Goal: Task Accomplishment & Management: Contribute content

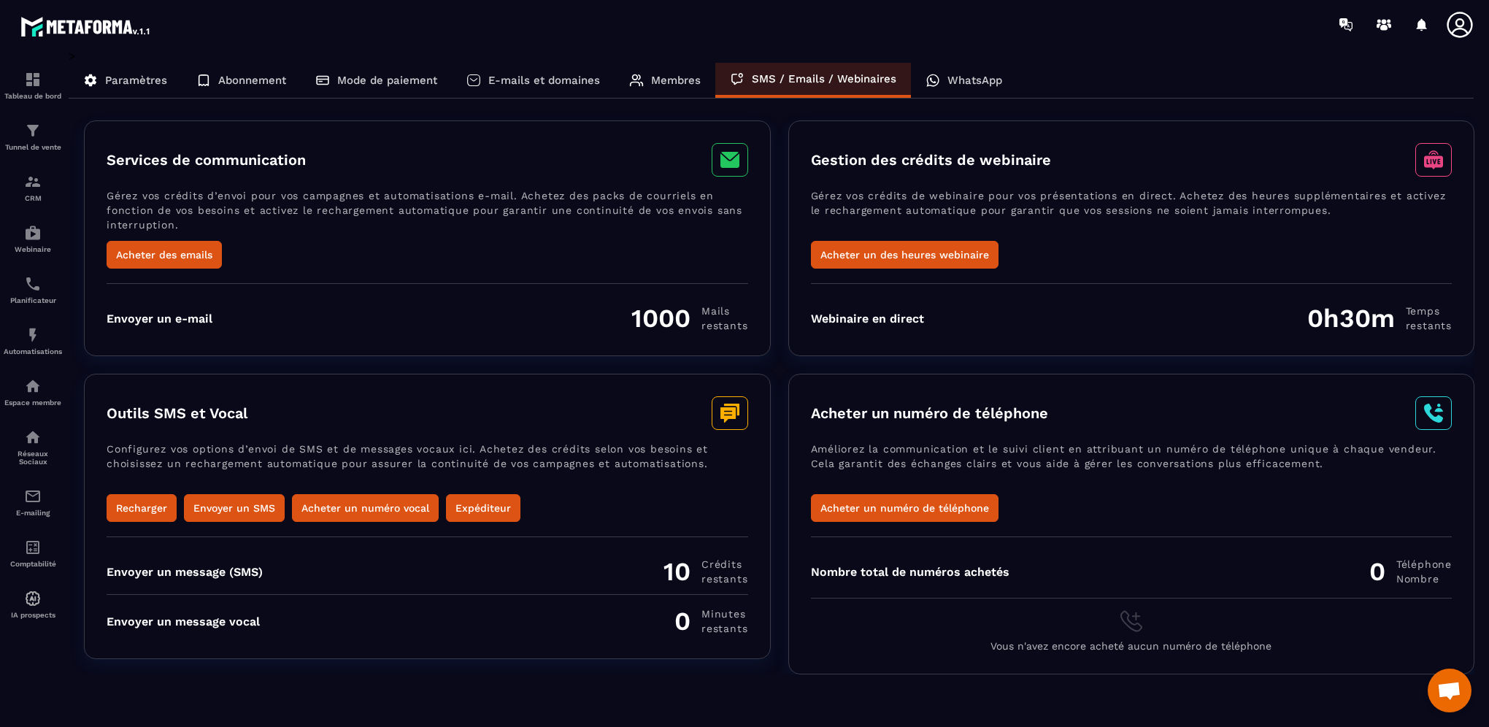
scroll to position [569, 0]
click at [970, 76] on p "WhatsApp" at bounding box center [974, 80] width 55 height 13
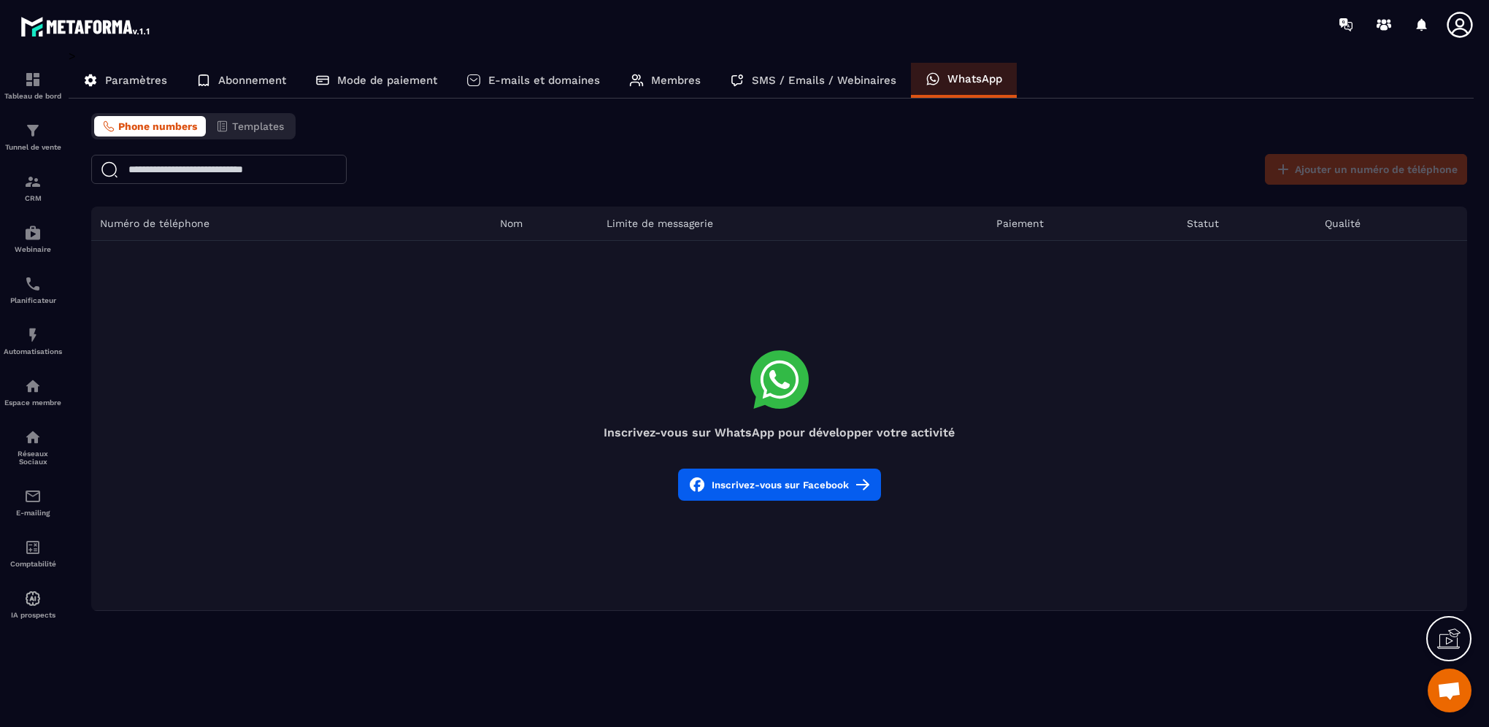
click at [755, 381] on icon at bounding box center [779, 379] width 58 height 58
click at [1449, 637] on icon at bounding box center [1448, 638] width 23 height 23
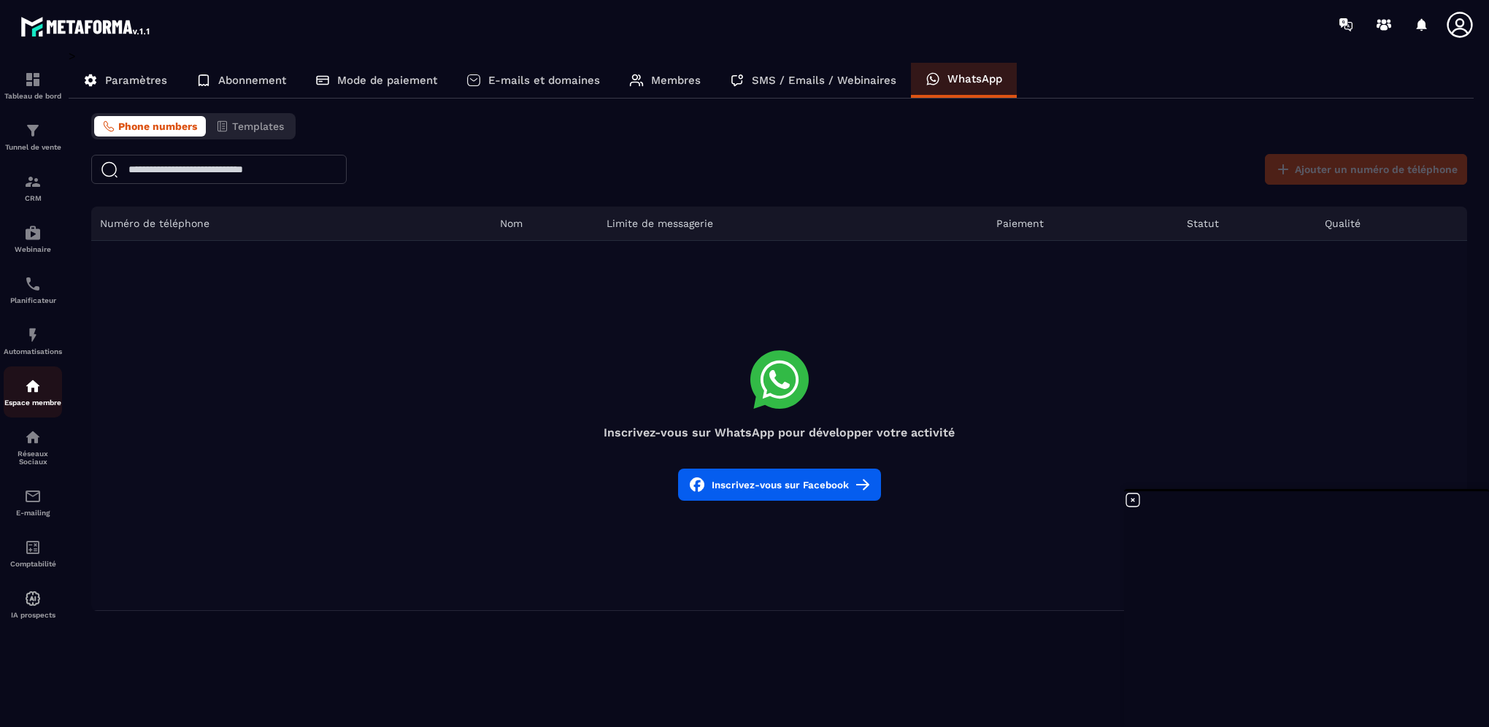
click at [33, 400] on div "Espace membre" at bounding box center [33, 391] width 58 height 29
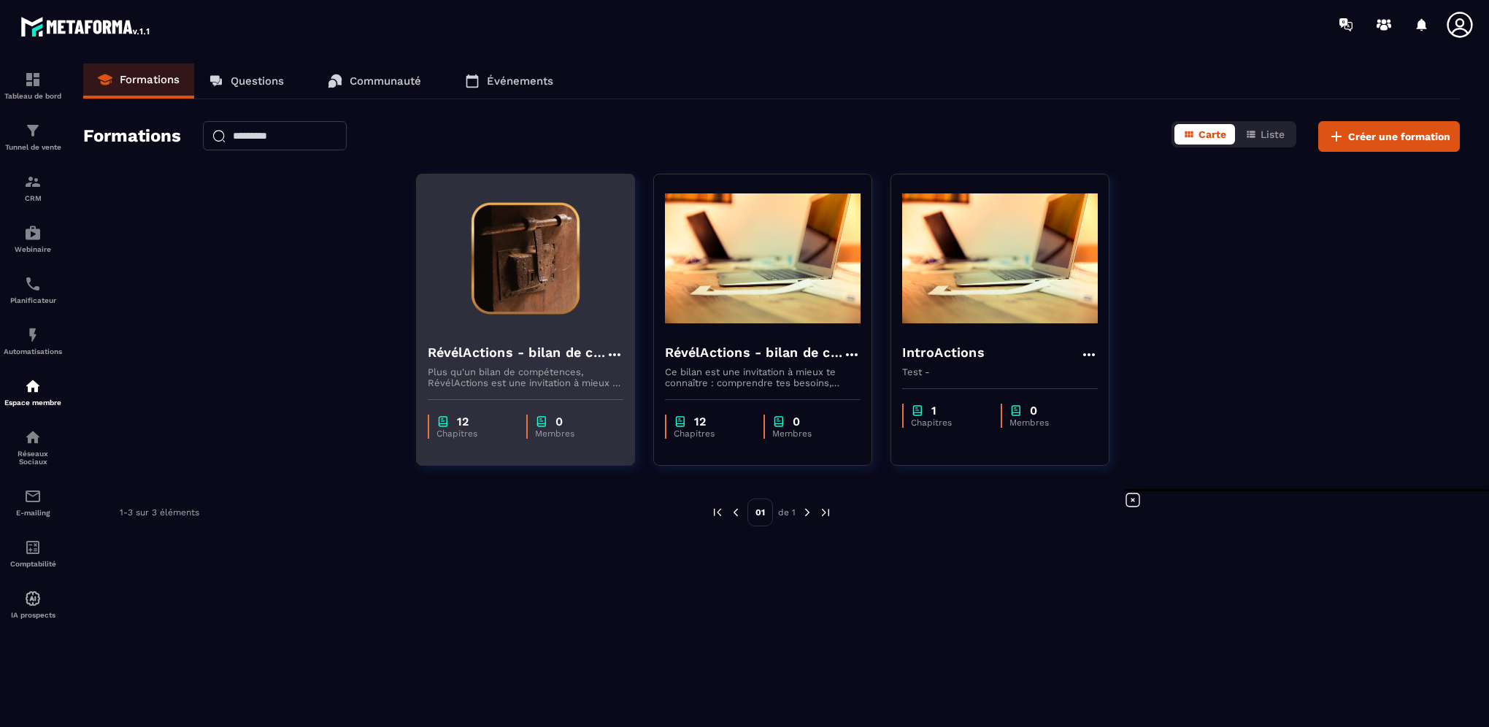
click at [525, 350] on h4 "RévélActions - bilan de compétences" at bounding box center [517, 352] width 178 height 20
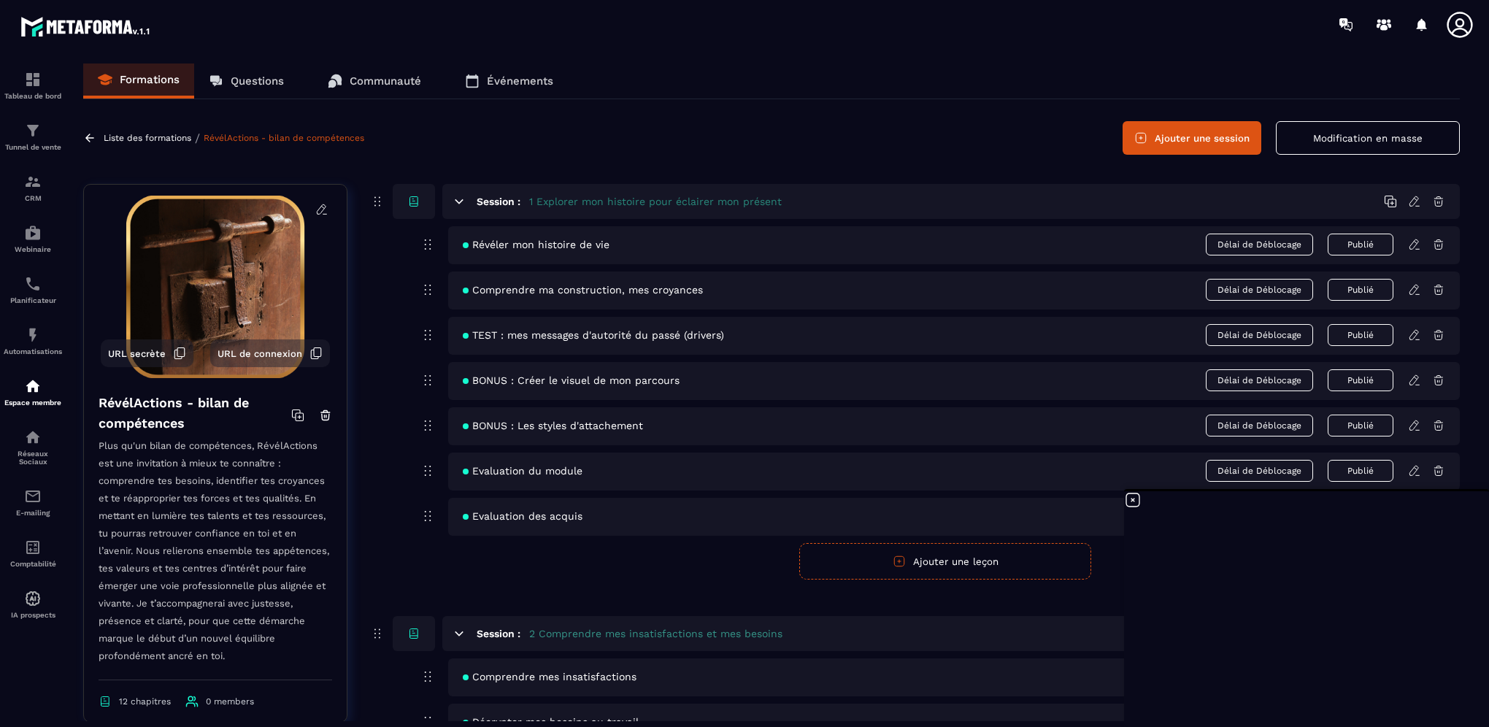
click at [1133, 501] on icon at bounding box center [1133, 500] width 18 height 18
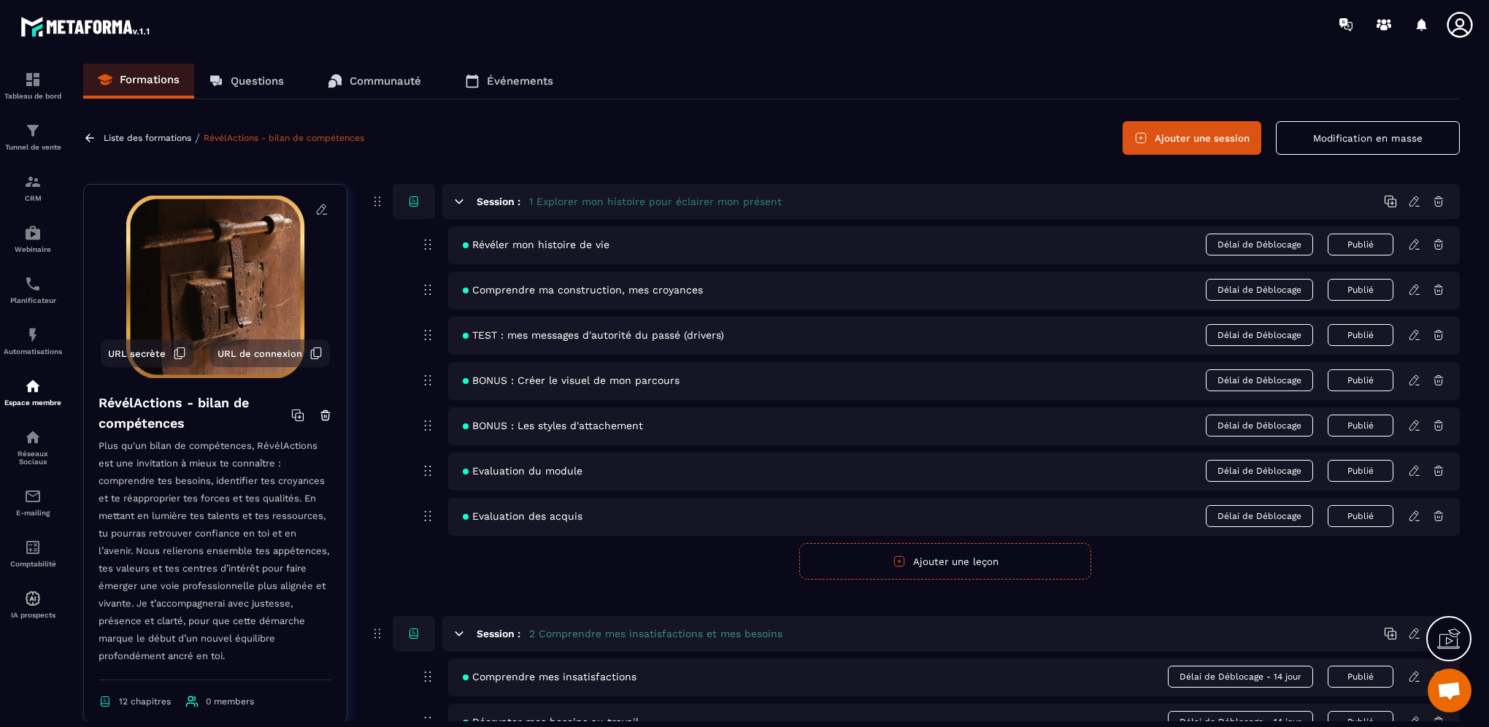
click at [1411, 244] on icon at bounding box center [1414, 244] width 13 height 13
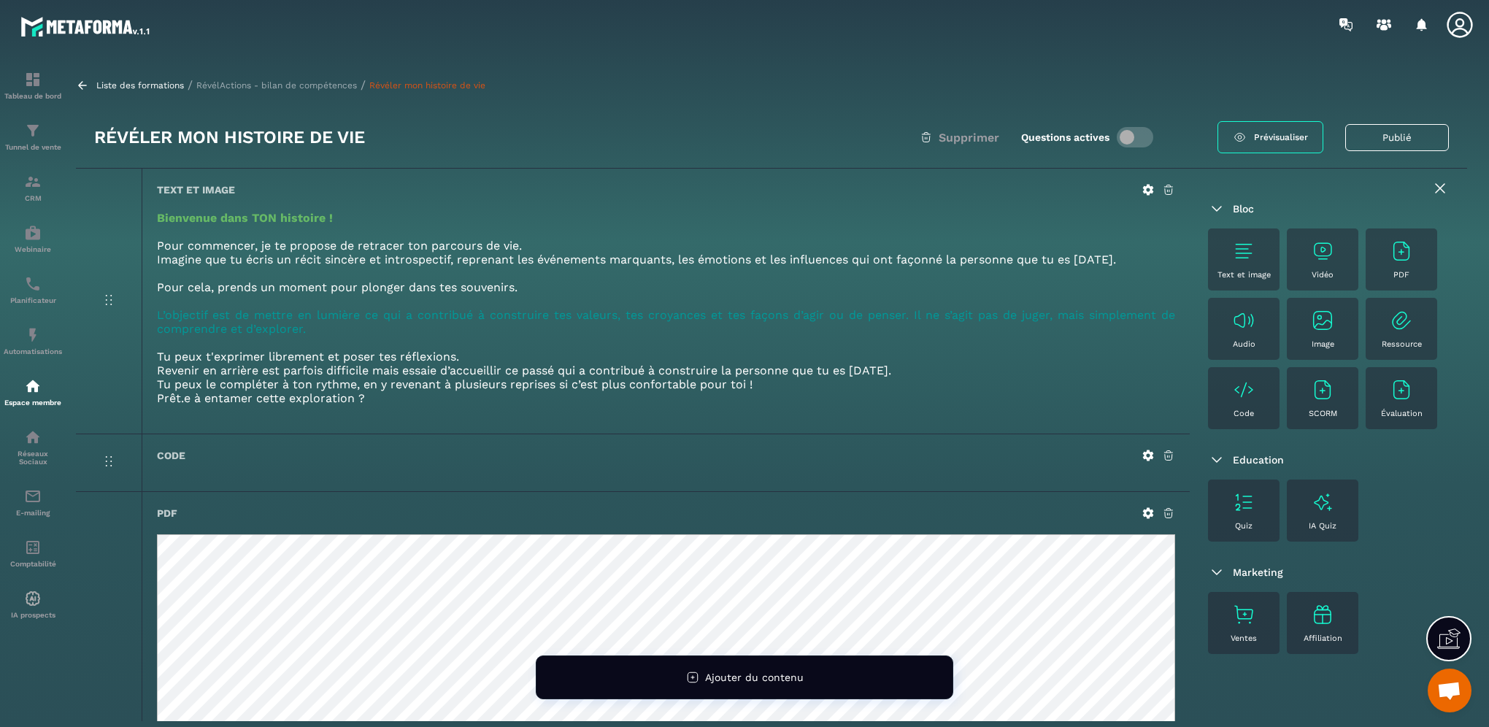
click at [290, 85] on p "RévélActions - bilan de compétences" at bounding box center [276, 85] width 161 height 10
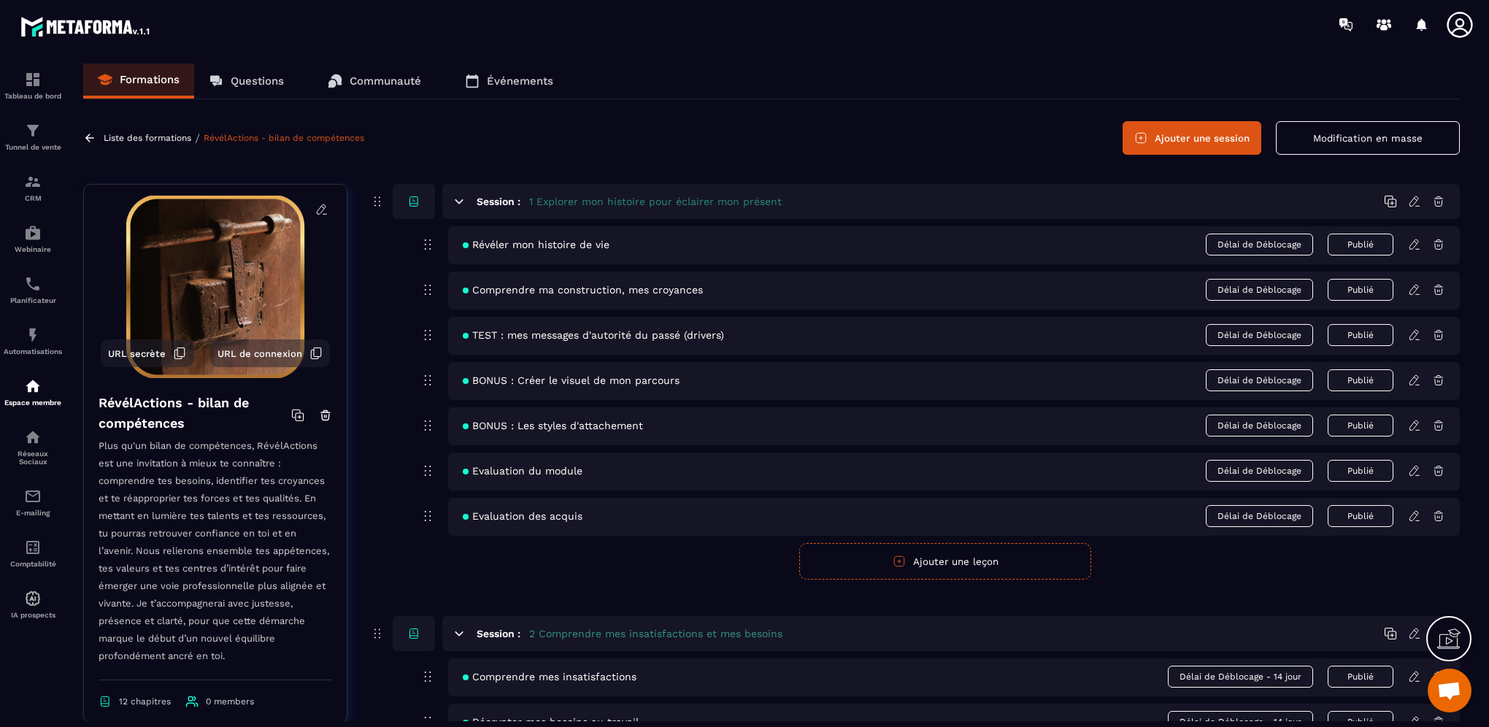
click at [1414, 289] on icon at bounding box center [1414, 289] width 13 height 13
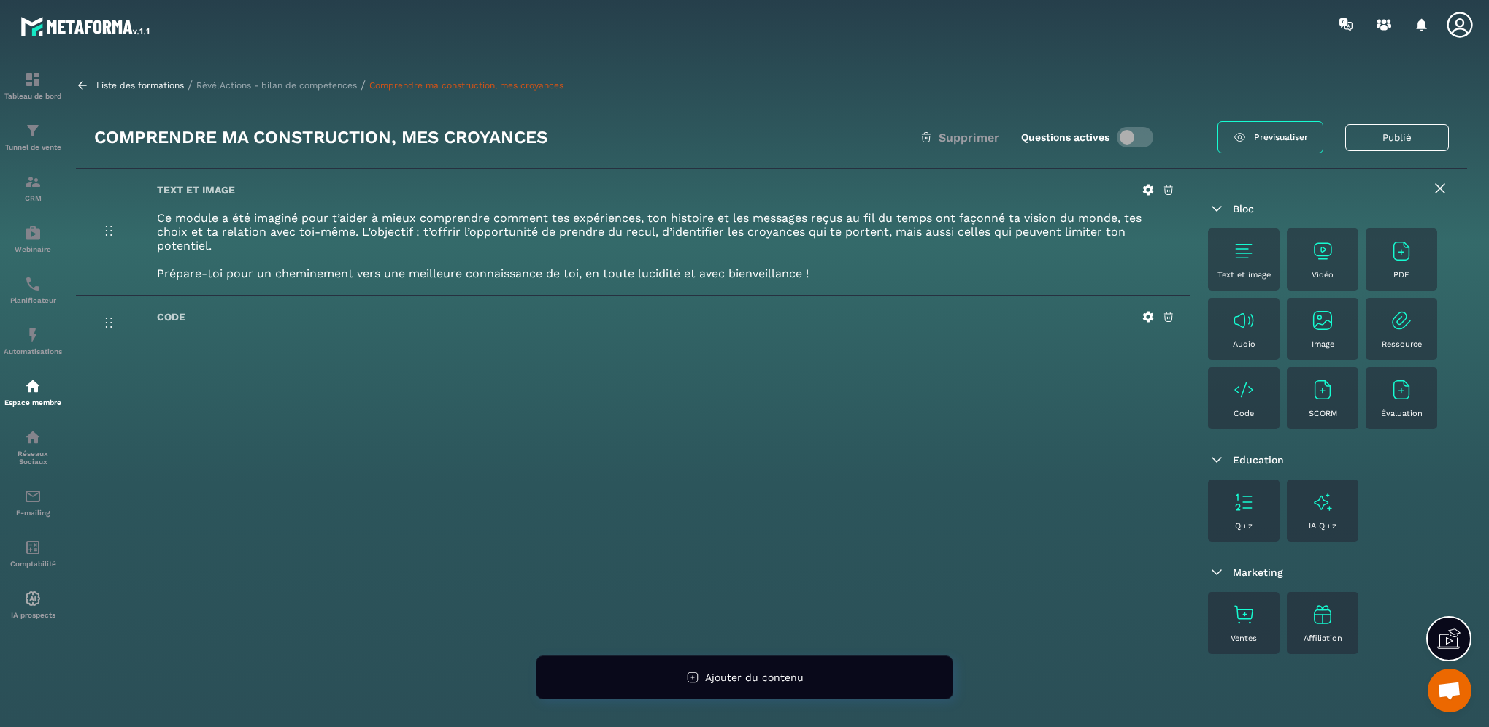
click at [1287, 142] on span "Prévisualiser" at bounding box center [1281, 137] width 54 height 10
click at [1387, 257] on div "PDF" at bounding box center [1401, 259] width 57 height 40
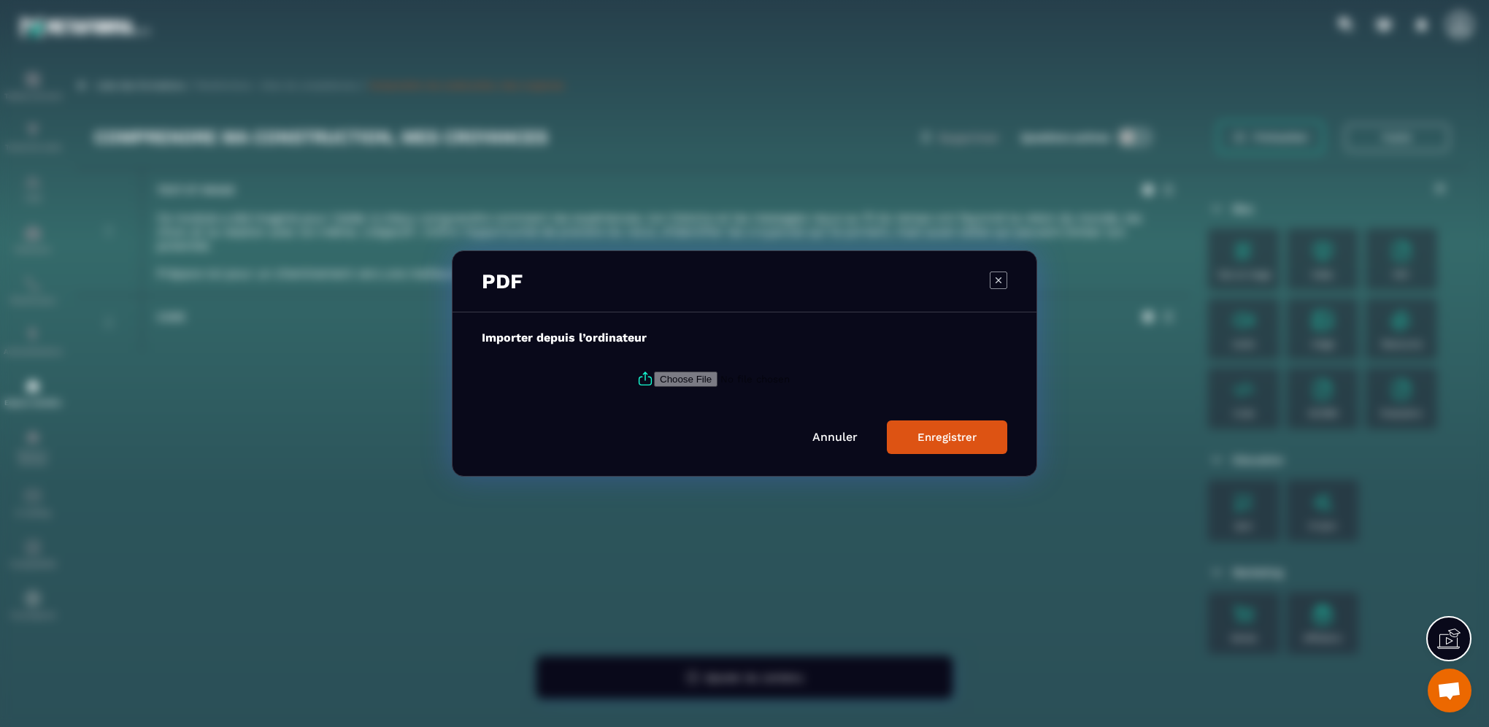
click at [654, 379] on input "Modal window" at bounding box center [753, 378] width 199 height 15
click at [996, 280] on icon "Modal window" at bounding box center [999, 280] width 18 height 18
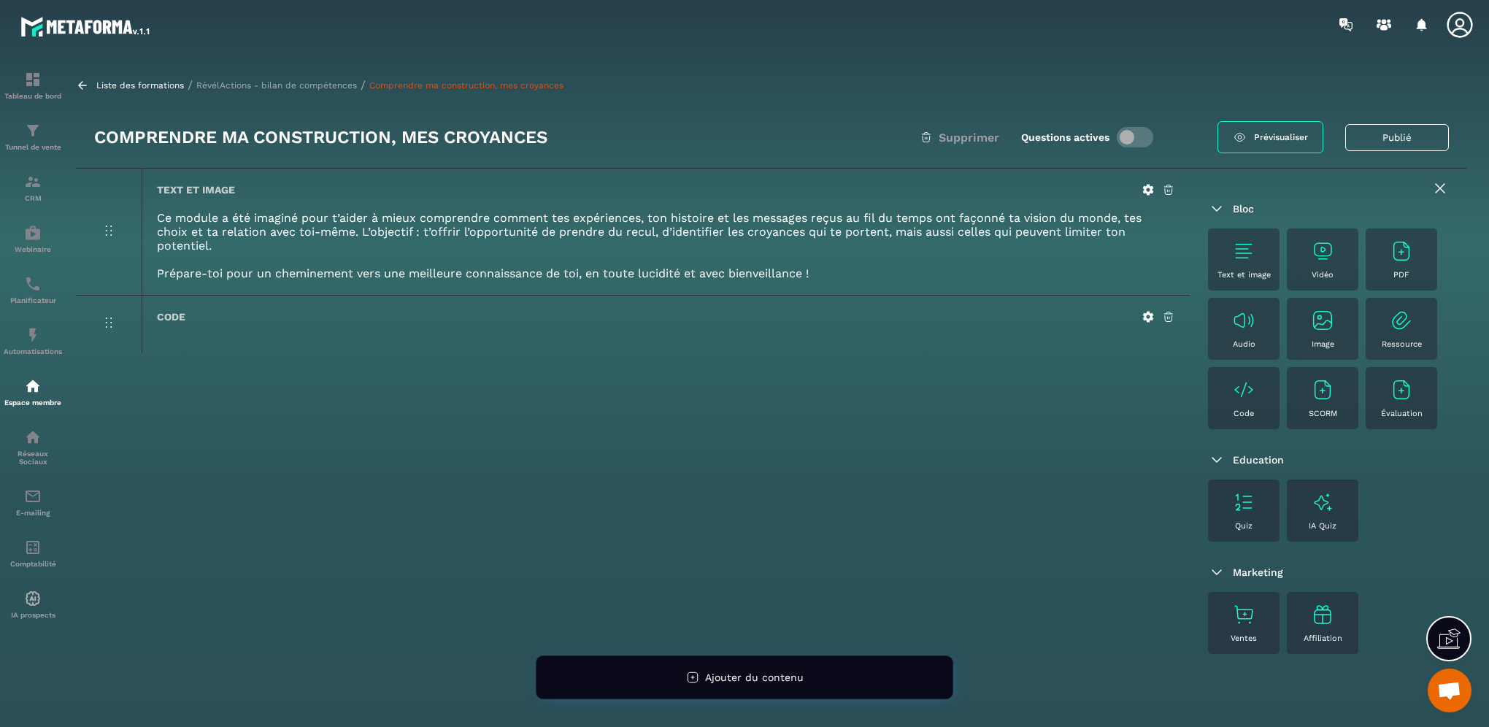
click at [1396, 257] on img at bounding box center [1401, 250] width 23 height 23
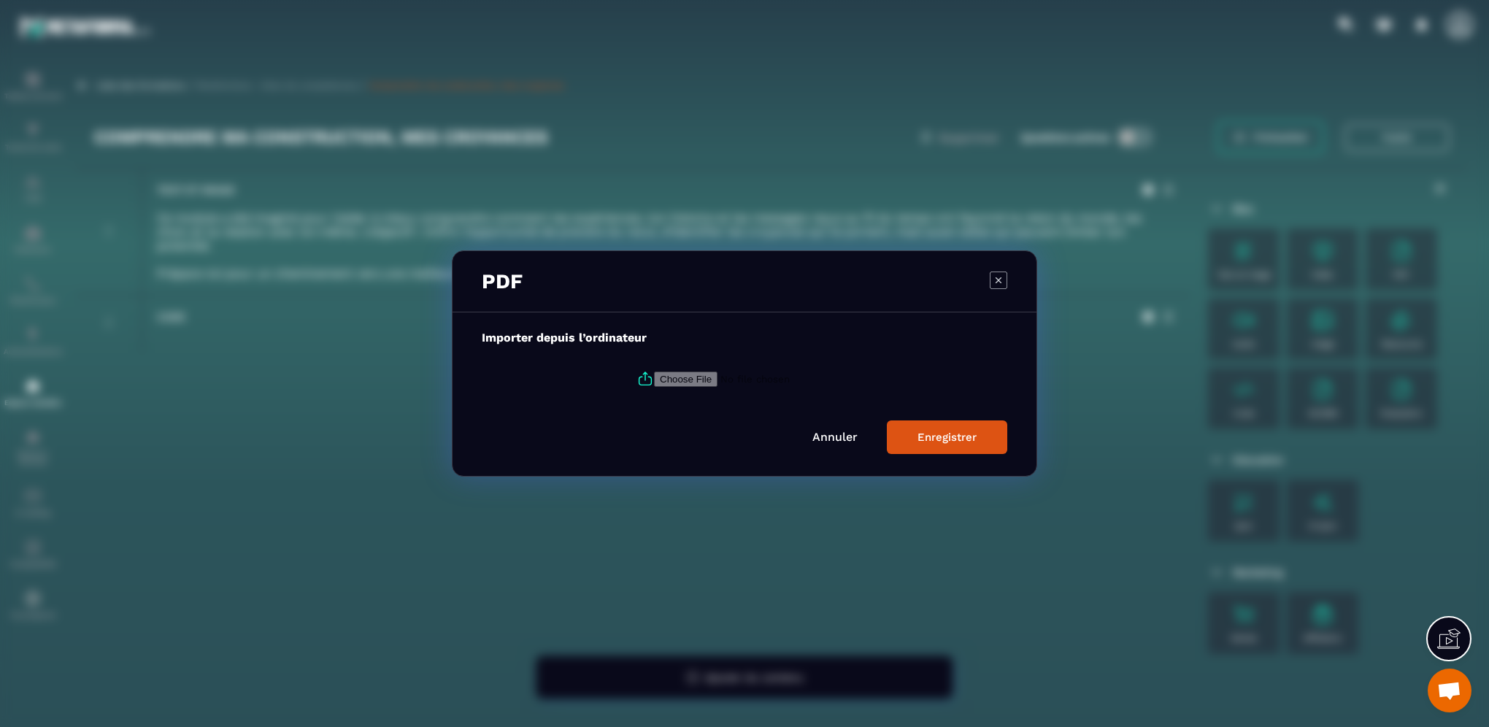
click at [654, 374] on input "Modal window" at bounding box center [753, 378] width 199 height 15
type input "**********"
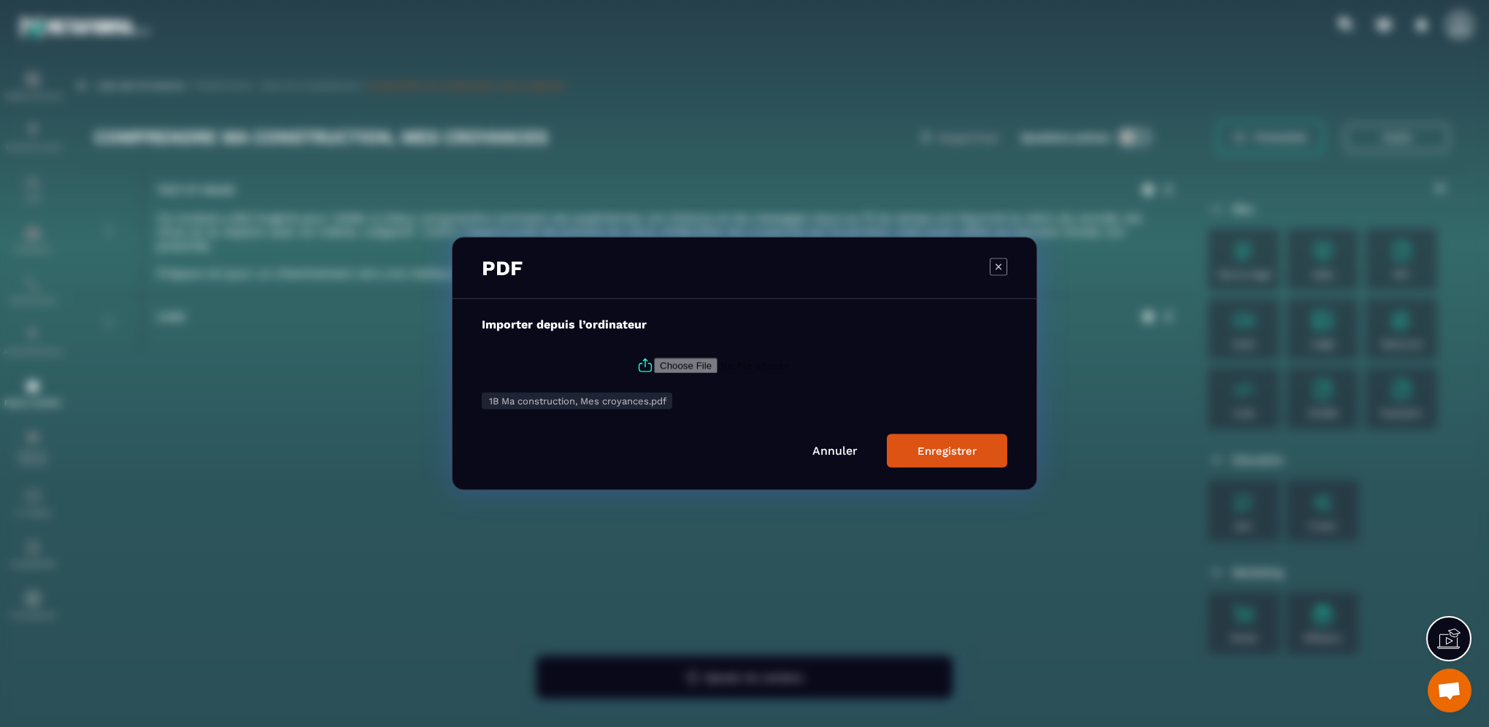
click at [938, 450] on div "Enregistrer" at bounding box center [946, 450] width 59 height 13
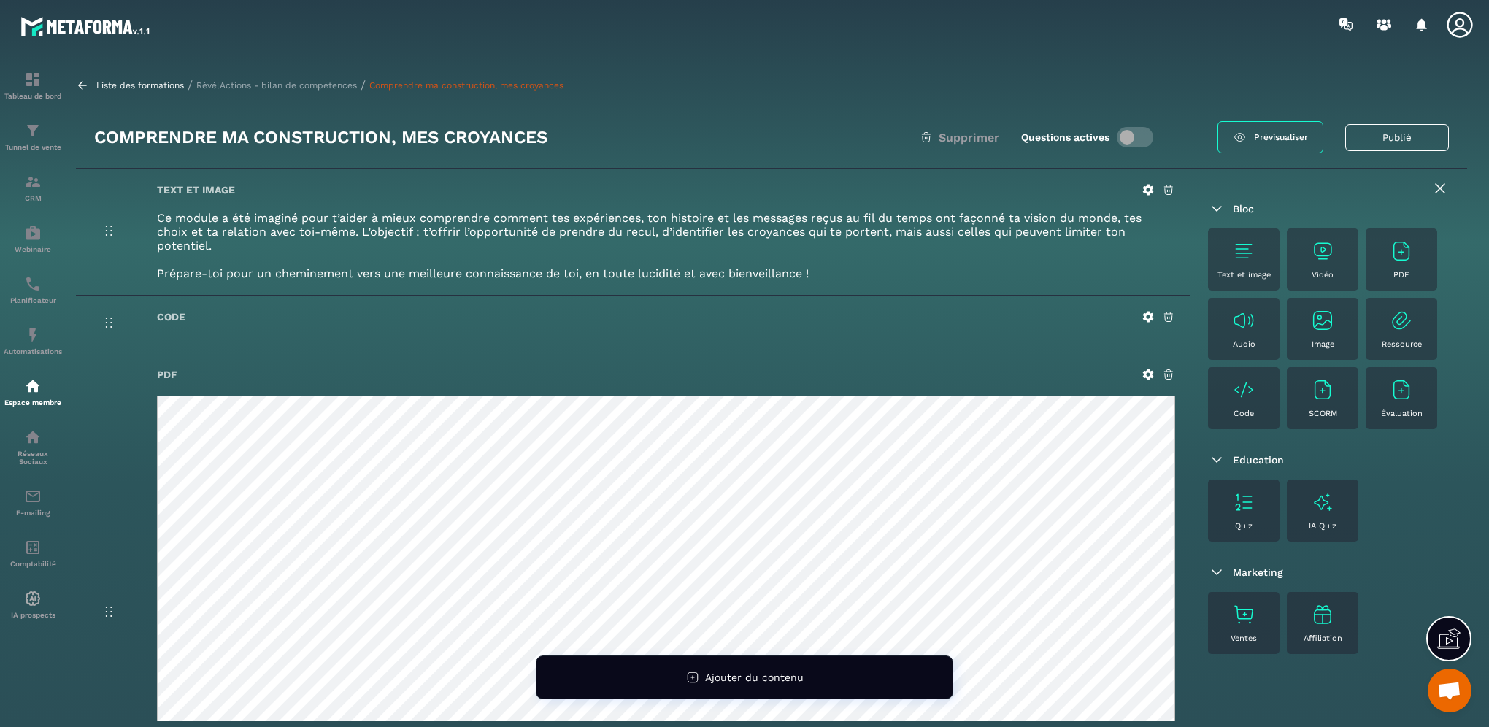
click at [260, 83] on p "RévélActions - bilan de compétences" at bounding box center [276, 85] width 161 height 10
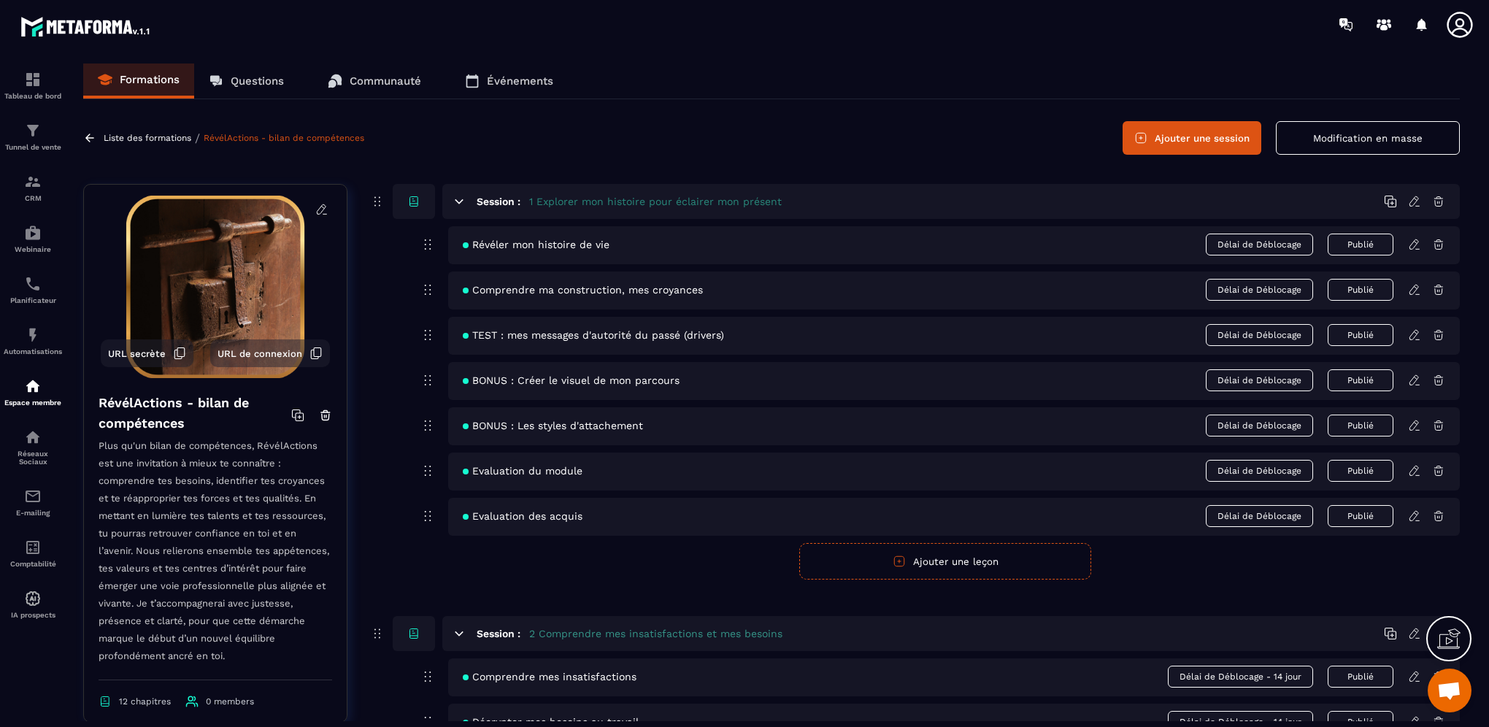
scroll to position [73, 0]
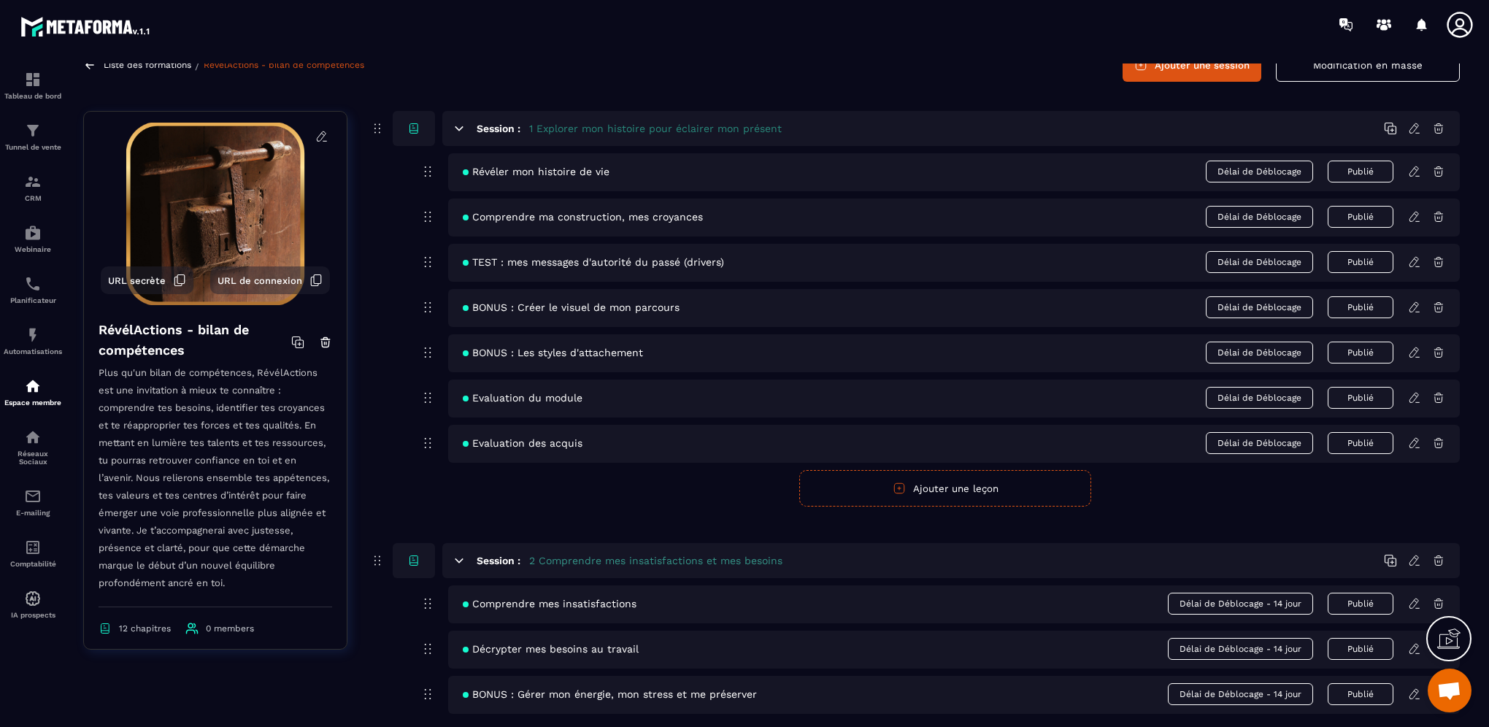
click at [1412, 309] on icon at bounding box center [1414, 307] width 13 height 13
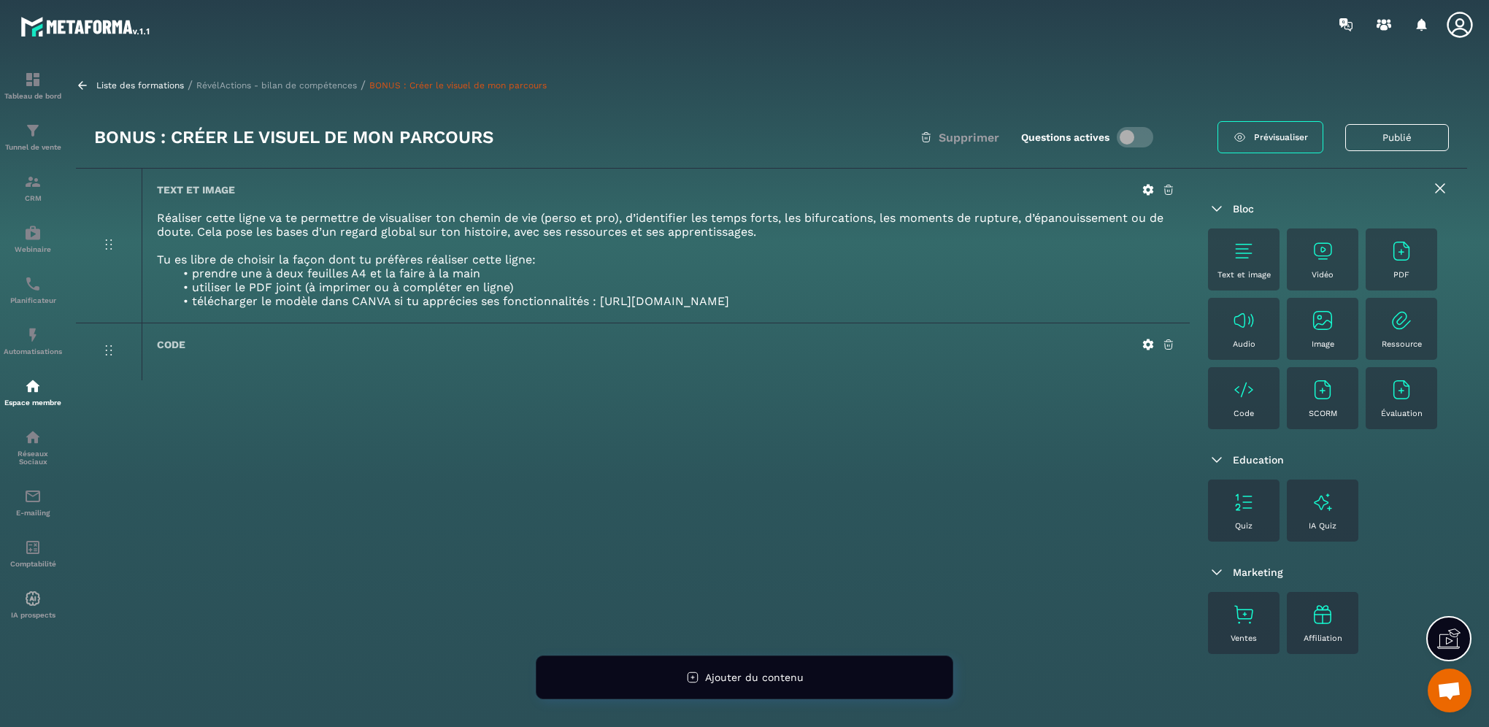
click at [1395, 258] on img at bounding box center [1401, 250] width 23 height 23
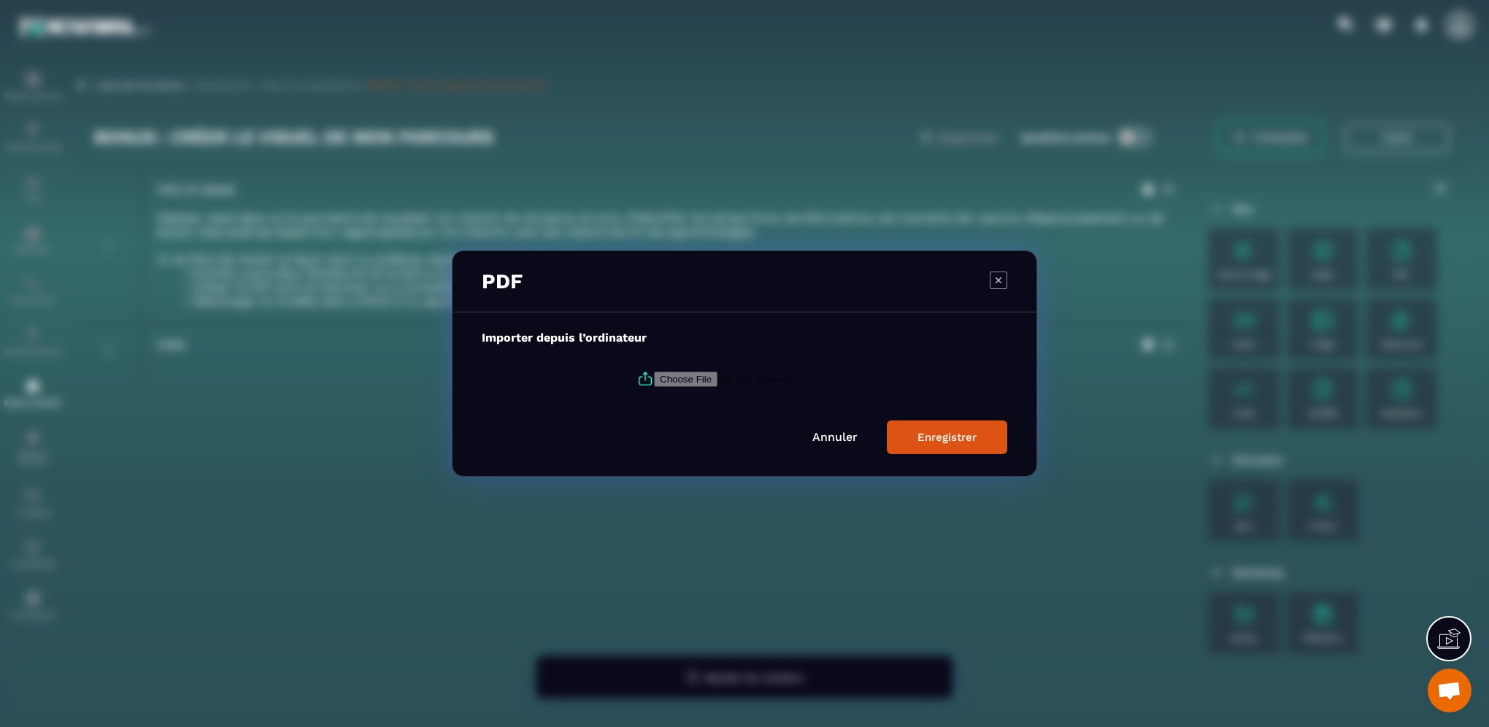
click at [681, 381] on input "Modal window" at bounding box center [753, 378] width 199 height 15
type input "**********"
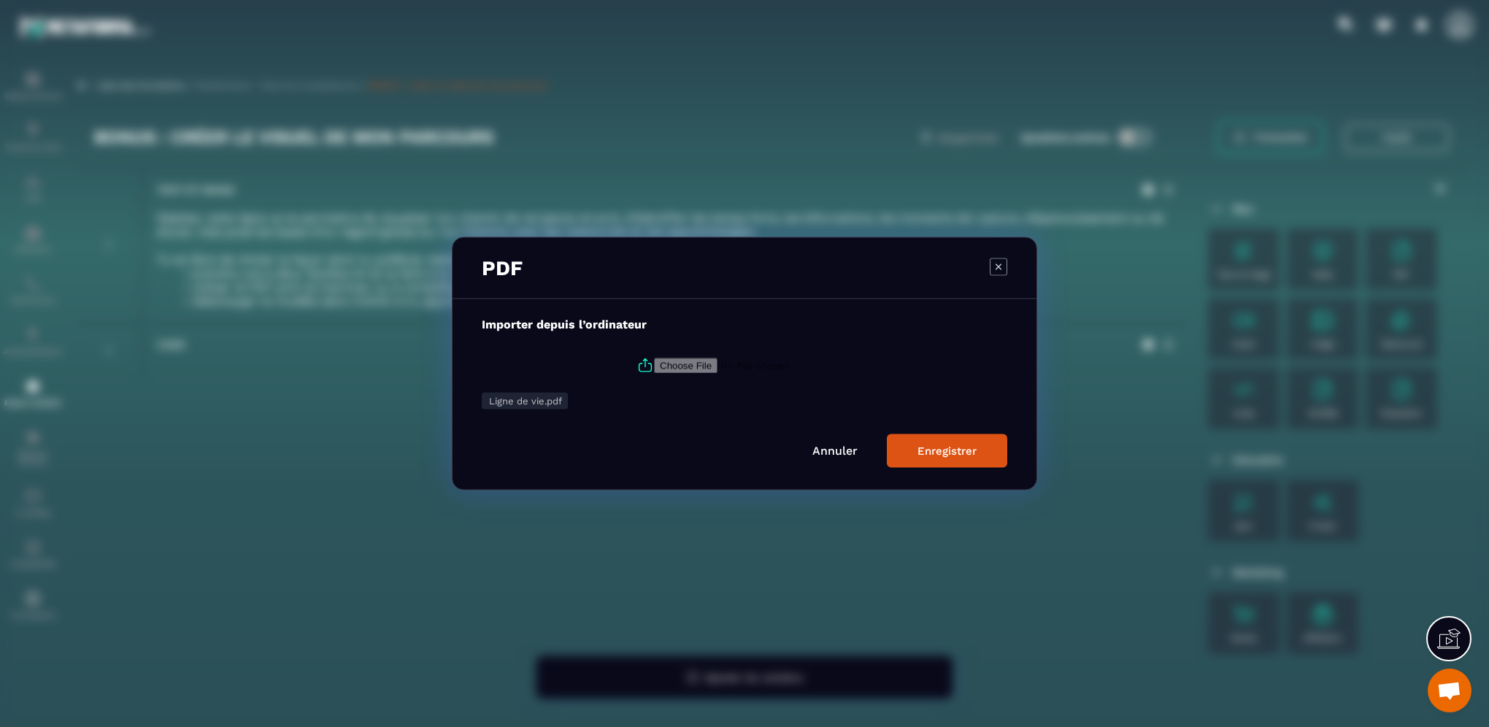
click at [947, 450] on div "Enregistrer" at bounding box center [946, 450] width 59 height 13
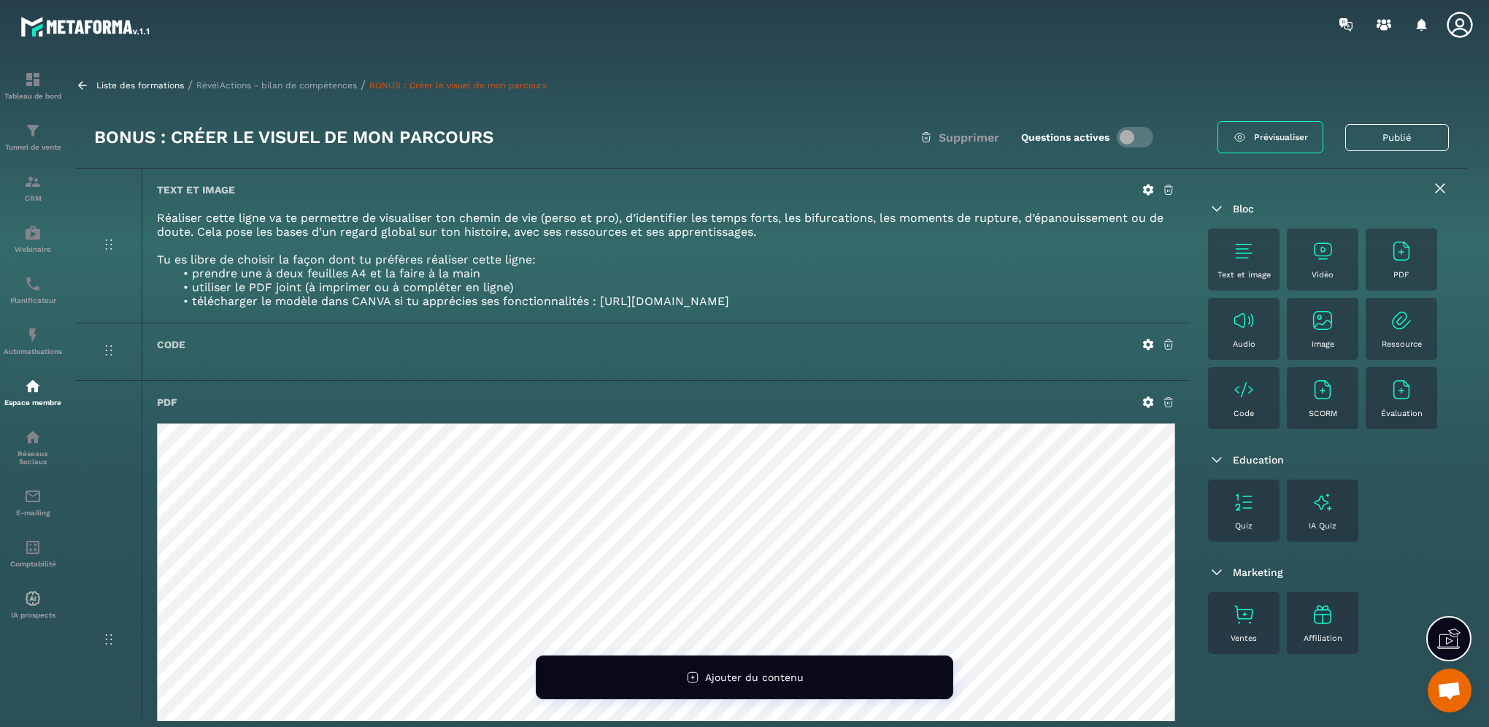
click at [336, 86] on p "RévélActions - bilan de compétences" at bounding box center [276, 85] width 161 height 10
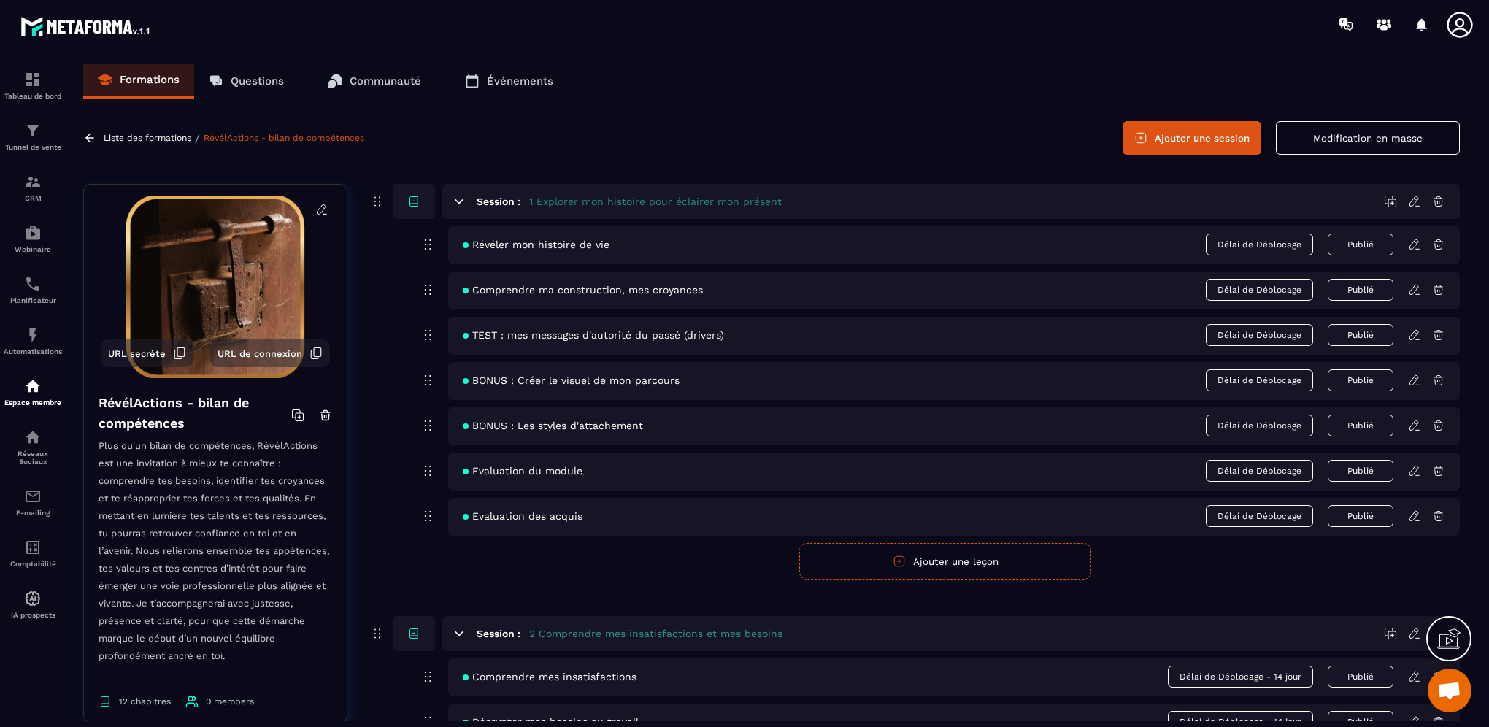
click at [1409, 425] on icon at bounding box center [1414, 425] width 13 height 13
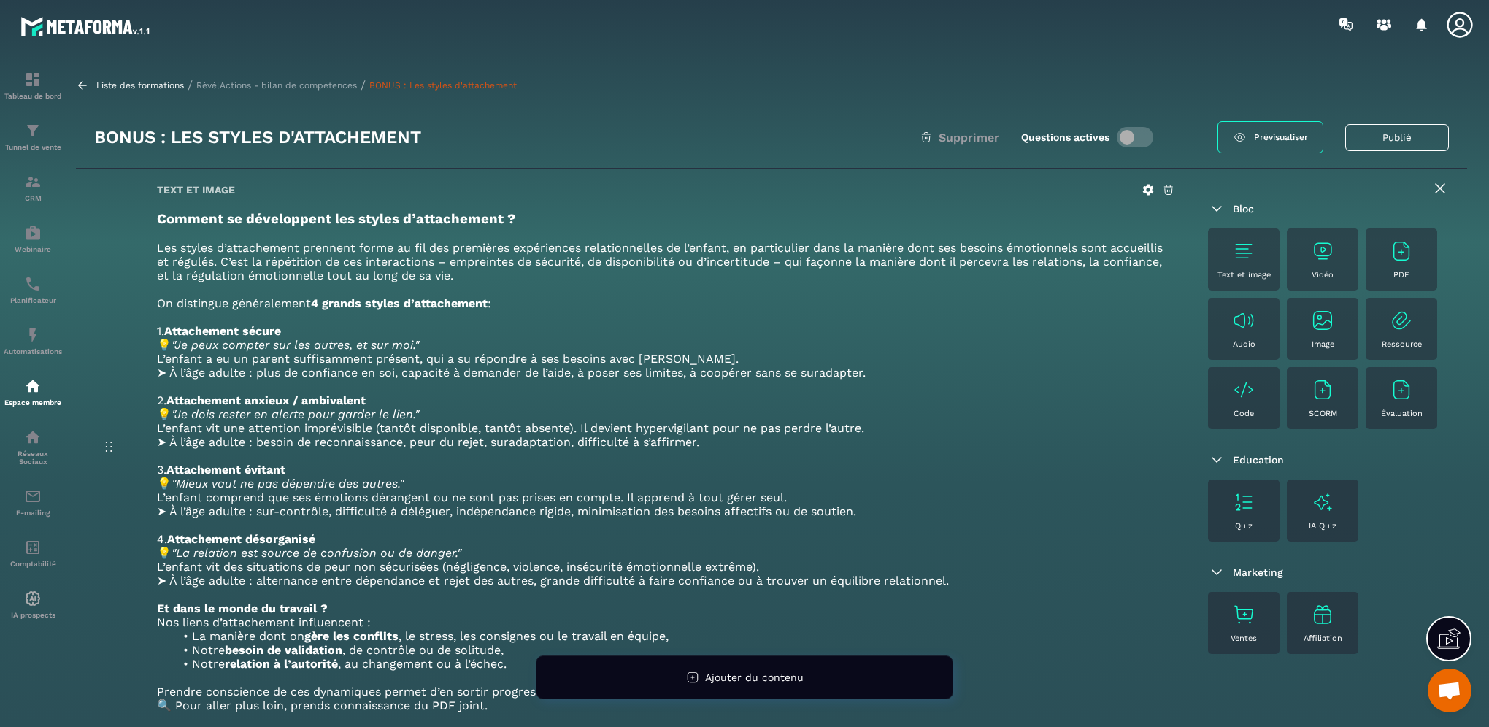
click at [1411, 261] on img at bounding box center [1401, 250] width 23 height 23
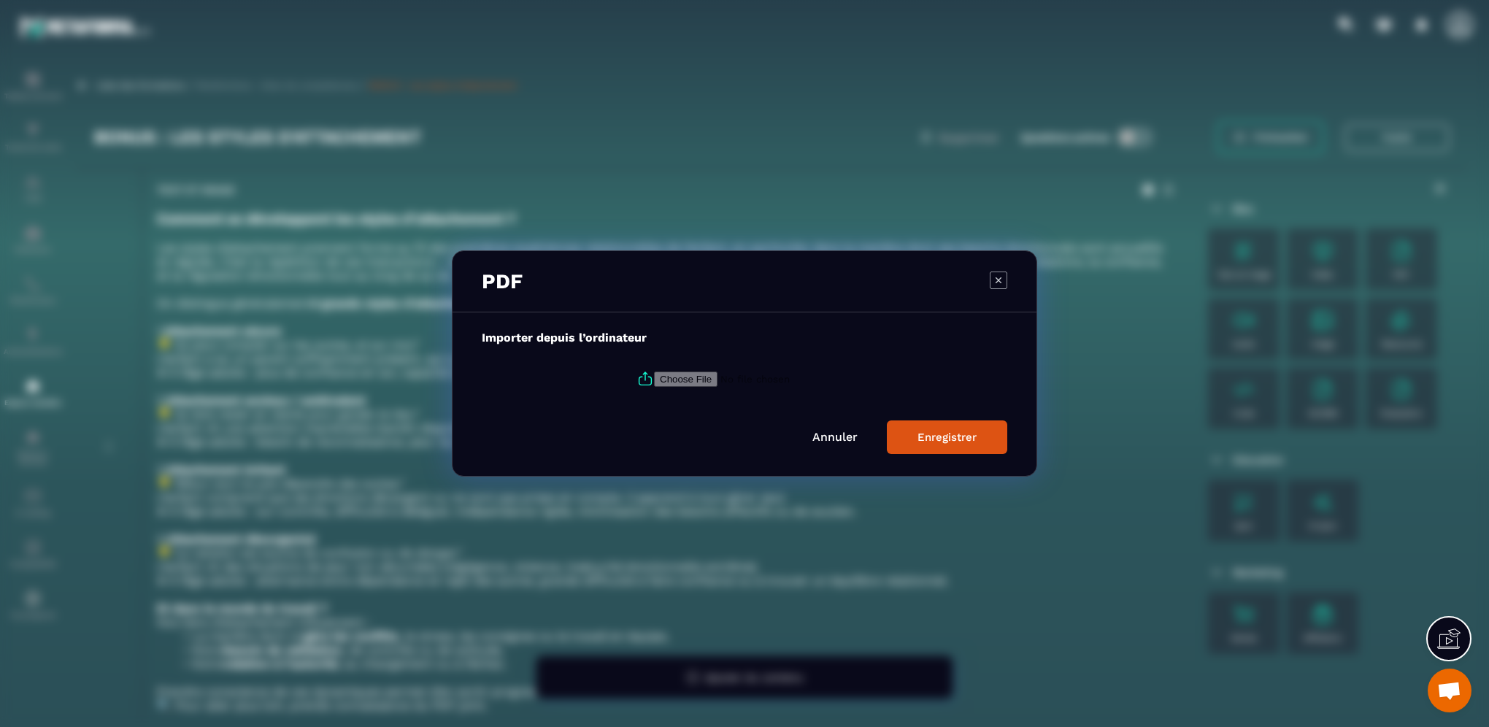
click at [677, 382] on input "Modal window" at bounding box center [753, 378] width 199 height 15
click at [882, 323] on div "Importer depuis l’ordinateur Annuler Enregistrer" at bounding box center [744, 393] width 584 height 163
click at [676, 379] on input "Modal window" at bounding box center [753, 378] width 199 height 15
type input "**********"
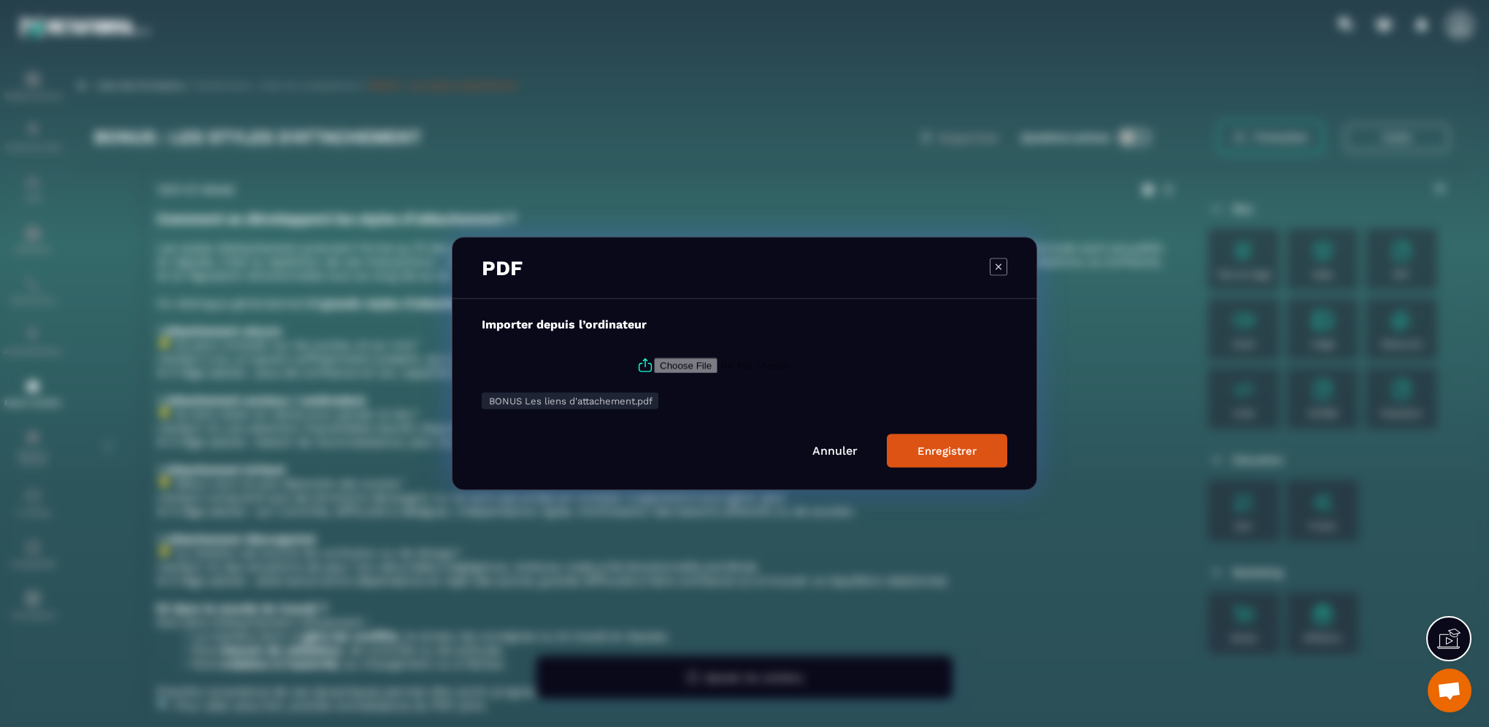
click at [981, 452] on button "Enregistrer" at bounding box center [947, 451] width 120 height 34
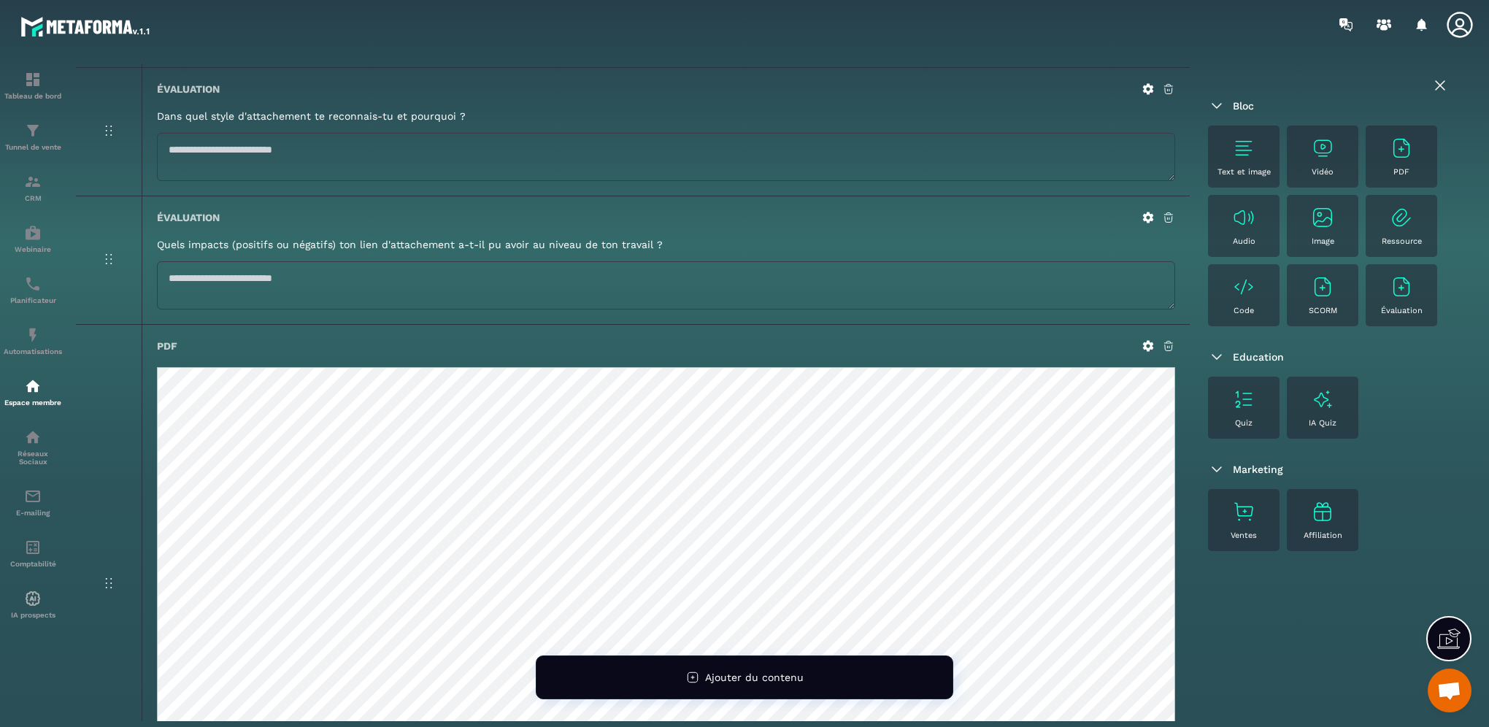
scroll to position [650, 0]
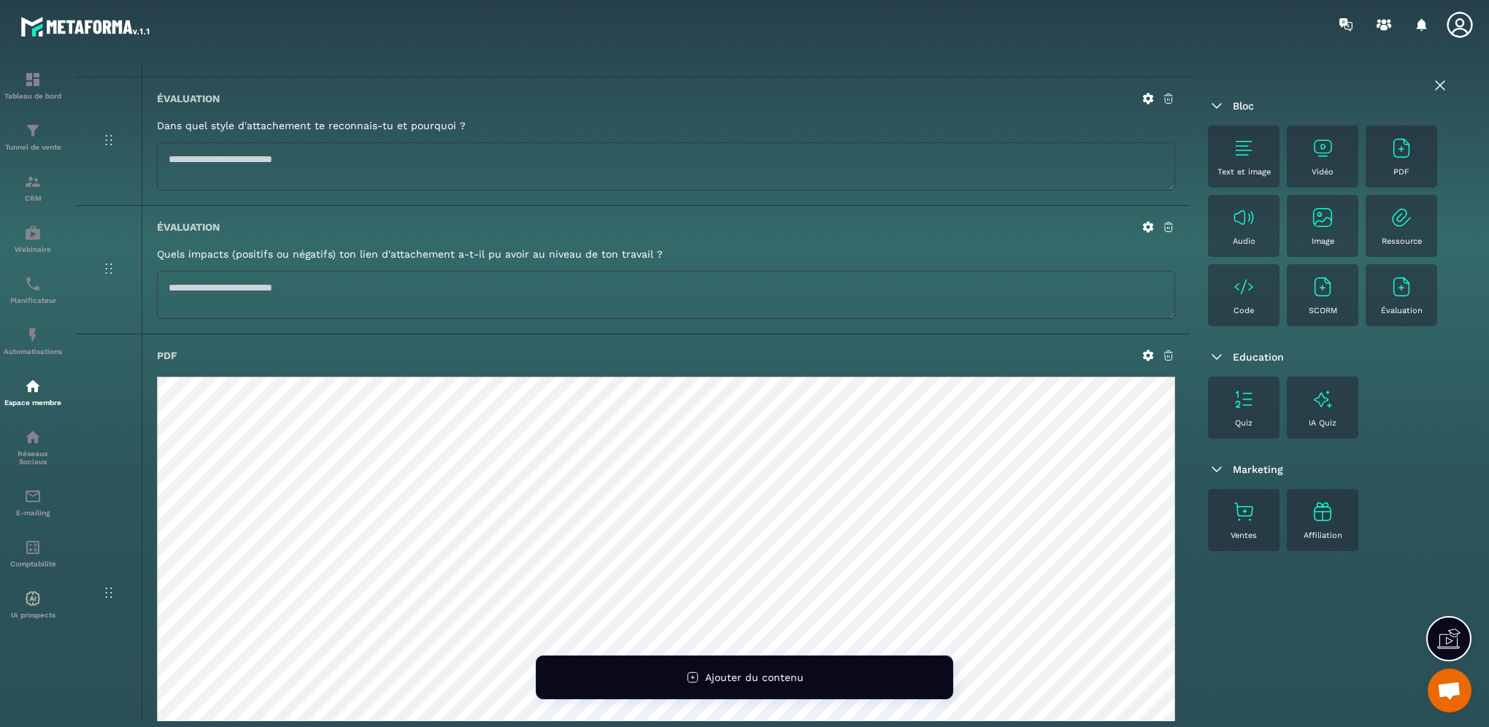
click at [1165, 362] on icon at bounding box center [1168, 355] width 13 height 13
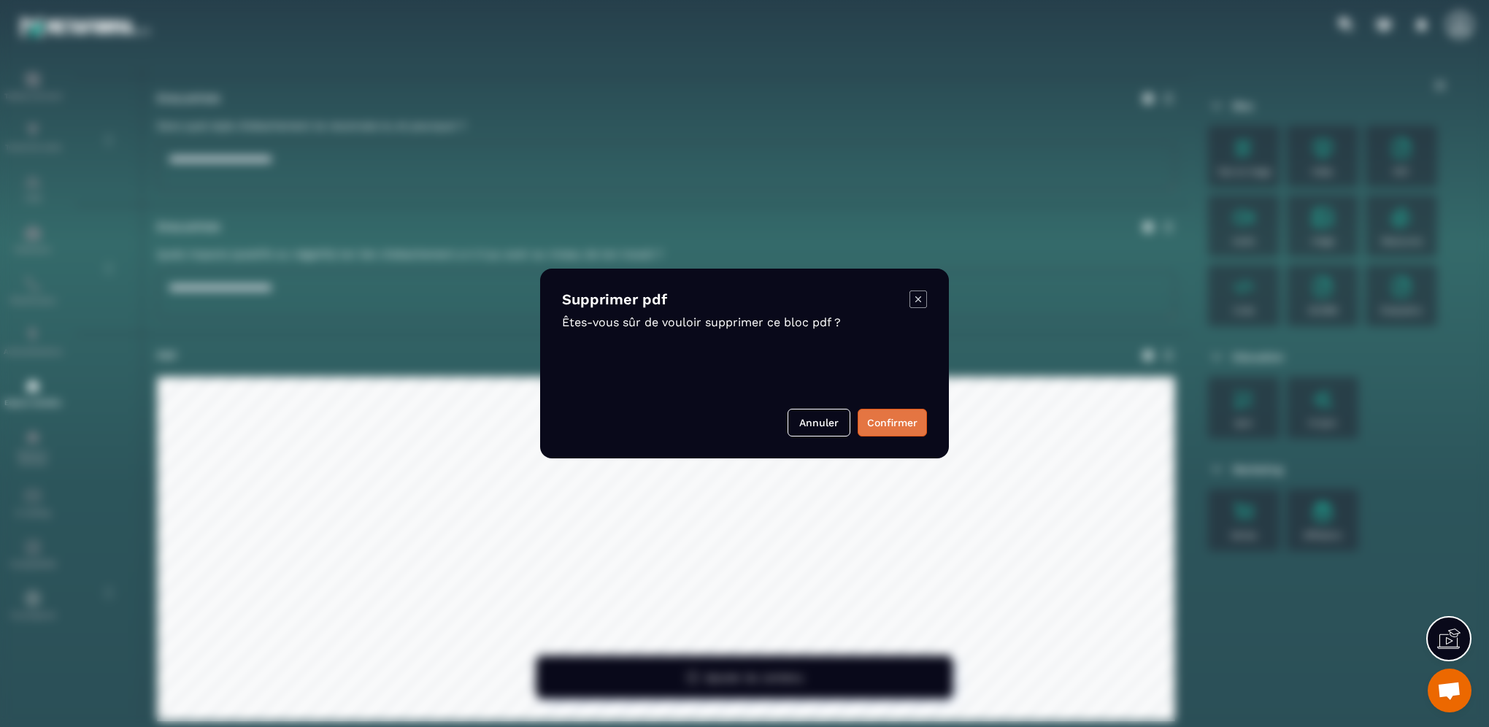
click at [902, 420] on button "Confirmer" at bounding box center [892, 423] width 69 height 28
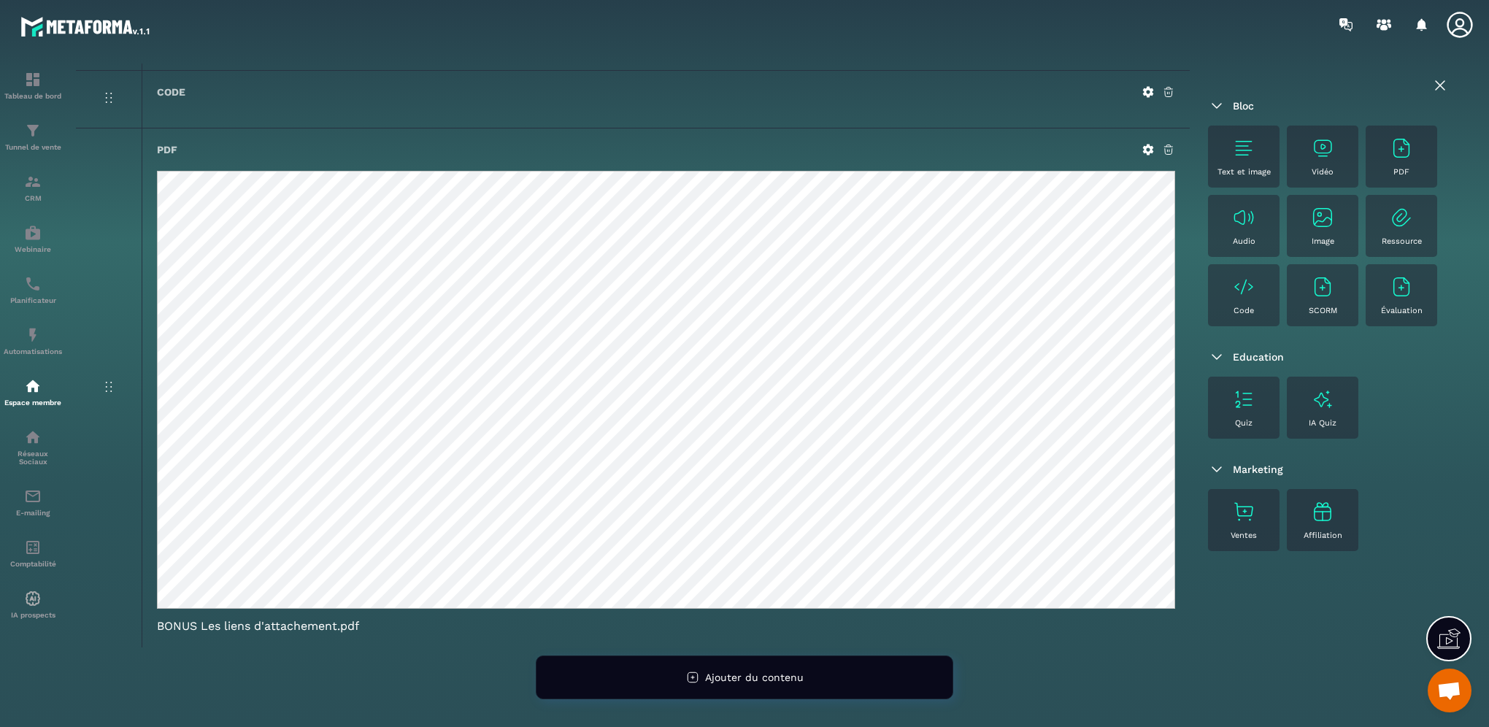
scroll to position [975, 0]
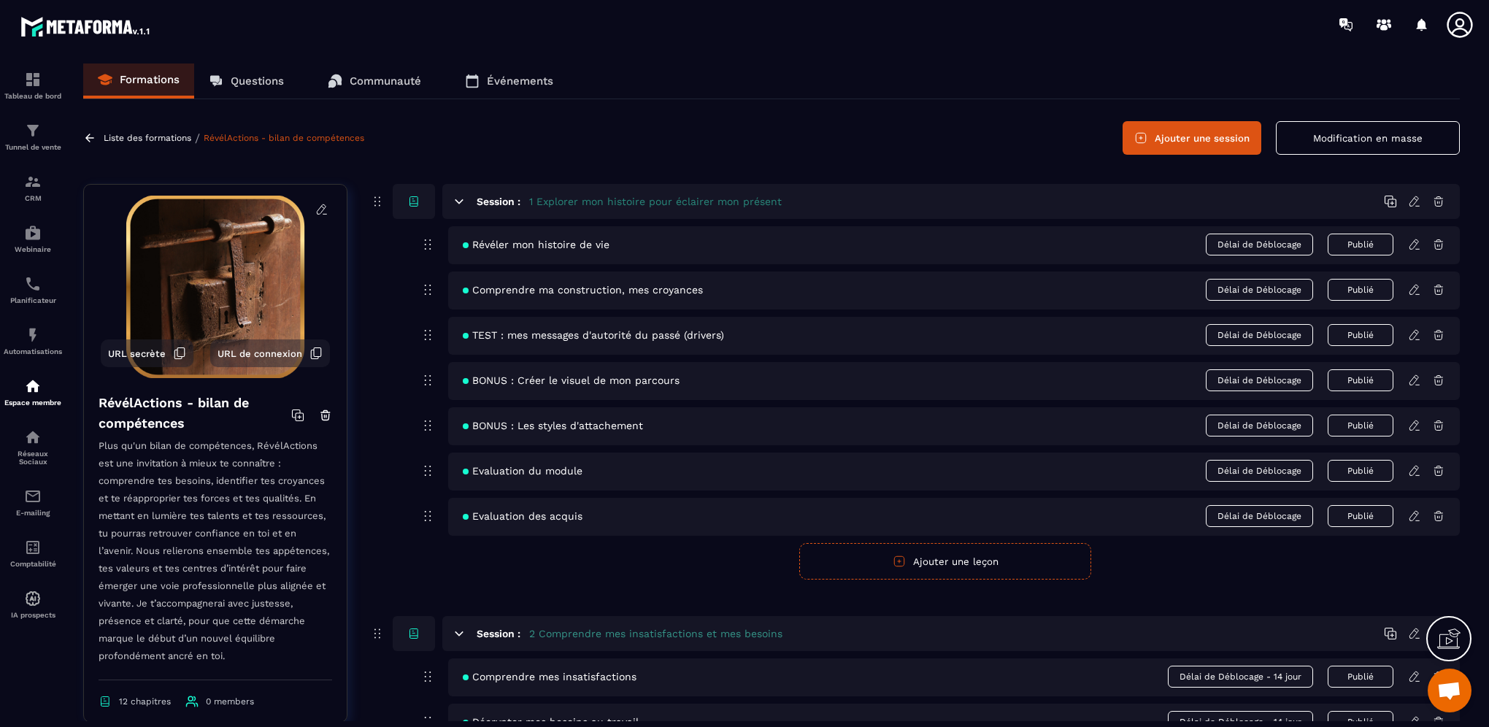
click at [1415, 469] on icon at bounding box center [1414, 470] width 13 height 13
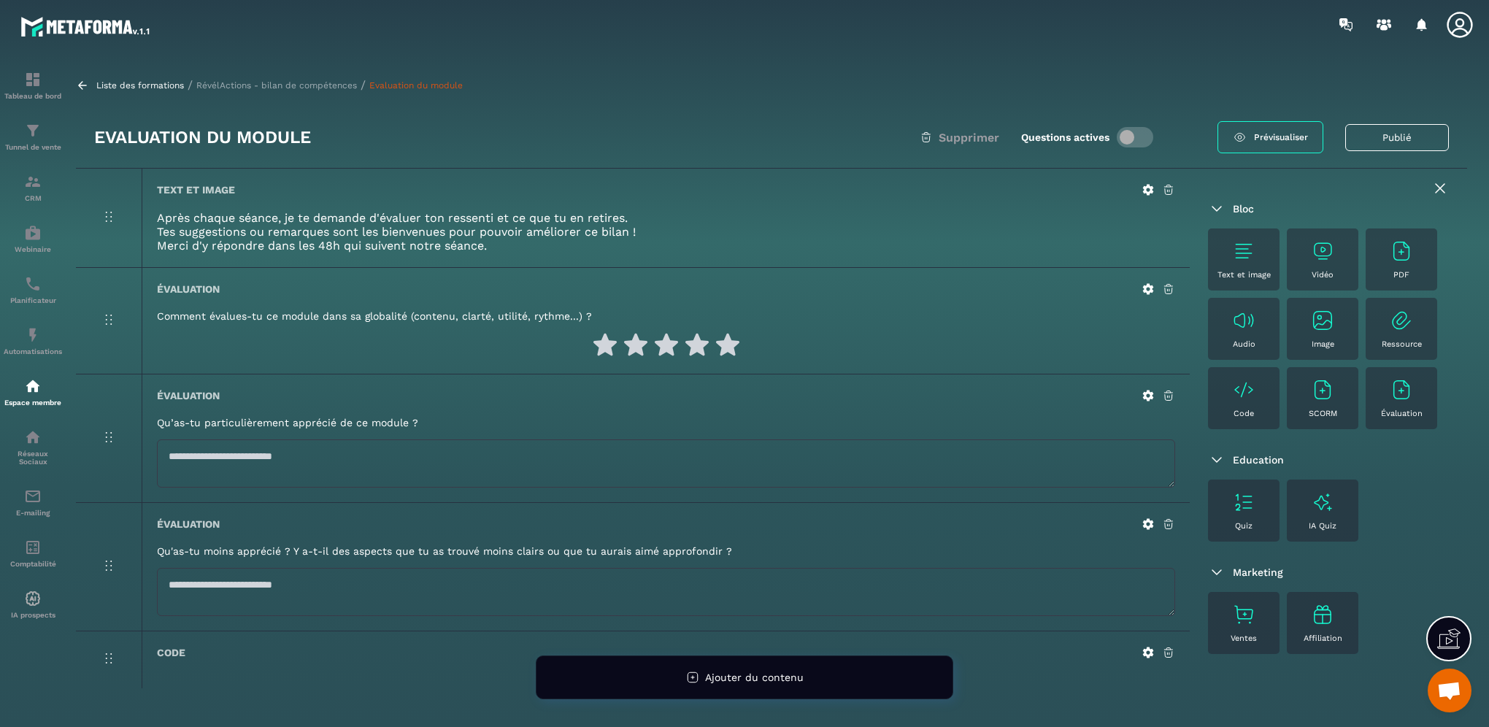
click at [1144, 190] on icon at bounding box center [1148, 190] width 11 height 11
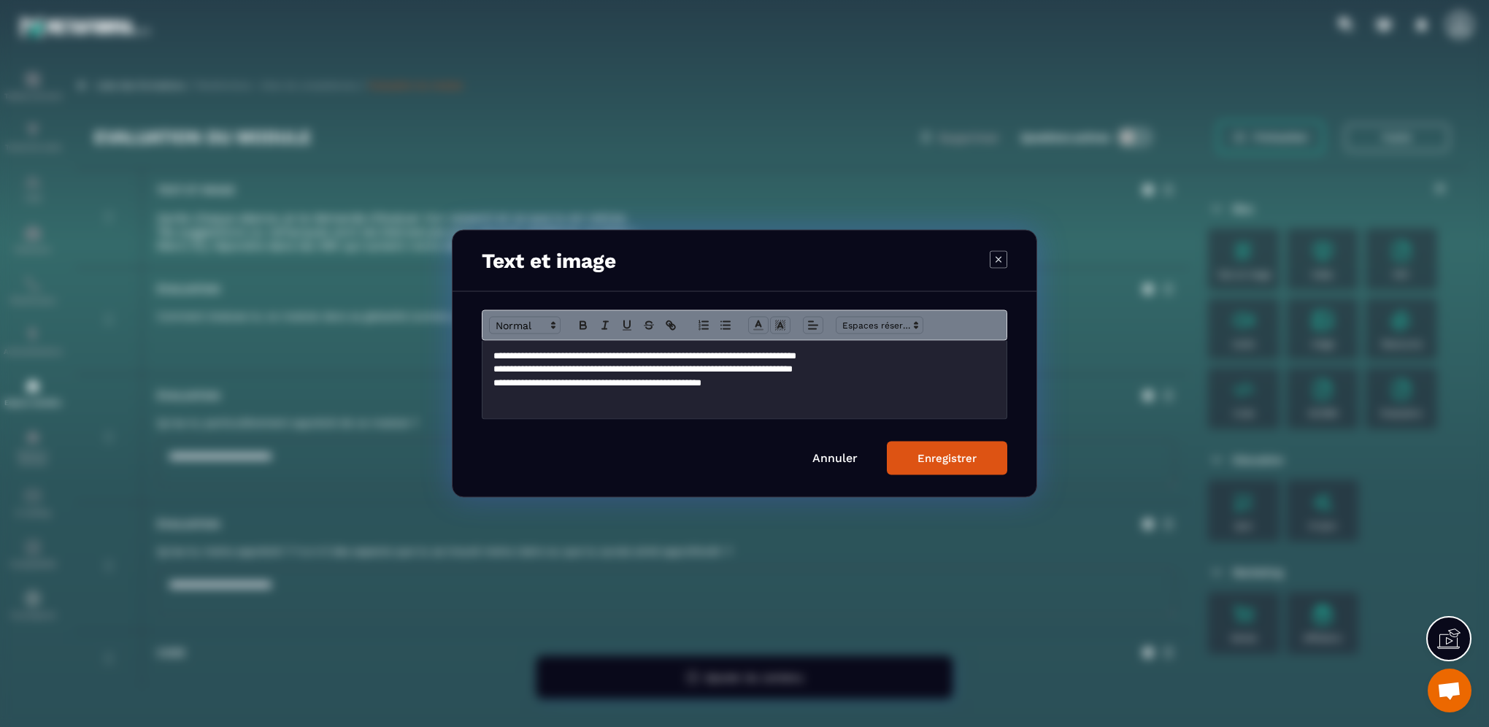
click at [517, 385] on p "**********" at bounding box center [744, 382] width 502 height 13
click at [759, 389] on p "**********" at bounding box center [744, 382] width 502 height 13
drag, startPoint x: 494, startPoint y: 385, endPoint x: 981, endPoint y: 400, distance: 487.0
click at [981, 400] on div "**********" at bounding box center [744, 380] width 524 height 78
copy p "**********"
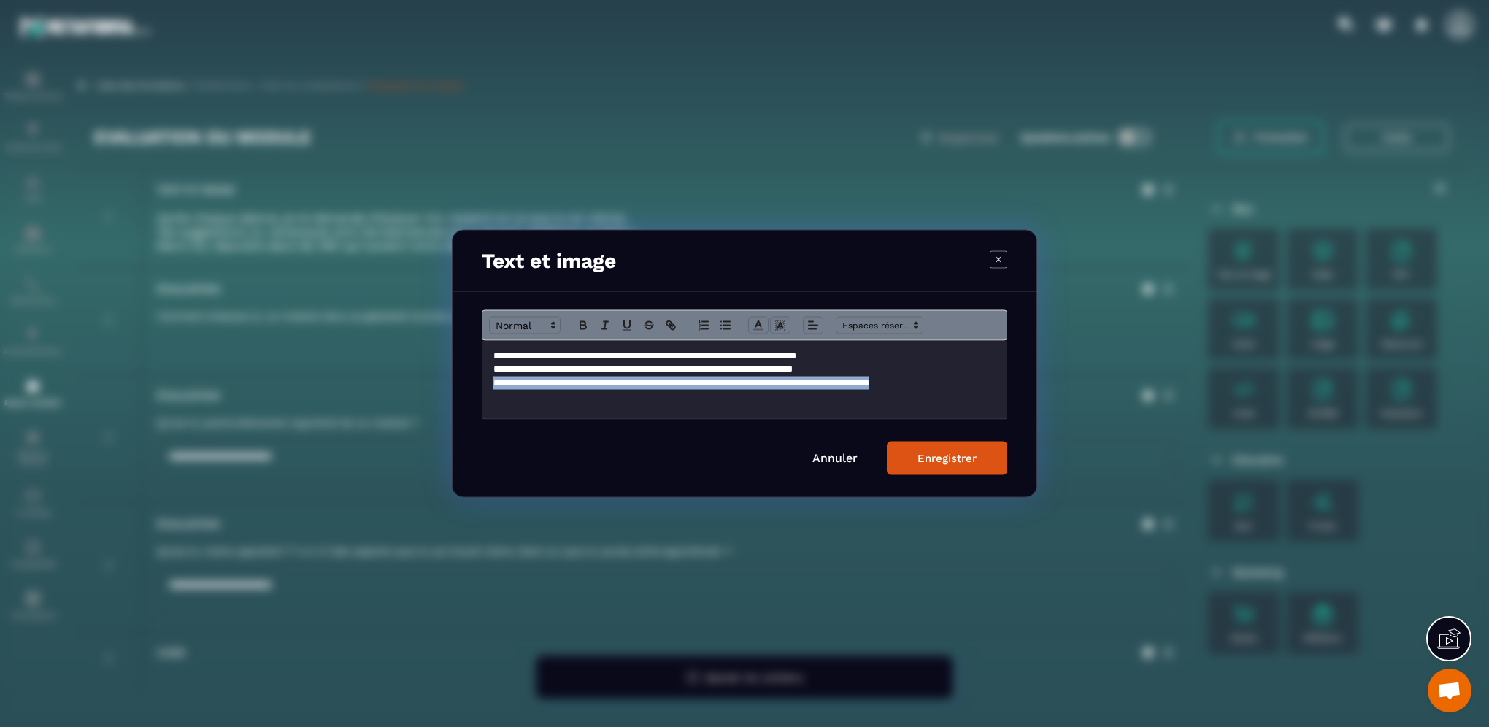
click at [952, 458] on div "Enregistrer" at bounding box center [946, 458] width 59 height 13
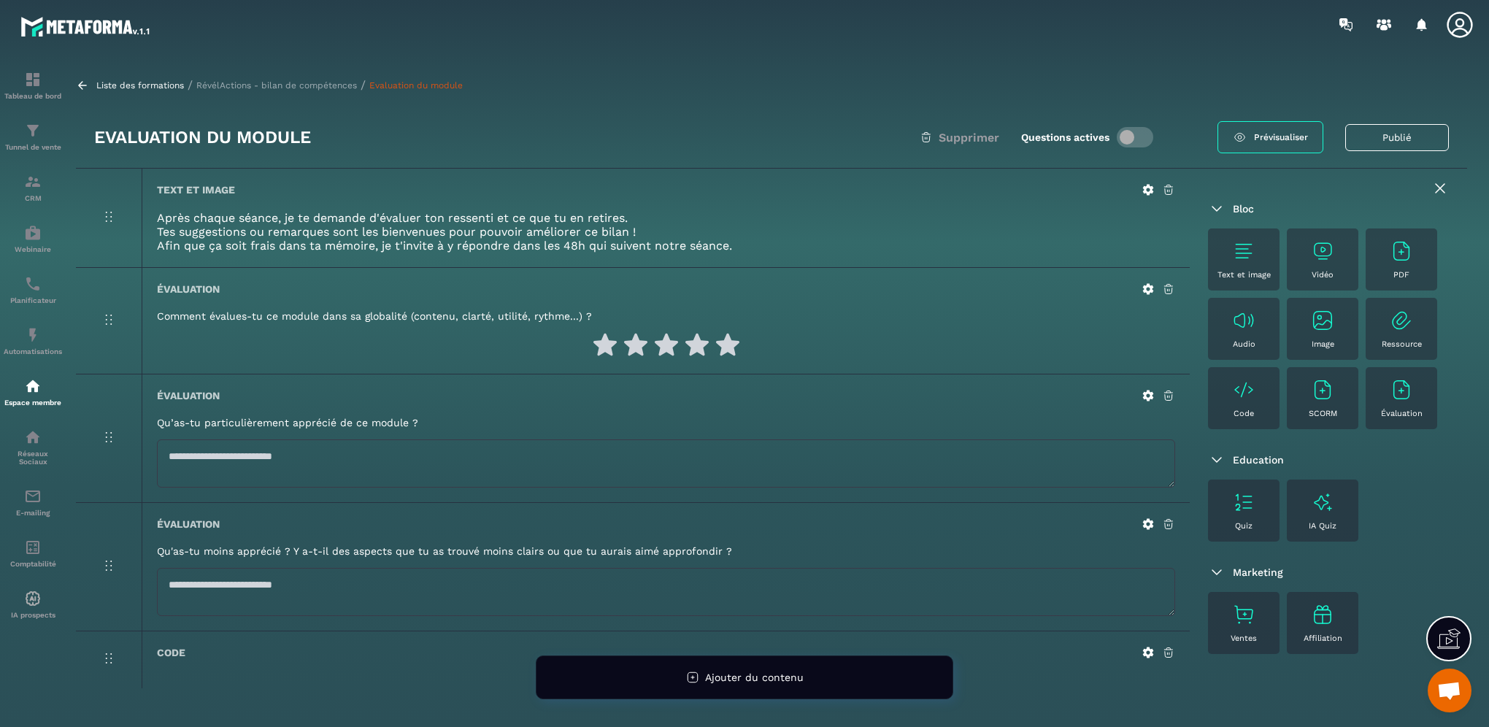
click at [288, 82] on p "RévélActions - bilan de compétences" at bounding box center [276, 85] width 161 height 10
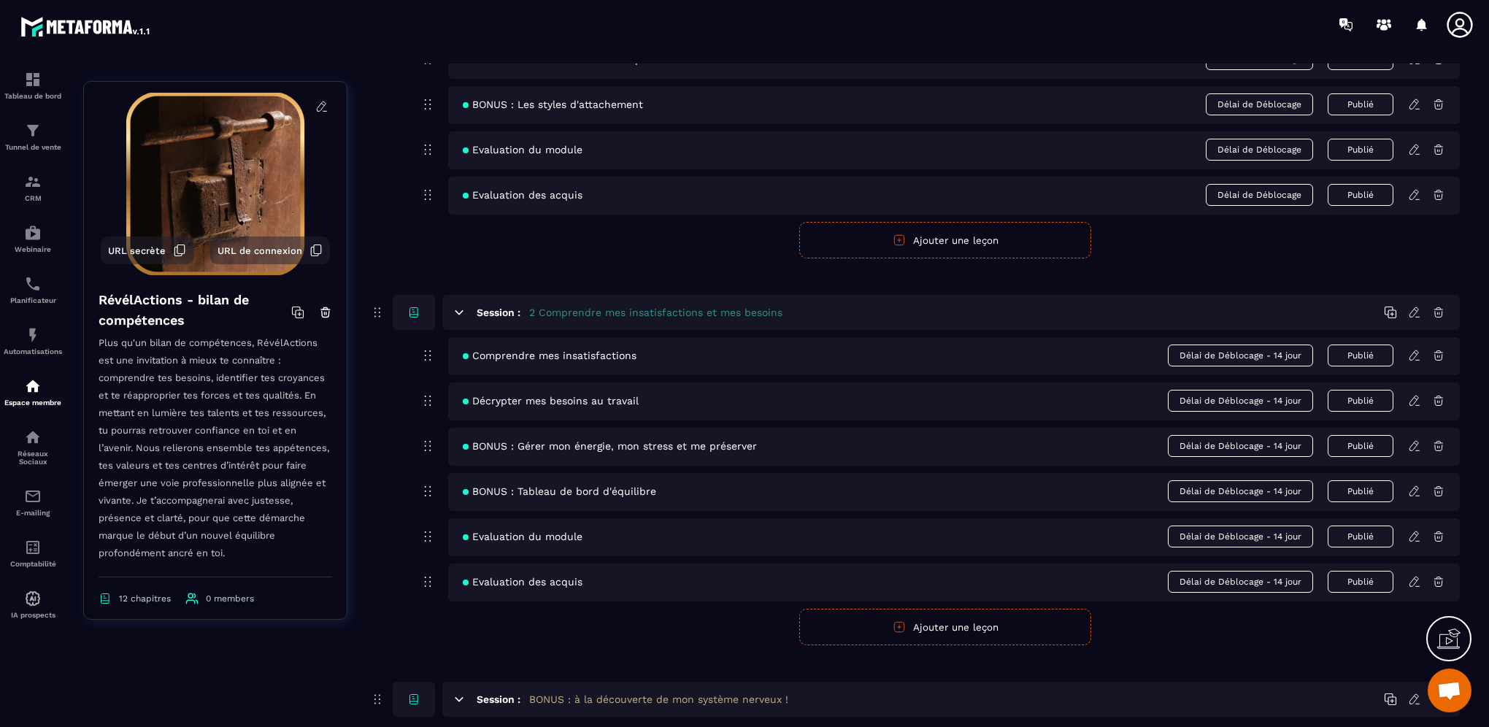
scroll to position [365, 0]
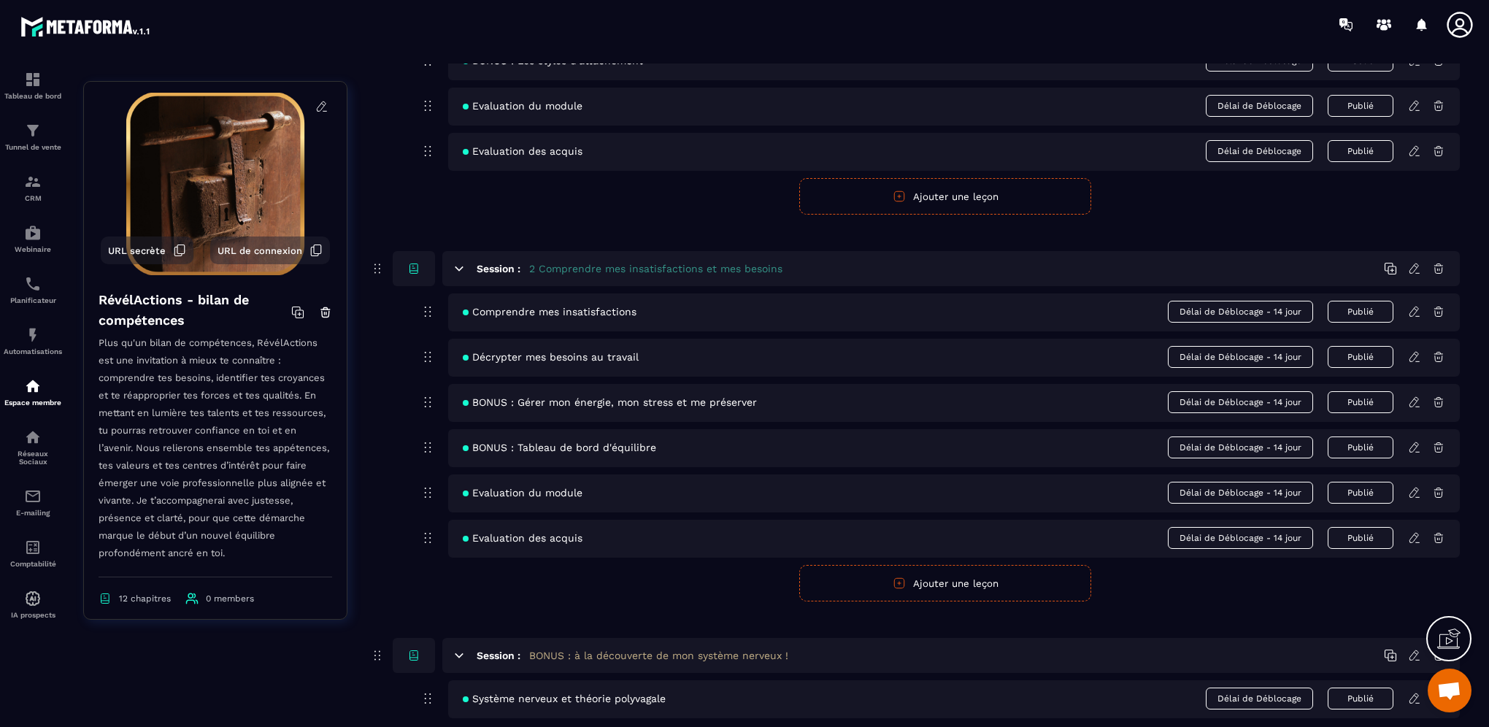
click at [1414, 310] on icon at bounding box center [1414, 311] width 13 height 13
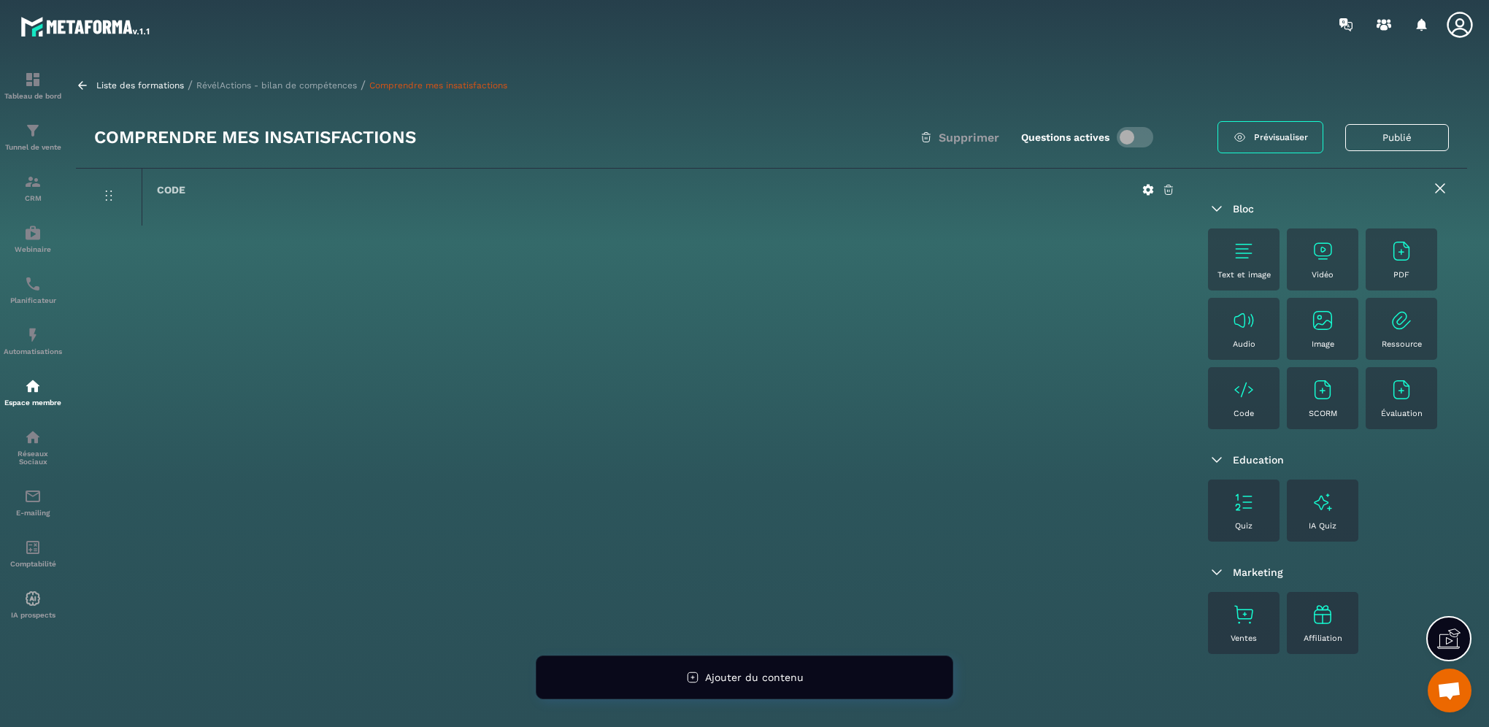
click at [1391, 251] on img at bounding box center [1401, 250] width 23 height 23
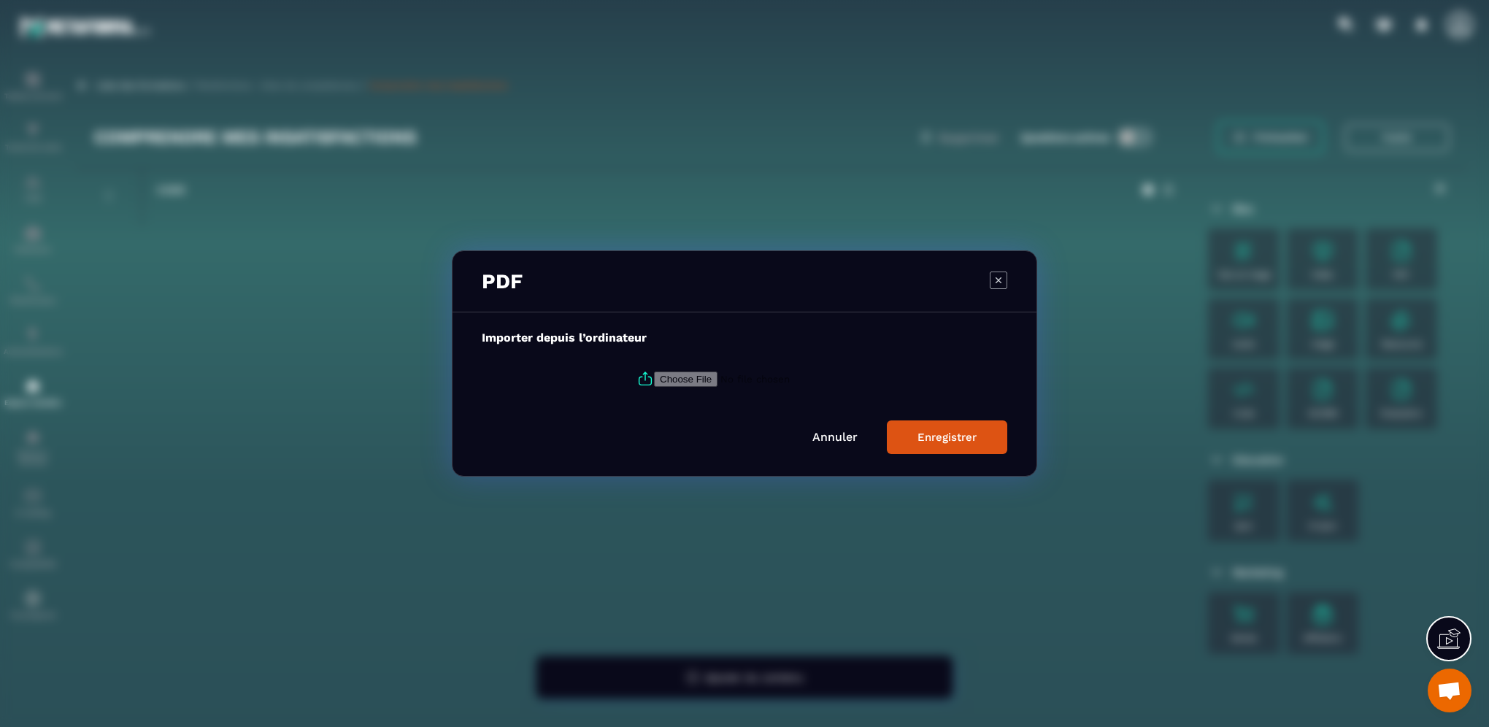
click at [680, 383] on input "Modal window" at bounding box center [753, 378] width 199 height 15
click at [677, 385] on input "Modal window" at bounding box center [753, 378] width 199 height 15
type input "**********"
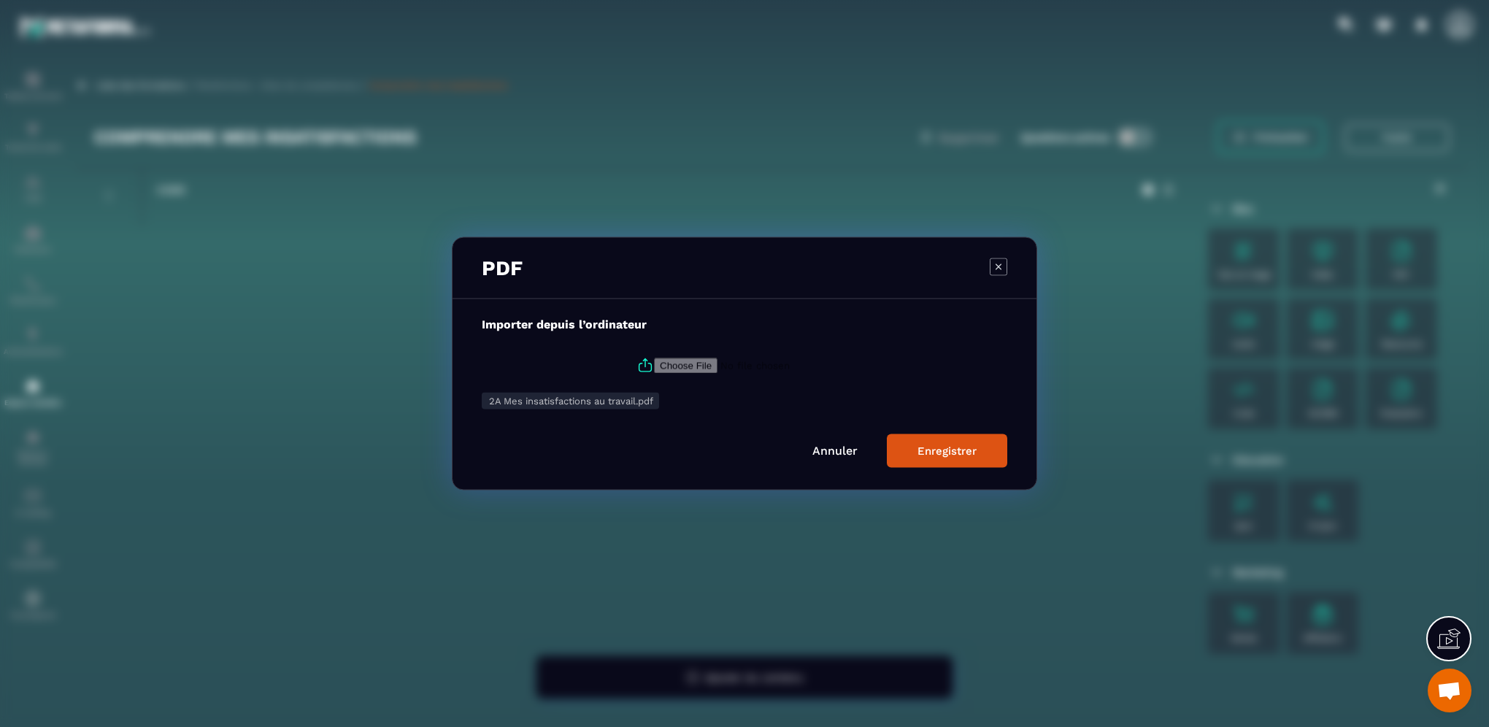
click at [943, 456] on div "Enregistrer" at bounding box center [946, 450] width 59 height 13
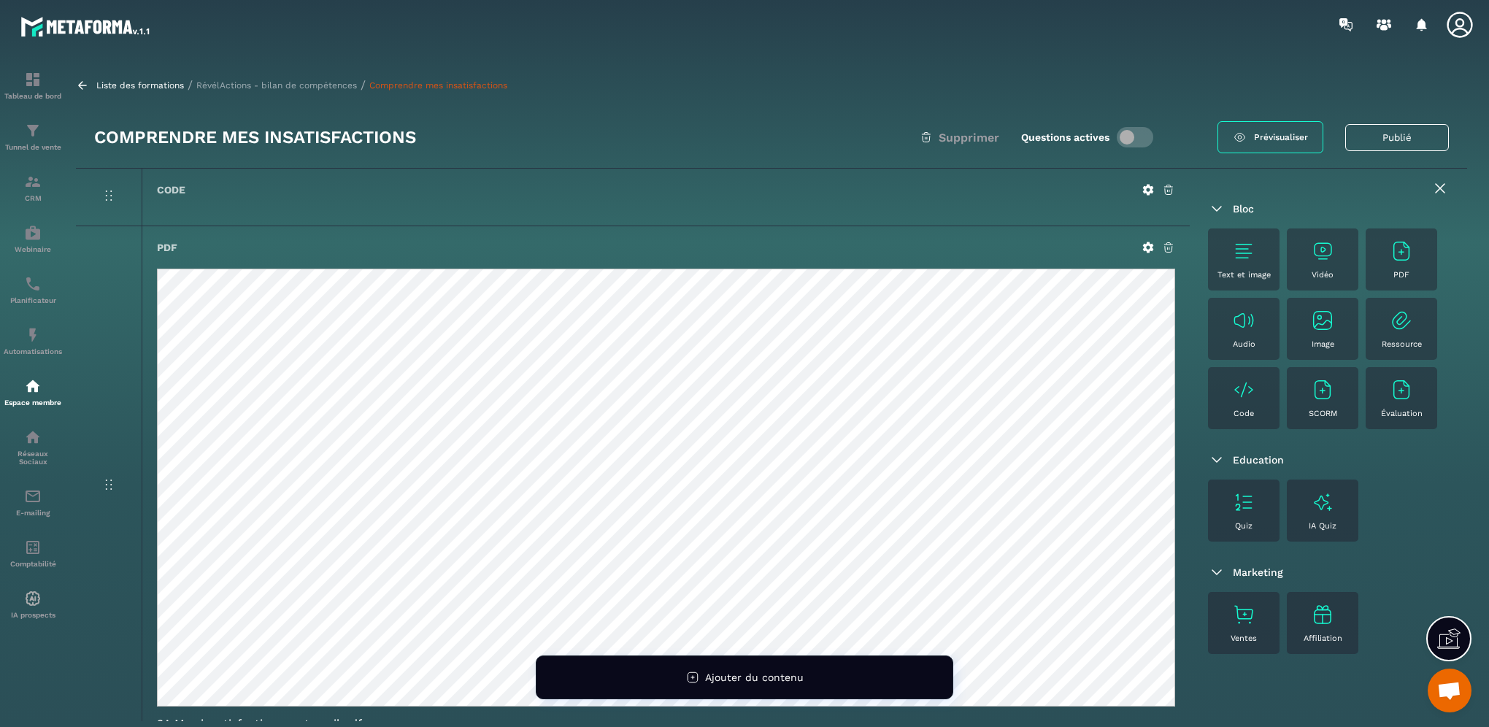
click at [288, 83] on p "RévélActions - bilan de compétences" at bounding box center [276, 85] width 161 height 10
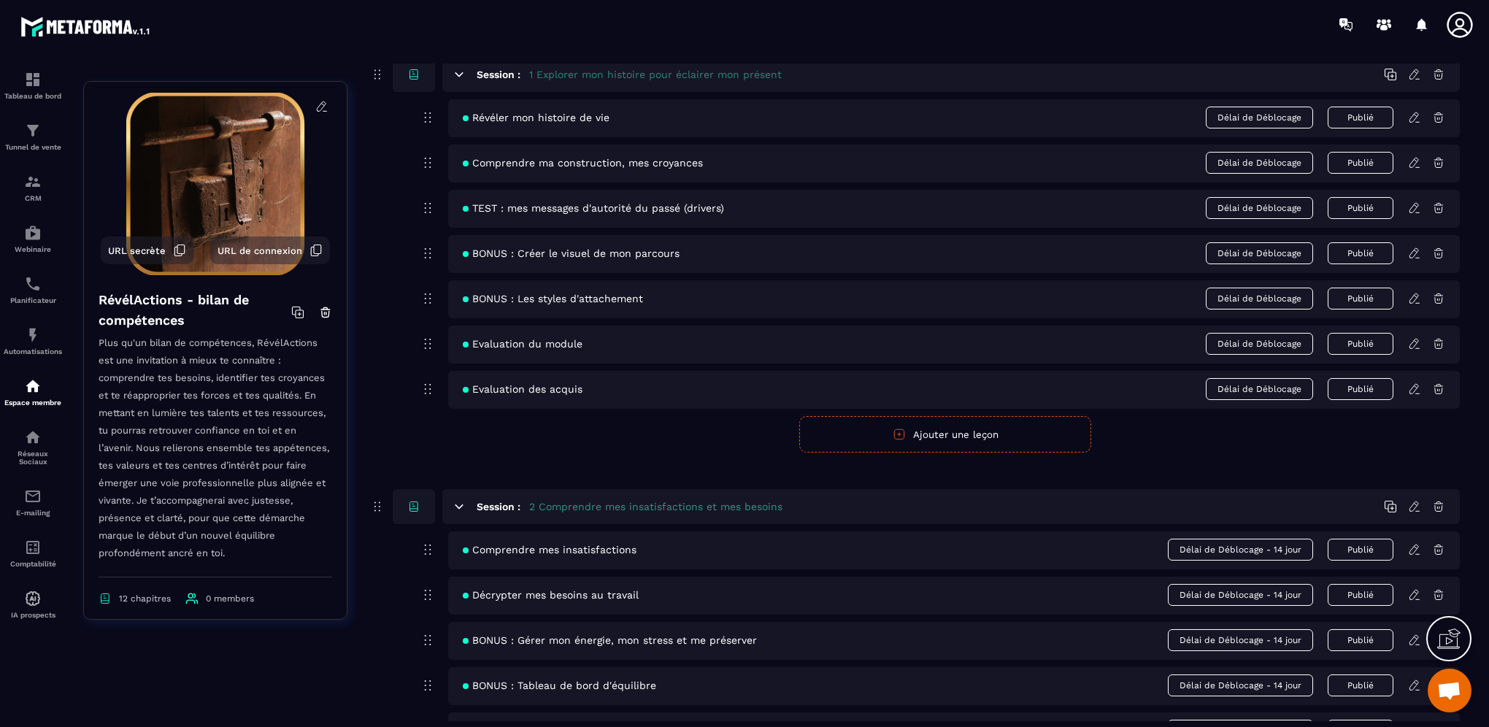
scroll to position [292, 0]
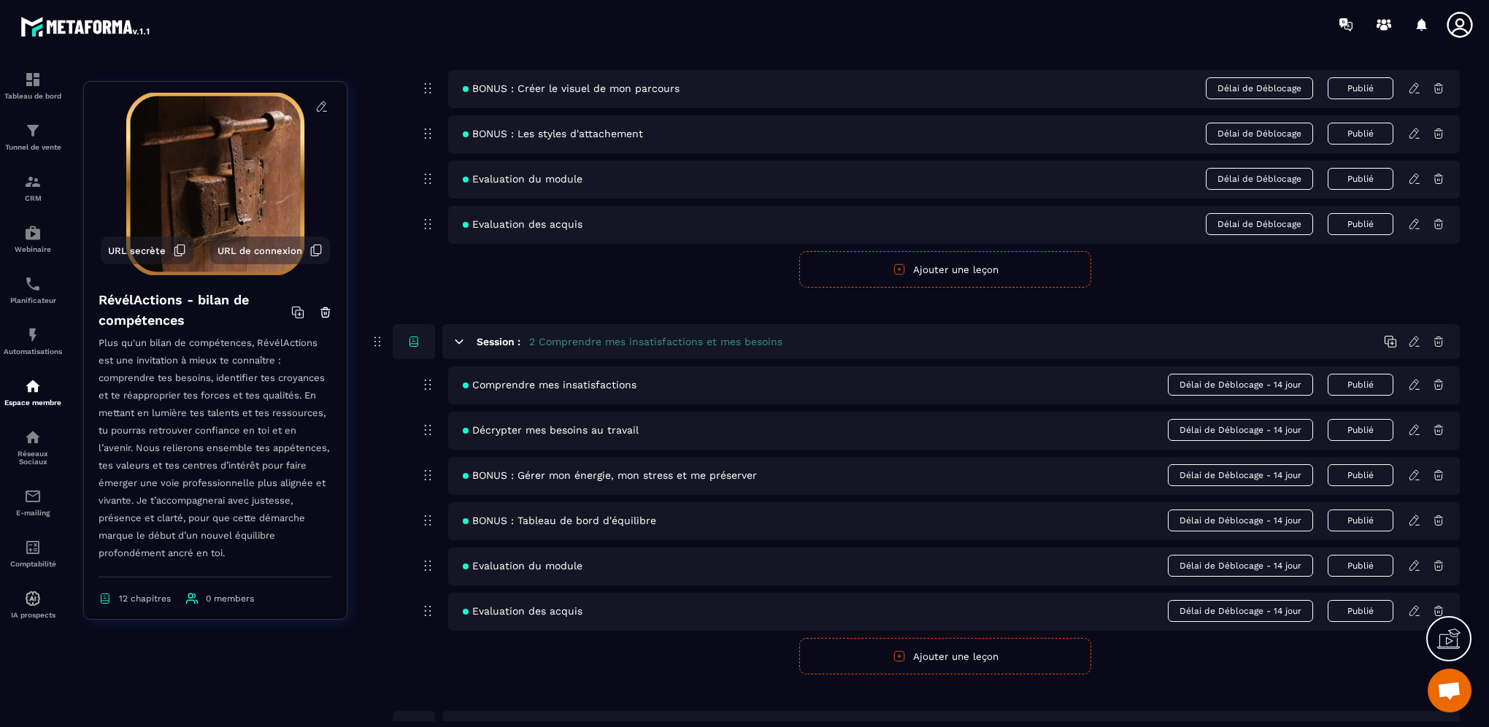
click at [1414, 428] on icon at bounding box center [1414, 429] width 13 height 13
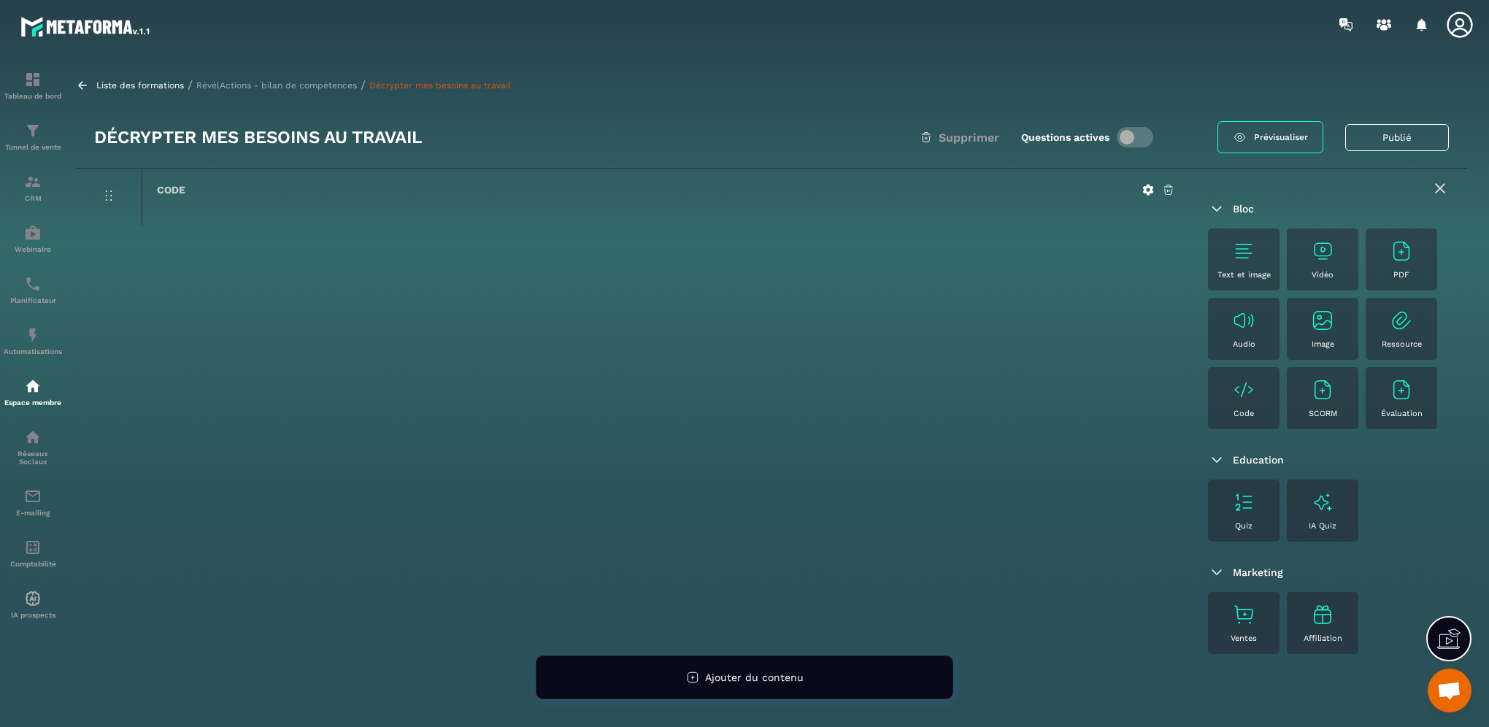
click at [1400, 251] on img at bounding box center [1401, 250] width 23 height 23
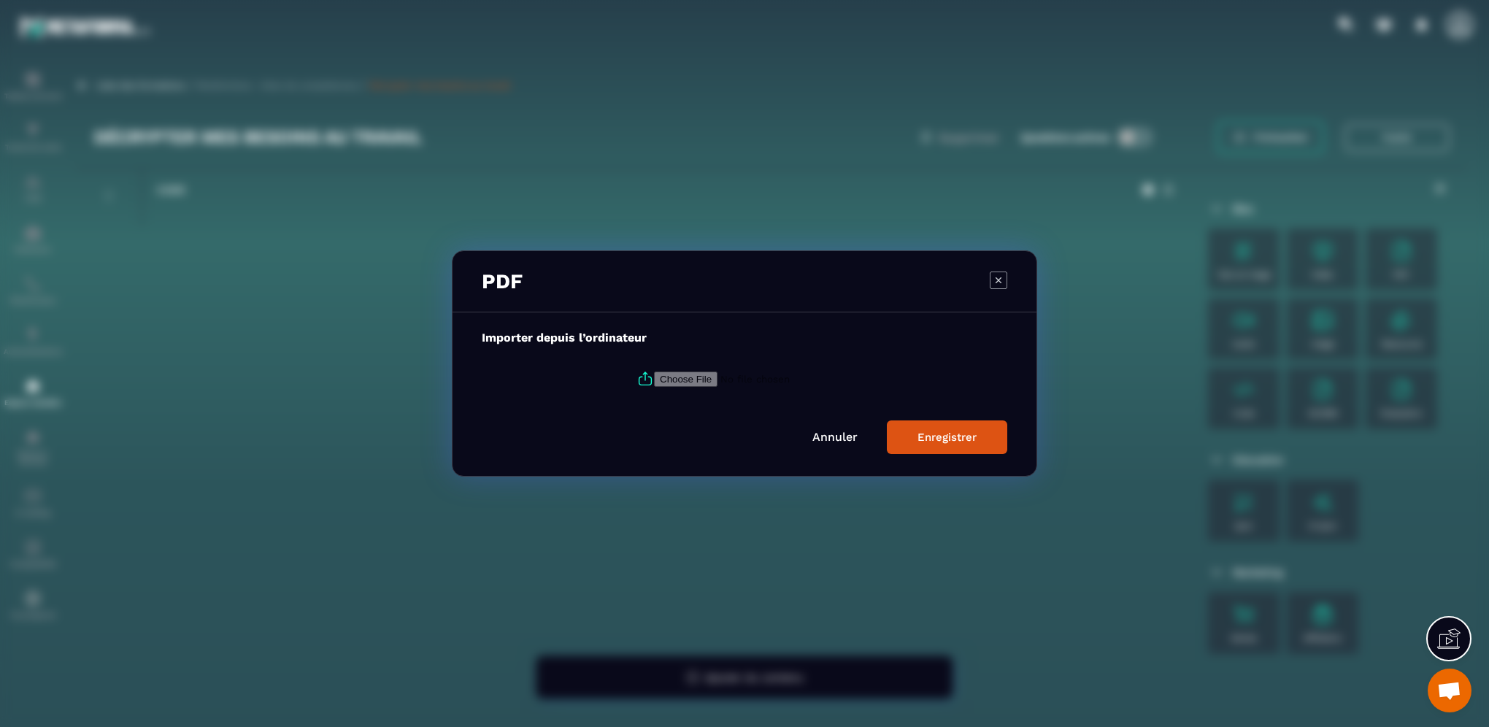
click at [698, 379] on input "Modal window" at bounding box center [753, 378] width 199 height 15
type input "**********"
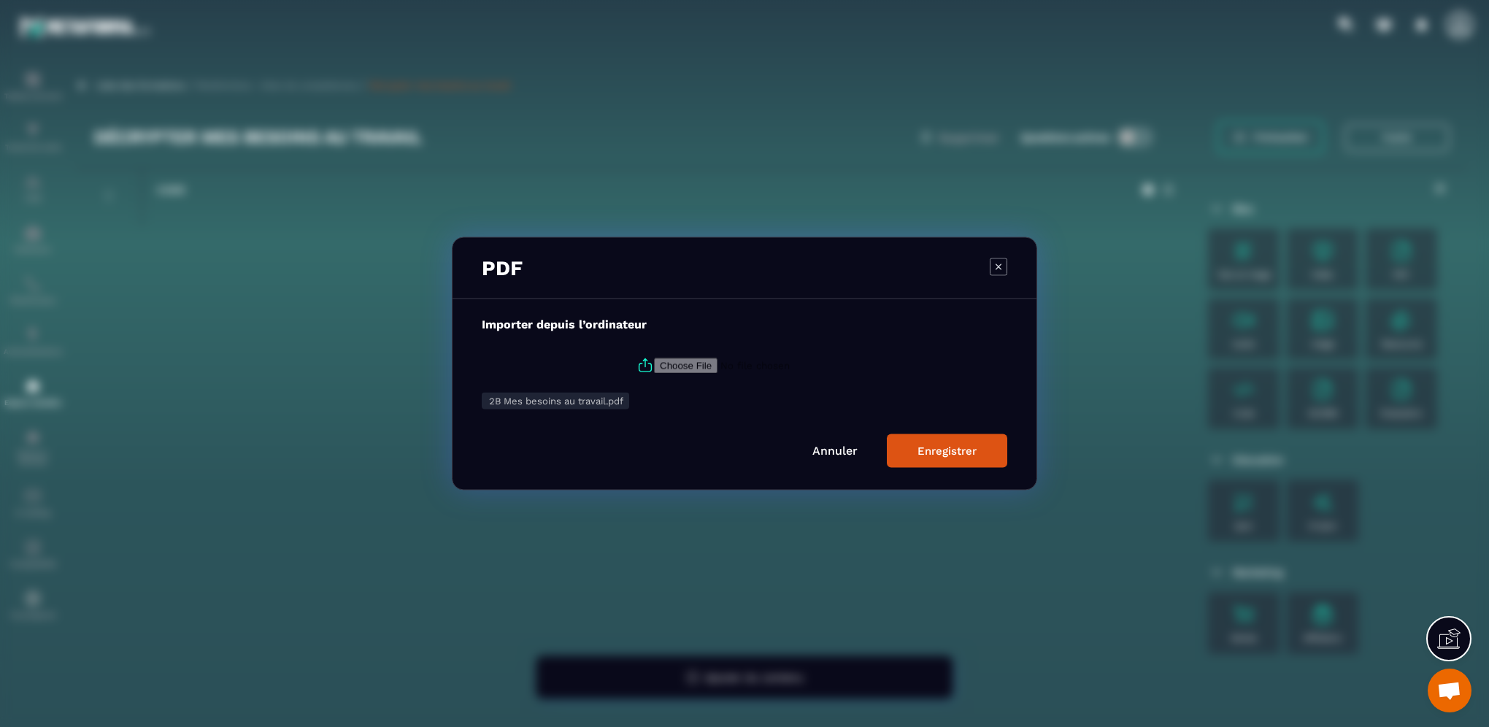
click at [949, 455] on div "Enregistrer" at bounding box center [946, 450] width 59 height 13
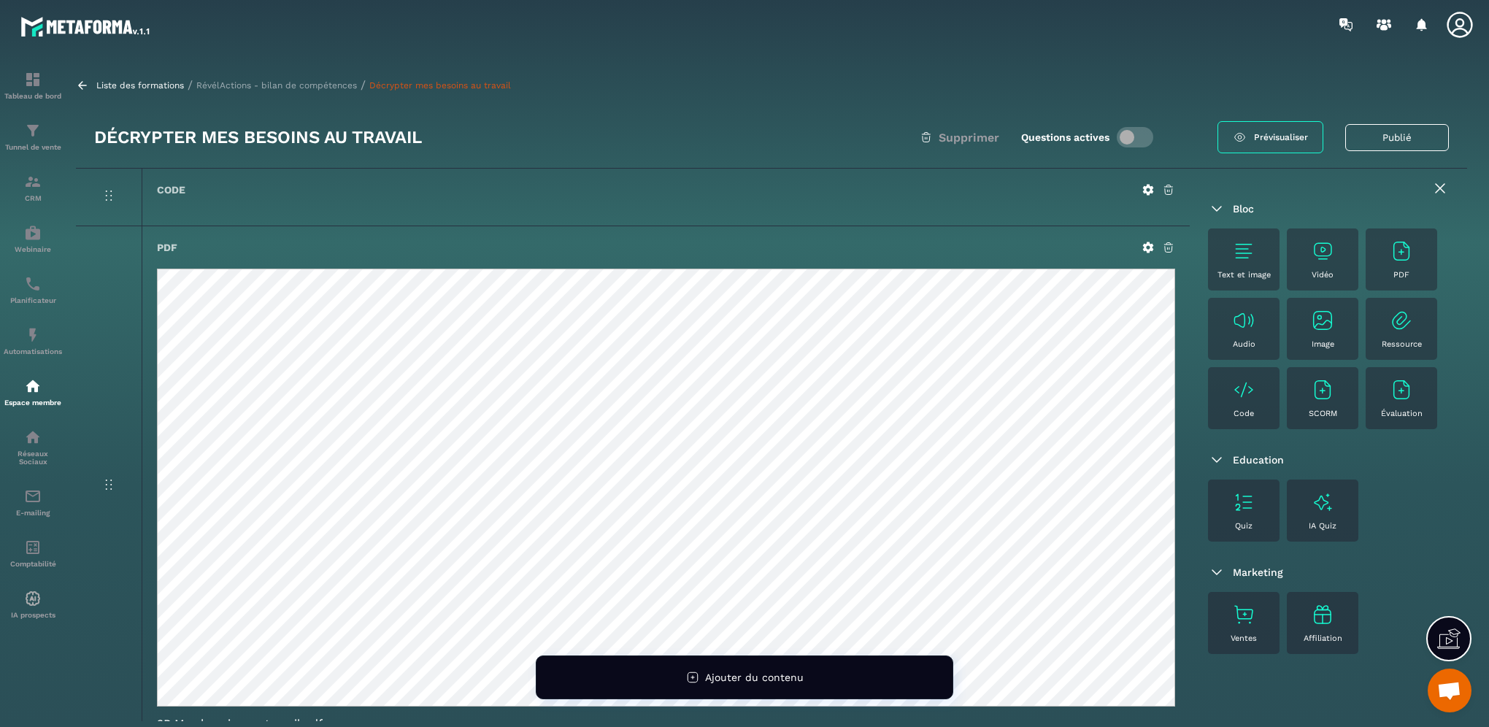
click at [901, 218] on div "Code Mon Histoire de Vie" at bounding box center [666, 197] width 1048 height 57
click at [1439, 190] on icon at bounding box center [1440, 189] width 18 height 18
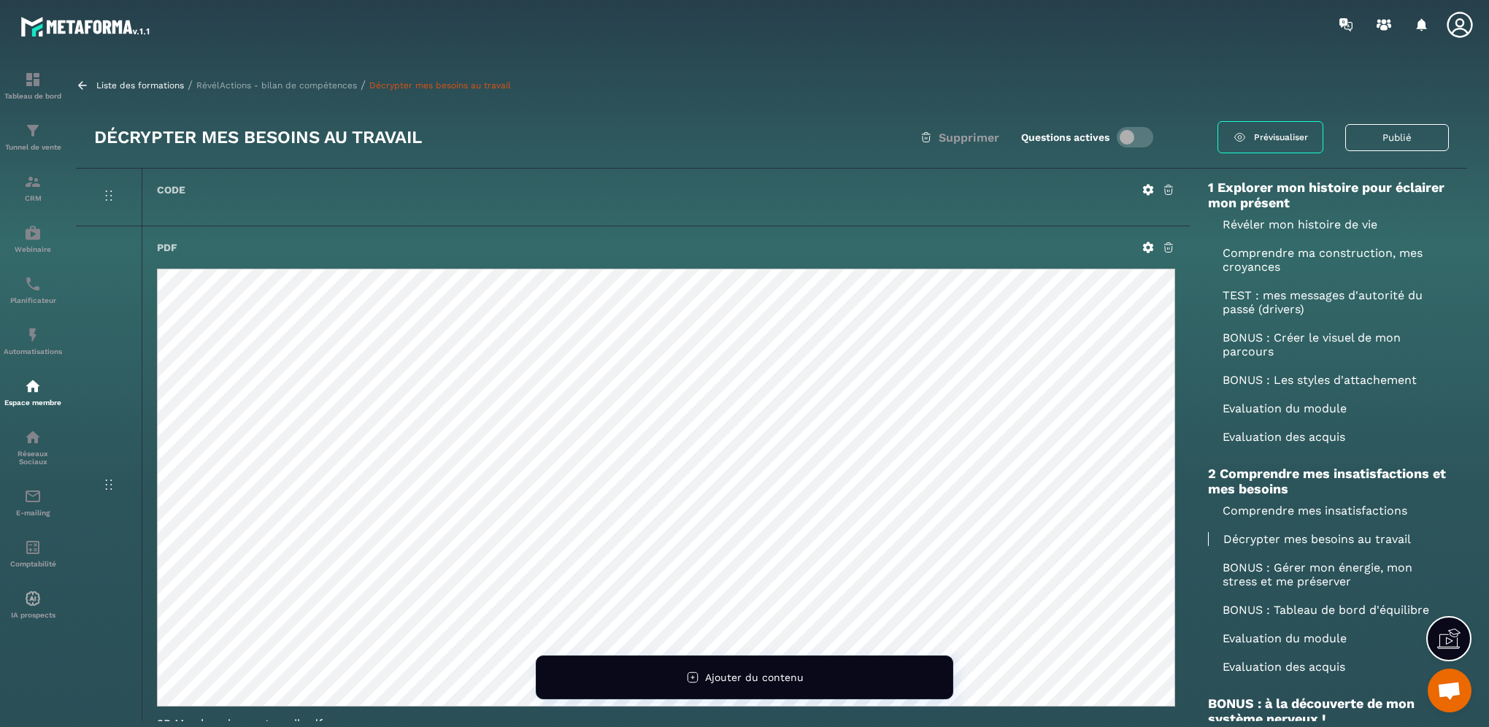
click at [270, 81] on p "RévélActions - bilan de compétences" at bounding box center [276, 85] width 161 height 10
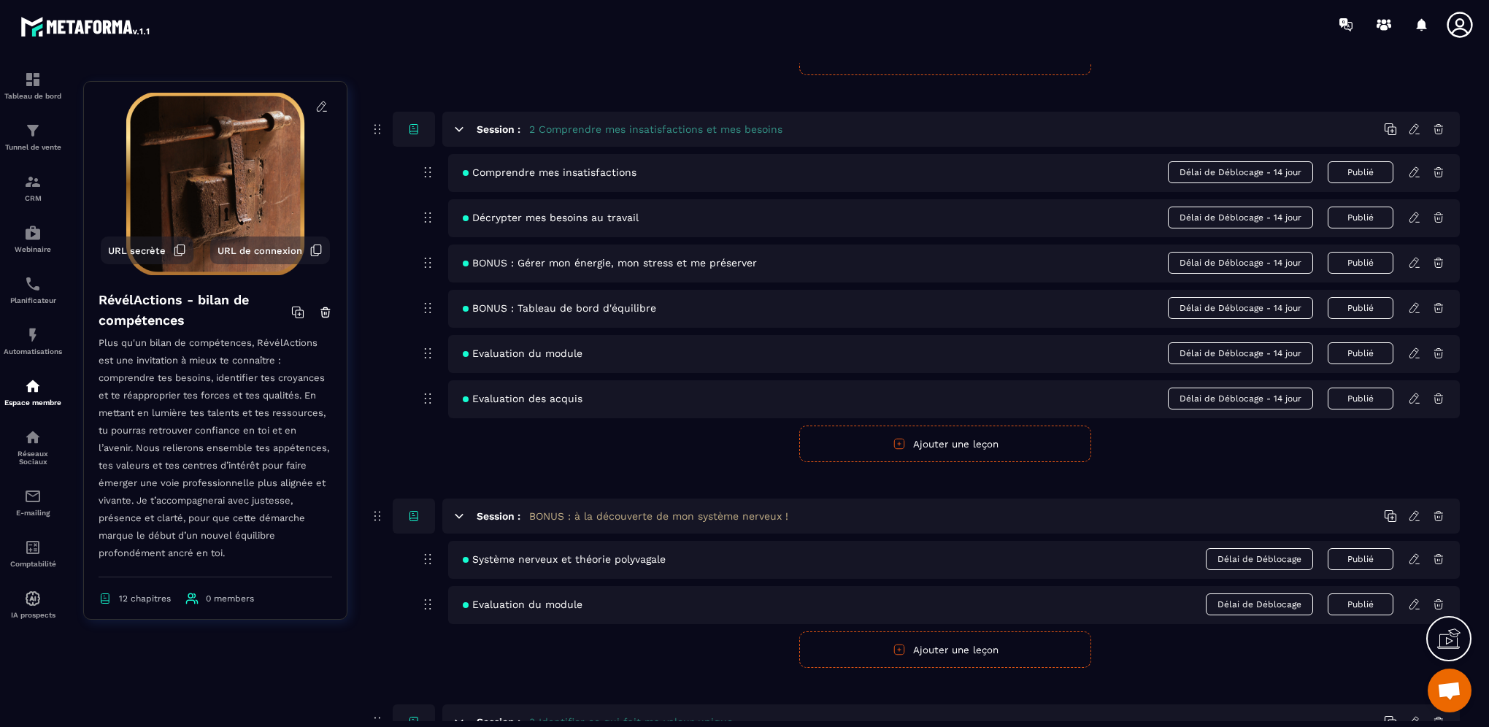
scroll to position [511, 0]
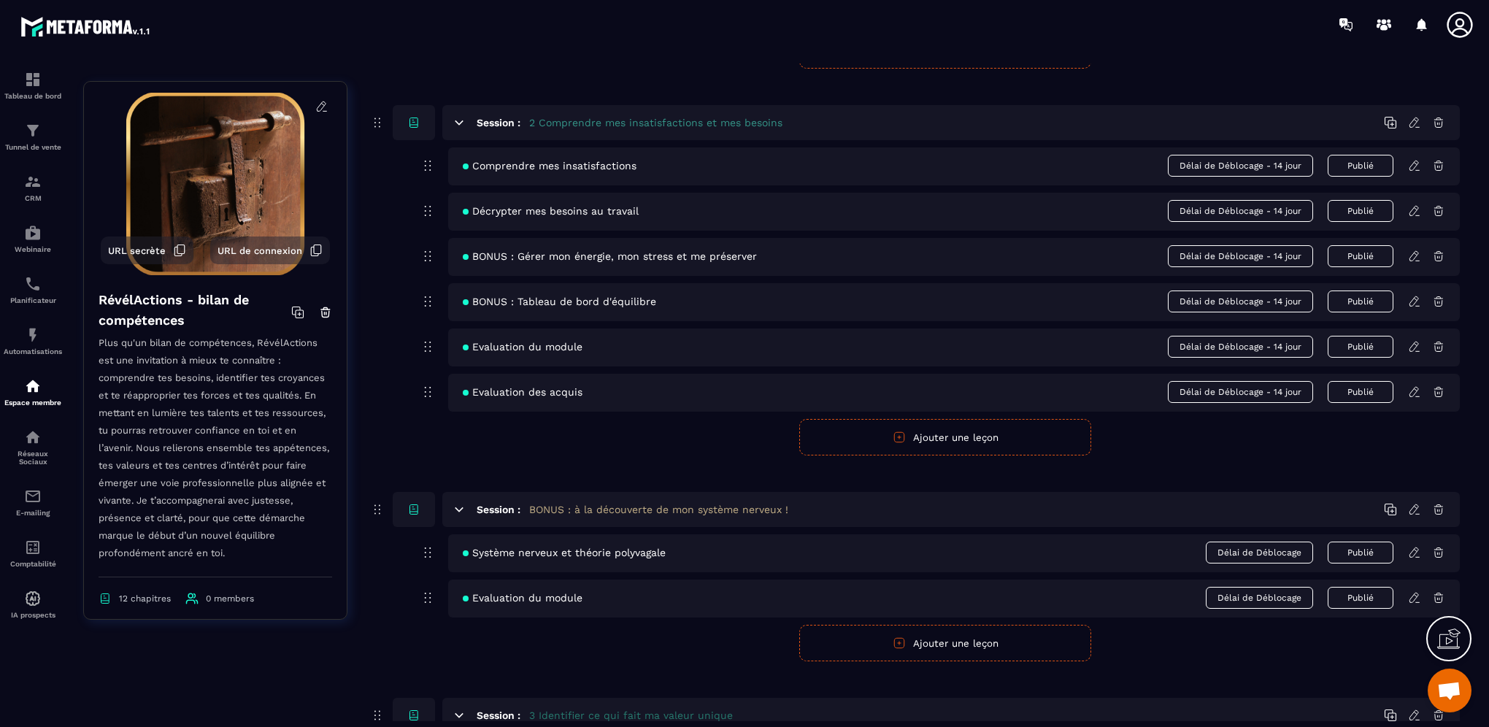
click at [1410, 258] on icon at bounding box center [1414, 256] width 13 height 13
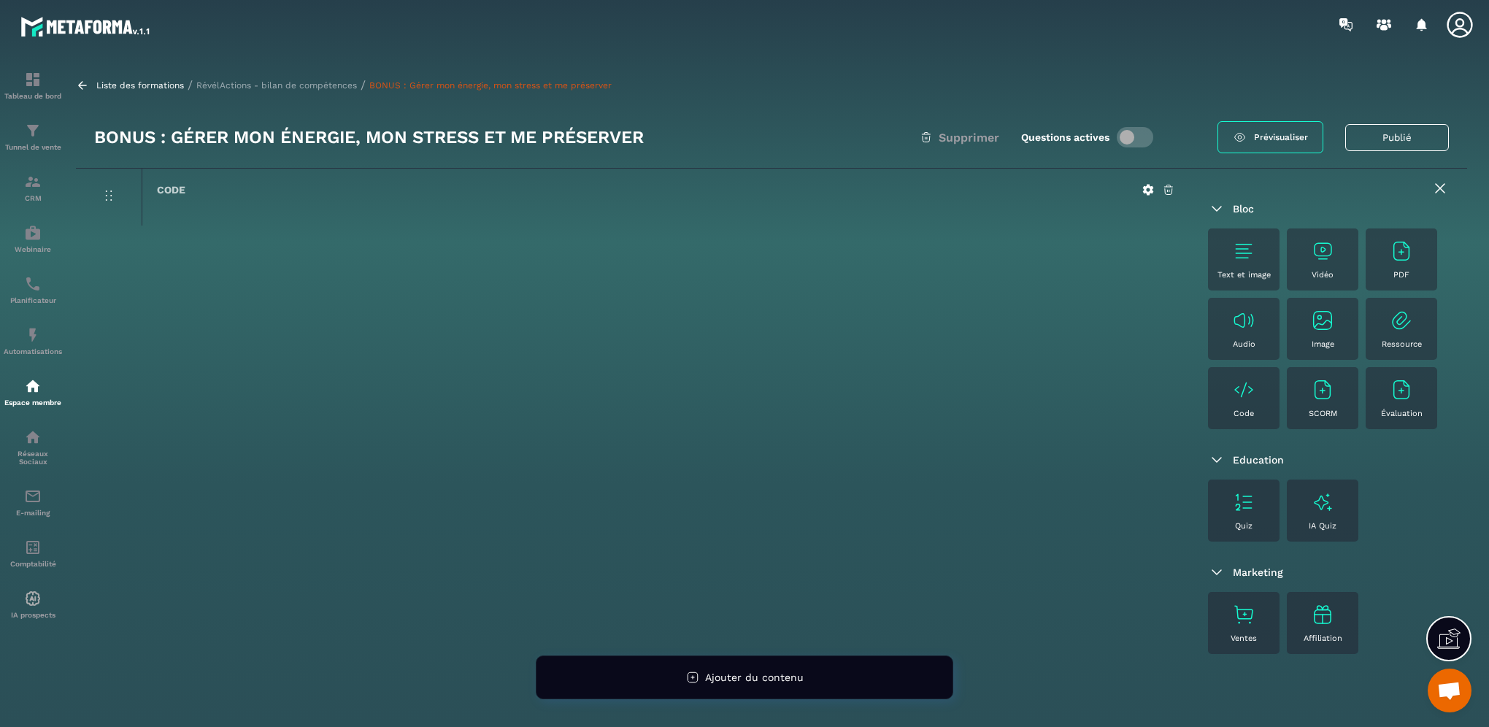
click at [294, 82] on p "RévélActions - bilan de compétences" at bounding box center [276, 85] width 161 height 10
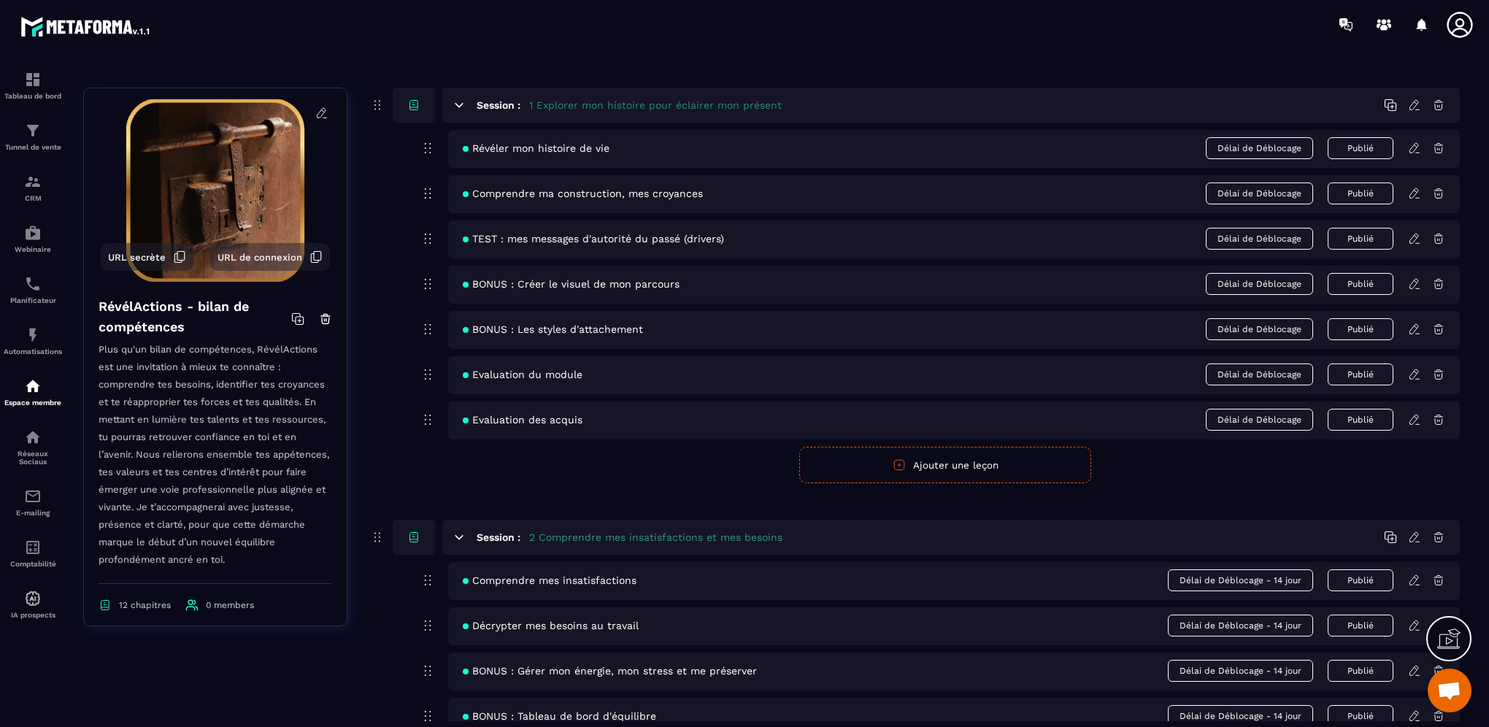
scroll to position [219, 0]
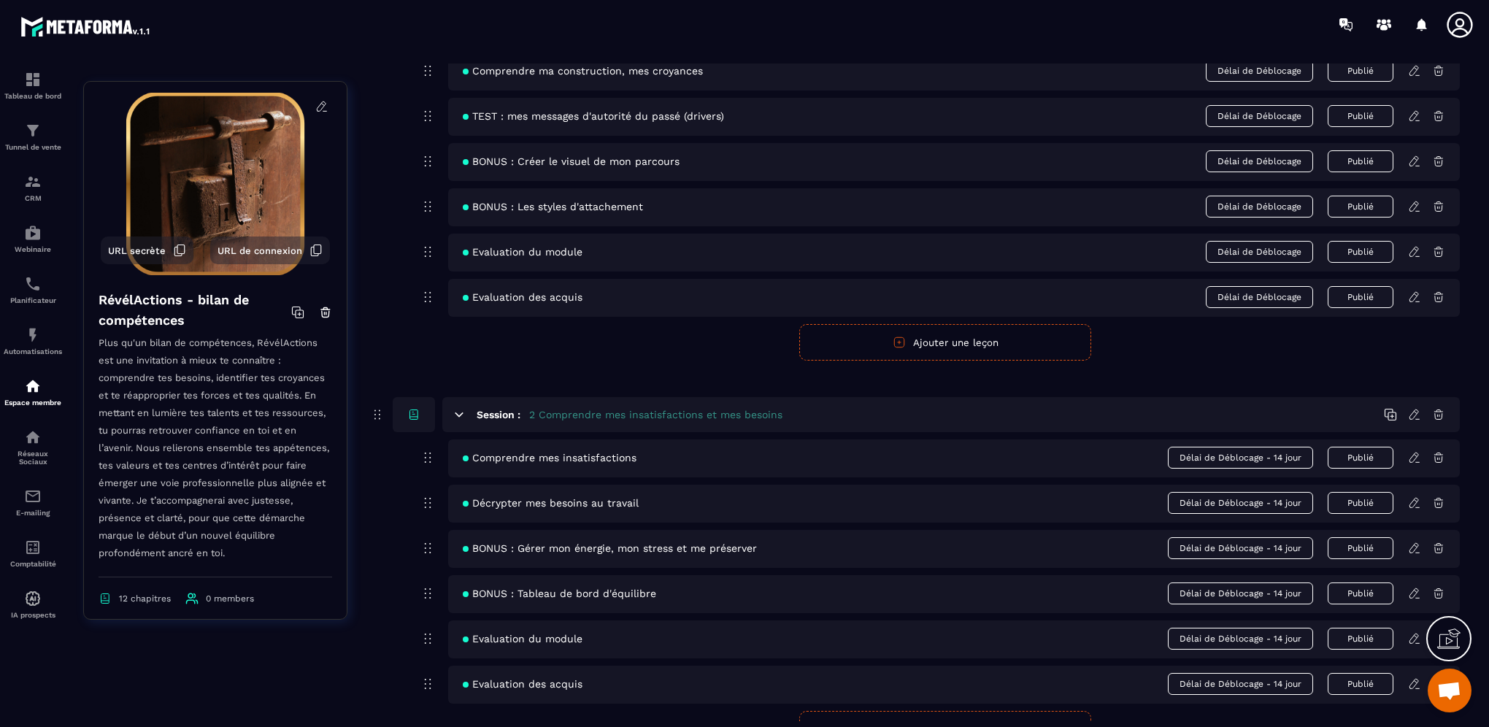
click at [1416, 592] on icon at bounding box center [1415, 591] width 3 height 2
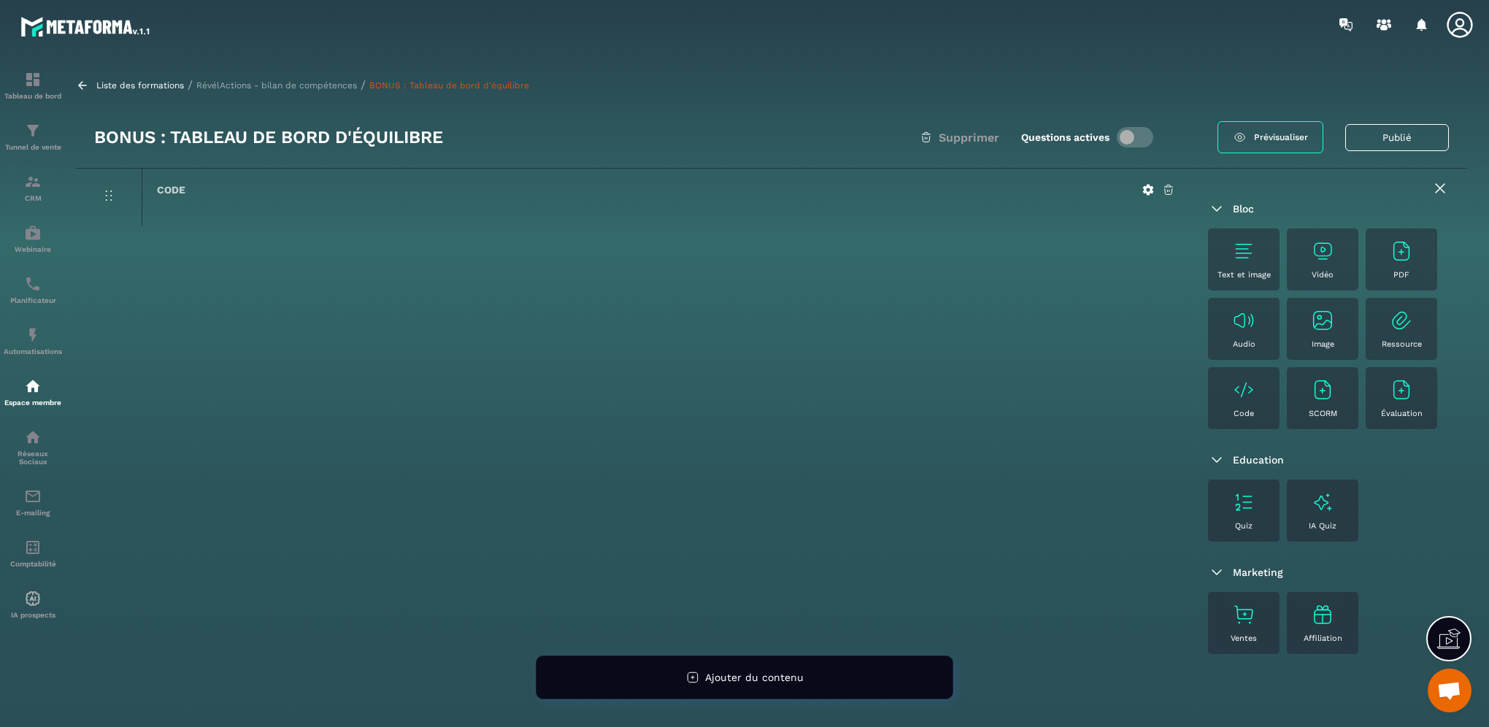
click at [307, 88] on p "RévélActions - bilan de compétences" at bounding box center [276, 85] width 161 height 10
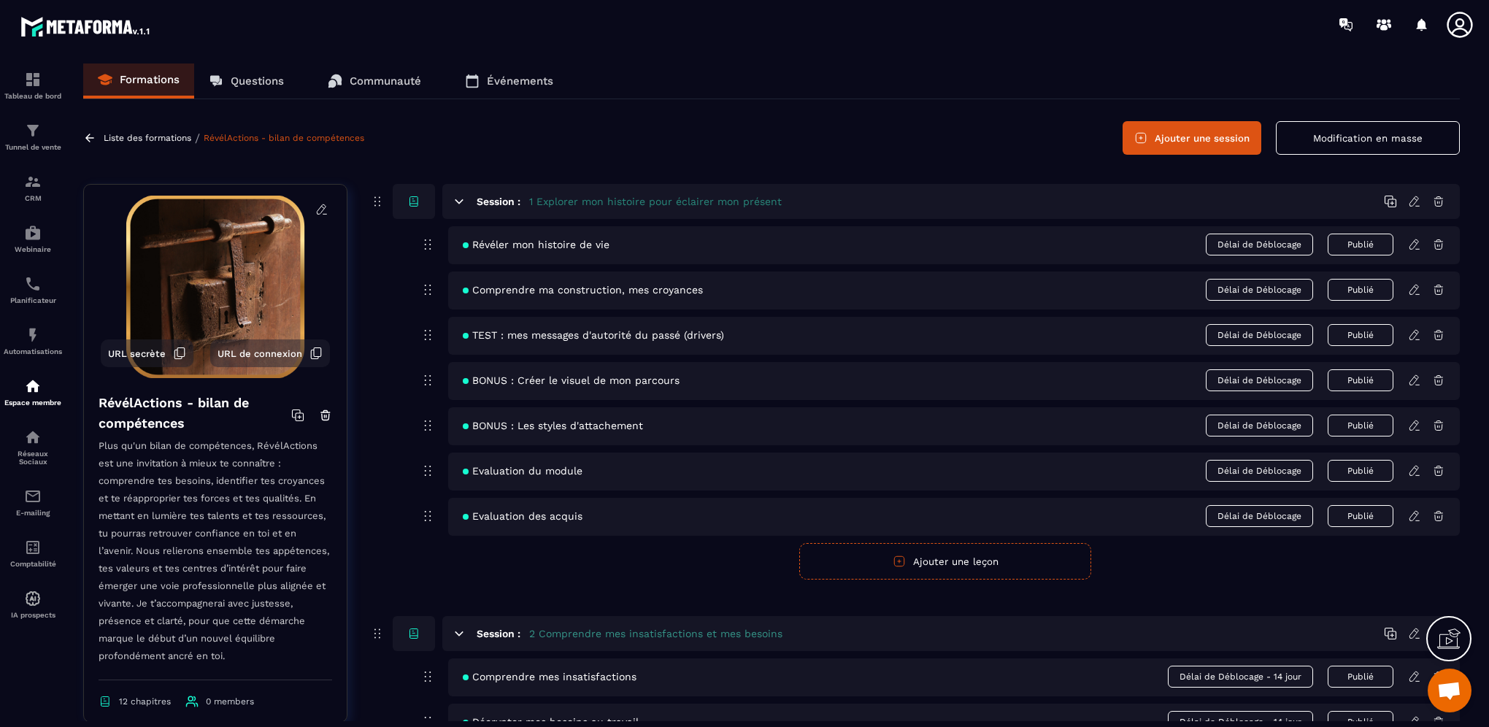
click at [1377, 136] on button "Modification en masse" at bounding box center [1368, 138] width 184 height 34
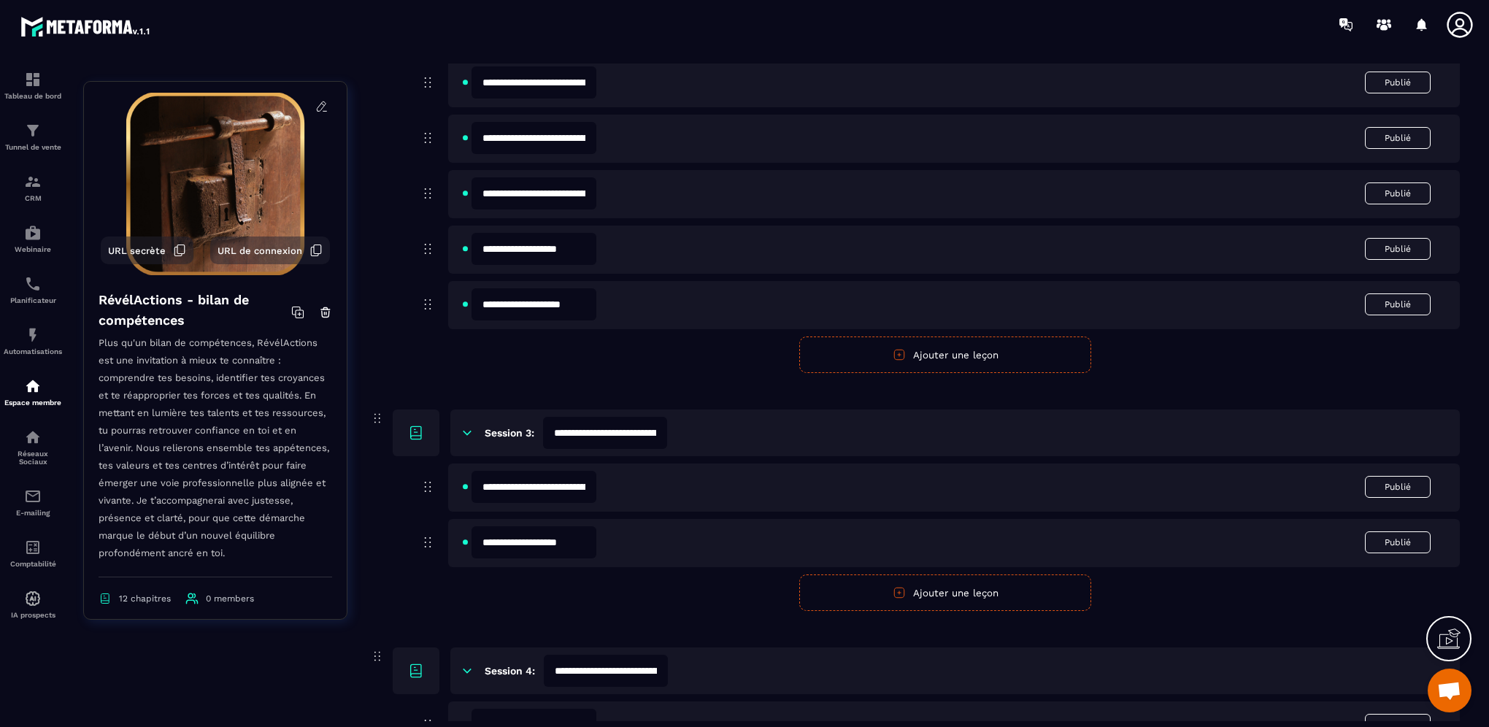
scroll to position [0, 163]
drag, startPoint x: 528, startPoint y: 134, endPoint x: 673, endPoint y: 140, distance: 144.6
click at [673, 140] on div "**********" at bounding box center [953, 139] width 1011 height 48
type input "**********"
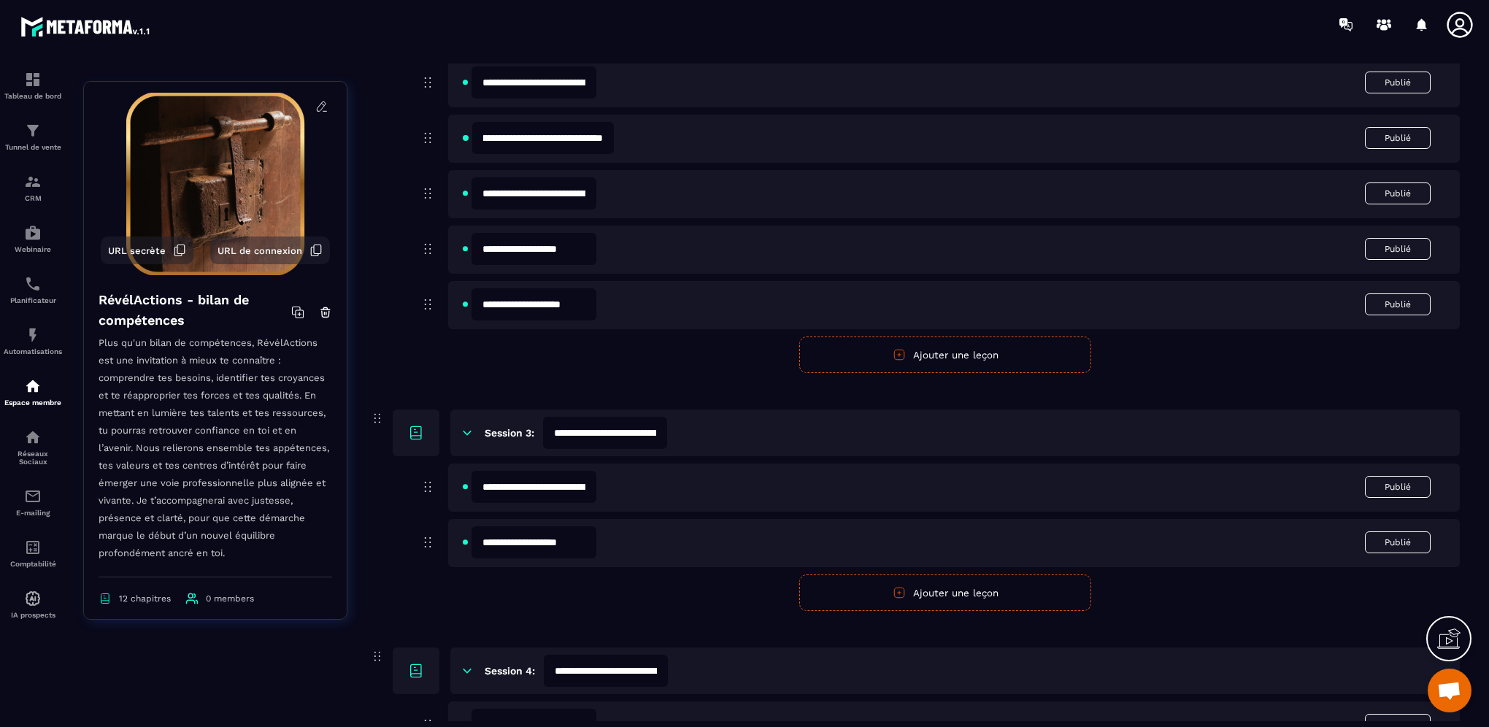
scroll to position [0, 0]
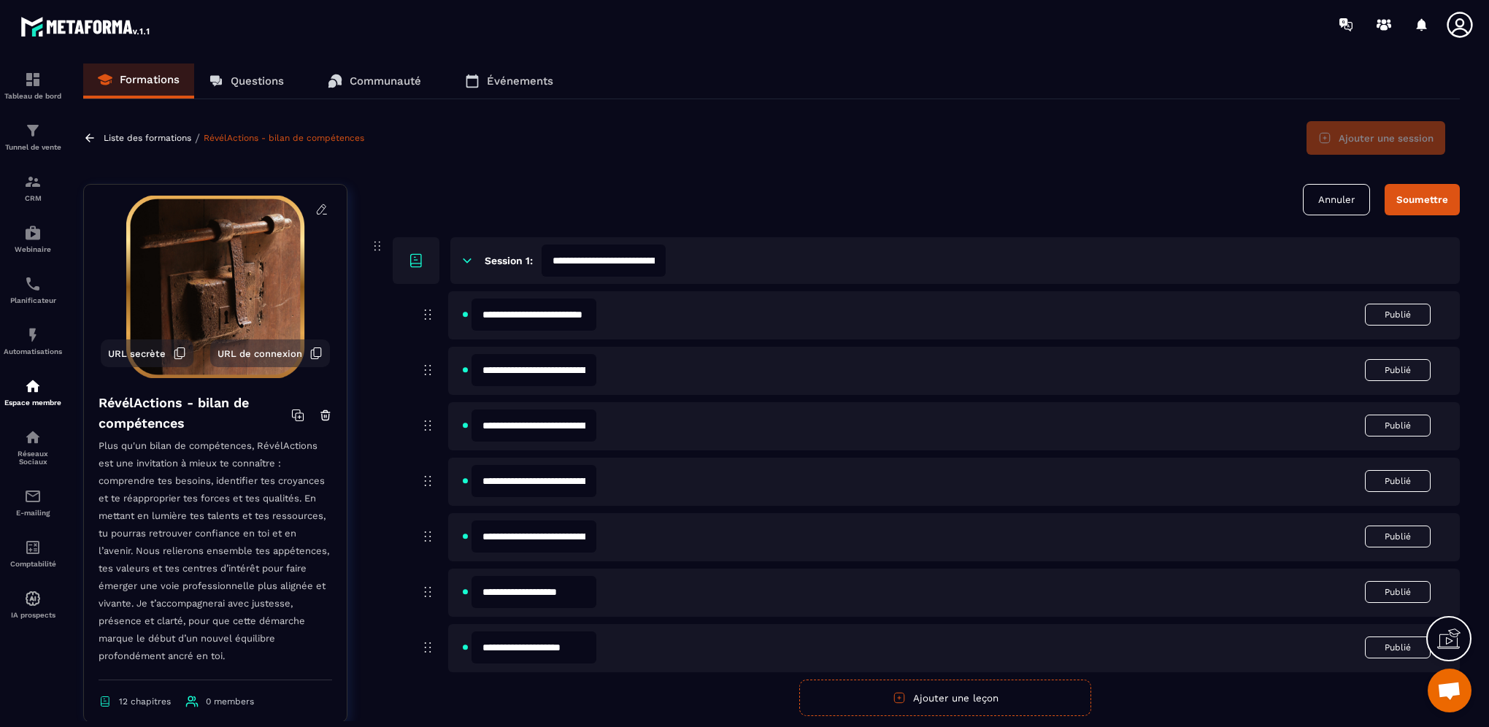
click at [1425, 204] on div "Soumettre" at bounding box center [1422, 199] width 52 height 11
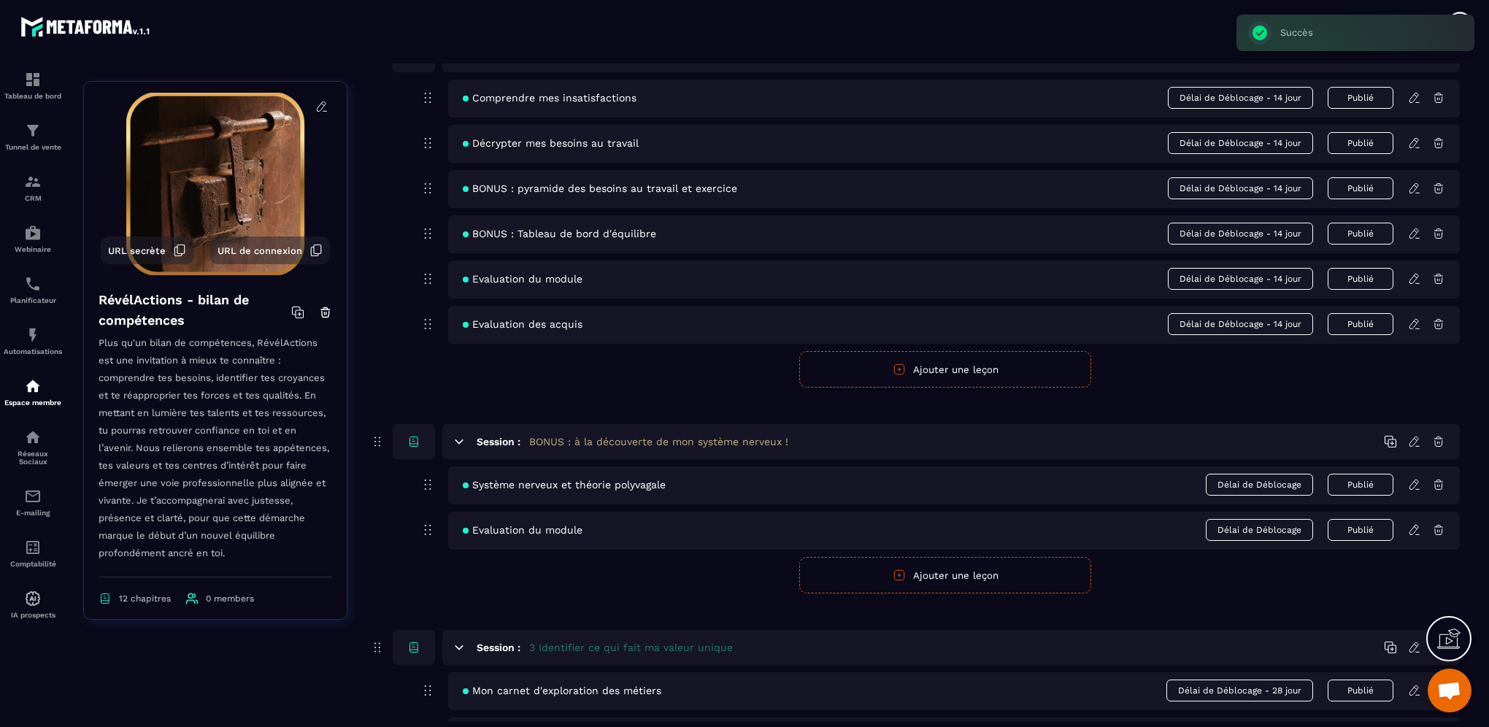
scroll to position [584, 0]
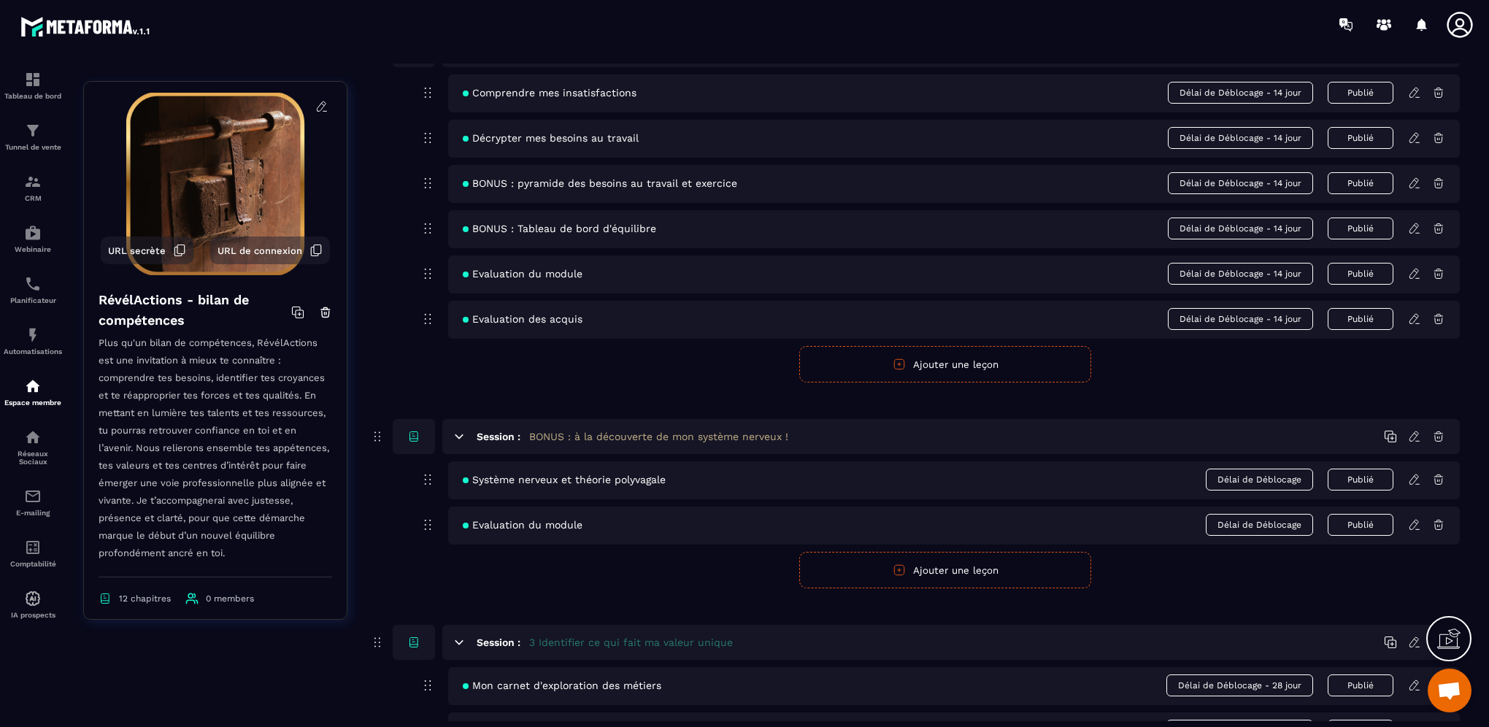
click at [1413, 232] on icon at bounding box center [1414, 228] width 13 height 13
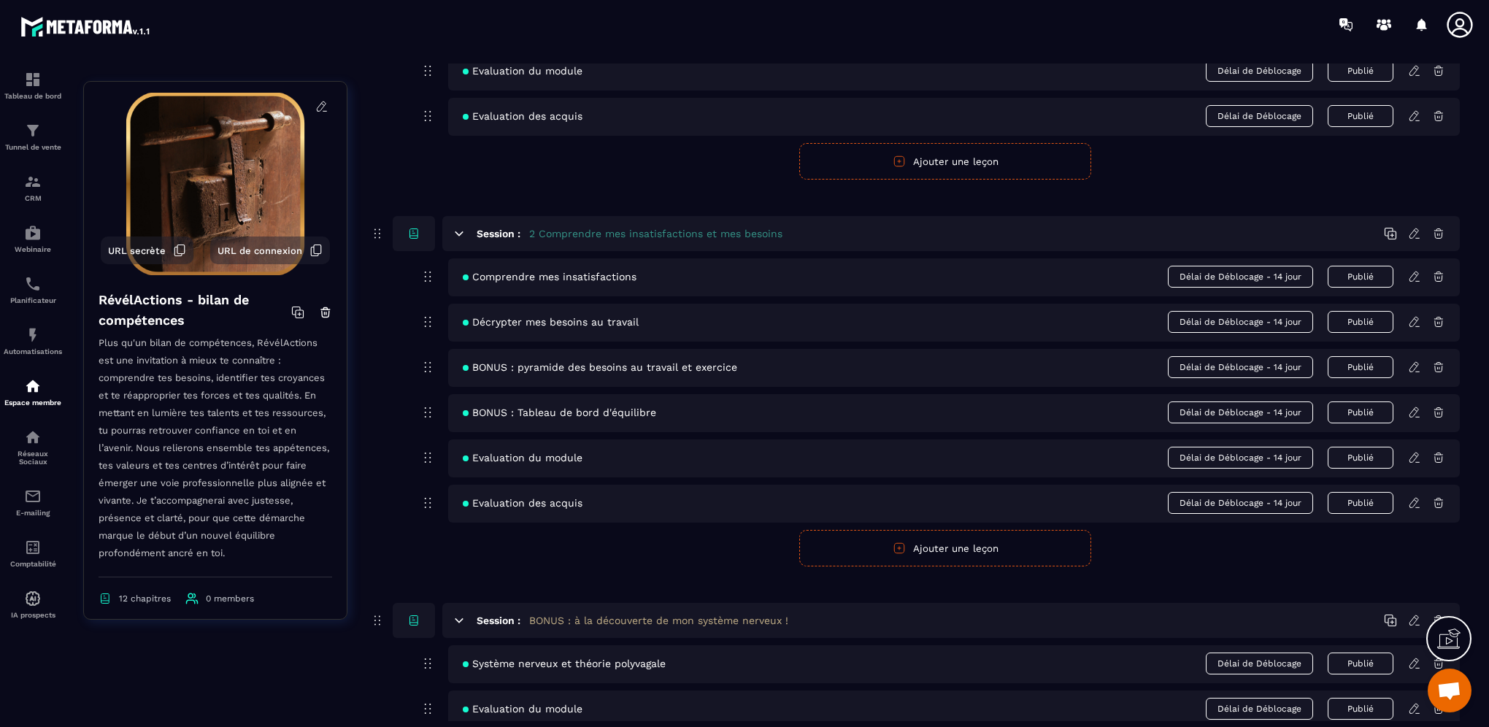
scroll to position [438, 0]
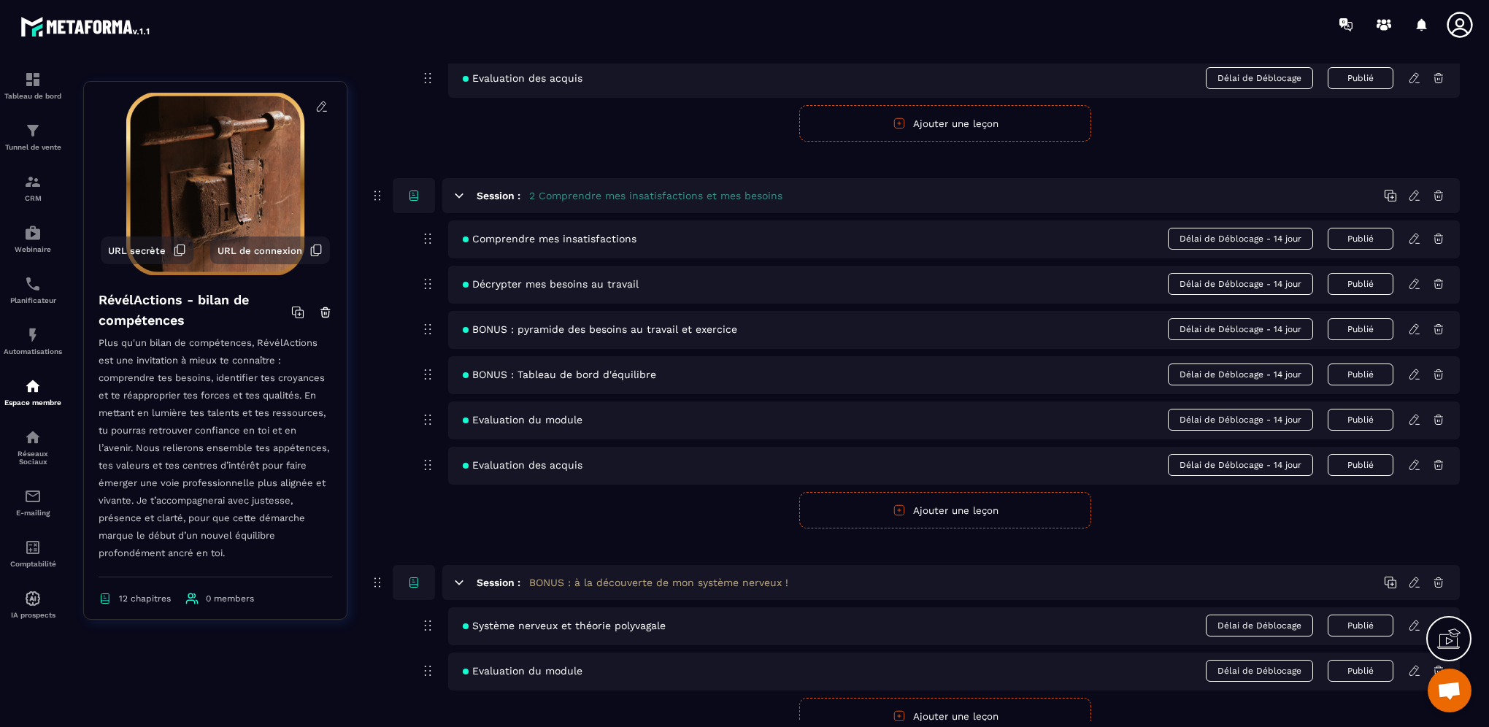
click at [1433, 374] on icon at bounding box center [1438, 374] width 13 height 13
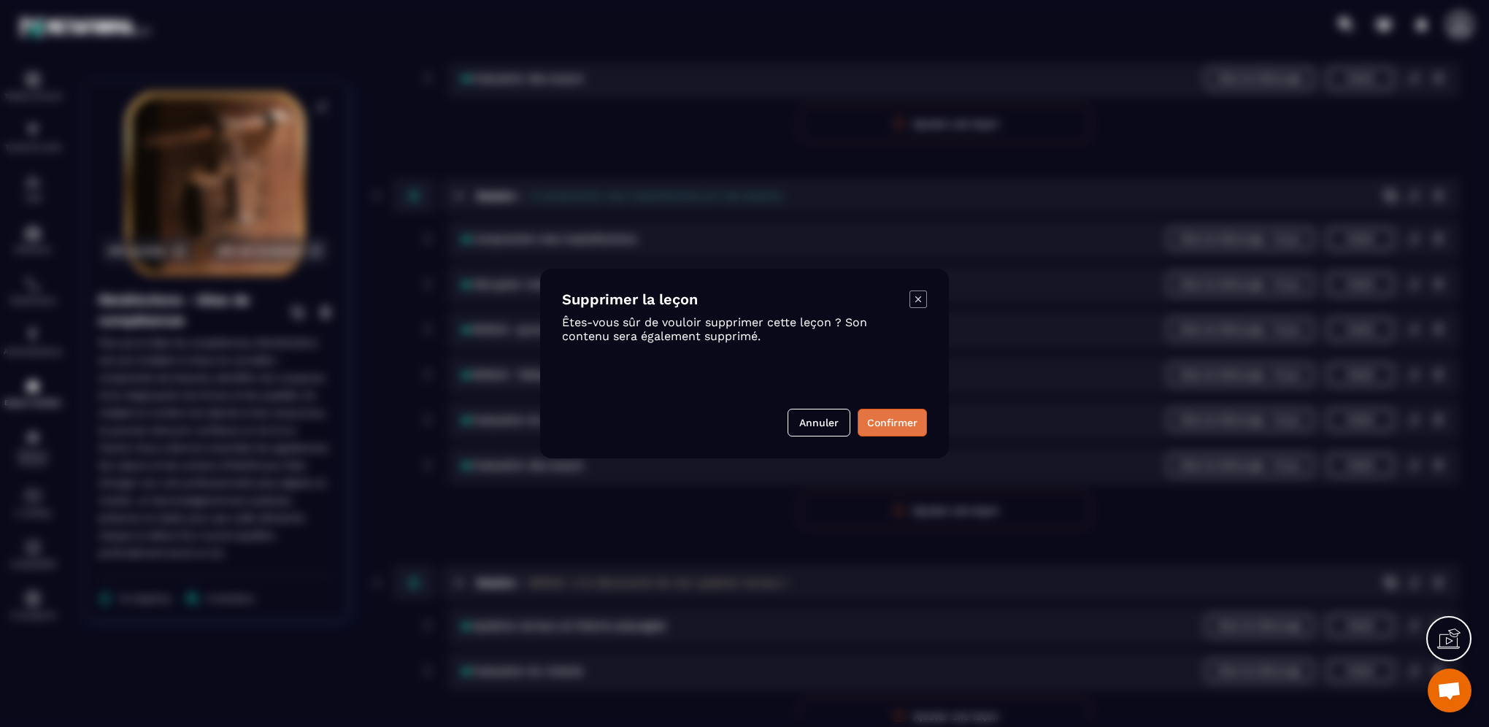
click at [867, 426] on button "Confirmer" at bounding box center [892, 423] width 69 height 28
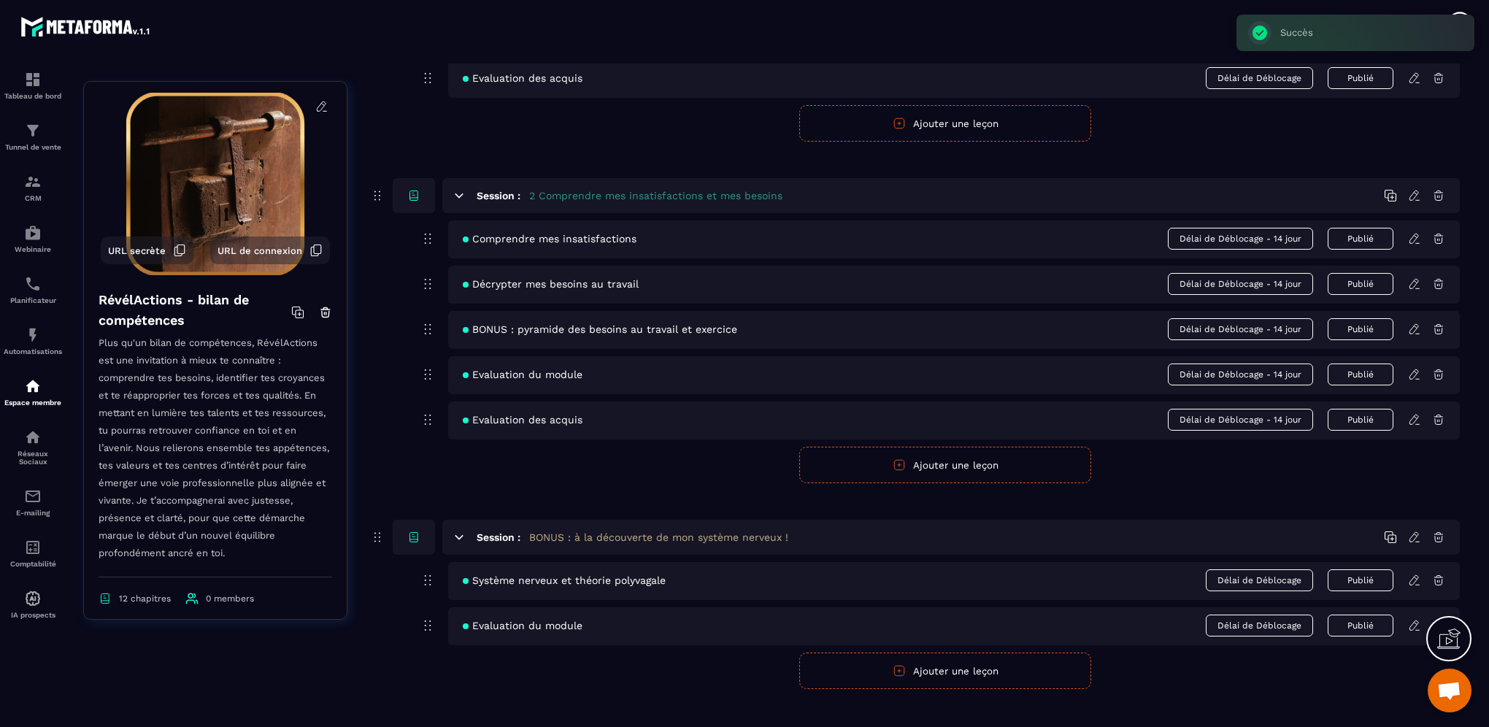
click at [1411, 330] on icon at bounding box center [1414, 329] width 13 height 13
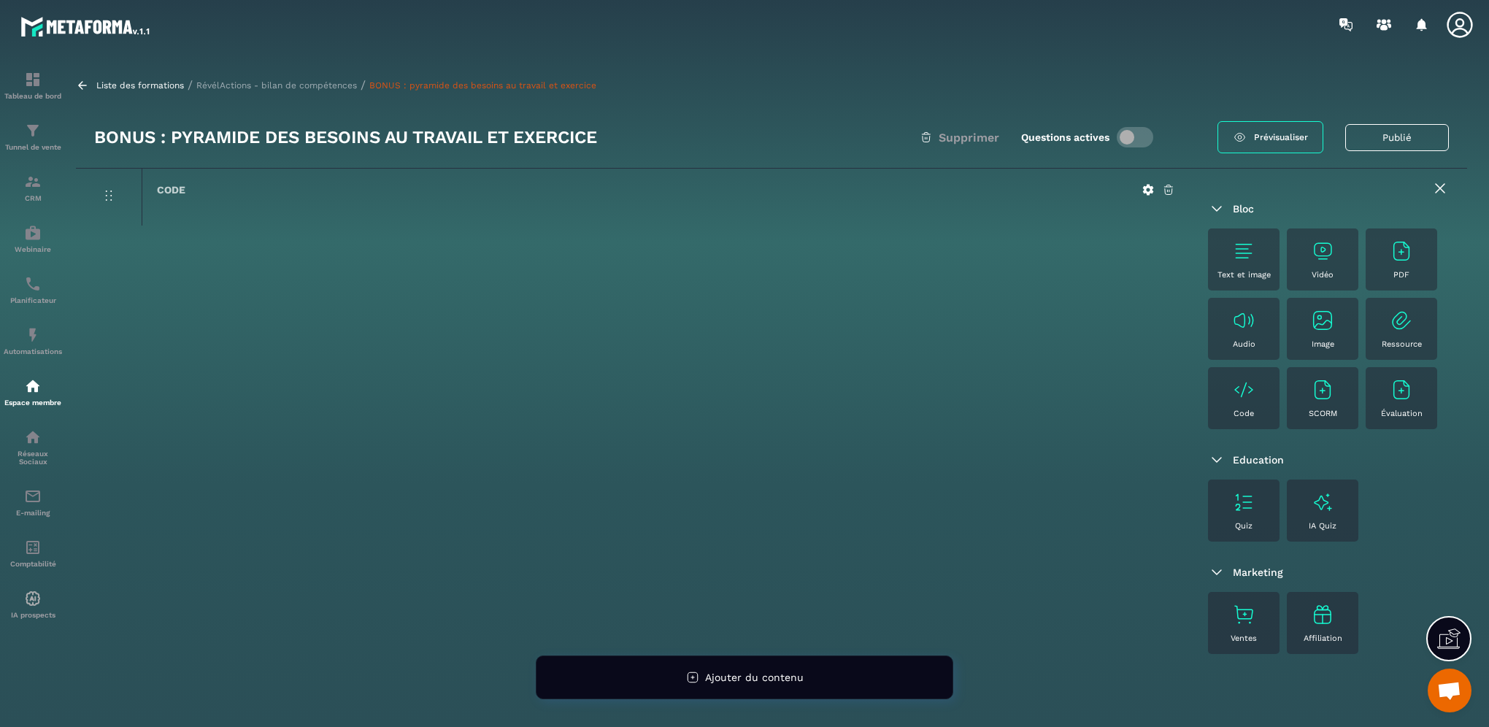
click at [1406, 259] on img at bounding box center [1401, 250] width 23 height 23
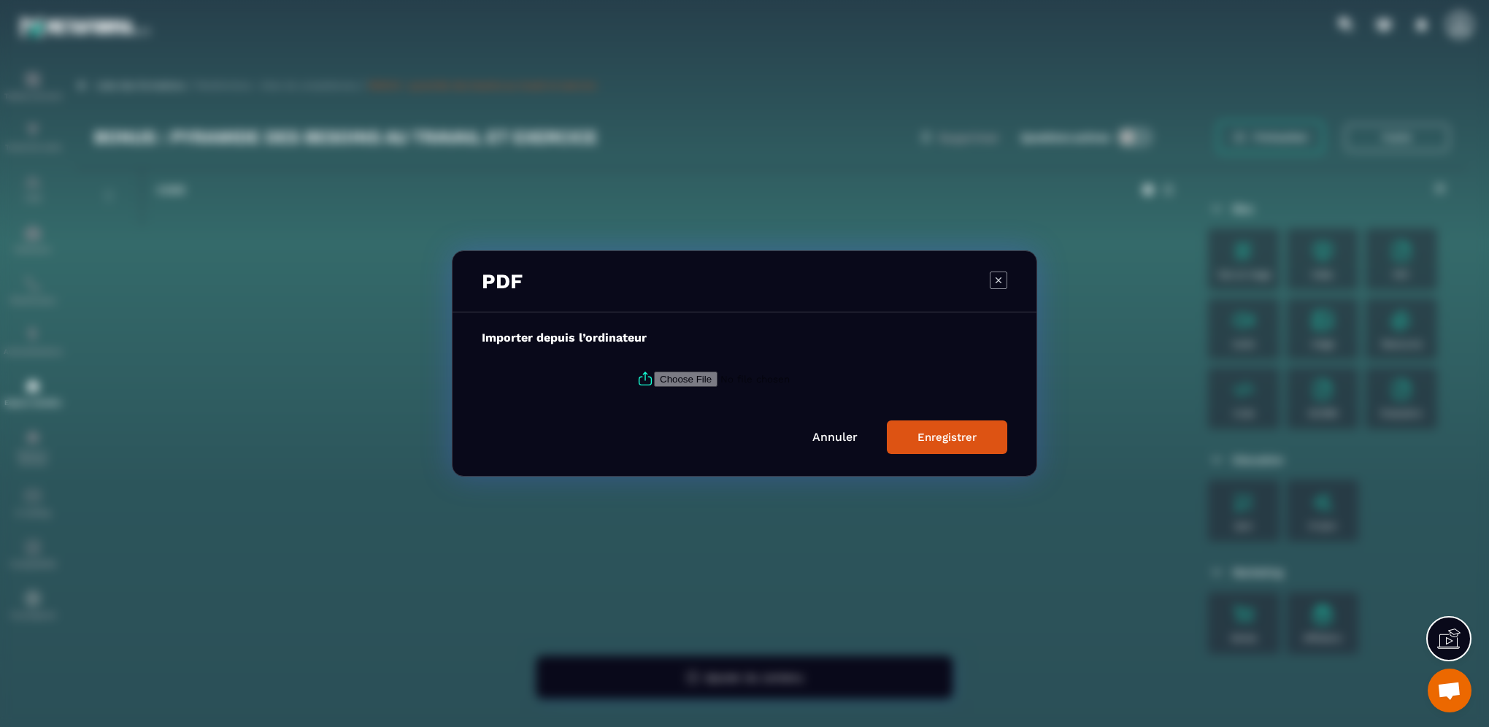
click at [656, 377] on input "Modal window" at bounding box center [753, 378] width 199 height 15
type input "**********"
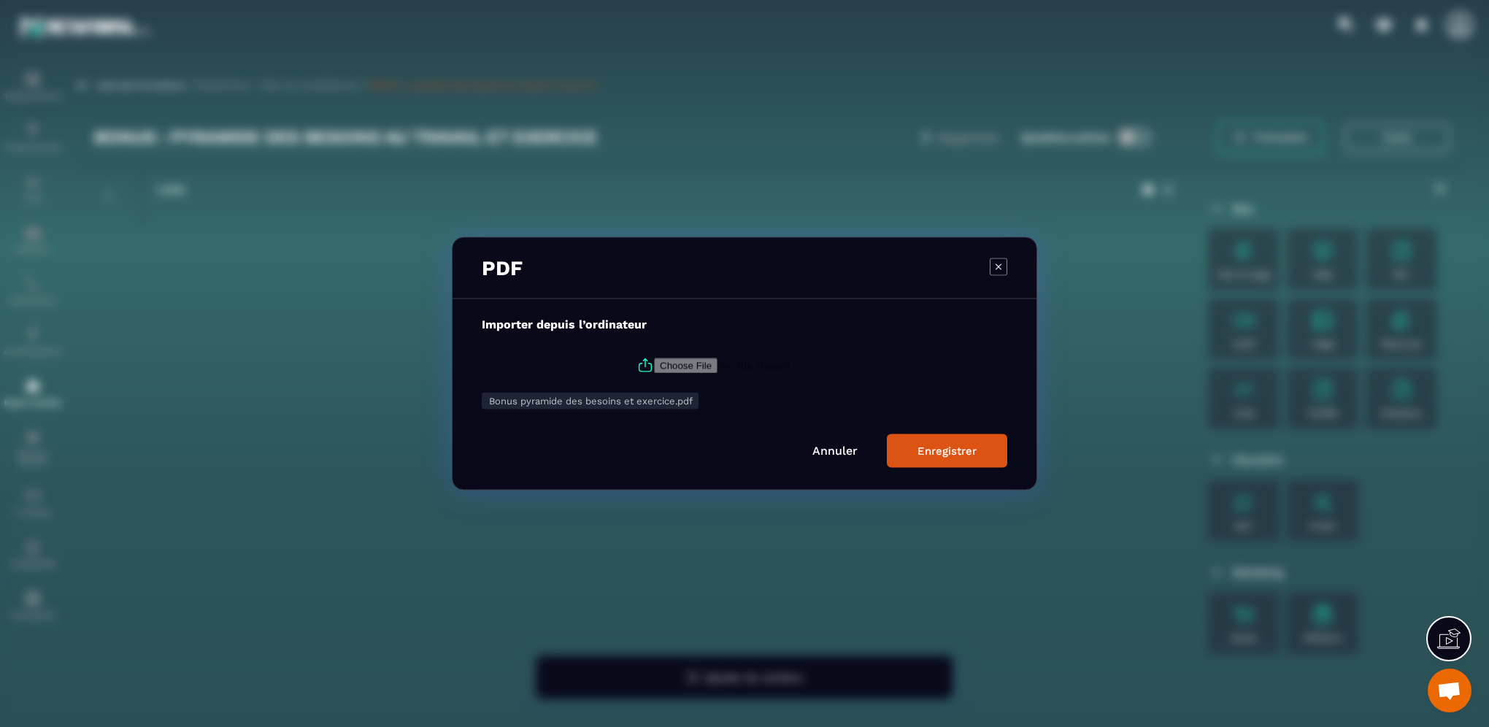
click at [937, 455] on div "Enregistrer" at bounding box center [946, 450] width 59 height 13
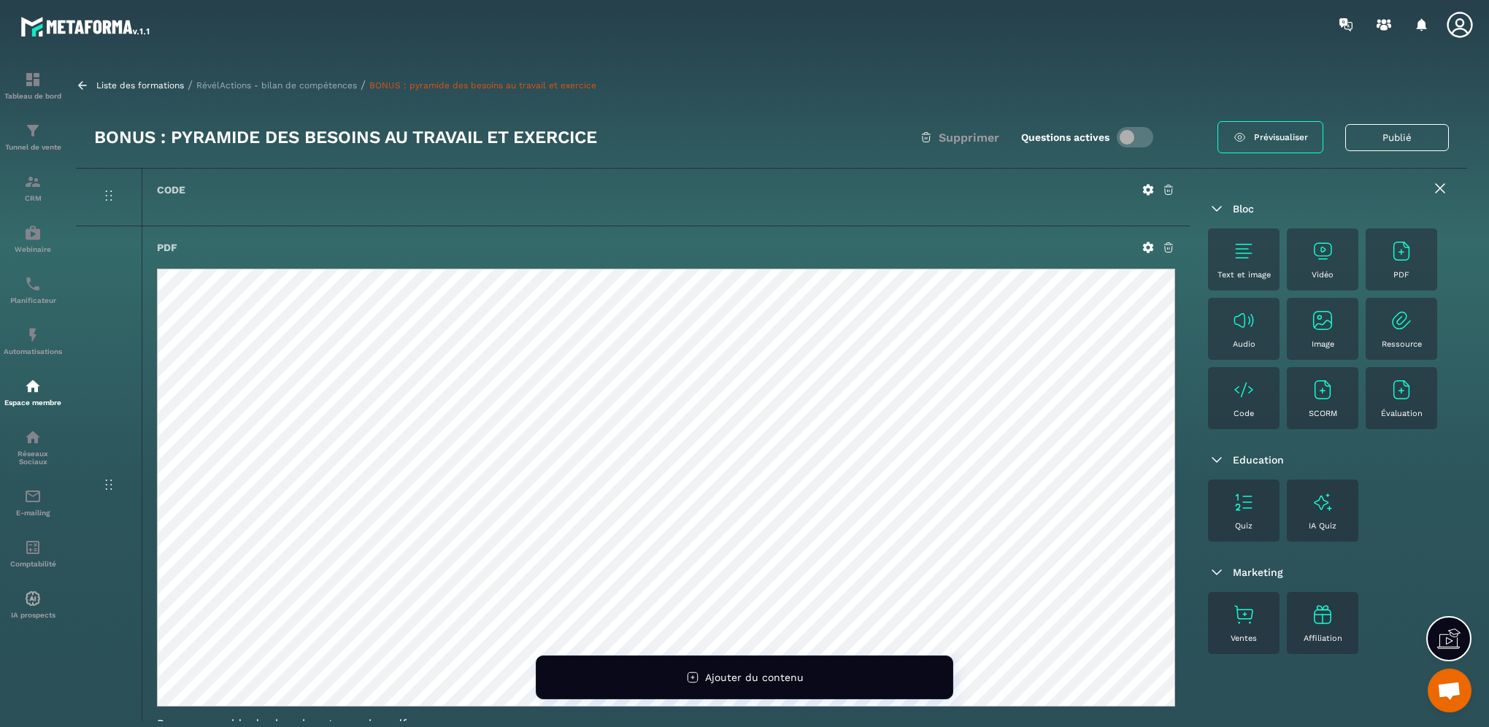
click at [1249, 253] on img at bounding box center [1243, 250] width 23 height 23
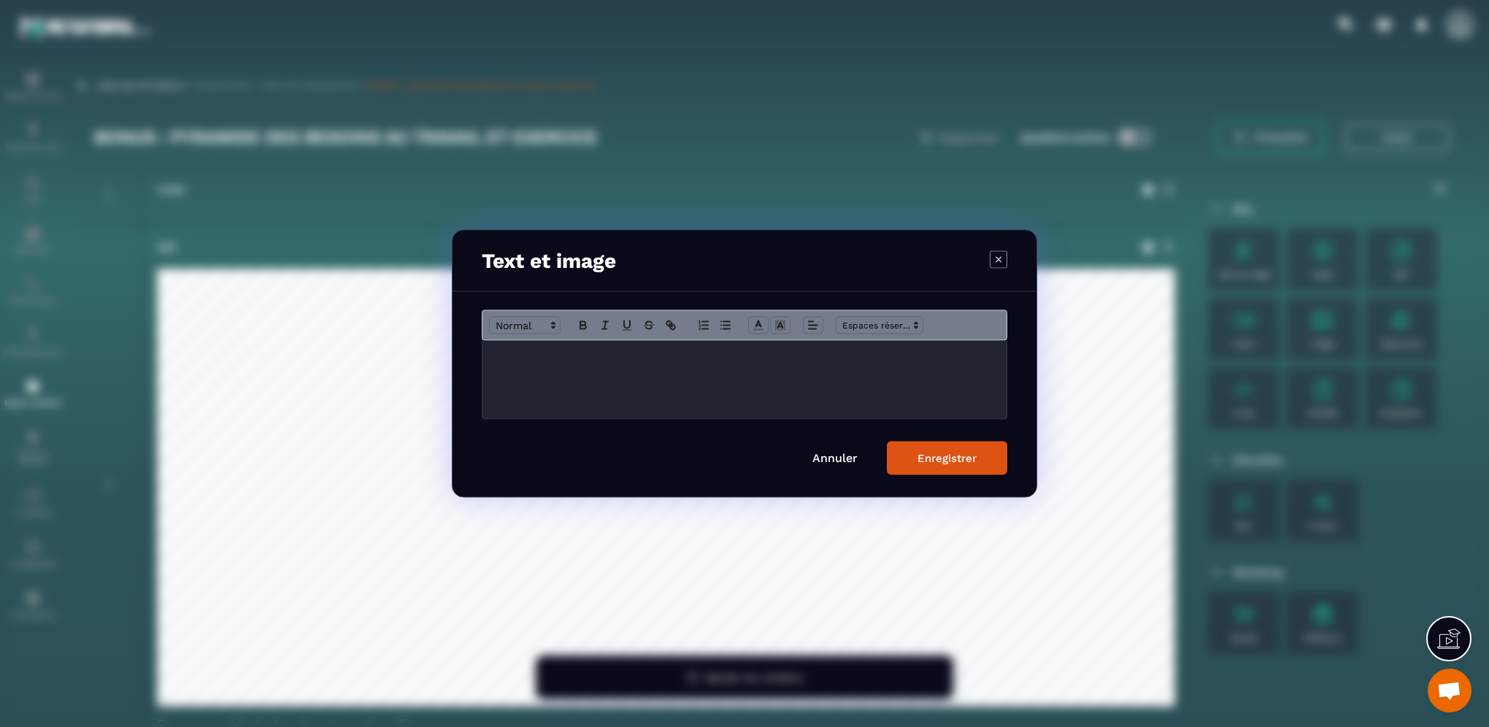
click at [560, 368] on div "Modal window" at bounding box center [744, 380] width 524 height 78
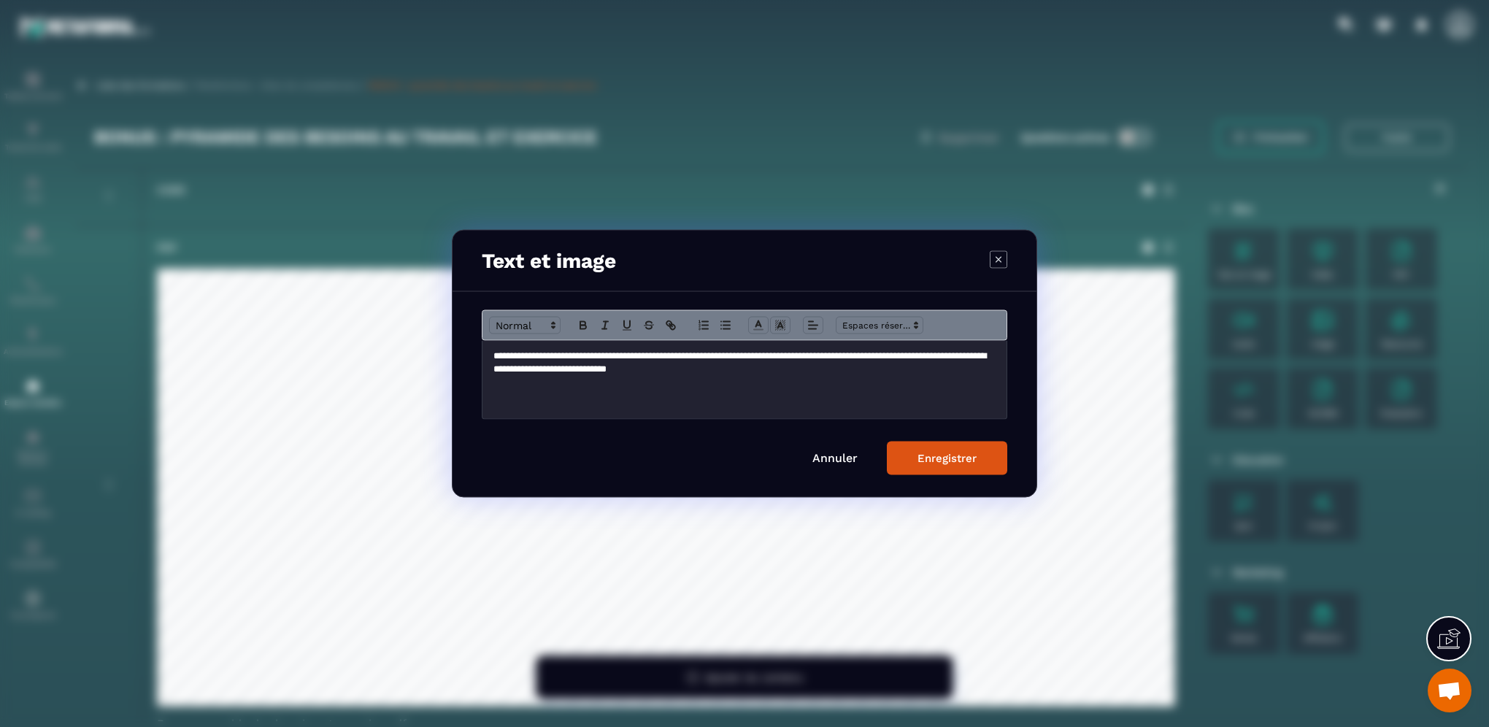
click at [936, 452] on div "Enregistrer" at bounding box center [946, 458] width 59 height 13
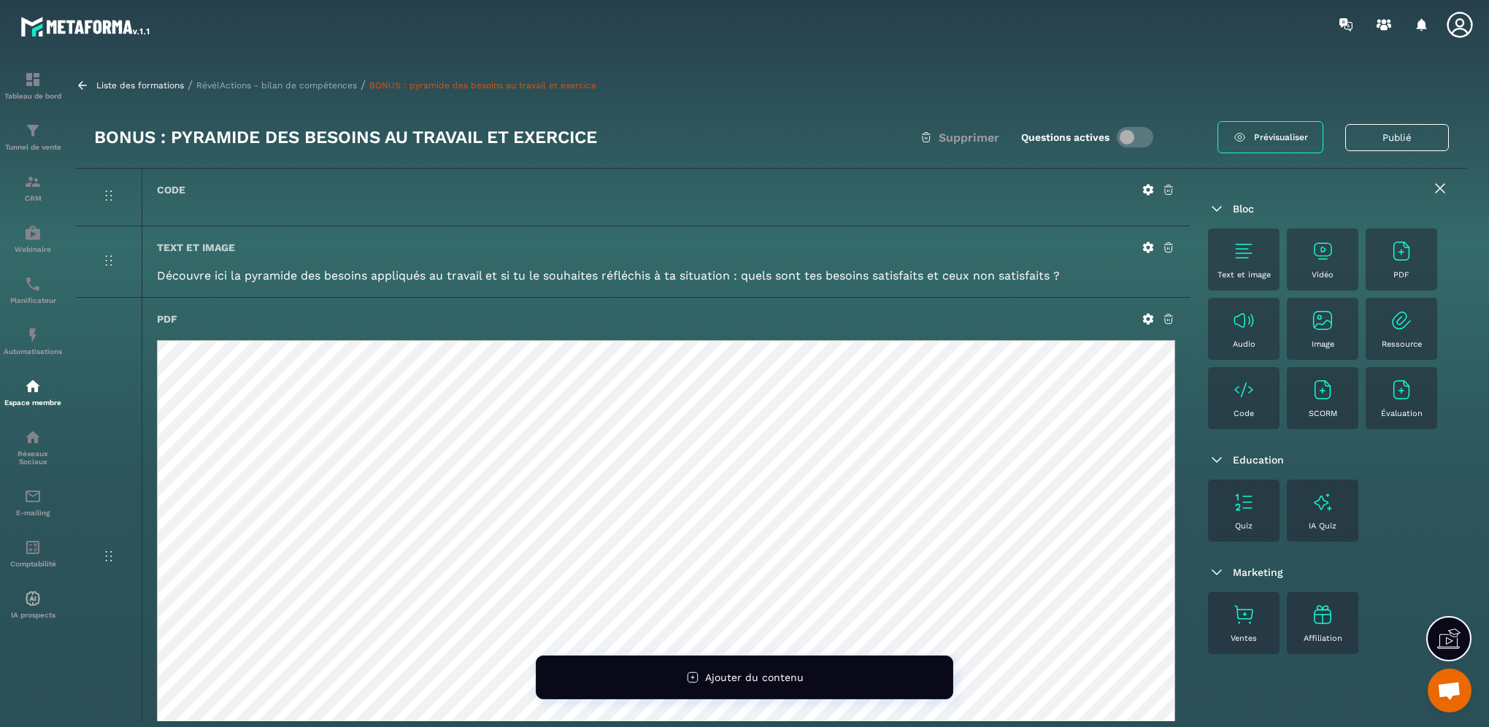
click at [1150, 246] on icon at bounding box center [1148, 247] width 11 height 11
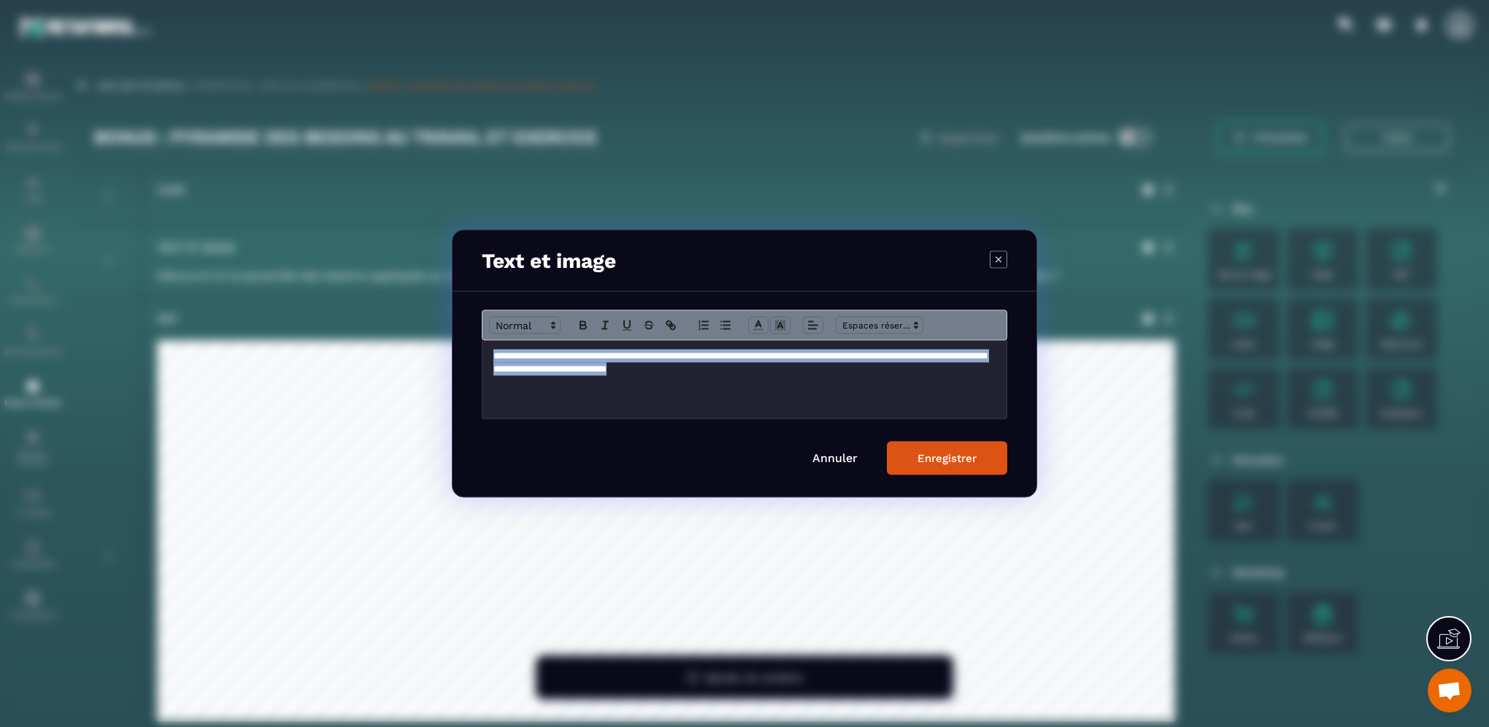
drag, startPoint x: 778, startPoint y: 373, endPoint x: 475, endPoint y: 344, distance: 304.3
click at [475, 344] on div "**********" at bounding box center [744, 394] width 584 height 205
click at [756, 325] on line "Modal window" at bounding box center [758, 325] width 4 height 0
click at [818, 358] on span "Modal window" at bounding box center [818, 358] width 12 height 12
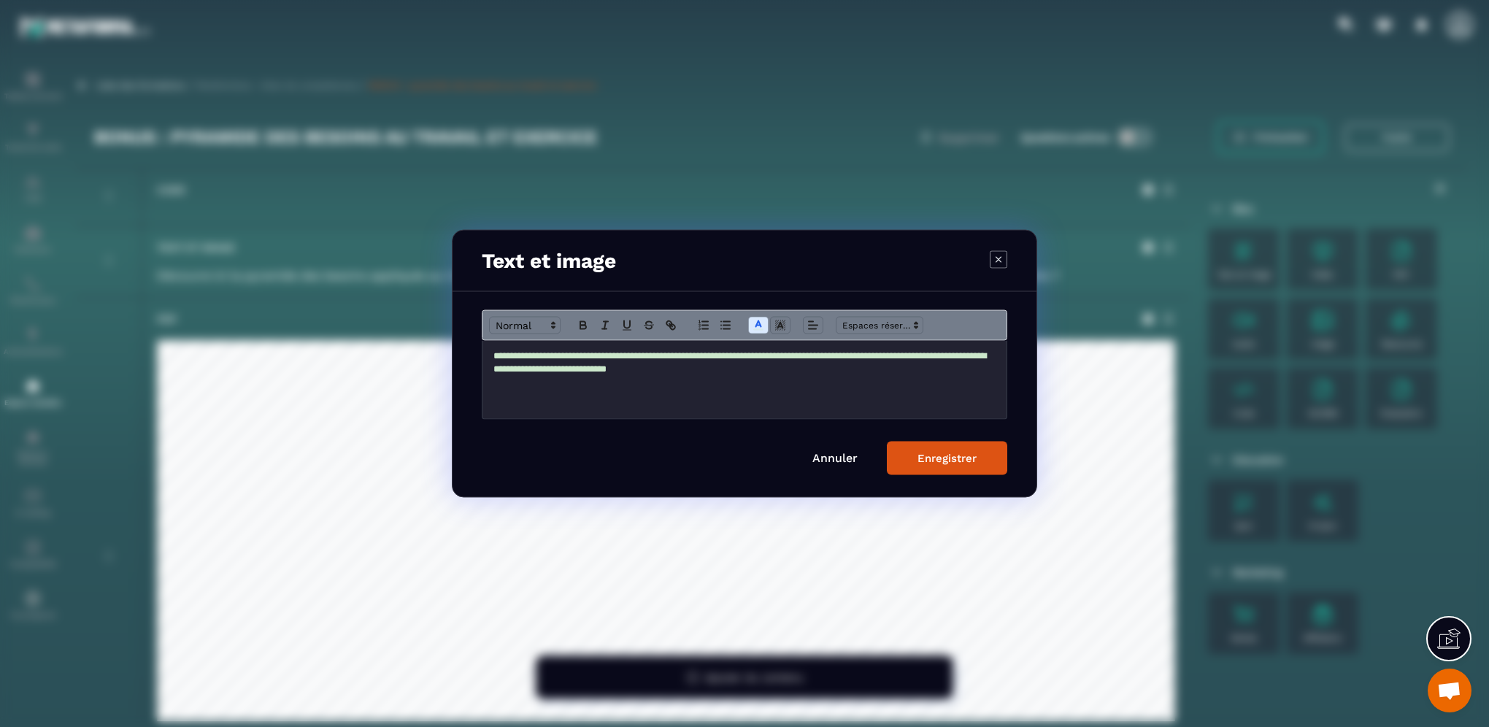
click at [929, 460] on div "Enregistrer" at bounding box center [946, 458] width 59 height 13
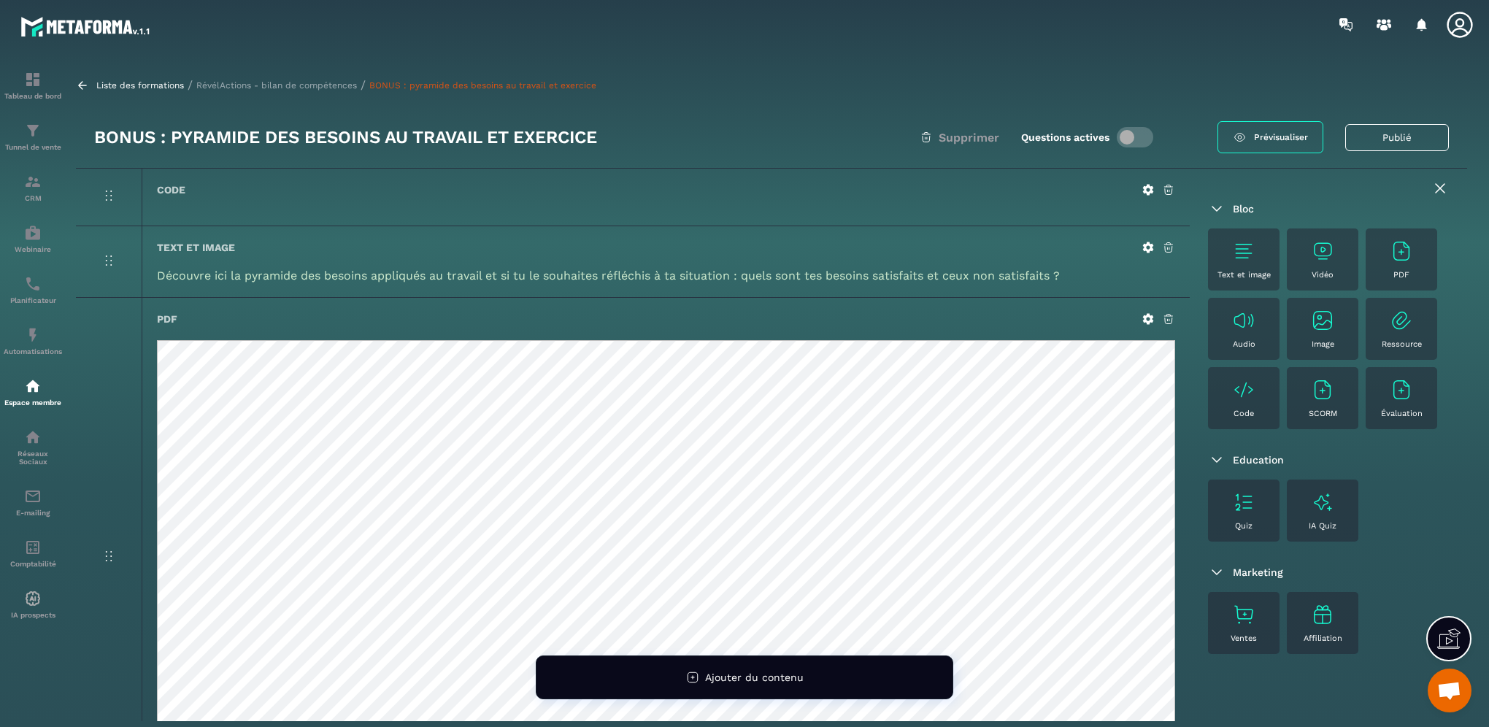
click at [278, 84] on p "RévélActions - bilan de compétences" at bounding box center [276, 85] width 161 height 10
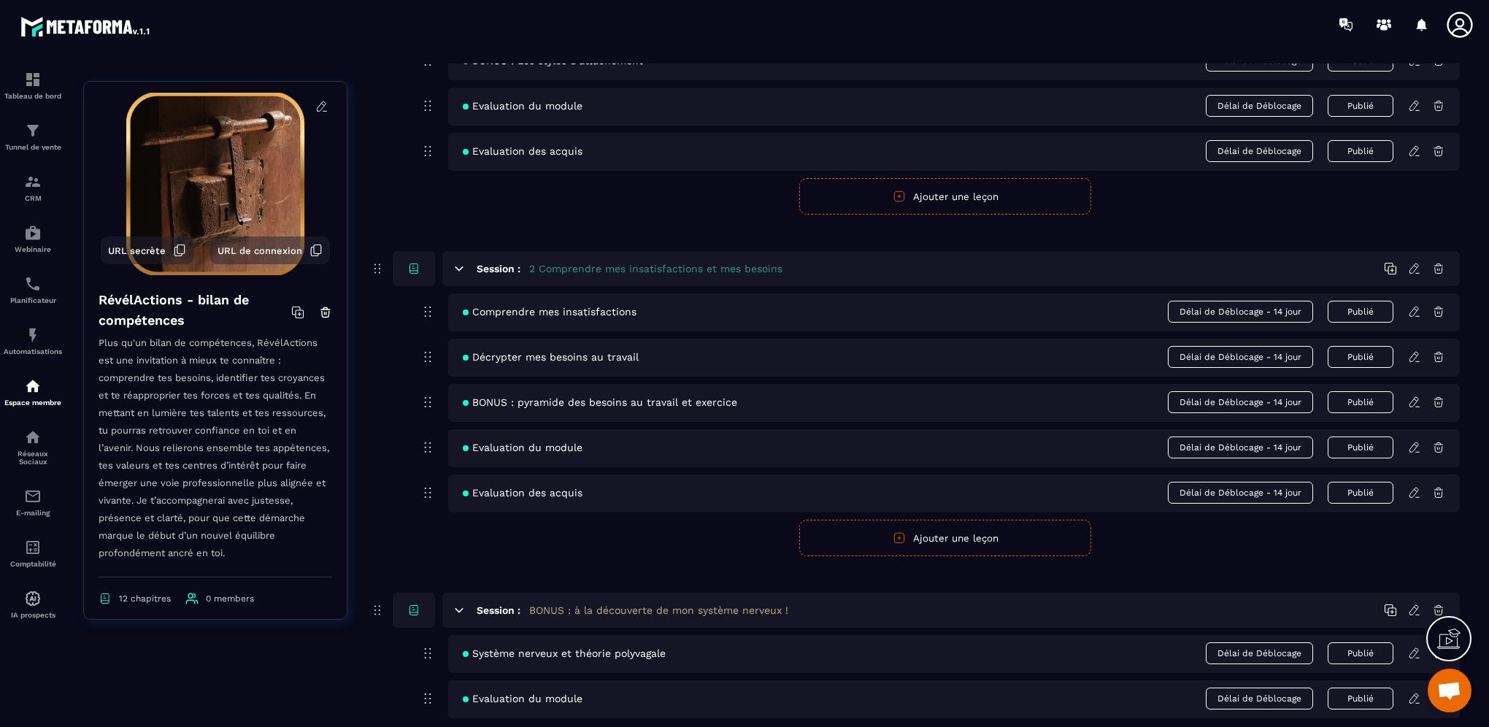
scroll to position [73, 0]
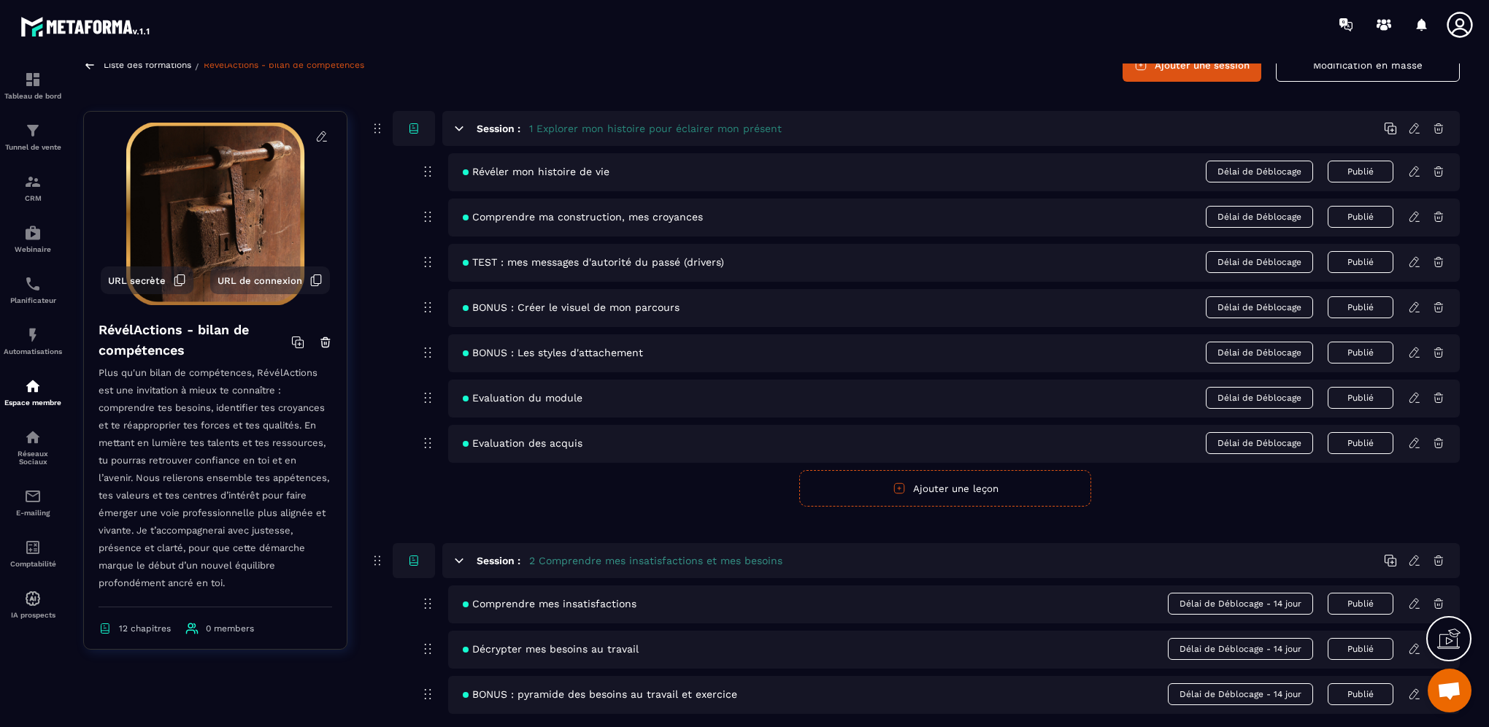
click at [1417, 358] on icon at bounding box center [1414, 352] width 13 height 13
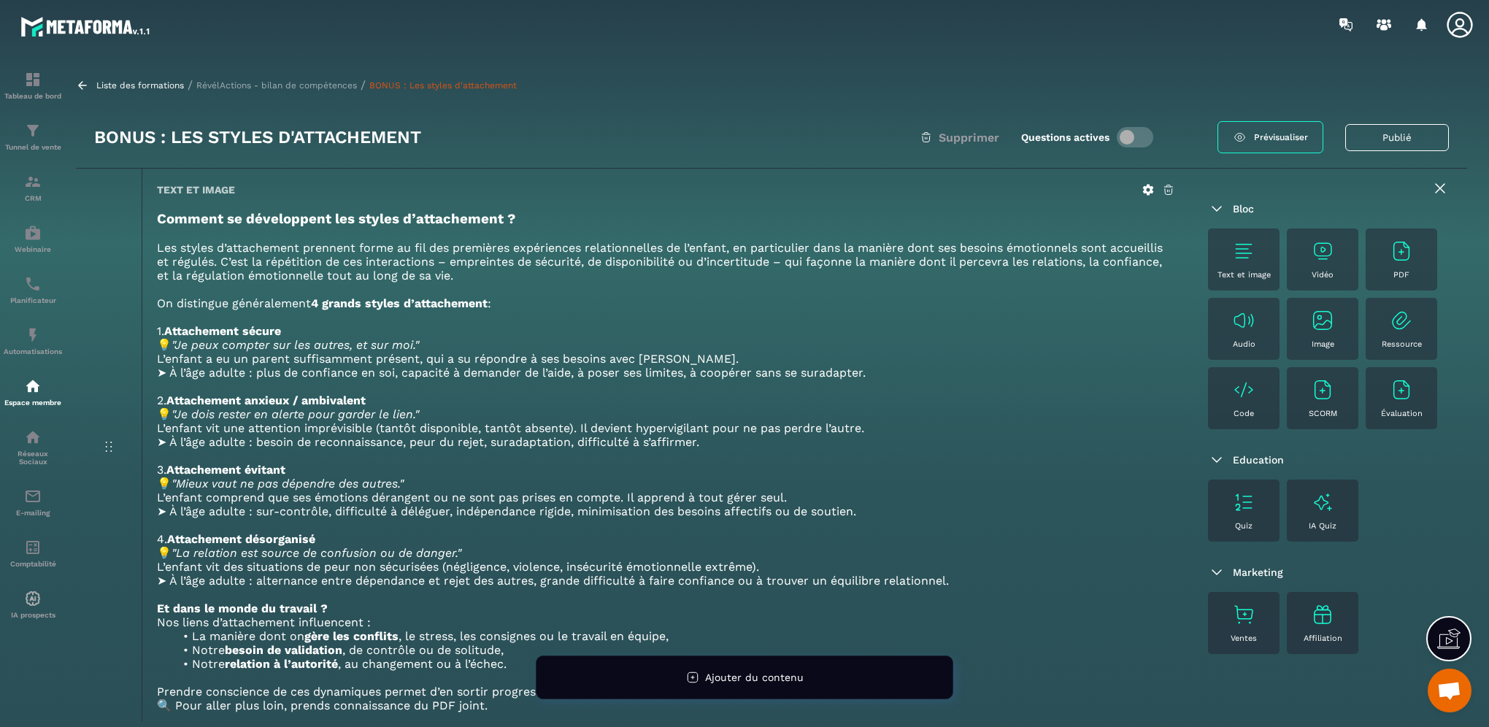
click at [1236, 254] on img at bounding box center [1243, 250] width 23 height 23
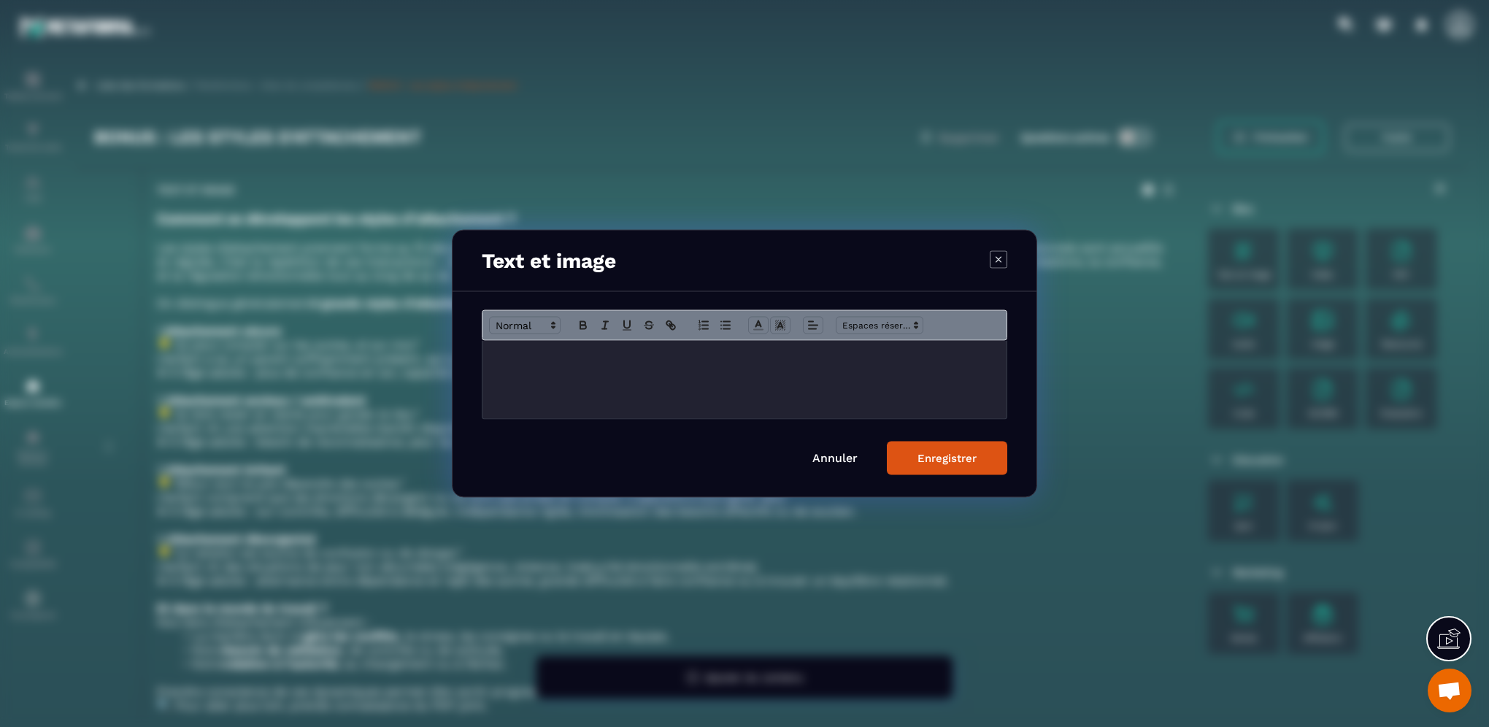
click at [989, 254] on div "Text et image" at bounding box center [744, 261] width 584 height 61
click at [998, 261] on icon "Modal window" at bounding box center [999, 259] width 18 height 18
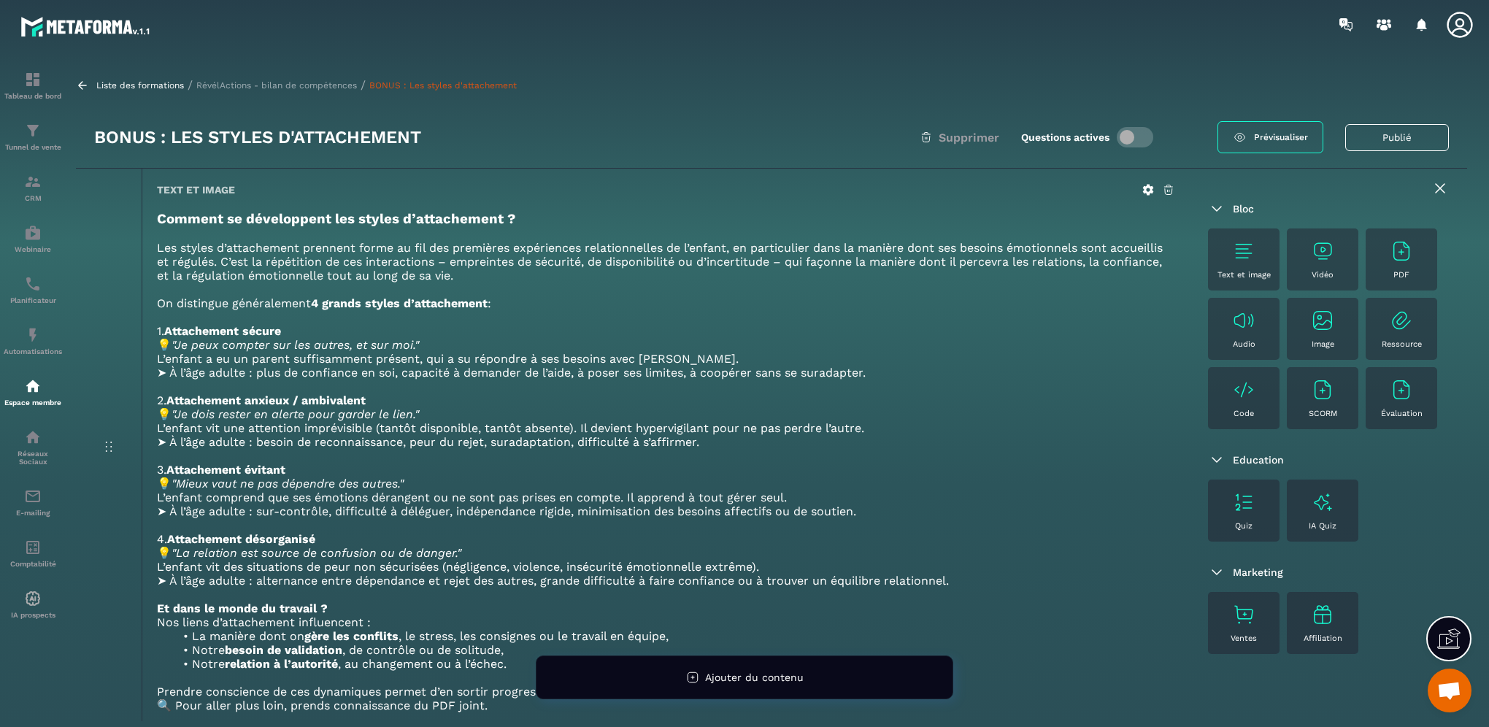
click at [304, 256] on p "Les styles d’attachement prennent forme au fil des premières expériences relati…" at bounding box center [666, 262] width 1018 height 42
click at [1145, 190] on icon at bounding box center [1148, 190] width 11 height 11
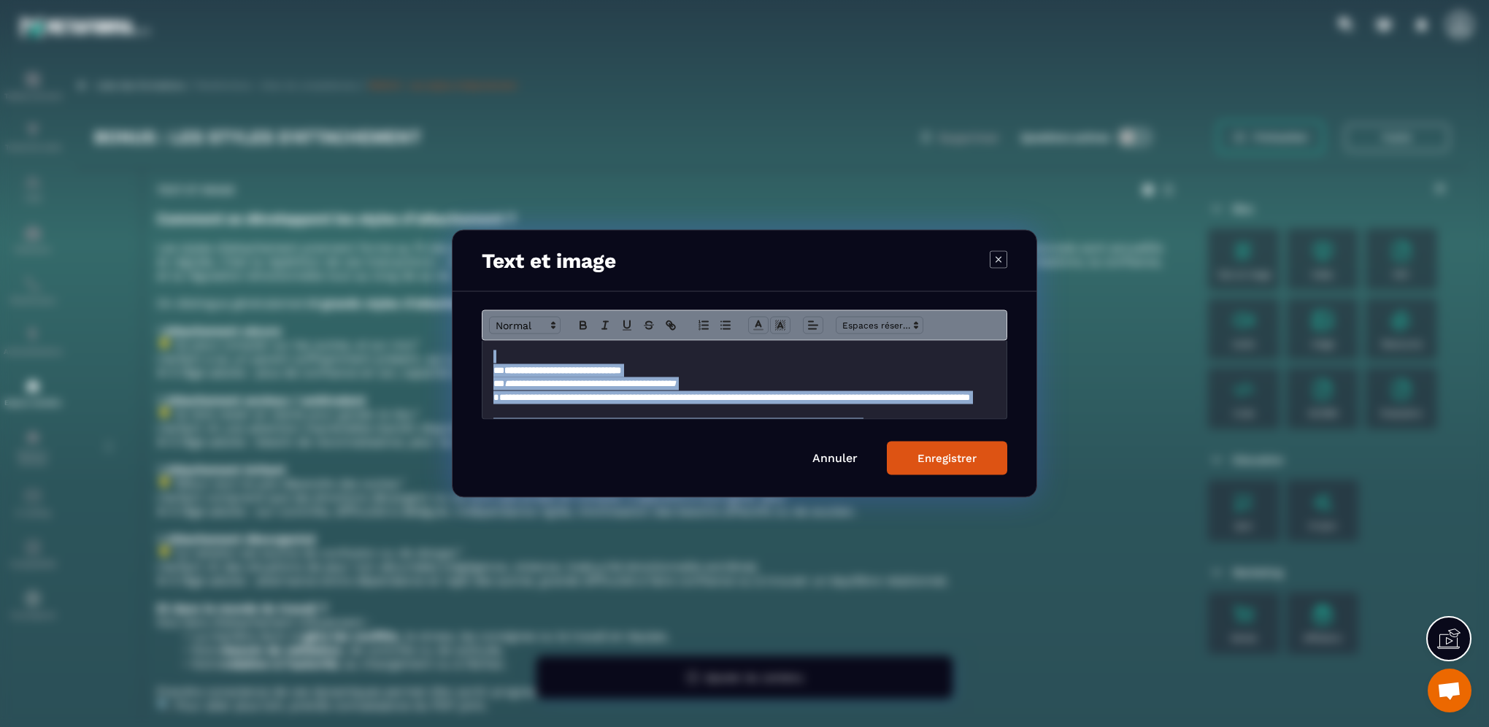
scroll to position [534, 0]
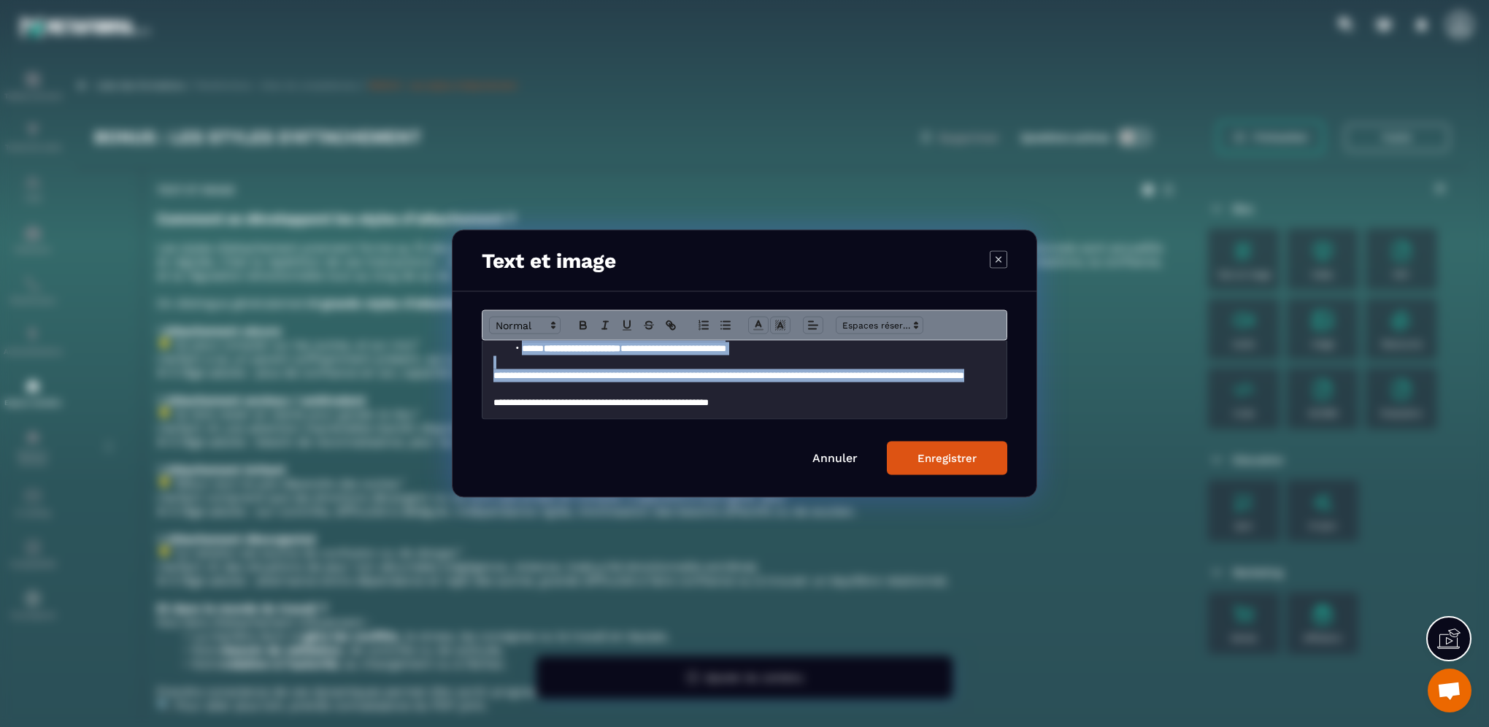
drag, startPoint x: 490, startPoint y: 359, endPoint x: 782, endPoint y: 390, distance: 293.6
click at [782, 390] on div "**********" at bounding box center [744, 380] width 524 height 78
click at [759, 321] on icon "Modal window" at bounding box center [758, 325] width 13 height 13
click at [817, 359] on span "Modal window" at bounding box center [818, 358] width 12 height 12
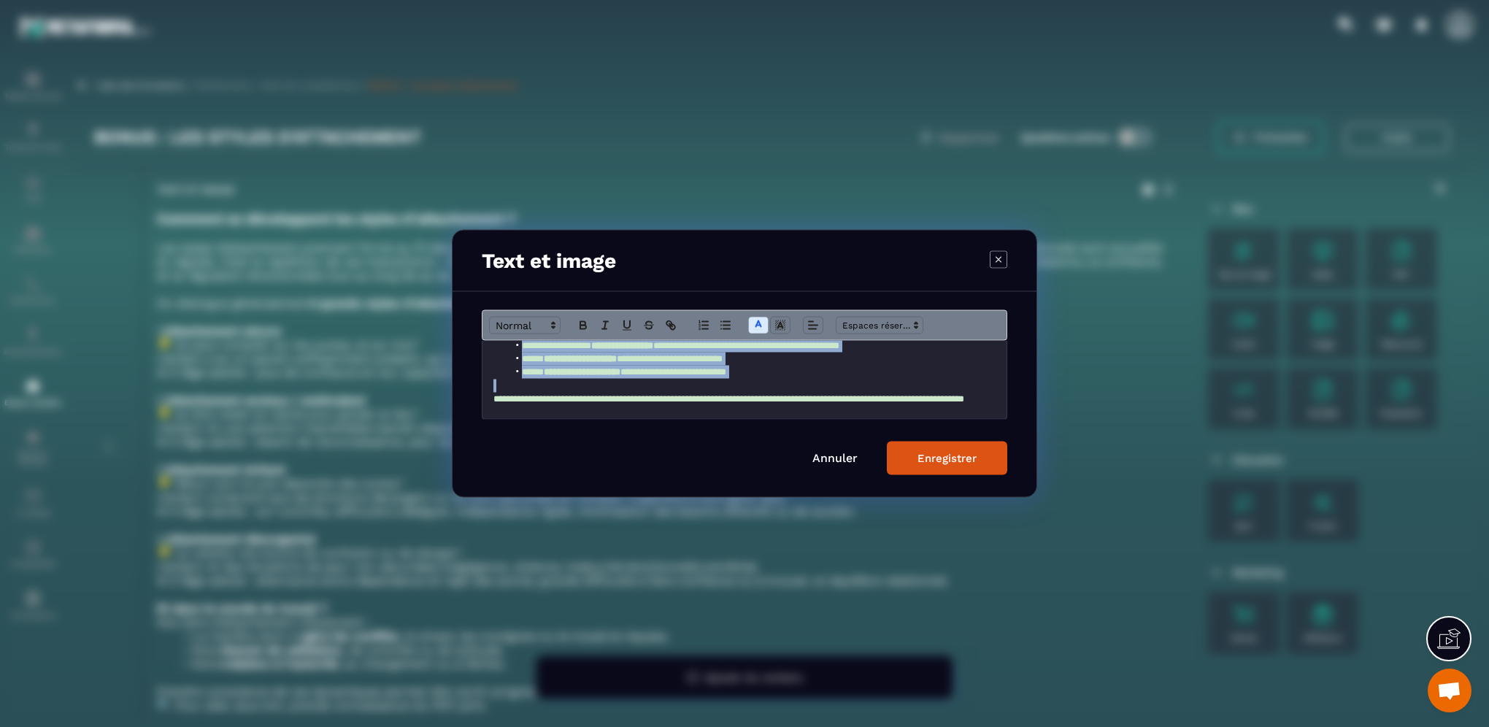
scroll to position [533, 0]
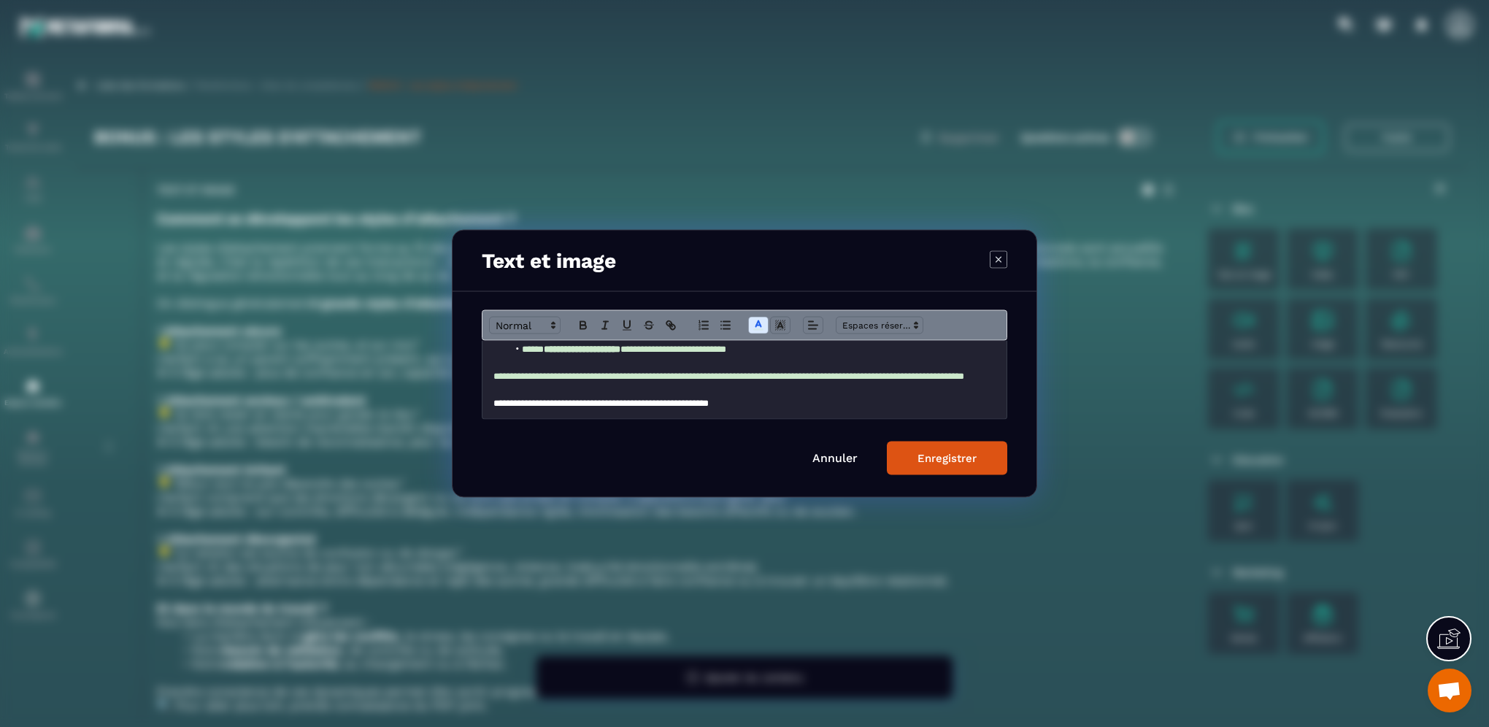
click at [771, 398] on p "**********" at bounding box center [738, 403] width 491 height 13
drag, startPoint x: 768, startPoint y: 406, endPoint x: 490, endPoint y: 412, distance: 278.1
click at [490, 412] on div "**********" at bounding box center [744, 380] width 524 height 78
click at [785, 323] on rect "Modal window" at bounding box center [785, 323] width 1 height 1
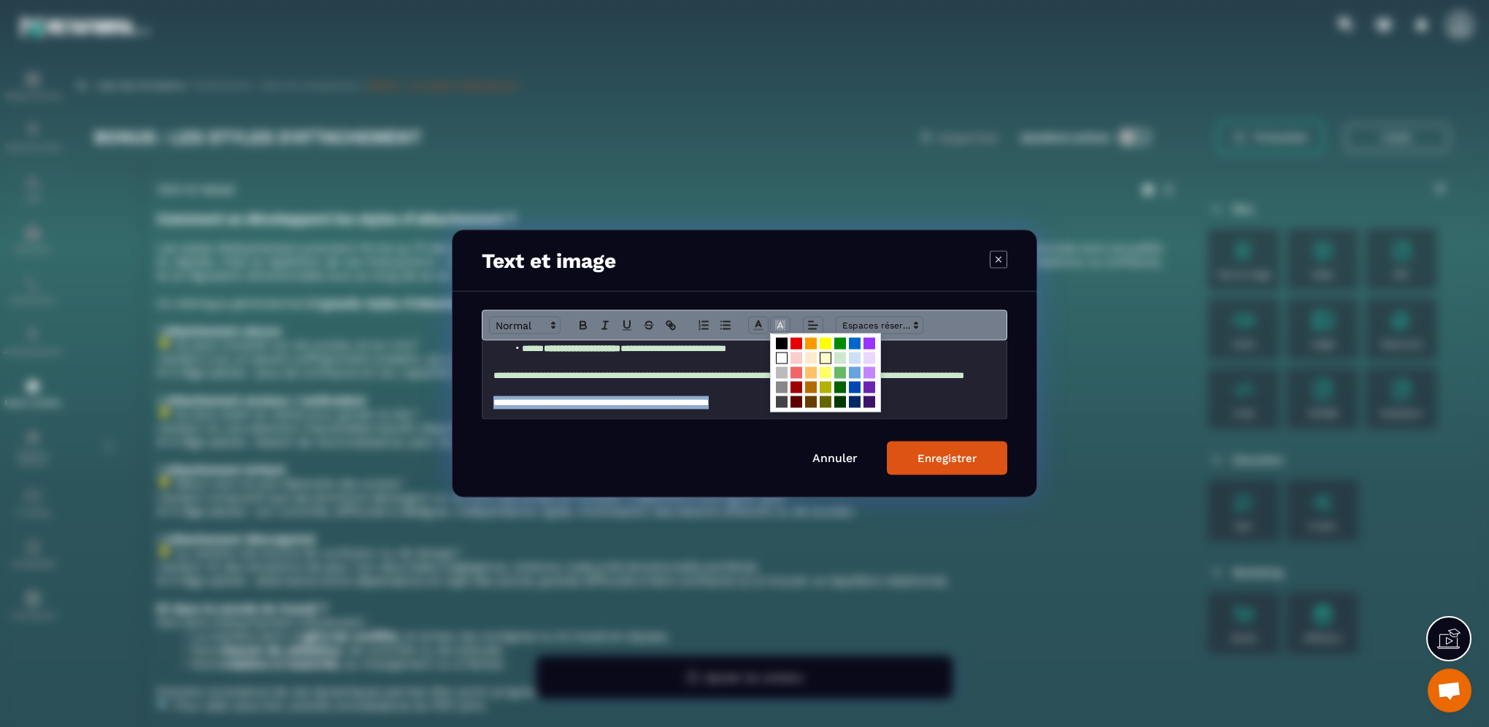
click at [825, 356] on span "Modal window" at bounding box center [826, 358] width 12 height 12
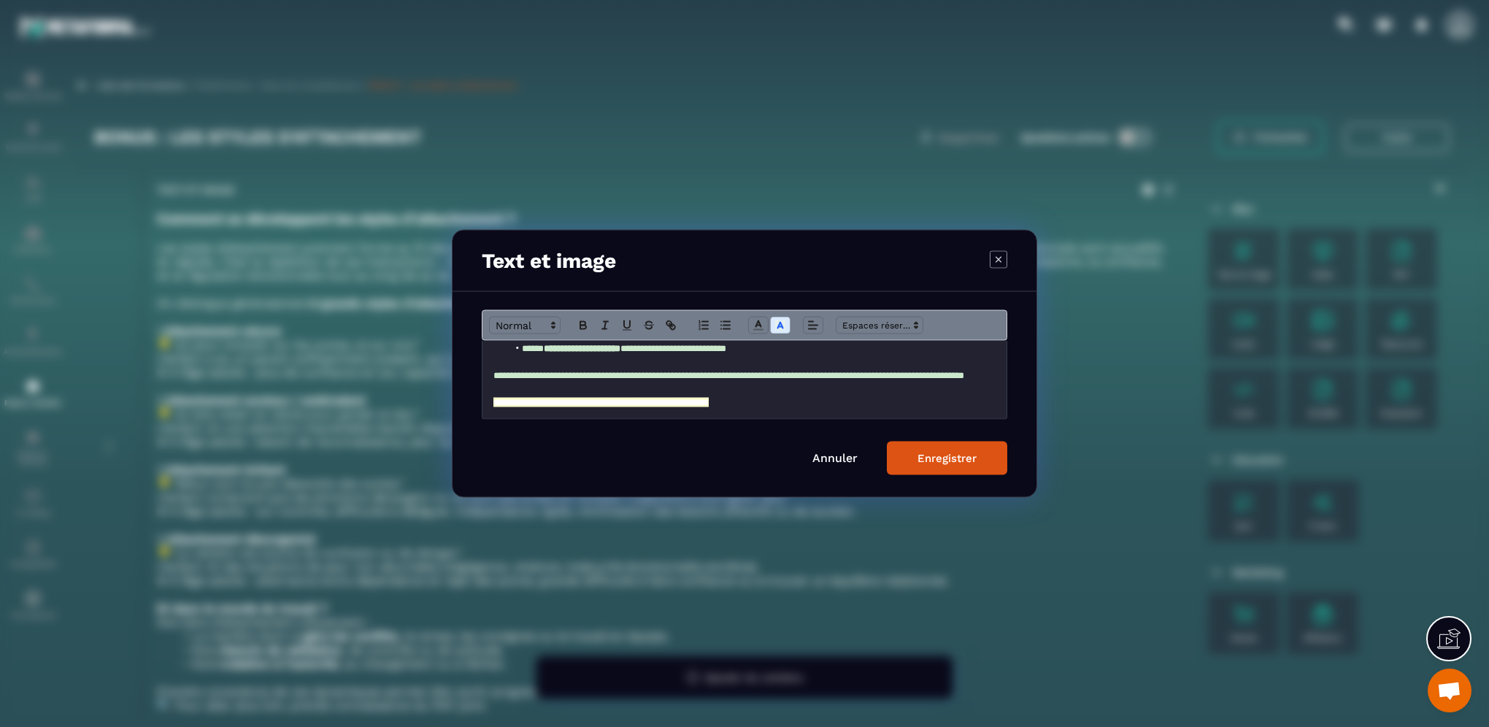
click at [835, 383] on p "**********" at bounding box center [738, 382] width 491 height 27
click at [780, 327] on line "Modal window" at bounding box center [780, 327] width 4 height 0
click at [628, 412] on div "**********" at bounding box center [744, 380] width 524 height 78
drag, startPoint x: 787, startPoint y: 412, endPoint x: 487, endPoint y: 406, distance: 300.0
click at [487, 406] on div "**********" at bounding box center [744, 380] width 524 height 78
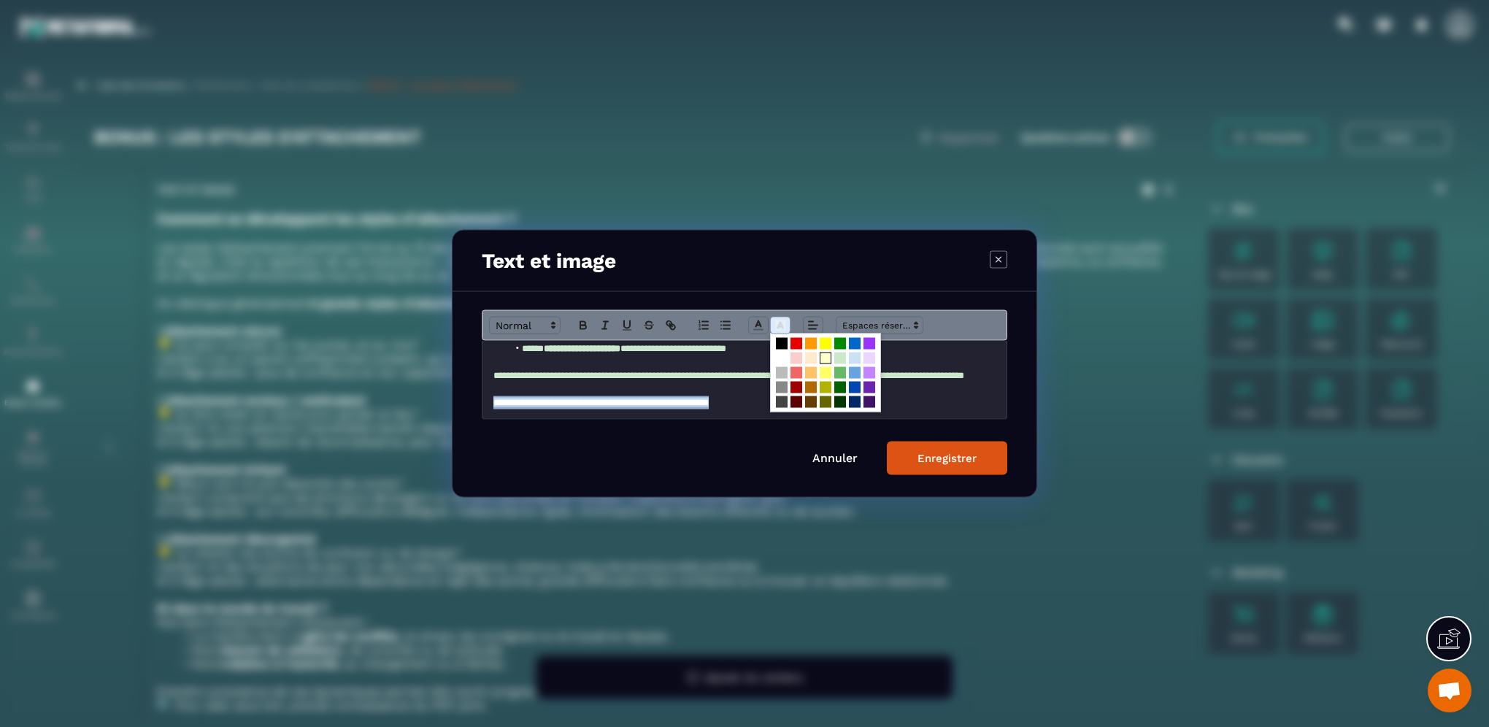
click at [783, 327] on icon "Modal window" at bounding box center [780, 325] width 13 height 13
click at [838, 390] on span "Modal window" at bounding box center [840, 388] width 12 height 12
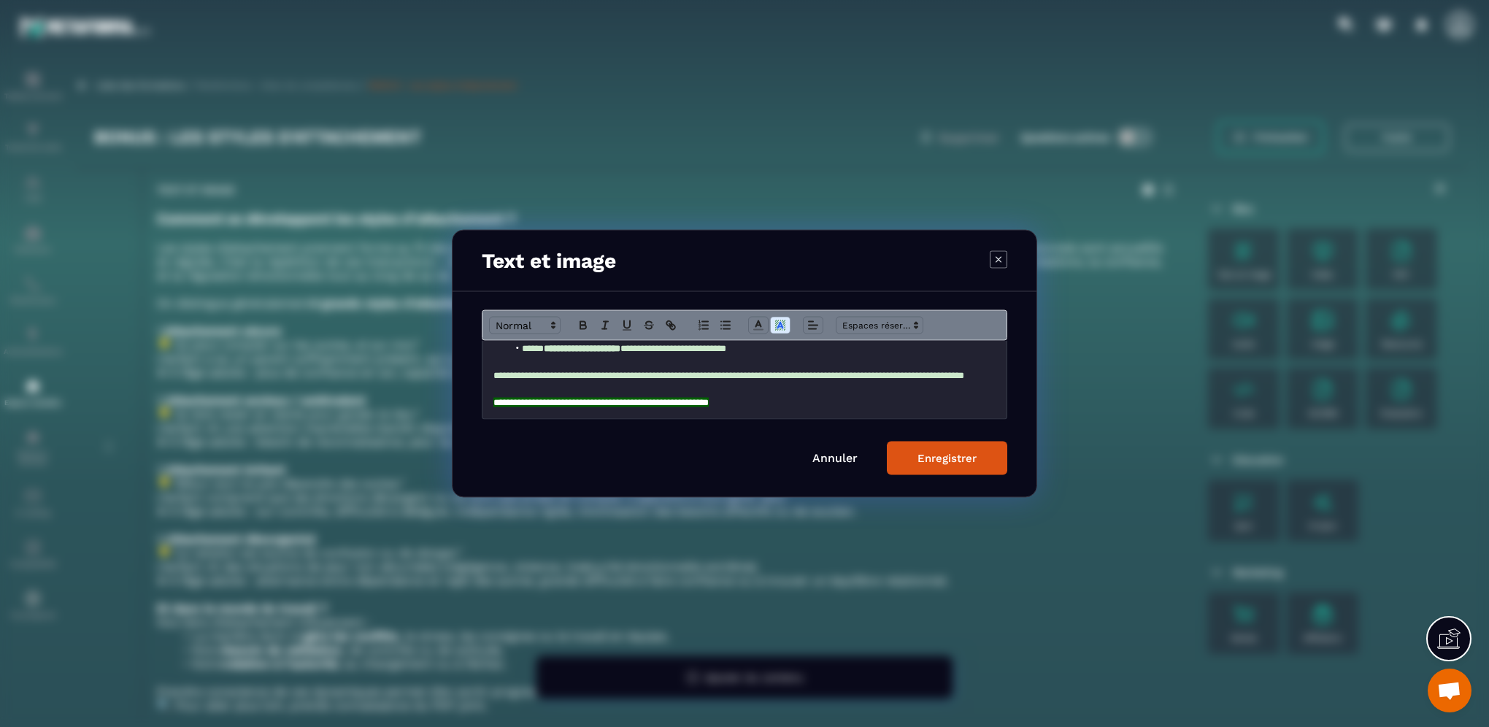
click at [838, 390] on p "**********" at bounding box center [738, 382] width 491 height 27
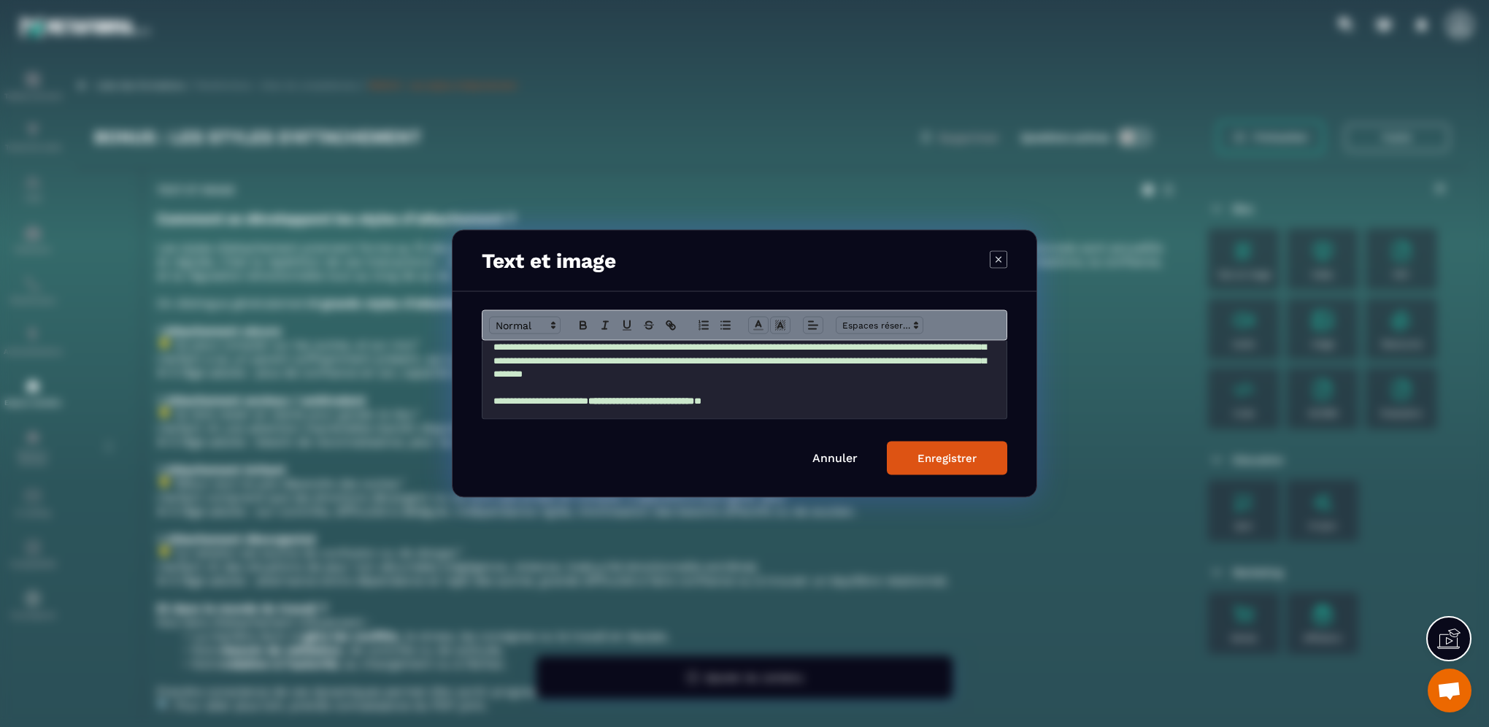
scroll to position [73, 0]
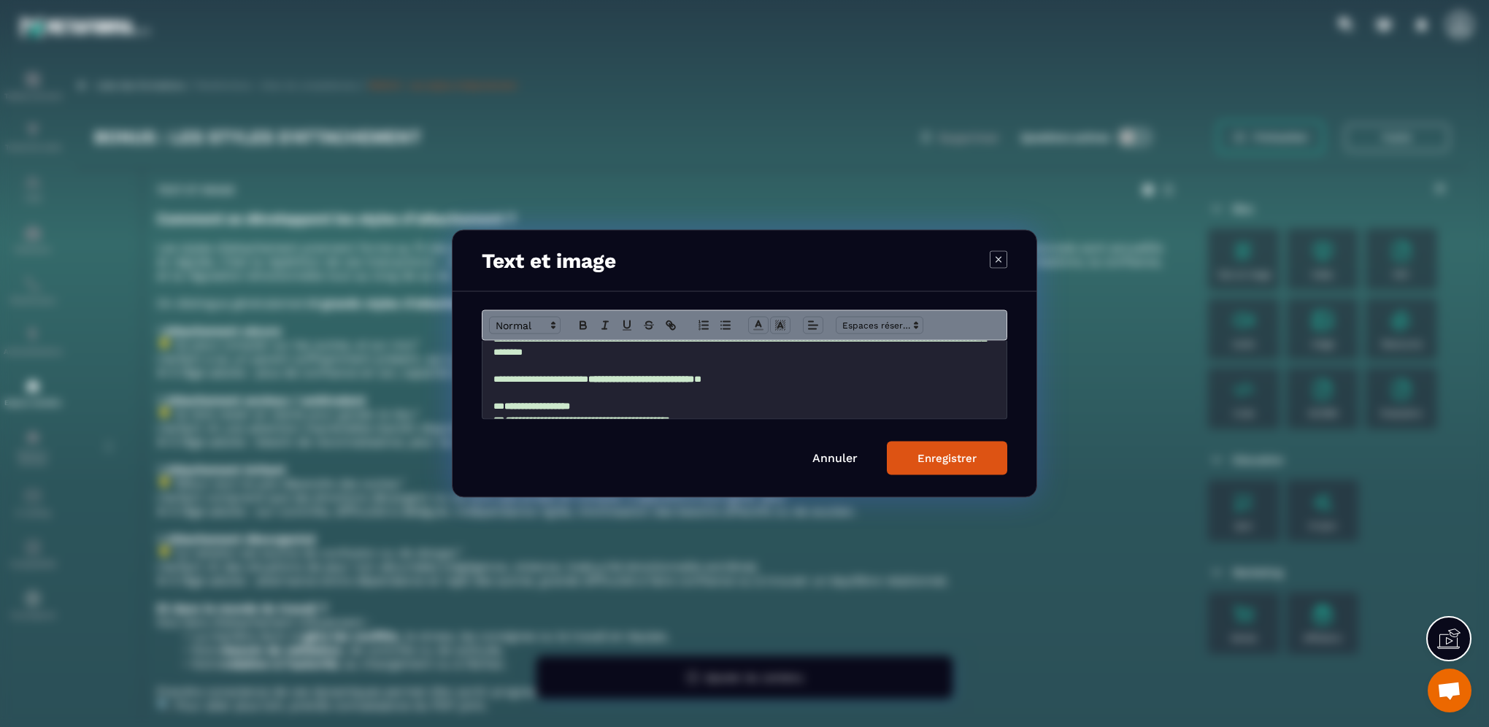
click at [701, 376] on span "*" at bounding box center [697, 378] width 7 height 9
click at [925, 466] on button "Enregistrer" at bounding box center [947, 459] width 120 height 34
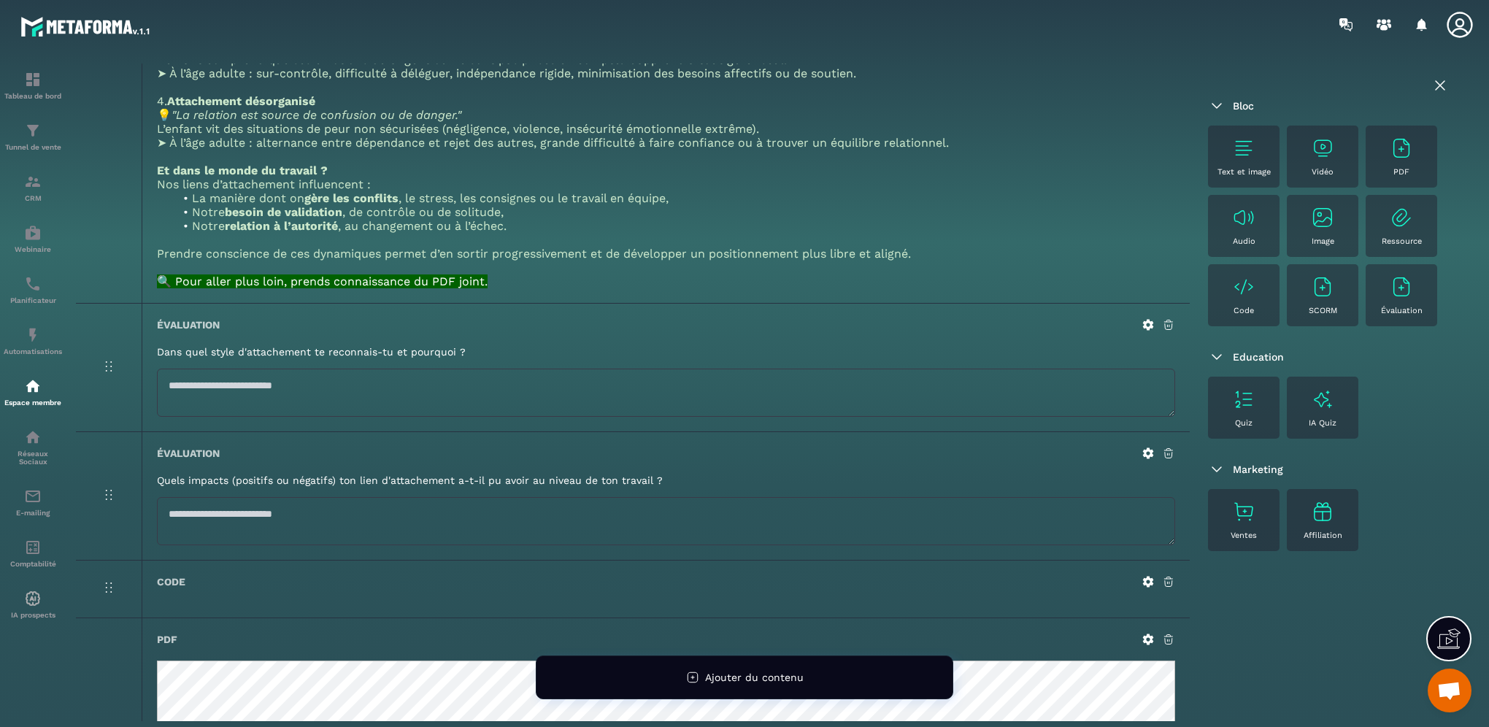
scroll to position [0, 0]
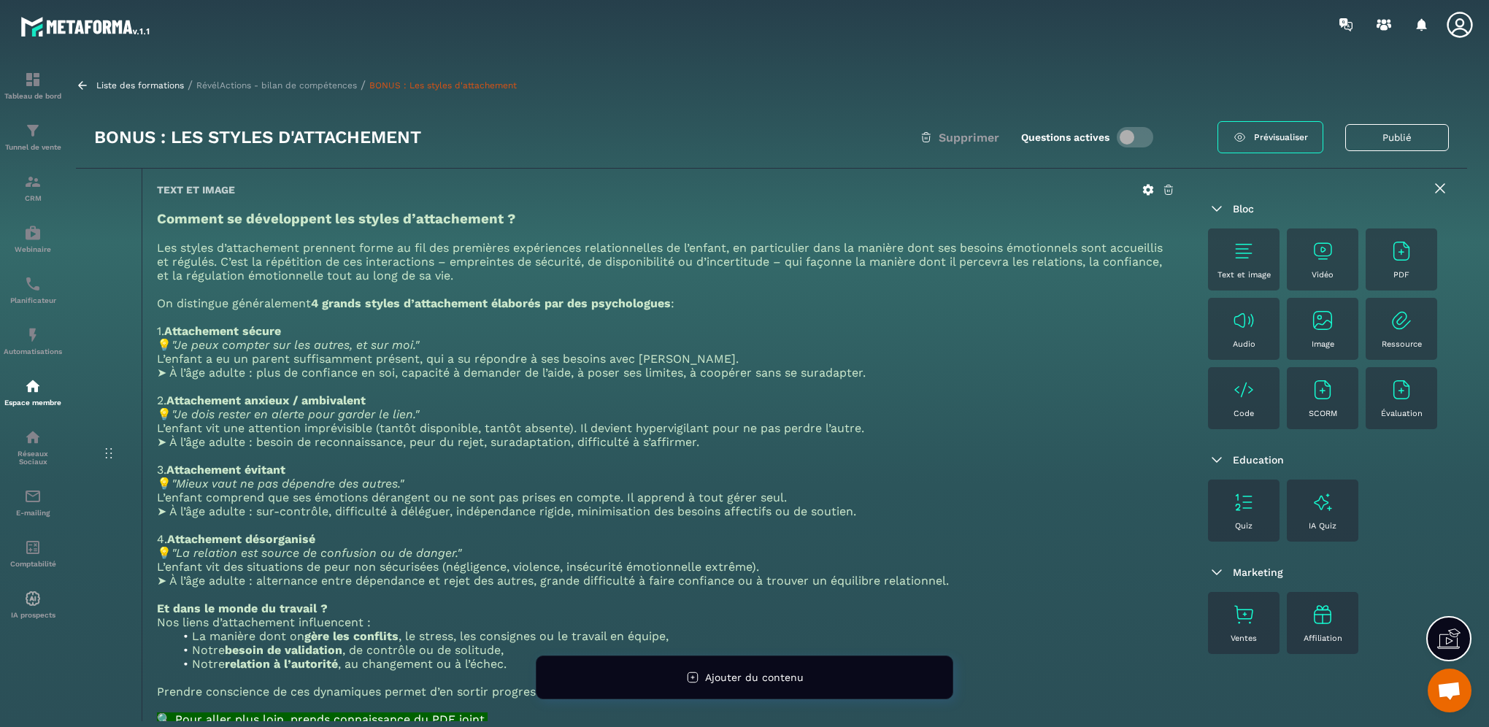
click at [1145, 190] on icon at bounding box center [1148, 190] width 11 height 11
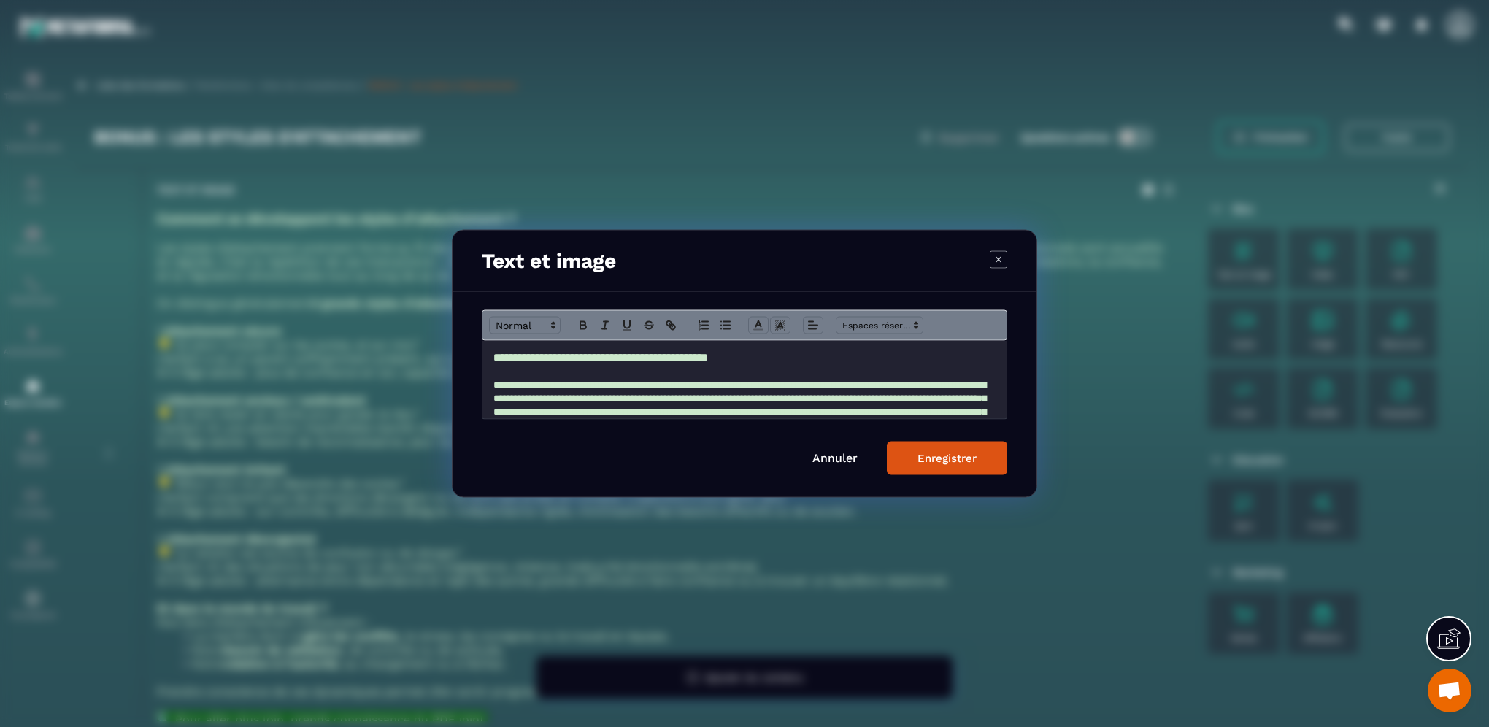
scroll to position [547, 0]
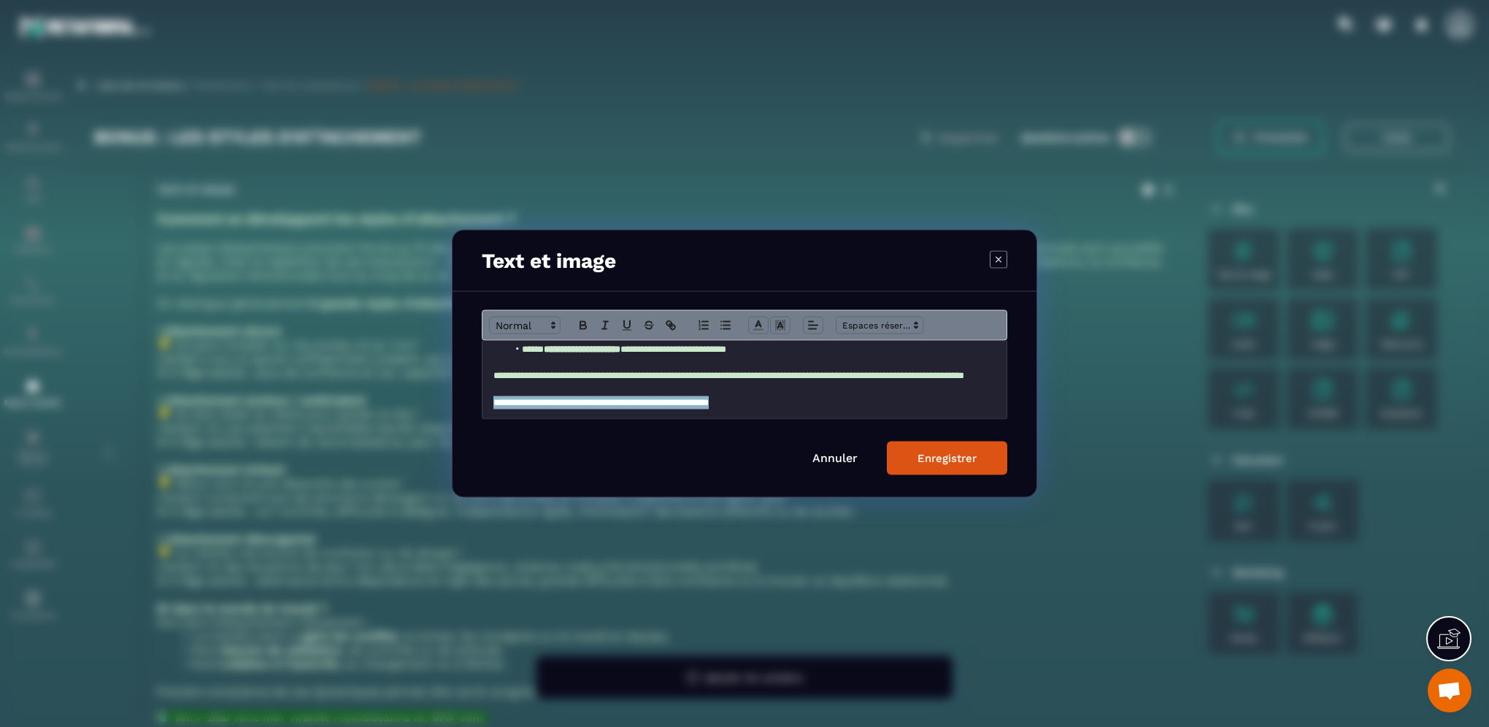
drag, startPoint x: 778, startPoint y: 408, endPoint x: 469, endPoint y: 411, distance: 308.7
click at [469, 411] on div "**********" at bounding box center [744, 394] width 584 height 205
click at [774, 324] on icon "Modal window" at bounding box center [780, 325] width 13 height 13
click at [828, 360] on span "Modal window" at bounding box center [826, 358] width 12 height 12
click at [759, 330] on line "Modal window" at bounding box center [758, 330] width 9 height 0
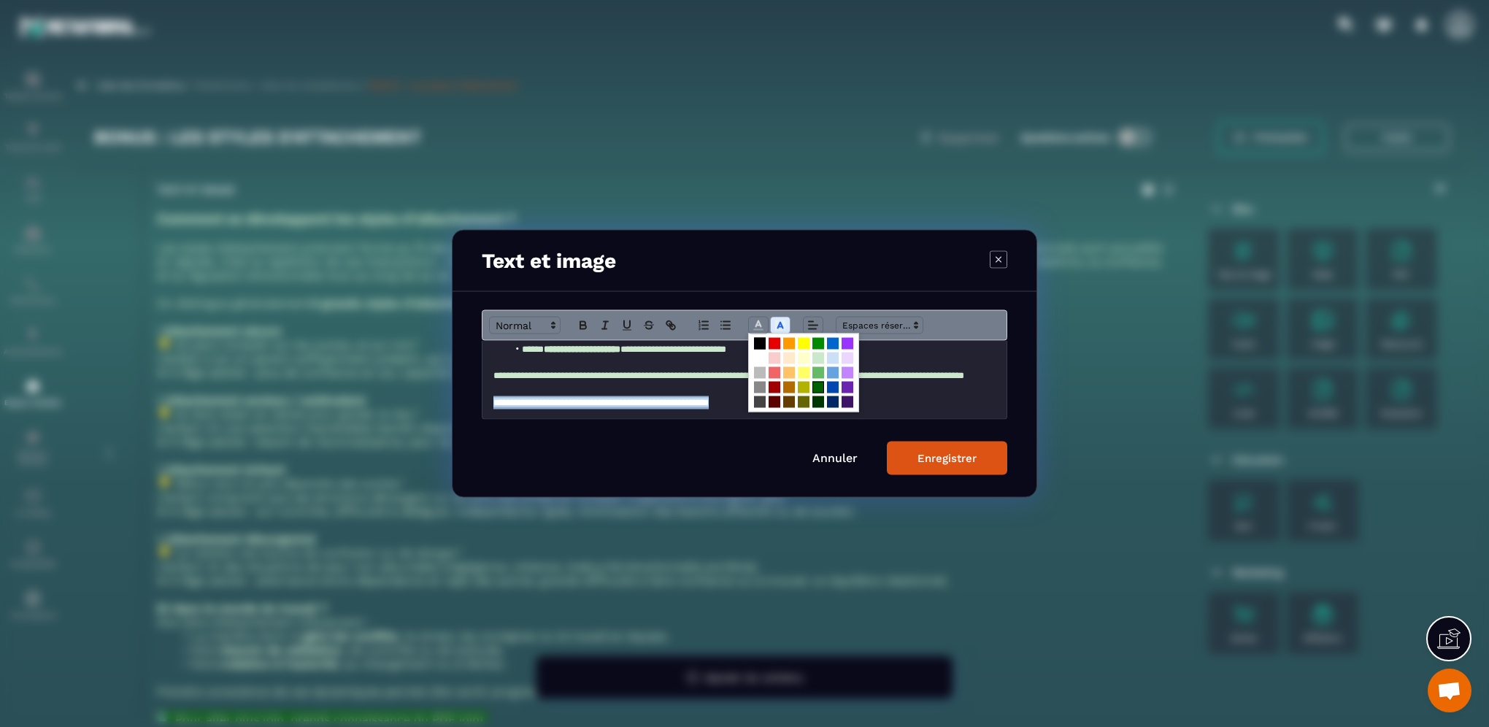
click at [819, 387] on span "Modal window" at bounding box center [818, 388] width 12 height 12
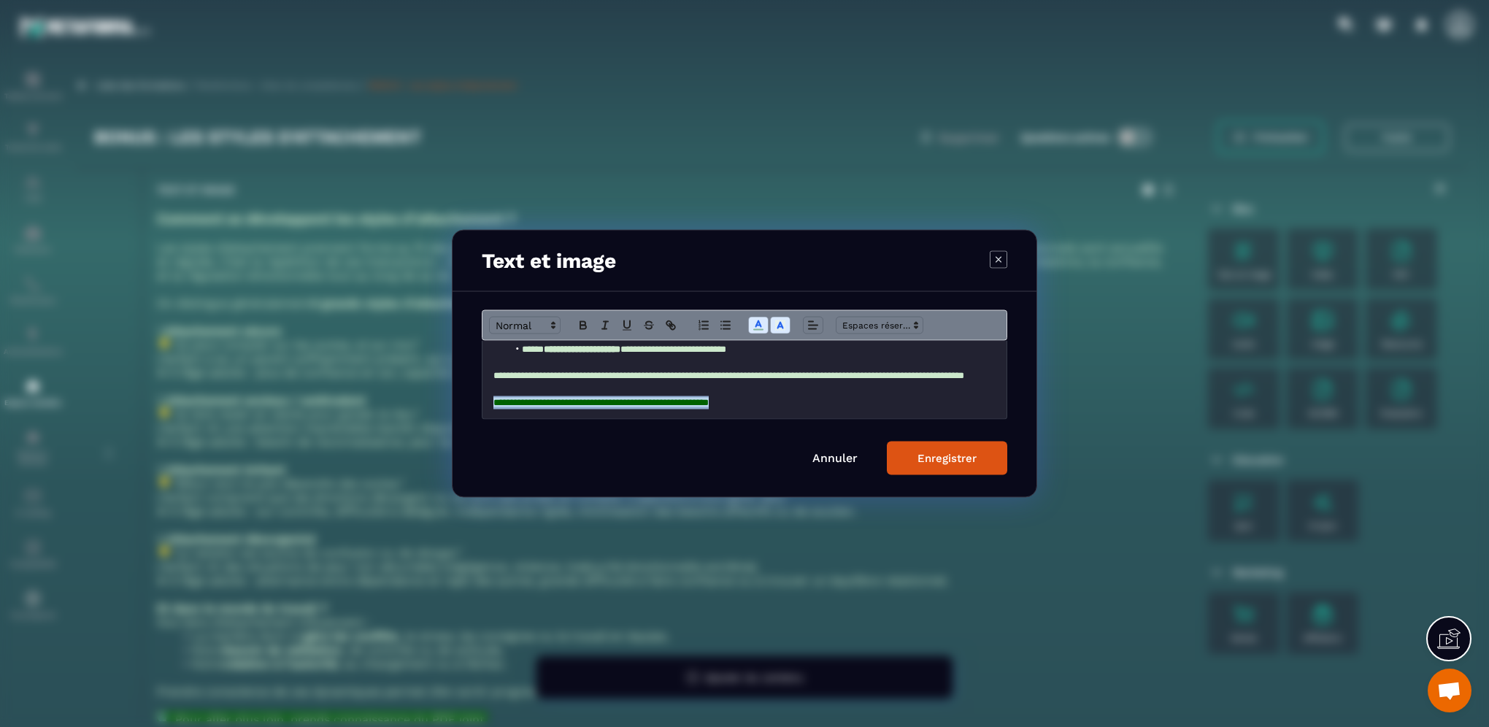
click at [919, 459] on div "Enregistrer" at bounding box center [946, 458] width 59 height 13
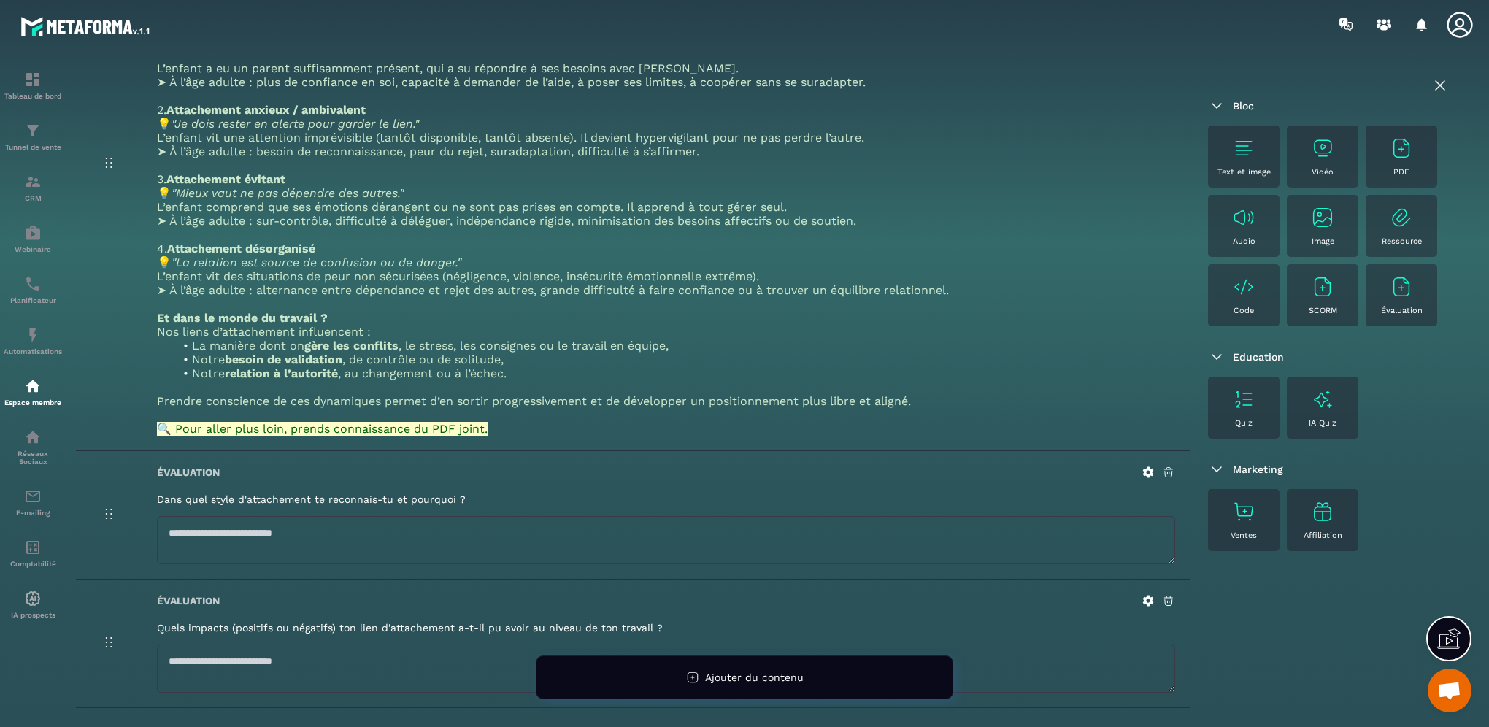
scroll to position [0, 0]
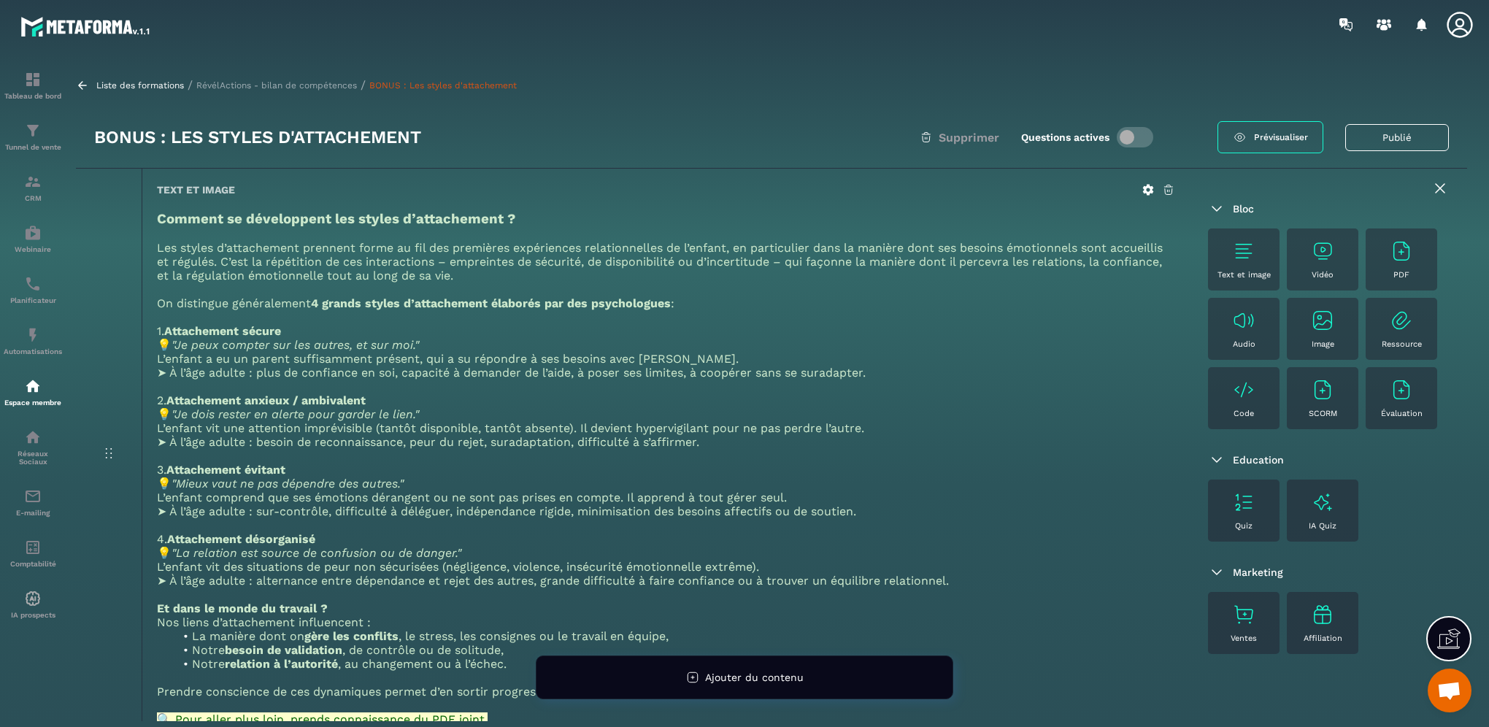
click at [1149, 192] on icon at bounding box center [1148, 190] width 11 height 11
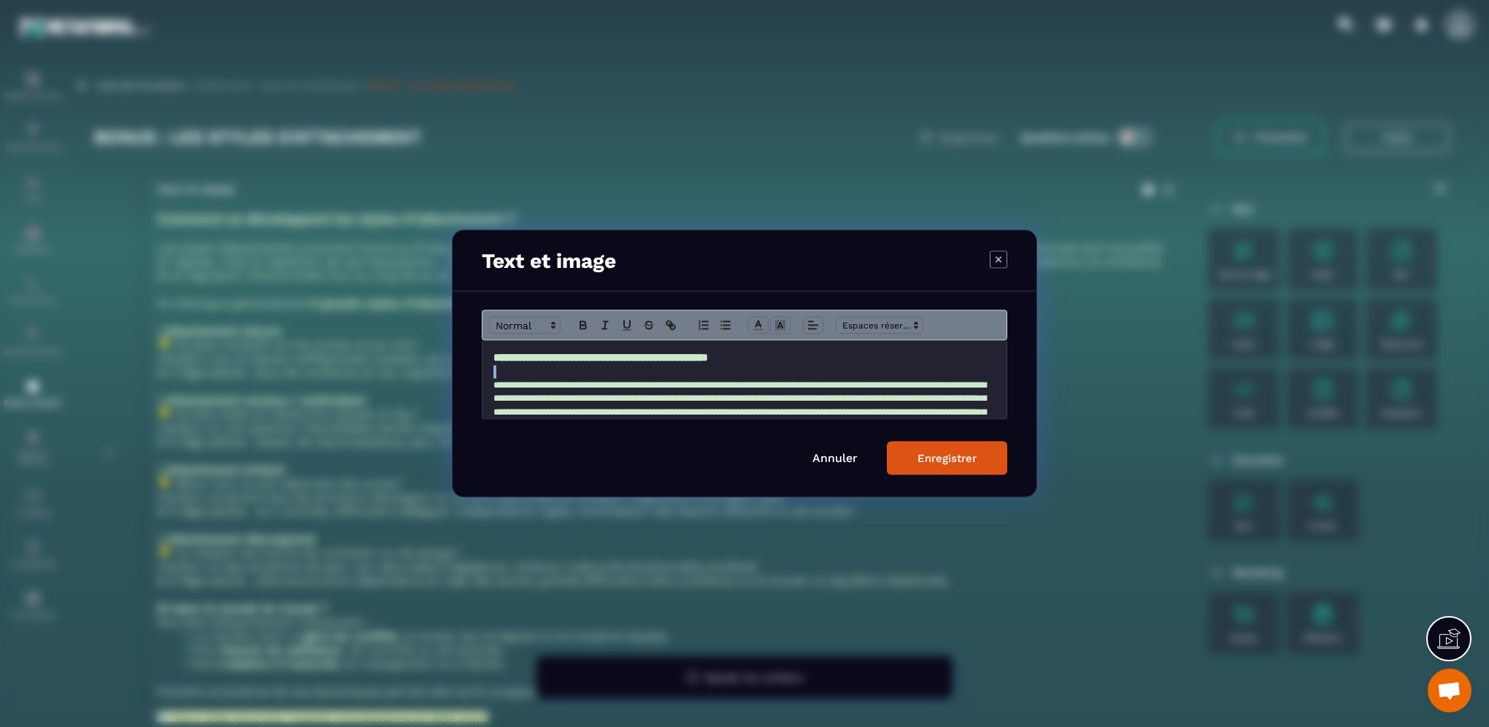
click at [495, 374] on div "**********" at bounding box center [744, 380] width 524 height 78
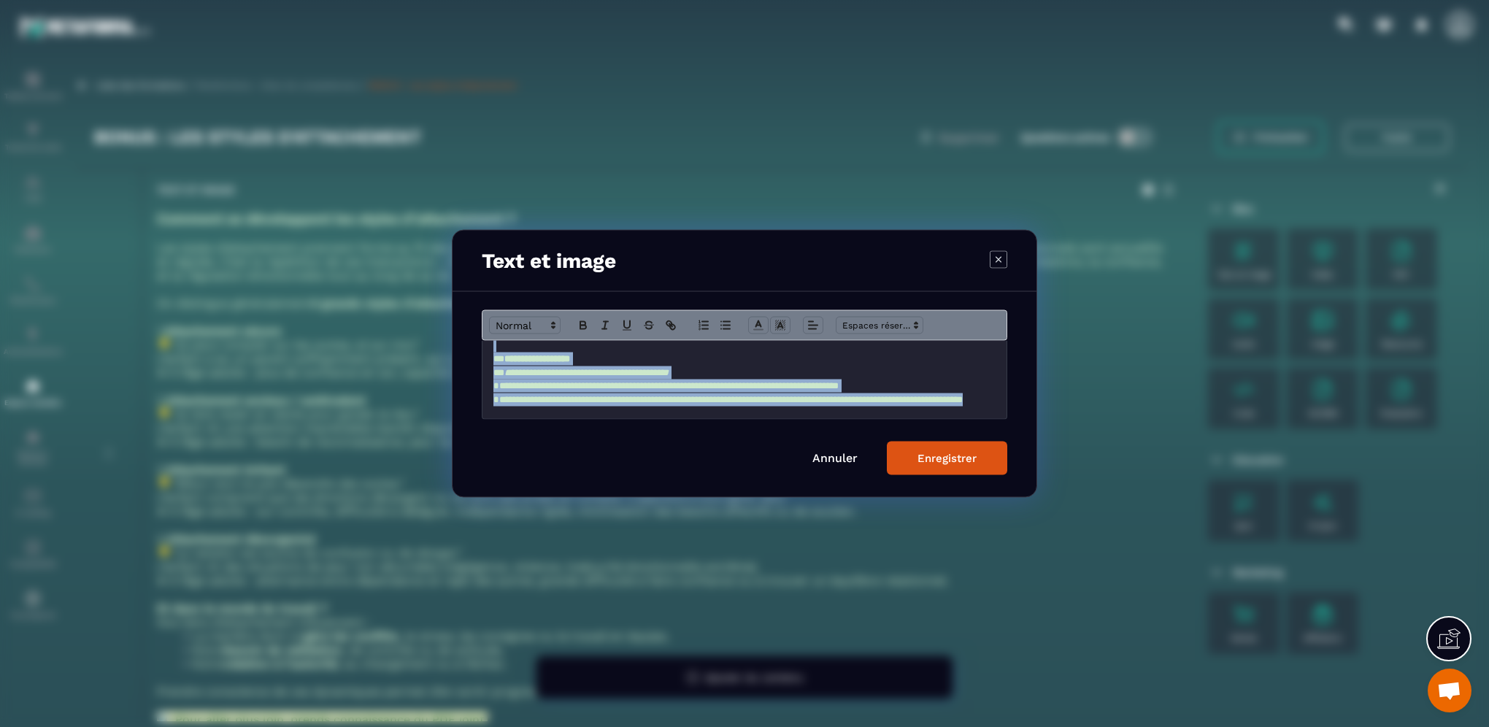
scroll to position [146, 0]
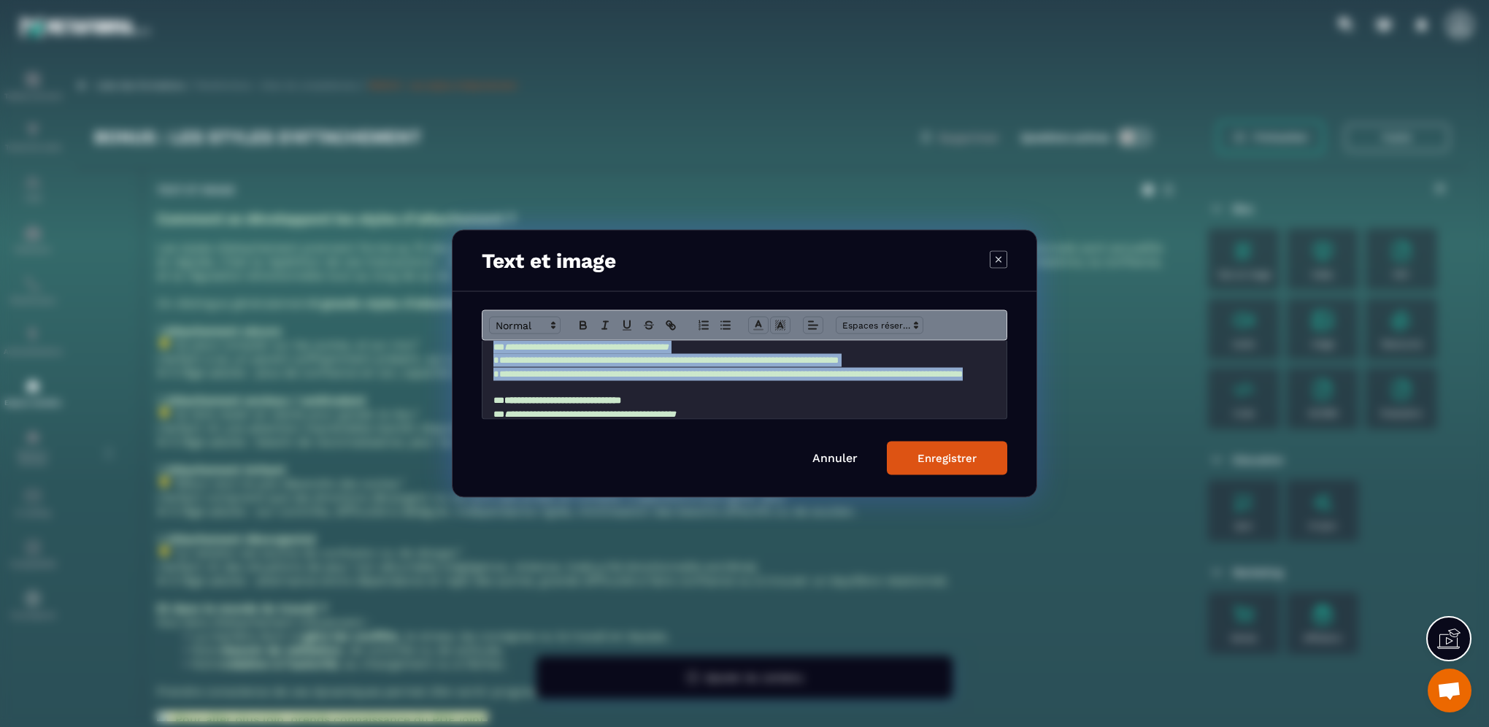
drag, startPoint x: 496, startPoint y: 379, endPoint x: 896, endPoint y: 389, distance: 400.0
click at [896, 389] on div "**********" at bounding box center [744, 380] width 524 height 78
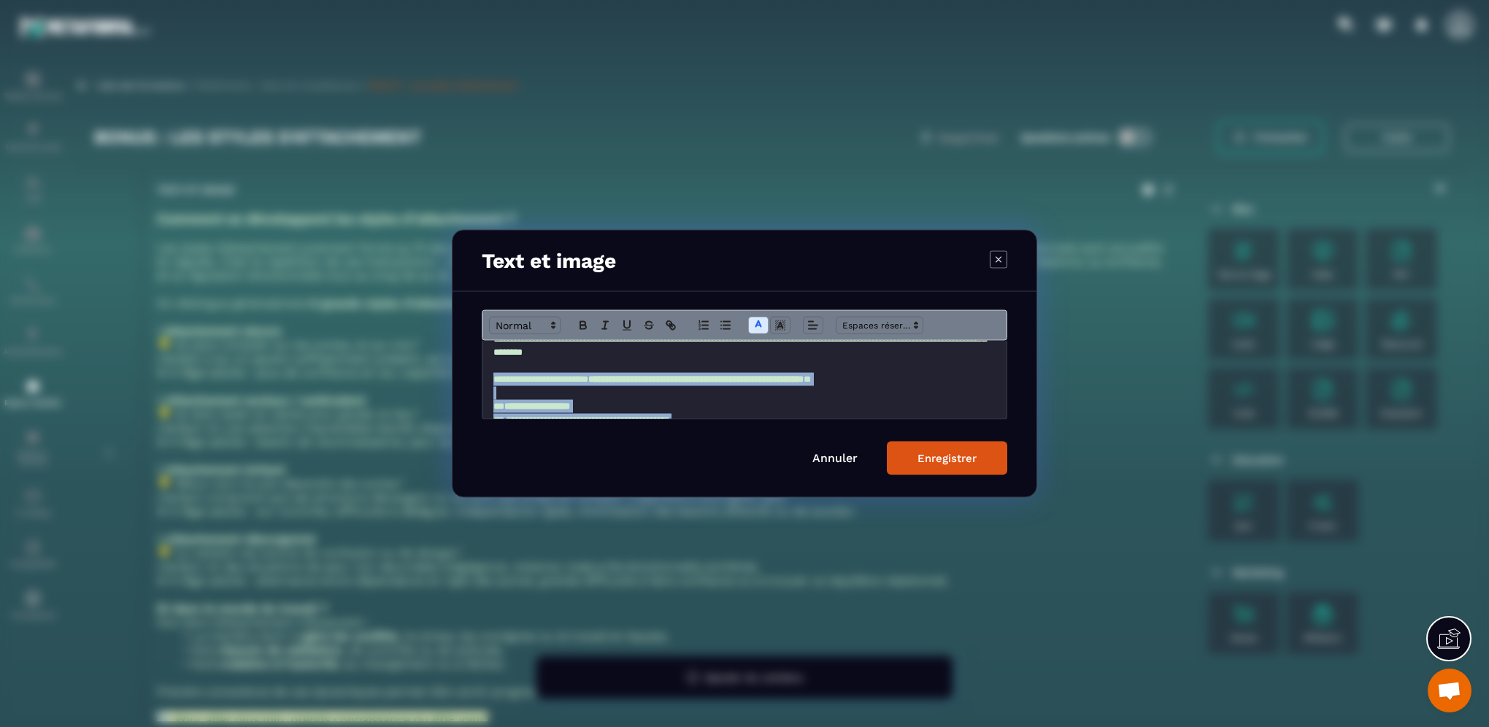
copy div "**********"
click at [923, 456] on div "Enregistrer" at bounding box center [946, 458] width 59 height 13
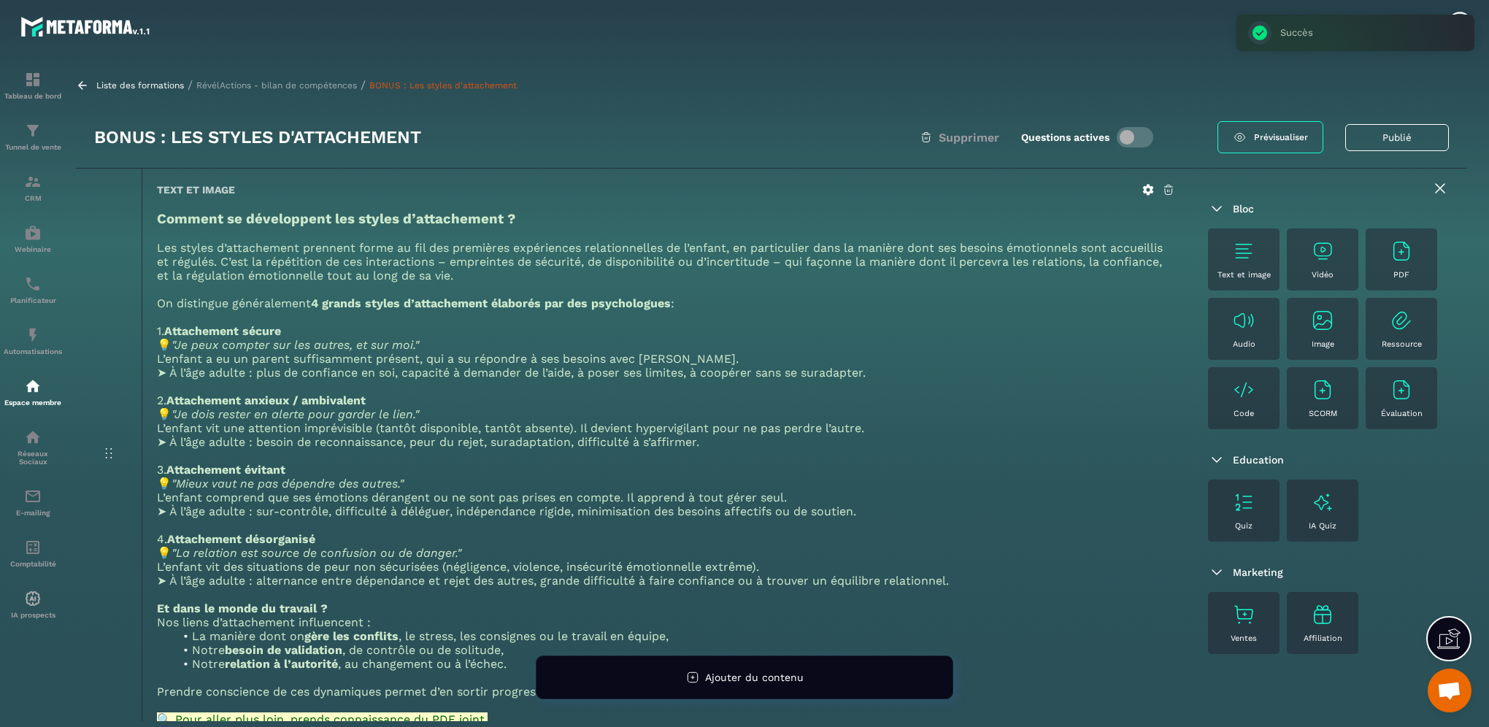
click at [312, 80] on p "RévélActions - bilan de compétences" at bounding box center [276, 85] width 161 height 10
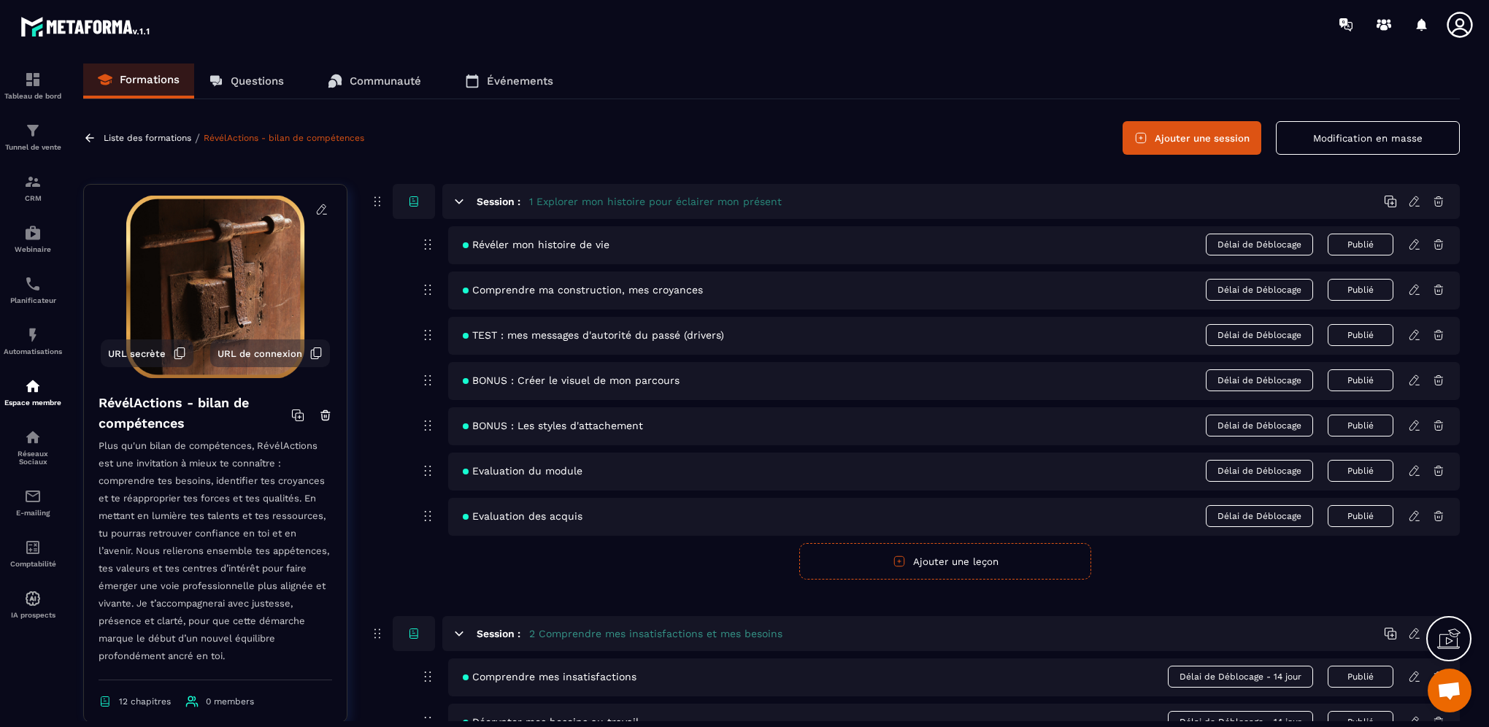
click at [1413, 245] on icon at bounding box center [1414, 244] width 13 height 13
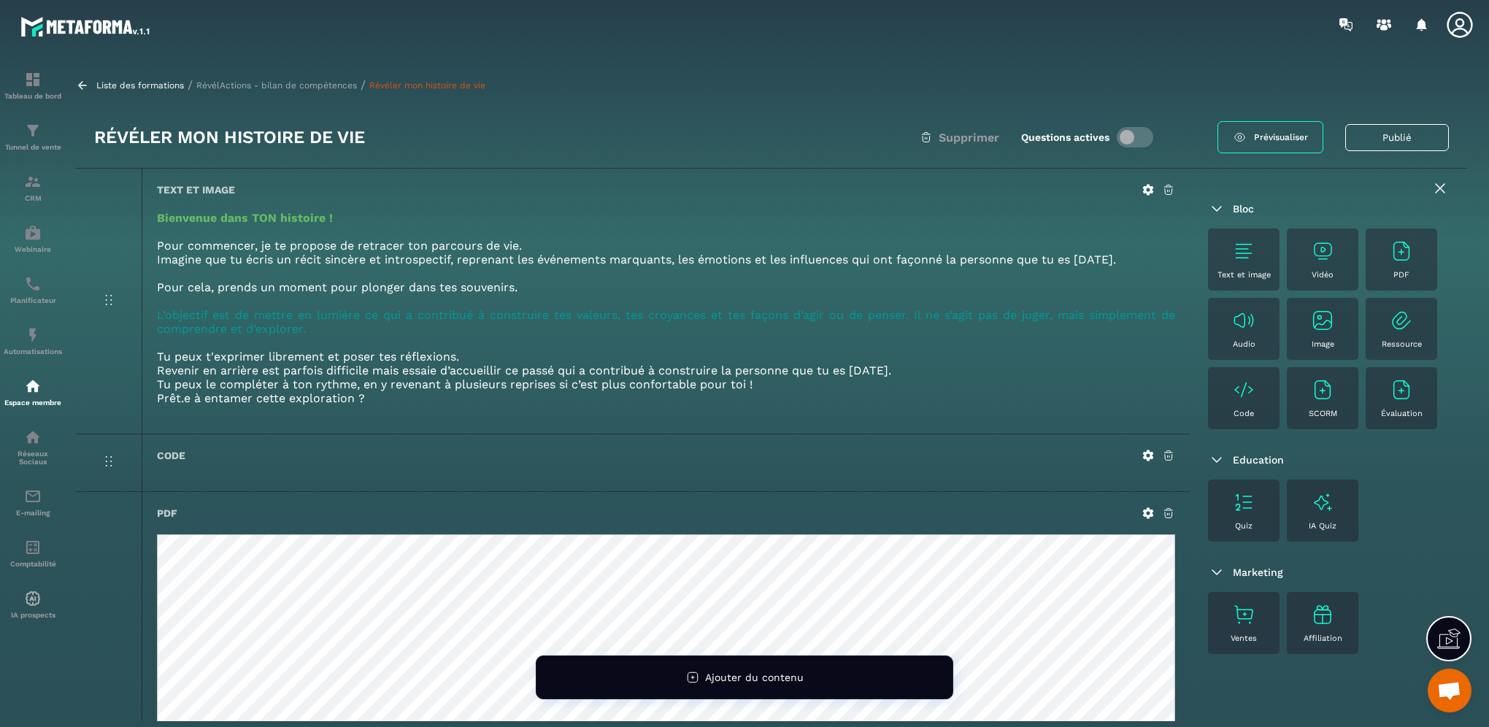
click at [1147, 193] on icon at bounding box center [1148, 190] width 11 height 11
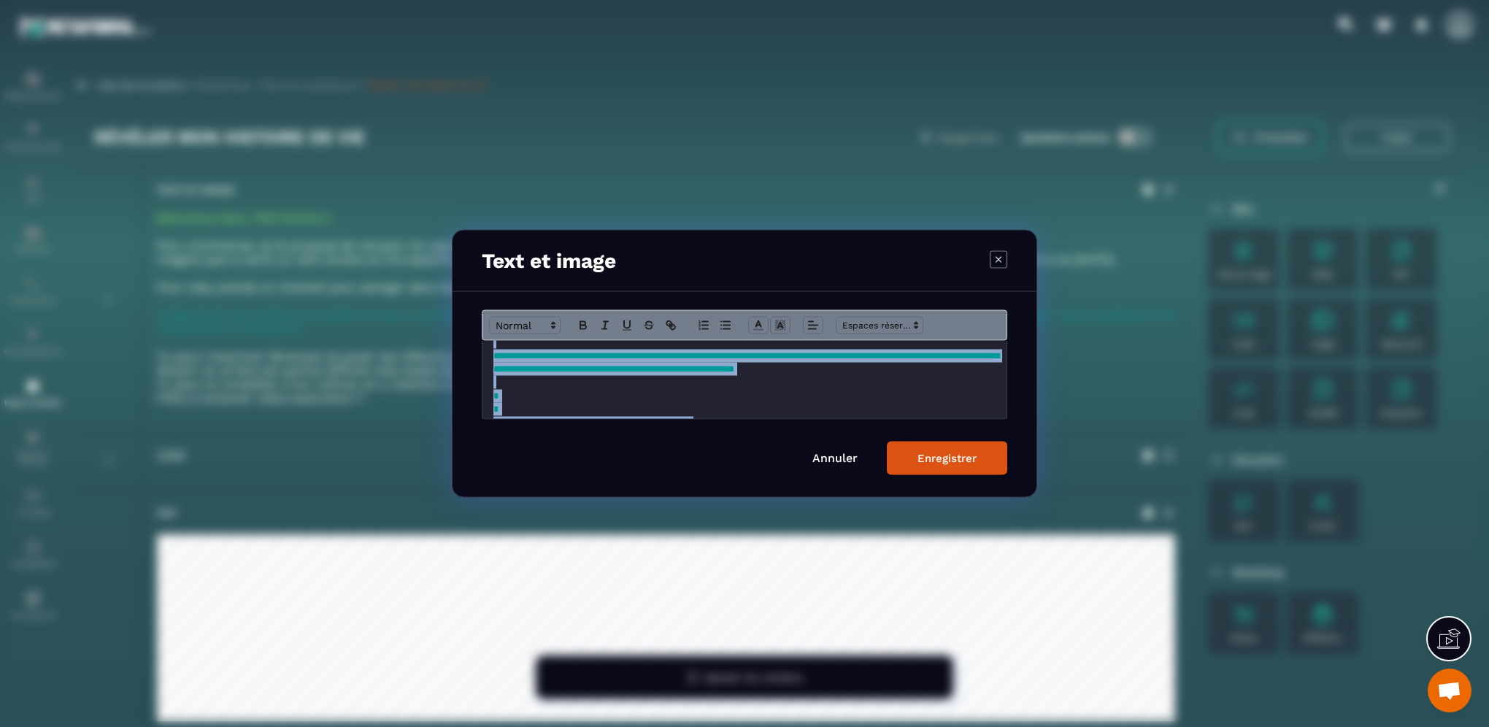
scroll to position [222, 0]
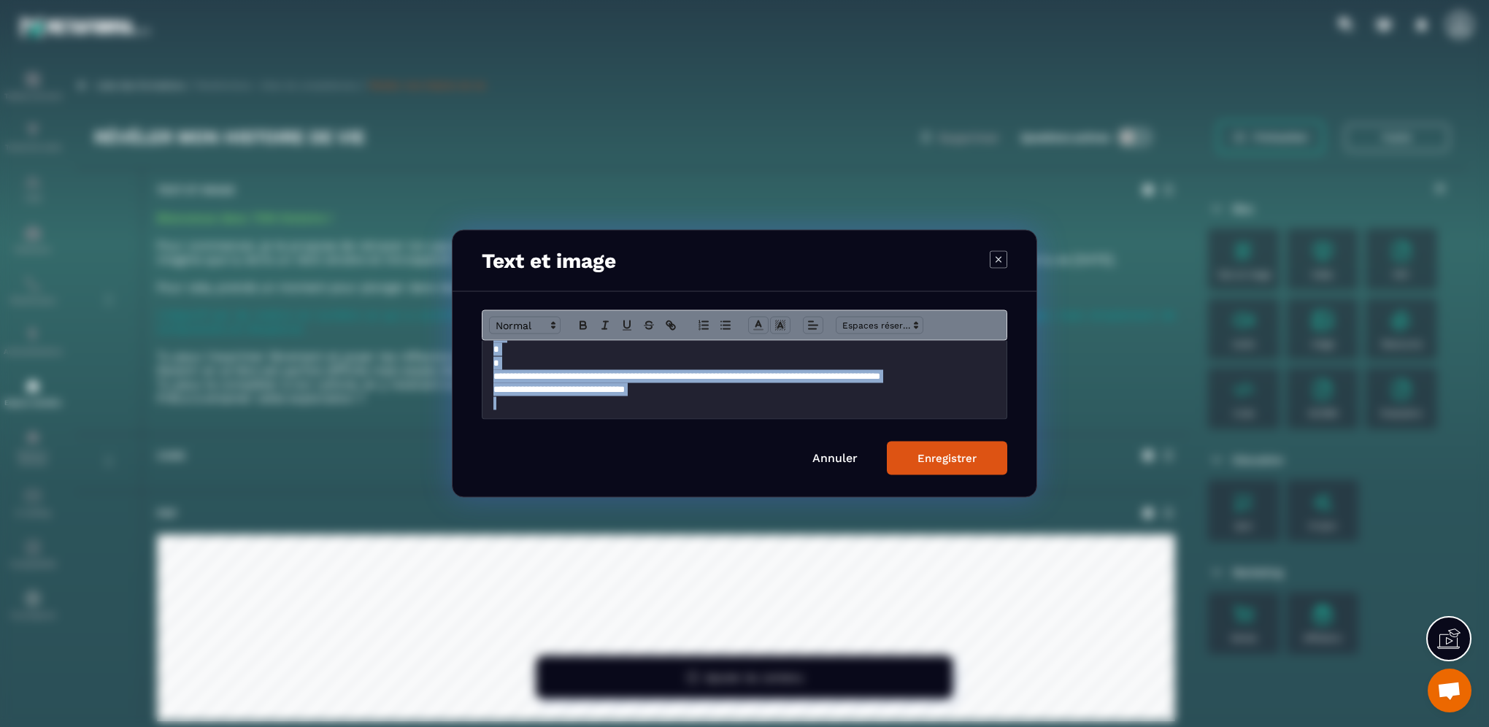
drag, startPoint x: 493, startPoint y: 380, endPoint x: 730, endPoint y: 399, distance: 237.2
click at [730, 399] on div "**********" at bounding box center [744, 380] width 524 height 78
click at [759, 322] on icon "Modal window" at bounding box center [758, 325] width 13 height 13
click at [817, 359] on span "Modal window" at bounding box center [818, 358] width 12 height 12
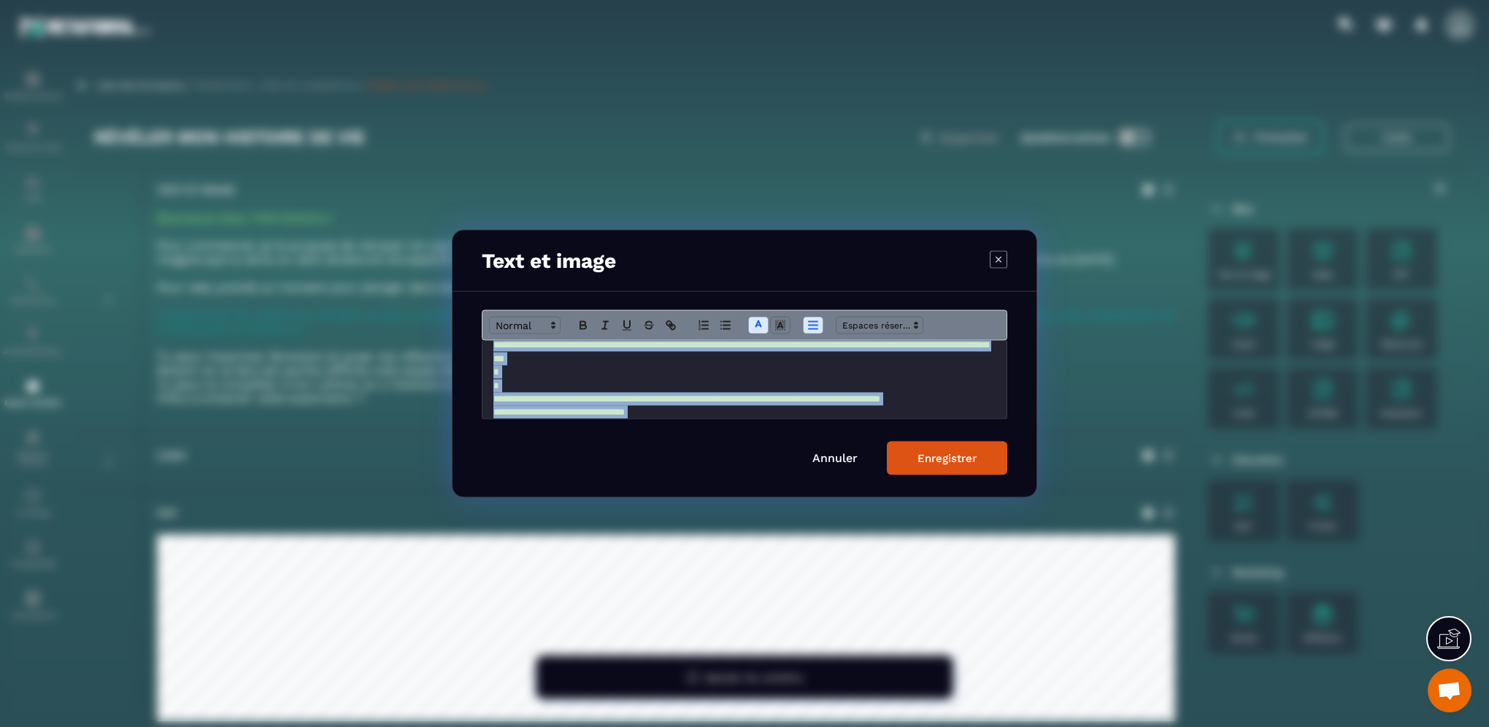
click at [920, 452] on div "Enregistrer" at bounding box center [946, 458] width 59 height 13
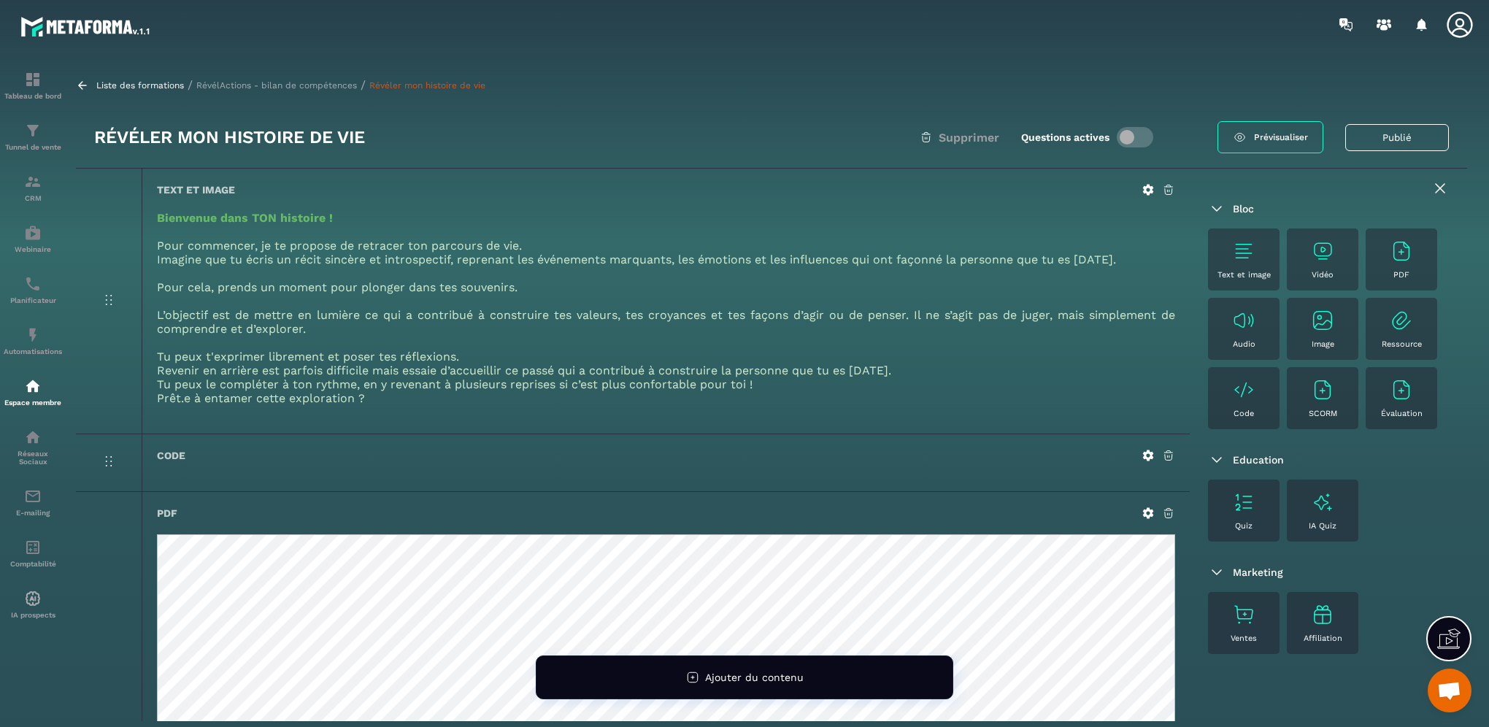
click at [1441, 185] on icon at bounding box center [1440, 189] width 18 height 18
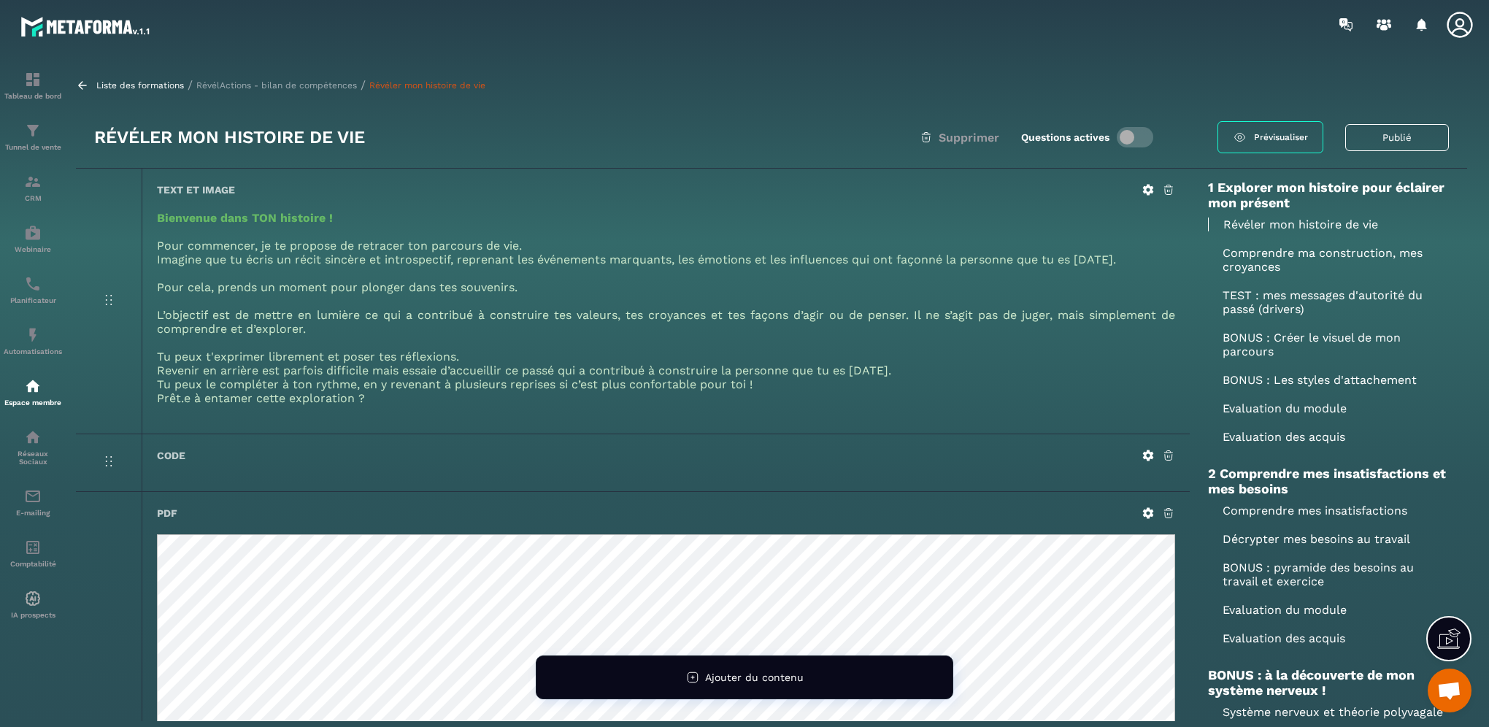
click at [1264, 259] on p "Comprendre ma construction, mes croyances" at bounding box center [1328, 260] width 241 height 28
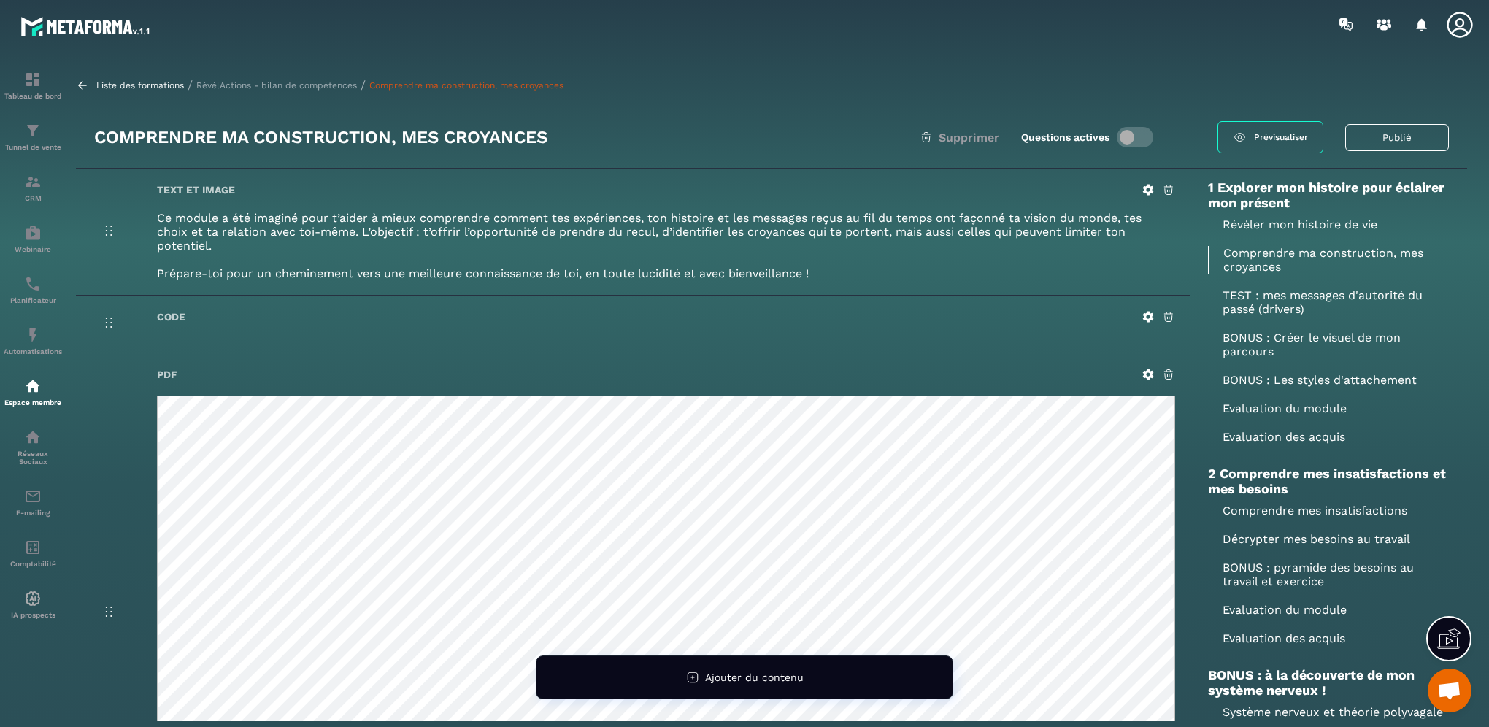
click at [1146, 193] on icon at bounding box center [1148, 190] width 11 height 11
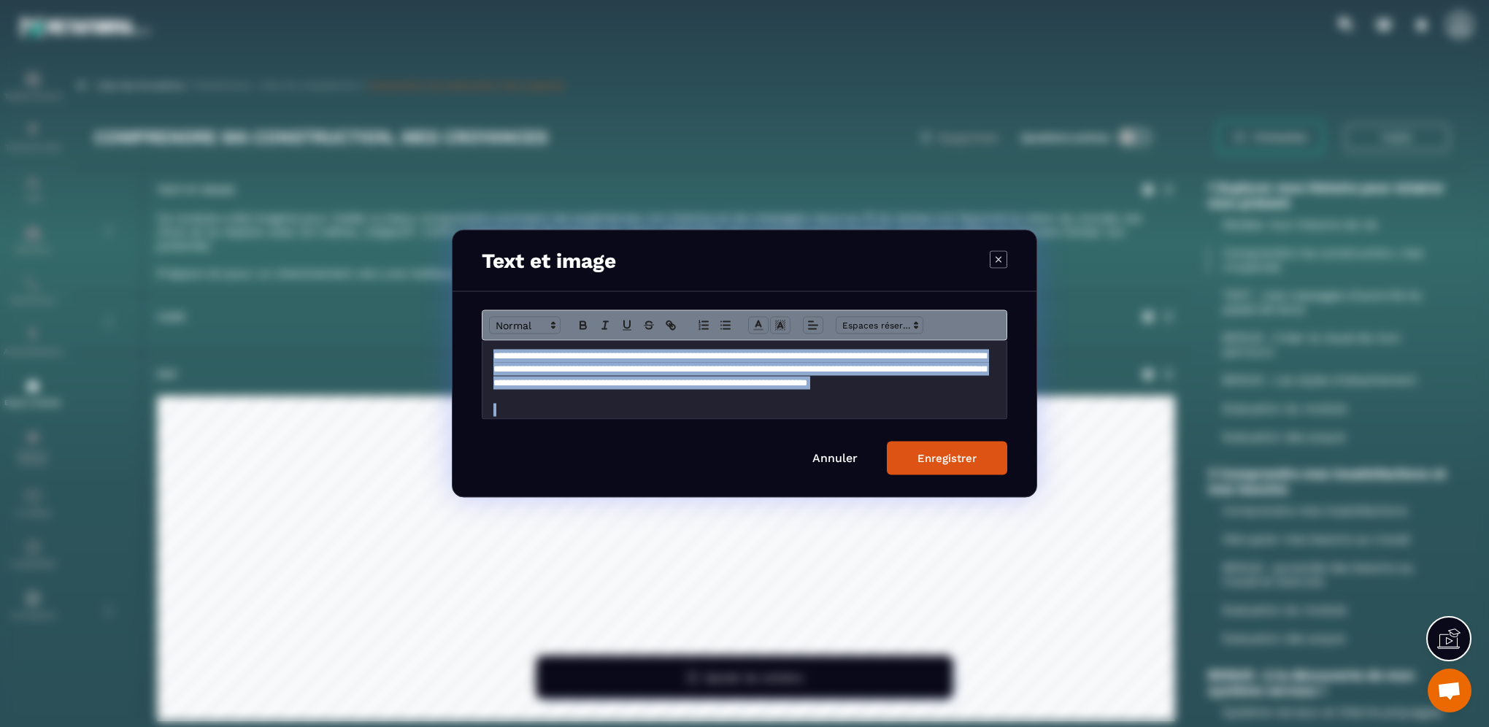
drag, startPoint x: 494, startPoint y: 356, endPoint x: 780, endPoint y: 404, distance: 290.0
click at [780, 404] on div "**********" at bounding box center [744, 380] width 524 height 78
click at [760, 320] on icon "Modal window" at bounding box center [758, 325] width 13 height 13
click at [819, 359] on span "Modal window" at bounding box center [818, 358] width 12 height 12
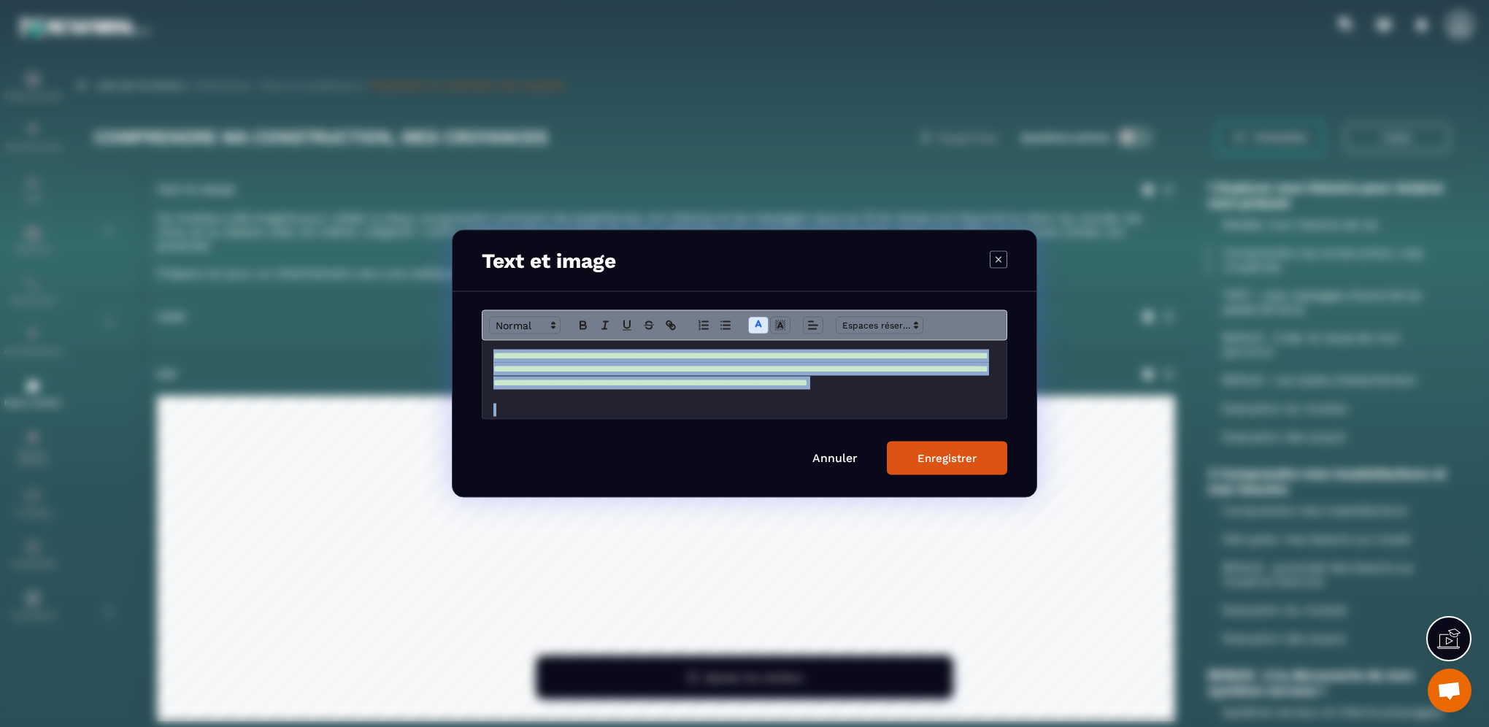
click at [917, 467] on button "Enregistrer" at bounding box center [947, 459] width 120 height 34
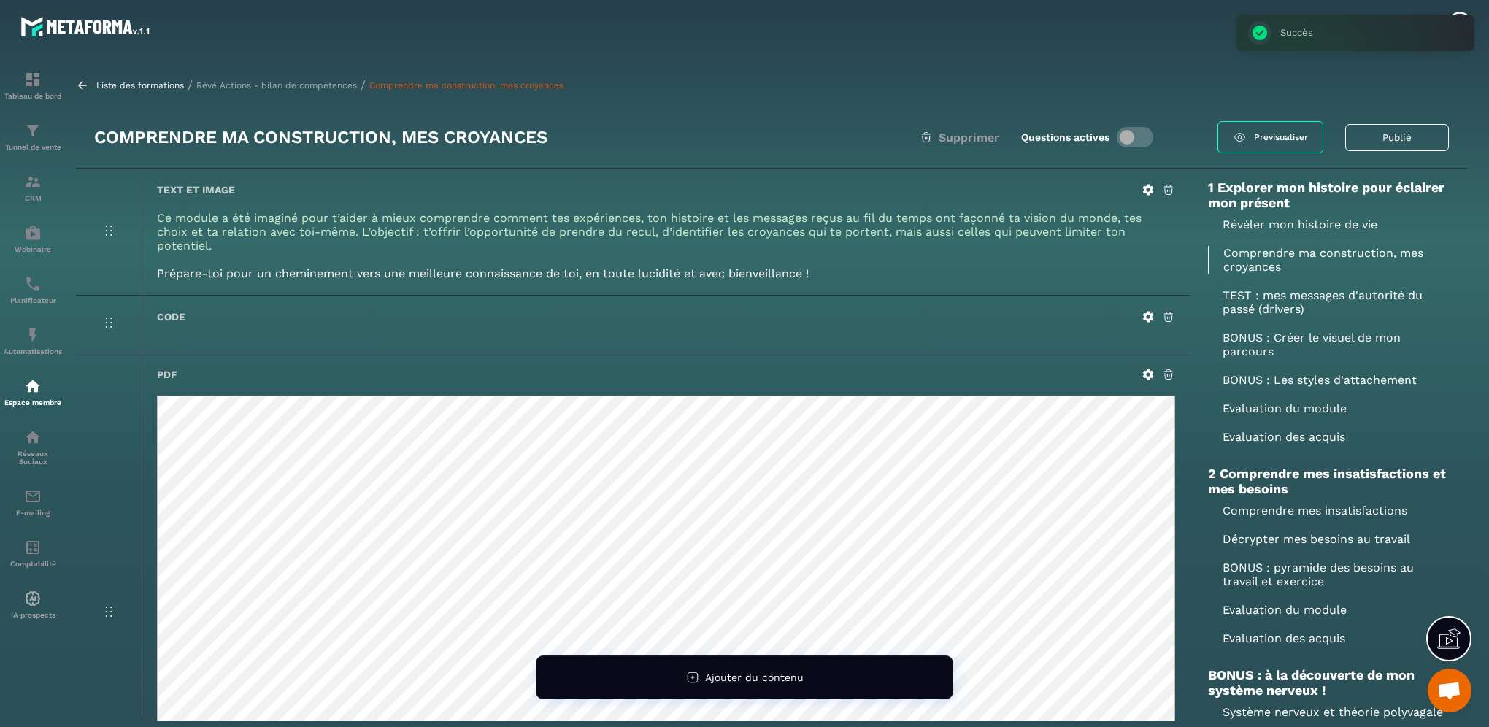
click at [1147, 187] on icon at bounding box center [1148, 190] width 11 height 11
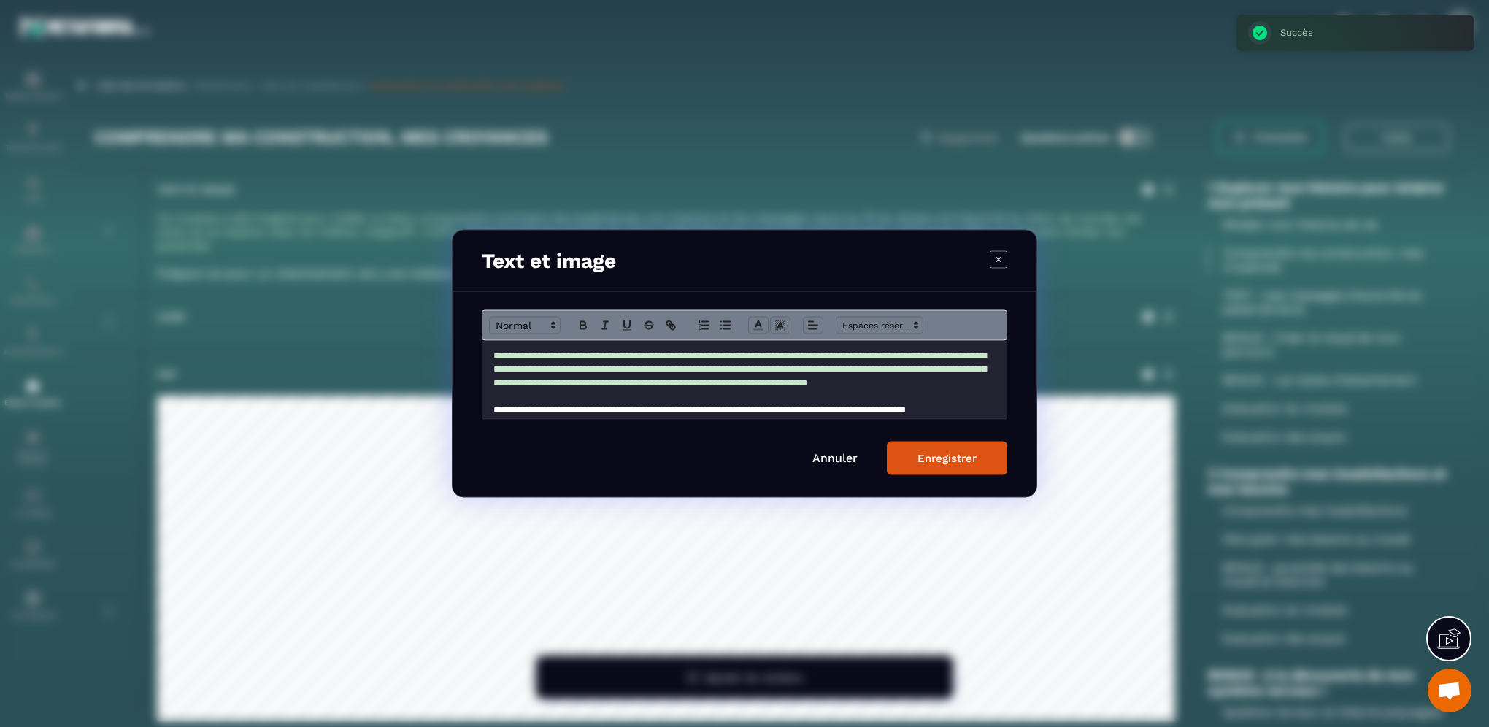
scroll to position [33, 0]
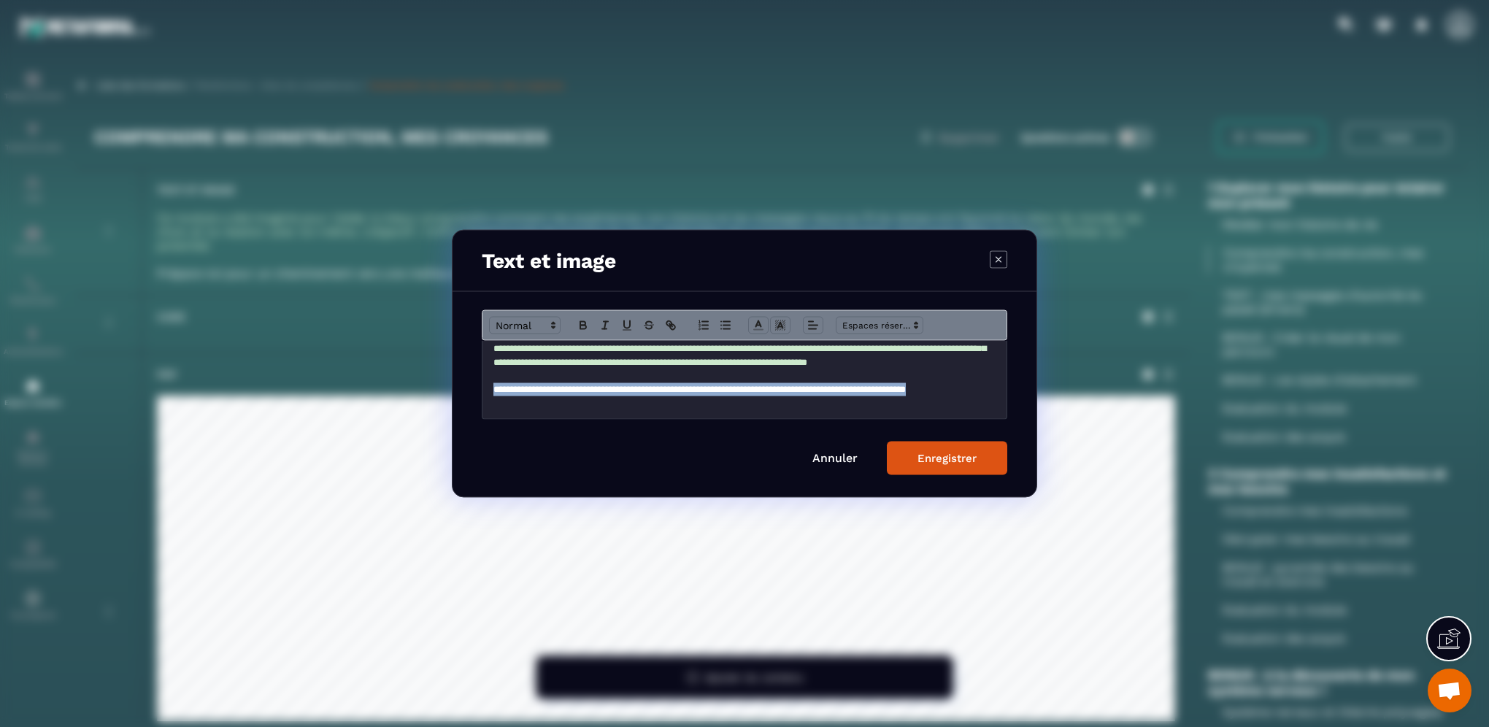
drag, startPoint x: 494, startPoint y: 390, endPoint x: 590, endPoint y: 404, distance: 96.6
click at [590, 404] on p "**********" at bounding box center [738, 395] width 491 height 27
click at [760, 331] on icon "Modal window" at bounding box center [758, 325] width 13 height 13
click at [814, 360] on span "Modal window" at bounding box center [818, 358] width 12 height 12
click at [925, 459] on div "Enregistrer" at bounding box center [946, 458] width 59 height 13
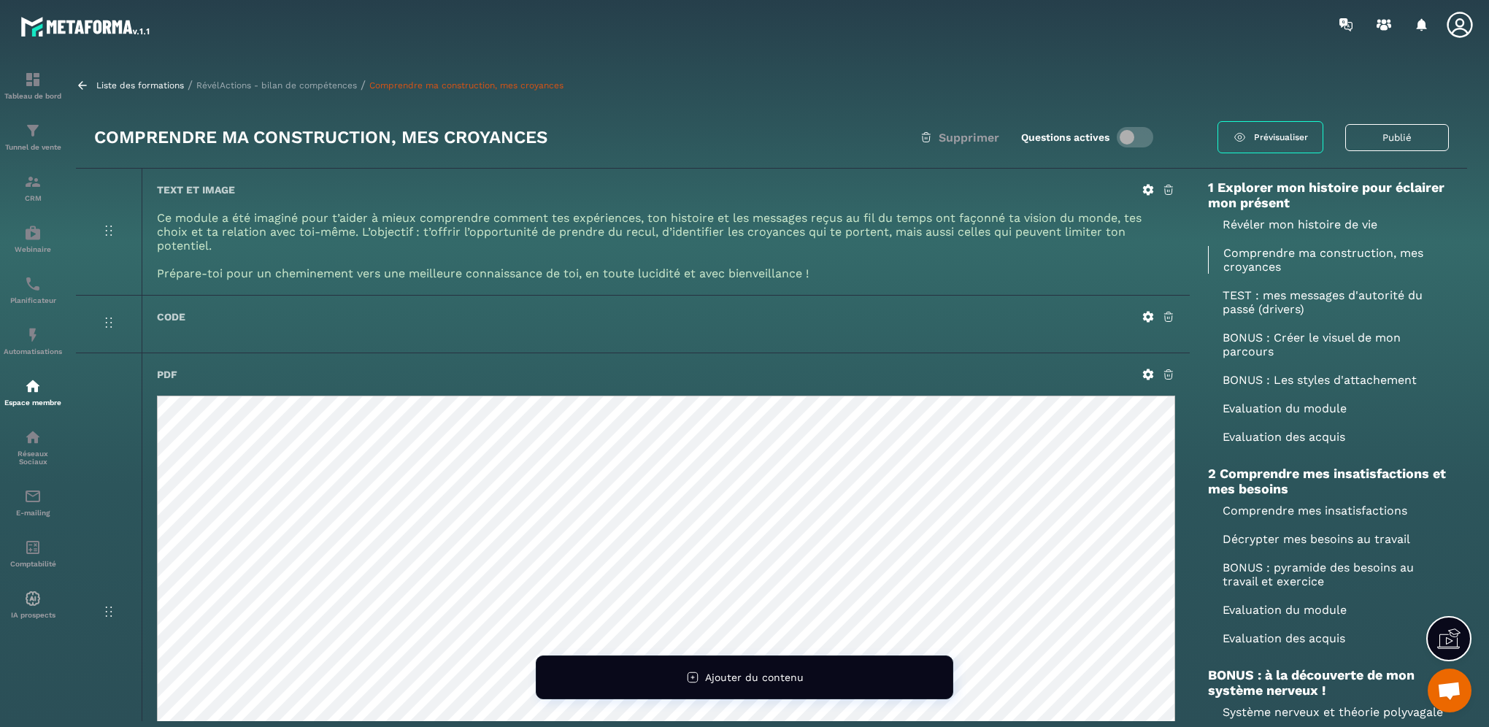
click at [1267, 309] on p "TEST : mes messages d'autorité du passé (drivers)" at bounding box center [1328, 302] width 241 height 28
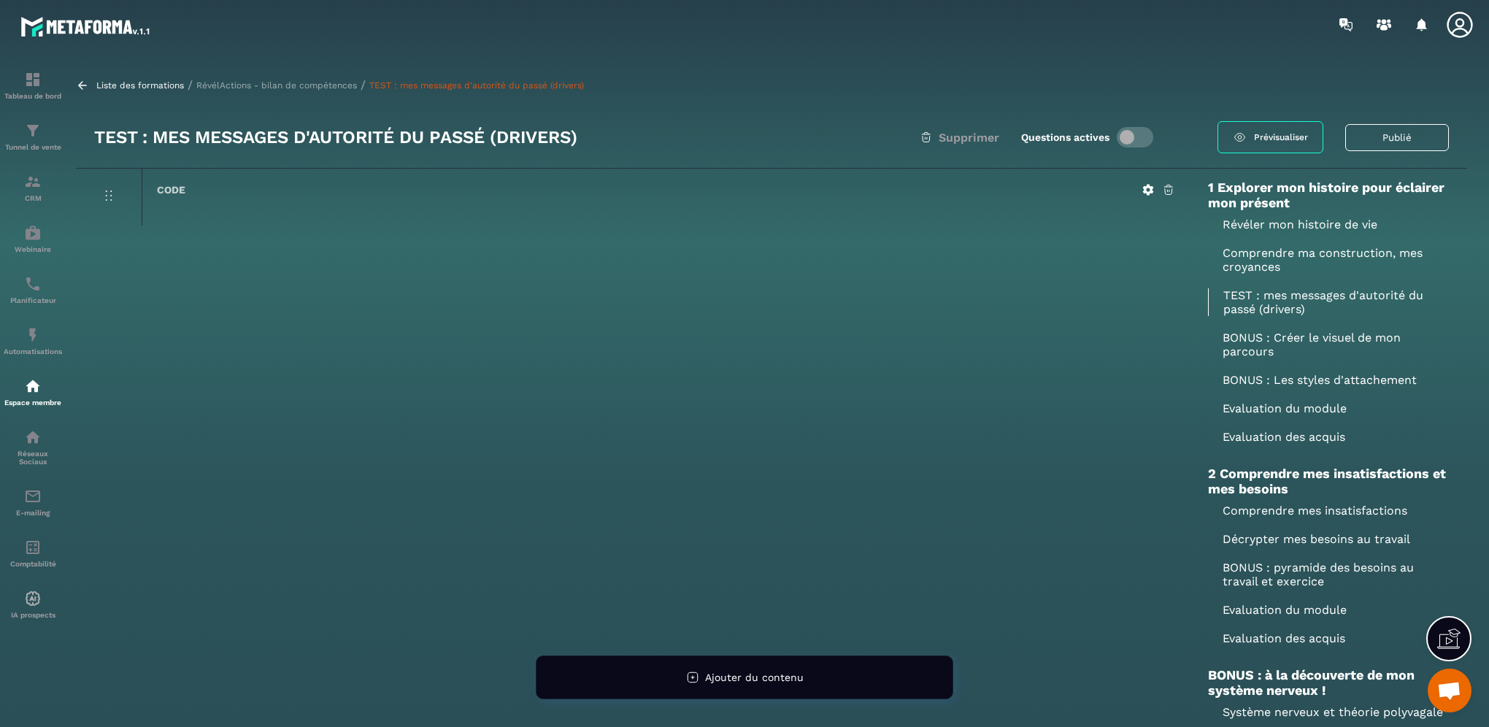
click at [1259, 339] on p "BONUS : Créer le visuel de mon parcours" at bounding box center [1328, 345] width 241 height 28
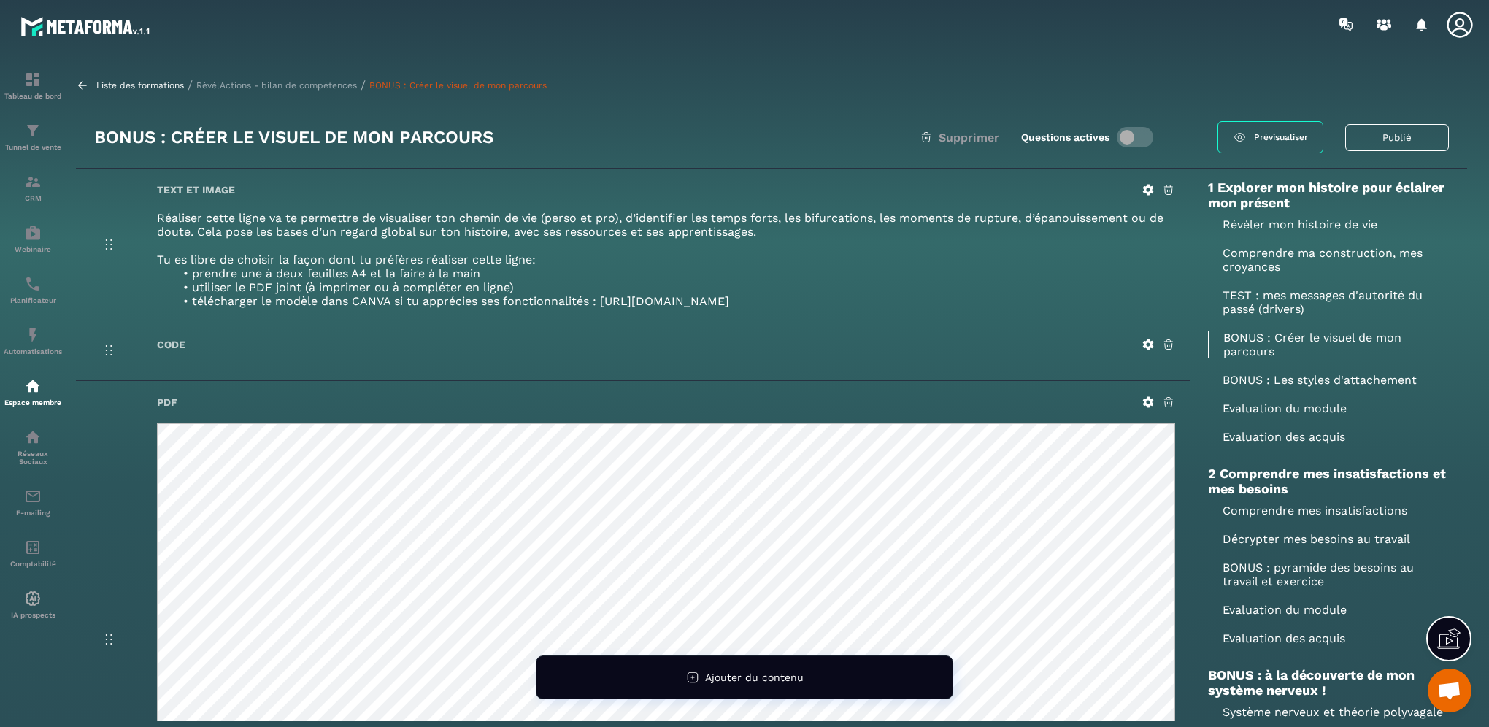
click at [1149, 186] on icon at bounding box center [1148, 190] width 11 height 11
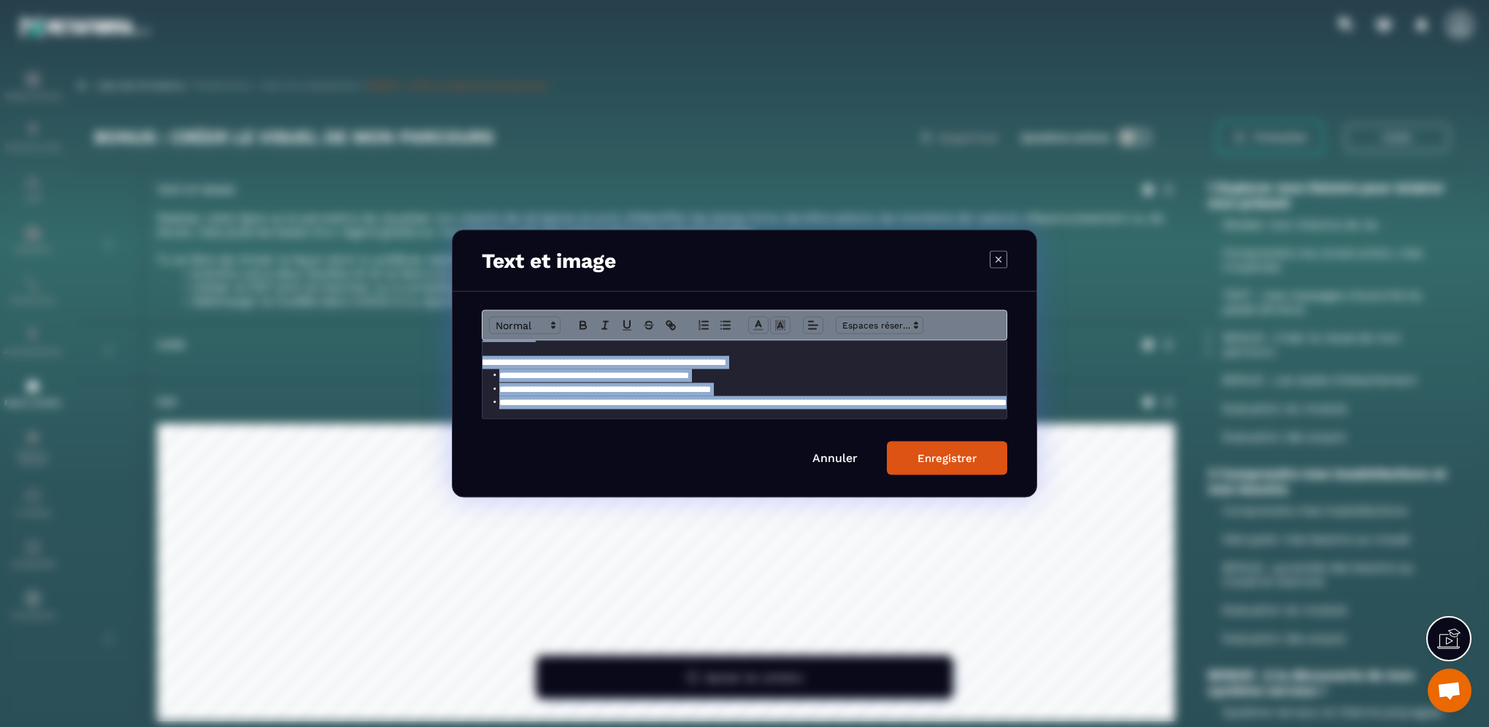
scroll to position [58, 234]
drag, startPoint x: 492, startPoint y: 355, endPoint x: 1011, endPoint y: 398, distance: 521.4
click at [1011, 398] on div "**********" at bounding box center [744, 394] width 584 height 205
click at [752, 327] on icon "Modal window" at bounding box center [758, 325] width 13 height 13
click at [816, 359] on span "Modal window" at bounding box center [818, 358] width 12 height 12
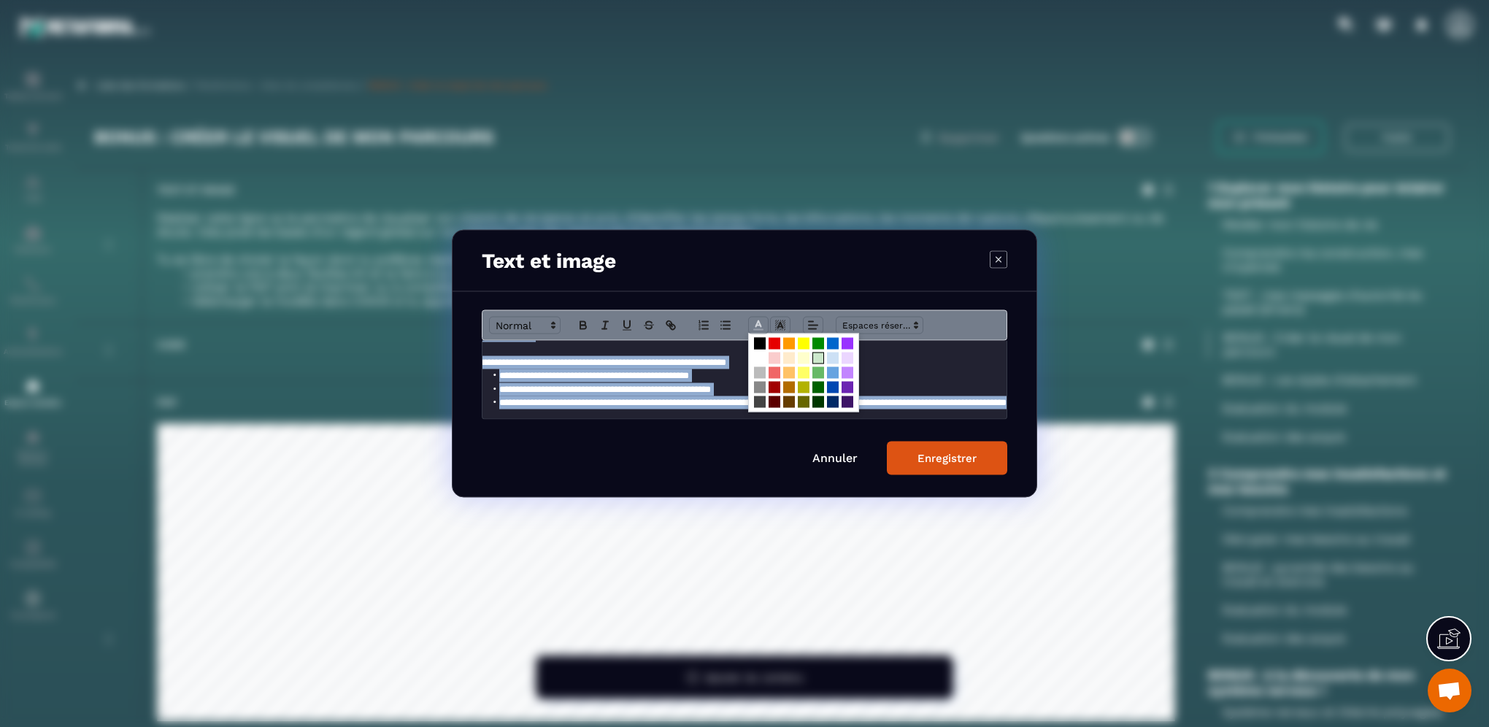
scroll to position [36, 234]
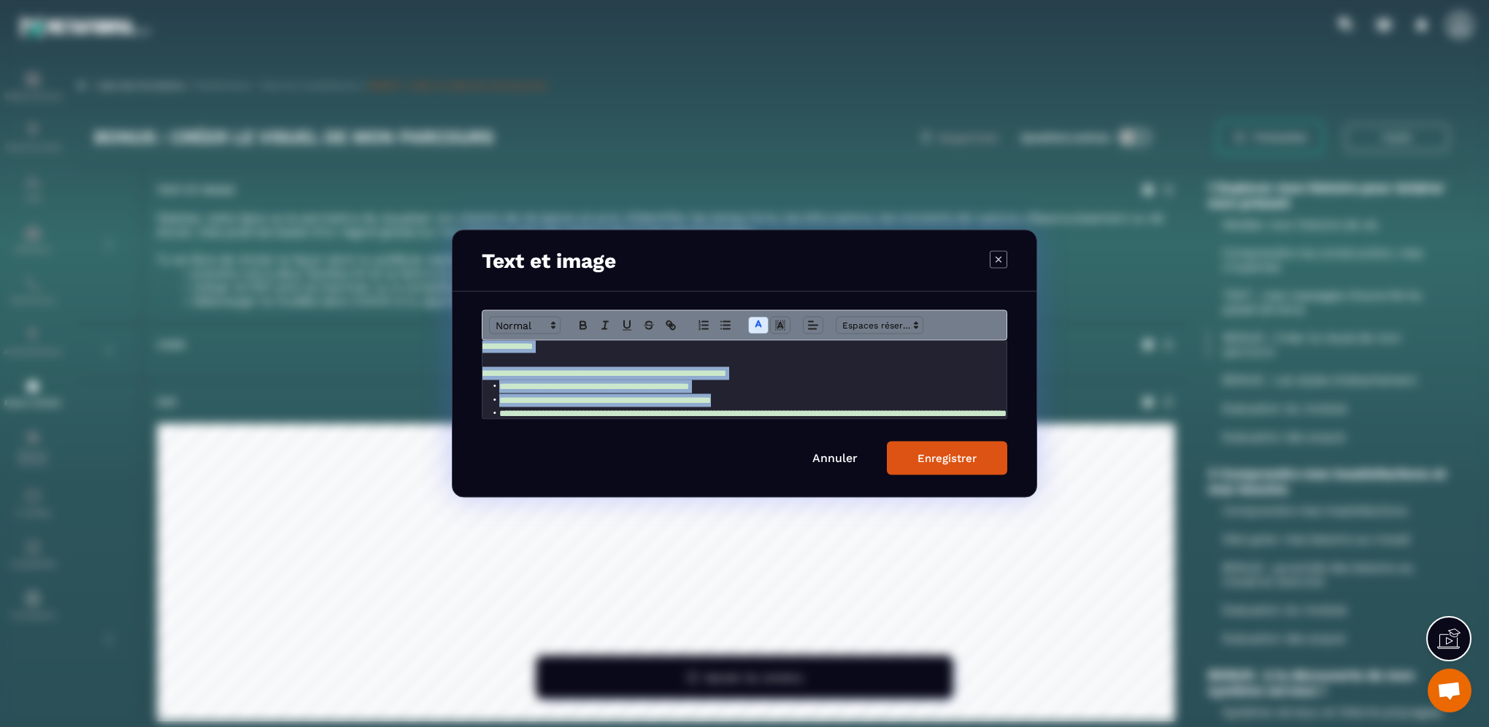
click at [928, 455] on div "Enregistrer" at bounding box center [946, 458] width 59 height 13
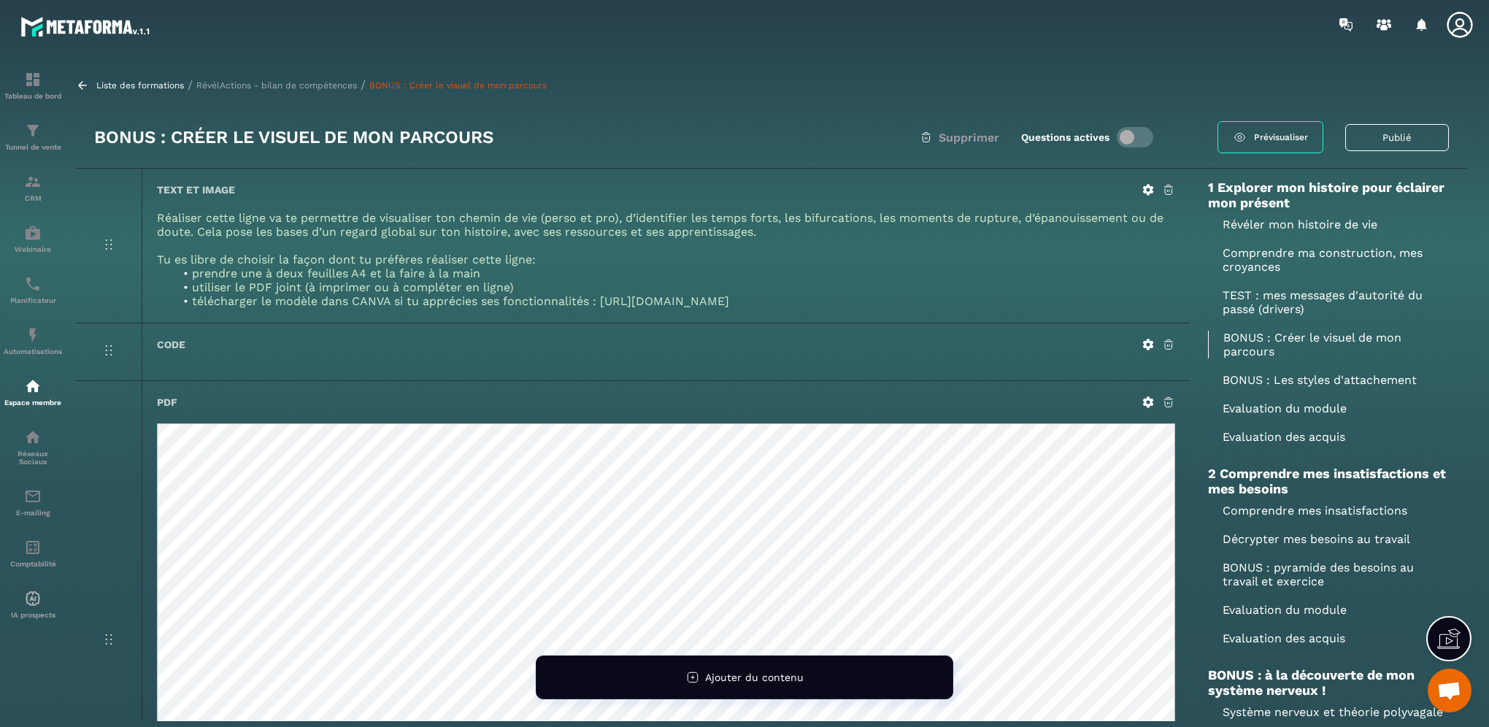
click at [1146, 187] on icon at bounding box center [1148, 190] width 11 height 11
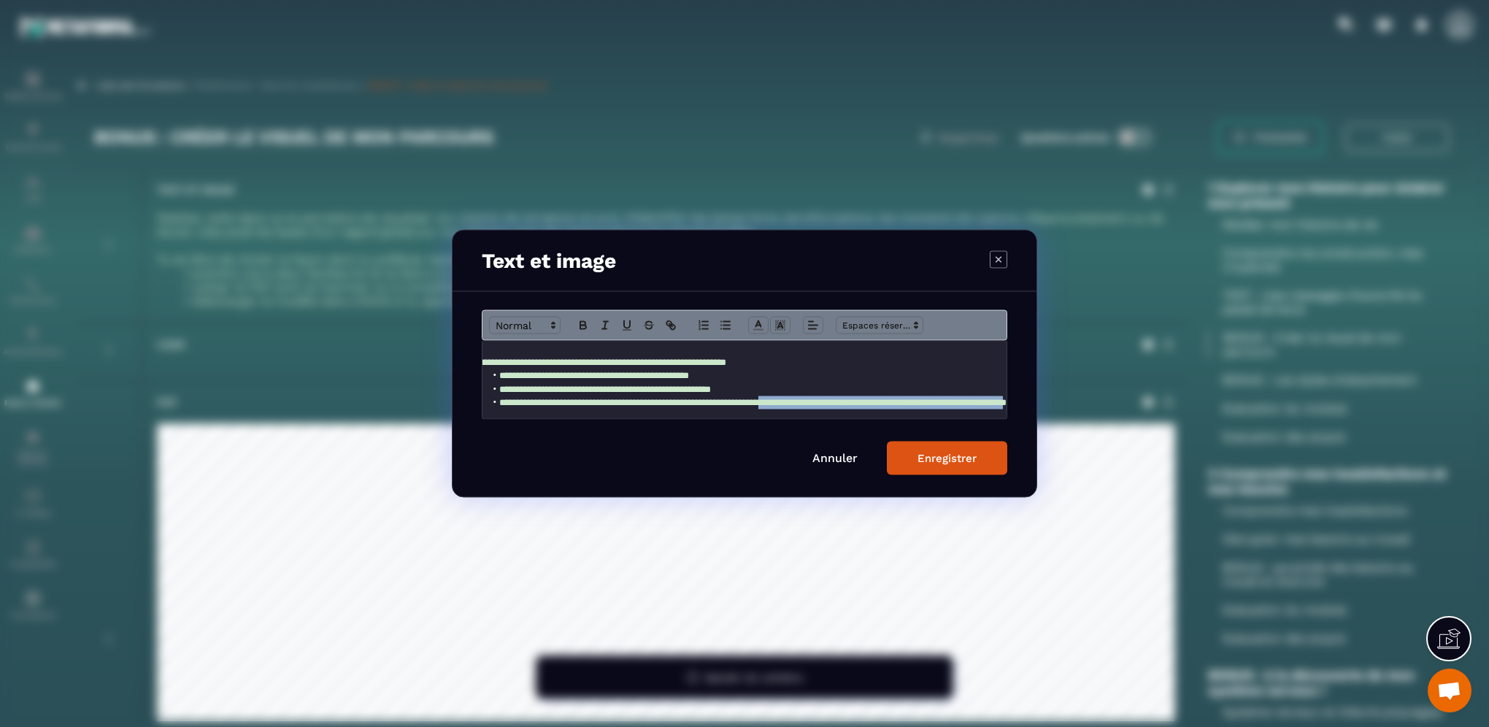
scroll to position [58, 234]
drag, startPoint x: 856, startPoint y: 389, endPoint x: 998, endPoint y: 398, distance: 142.6
click at [998, 398] on div "**********" at bounding box center [744, 380] width 524 height 78
copy span "**********"
click at [922, 469] on button "Enregistrer" at bounding box center [947, 459] width 120 height 34
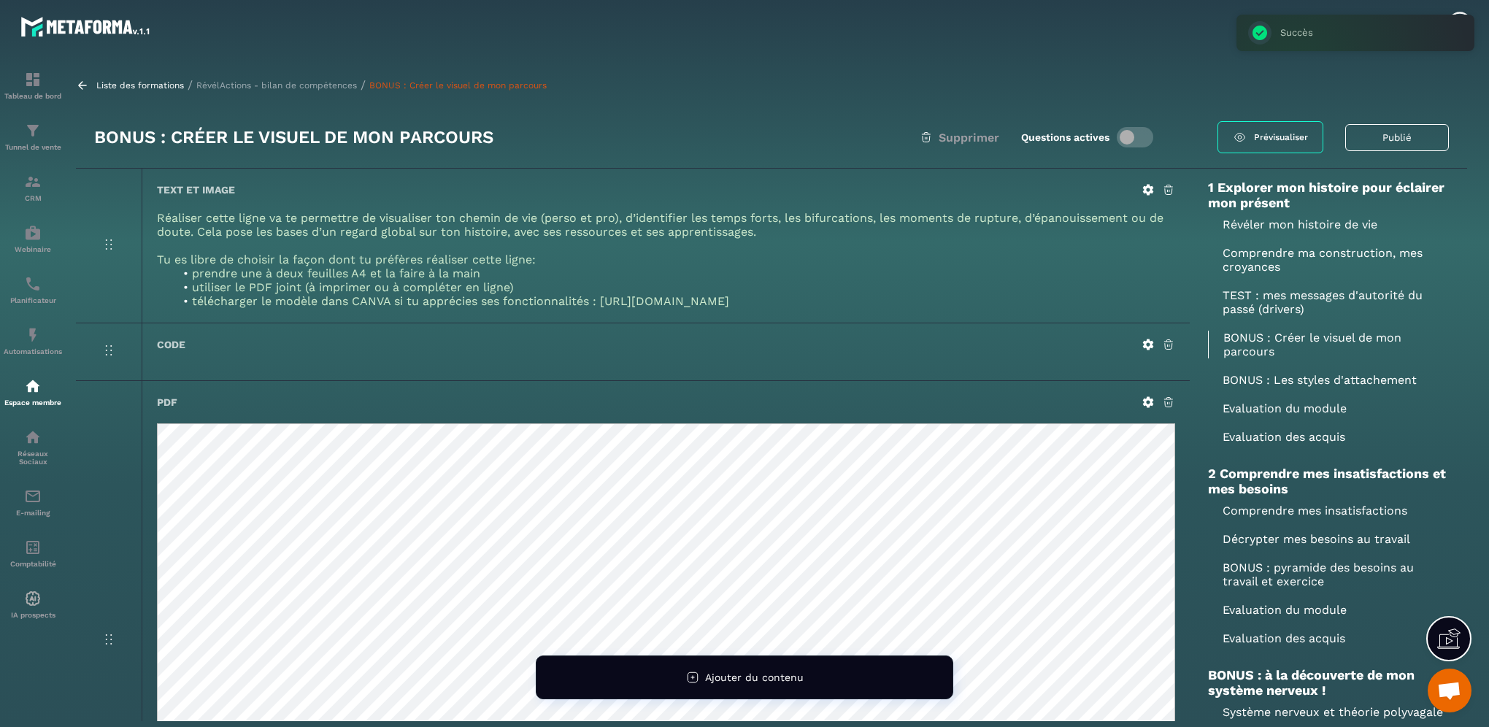
click at [1144, 188] on icon at bounding box center [1148, 190] width 11 height 11
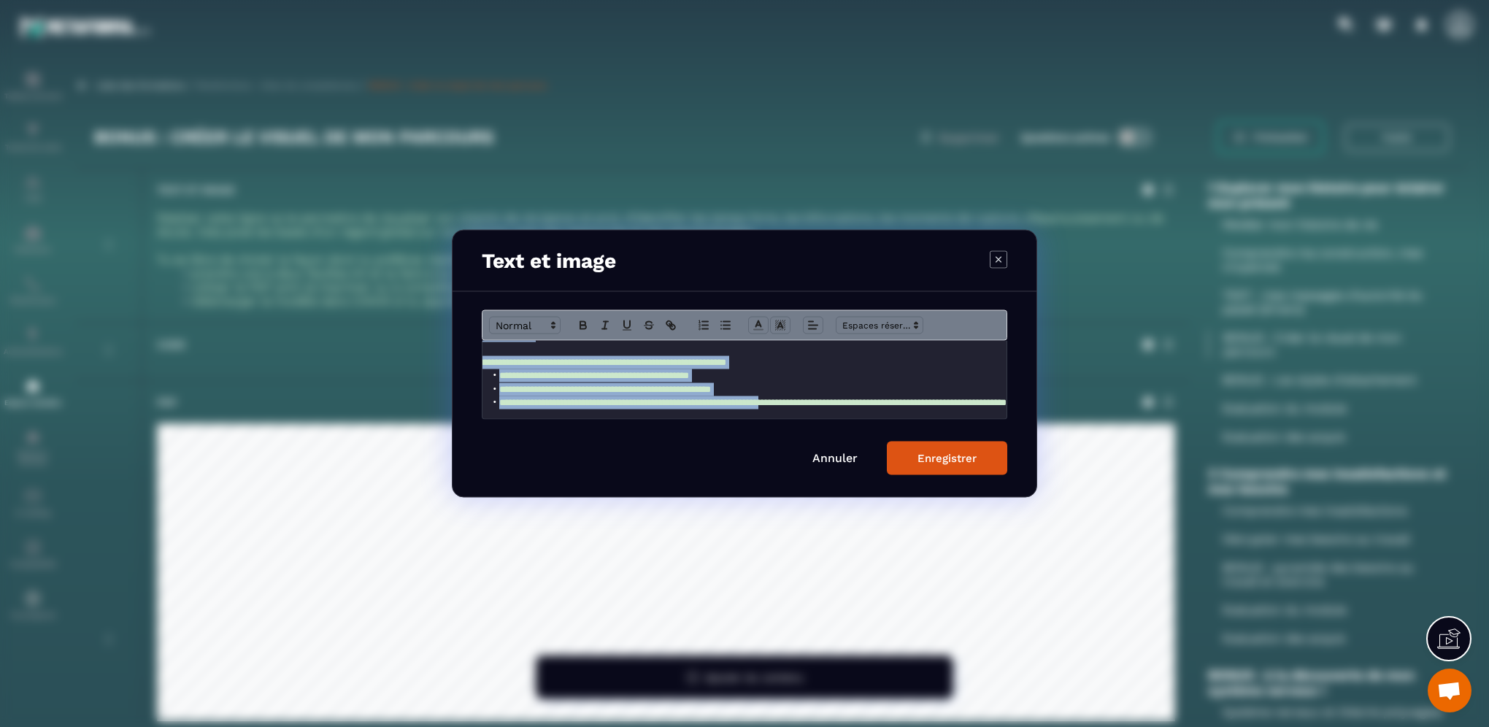
scroll to position [58, 234]
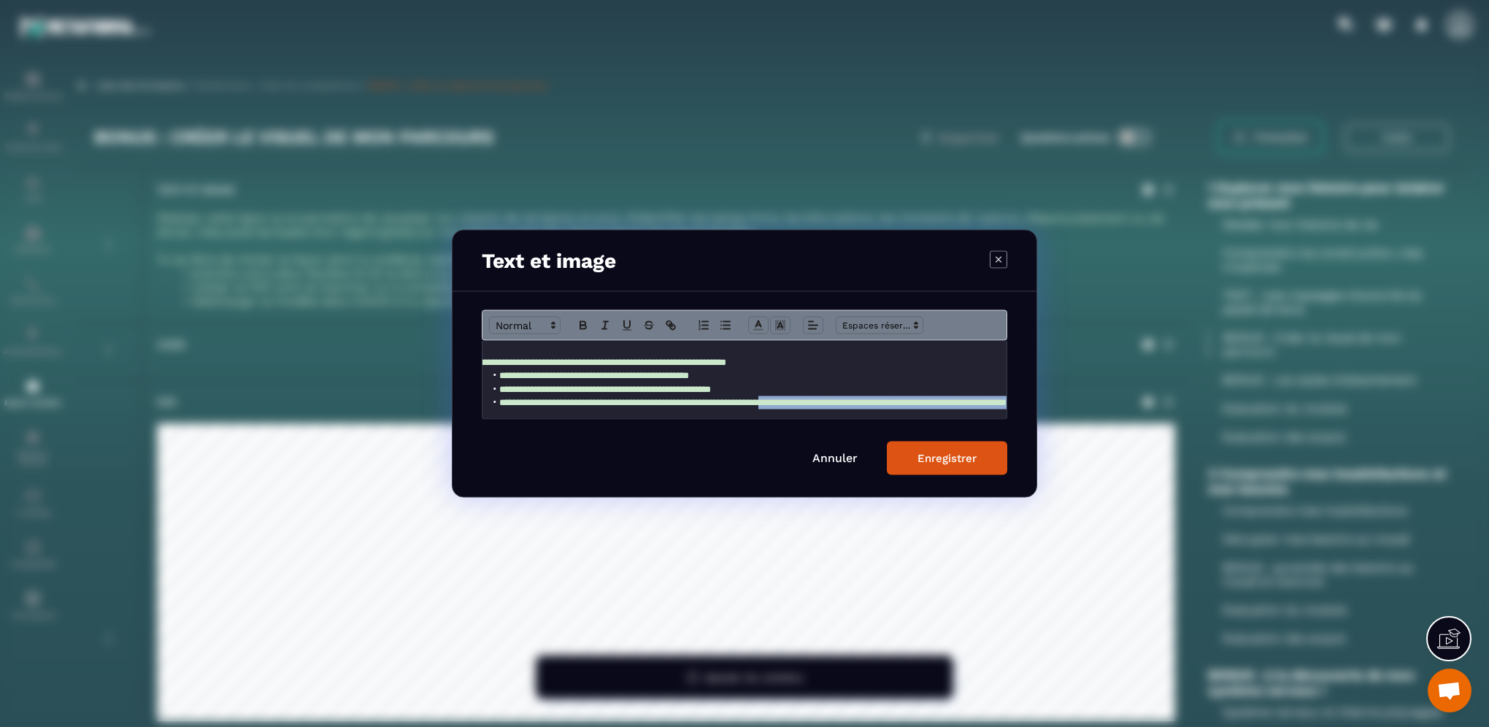
drag, startPoint x: 855, startPoint y: 395, endPoint x: 1021, endPoint y: 396, distance: 166.4
click at [1021, 396] on div "**********" at bounding box center [744, 394] width 584 height 205
copy span "**********"
click at [674, 329] on icon "Modal window" at bounding box center [672, 327] width 5 height 5
type input "**********"
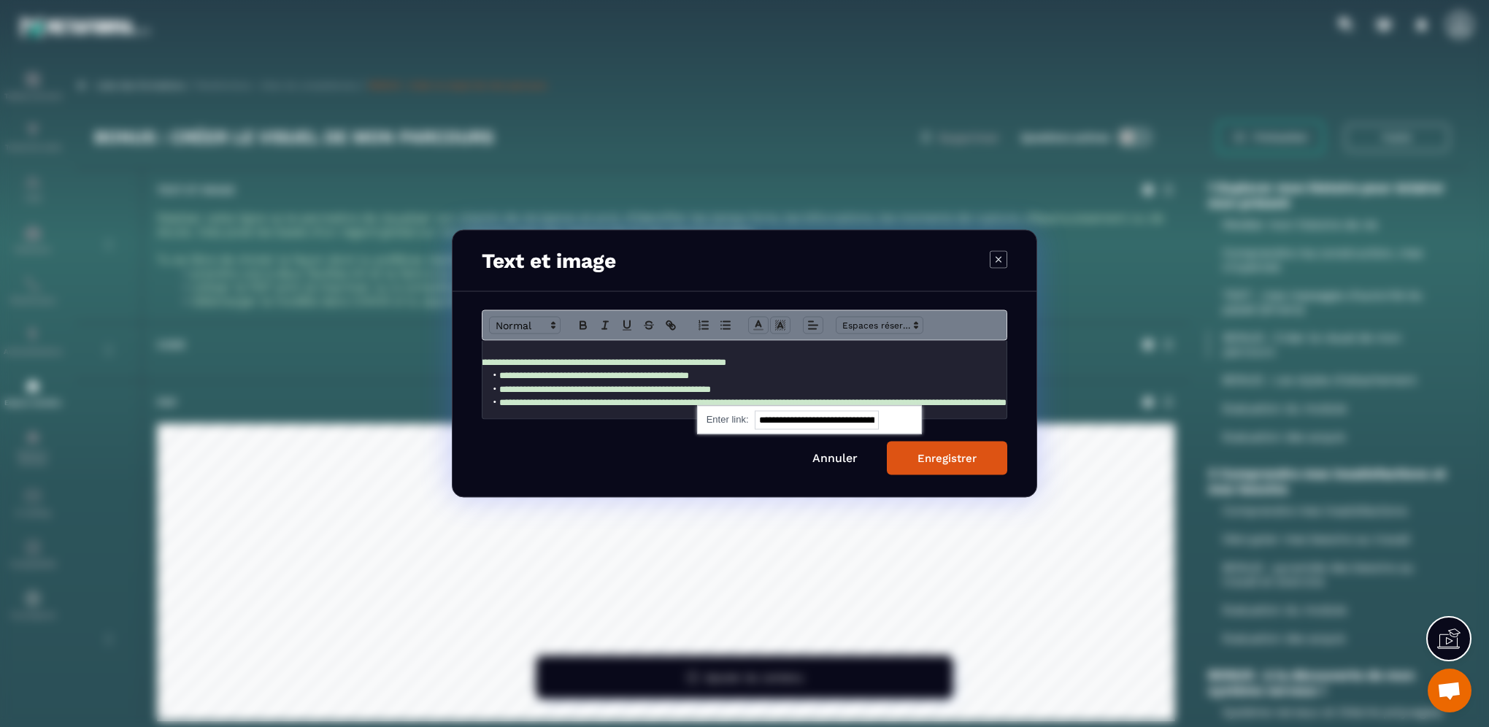
click at [896, 420] on link "Modal window" at bounding box center [896, 418] width 34 height 11
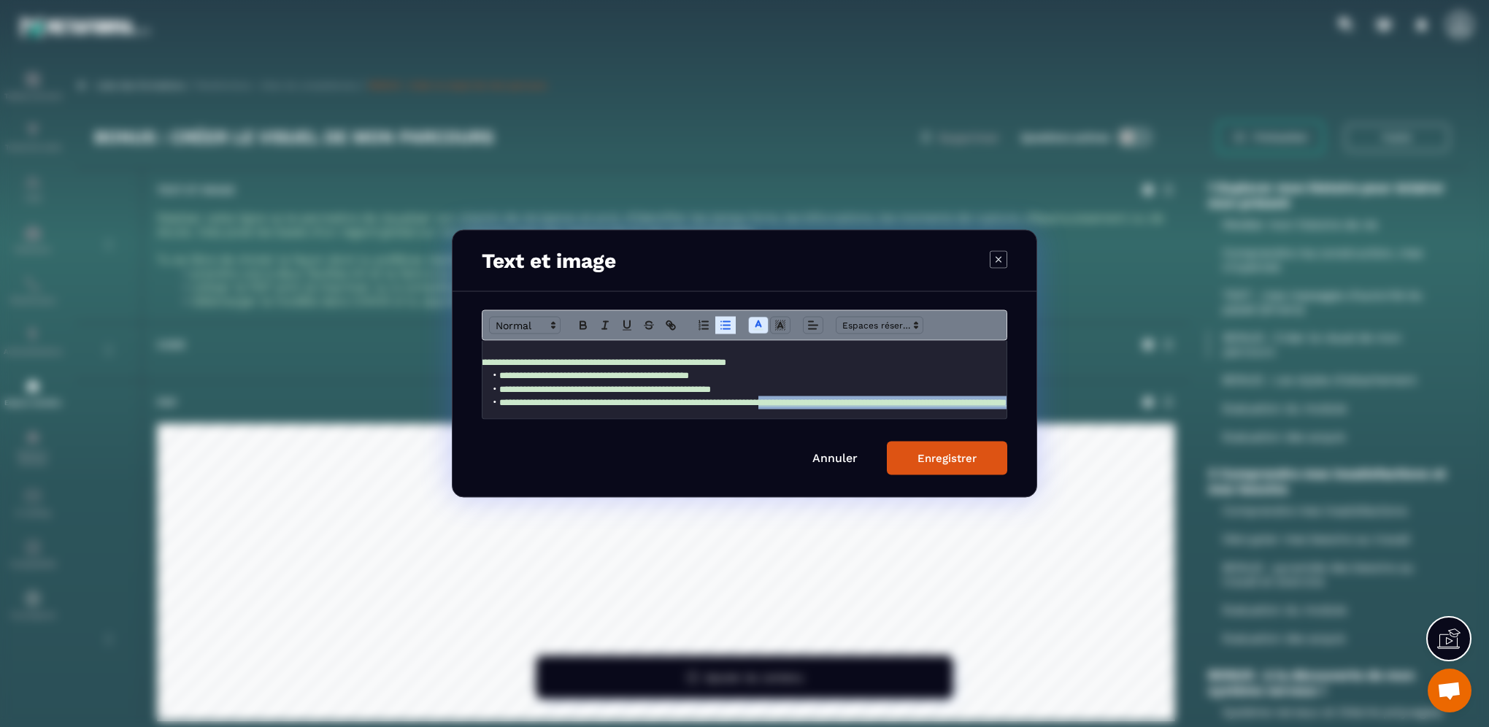
scroll to position [58, 0]
click at [933, 465] on button "Enregistrer" at bounding box center [947, 459] width 120 height 34
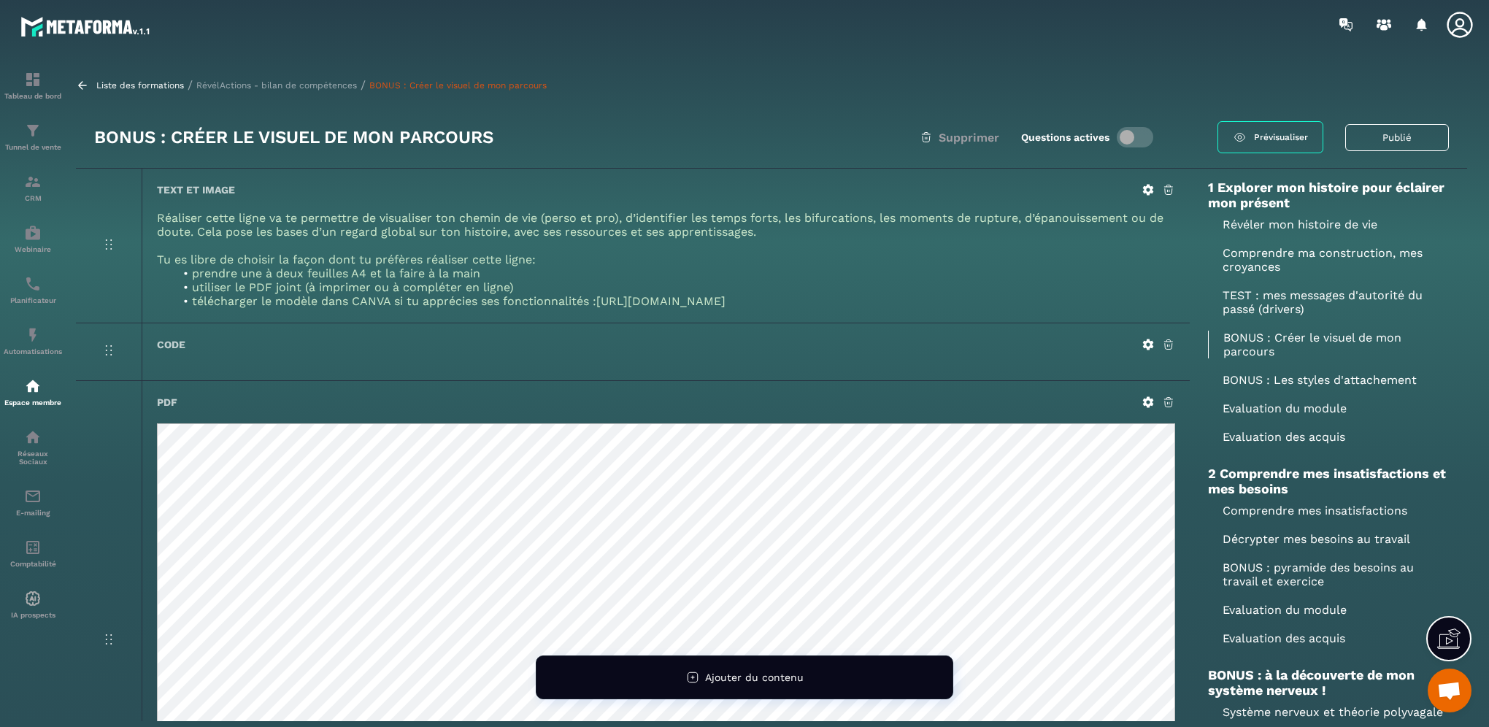
click at [1281, 382] on p "BONUS : Les styles d'attachement" at bounding box center [1328, 380] width 241 height 14
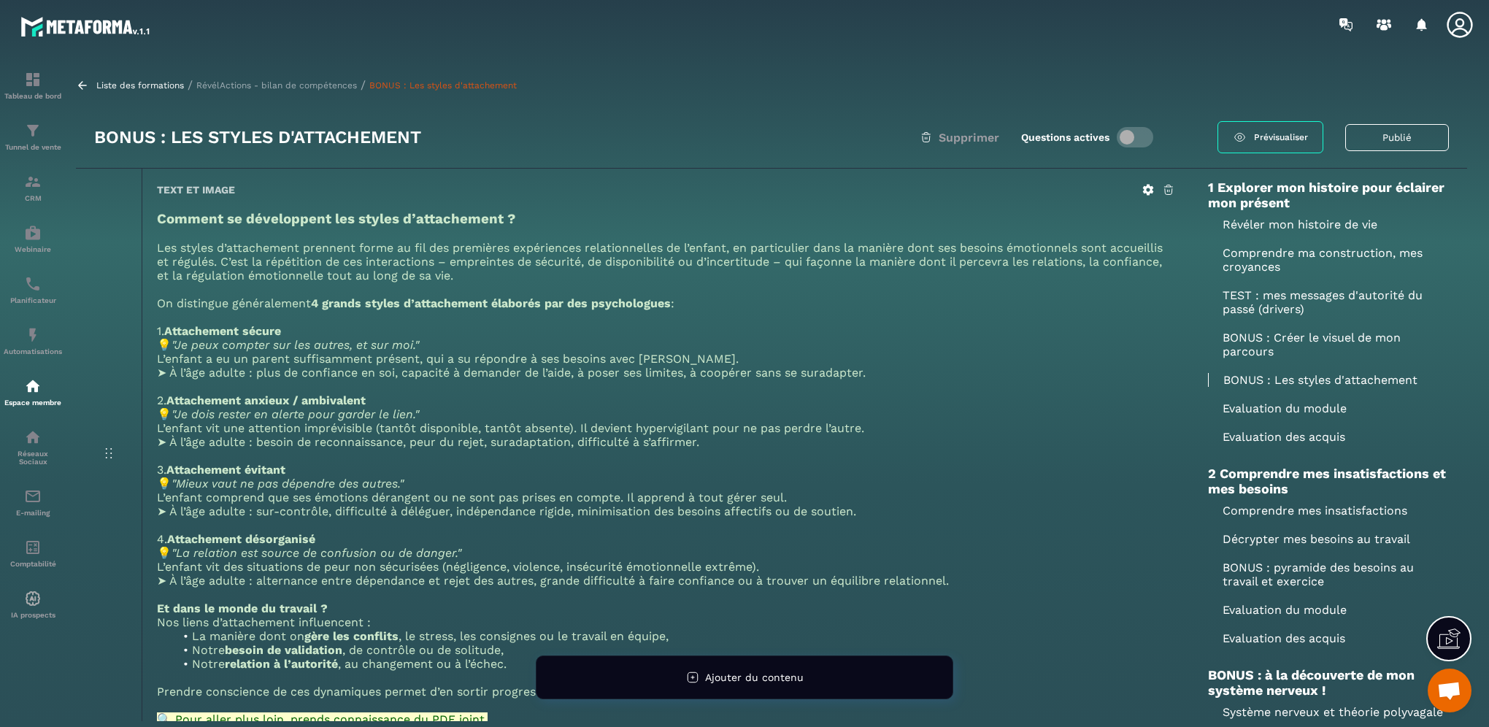
click at [1258, 344] on p "BONUS : Créer le visuel de mon parcours" at bounding box center [1328, 345] width 241 height 28
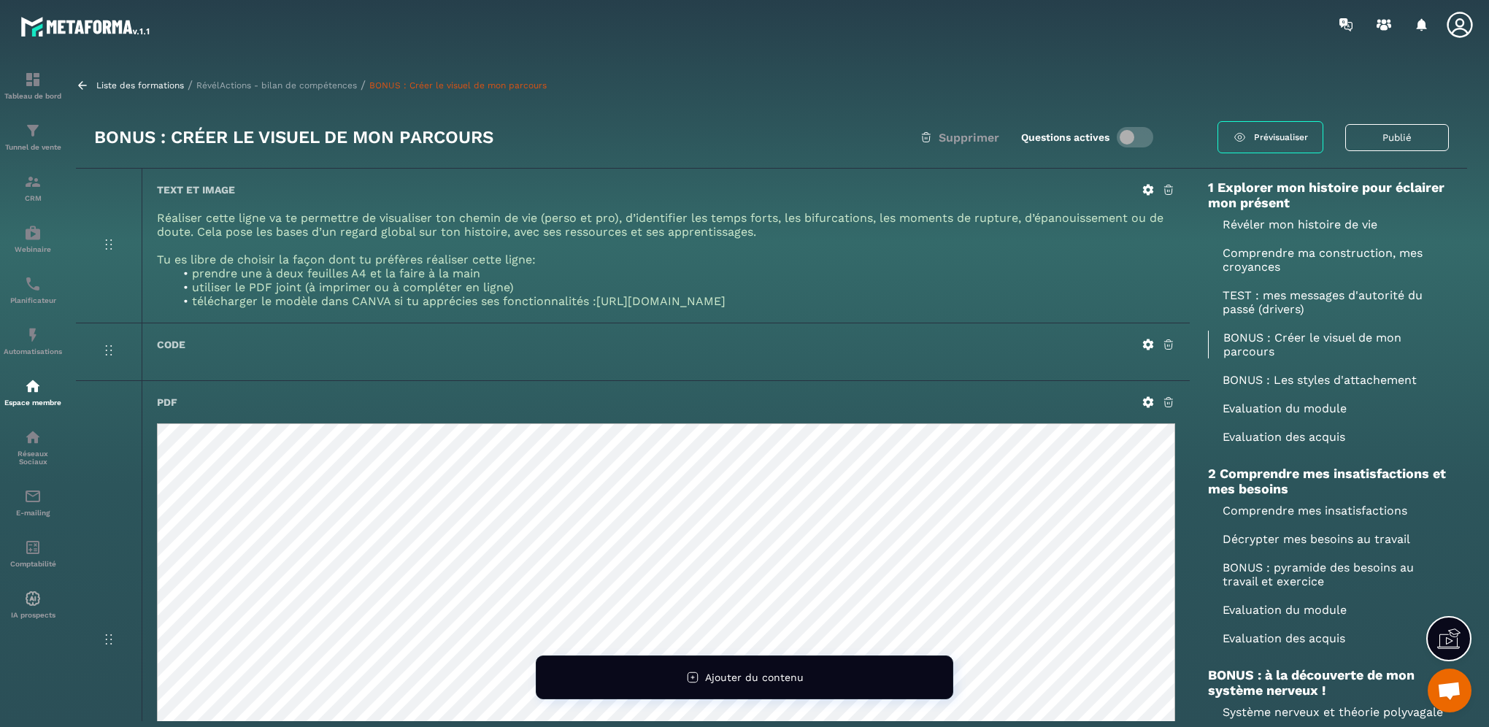
click at [1302, 410] on p "Evaluation du module" at bounding box center [1328, 408] width 241 height 14
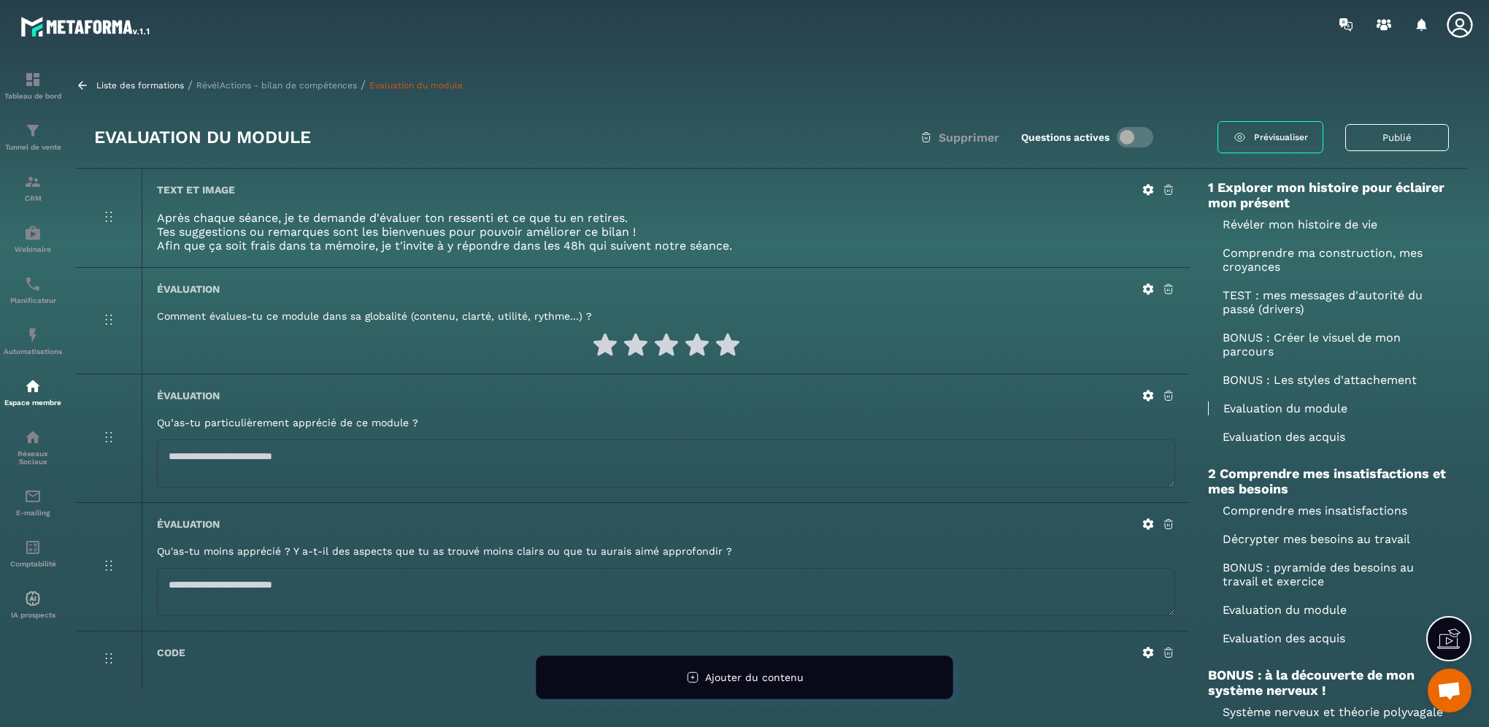
click at [1141, 190] on div "Text et image" at bounding box center [666, 189] width 1018 height 13
click at [1147, 188] on icon at bounding box center [1147, 189] width 13 height 13
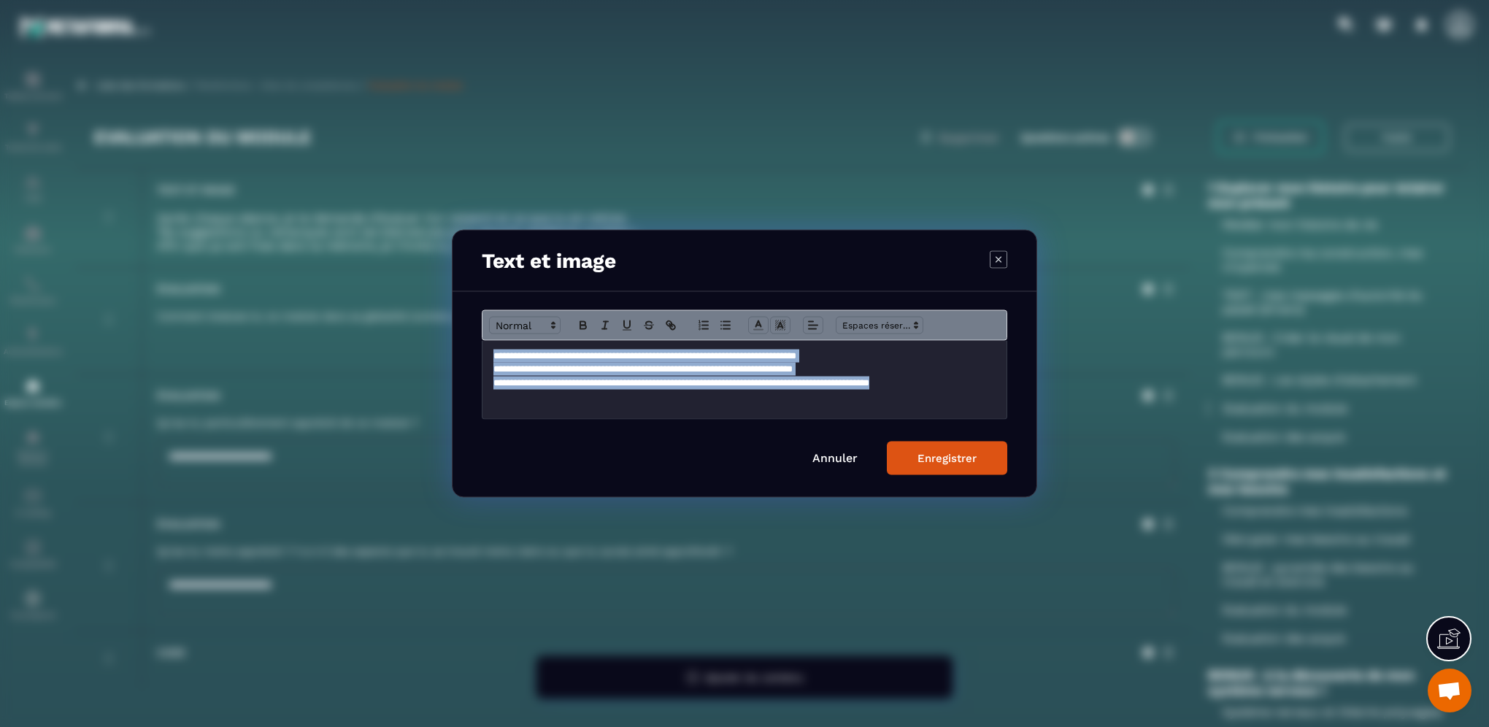
drag, startPoint x: 496, startPoint y: 352, endPoint x: 969, endPoint y: 382, distance: 474.5
click at [969, 382] on div "**********" at bounding box center [744, 380] width 524 height 78
click at [758, 329] on icon "Modal window" at bounding box center [758, 325] width 13 height 13
click at [817, 360] on span "Modal window" at bounding box center [818, 358] width 12 height 12
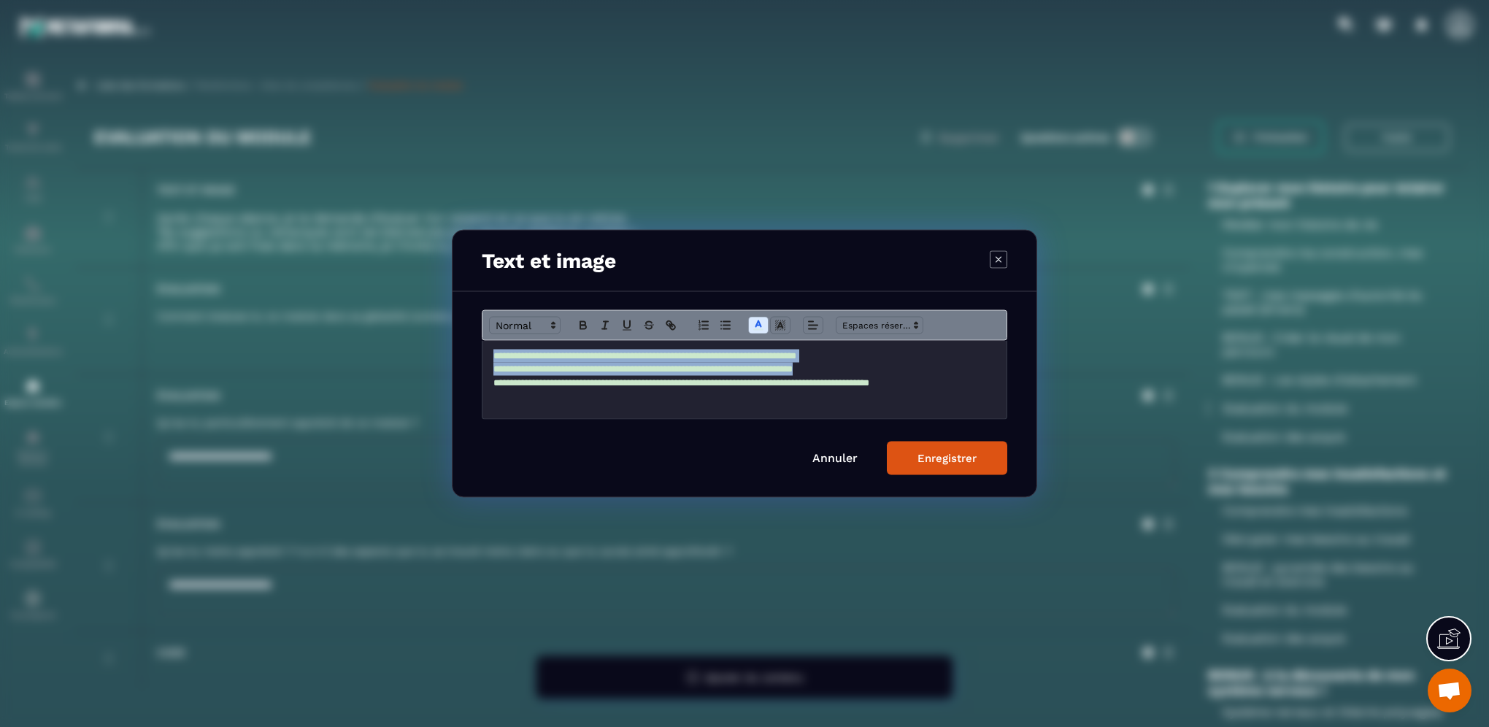
click at [924, 457] on div "Enregistrer" at bounding box center [946, 458] width 59 height 13
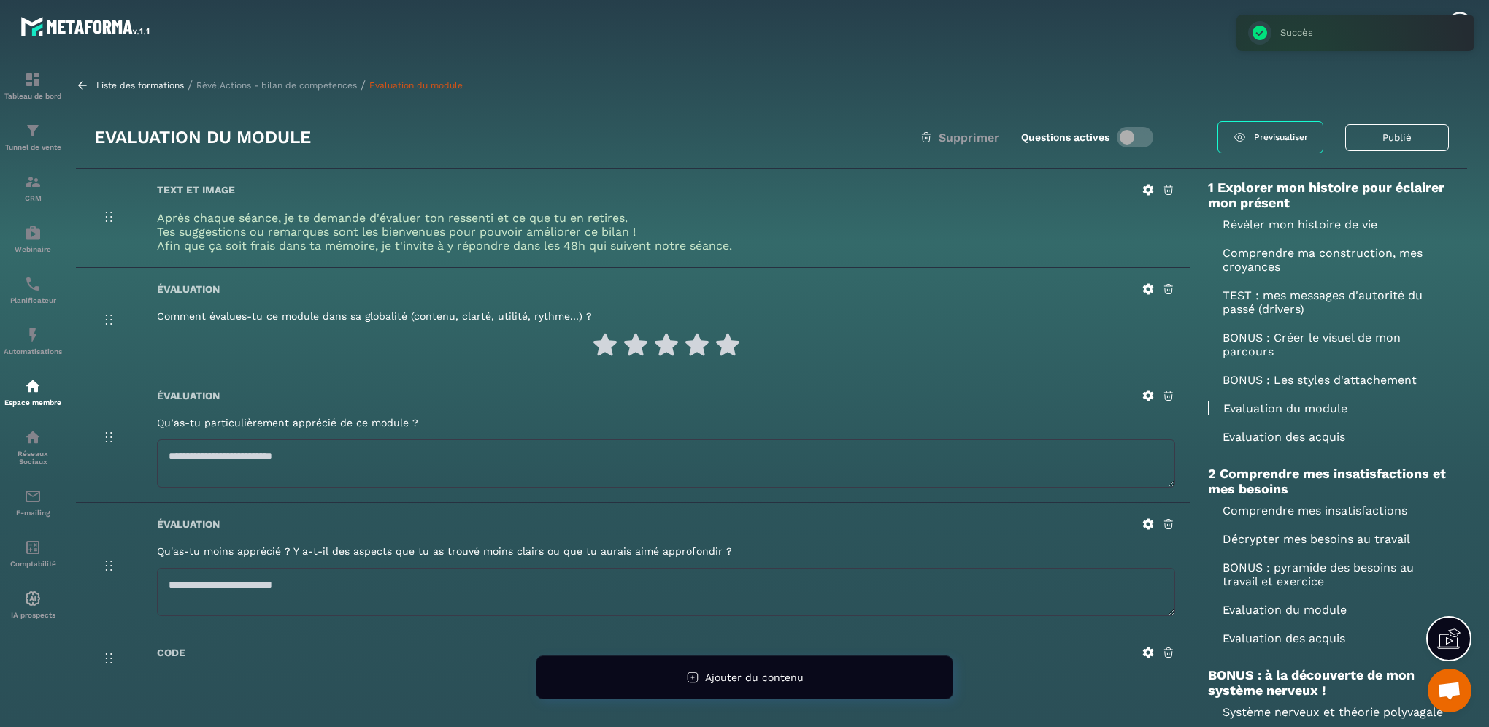
click at [1148, 290] on icon at bounding box center [1147, 288] width 13 height 13
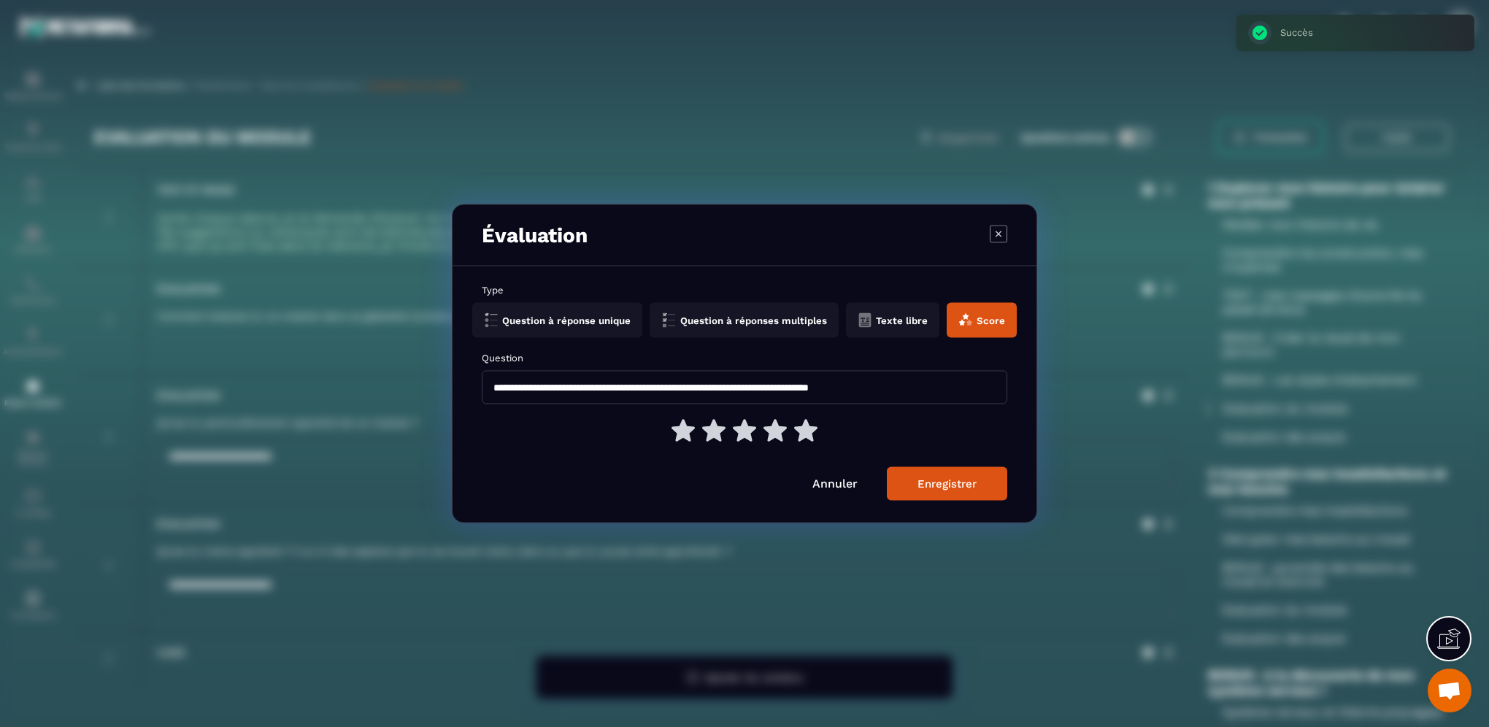
click at [1003, 230] on icon "Modal window" at bounding box center [999, 234] width 18 height 18
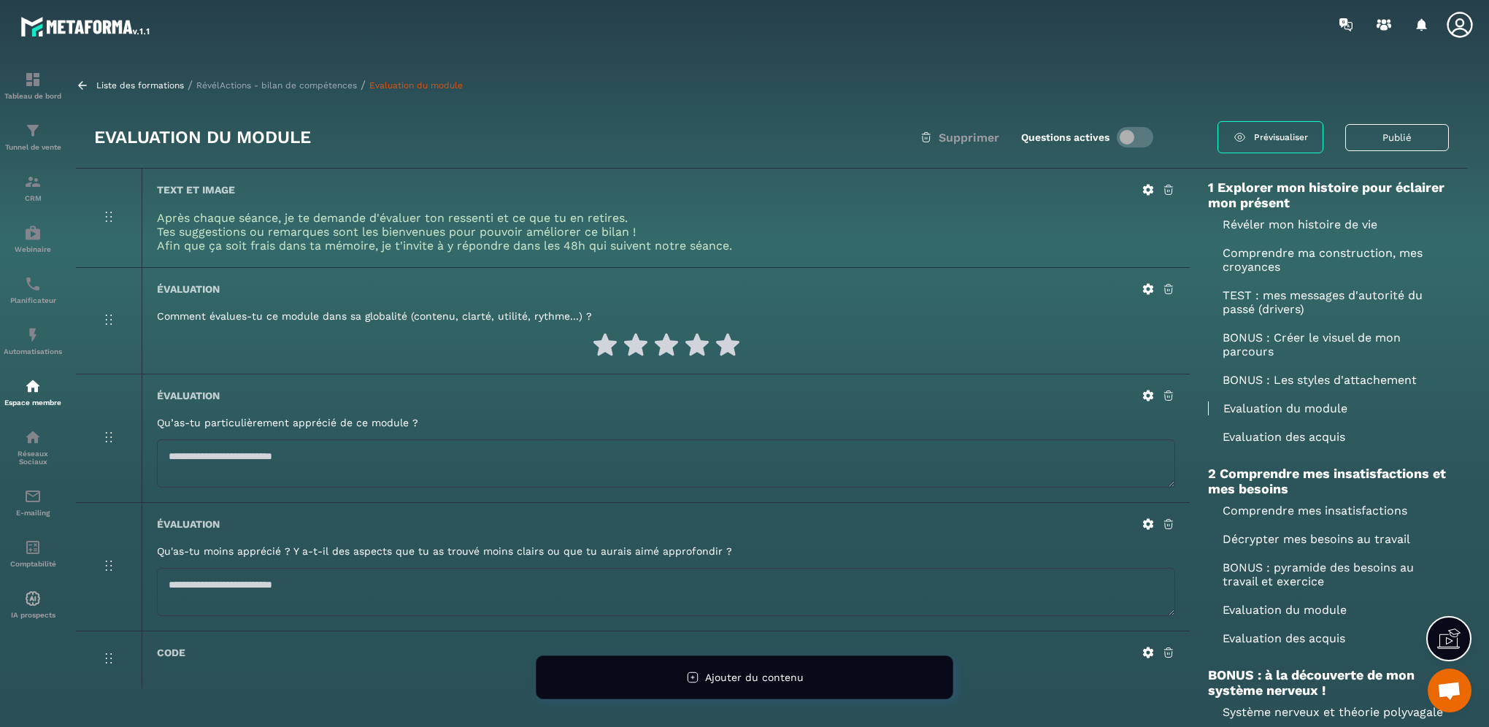
click at [1308, 411] on p "Evaluation du module" at bounding box center [1328, 408] width 241 height 14
click at [1272, 410] on p "Evaluation du module" at bounding box center [1328, 408] width 241 height 14
click at [1260, 441] on p "Evaluation des acquis" at bounding box center [1328, 437] width 241 height 14
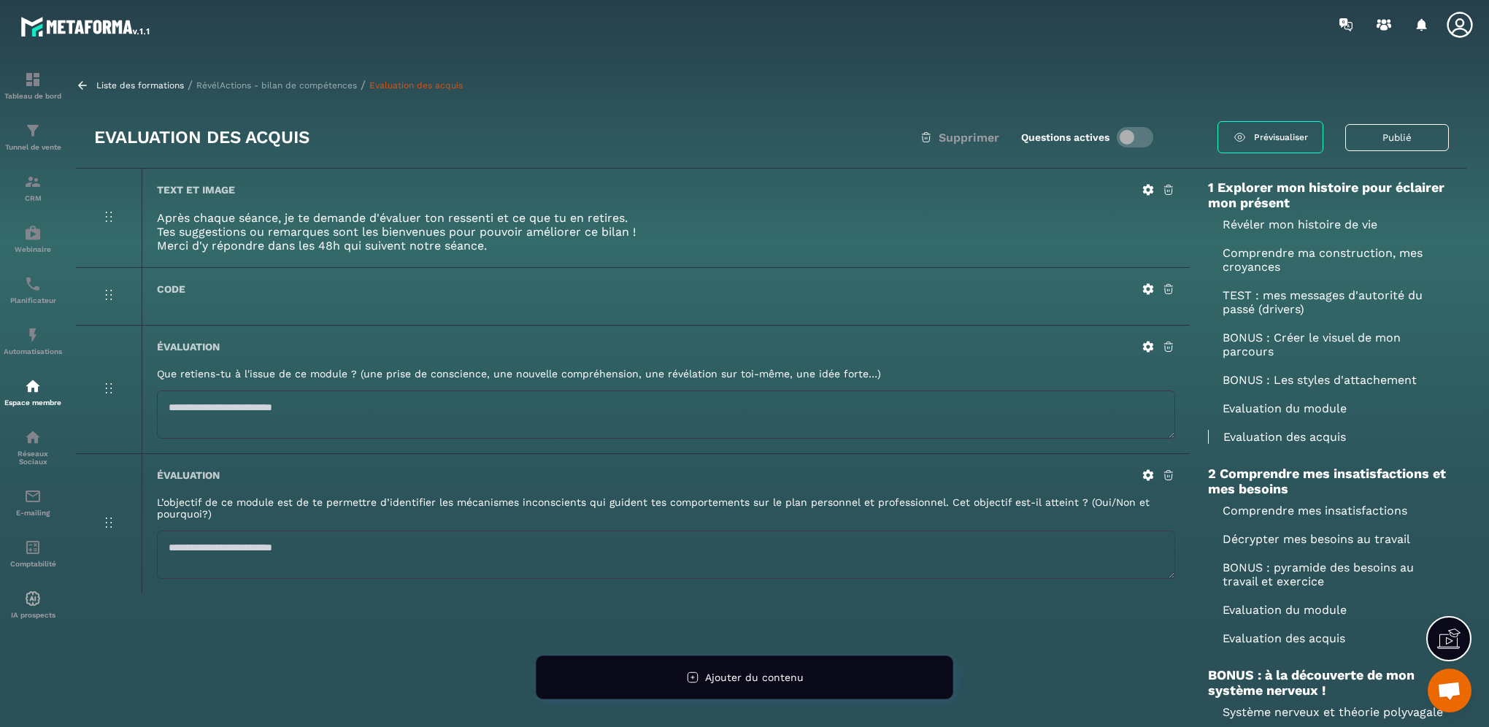
click at [1258, 411] on p "Evaluation du module" at bounding box center [1328, 408] width 241 height 14
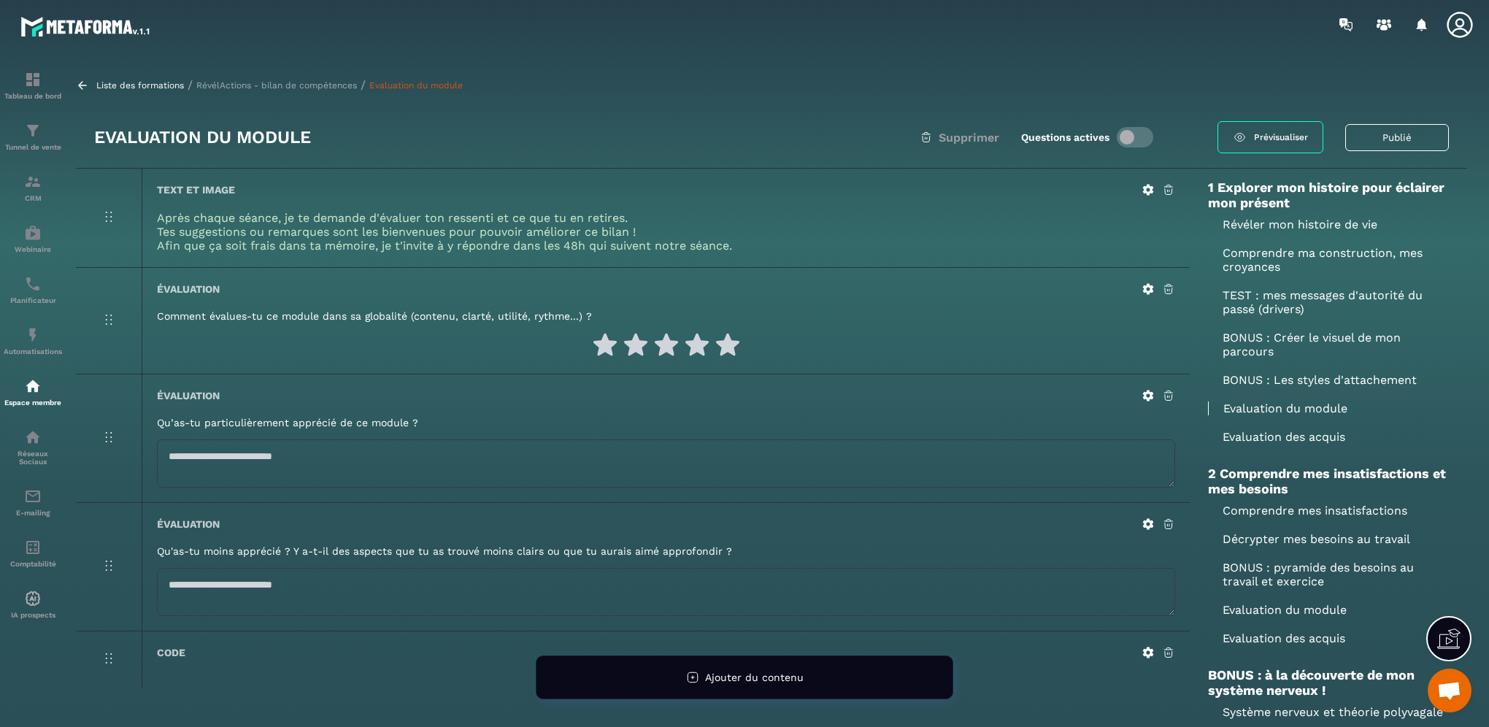
click at [1146, 192] on icon at bounding box center [1148, 190] width 11 height 11
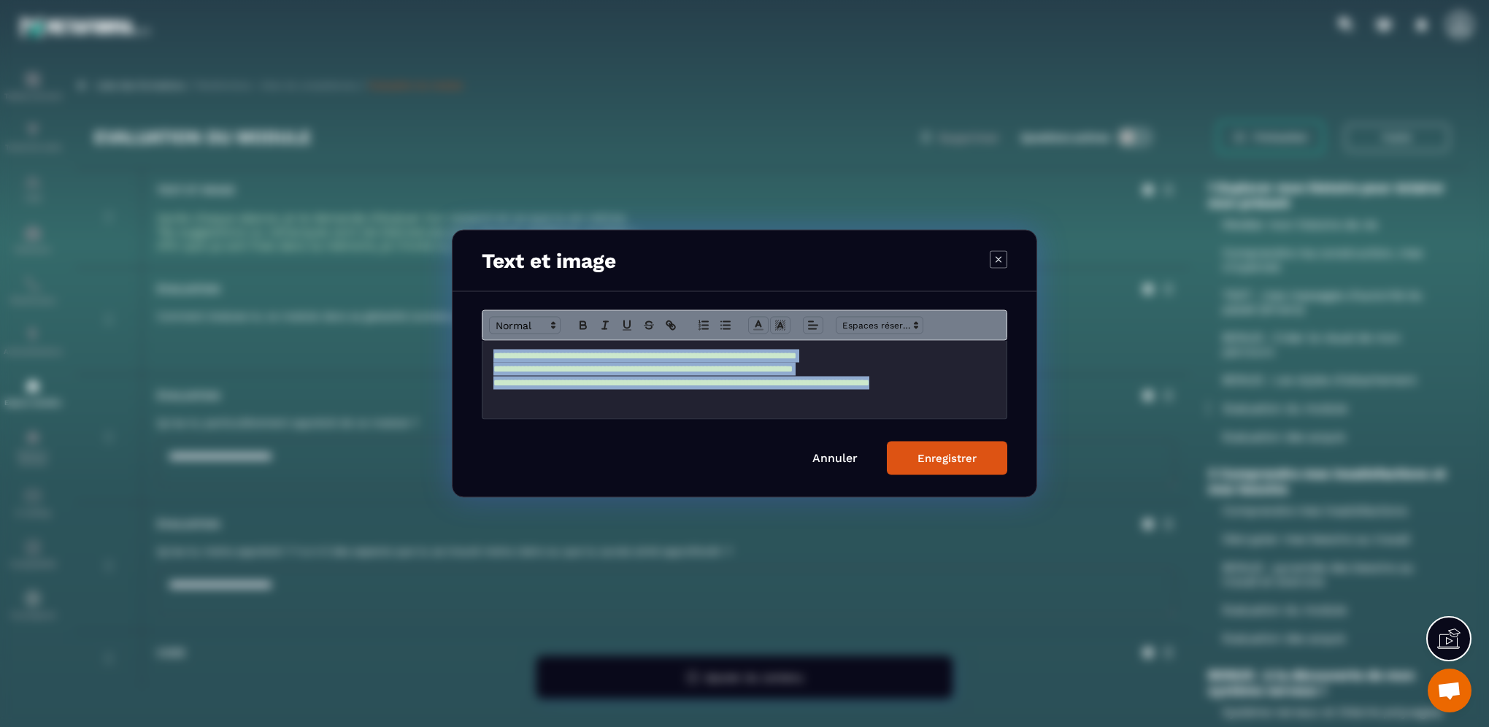
drag, startPoint x: 493, startPoint y: 354, endPoint x: 979, endPoint y: 400, distance: 487.5
click at [979, 400] on div "**********" at bounding box center [744, 380] width 524 height 78
copy div "**********"
click at [943, 465] on button "Enregistrer" at bounding box center [947, 459] width 120 height 34
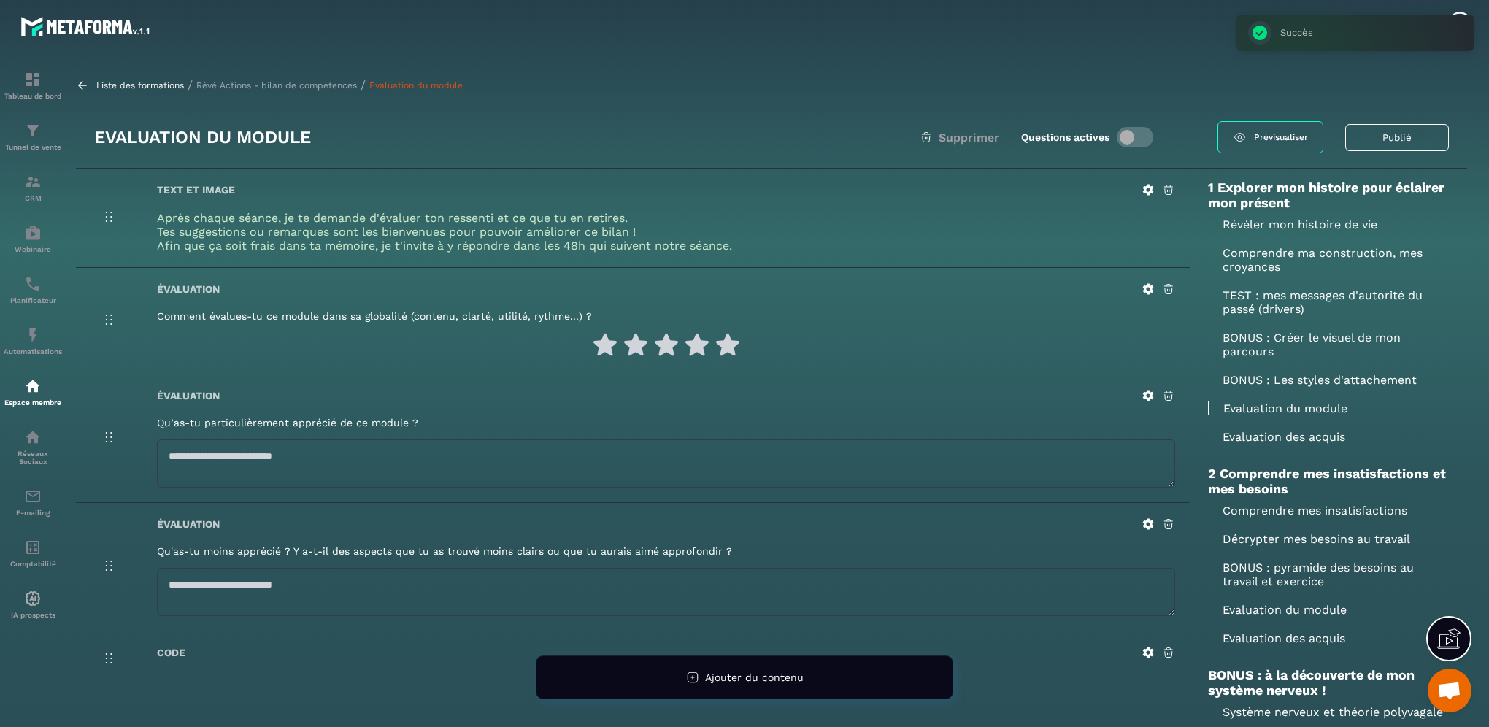
click at [1308, 441] on p "Evaluation des acquis" at bounding box center [1328, 437] width 241 height 14
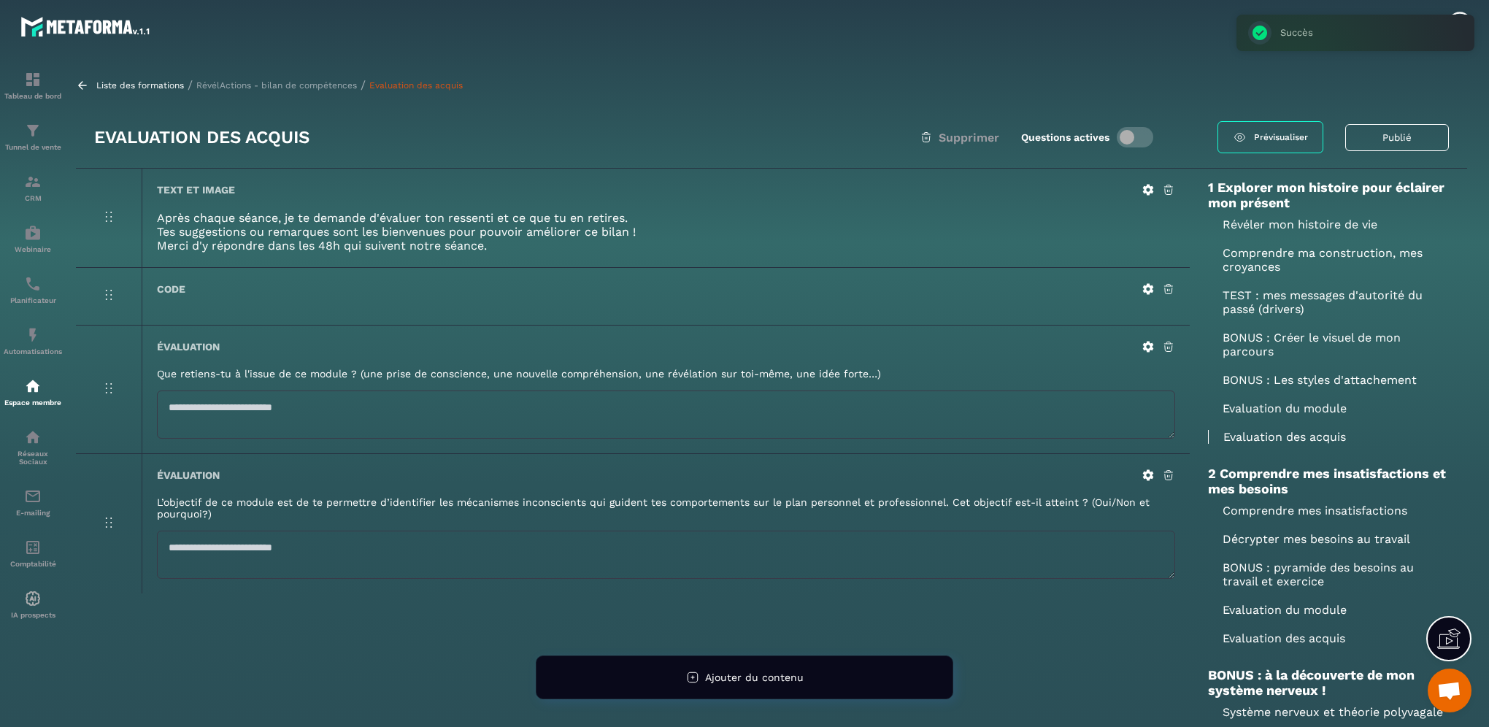
click at [1139, 197] on div "Text et image Après chaque séance, je te demande d'évaluer ton ressenti et ce q…" at bounding box center [666, 218] width 1048 height 99
click at [1149, 196] on icon at bounding box center [1147, 189] width 13 height 13
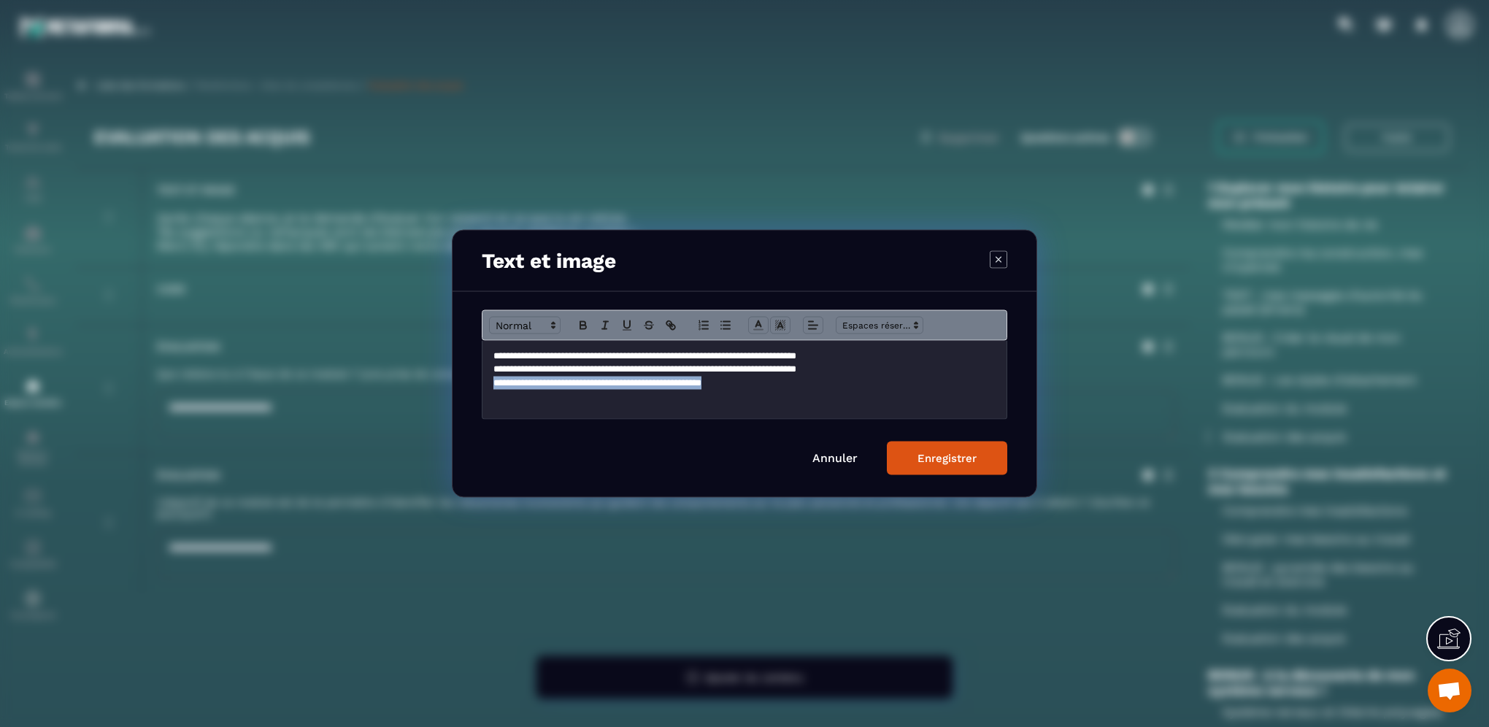
drag, startPoint x: 792, startPoint y: 390, endPoint x: 490, endPoint y: 387, distance: 301.4
click at [490, 387] on div "**********" at bounding box center [744, 380] width 524 height 78
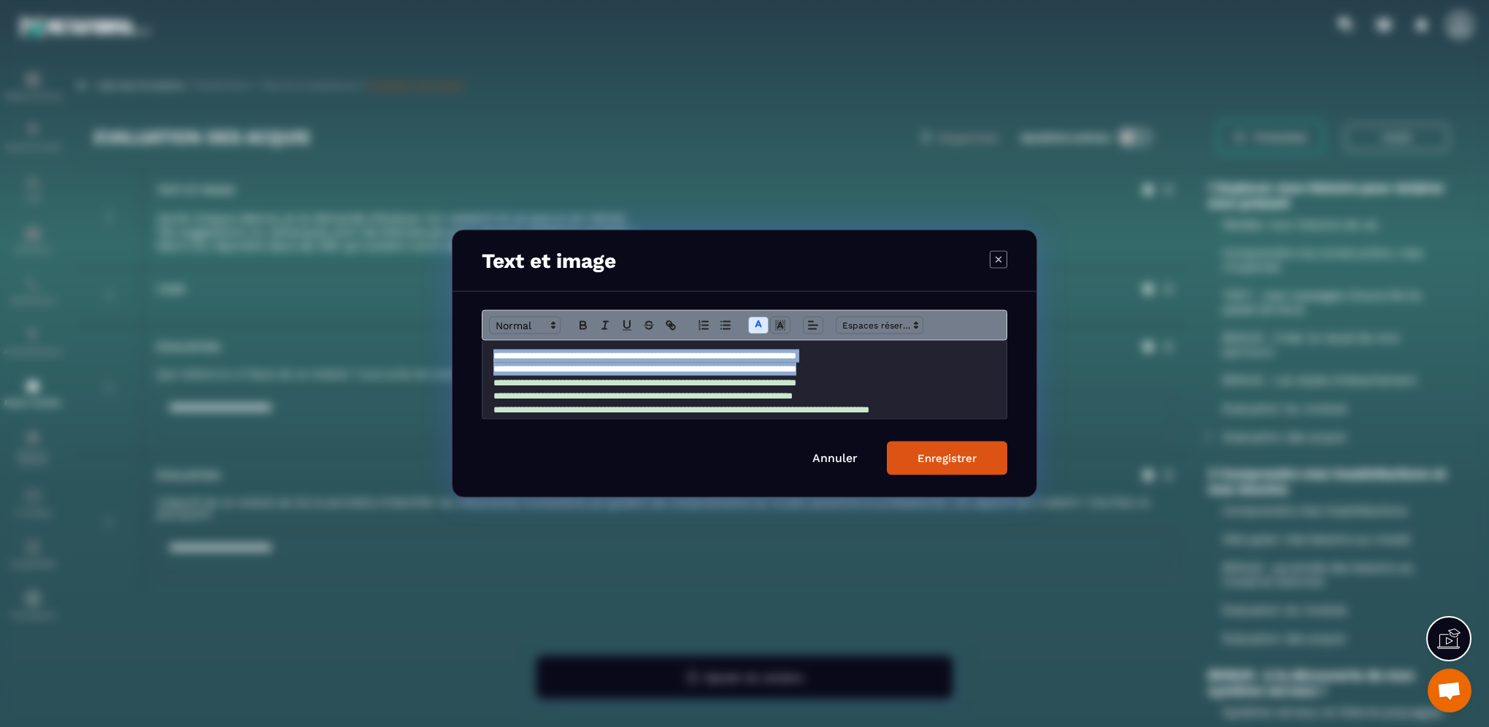
drag, startPoint x: 921, startPoint y: 370, endPoint x: 487, endPoint y: 361, distance: 434.3
click at [487, 361] on div "**********" at bounding box center [744, 380] width 524 height 78
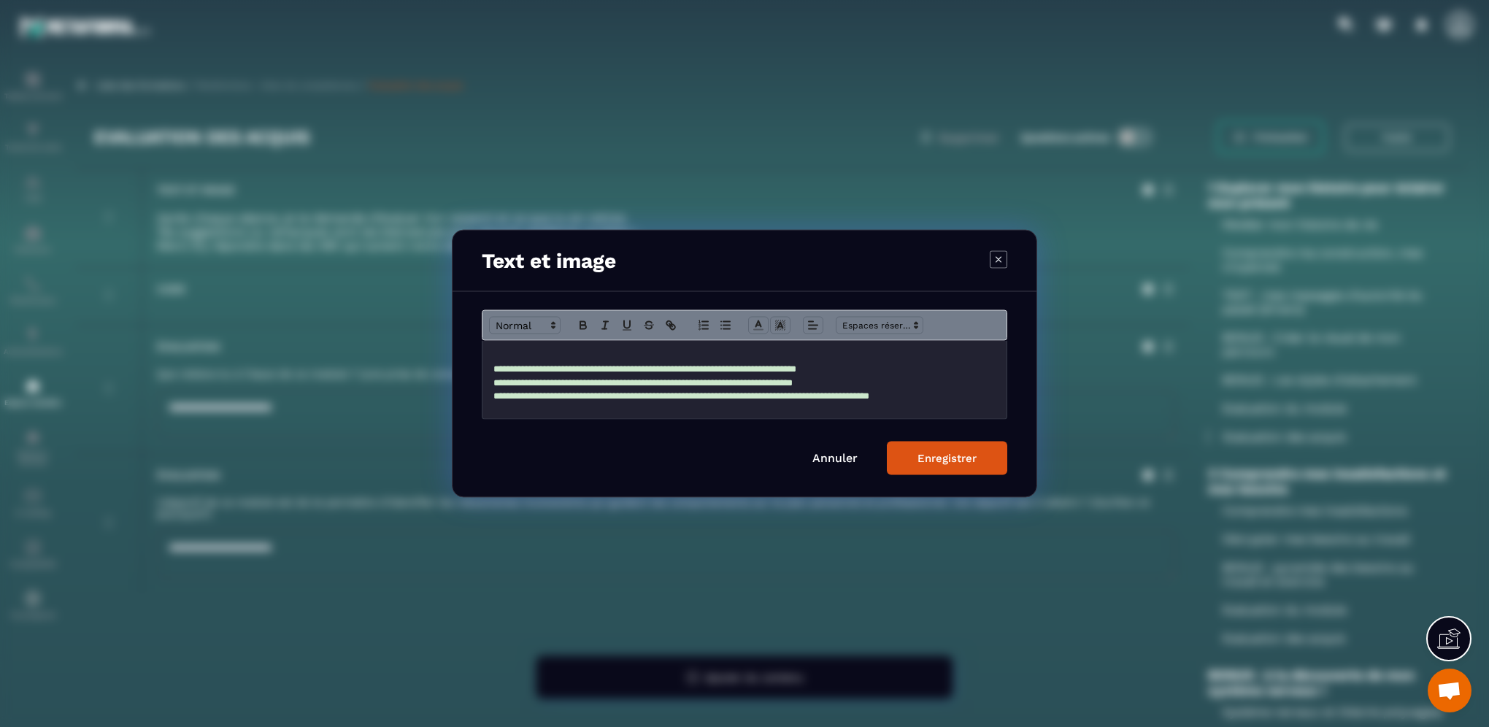
click at [496, 369] on span "**********" at bounding box center [644, 368] width 303 height 9
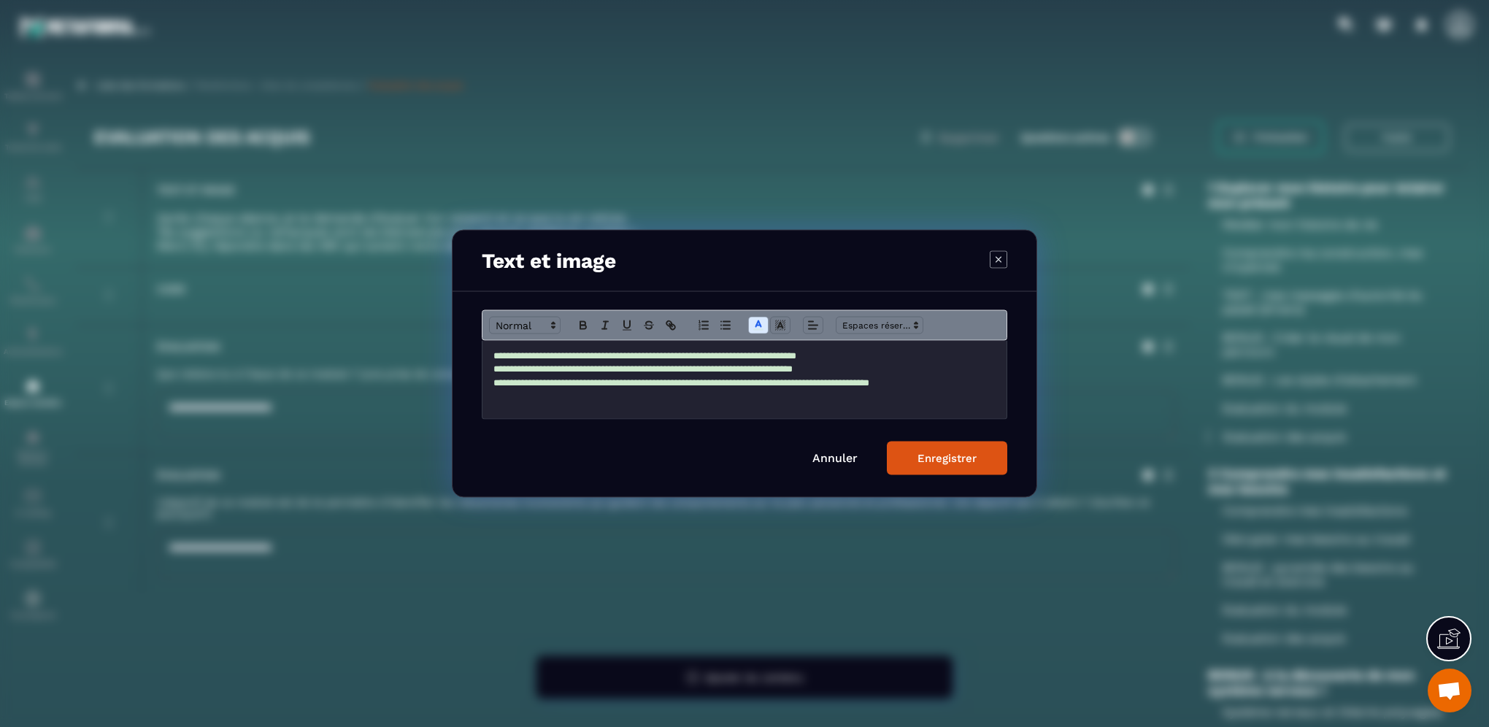
click at [931, 469] on button "Enregistrer" at bounding box center [947, 459] width 120 height 34
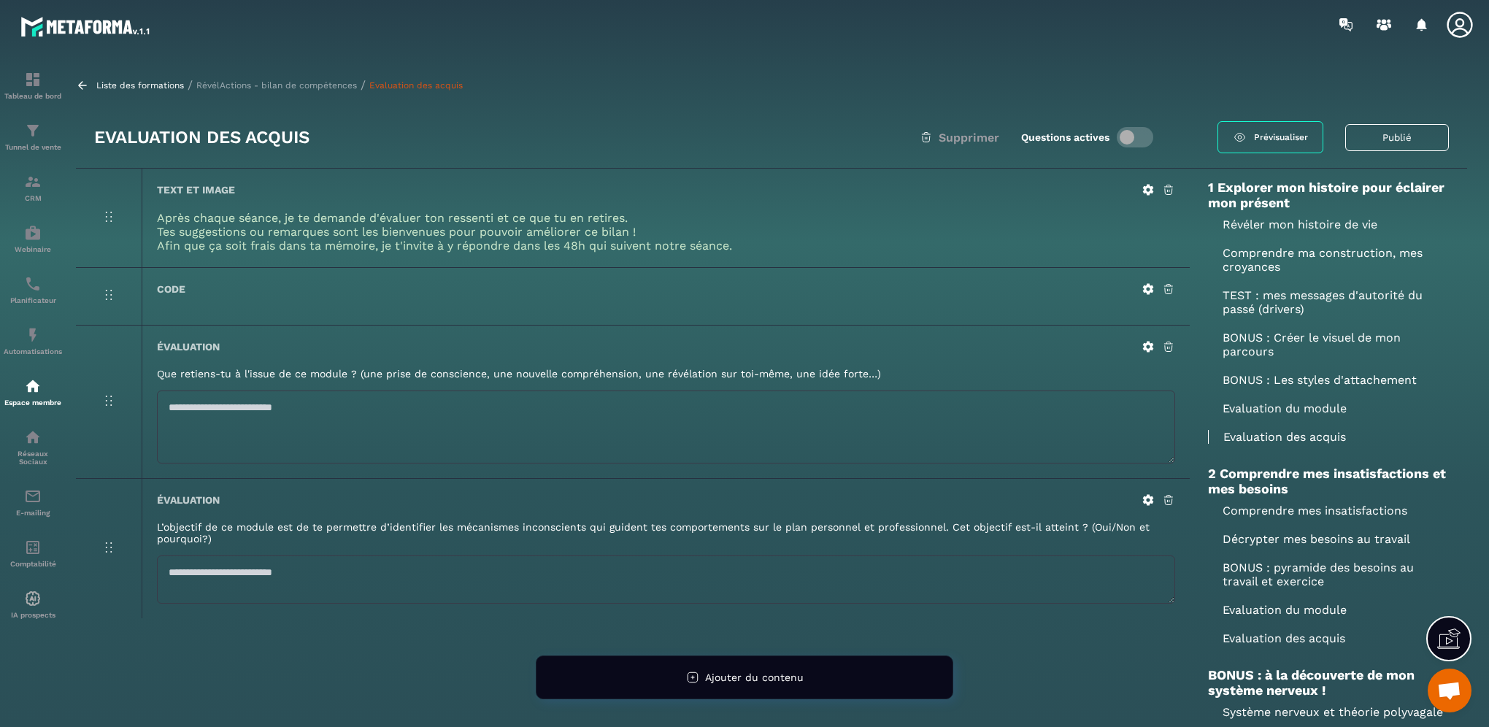
click at [1284, 515] on p "Comprendre mes insatisfactions" at bounding box center [1328, 511] width 241 height 14
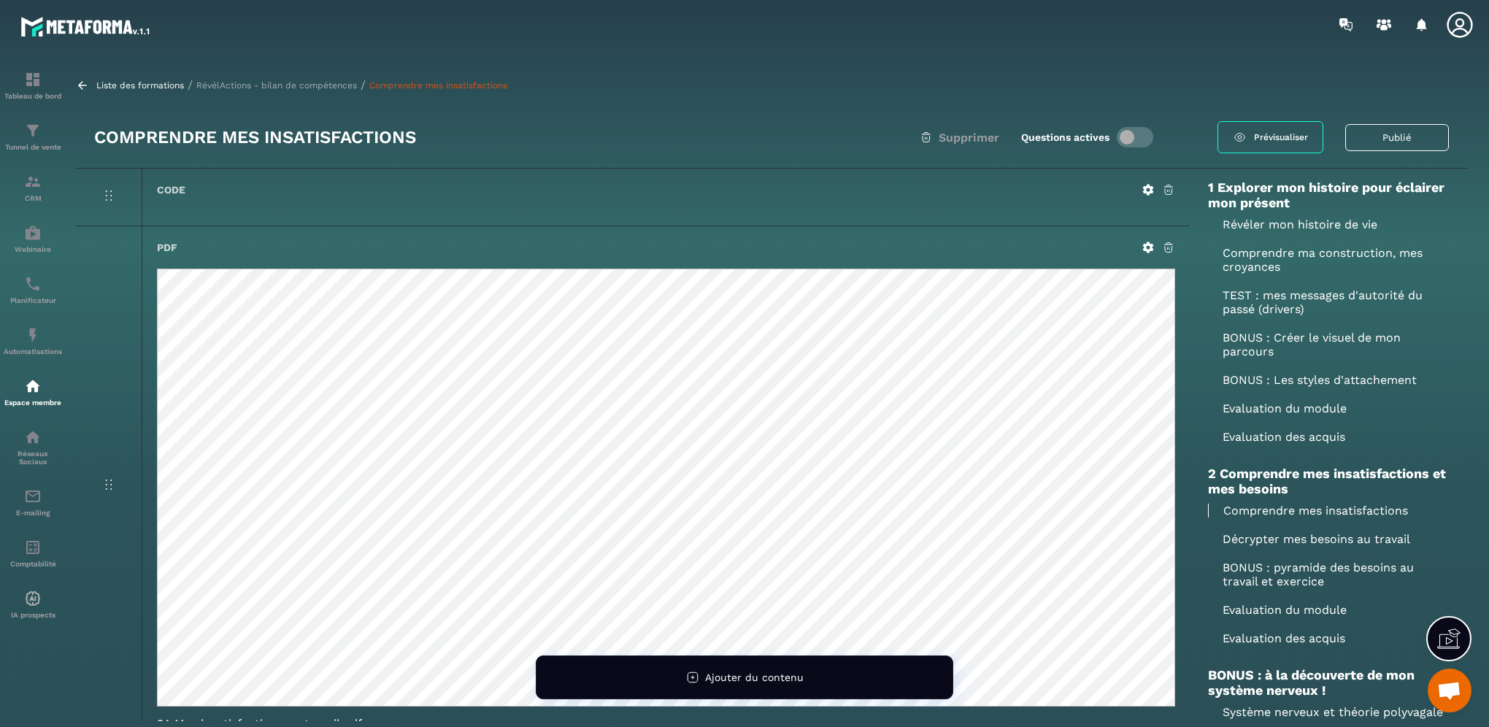
click at [1231, 542] on p "Décrypter mes besoins au travail" at bounding box center [1328, 539] width 241 height 14
click at [1292, 575] on p "BONUS : pyramide des besoins au travail et exercice" at bounding box center [1328, 574] width 241 height 28
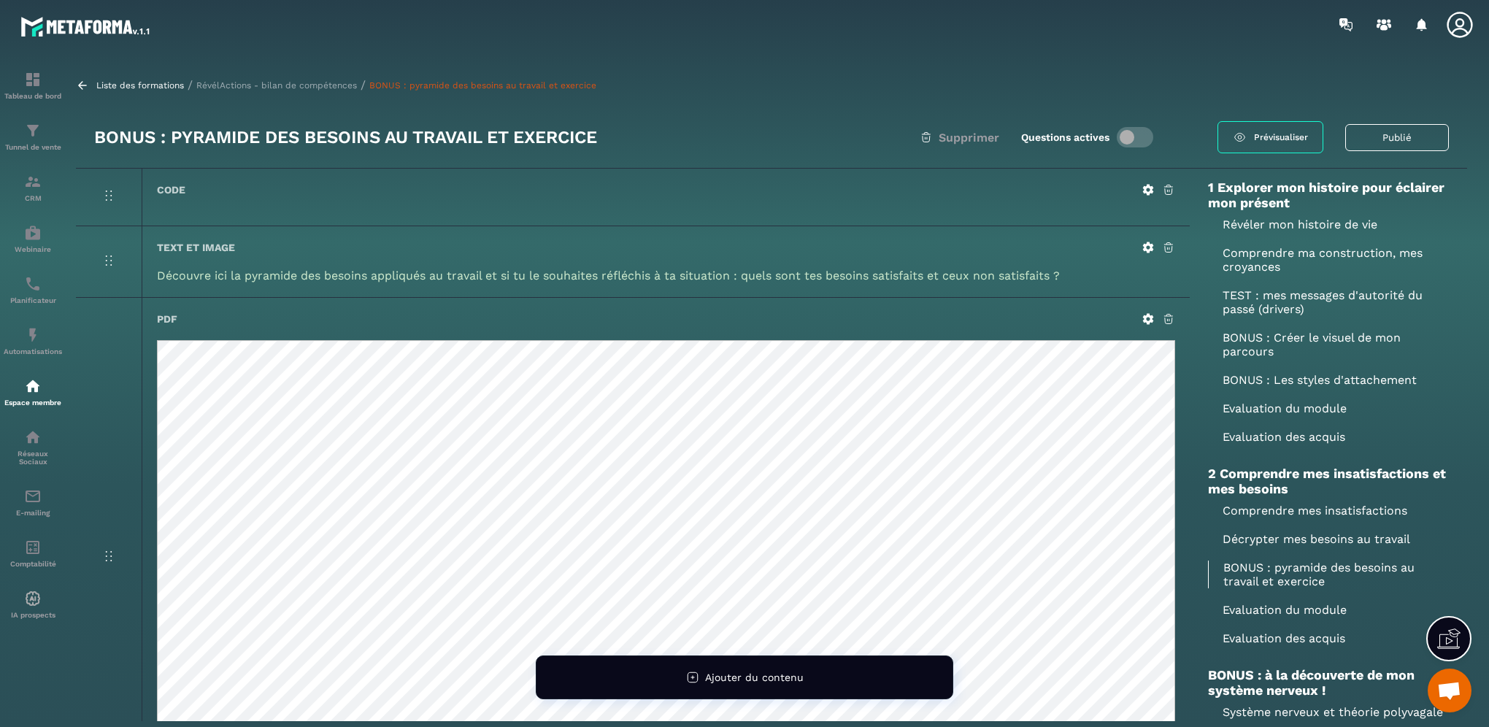
click at [1284, 607] on p "Evaluation du module" at bounding box center [1328, 610] width 241 height 14
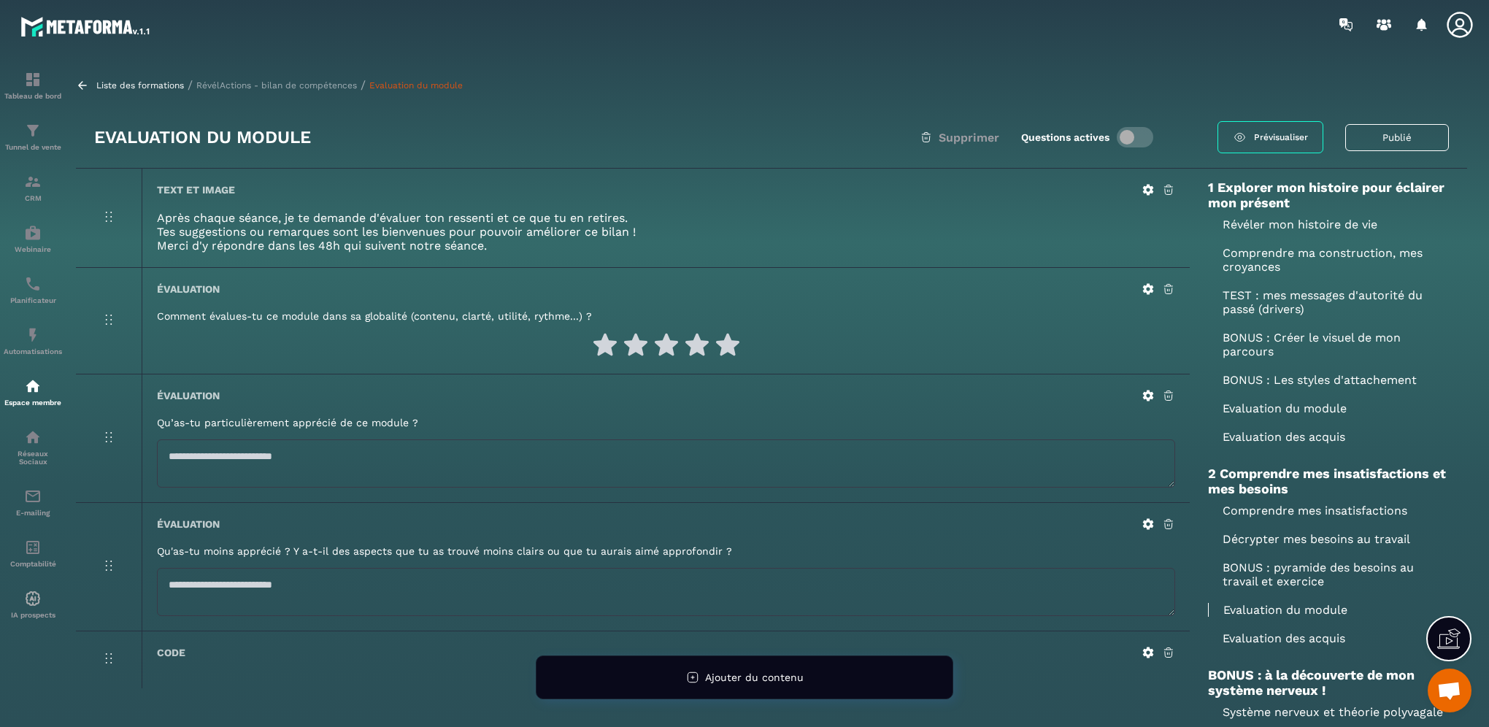
click at [1144, 192] on icon at bounding box center [1148, 190] width 11 height 11
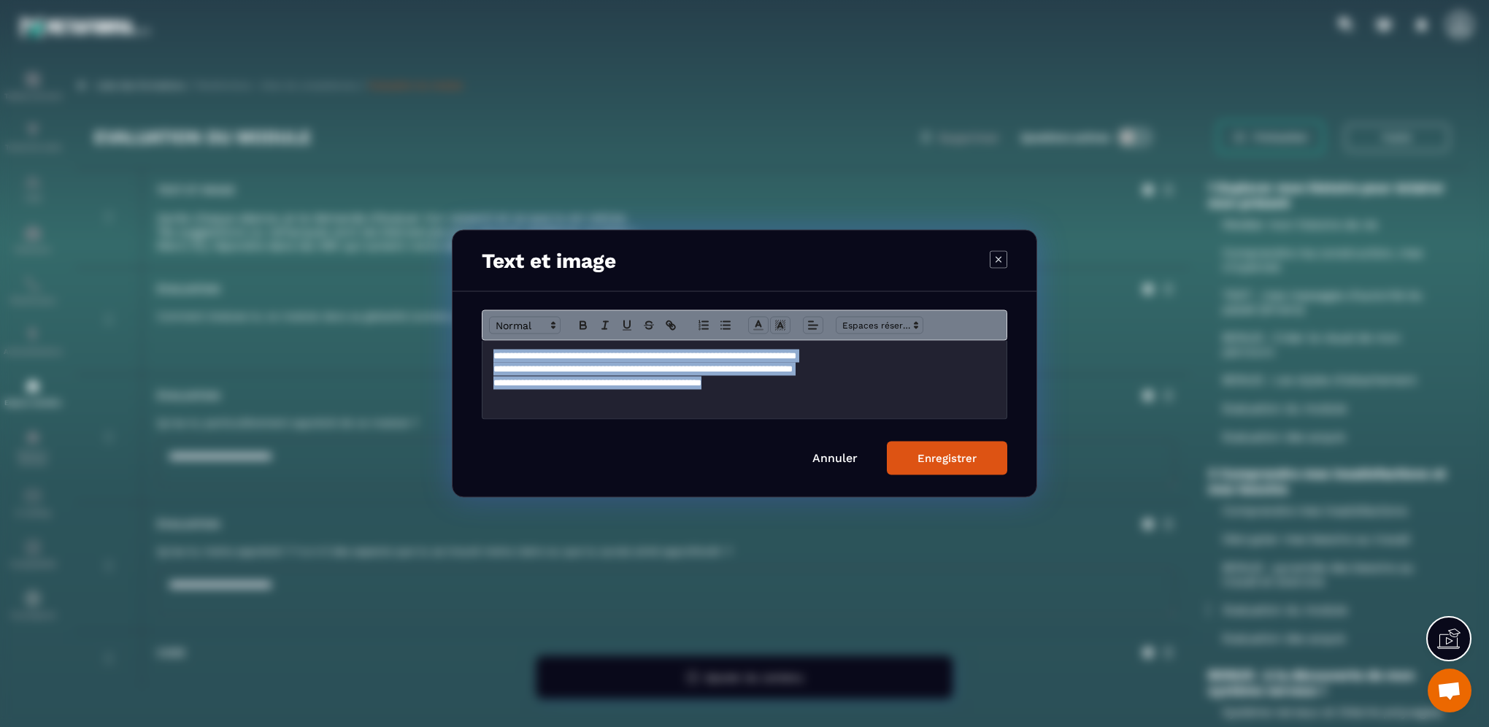
drag, startPoint x: 779, startPoint y: 394, endPoint x: 491, endPoint y: 360, distance: 290.3
click at [491, 360] on div "**********" at bounding box center [744, 380] width 524 height 78
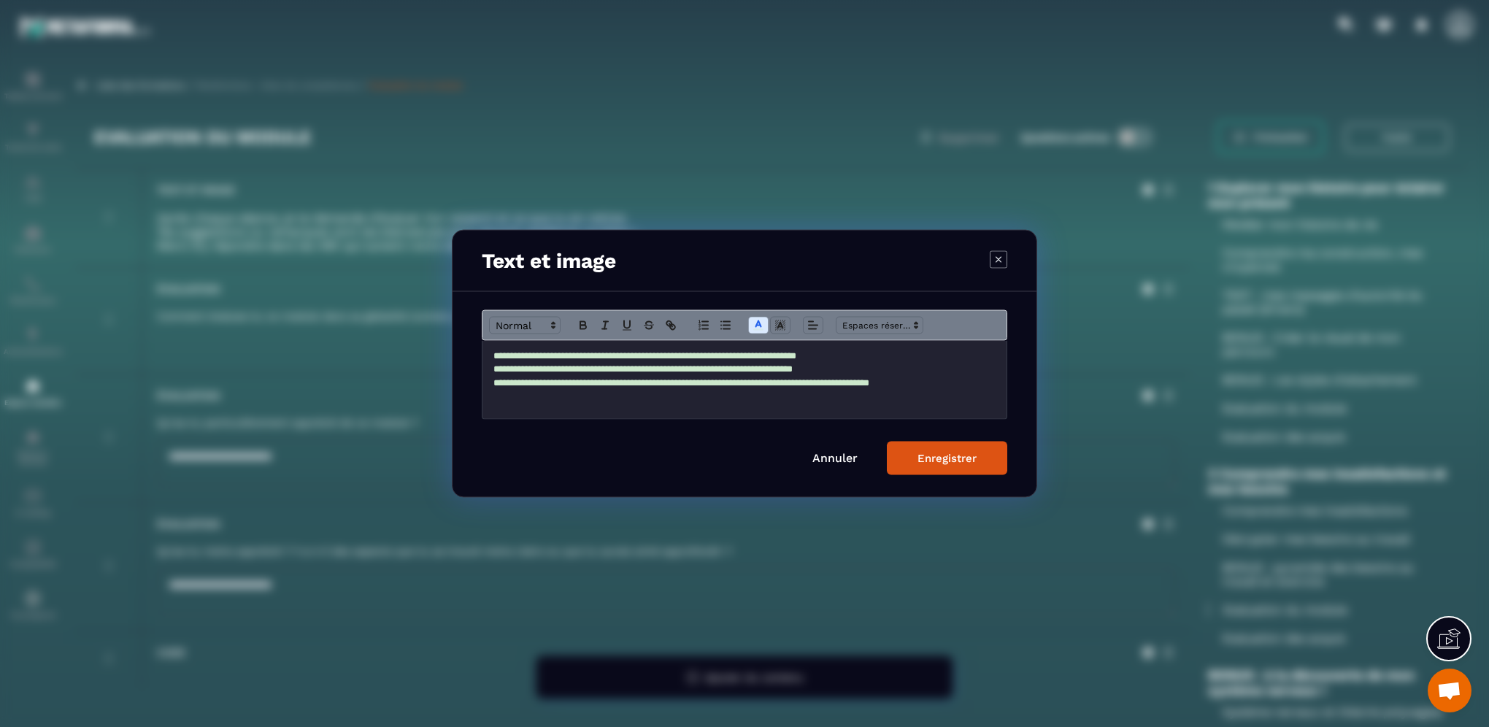
click at [569, 379] on span "**********" at bounding box center [681, 381] width 376 height 9
click at [915, 464] on button "Enregistrer" at bounding box center [947, 459] width 120 height 34
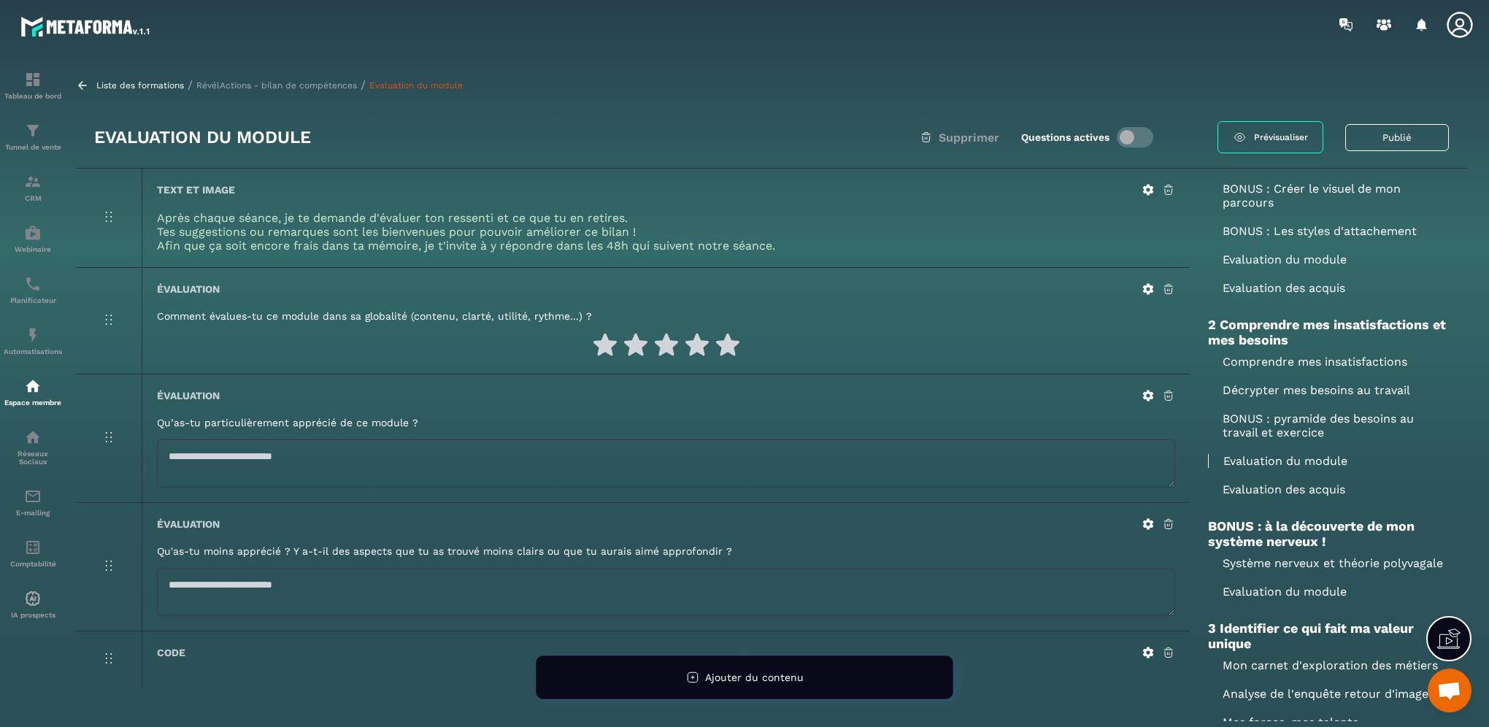
scroll to position [219, 0]
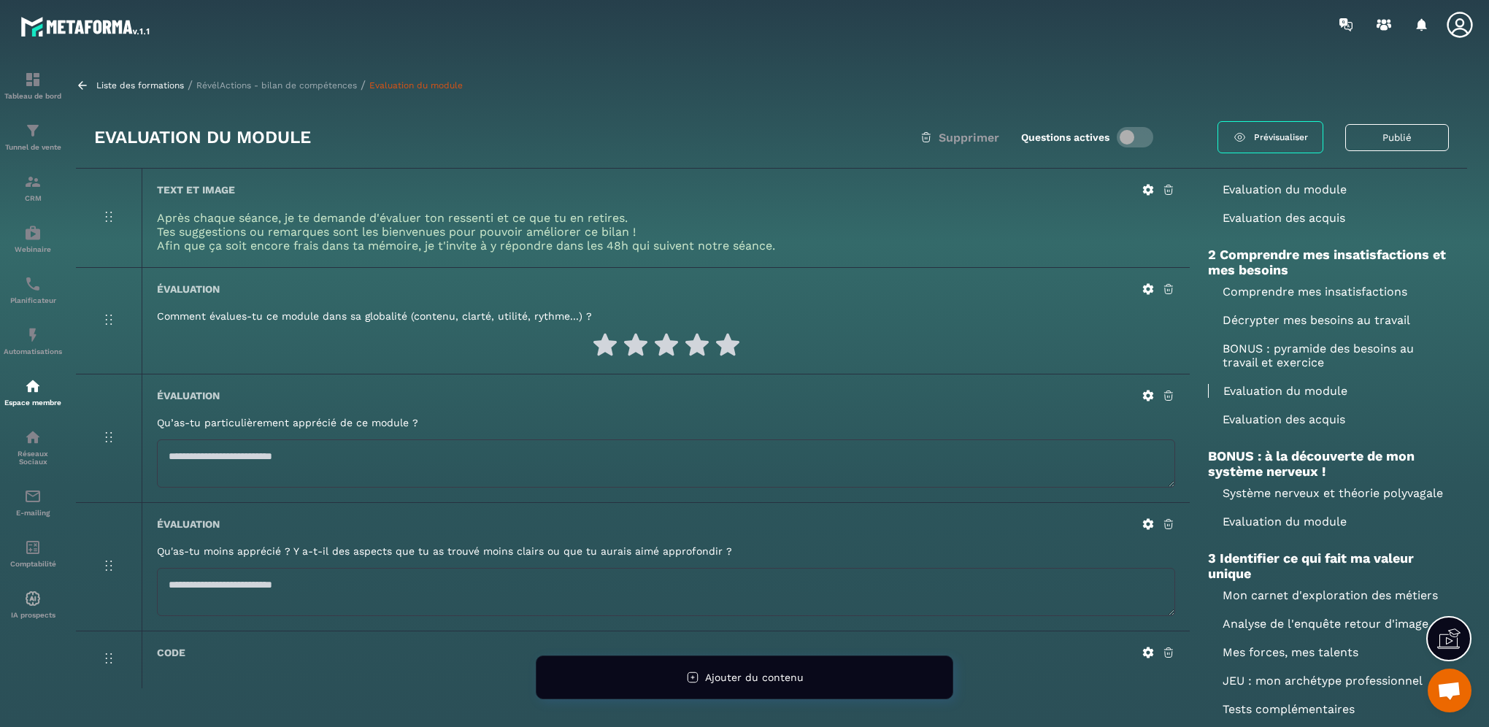
click at [1304, 419] on p "Evaluation des acquis" at bounding box center [1328, 419] width 241 height 14
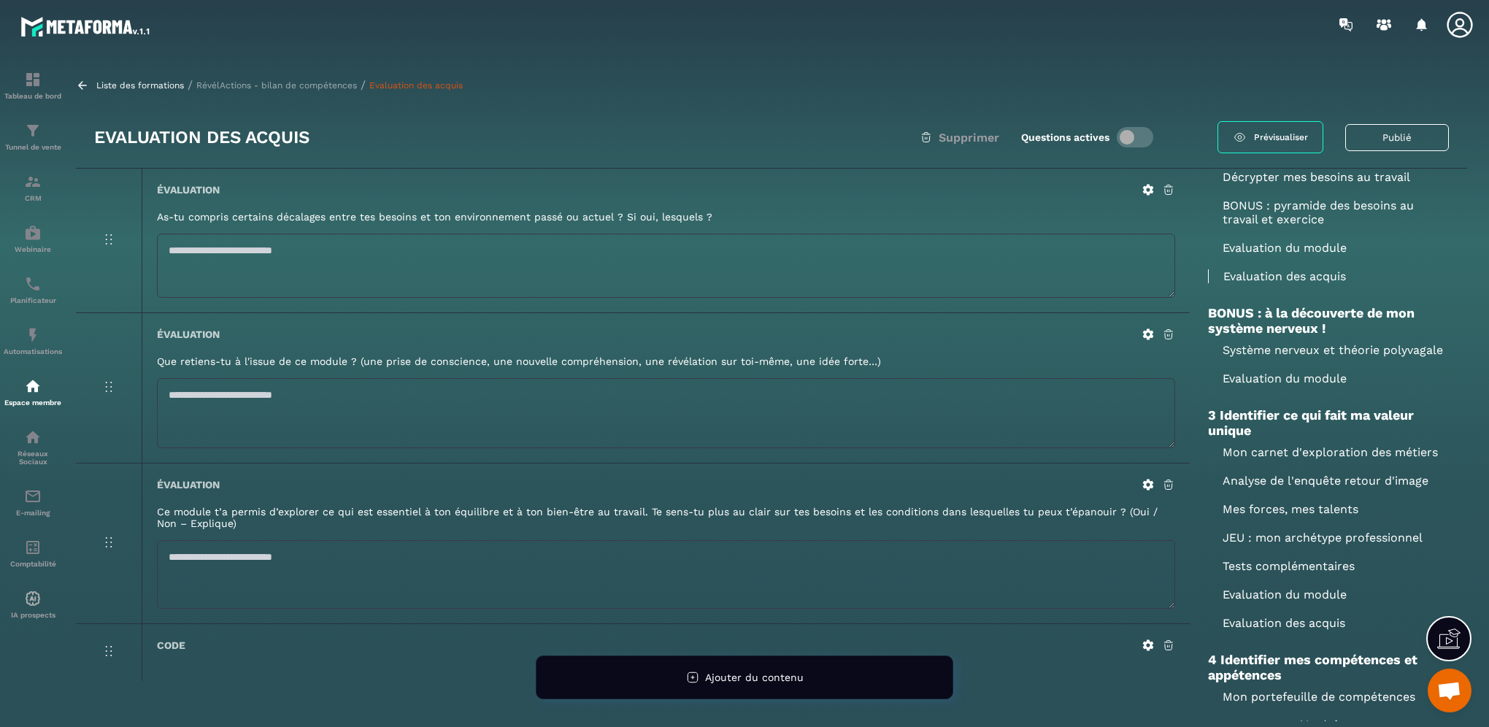
scroll to position [365, 0]
click at [1279, 456] on p "Mon carnet d'exploration des métiers" at bounding box center [1328, 449] width 241 height 14
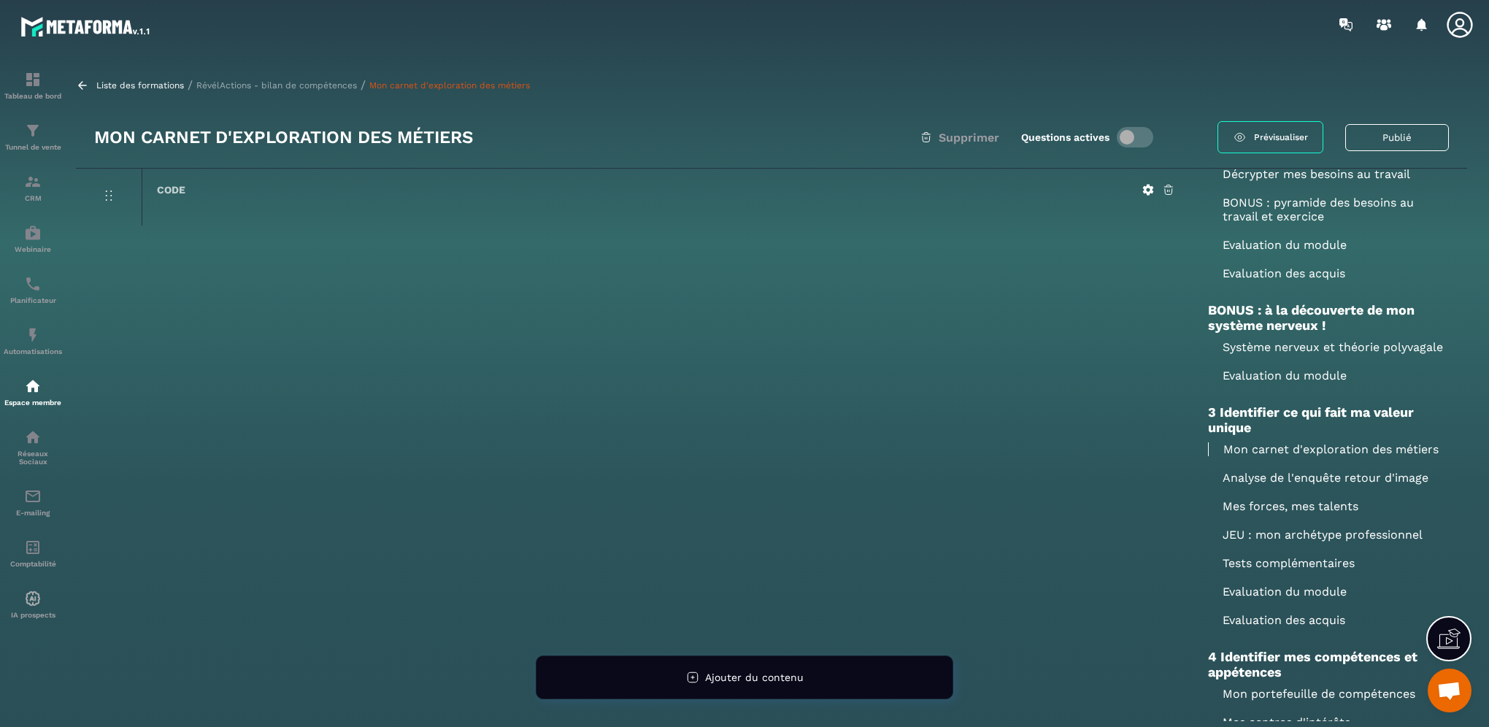
click at [326, 83] on p "RévélActions - bilan de compétences" at bounding box center [276, 85] width 161 height 10
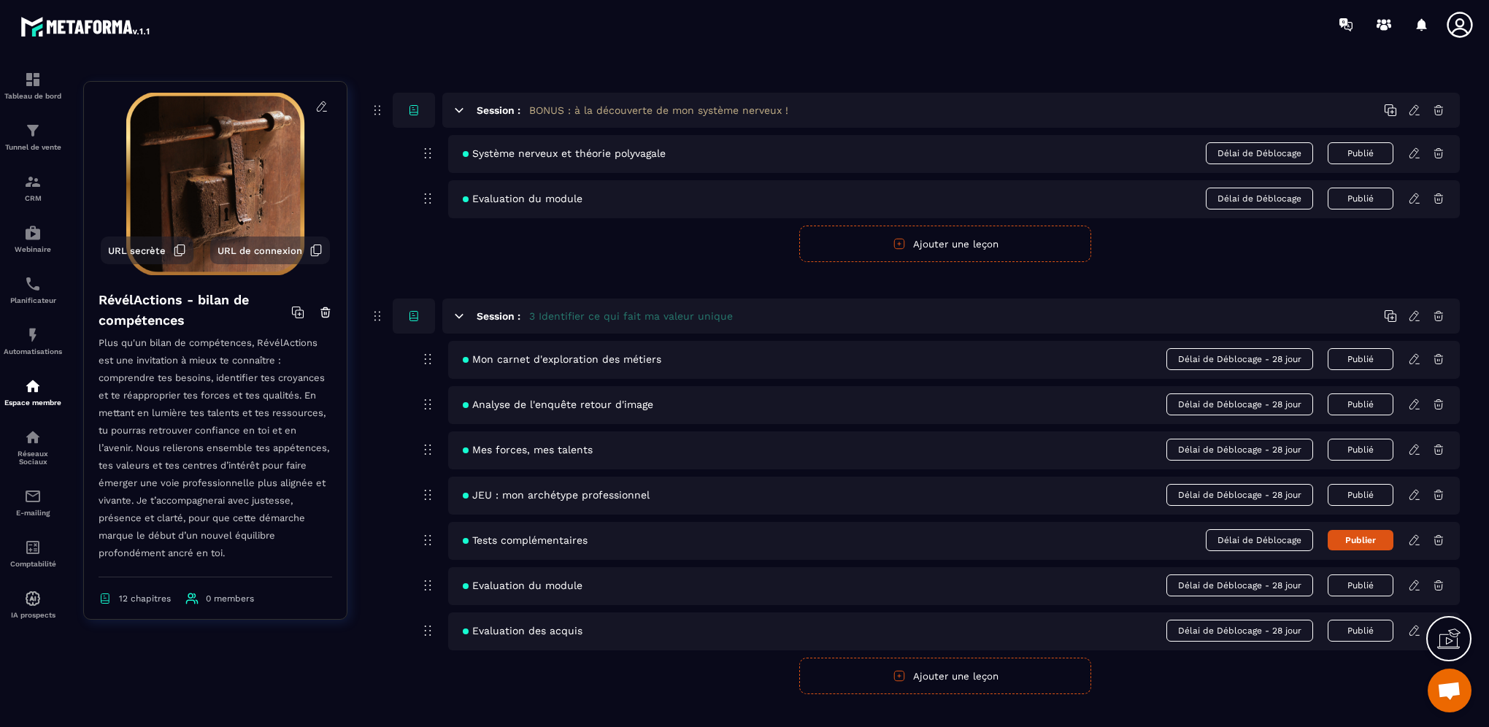
scroll to position [876, 0]
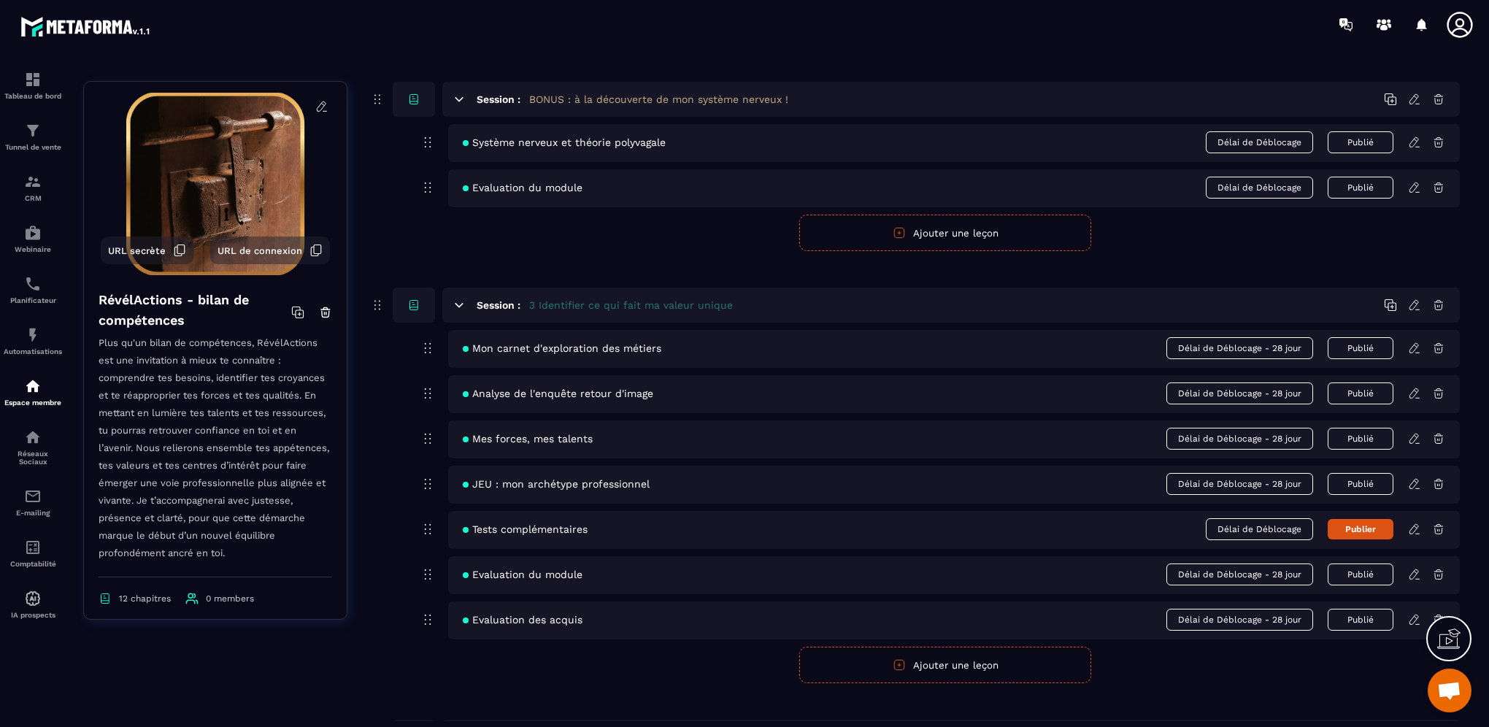
click at [1435, 348] on icon at bounding box center [1438, 348] width 9 height 9
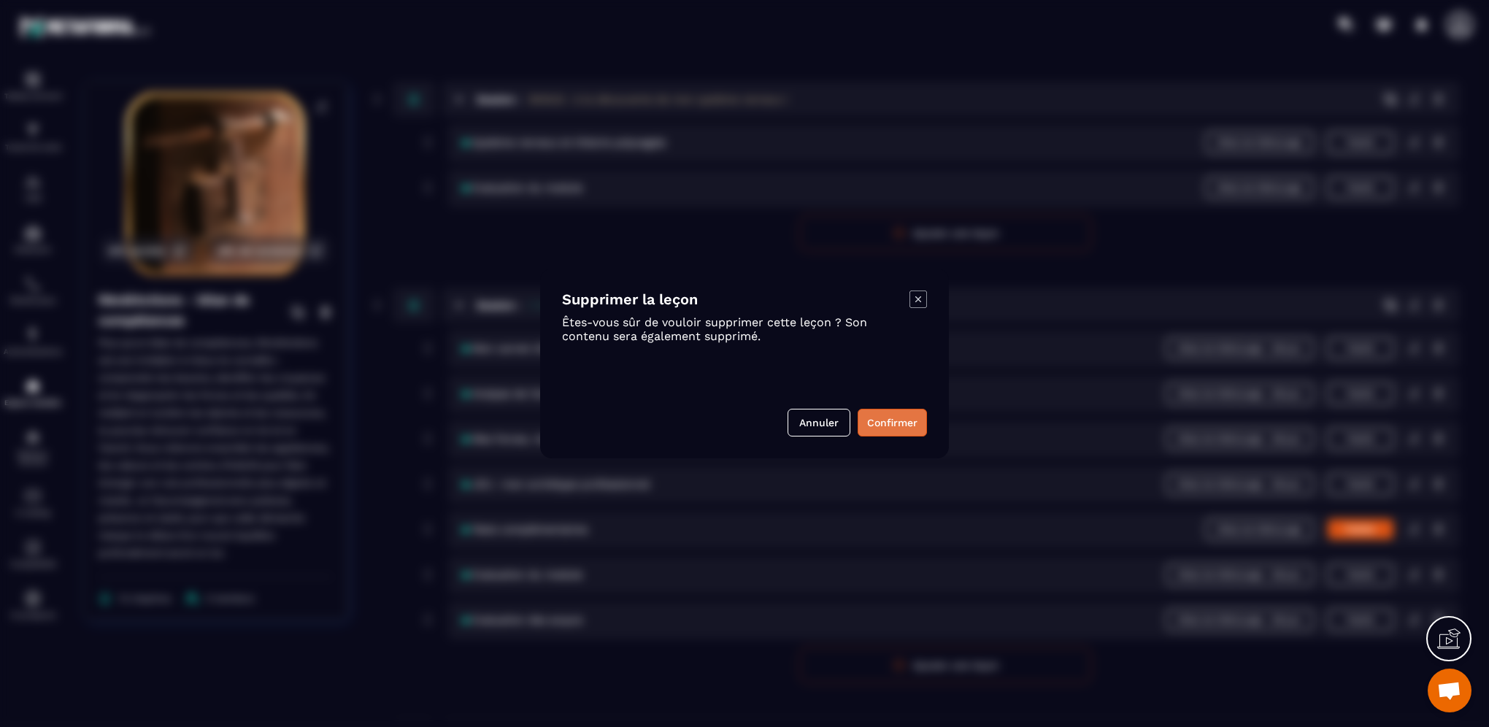
click at [884, 423] on button "Confirmer" at bounding box center [892, 423] width 69 height 28
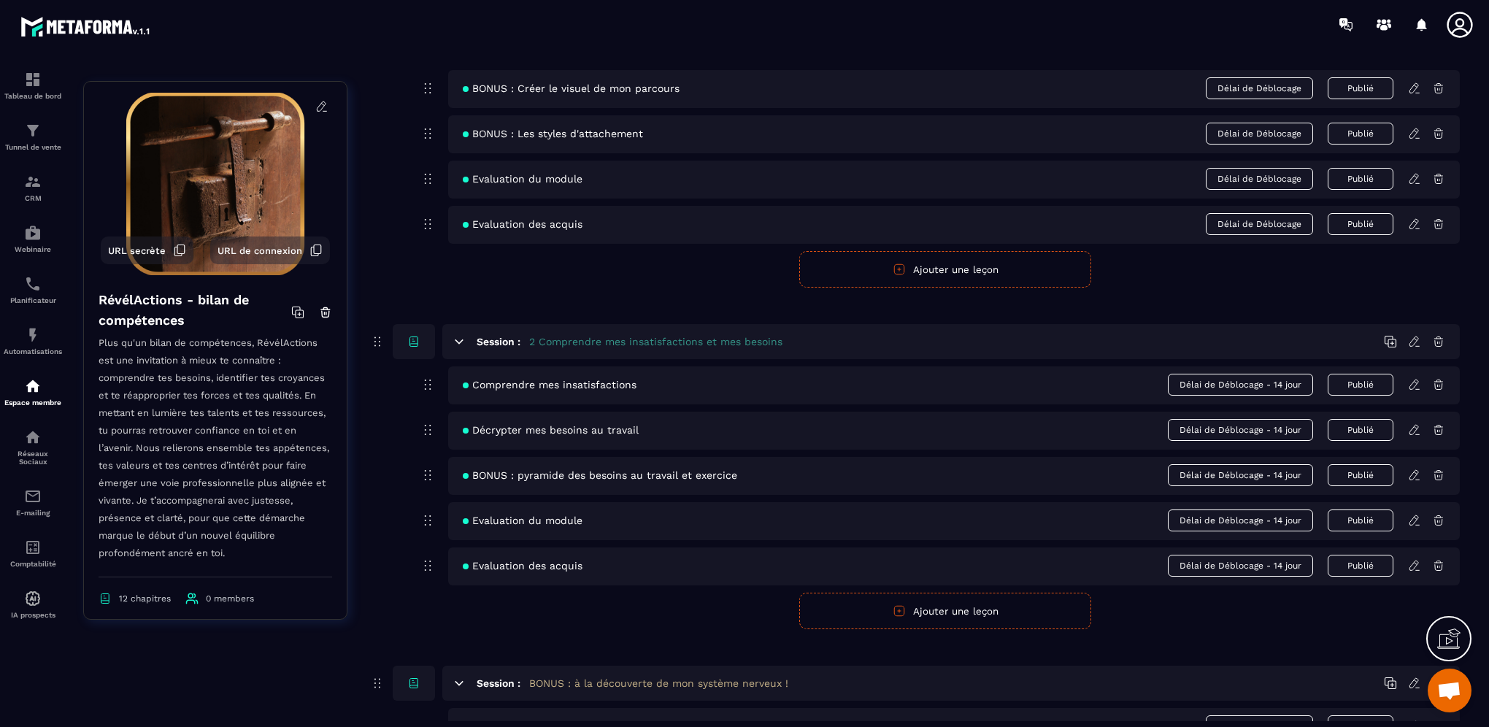
scroll to position [0, 0]
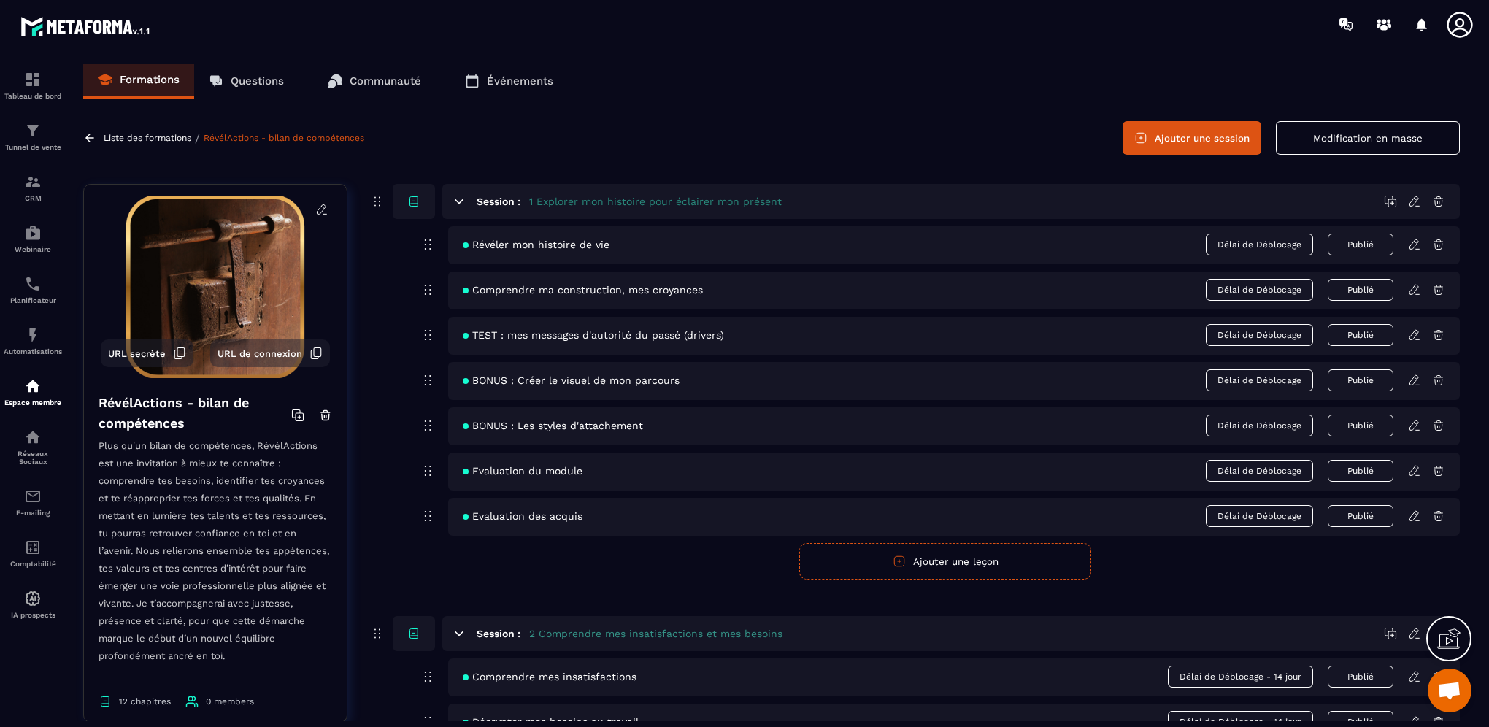
click at [948, 564] on button "Ajouter une leçon" at bounding box center [945, 561] width 292 height 36
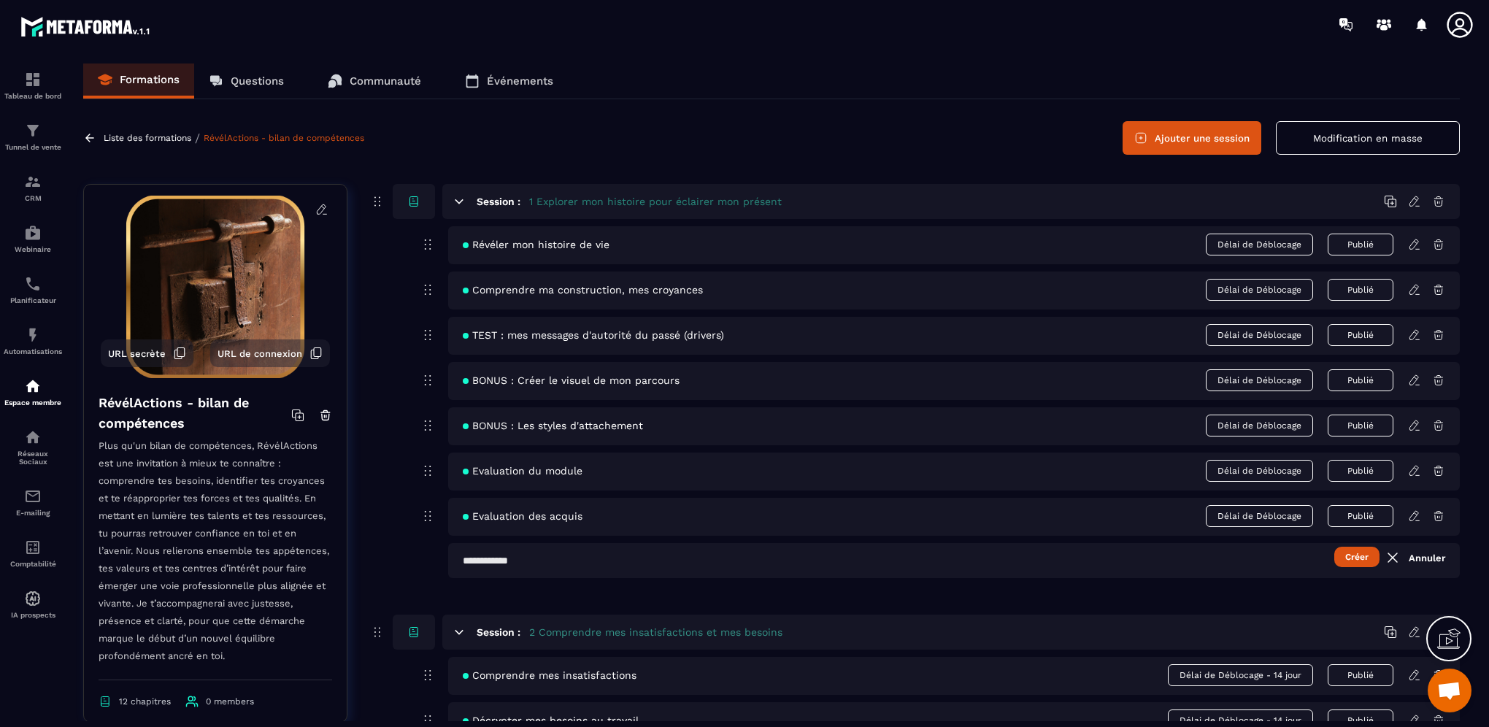
click at [760, 560] on input "text" at bounding box center [953, 560] width 1011 height 35
type input "**********"
click at [1346, 563] on button "Créer" at bounding box center [1356, 557] width 45 height 20
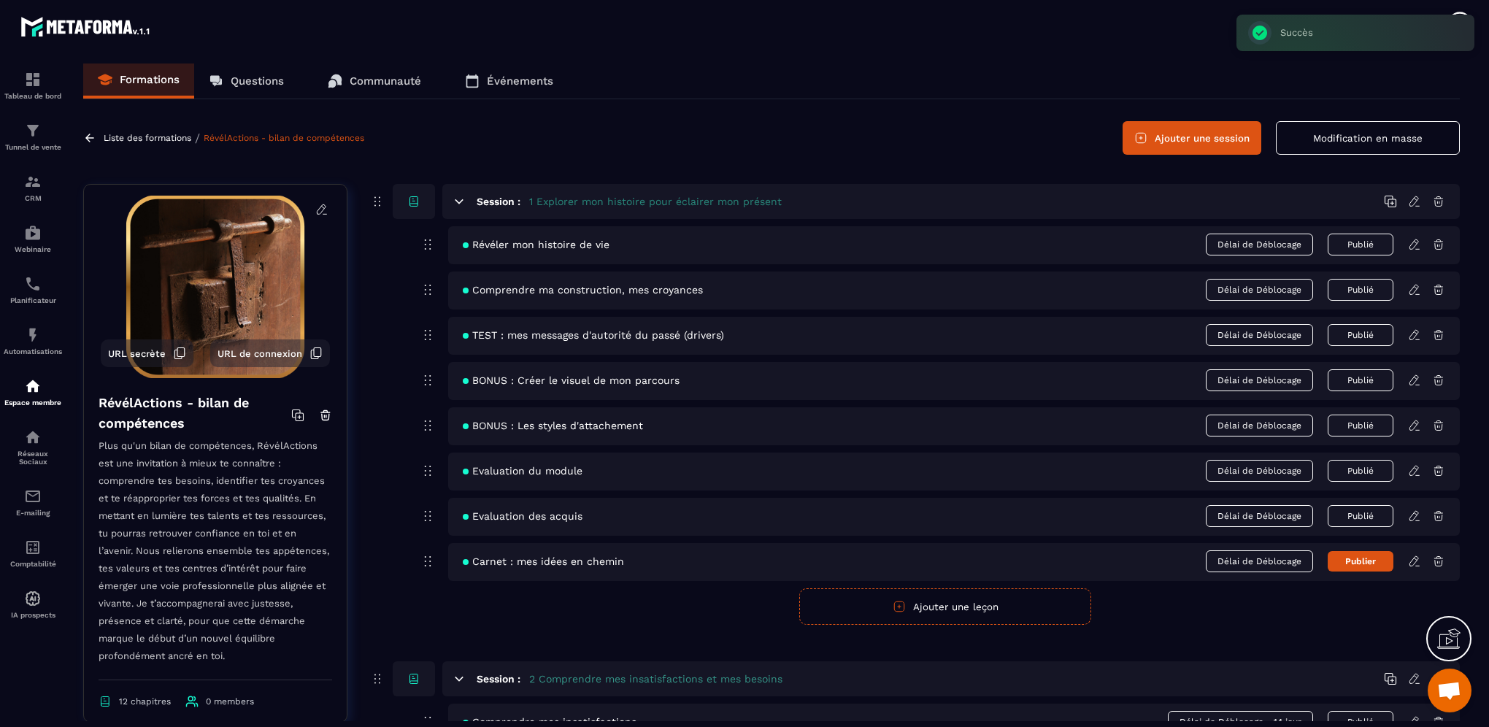
click at [1414, 560] on icon at bounding box center [1414, 561] width 13 height 13
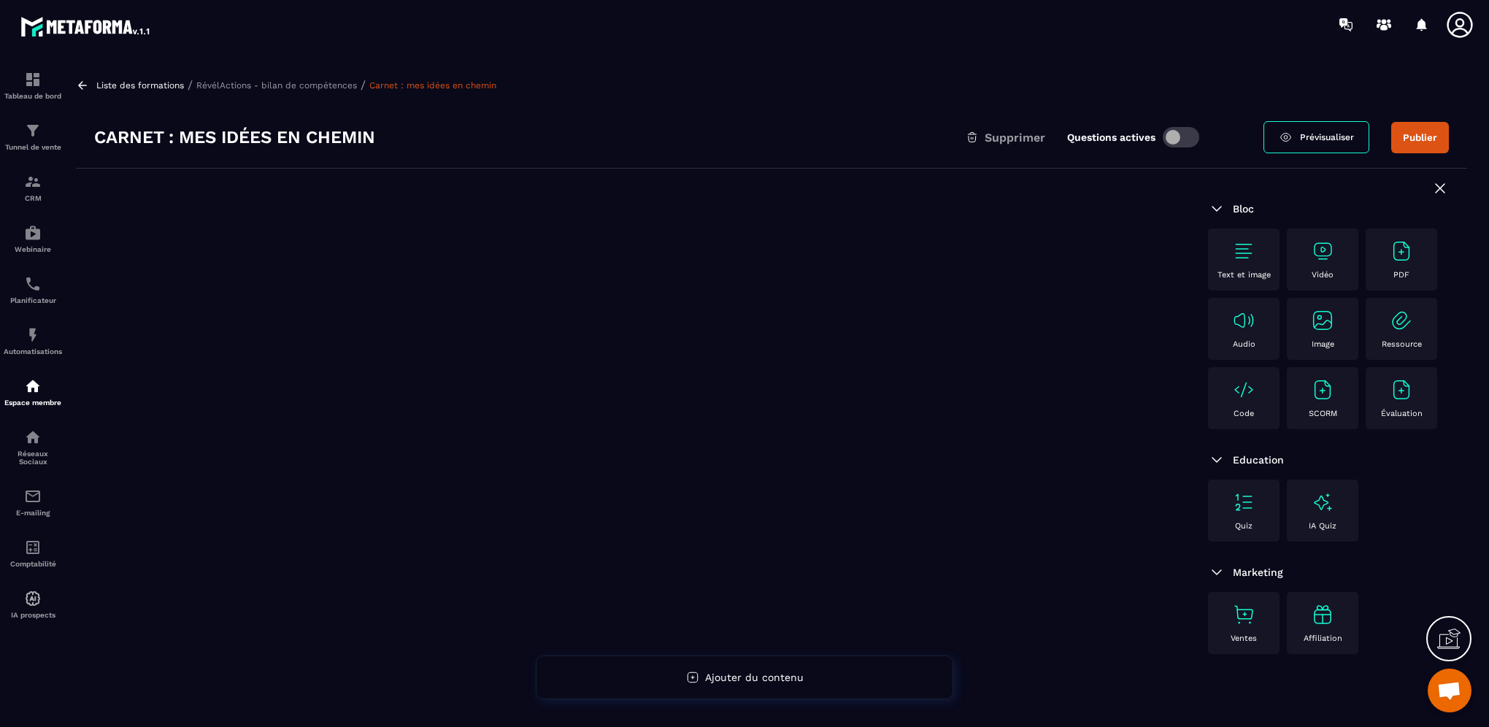
click at [1256, 410] on div "Code" at bounding box center [1243, 398] width 57 height 40
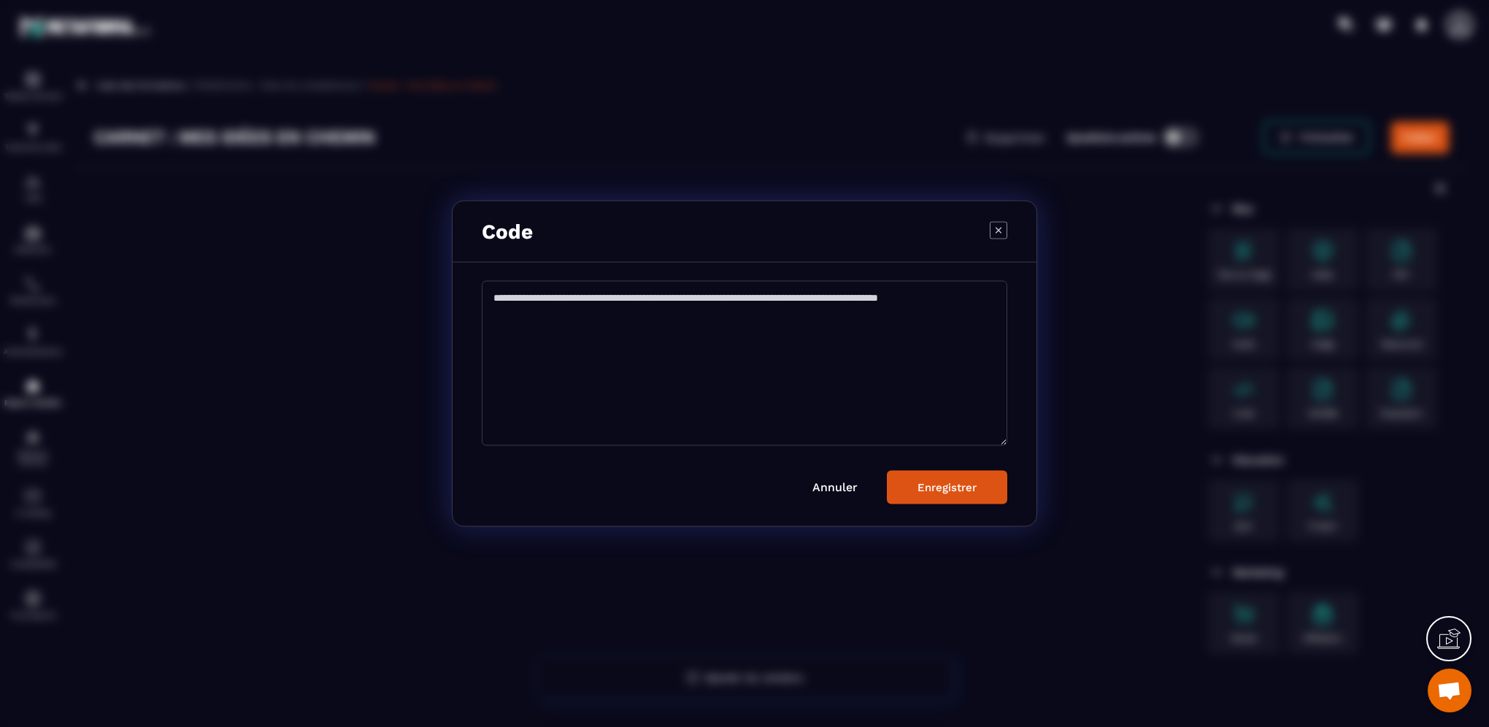
click at [593, 310] on textarea "Modal window" at bounding box center [744, 363] width 525 height 165
paste textarea "**********"
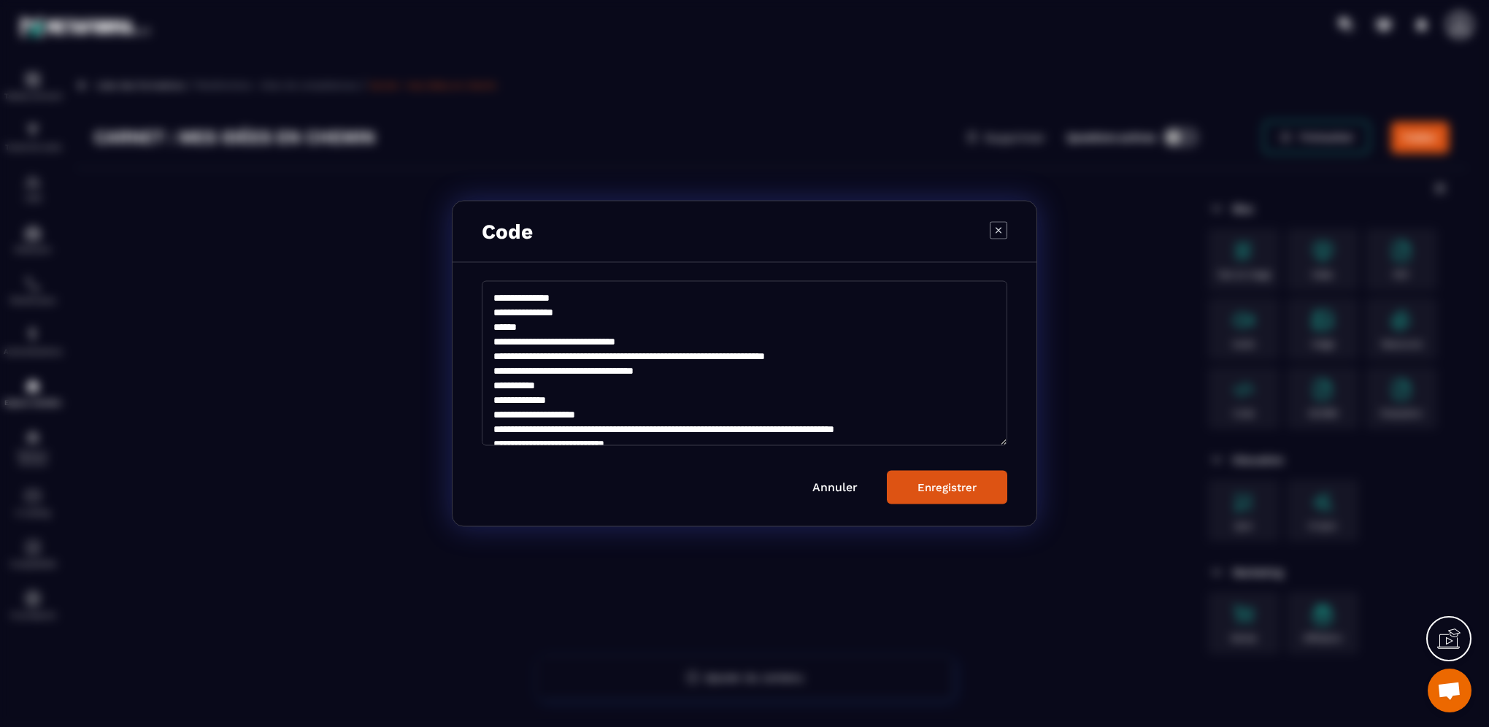
scroll to position [121, 0]
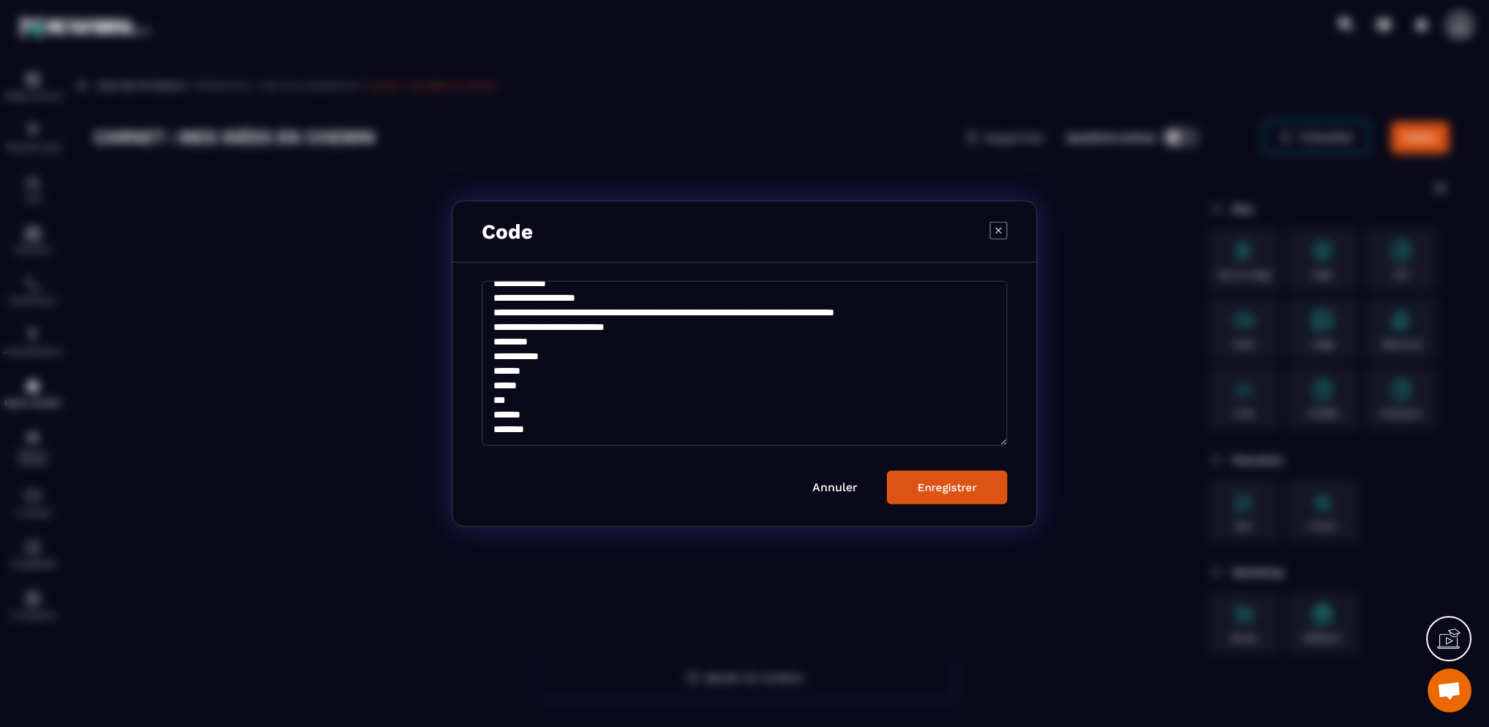
type textarea "**********"
click at [932, 487] on div "Enregistrer" at bounding box center [946, 486] width 59 height 13
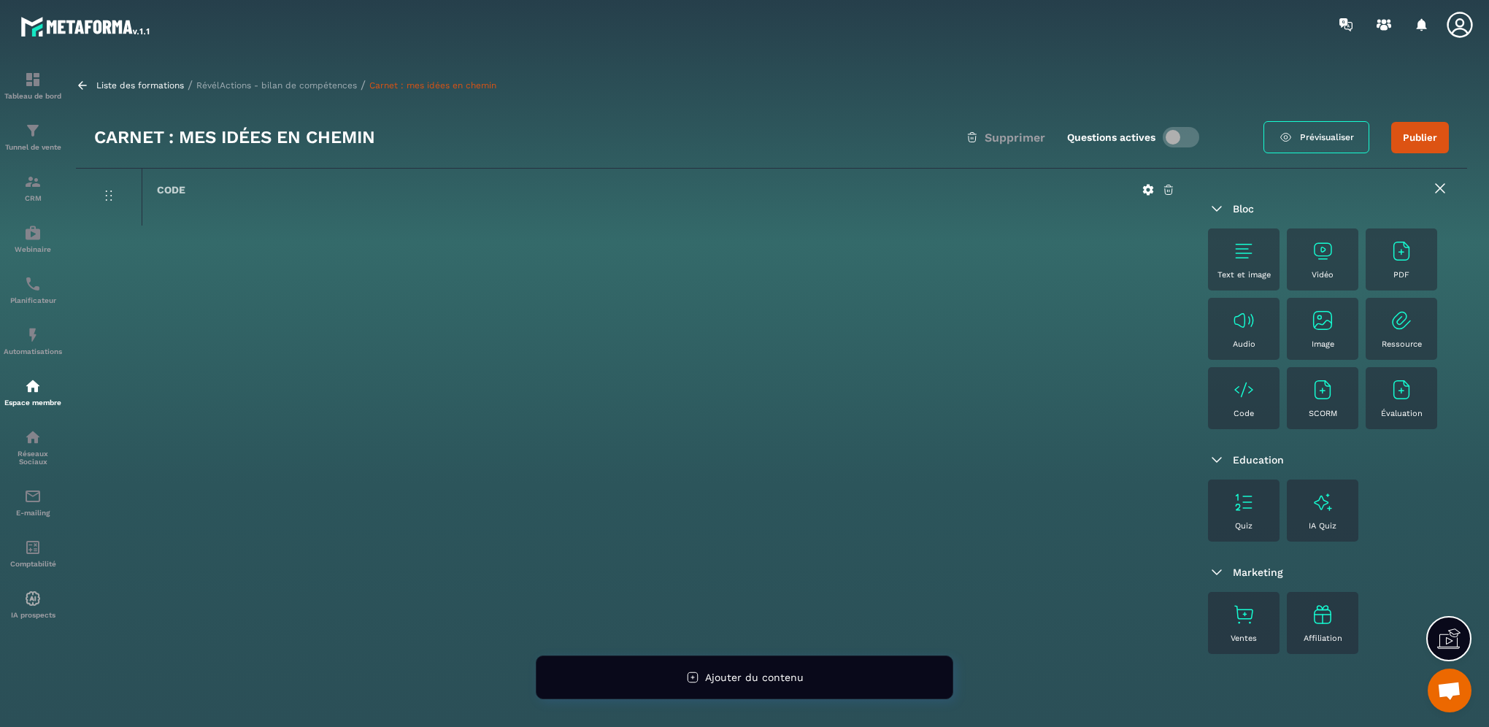
click at [1442, 189] on icon at bounding box center [1440, 189] width 18 height 18
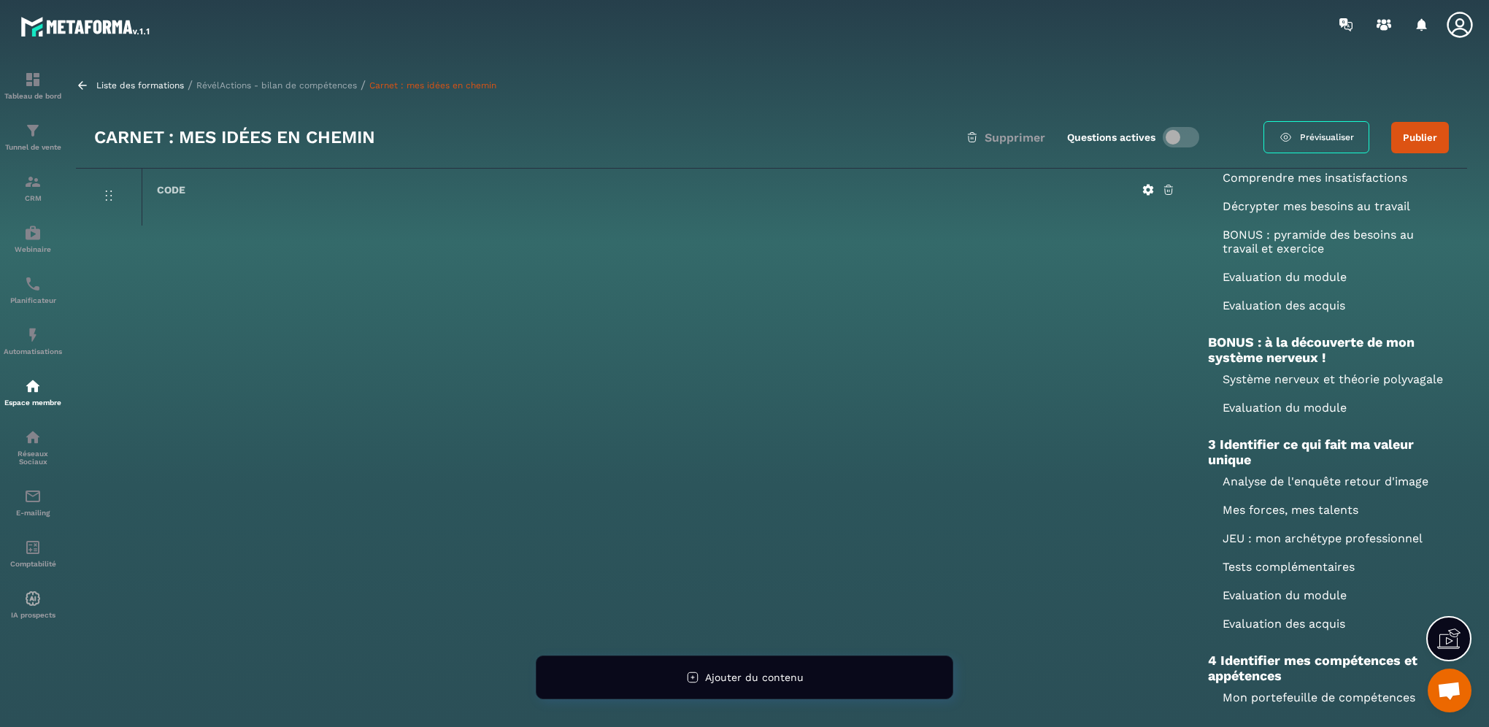
scroll to position [365, 0]
click at [287, 82] on p "RévélActions - bilan de compétences" at bounding box center [276, 85] width 161 height 10
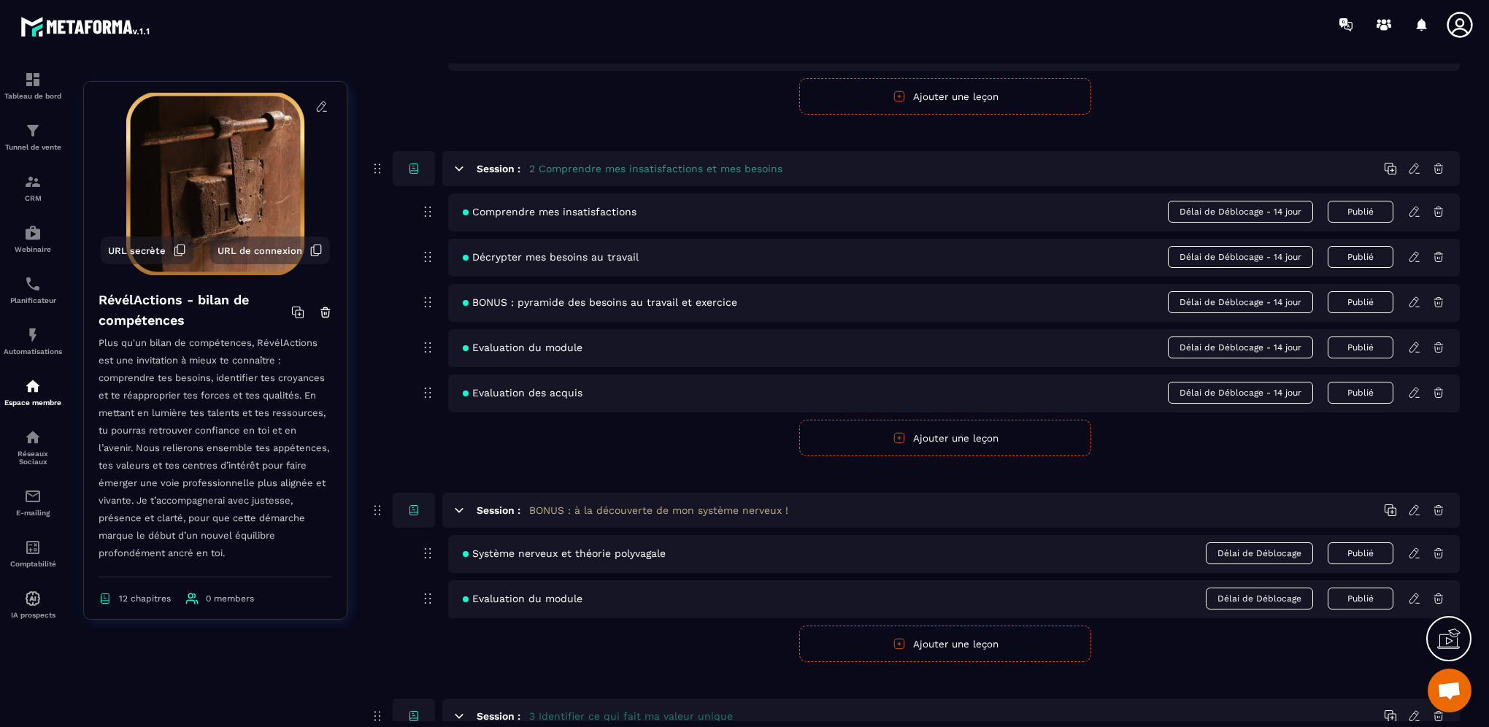
scroll to position [511, 0]
click at [965, 652] on button "Ajouter une leçon" at bounding box center [945, 643] width 292 height 36
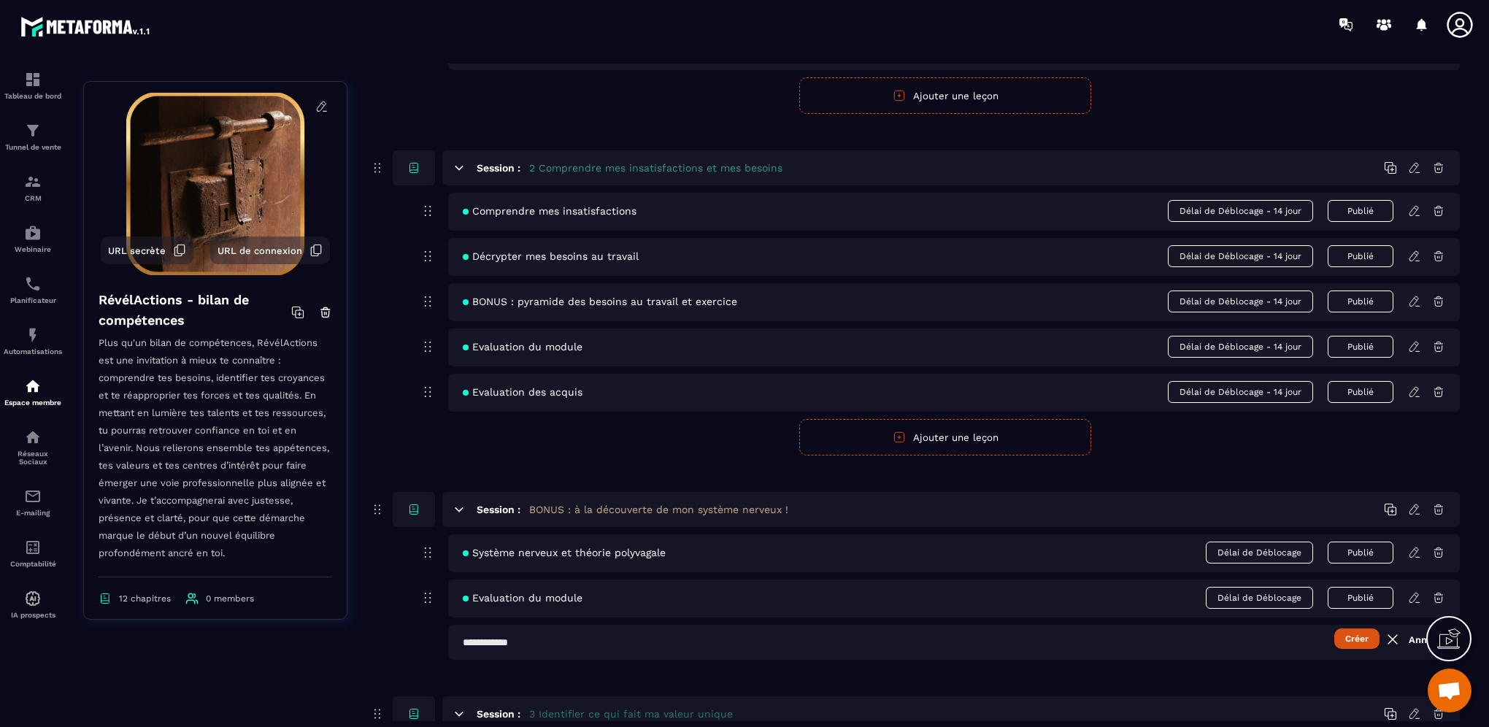
click at [563, 639] on input "text" at bounding box center [953, 642] width 1011 height 35
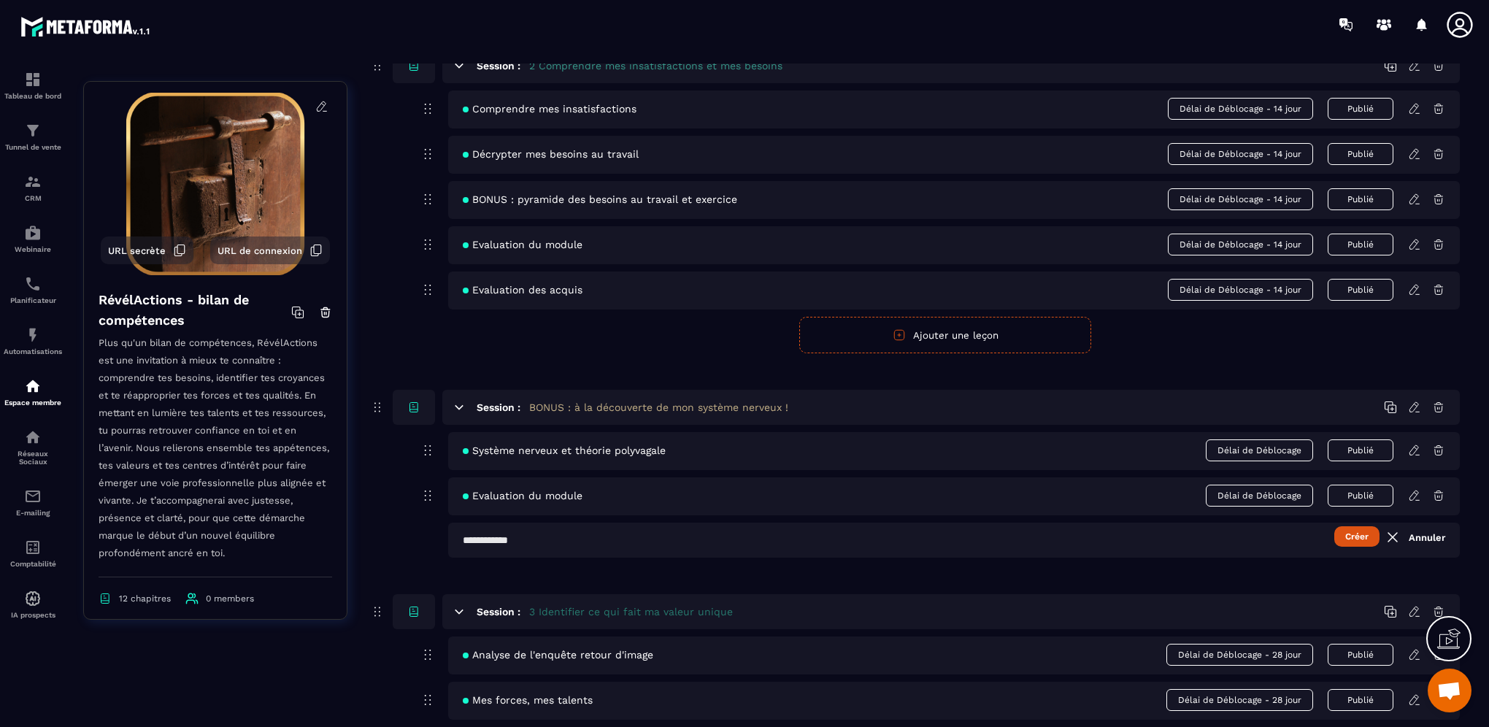
scroll to position [730, 0]
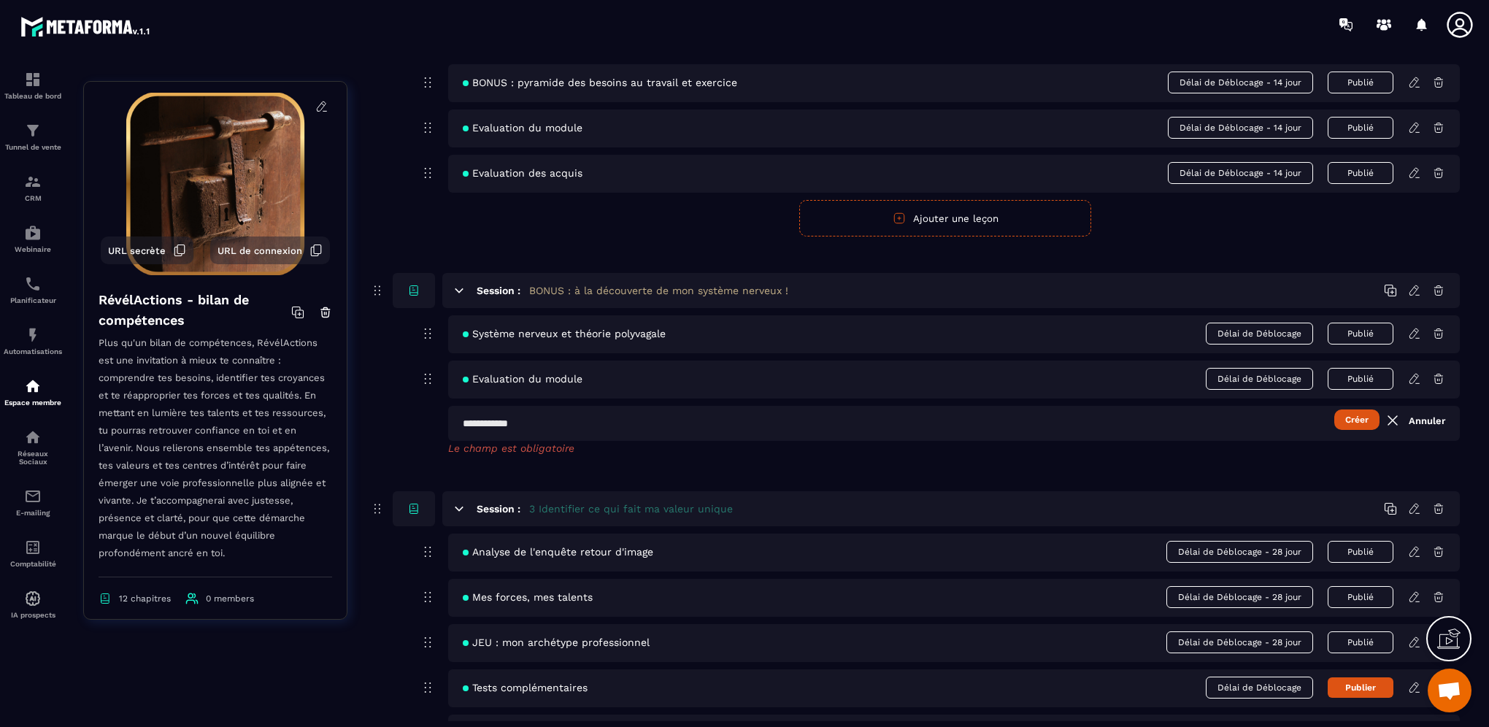
click at [551, 432] on input "text" at bounding box center [953, 423] width 1011 height 35
type input "*"
click at [461, 429] on input "**********" at bounding box center [953, 423] width 1011 height 35
click at [503, 418] on input "**********" at bounding box center [953, 423] width 1011 height 35
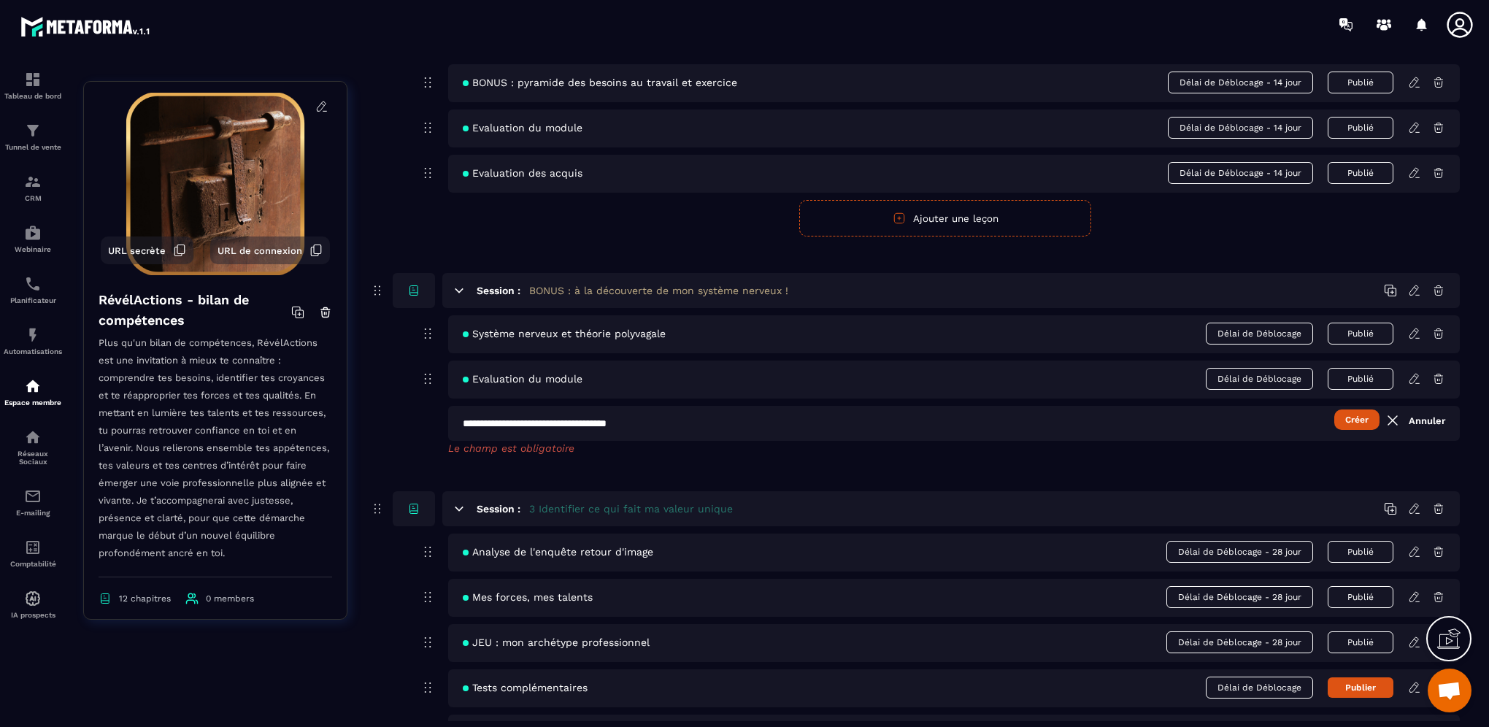
click at [507, 420] on input "**********" at bounding box center [953, 423] width 1011 height 35
type input "**********"
click at [1363, 417] on button "Créer" at bounding box center [1356, 419] width 45 height 20
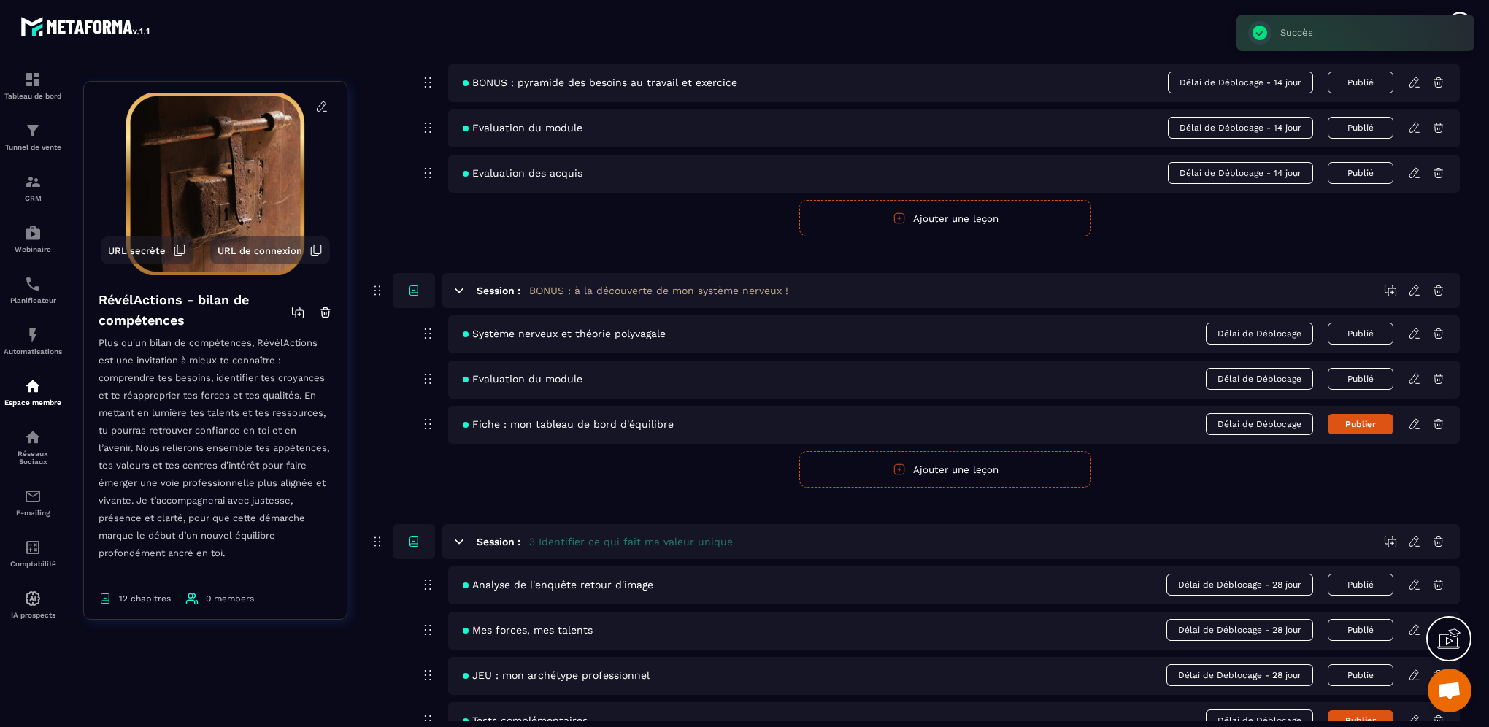
click at [1418, 422] on icon at bounding box center [1414, 423] width 13 height 13
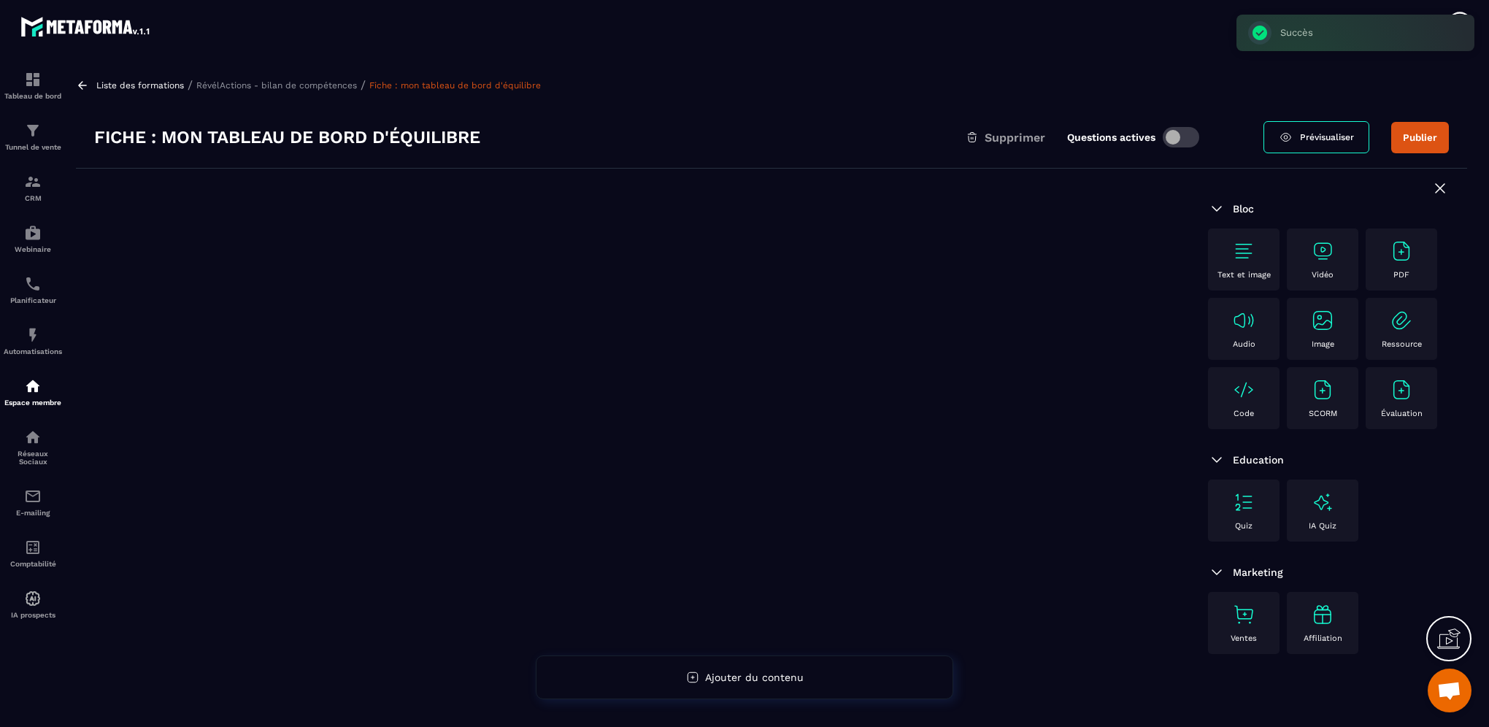
click at [1241, 396] on img at bounding box center [1243, 389] width 23 height 23
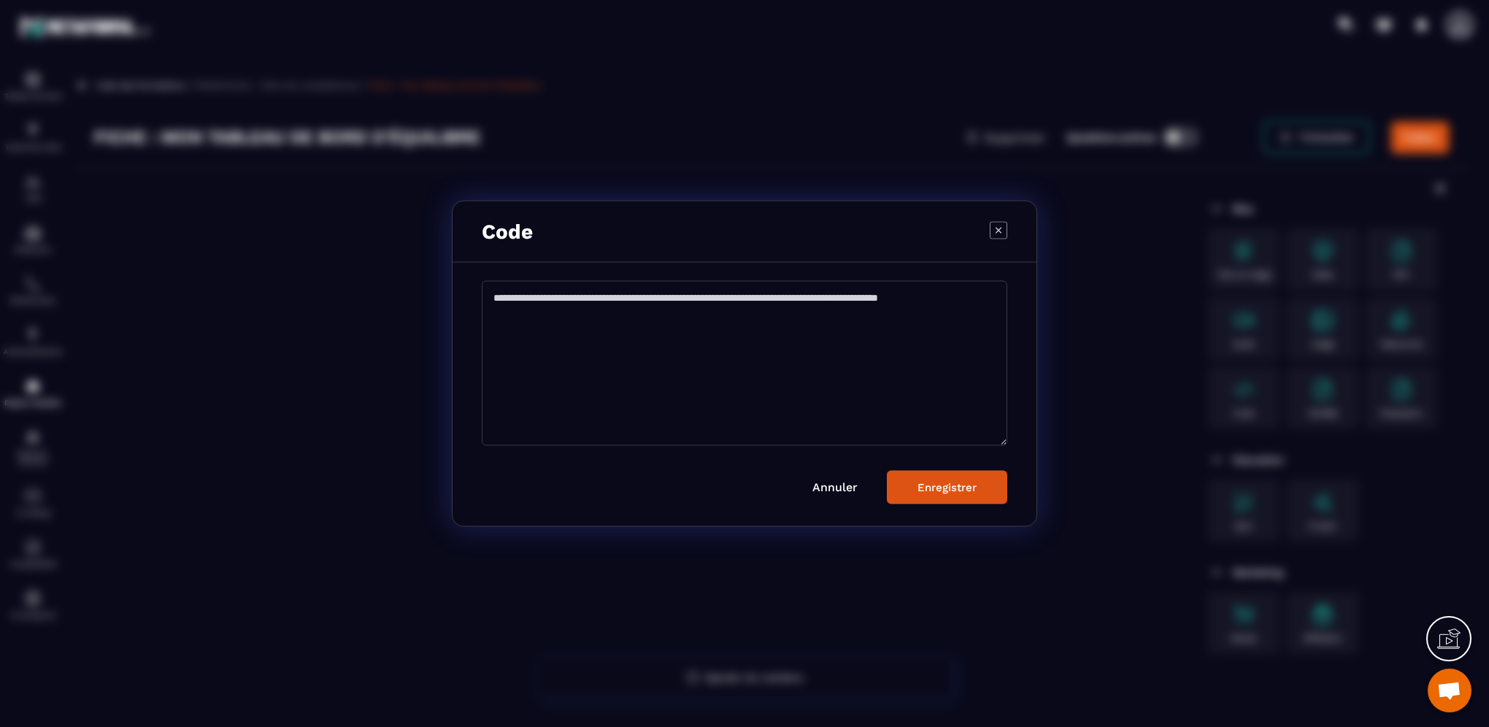
click at [497, 298] on textarea "Modal window" at bounding box center [744, 363] width 525 height 165
paste textarea "**********"
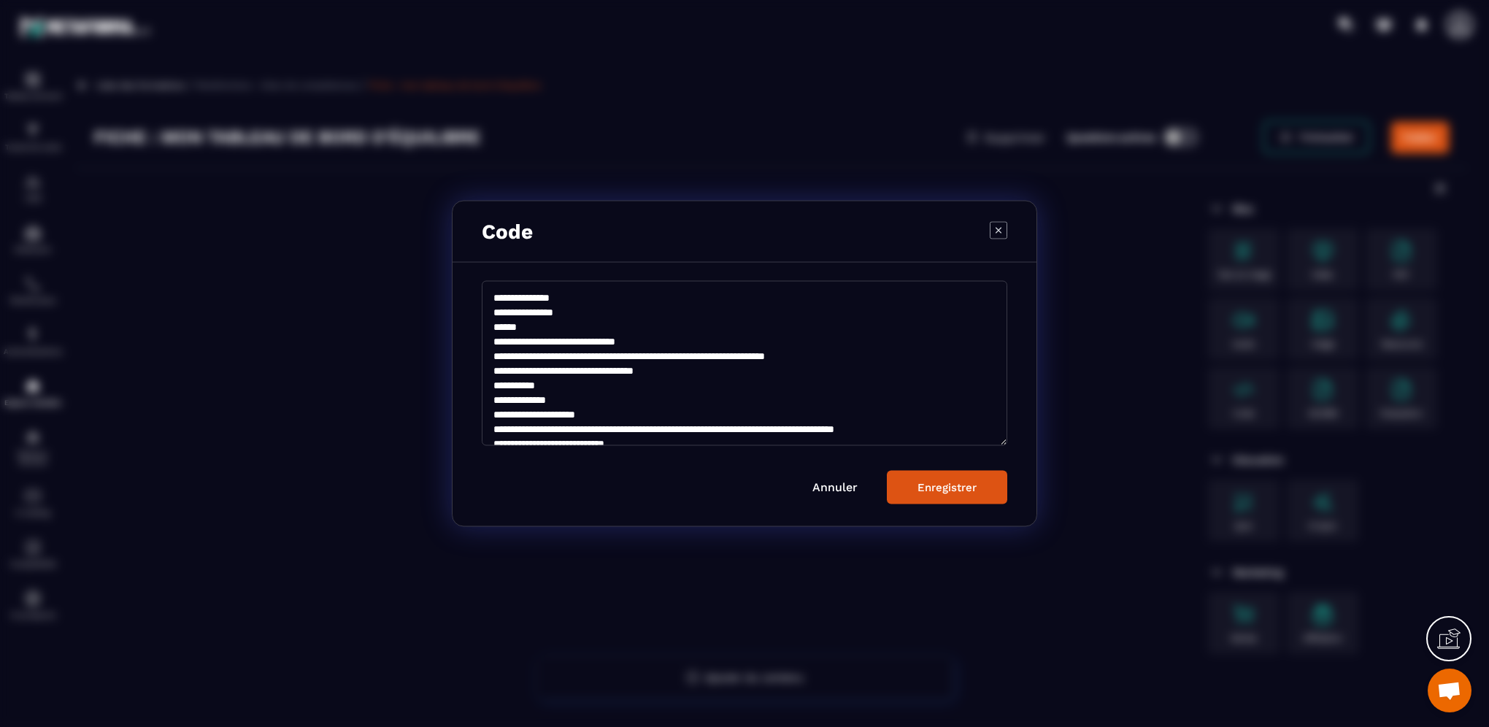
scroll to position [121, 0]
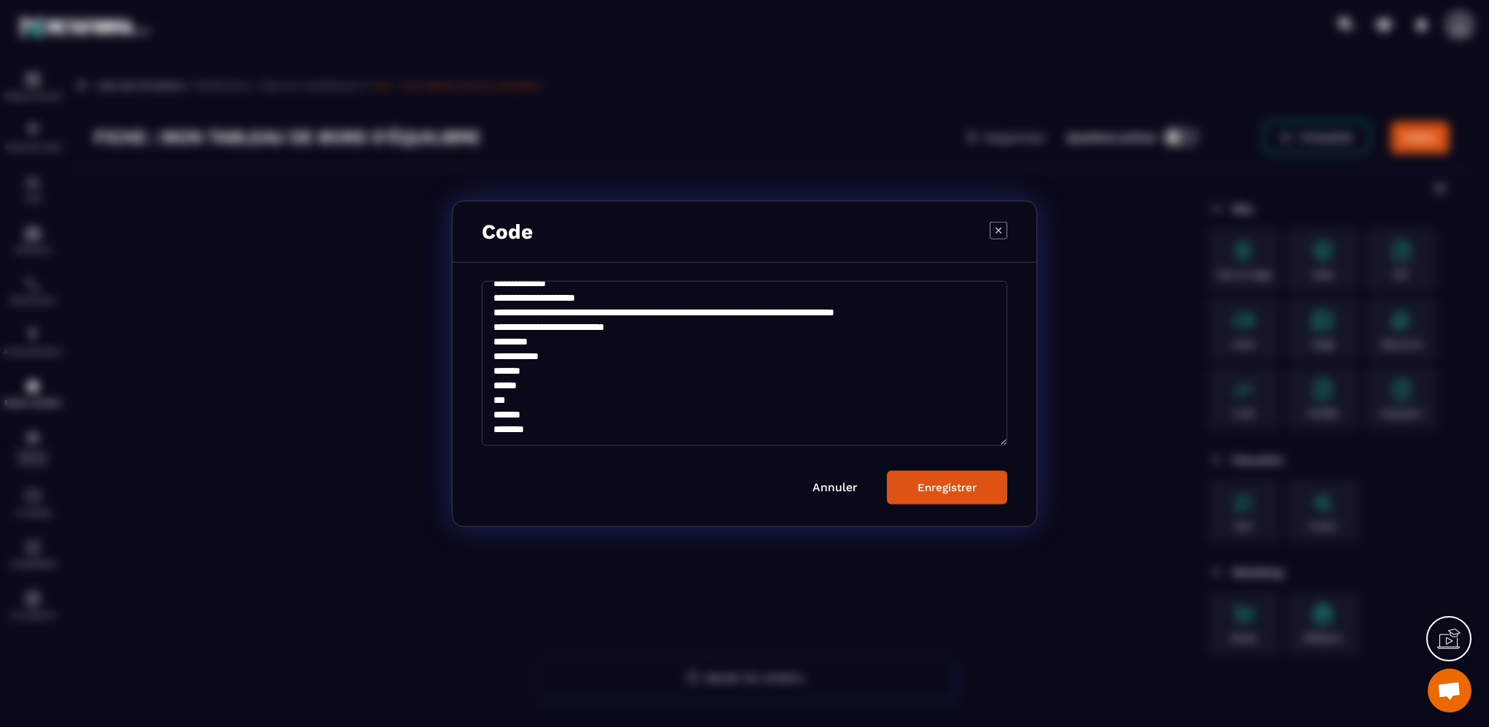
type textarea "**********"
click at [941, 494] on button "Enregistrer" at bounding box center [947, 487] width 120 height 34
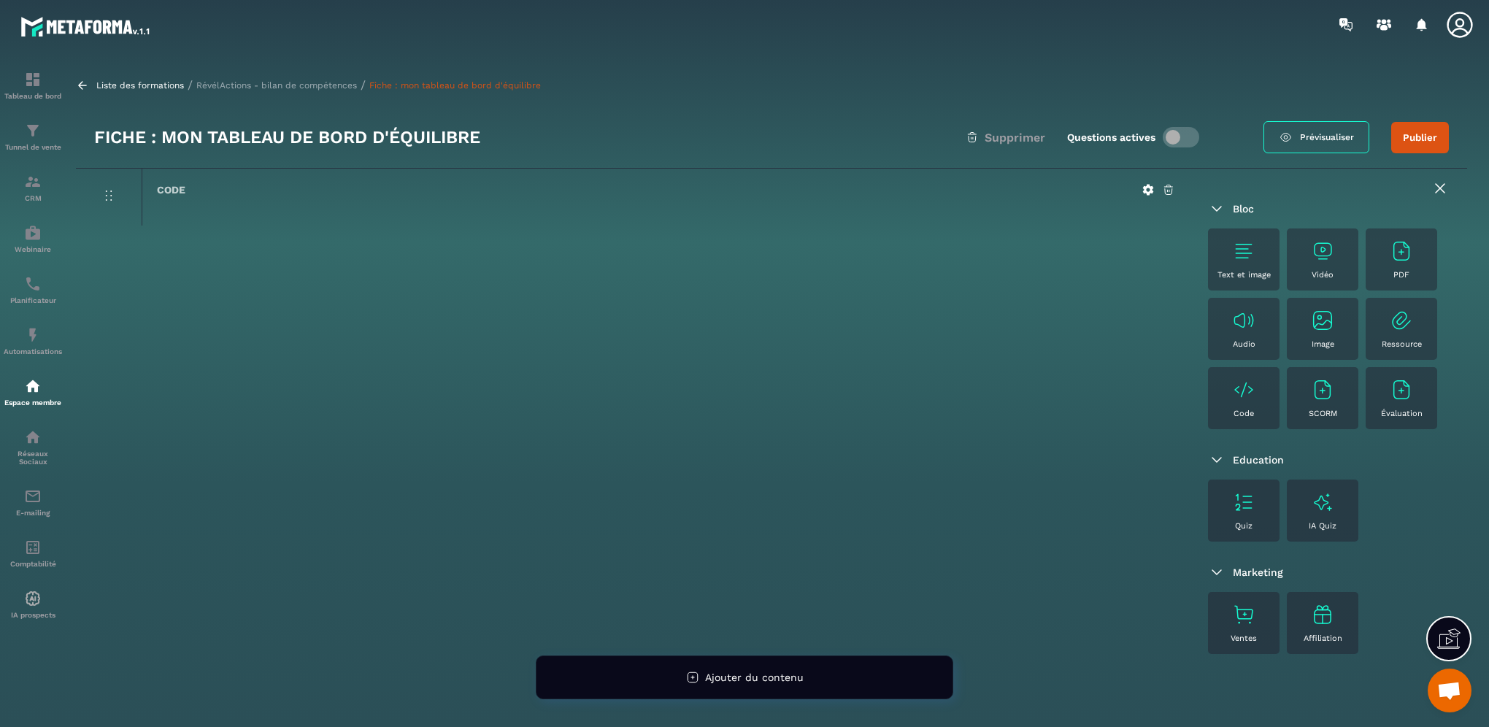
click at [1436, 187] on icon at bounding box center [1440, 189] width 18 height 18
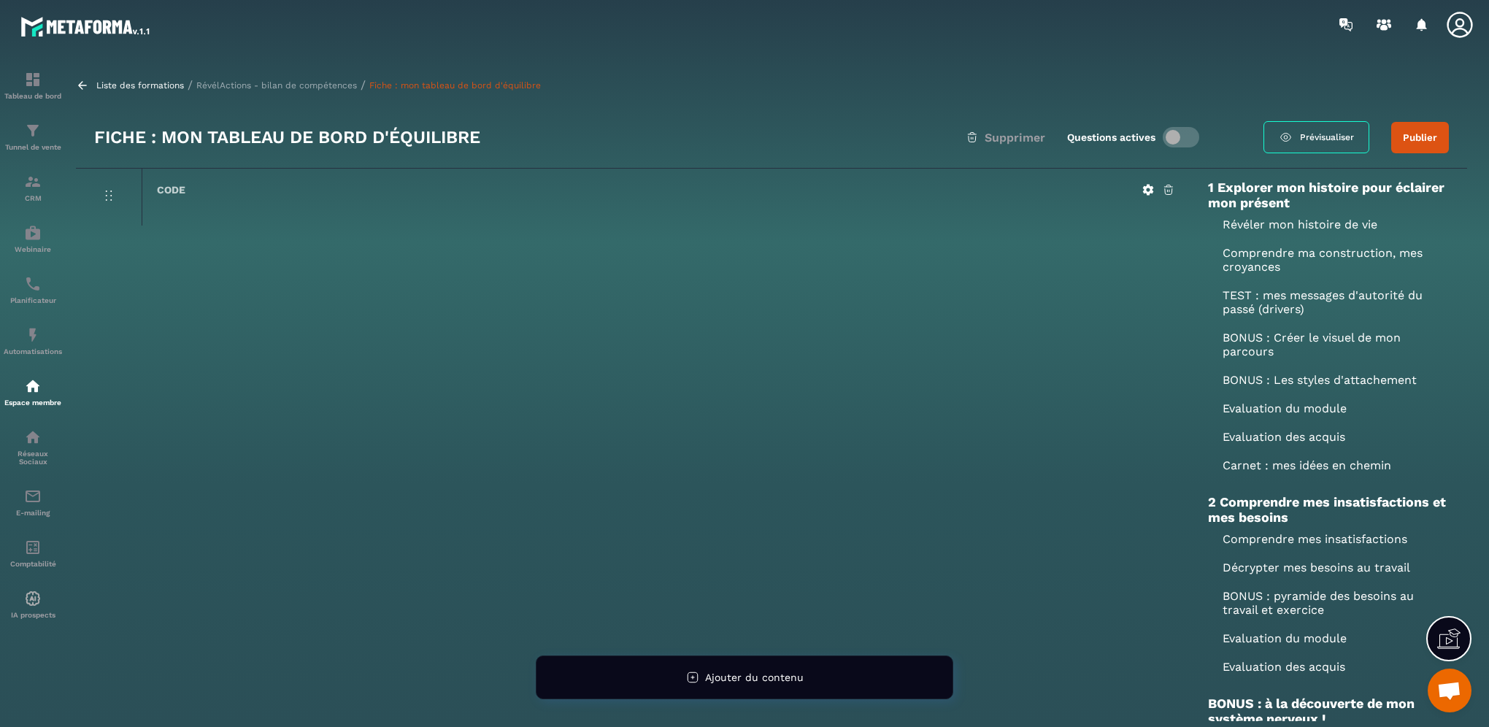
click at [342, 87] on p "RévélActions - bilan de compétences" at bounding box center [276, 85] width 161 height 10
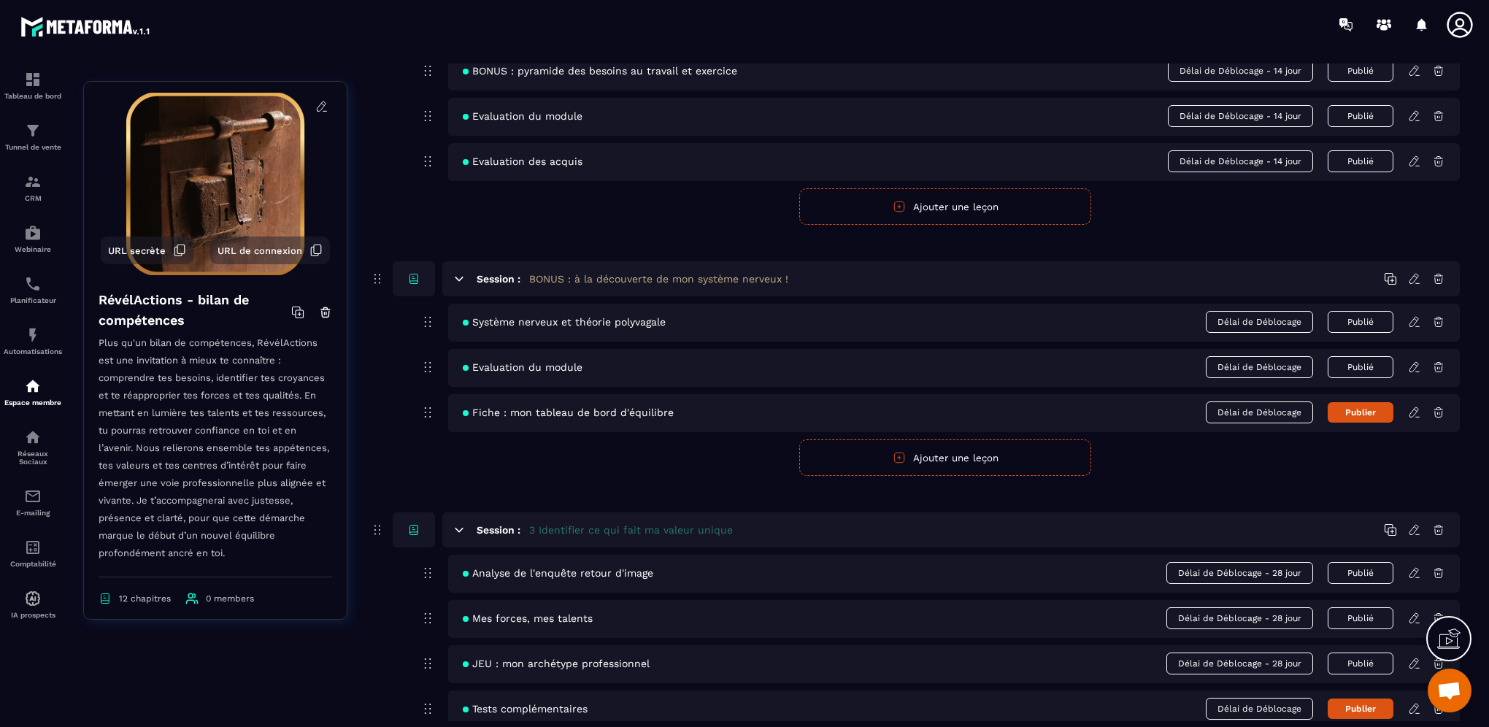
scroll to position [803, 0]
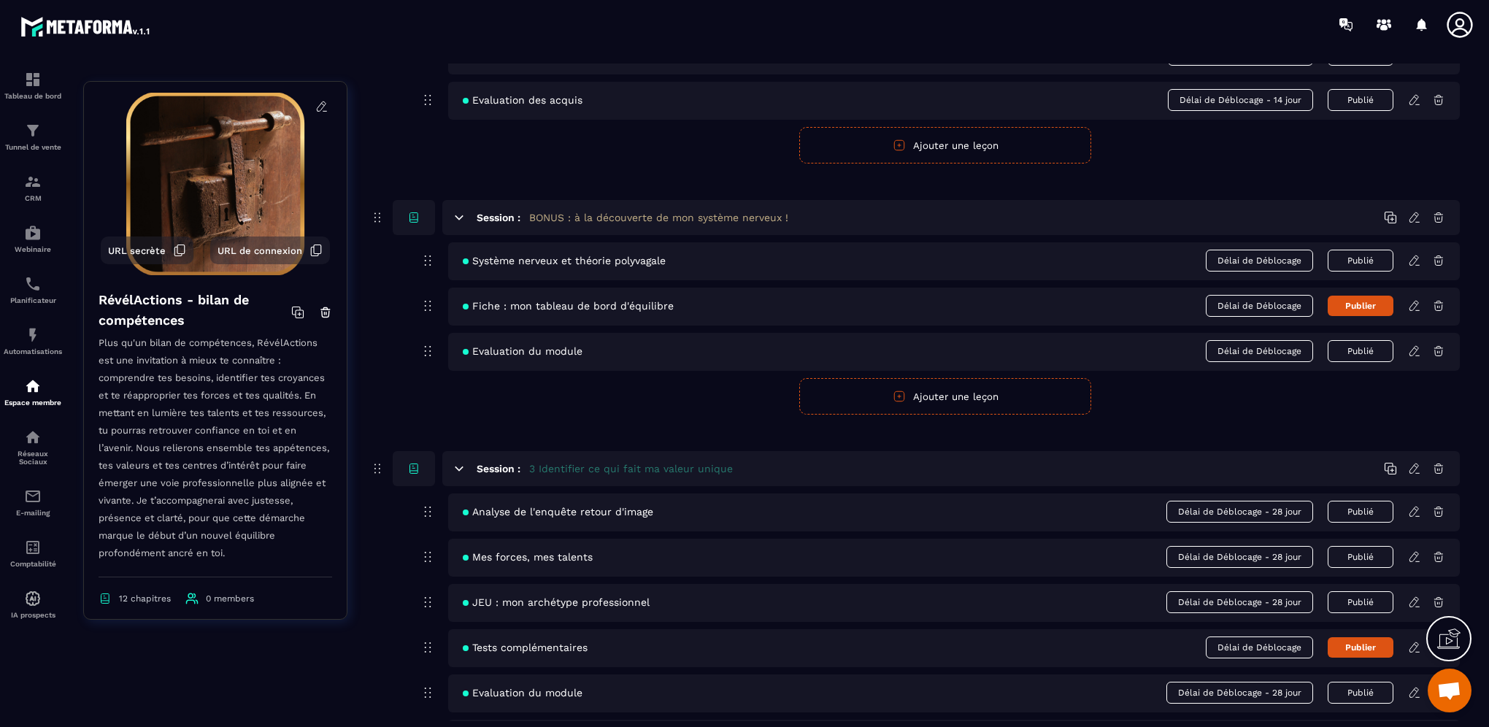
click at [542, 405] on form "Publier Annuler Ajouter une leçon" at bounding box center [945, 396] width 1029 height 36
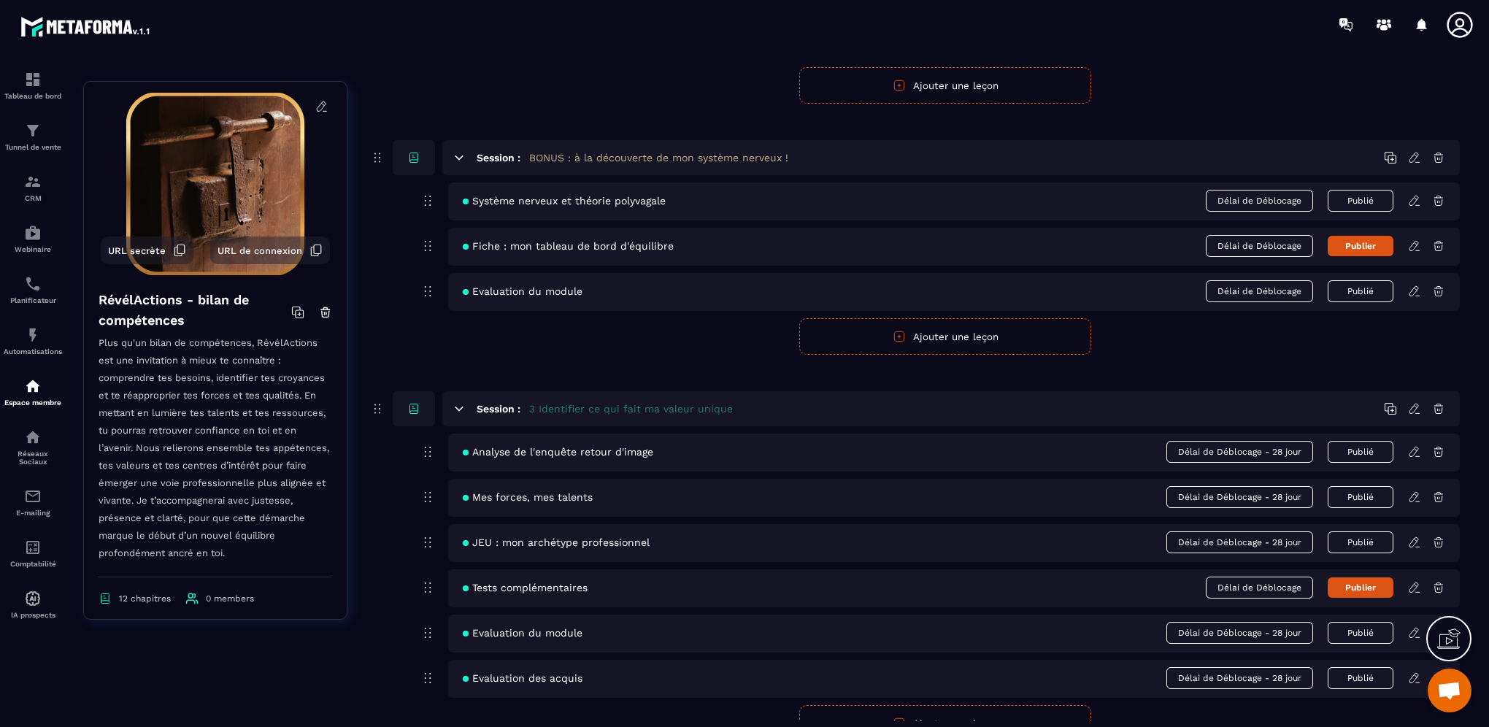
scroll to position [876, 0]
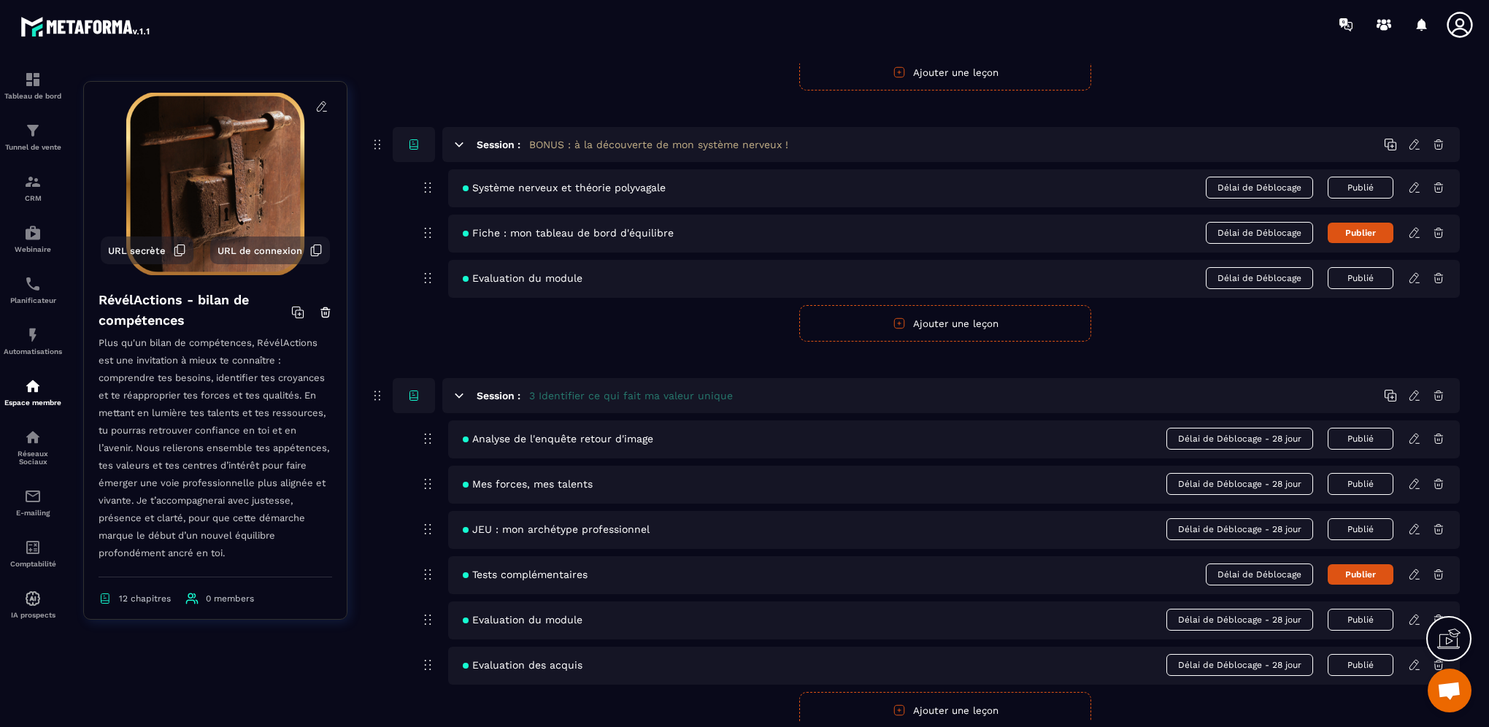
click at [1410, 482] on icon at bounding box center [1414, 483] width 13 height 13
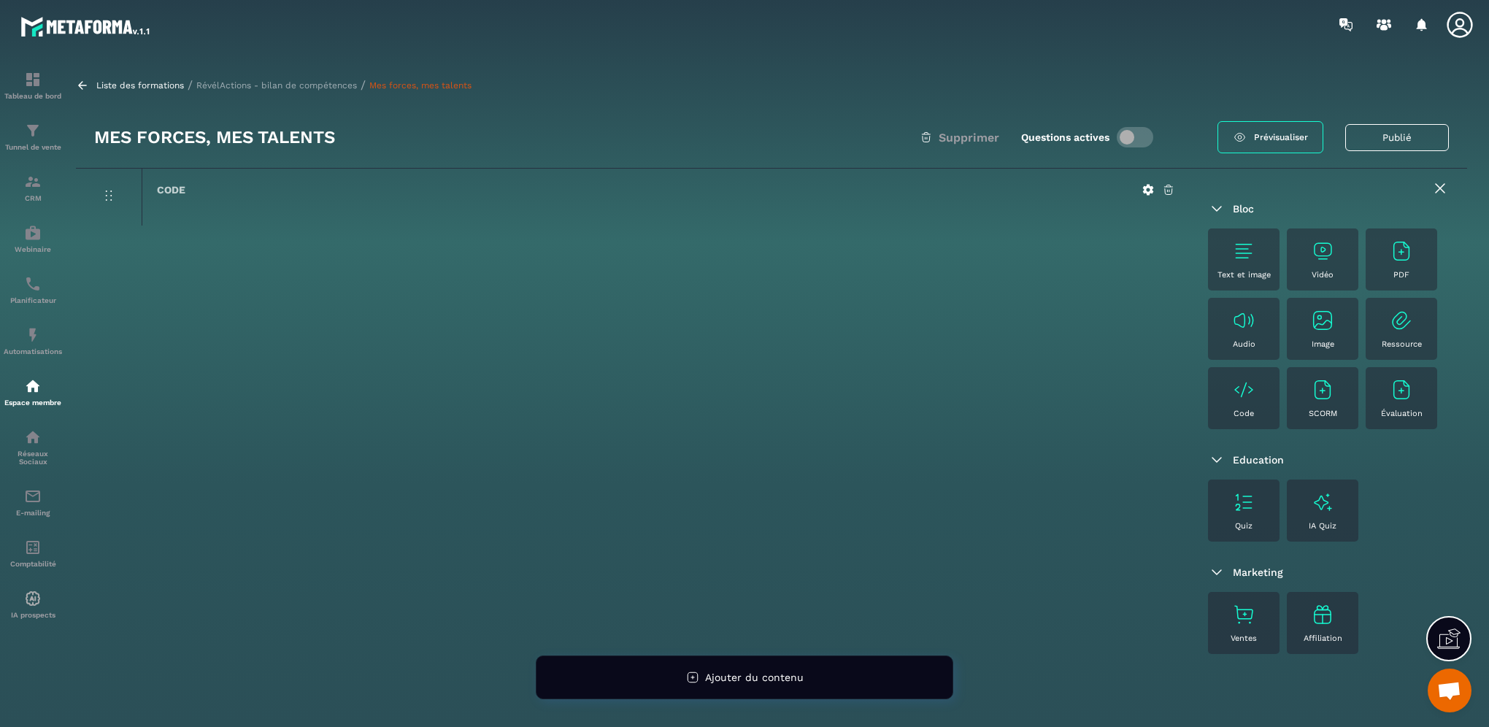
click at [1401, 253] on img at bounding box center [1401, 250] width 23 height 23
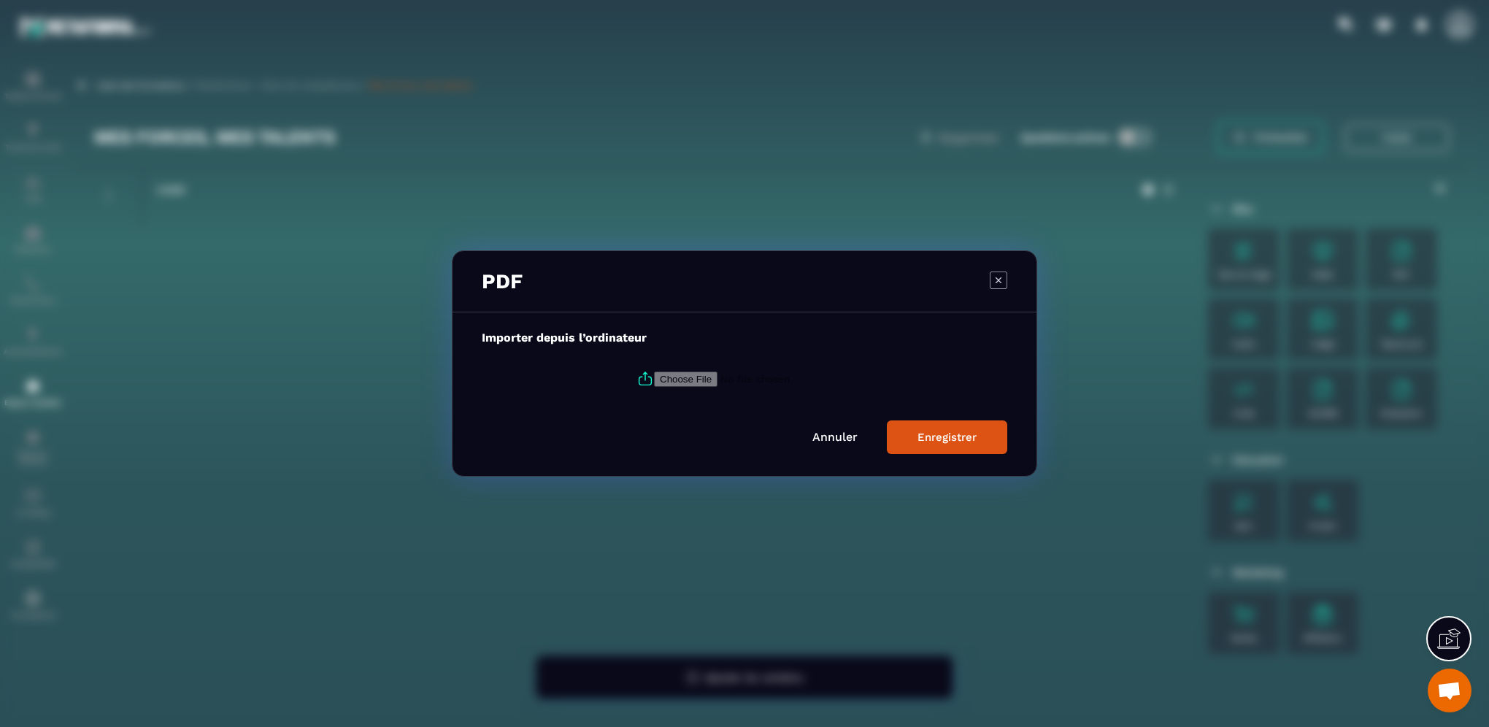
click at [698, 382] on input "Modal window" at bounding box center [753, 378] width 199 height 15
click at [662, 385] on input "Modal window" at bounding box center [753, 378] width 199 height 15
type input "**********"
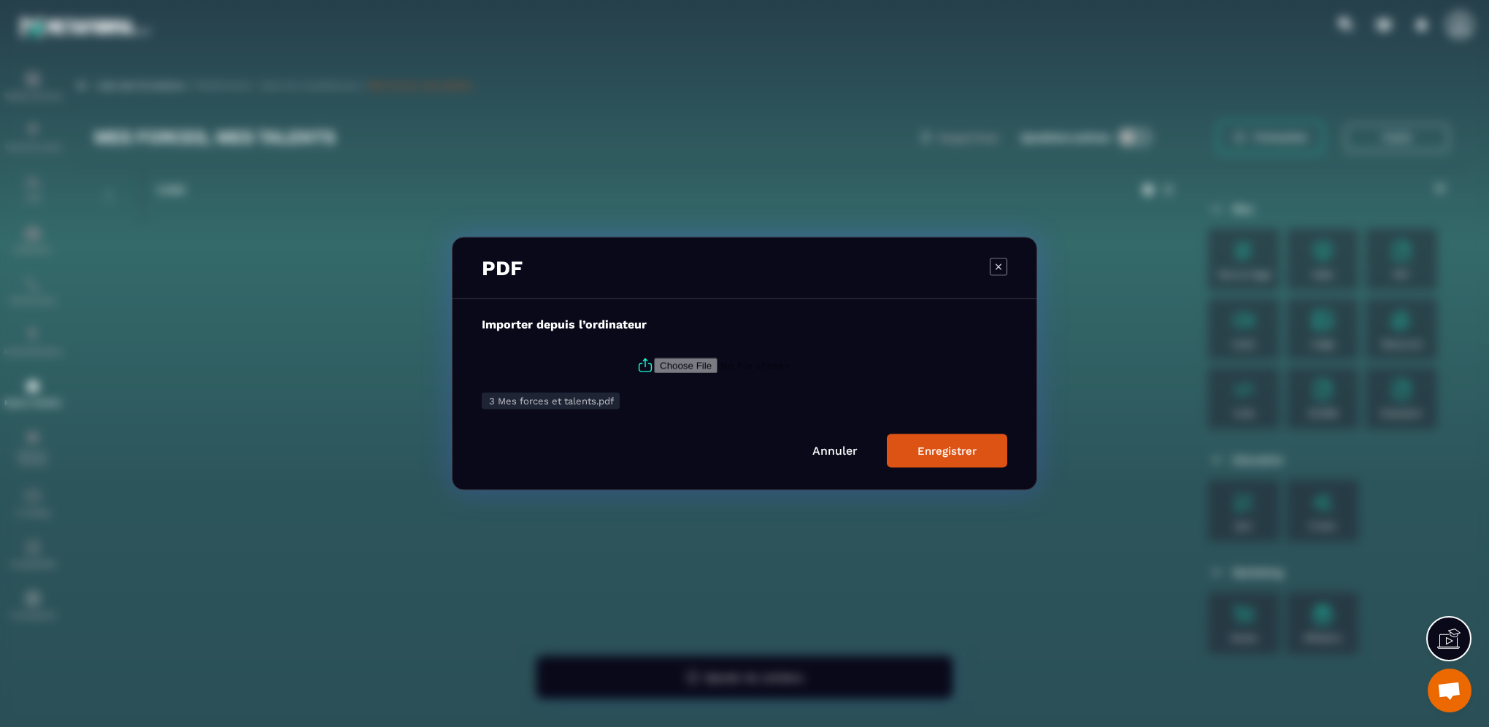
click at [934, 452] on div "Enregistrer" at bounding box center [946, 450] width 59 height 13
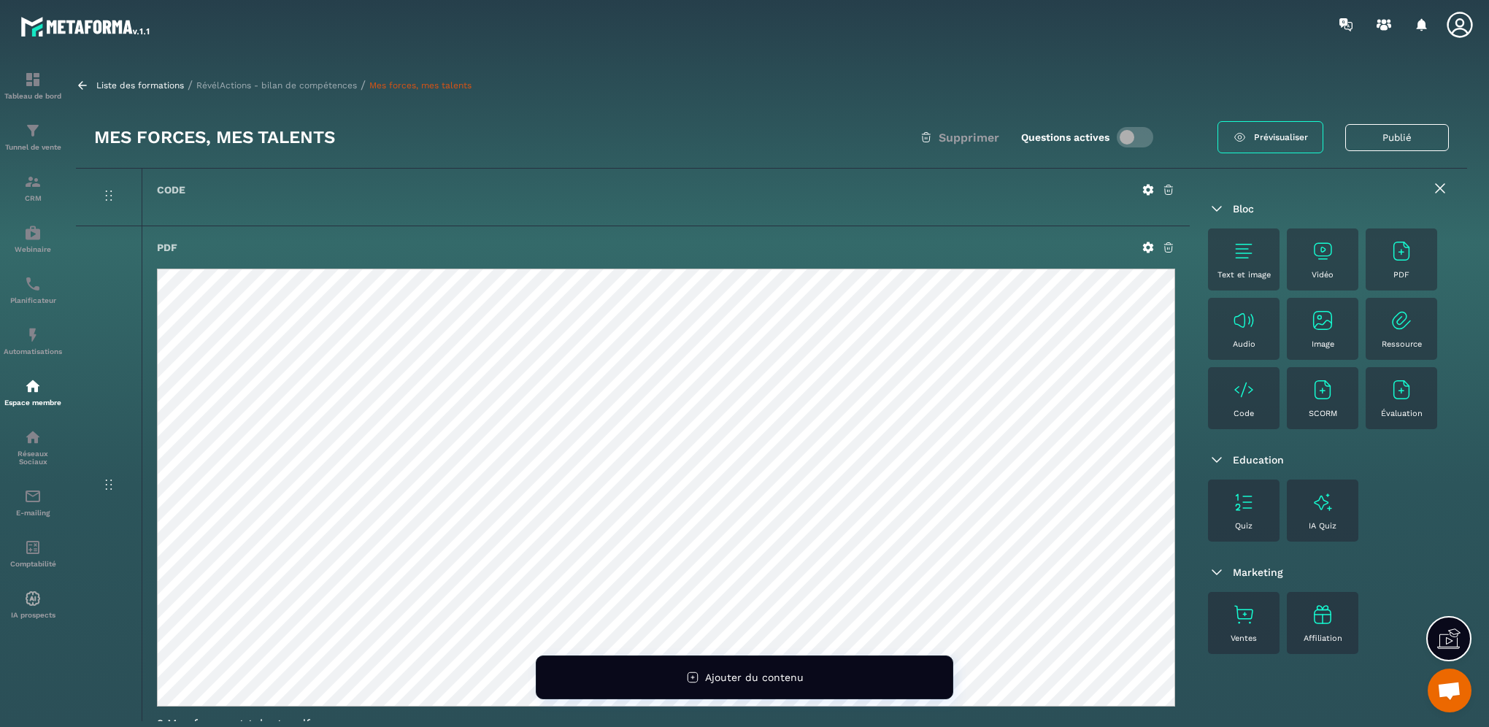
scroll to position [97, 0]
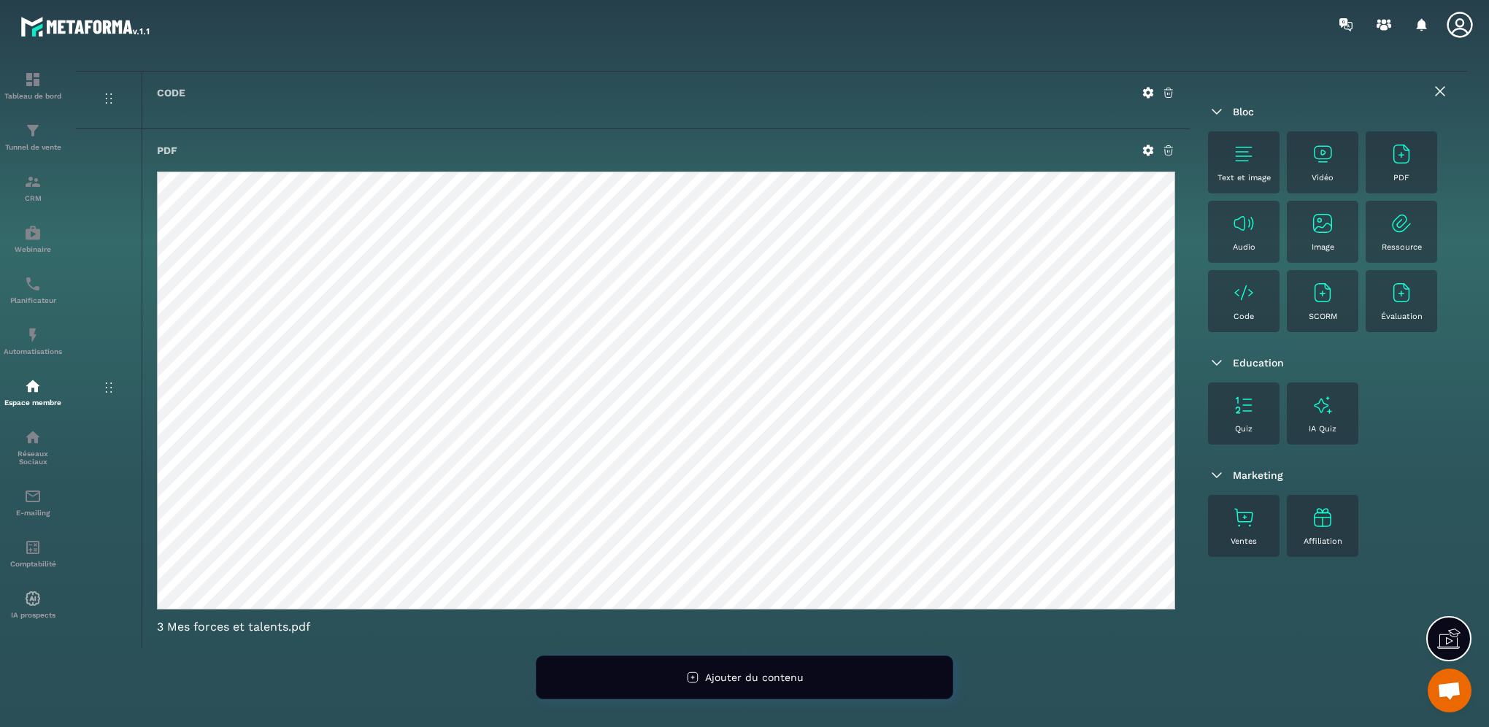
click at [1239, 152] on img at bounding box center [1243, 153] width 23 height 23
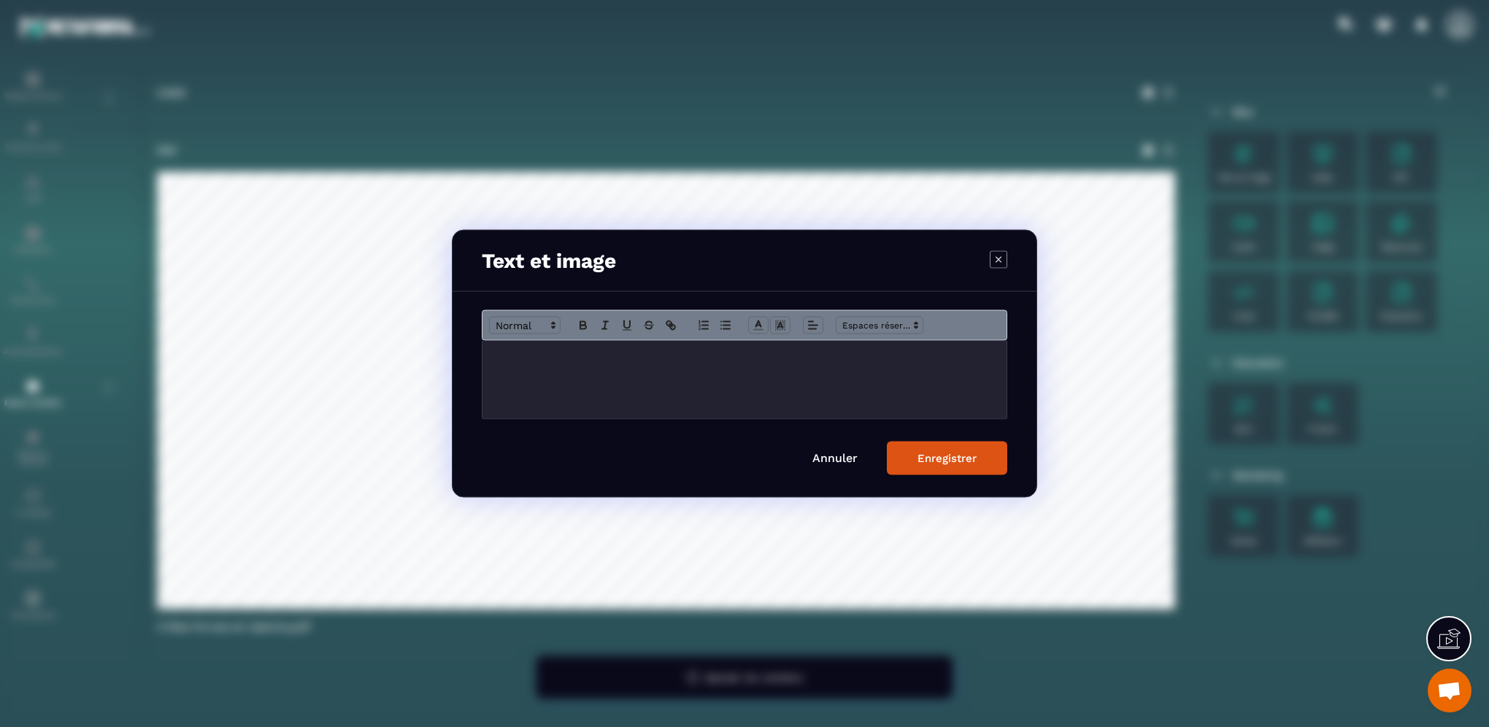
click at [590, 366] on div "Modal window" at bounding box center [744, 380] width 524 height 78
drag, startPoint x: 782, startPoint y: 356, endPoint x: 443, endPoint y: 369, distance: 339.6
click at [443, 369] on section "**********" at bounding box center [744, 363] width 1489 height 727
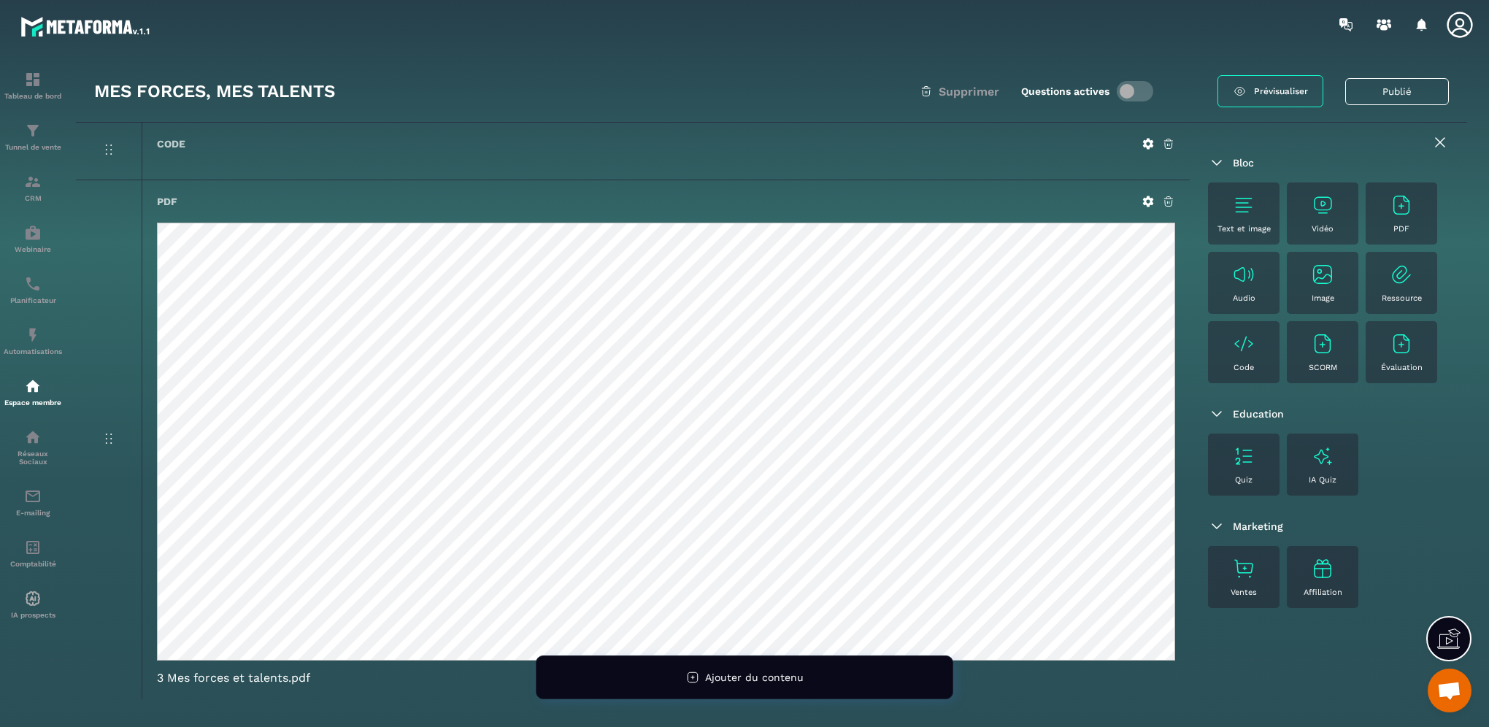
scroll to position [0, 0]
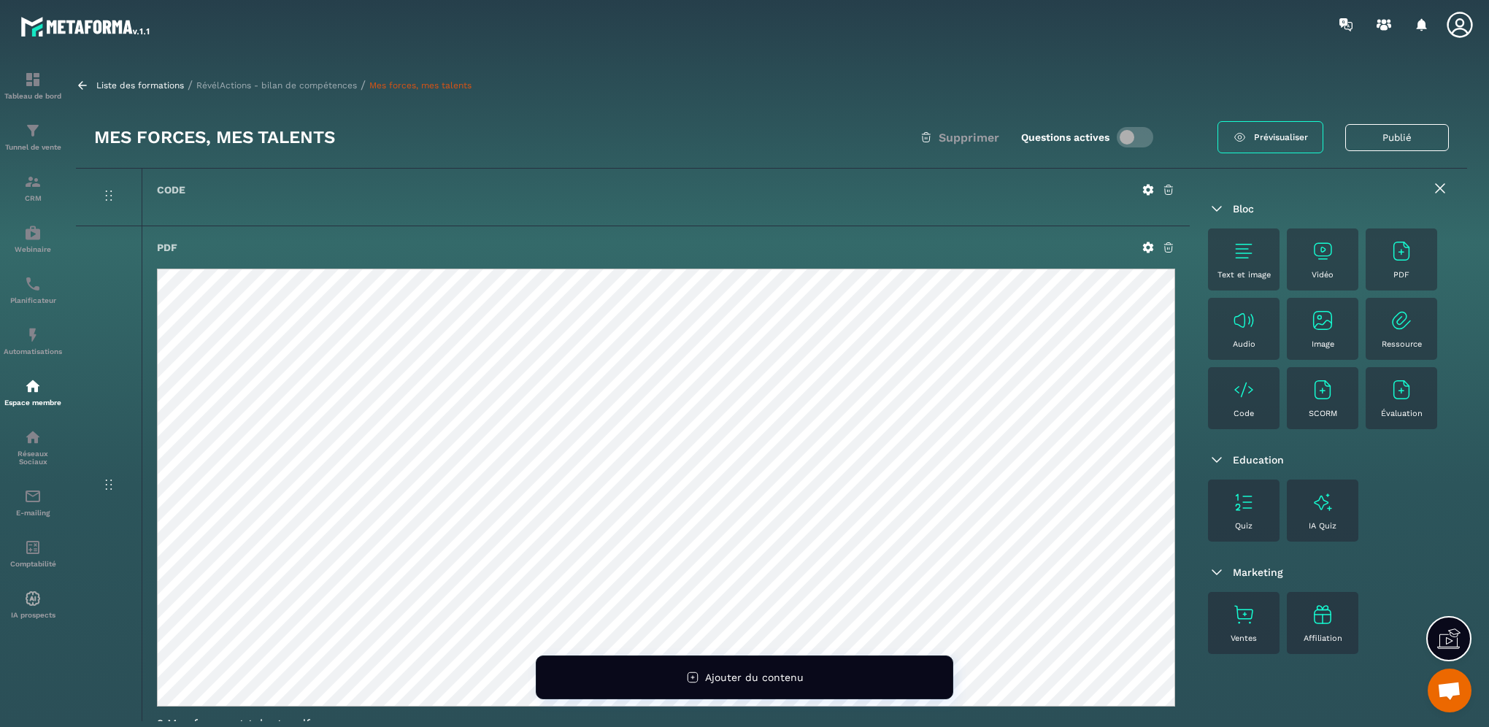
click at [1240, 256] on img at bounding box center [1243, 250] width 23 height 23
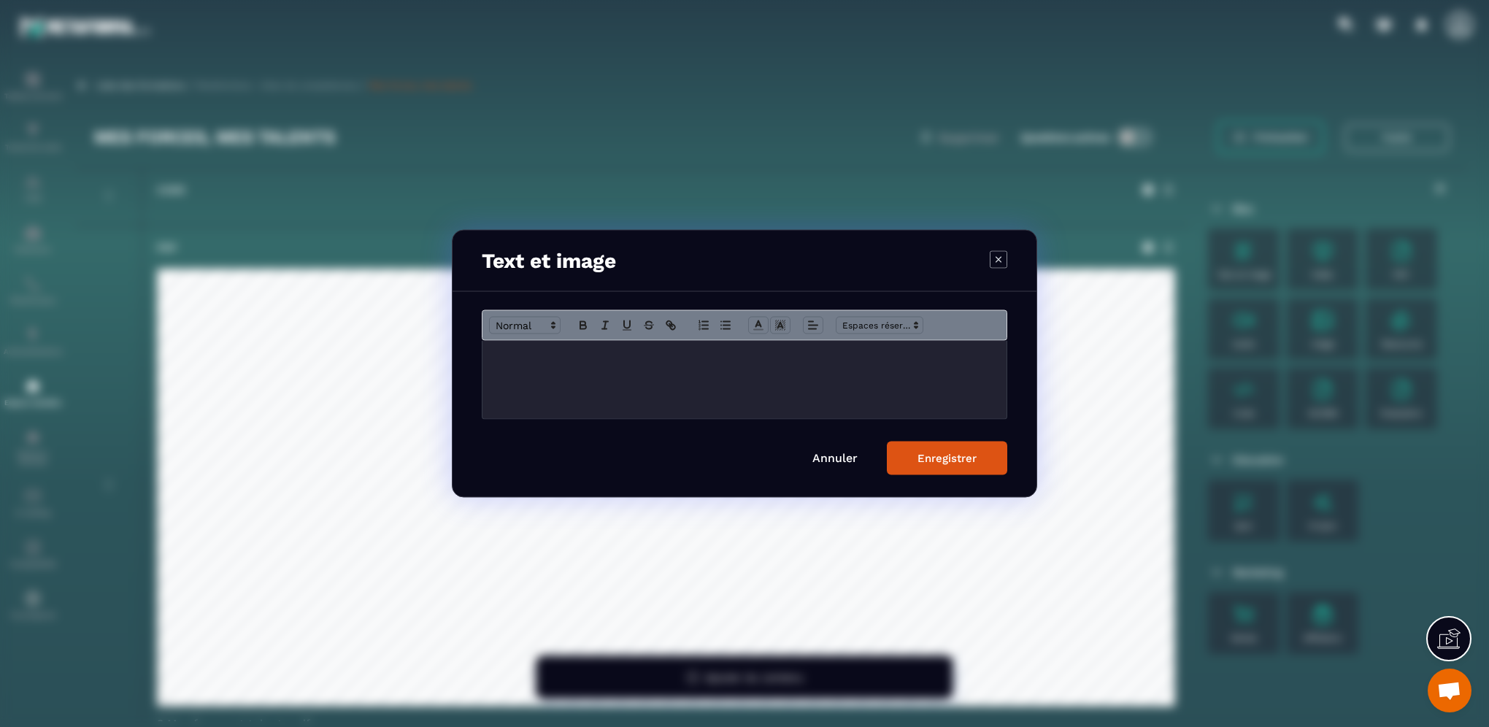
click at [655, 367] on div "Modal window" at bounding box center [744, 380] width 524 height 78
click at [506, 371] on p "**********" at bounding box center [744, 363] width 502 height 27
click at [636, 379] on div "**********" at bounding box center [744, 380] width 524 height 78
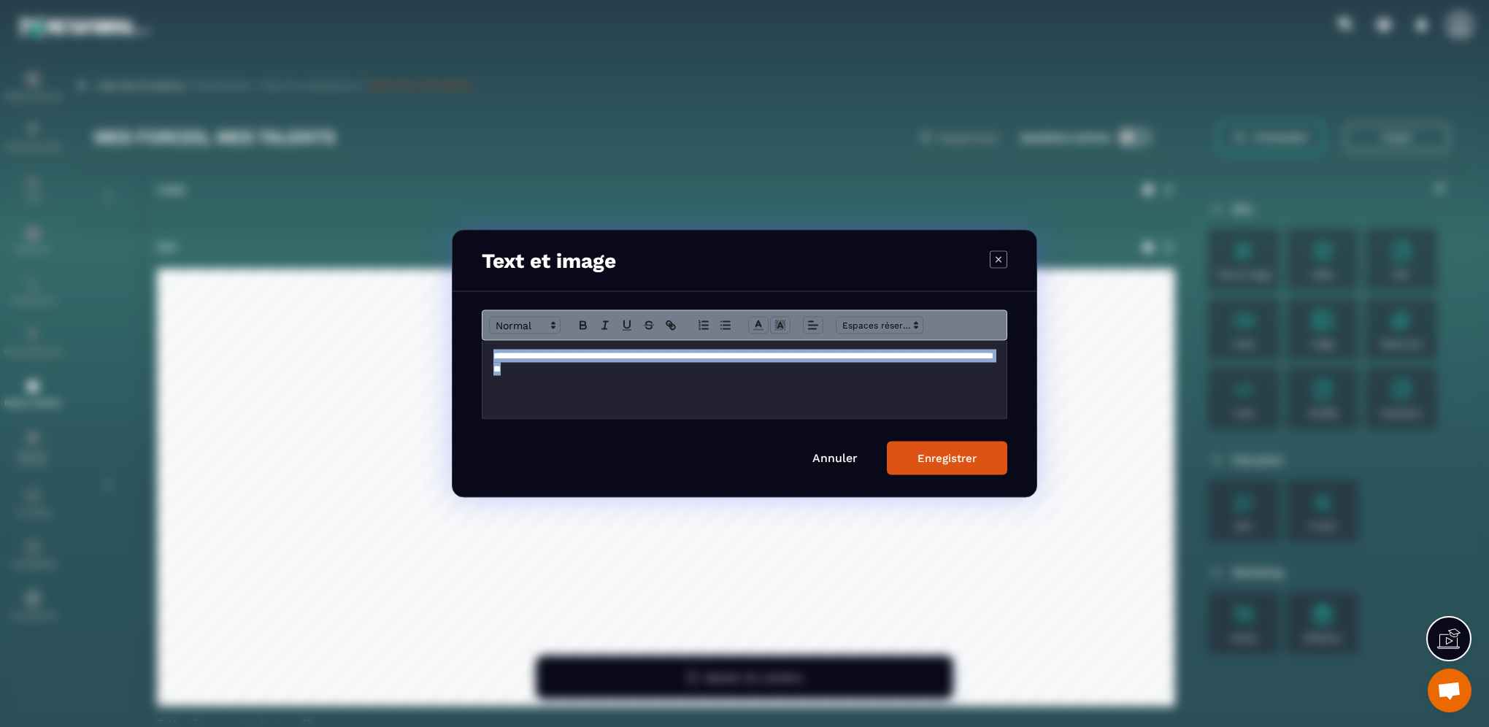
drag, startPoint x: 598, startPoint y: 371, endPoint x: 489, endPoint y: 359, distance: 110.2
click at [489, 359] on div "**********" at bounding box center [744, 380] width 524 height 78
click at [750, 320] on span "Modal window" at bounding box center [758, 326] width 20 height 18
click at [819, 355] on span "Modal window" at bounding box center [818, 358] width 12 height 12
click at [920, 458] on div "Enregistrer" at bounding box center [946, 458] width 59 height 13
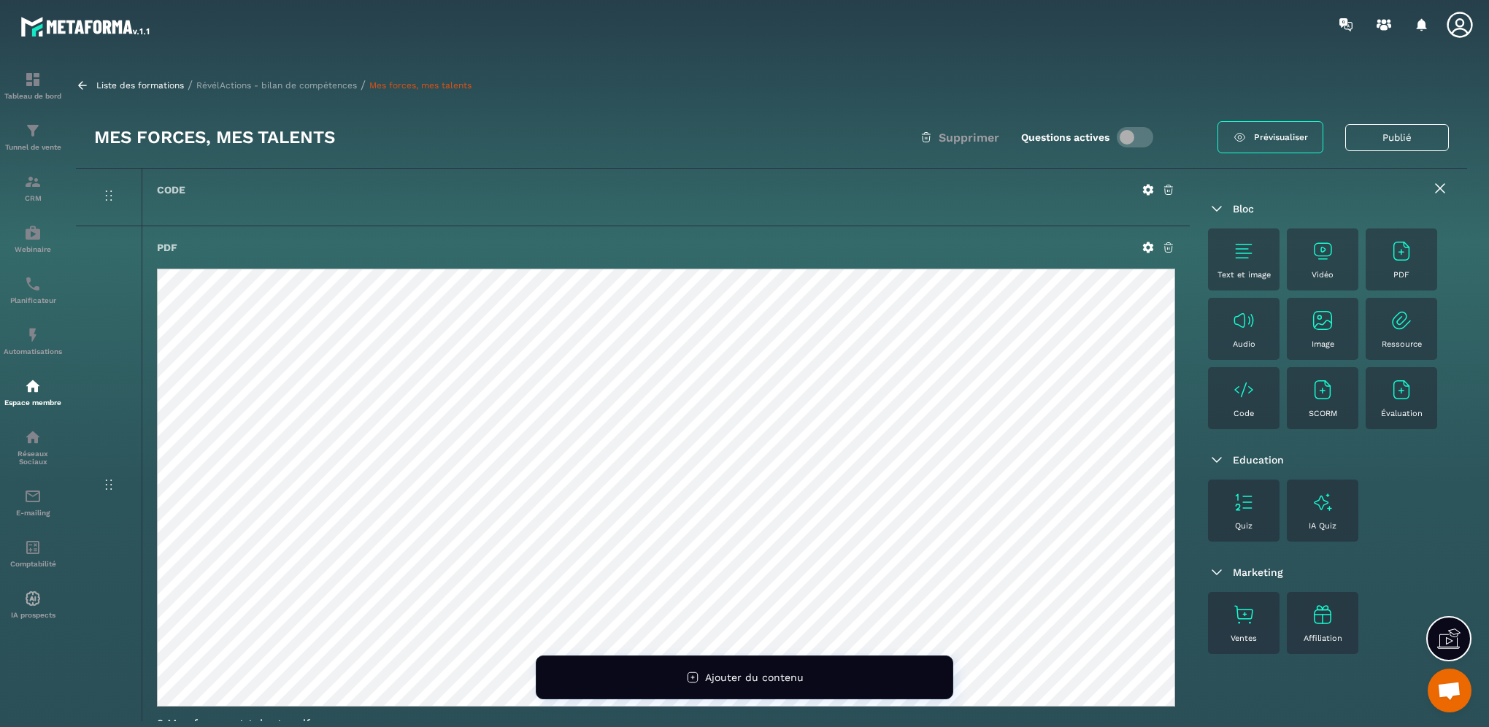
scroll to position [169, 0]
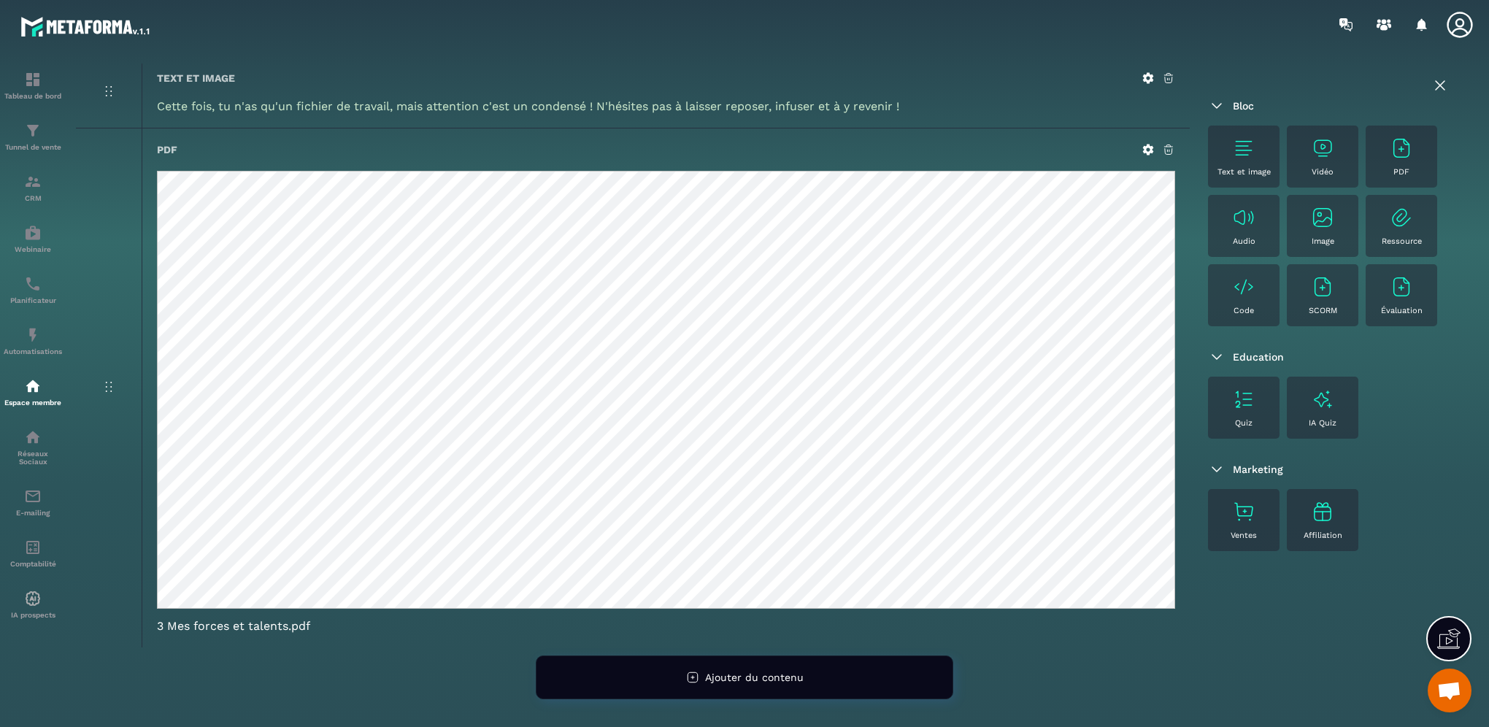
click at [1433, 82] on icon at bounding box center [1440, 86] width 18 height 18
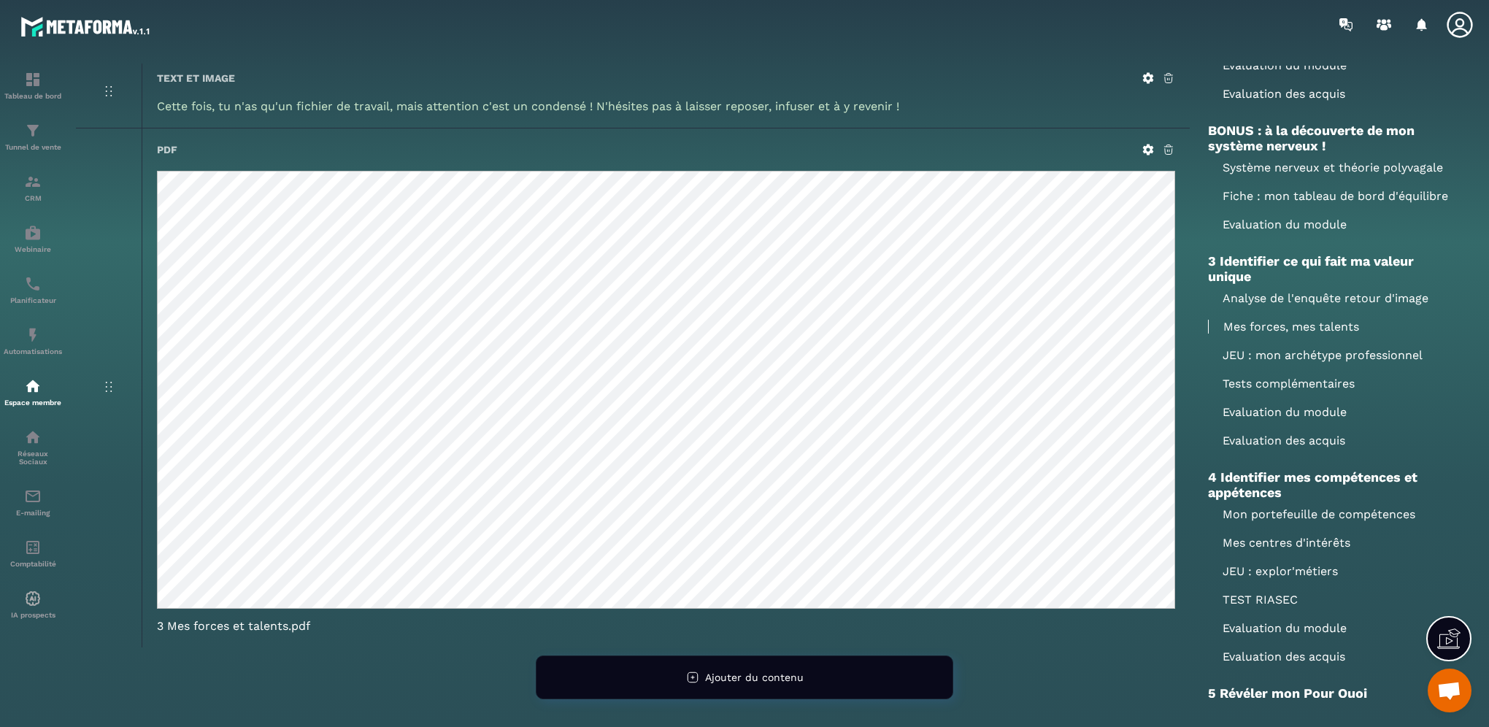
scroll to position [511, 0]
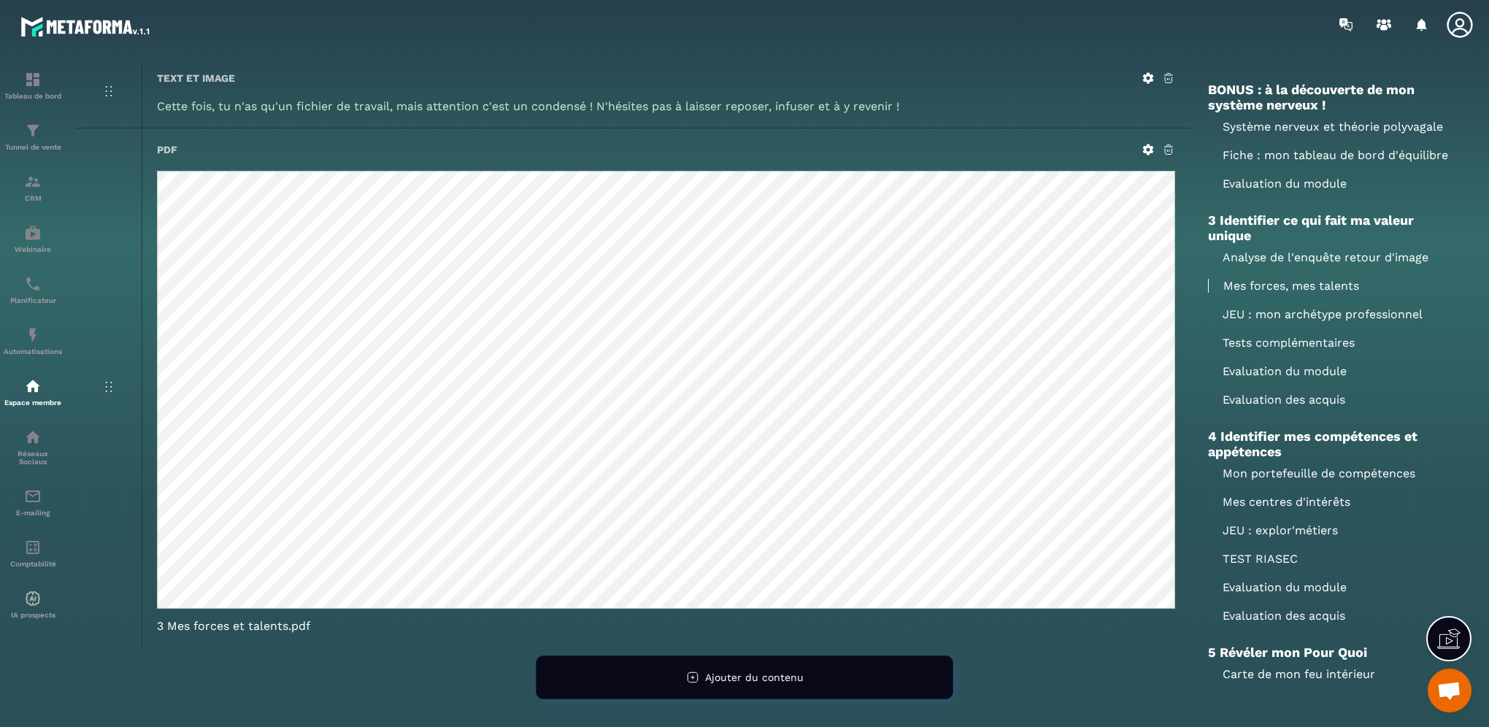
click at [1290, 321] on p "JEU : mon archétype professionnel" at bounding box center [1328, 314] width 241 height 14
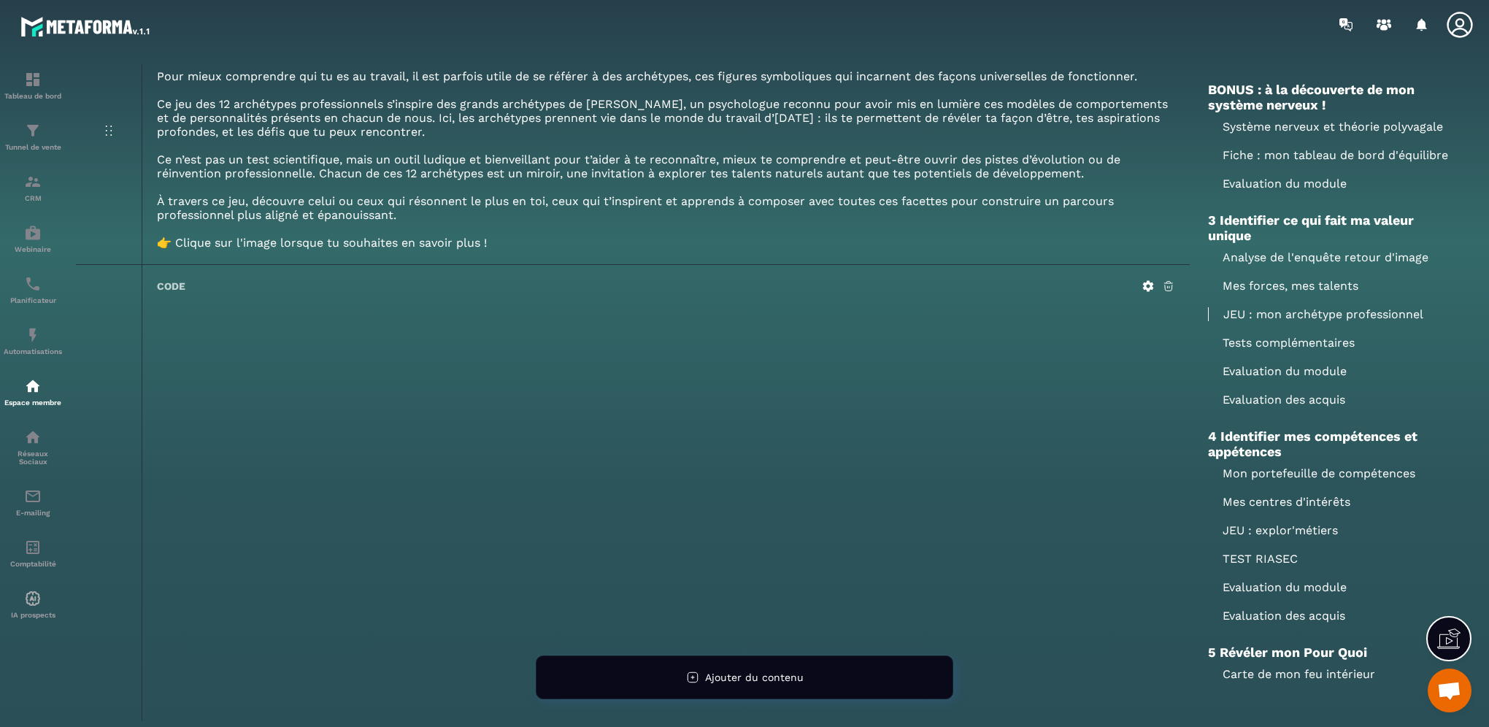
scroll to position [23, 0]
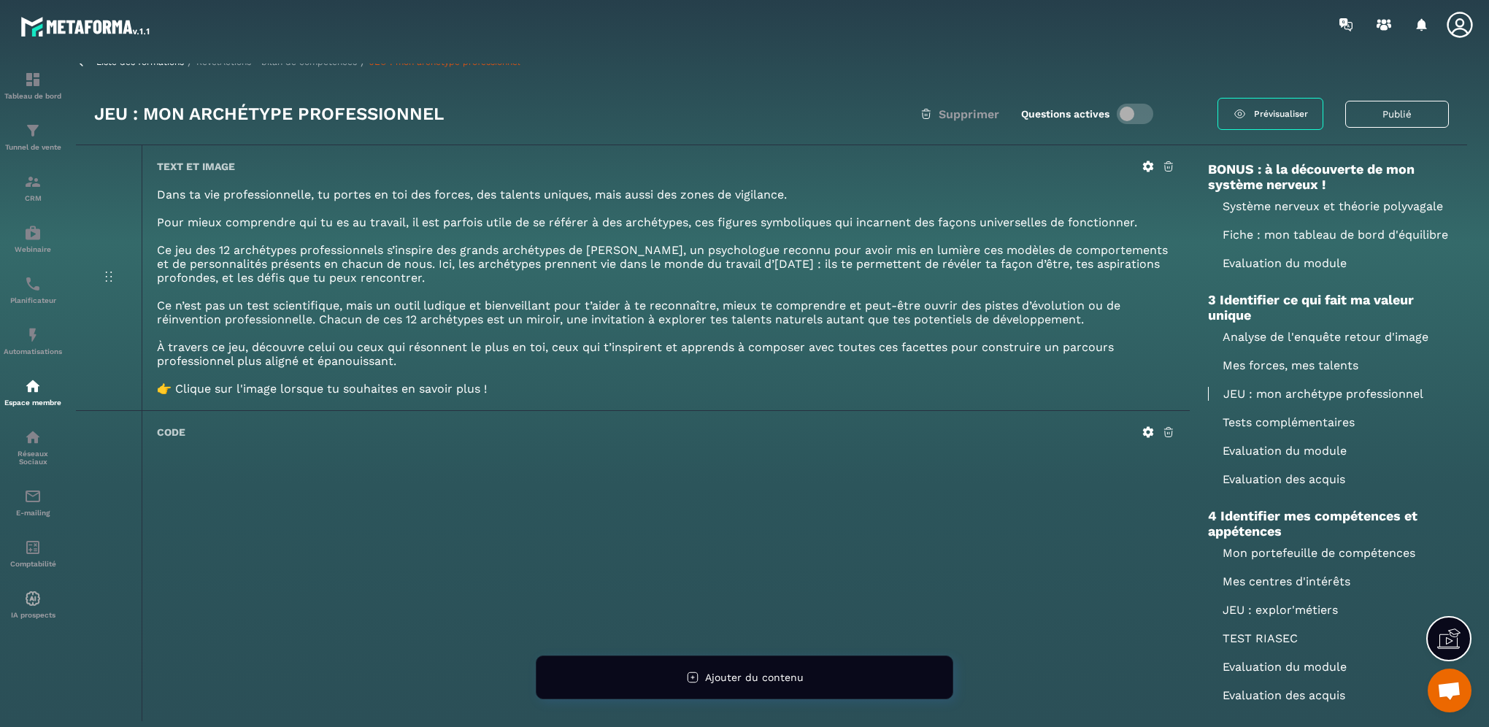
click at [1146, 155] on div "Text et image Dans ta vie professionnelle, tu portes en toi des forces, des tal…" at bounding box center [666, 277] width 1048 height 265
click at [1152, 172] on icon at bounding box center [1147, 166] width 13 height 13
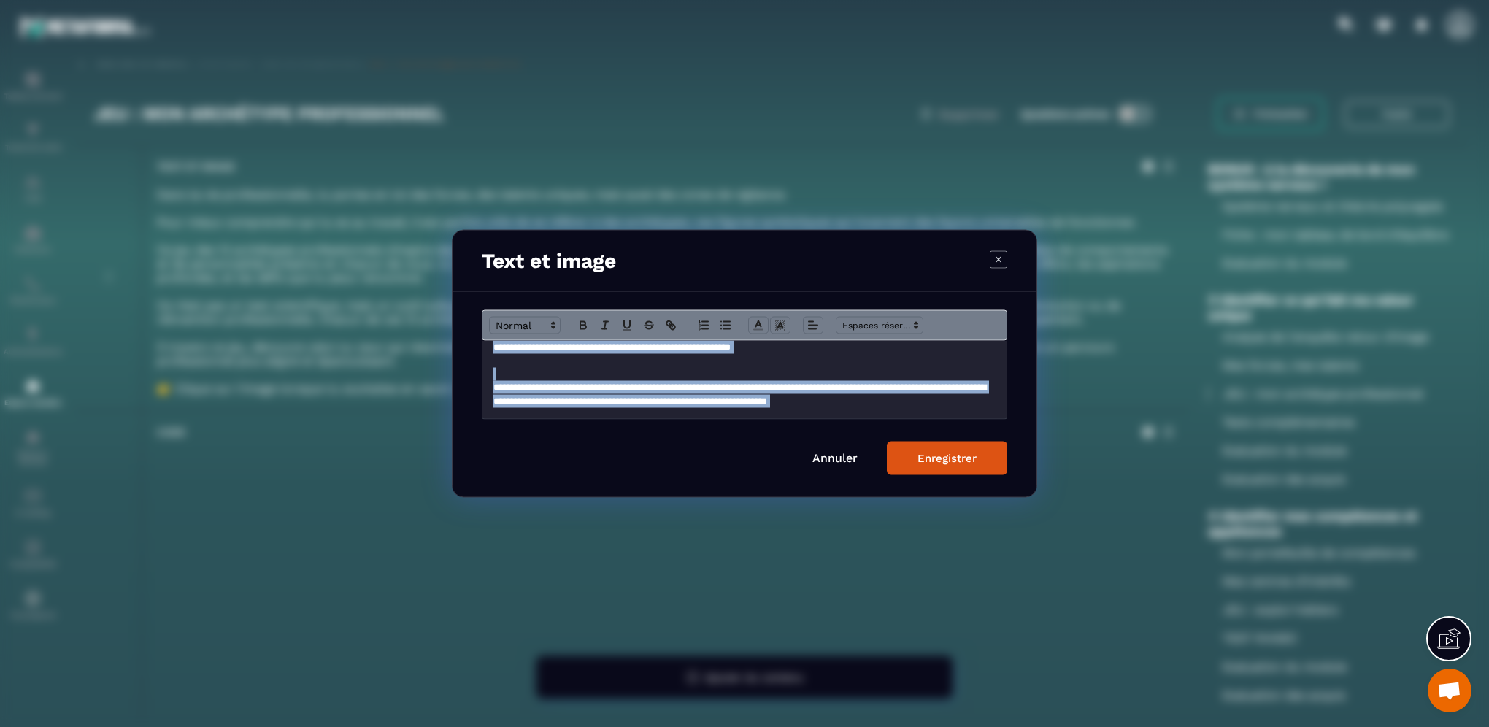
scroll to position [222, 0]
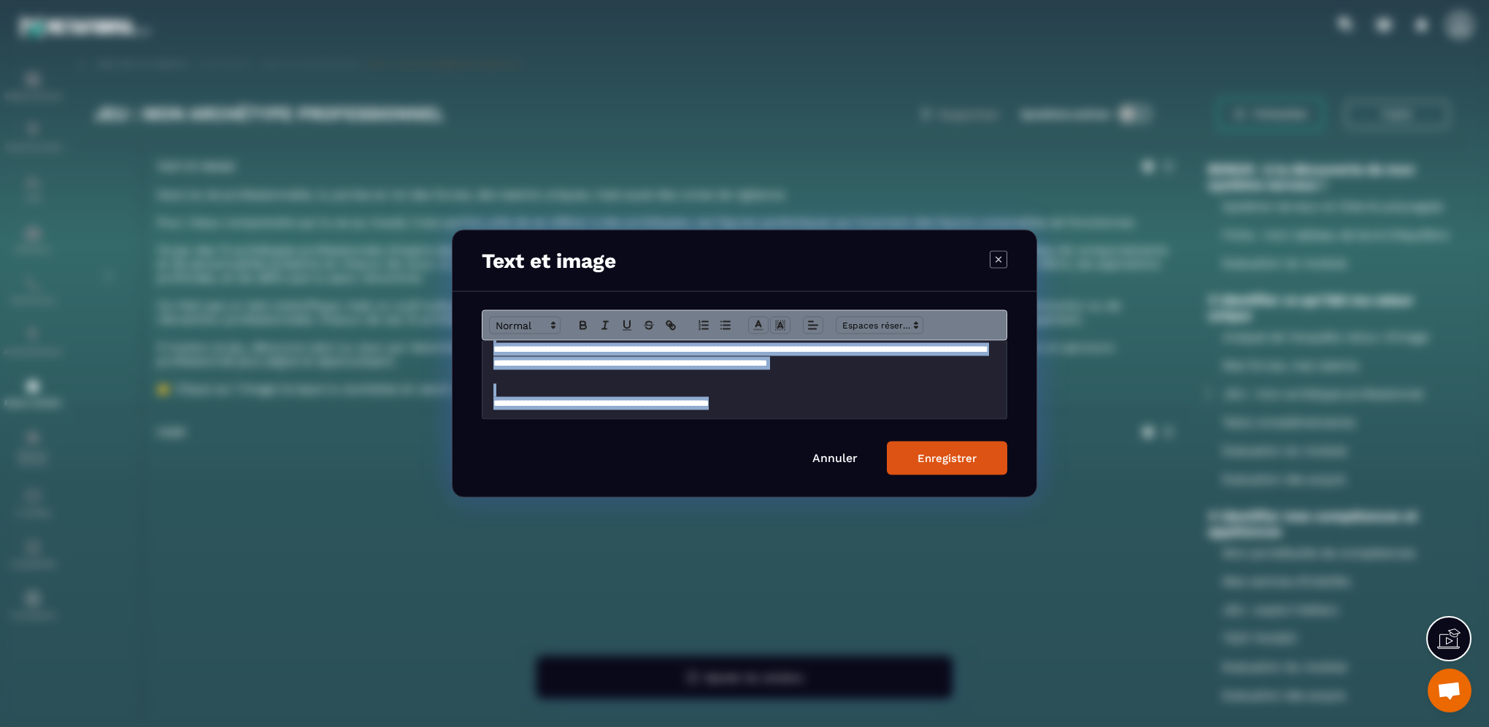
drag, startPoint x: 493, startPoint y: 352, endPoint x: 831, endPoint y: 418, distance: 343.6
click at [831, 418] on div "**********" at bounding box center [744, 380] width 524 height 78
click at [760, 328] on icon "Modal window" at bounding box center [758, 325] width 13 height 13
click at [818, 361] on span "Modal window" at bounding box center [818, 358] width 12 height 12
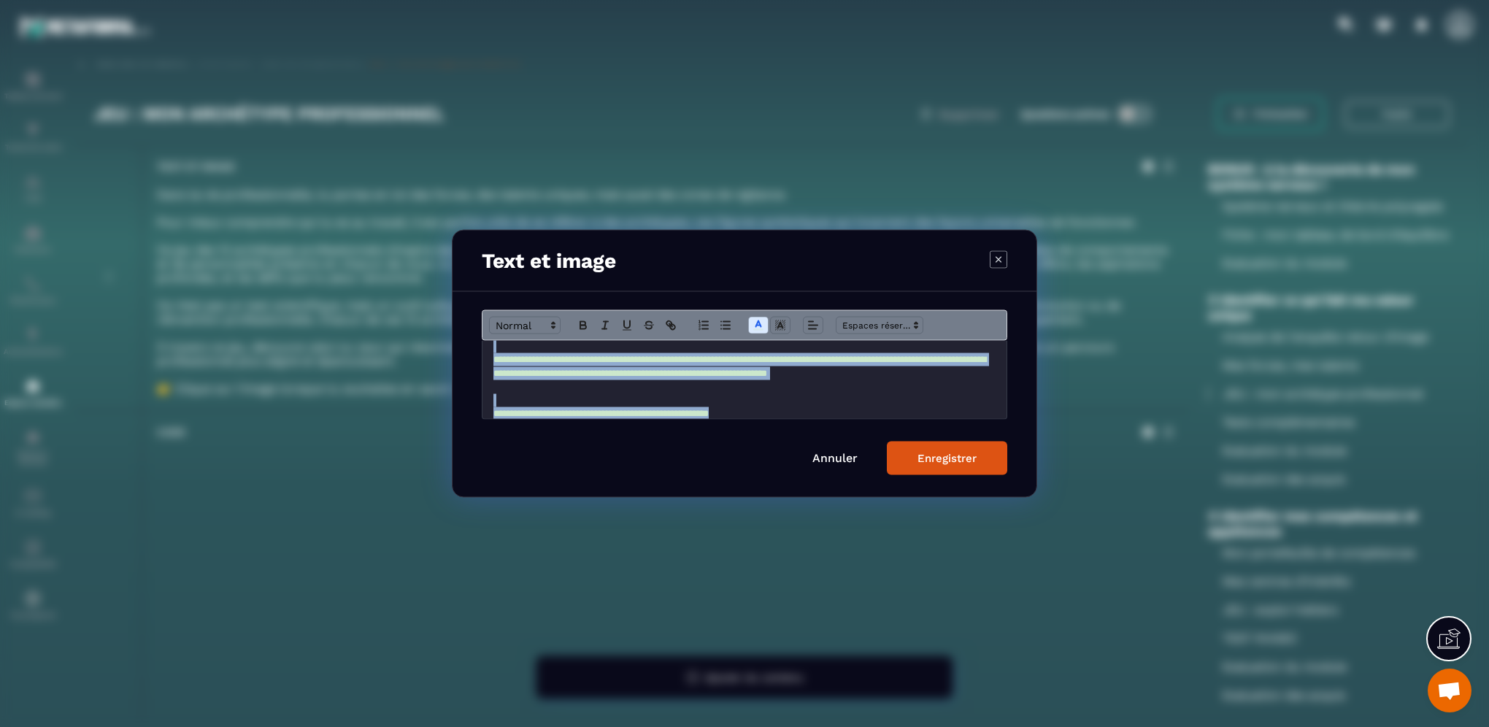
click at [793, 404] on p "Modal window" at bounding box center [744, 399] width 502 height 13
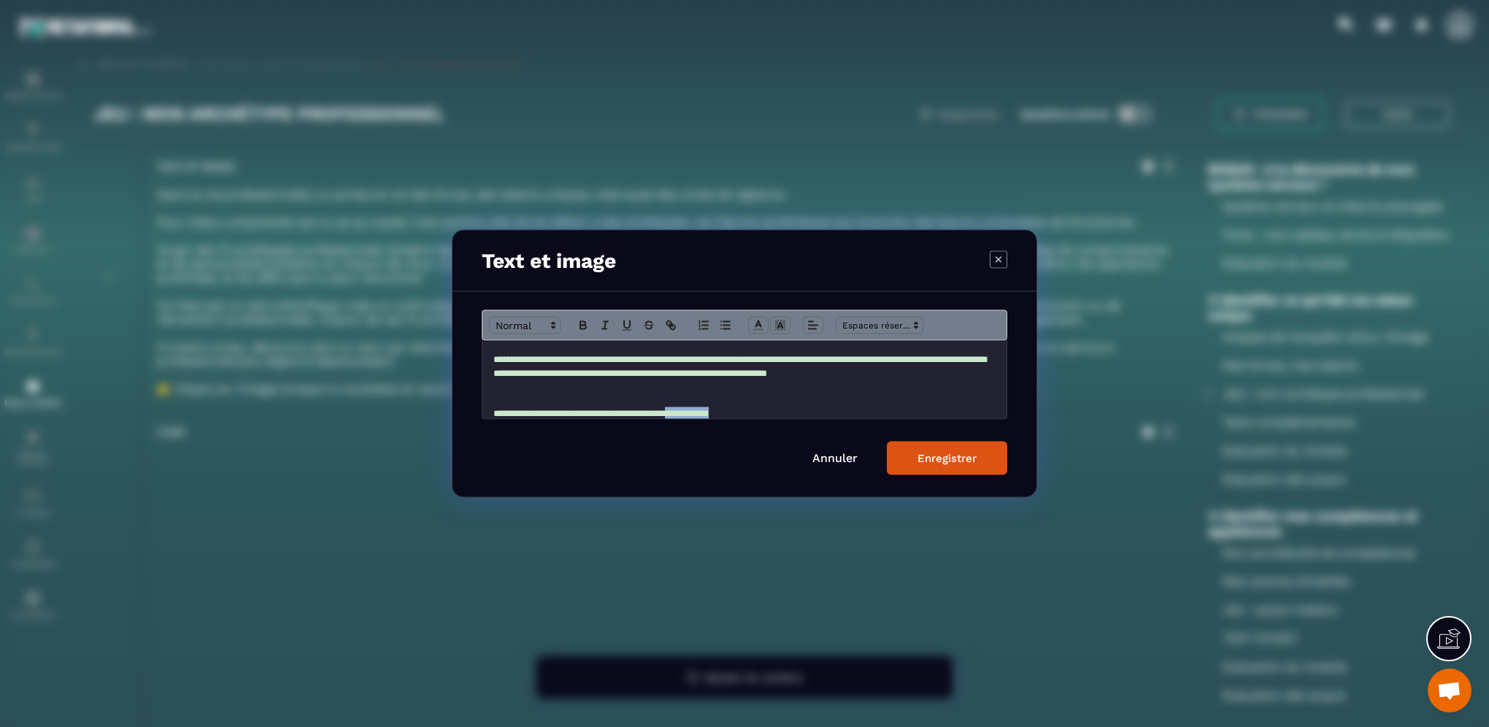
scroll to position [222, 0]
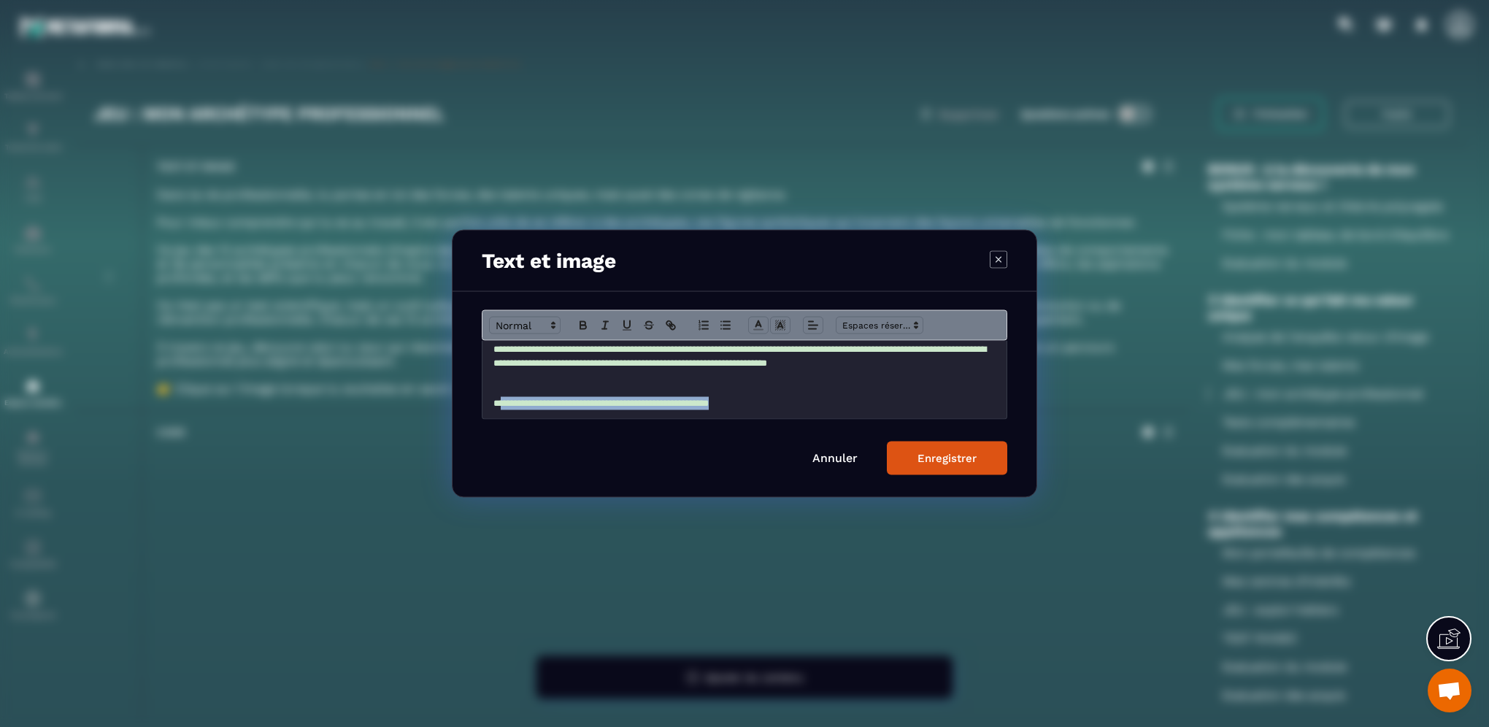
drag, startPoint x: 782, startPoint y: 417, endPoint x: 506, endPoint y: 398, distance: 276.6
click at [506, 398] on p "**********" at bounding box center [738, 402] width 491 height 13
click at [784, 318] on span "Modal window" at bounding box center [780, 326] width 20 height 18
click at [823, 361] on span "Modal window" at bounding box center [826, 358] width 12 height 12
click at [812, 381] on p "**********" at bounding box center [738, 363] width 491 height 40
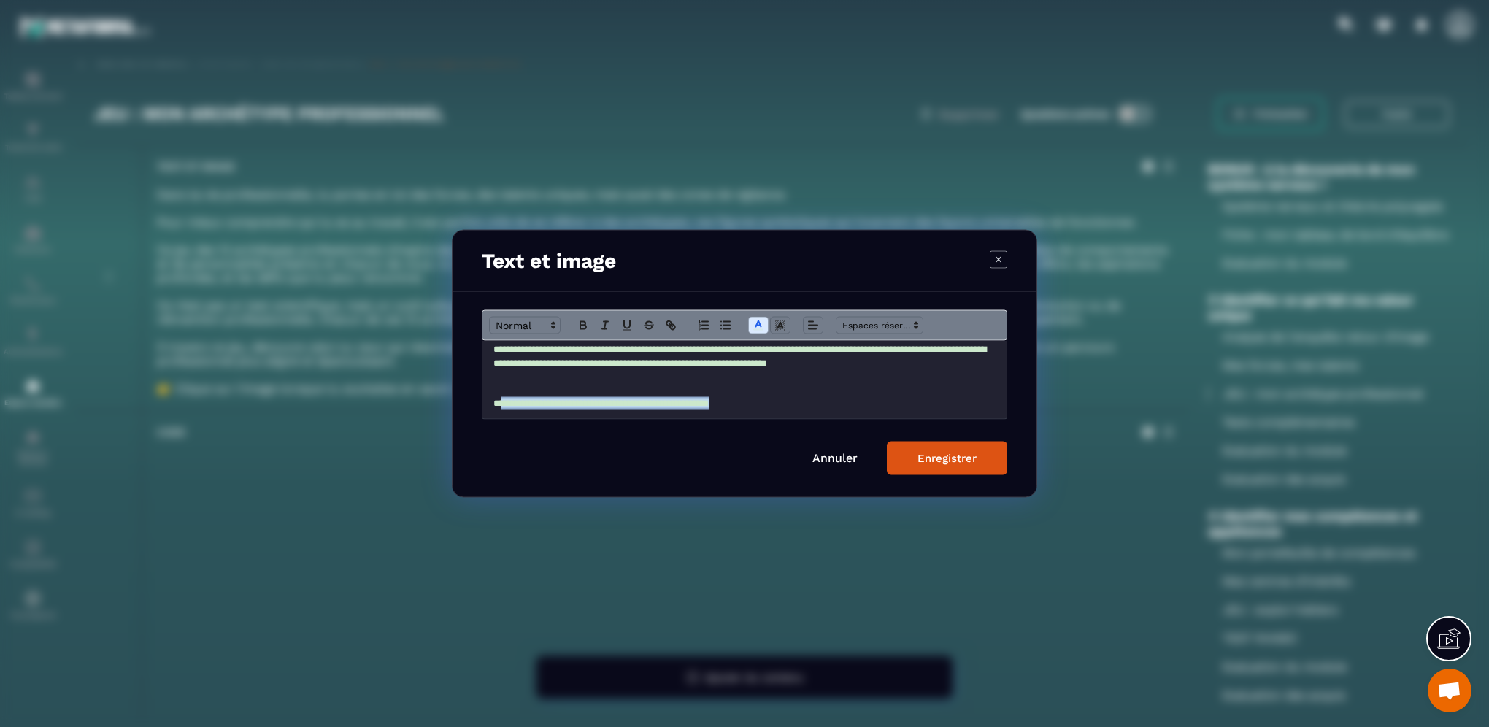
drag, startPoint x: 787, startPoint y: 406, endPoint x: 502, endPoint y: 410, distance: 284.7
click at [502, 409] on p "**********" at bounding box center [738, 402] width 491 height 13
click at [785, 324] on icon "Modal window" at bounding box center [780, 325] width 13 height 13
click at [841, 385] on span "Modal window" at bounding box center [840, 388] width 12 height 12
click at [920, 464] on button "Enregistrer" at bounding box center [947, 459] width 120 height 34
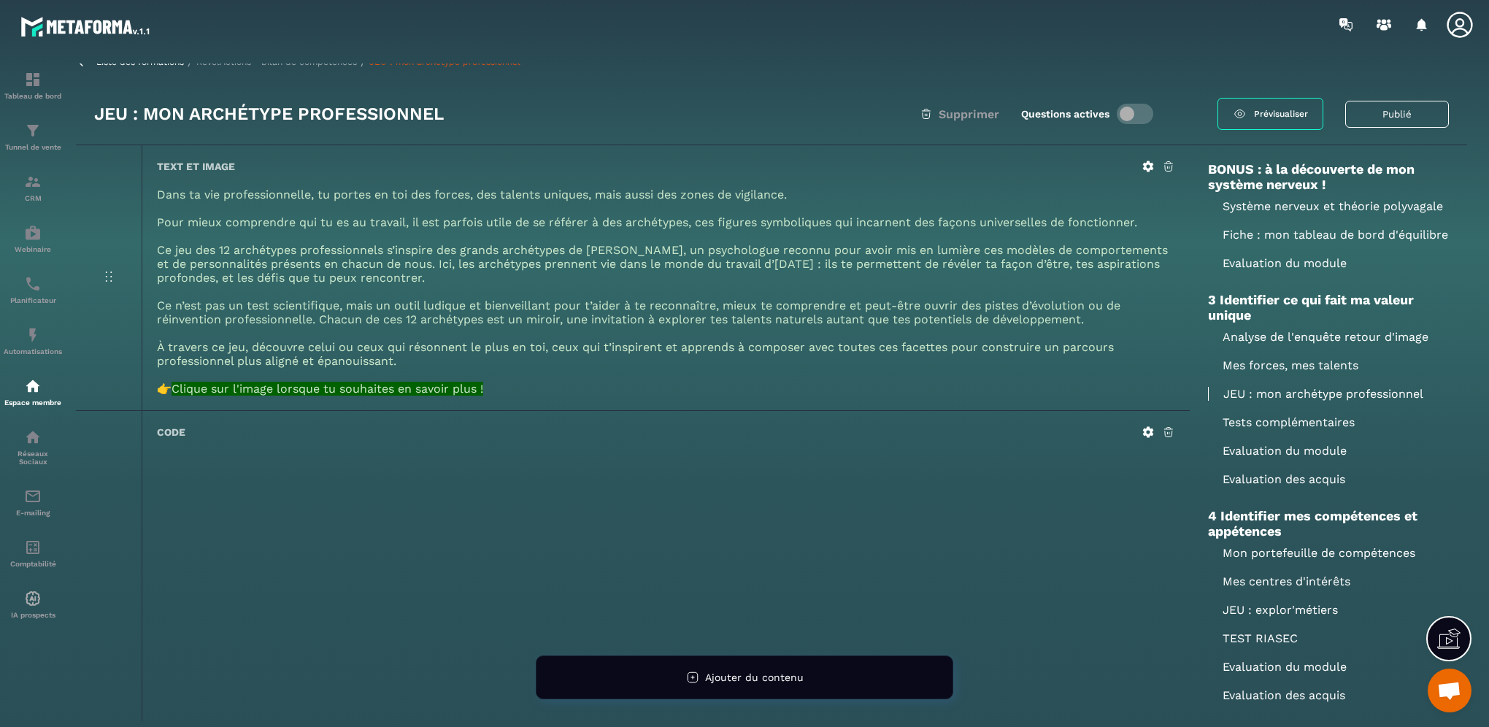
click at [1146, 166] on icon at bounding box center [1147, 166] width 13 height 13
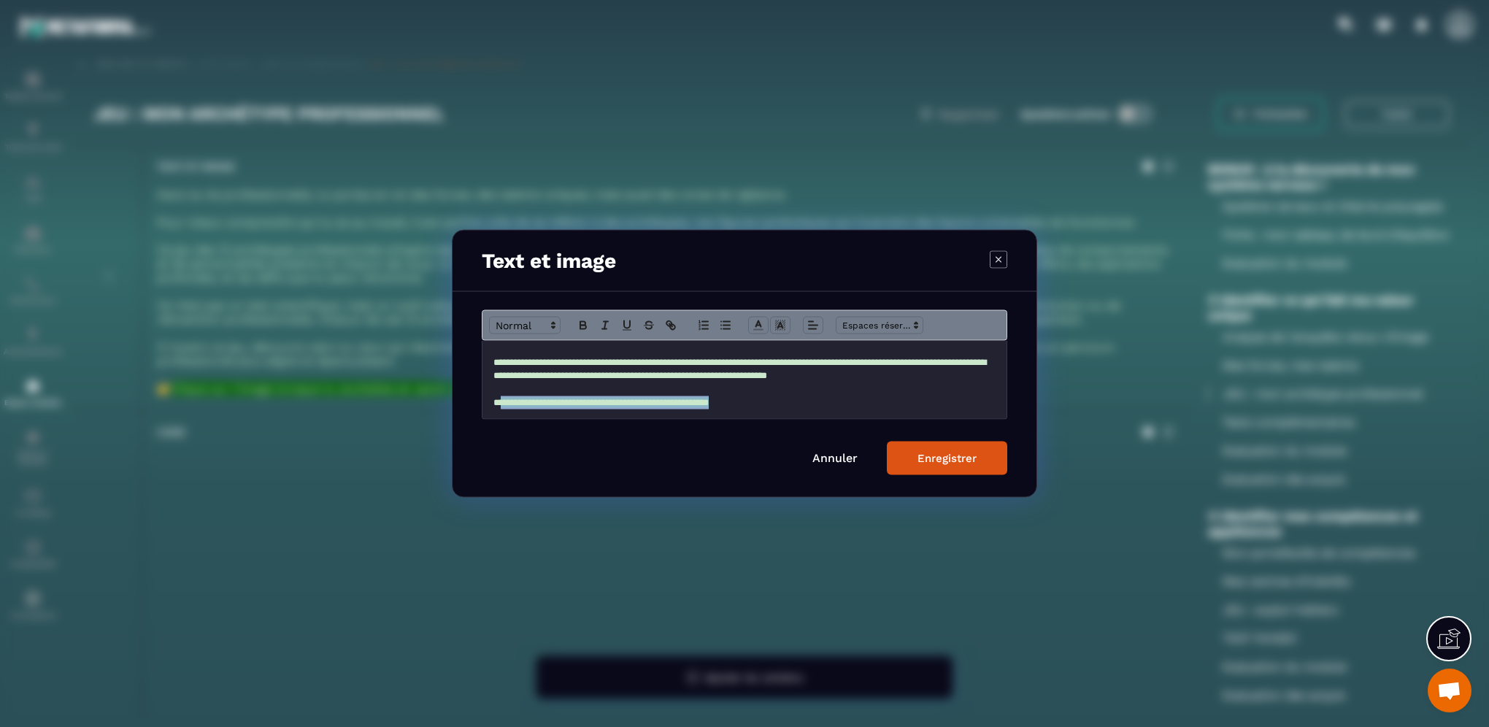
drag, startPoint x: 768, startPoint y: 406, endPoint x: 506, endPoint y: 409, distance: 262.0
click at [506, 409] on p "**********" at bounding box center [744, 402] width 502 height 13
click at [785, 323] on rect "Modal window" at bounding box center [785, 323] width 1 height 1
click at [828, 359] on span "Modal window" at bounding box center [826, 358] width 12 height 12
click at [759, 324] on polyline "Modal window" at bounding box center [758, 324] width 5 height 6
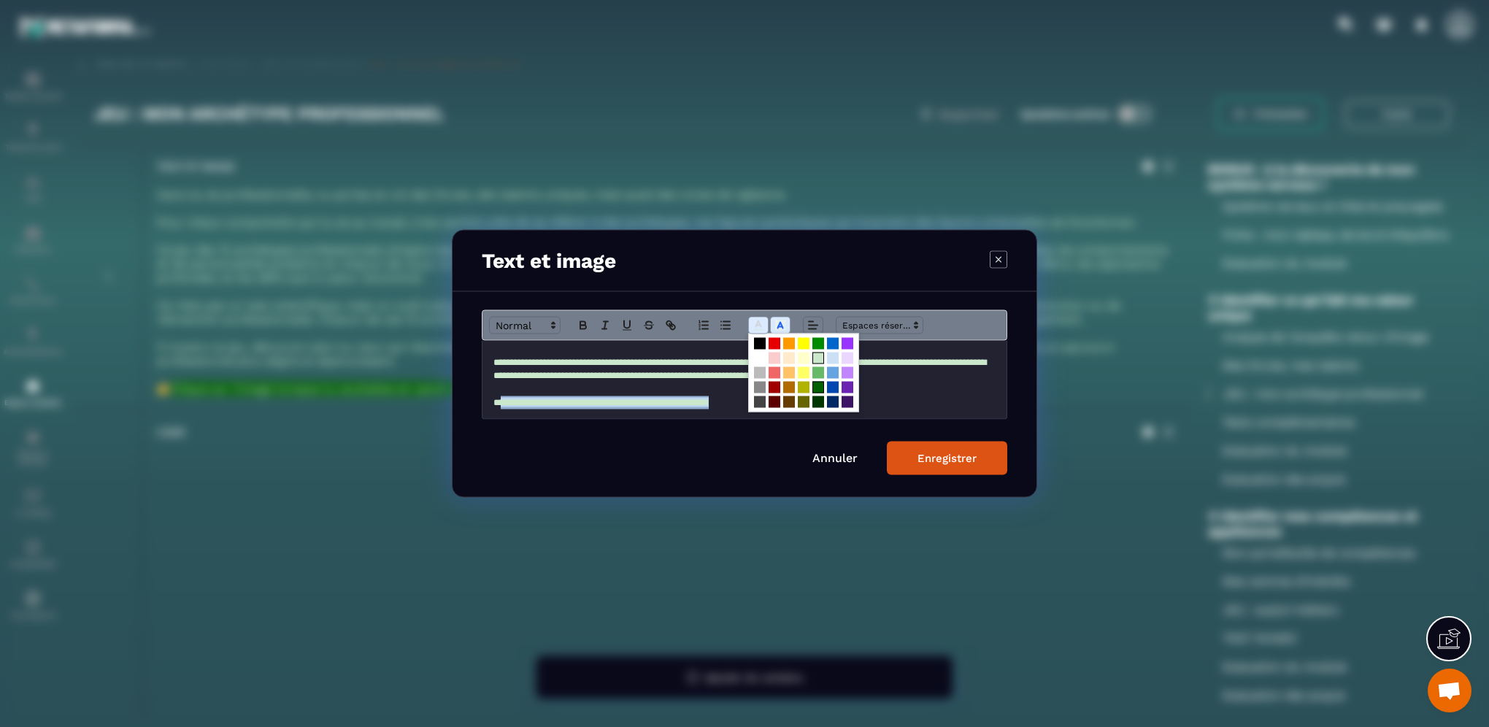
click at [819, 388] on span "Modal window" at bounding box center [818, 388] width 12 height 12
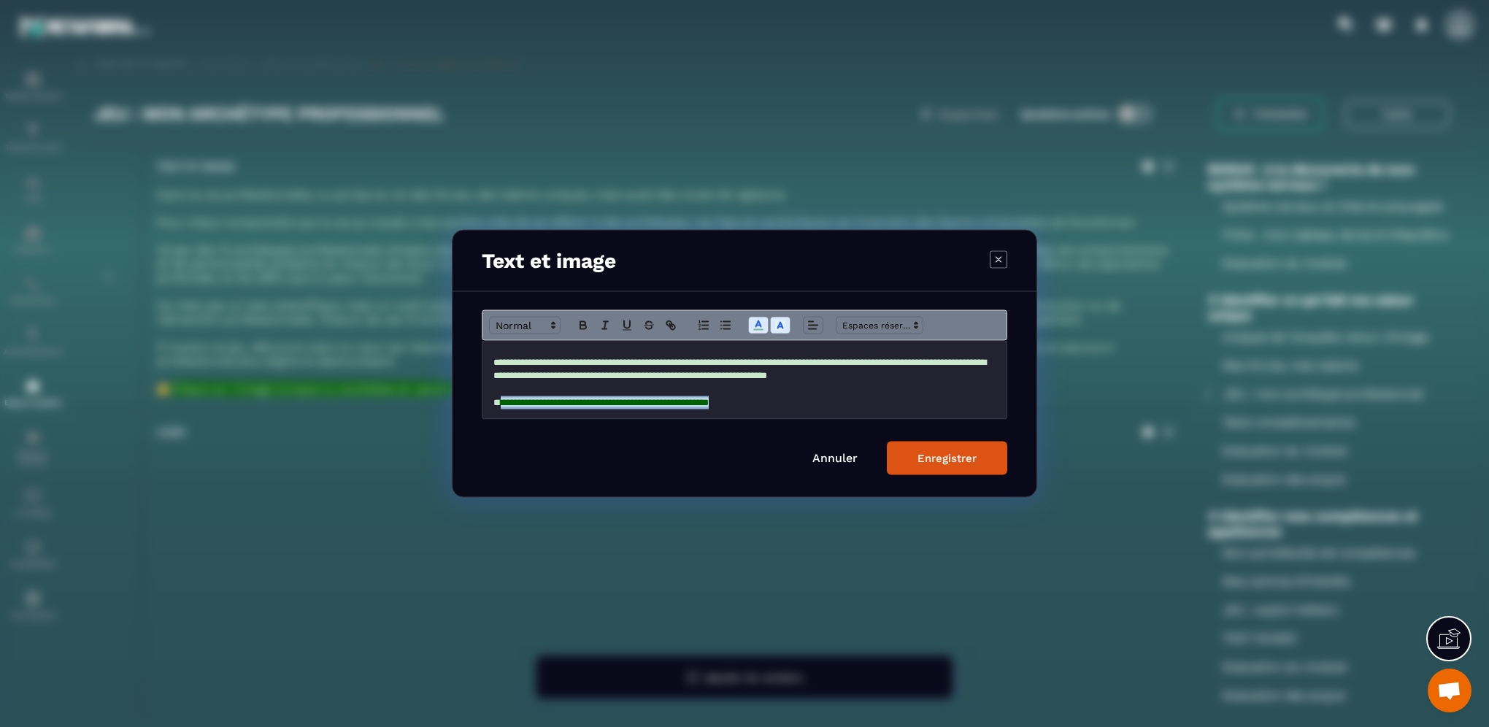
click at [944, 464] on button "Enregistrer" at bounding box center [947, 459] width 120 height 34
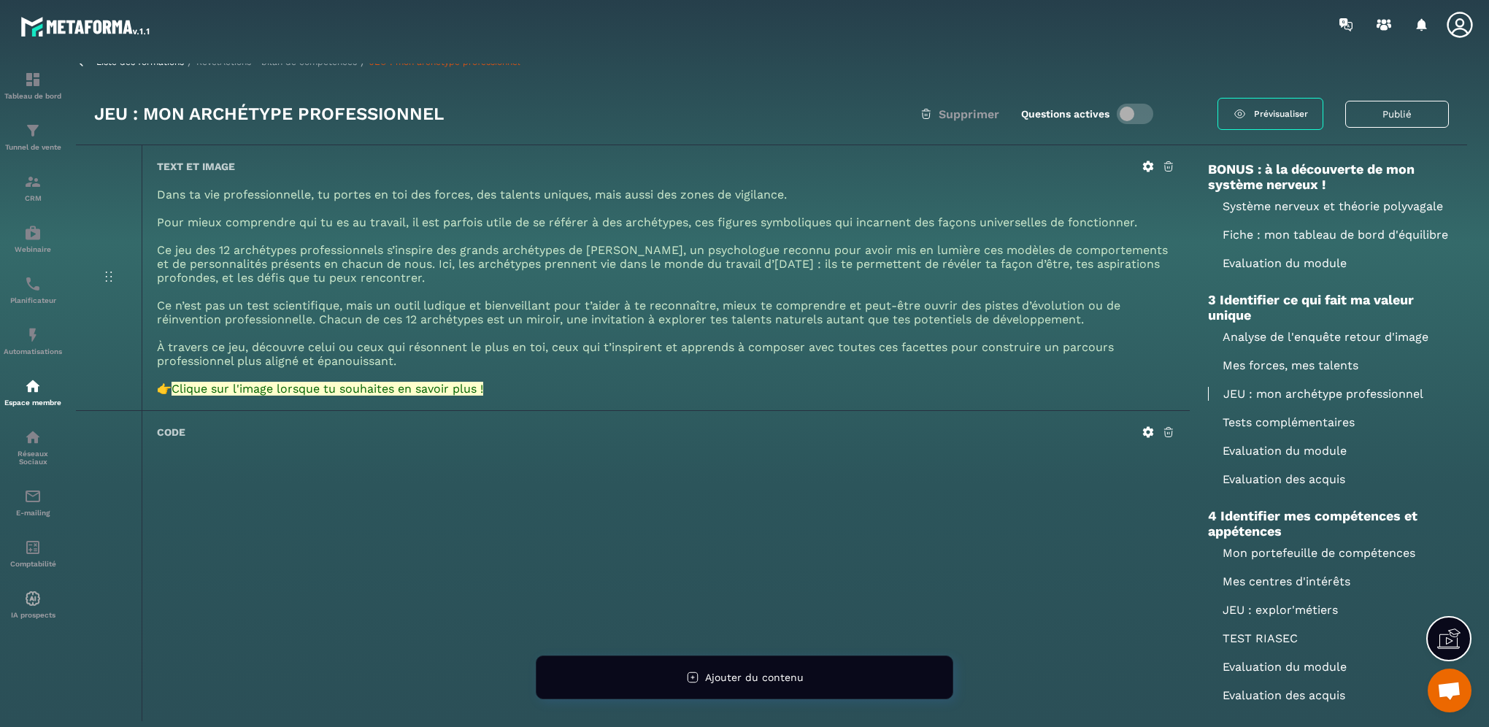
click at [1146, 168] on icon at bounding box center [1148, 166] width 11 height 11
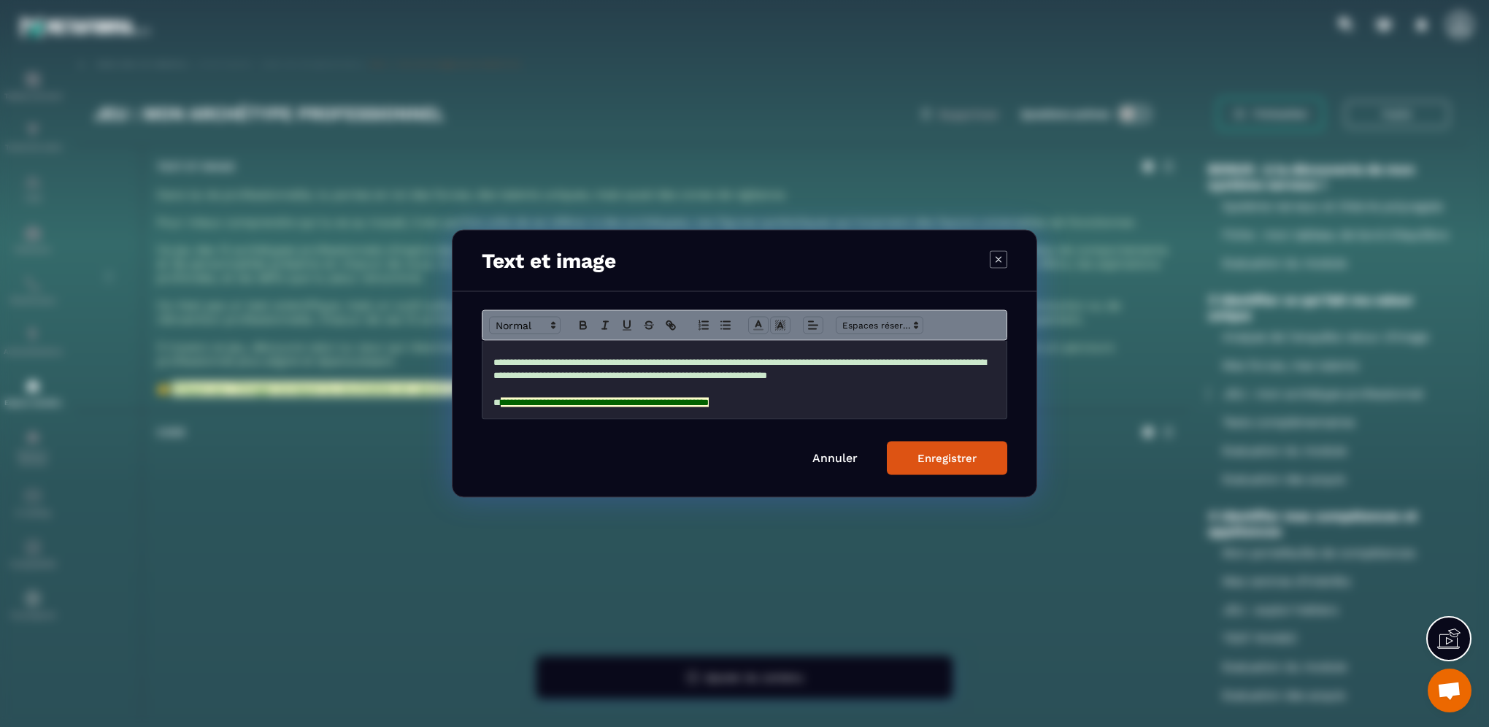
click at [687, 398] on span "**********" at bounding box center [605, 402] width 208 height 9
click at [695, 404] on span "**********" at bounding box center [605, 402] width 208 height 9
click at [647, 407] on span "**********" at bounding box center [574, 402] width 146 height 9
click at [952, 454] on div "Enregistrer" at bounding box center [946, 458] width 59 height 13
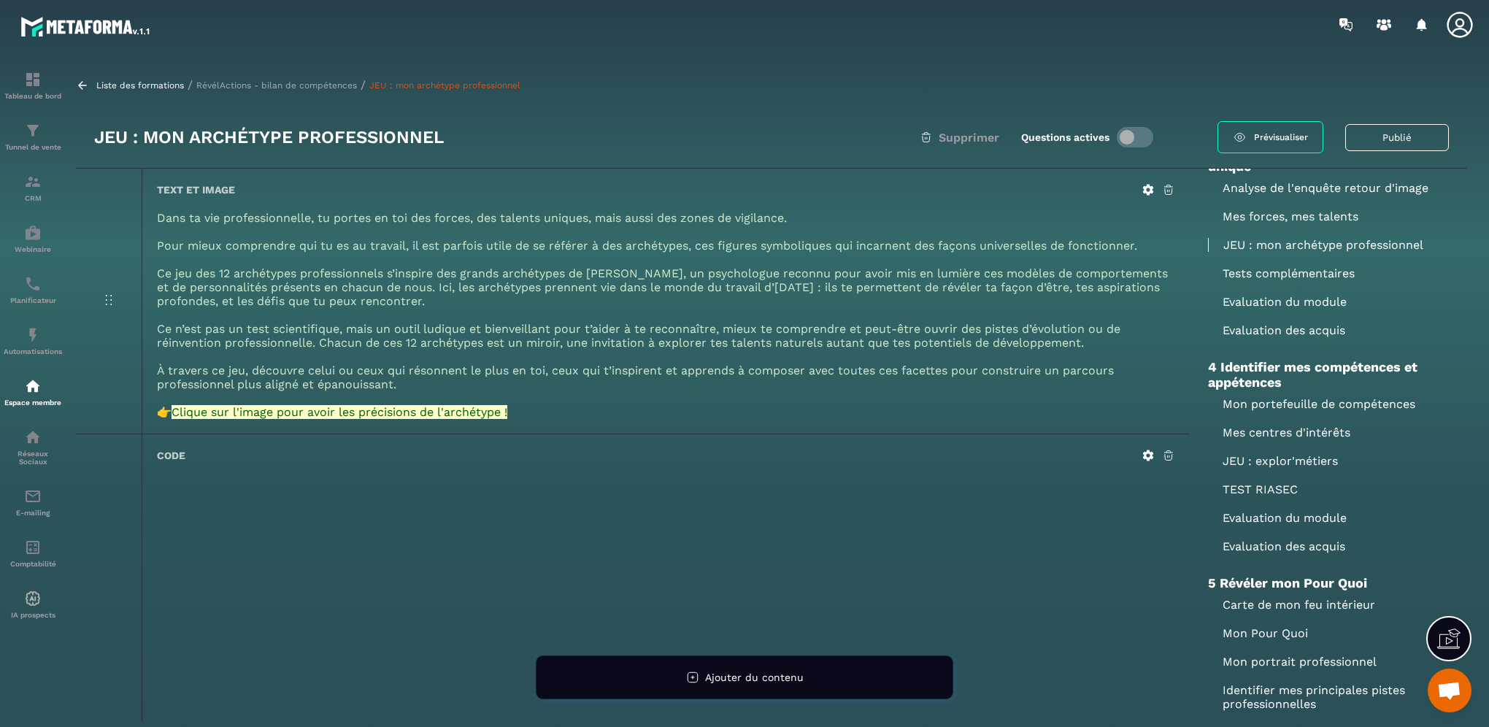
scroll to position [657, 0]
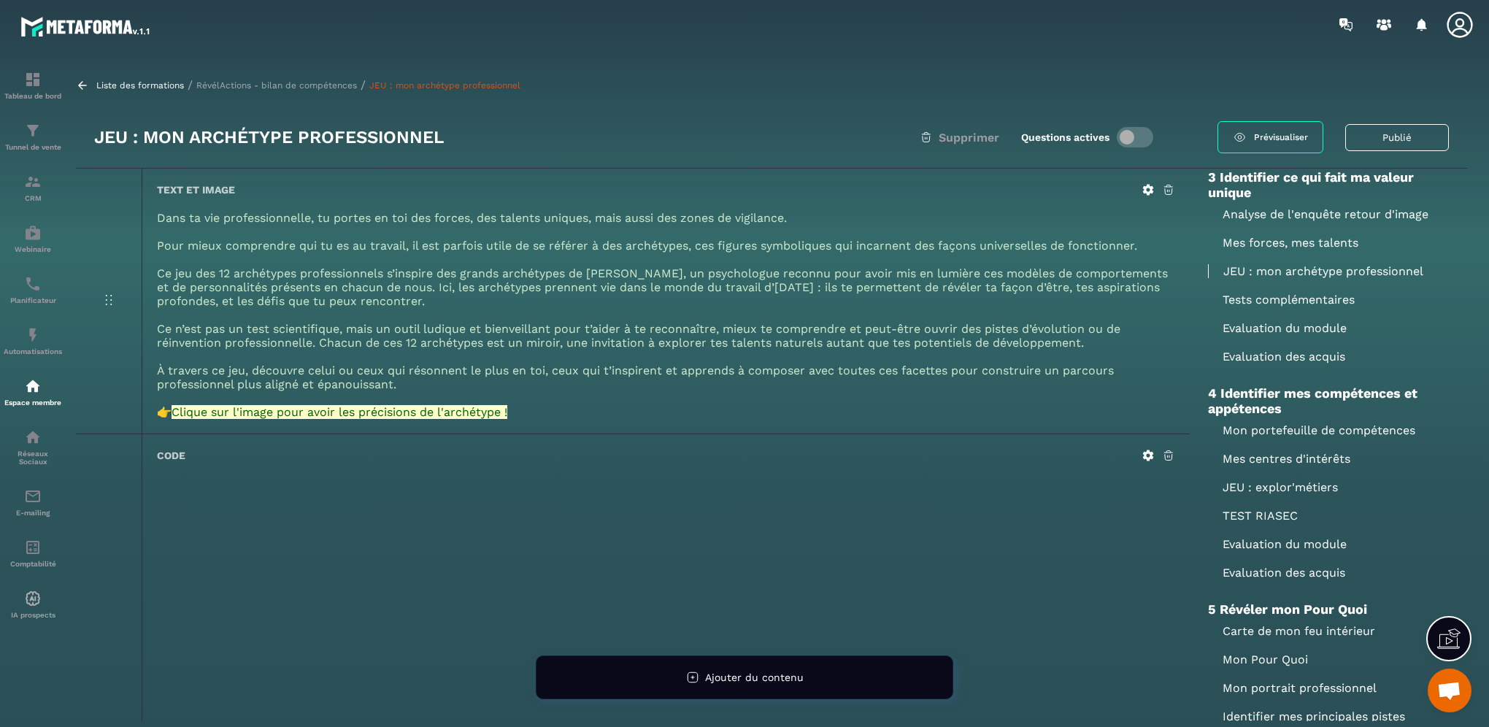
click at [1293, 307] on p "Tests complémentaires" at bounding box center [1328, 300] width 241 height 14
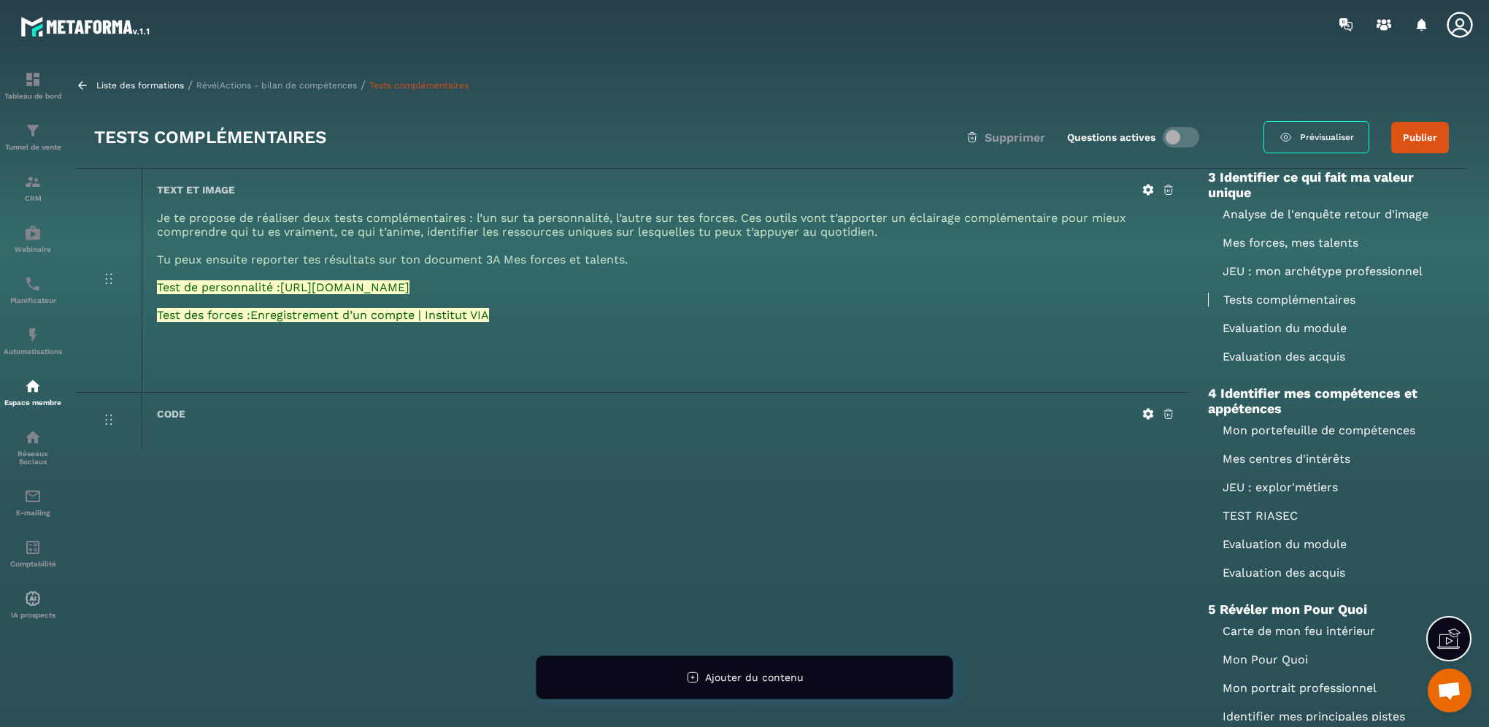
click at [1302, 551] on p "Evaluation du module" at bounding box center [1328, 544] width 241 height 14
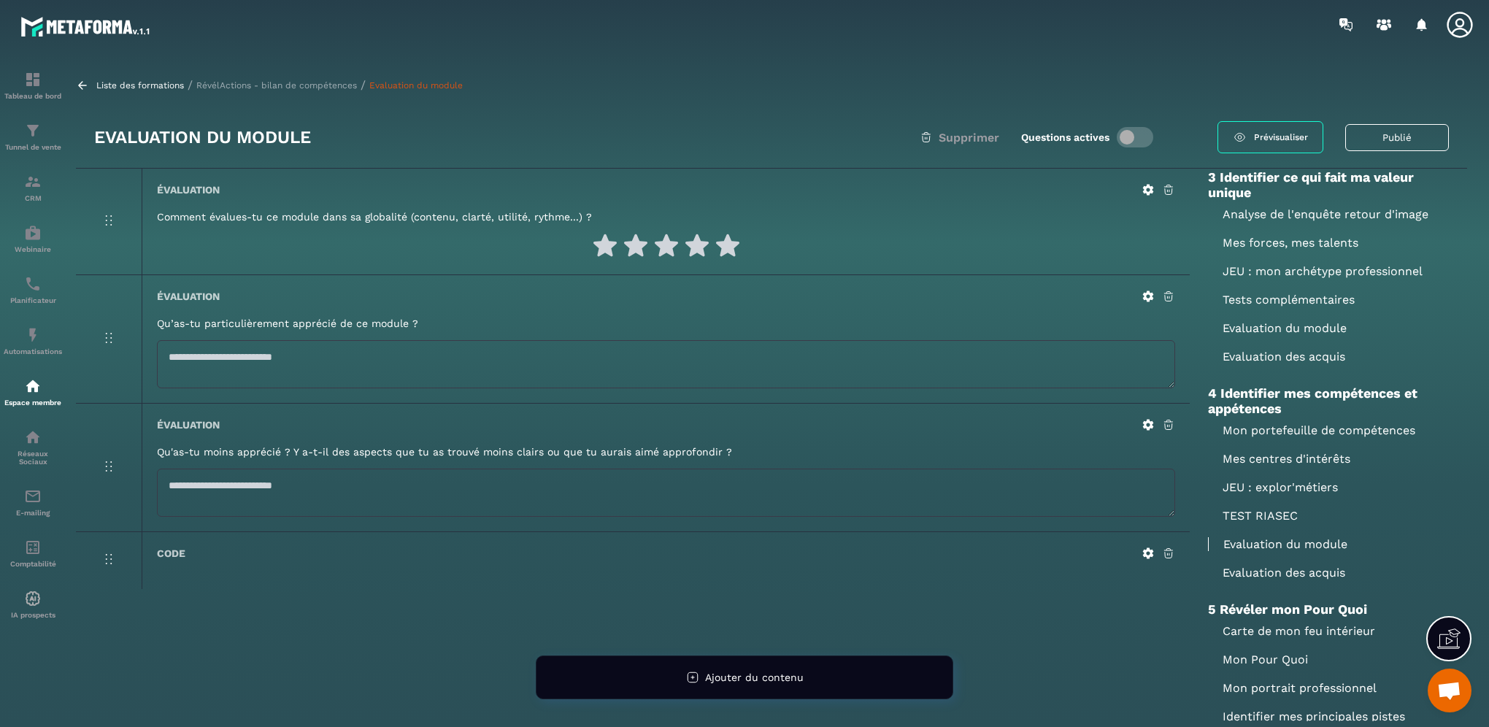
click at [1322, 579] on p "Evaluation des acquis" at bounding box center [1328, 573] width 241 height 14
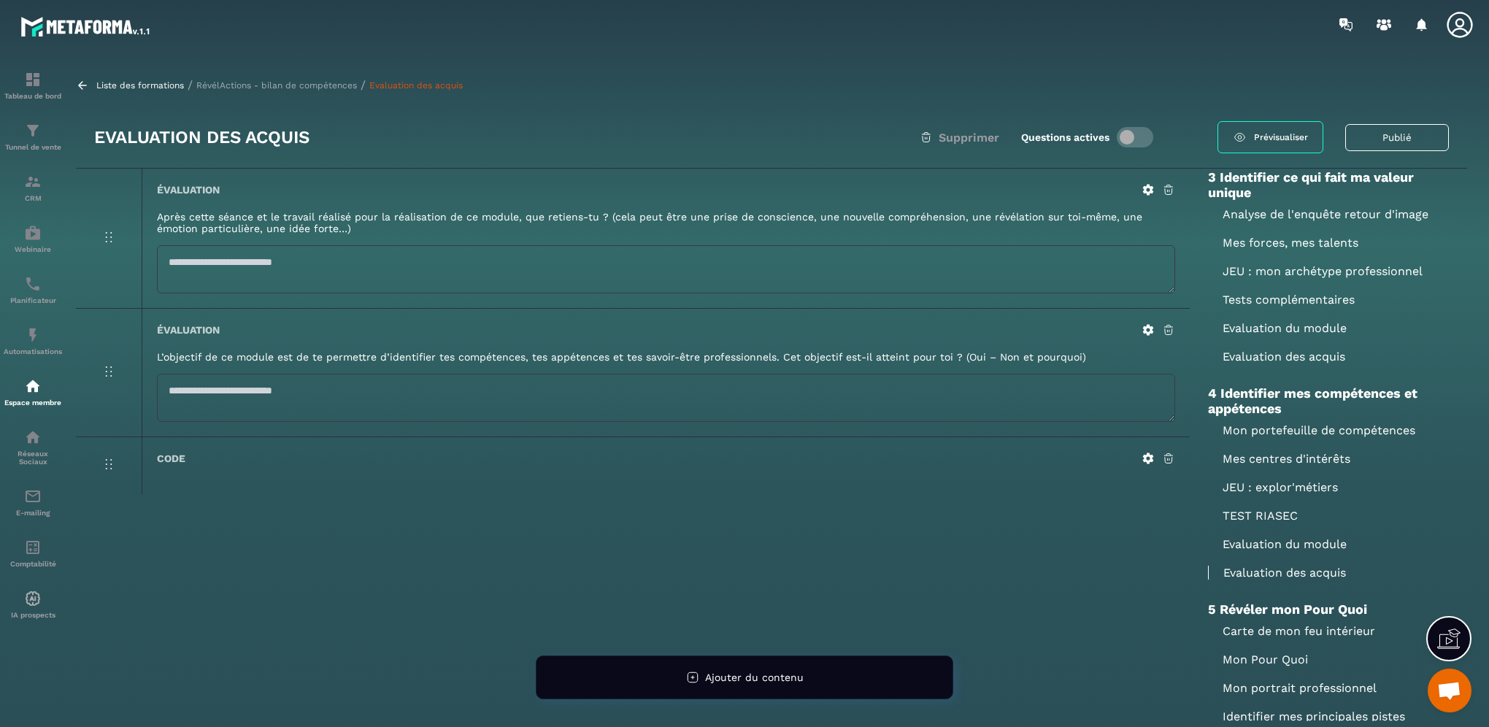
scroll to position [876, 0]
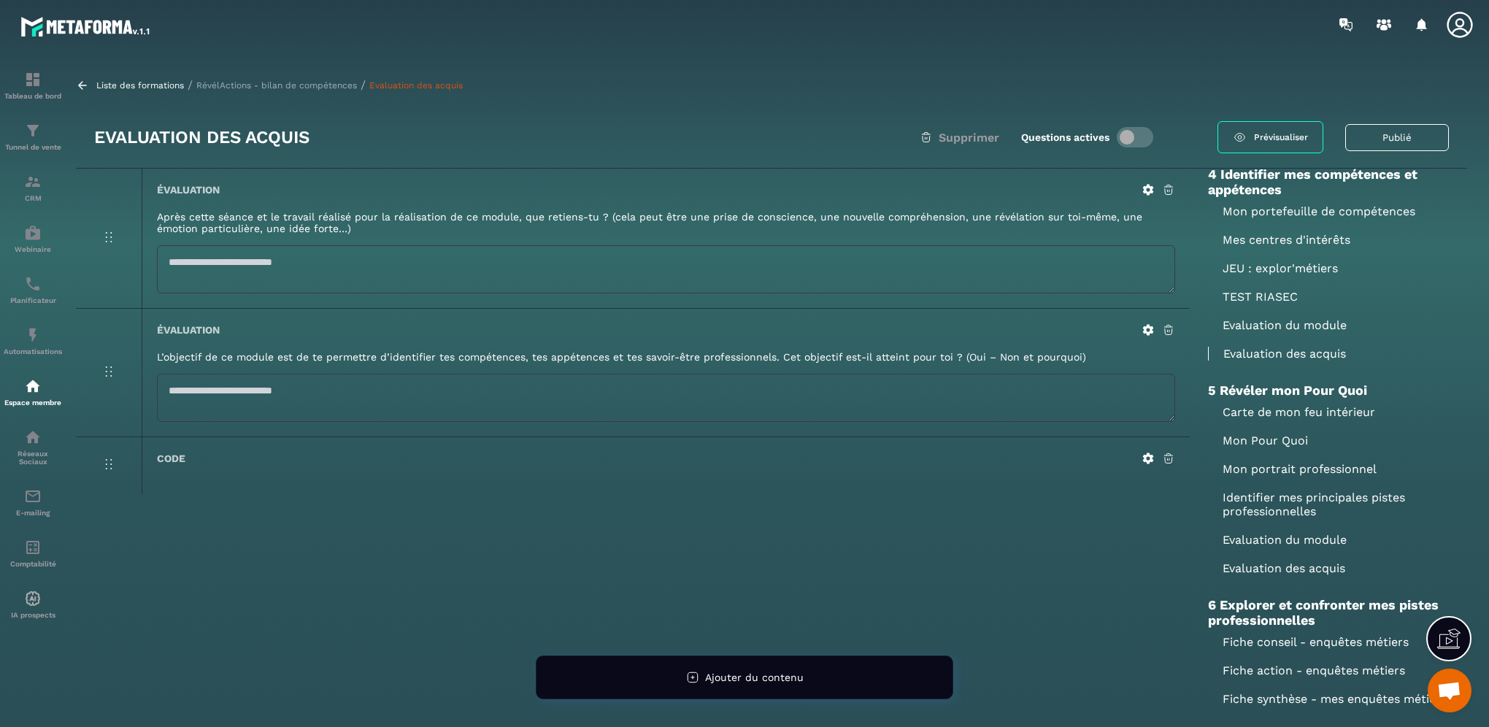
click at [1257, 218] on p "Mon portefeuille de compétences" at bounding box center [1328, 211] width 241 height 14
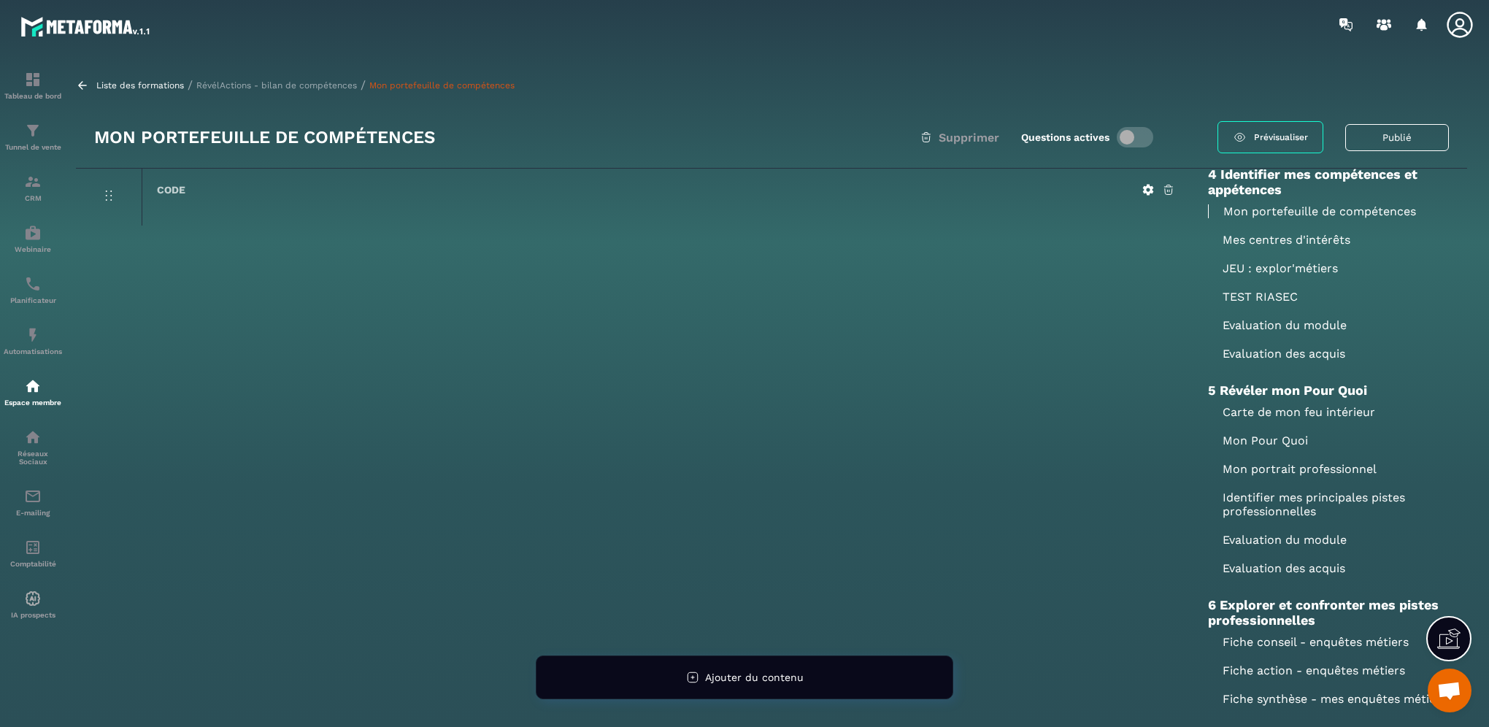
click at [1240, 247] on p "Mes centres d'intérêts" at bounding box center [1328, 240] width 241 height 14
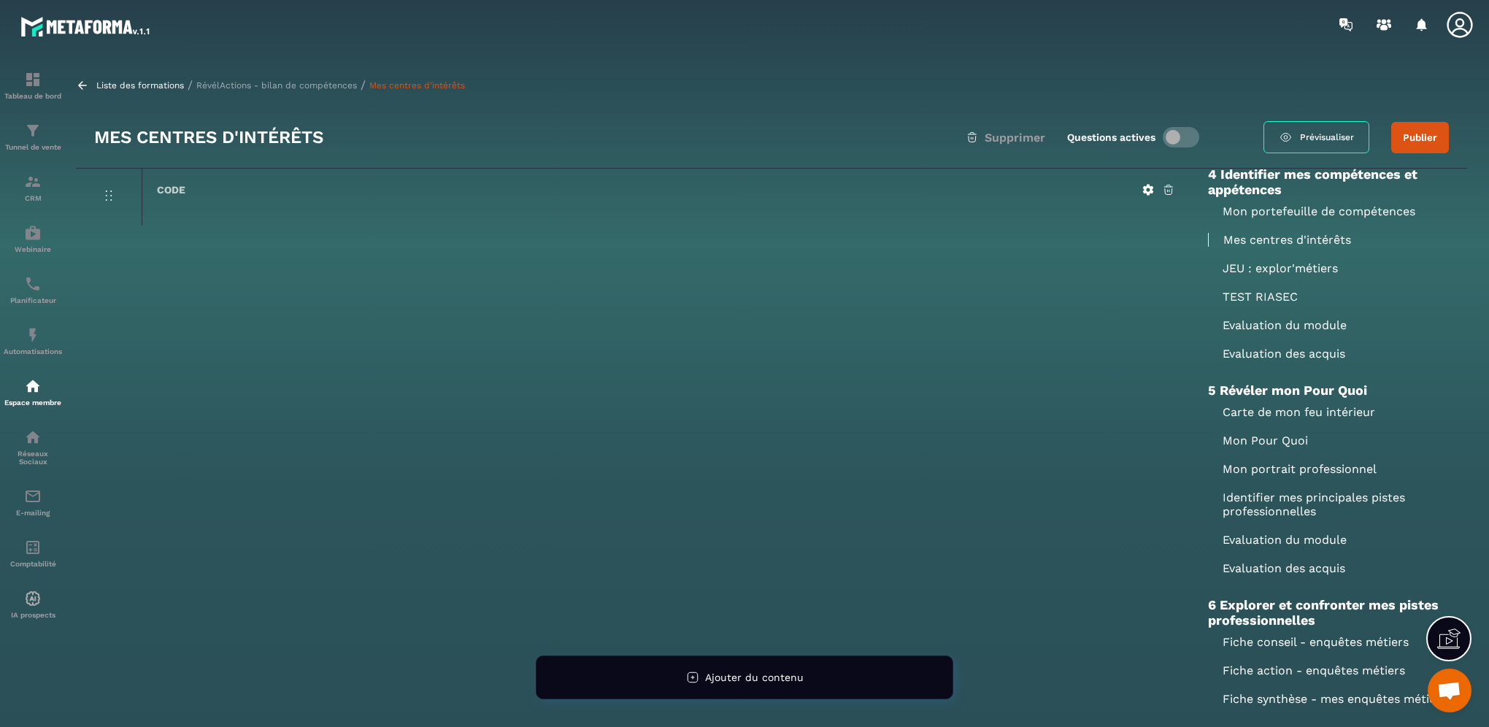
click at [1273, 275] on p "JEU : explor'métiers" at bounding box center [1328, 268] width 241 height 14
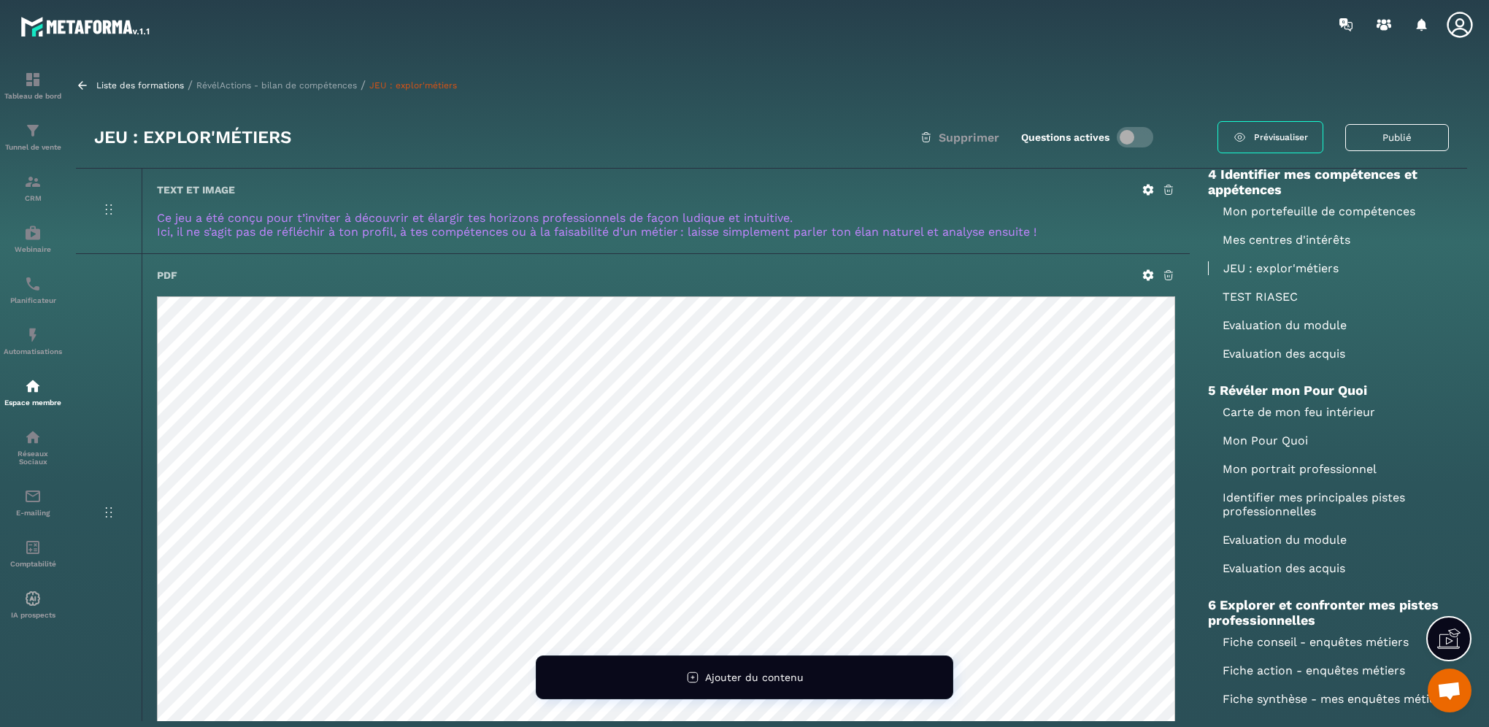
click at [1144, 193] on icon at bounding box center [1148, 190] width 11 height 11
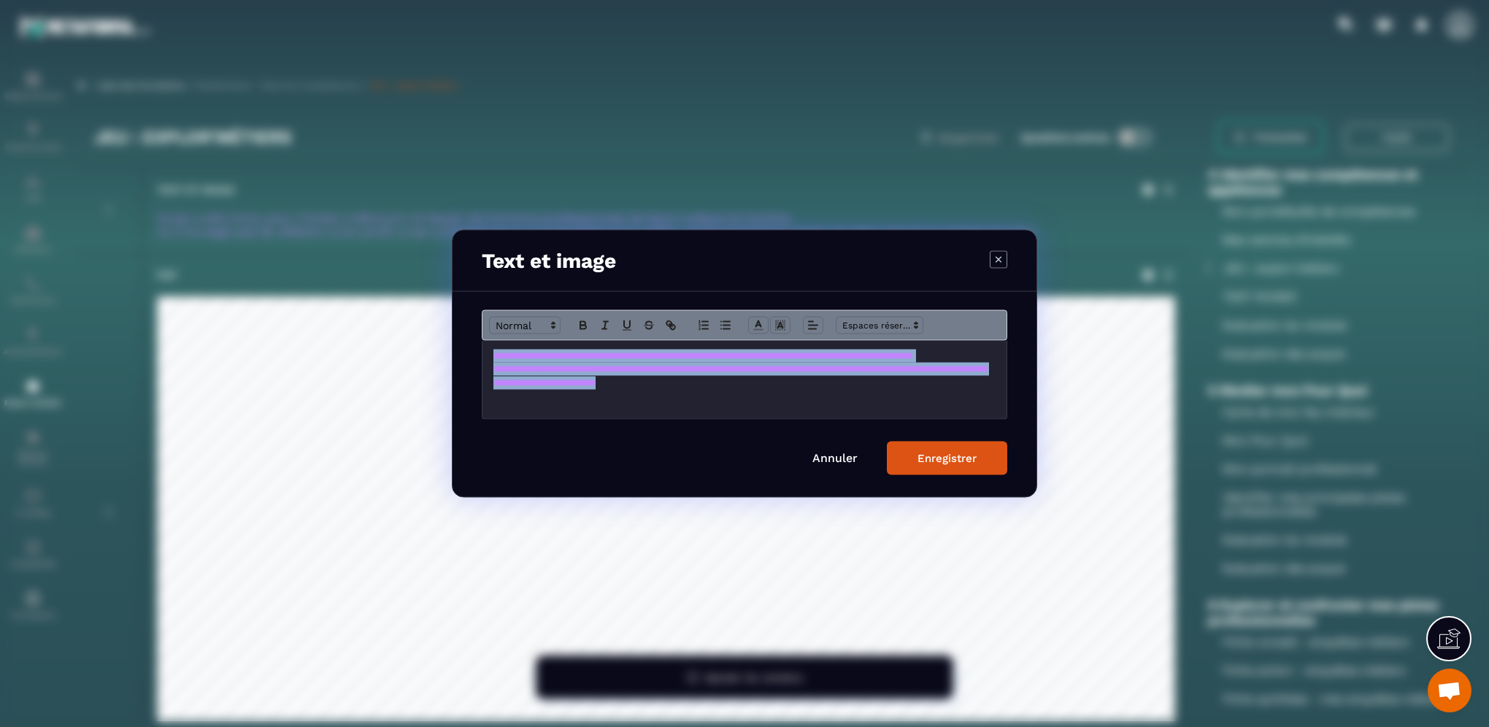
drag, startPoint x: 485, startPoint y: 355, endPoint x: 790, endPoint y: 399, distance: 309.0
click at [790, 399] on div "**********" at bounding box center [744, 380] width 524 height 78
click at [763, 323] on icon "Modal window" at bounding box center [758, 325] width 13 height 13
click at [817, 356] on span "Modal window" at bounding box center [818, 358] width 12 height 12
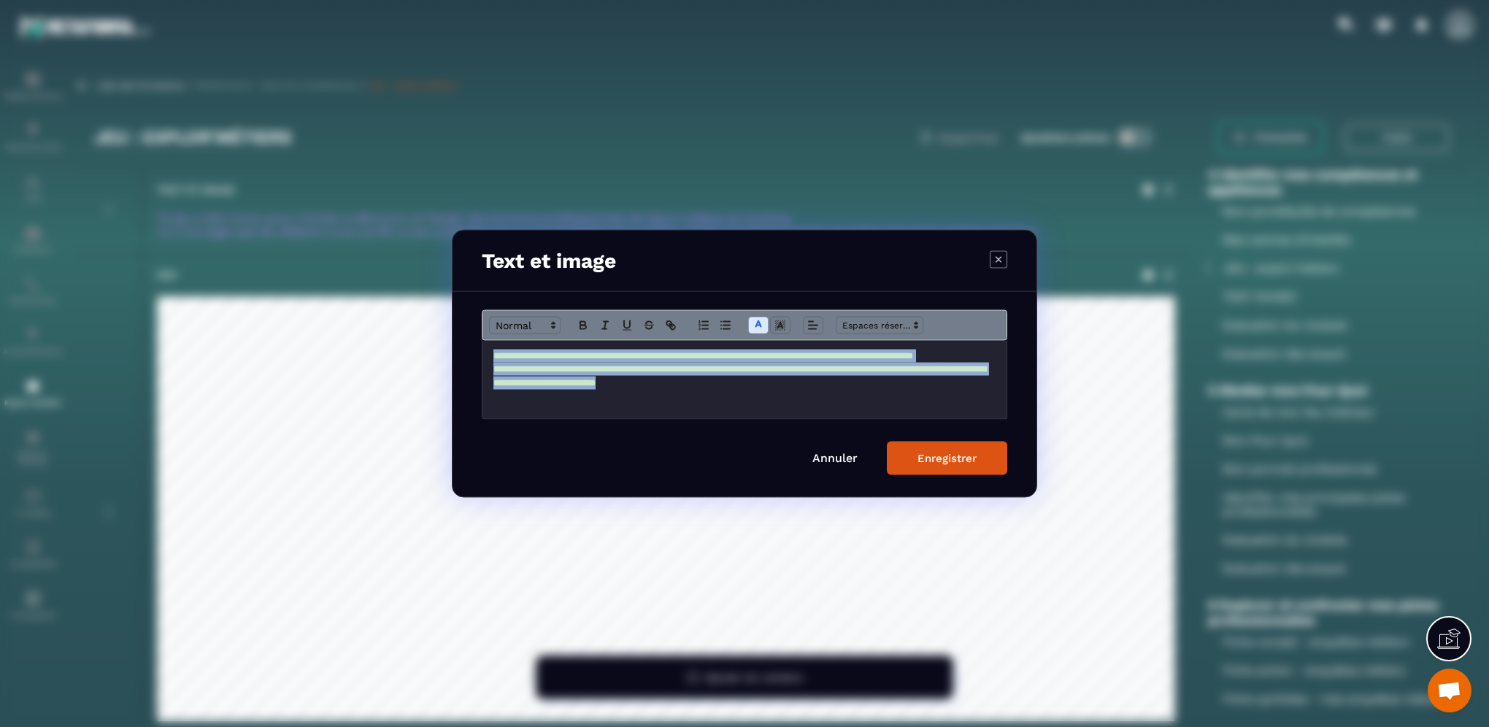
click at [932, 461] on div "Enregistrer" at bounding box center [946, 458] width 59 height 13
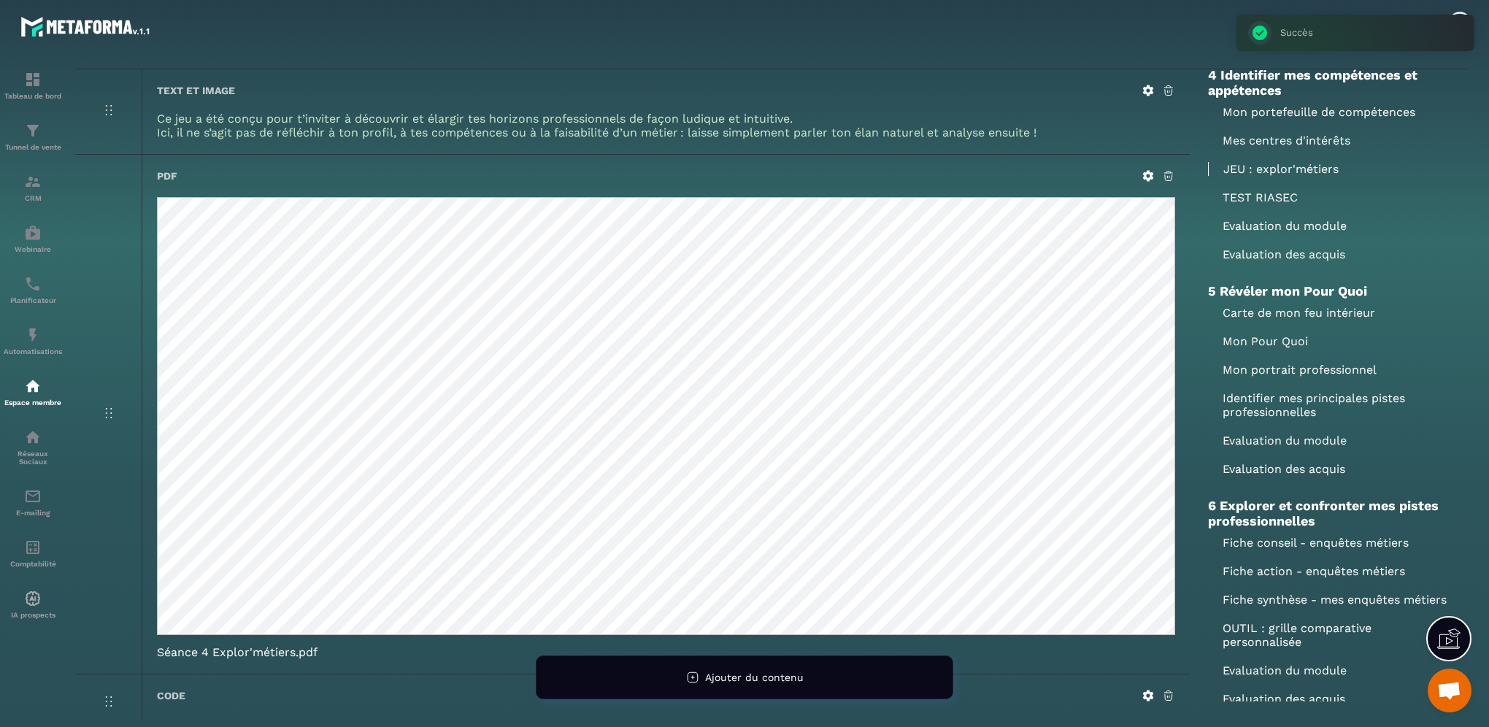
scroll to position [183, 0]
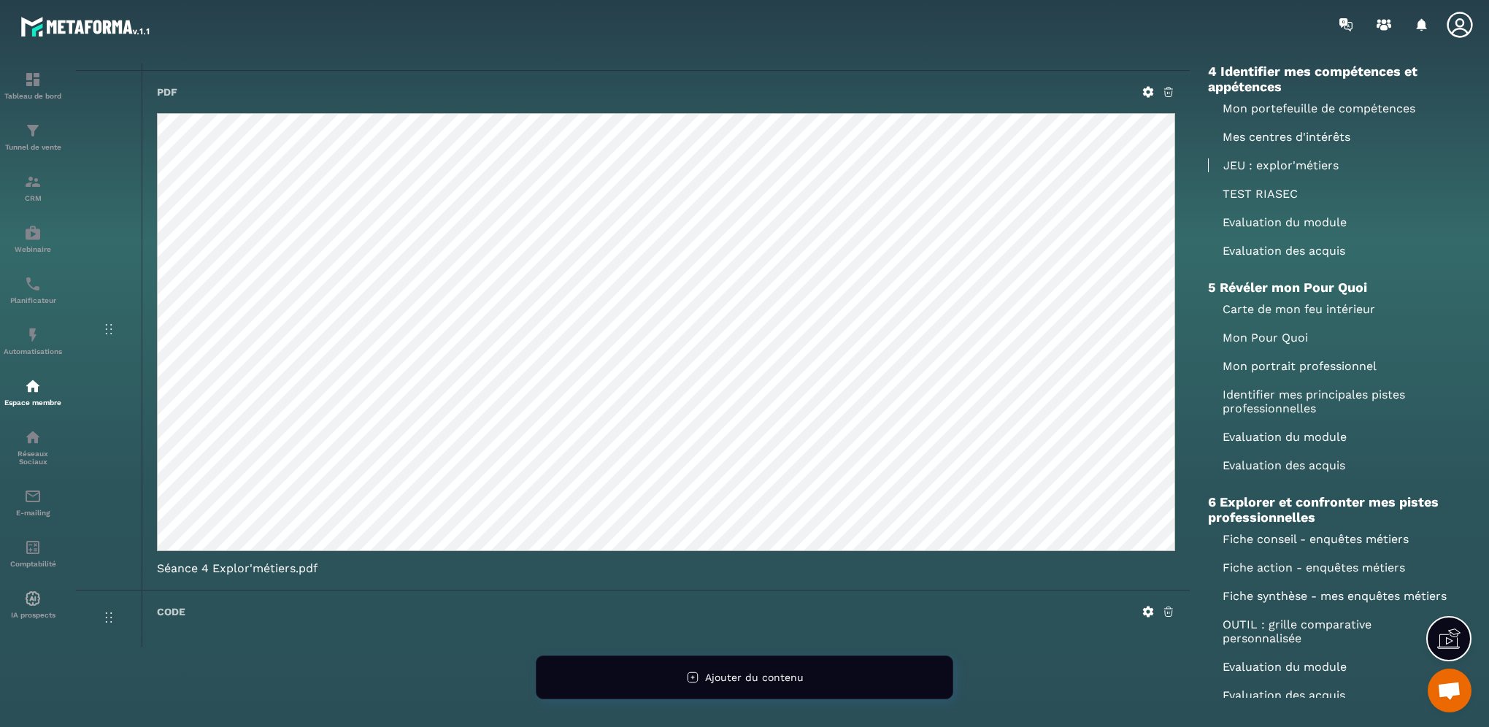
click at [1168, 90] on icon at bounding box center [1168, 91] width 13 height 13
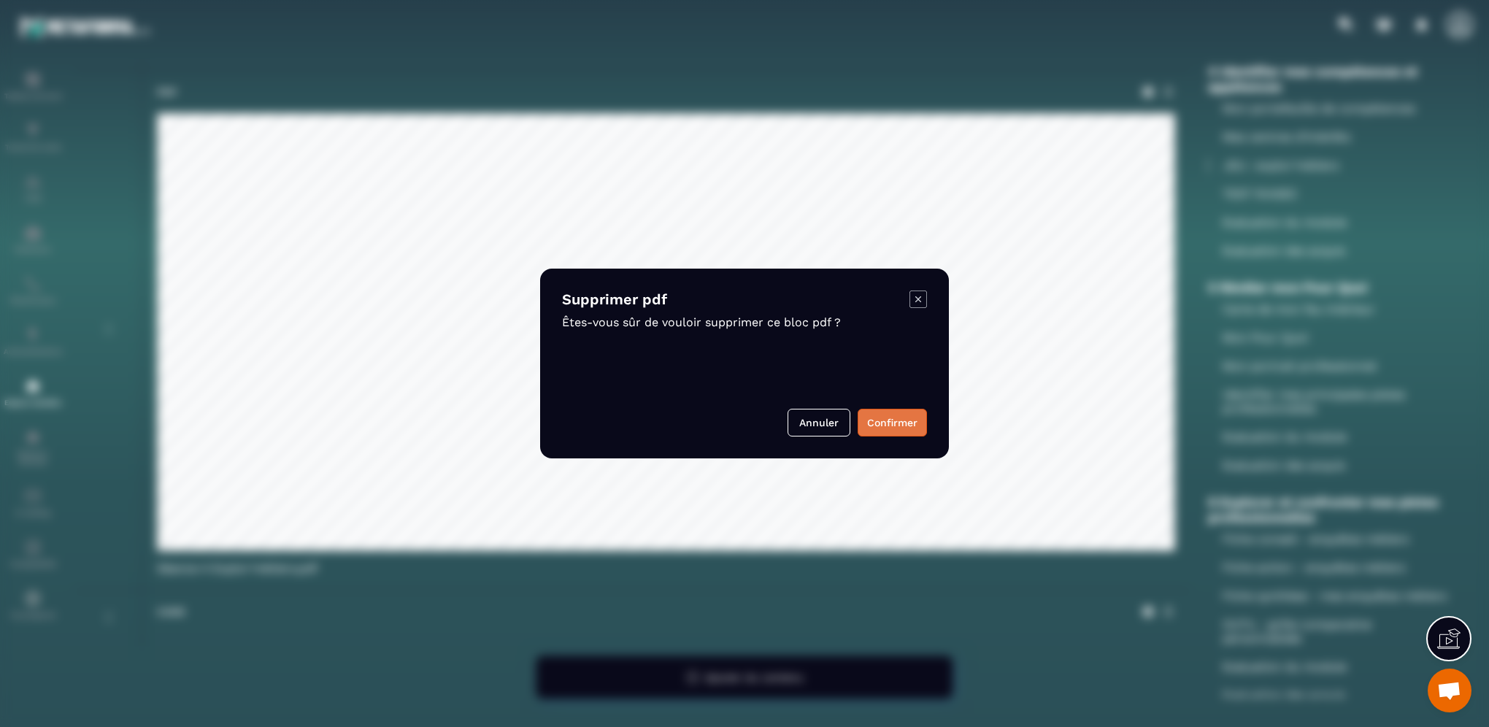
click at [898, 417] on button "Confirmer" at bounding box center [892, 423] width 69 height 28
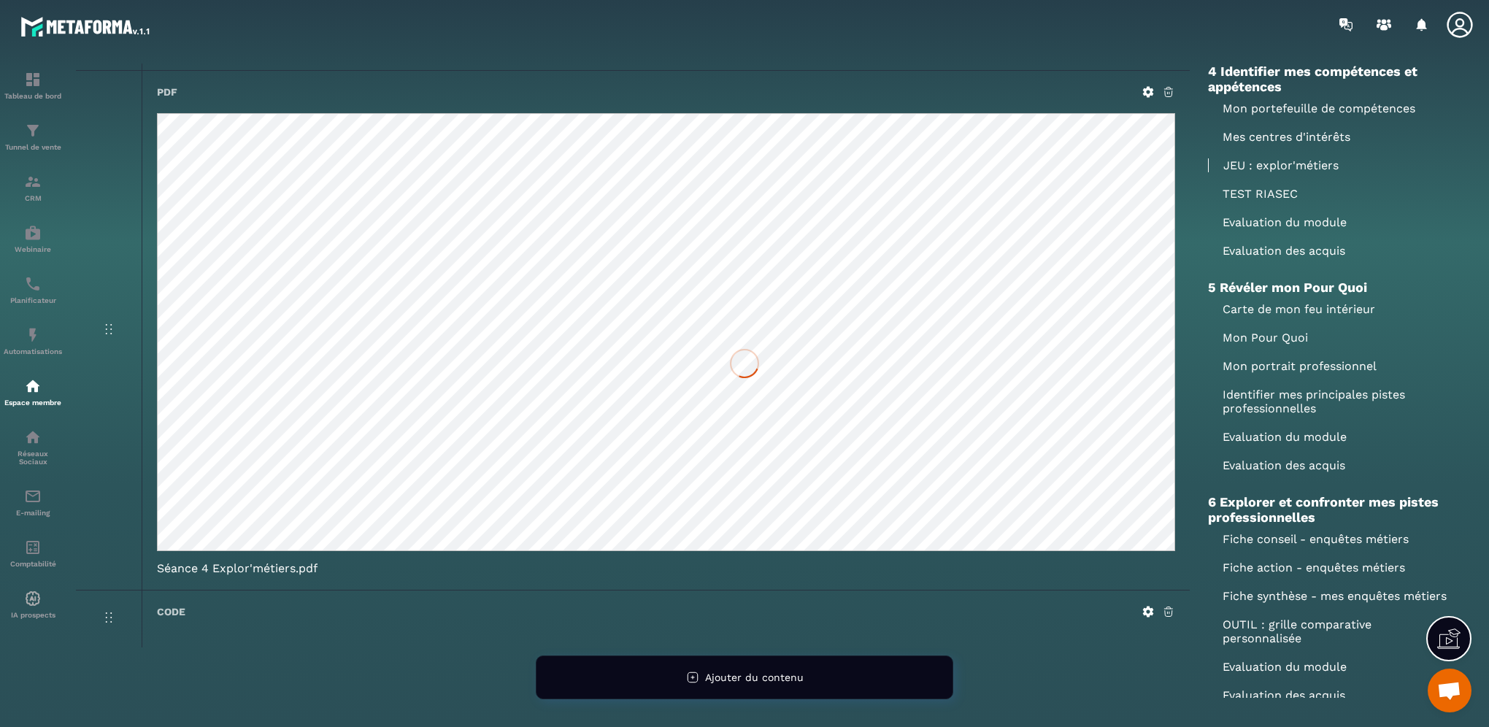
scroll to position [0, 0]
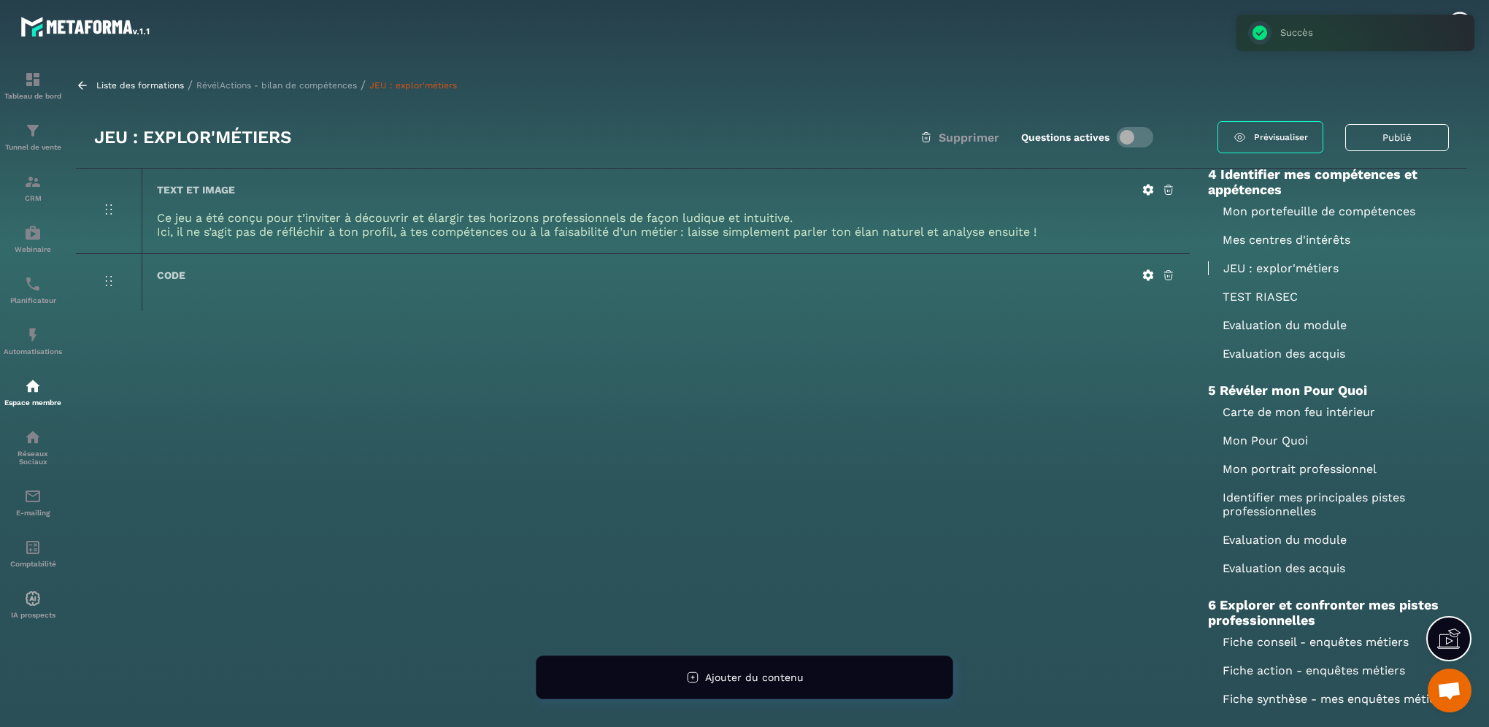
click at [1237, 275] on p "JEU : explor'métiers" at bounding box center [1328, 268] width 241 height 14
click at [1309, 275] on p "JEU : explor'métiers" at bounding box center [1328, 268] width 241 height 14
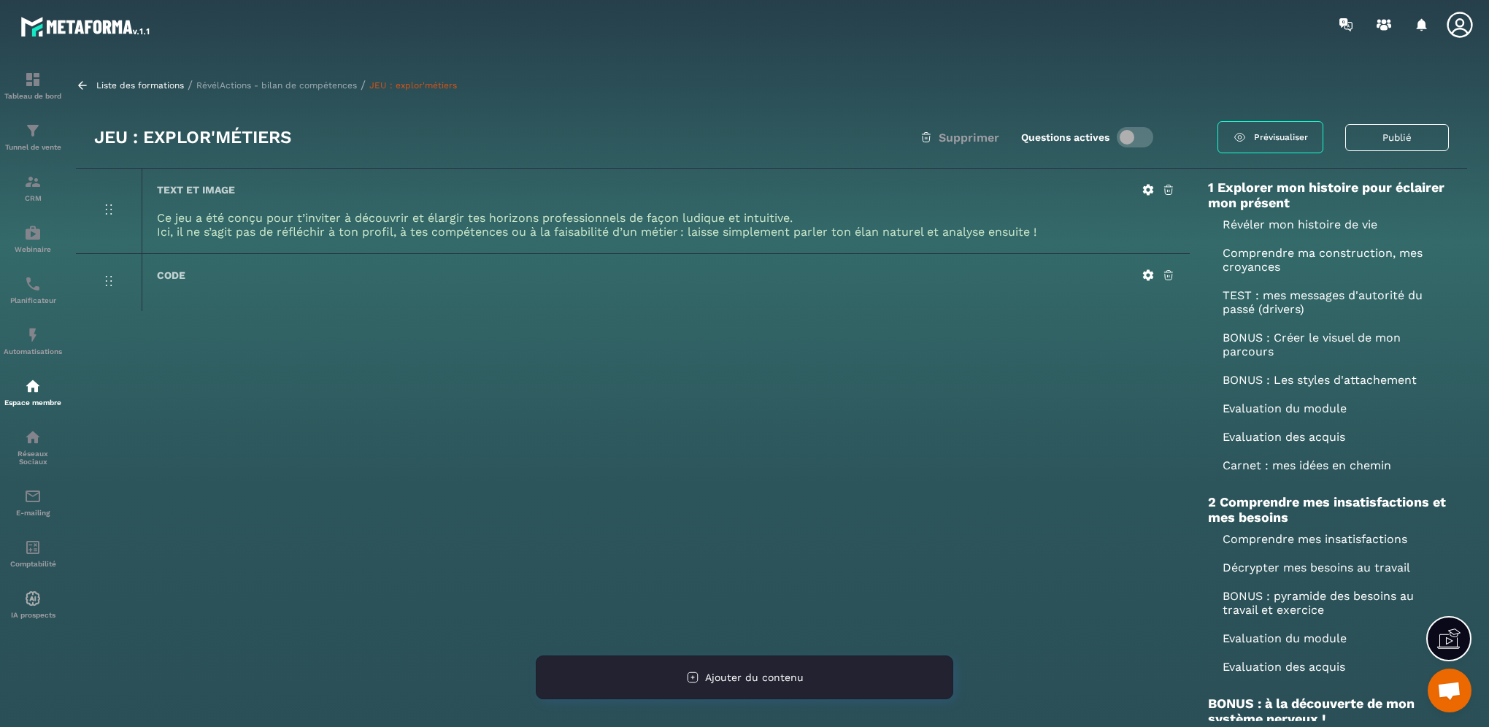
click at [771, 674] on span "Ajouter du contenu" at bounding box center [754, 677] width 99 height 12
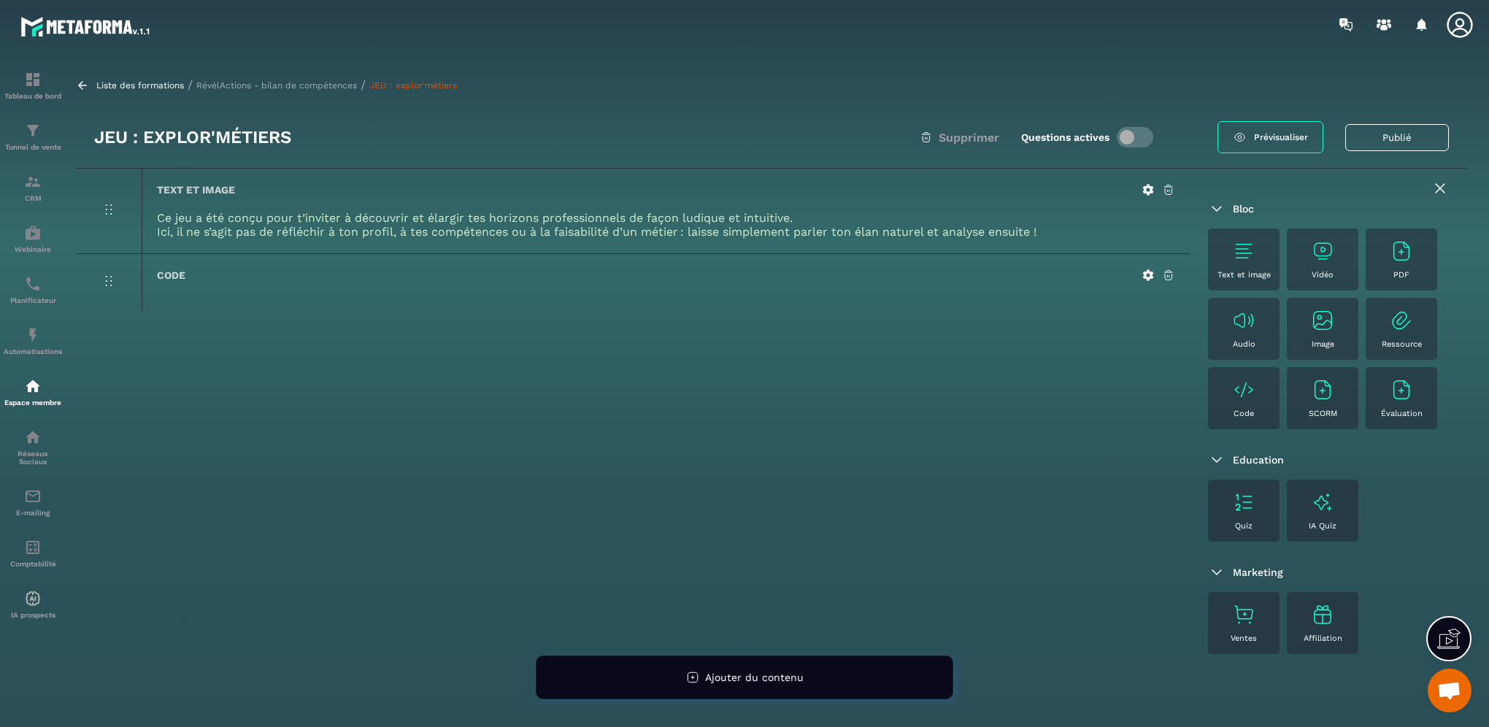
click at [1373, 280] on div "PDF" at bounding box center [1401, 259] width 57 height 40
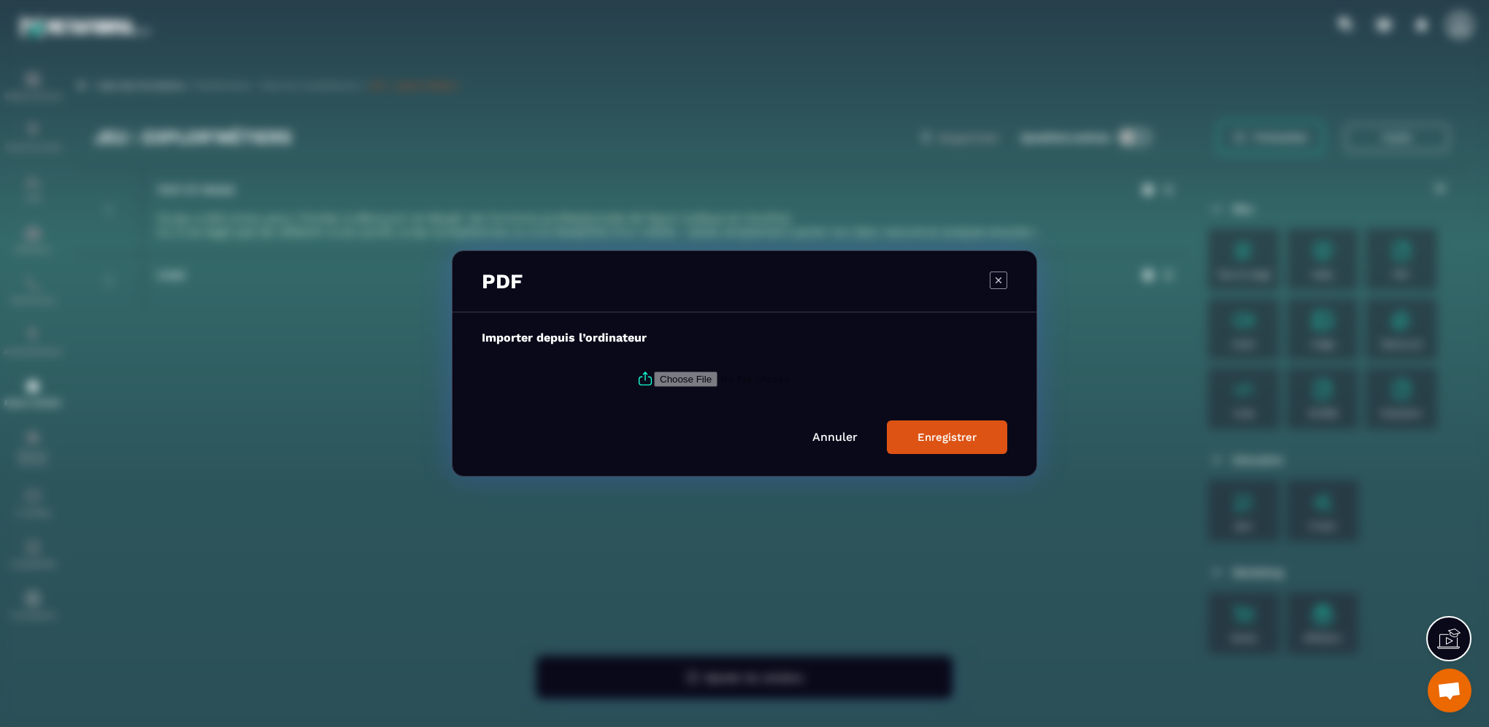
click at [678, 382] on input "Modal window" at bounding box center [753, 378] width 199 height 15
type input "**********"
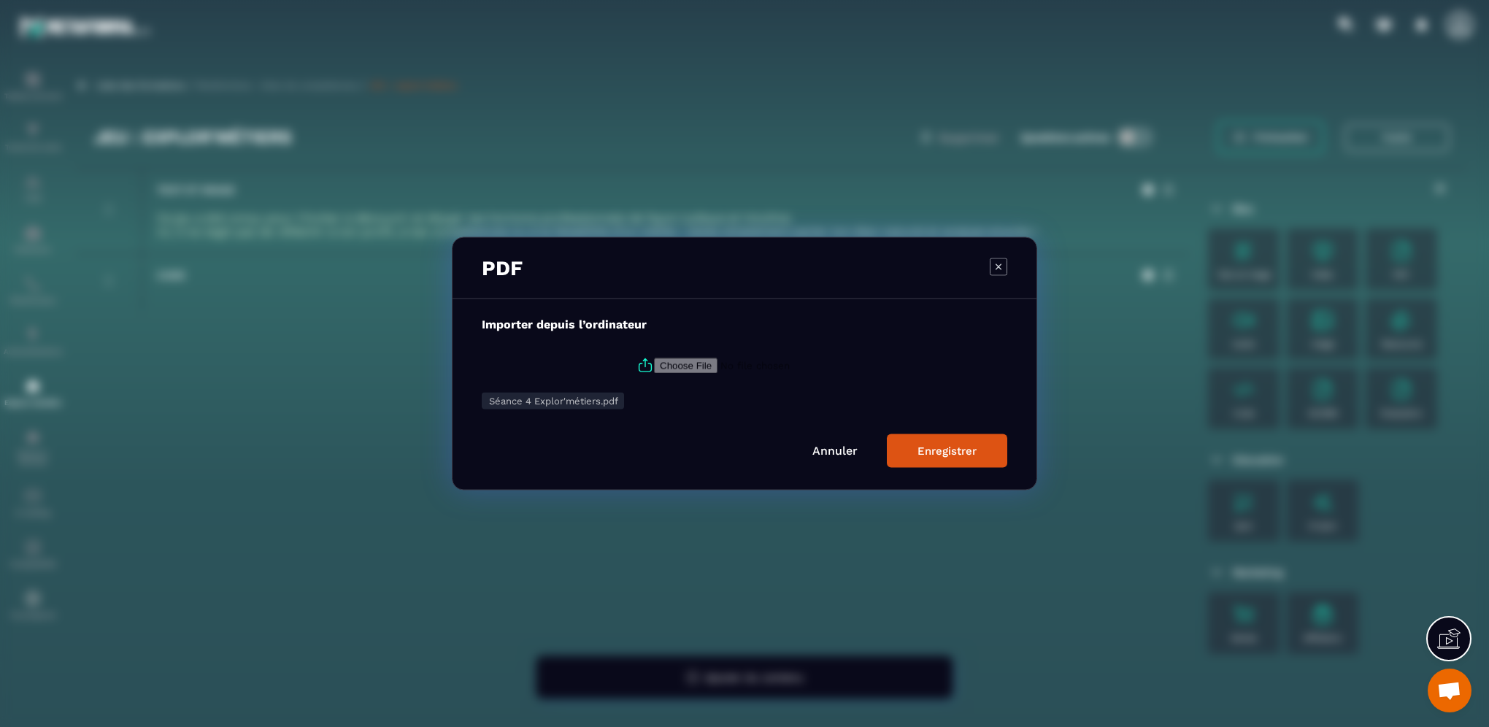
click at [955, 447] on div "Enregistrer" at bounding box center [946, 450] width 59 height 13
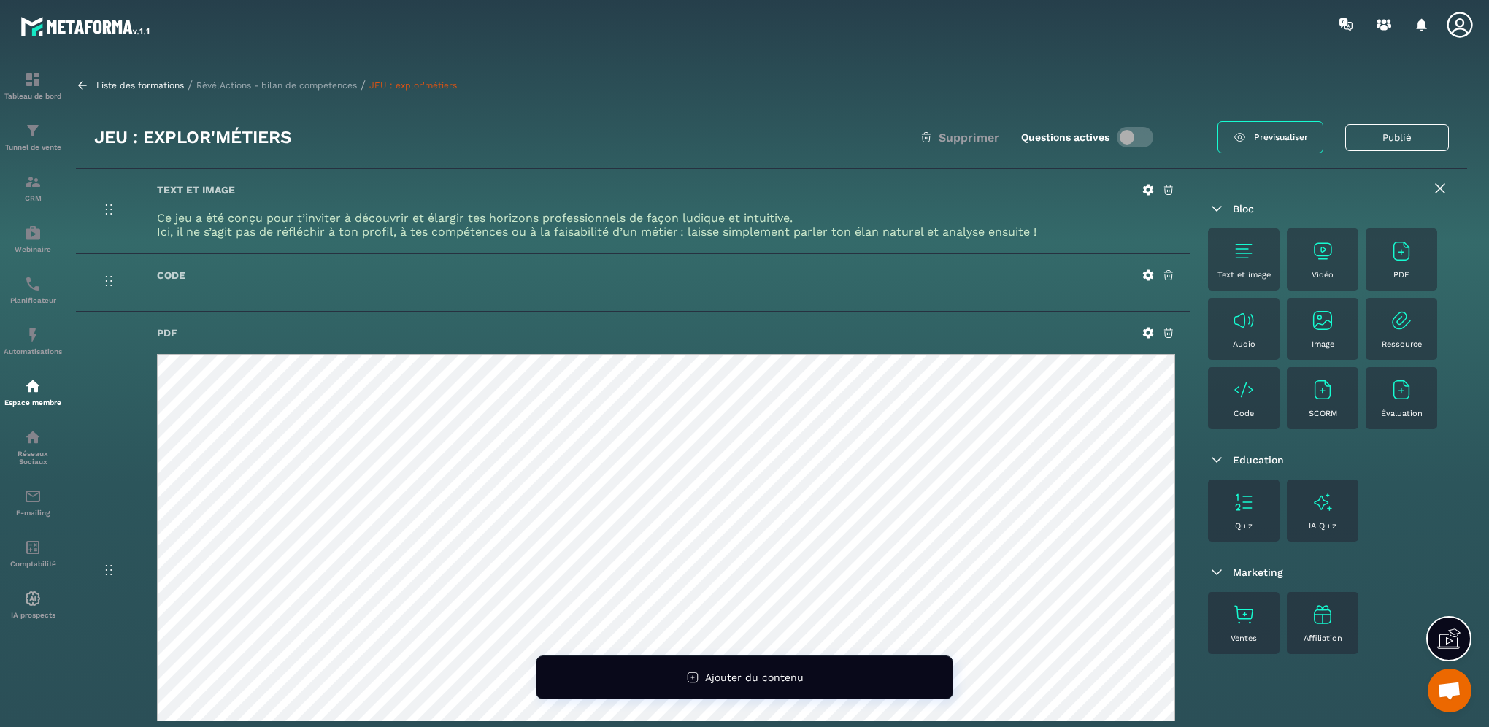
click at [1171, 328] on icon at bounding box center [1168, 332] width 13 height 13
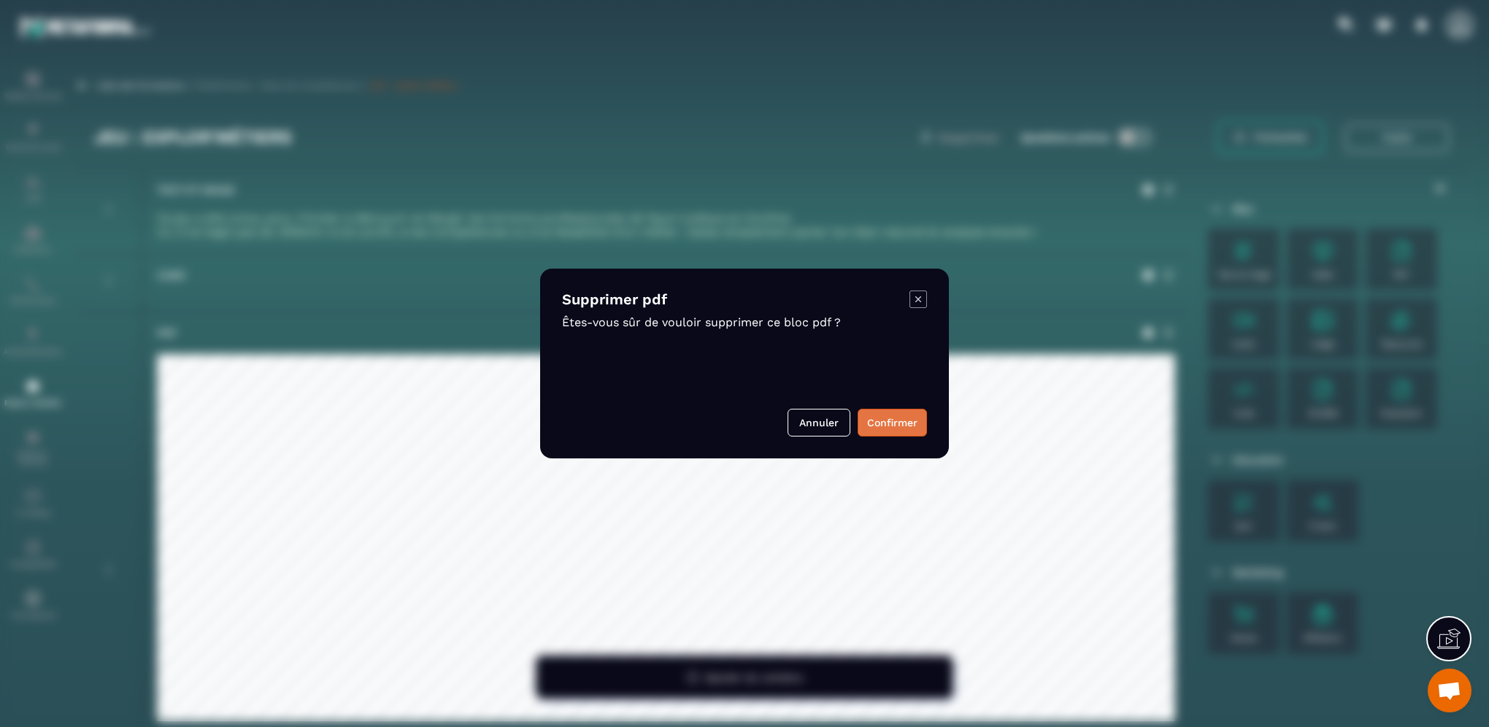
click at [897, 432] on button "Confirmer" at bounding box center [892, 423] width 69 height 28
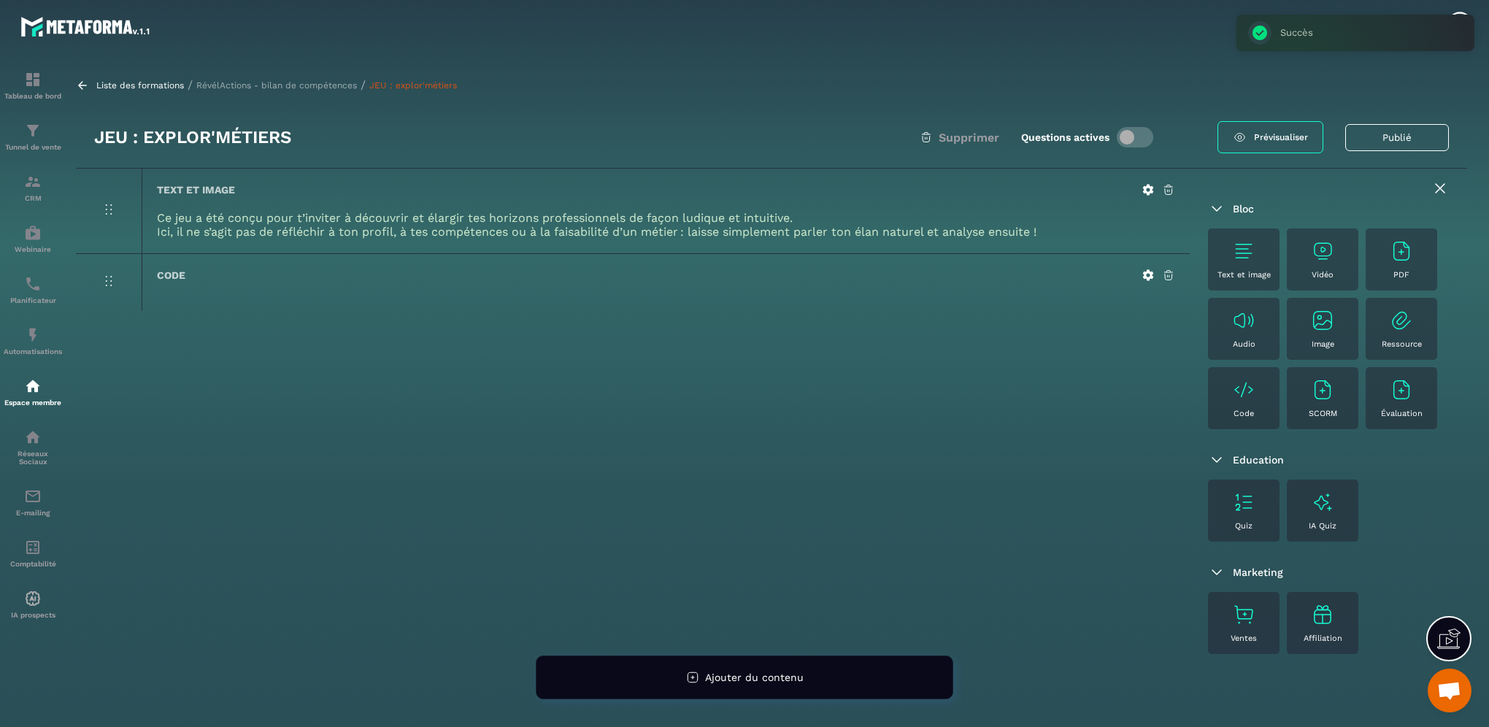
click at [1435, 191] on icon at bounding box center [1439, 188] width 9 height 9
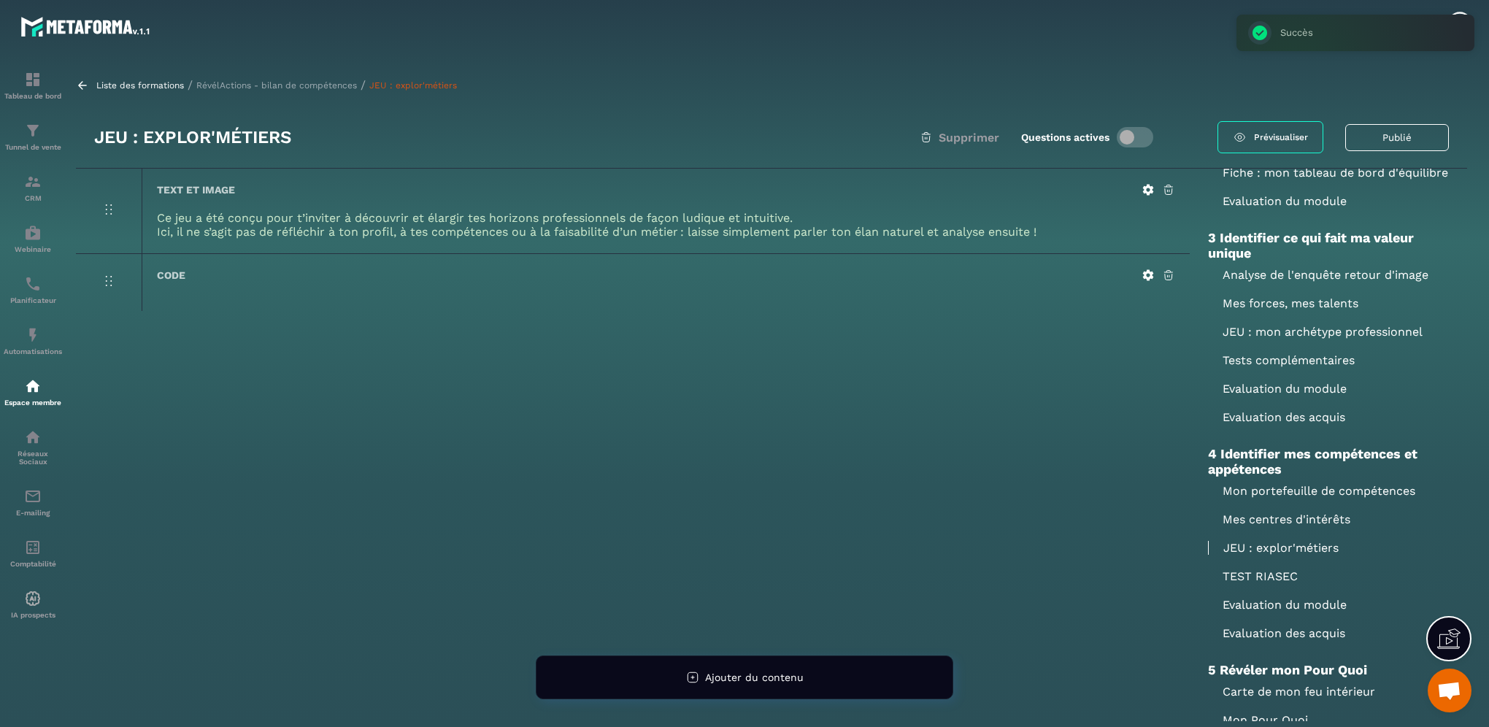
scroll to position [657, 0]
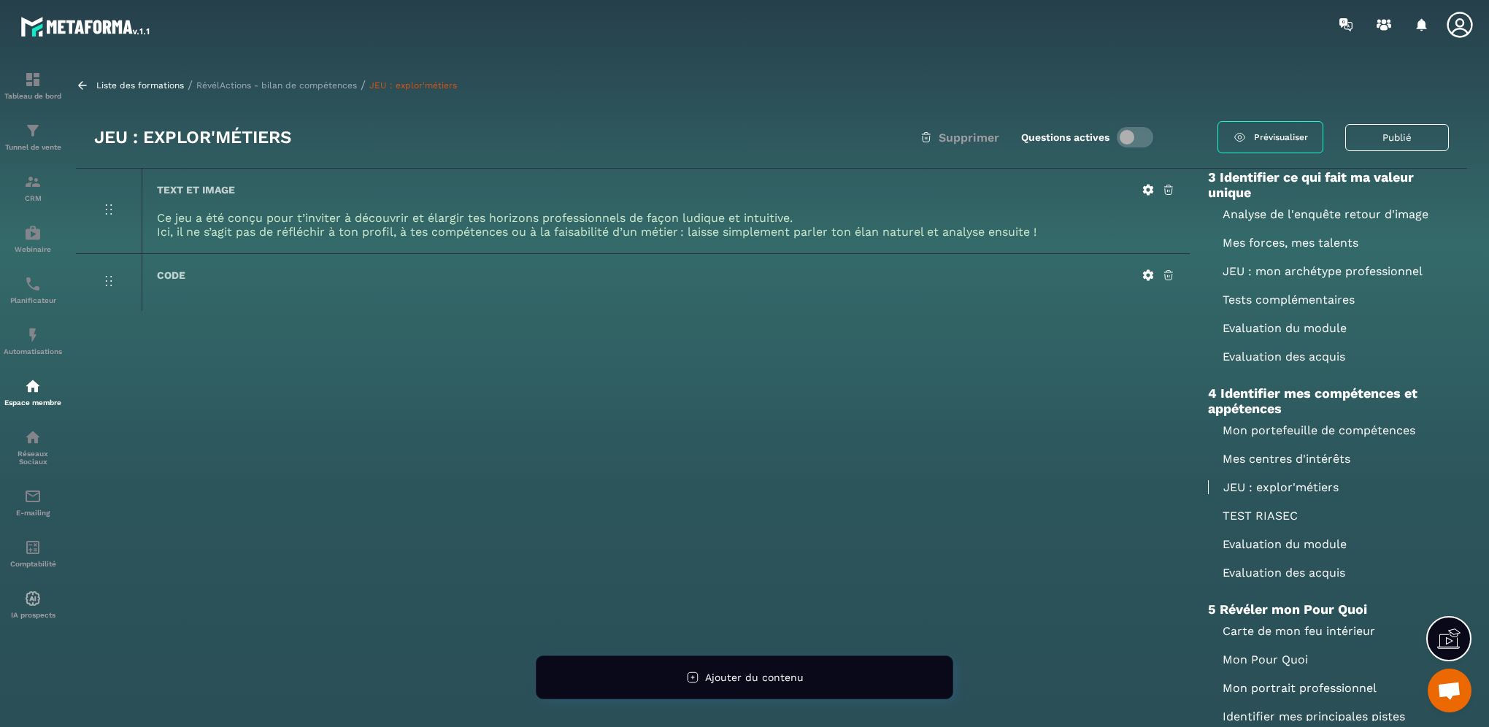
click at [1255, 523] on p "TEST RIASEC" at bounding box center [1328, 516] width 241 height 14
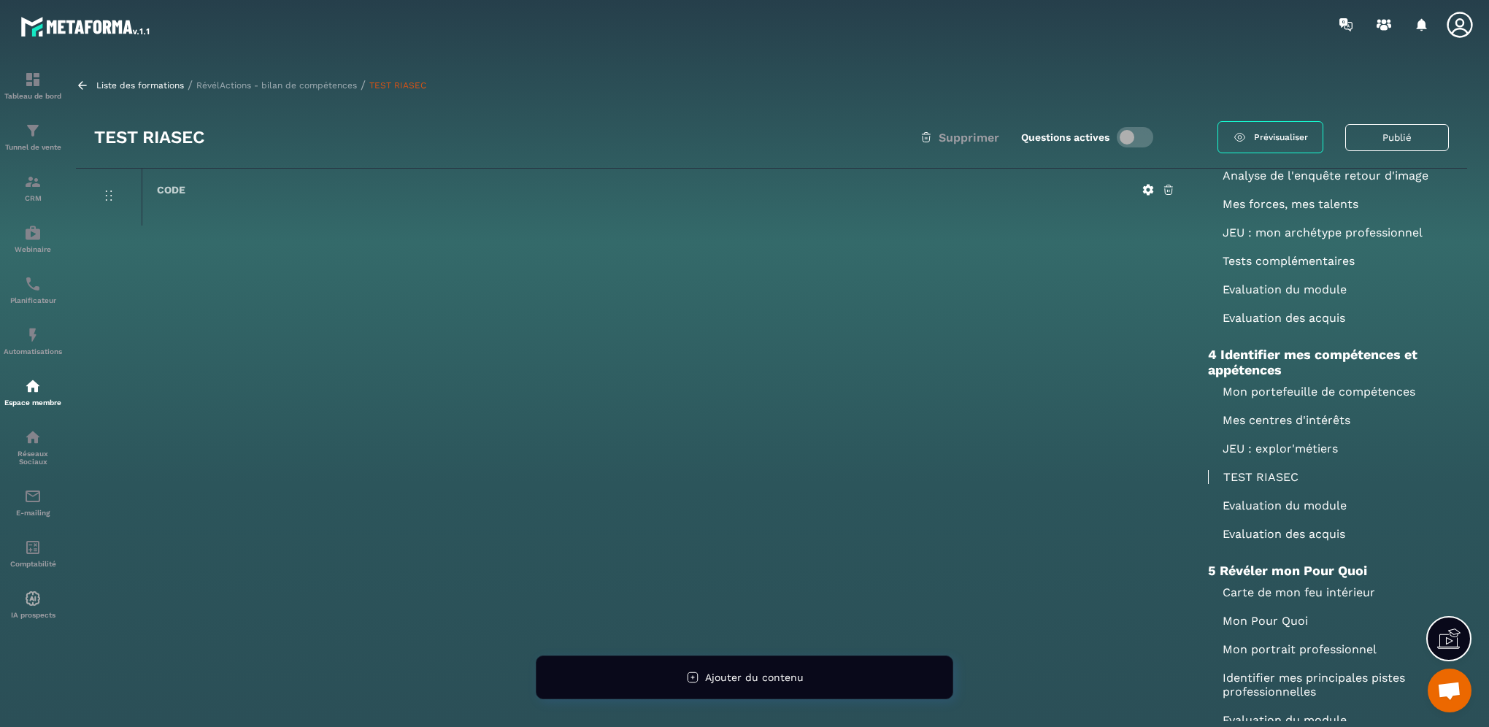
scroll to position [730, 0]
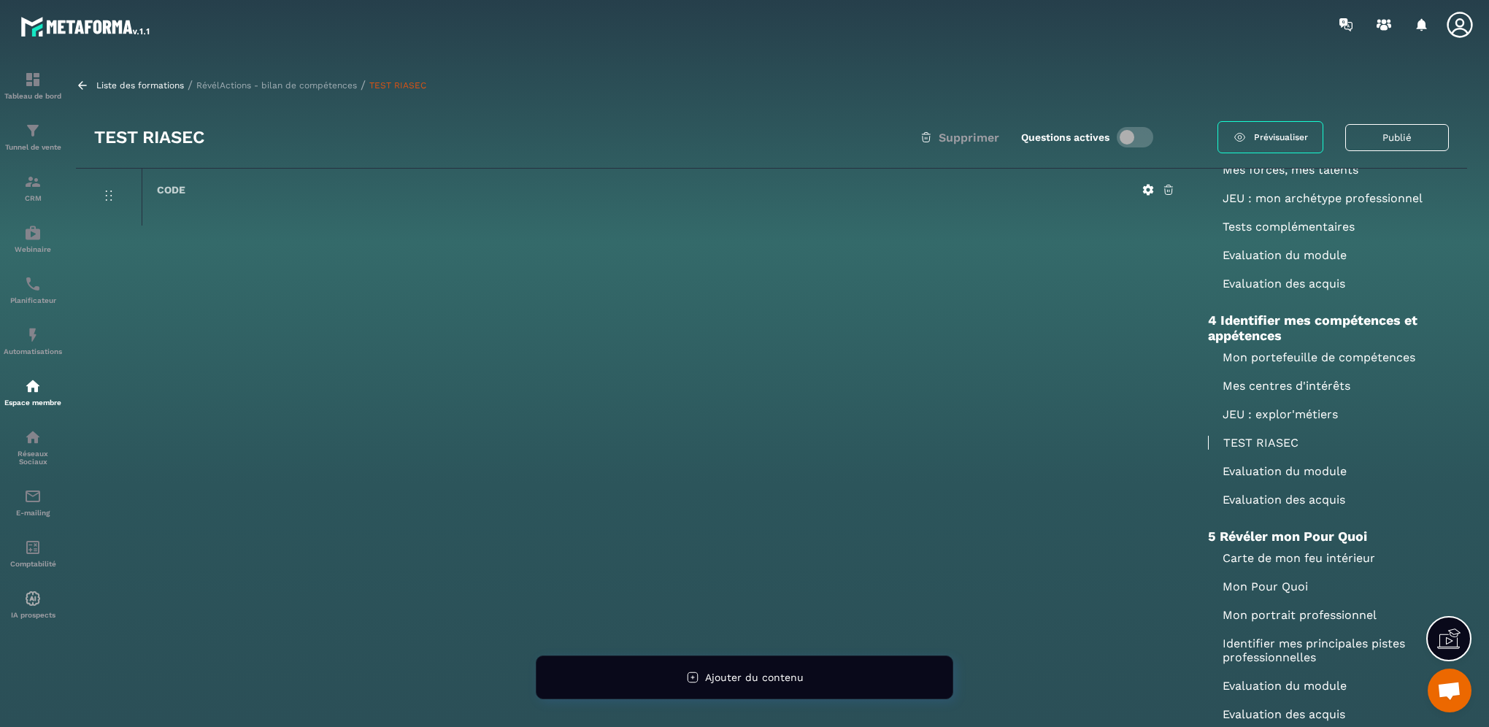
click at [1279, 478] on p "Evaluation du module" at bounding box center [1328, 471] width 241 height 14
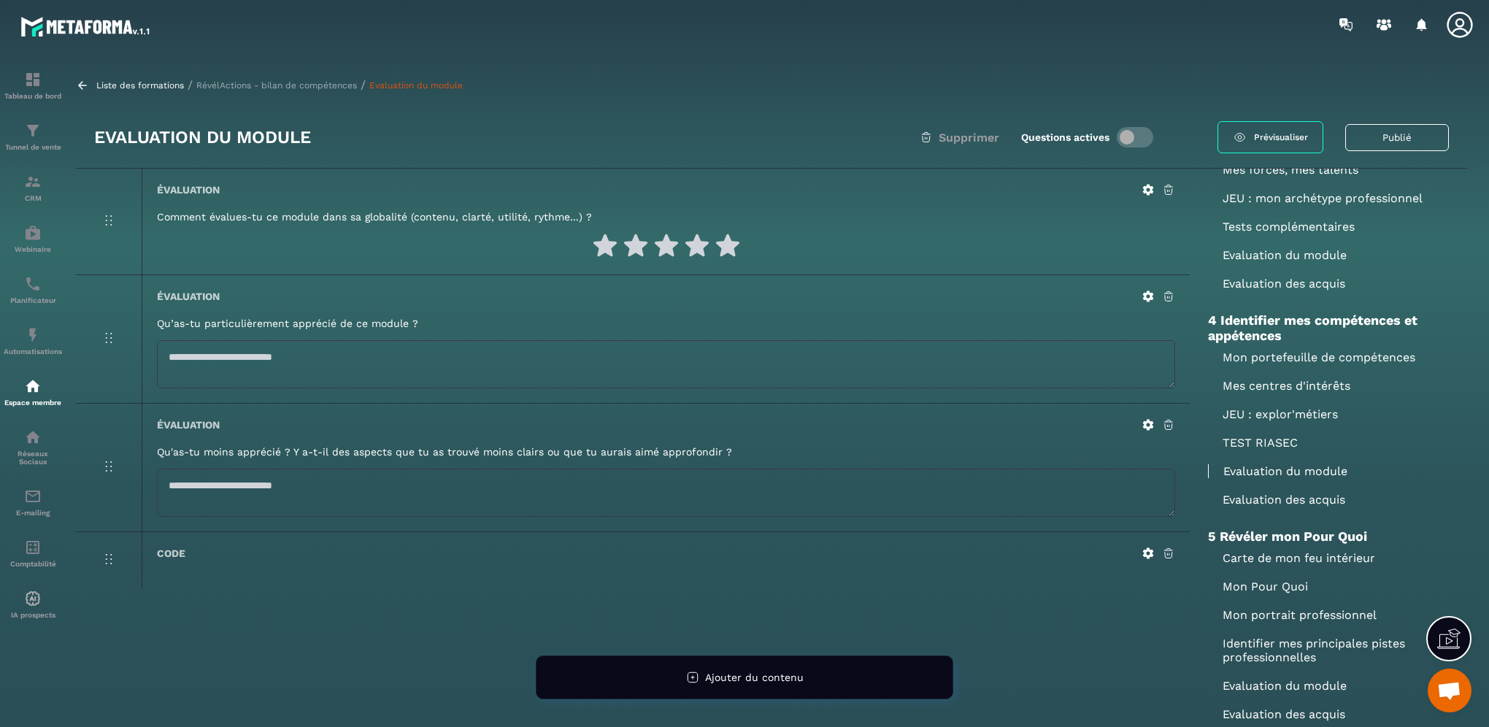
click at [1307, 506] on p "Evaluation des acquis" at bounding box center [1328, 500] width 241 height 14
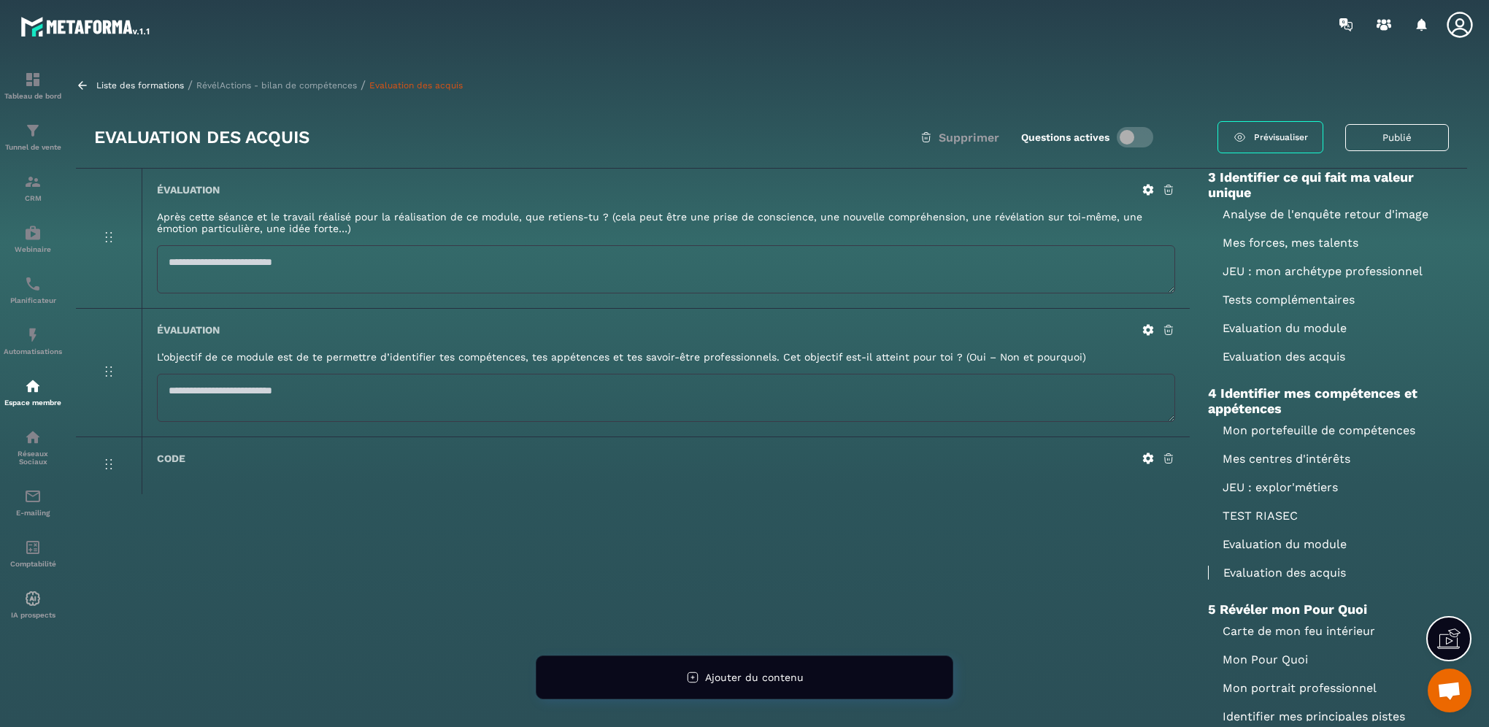
scroll to position [876, 0]
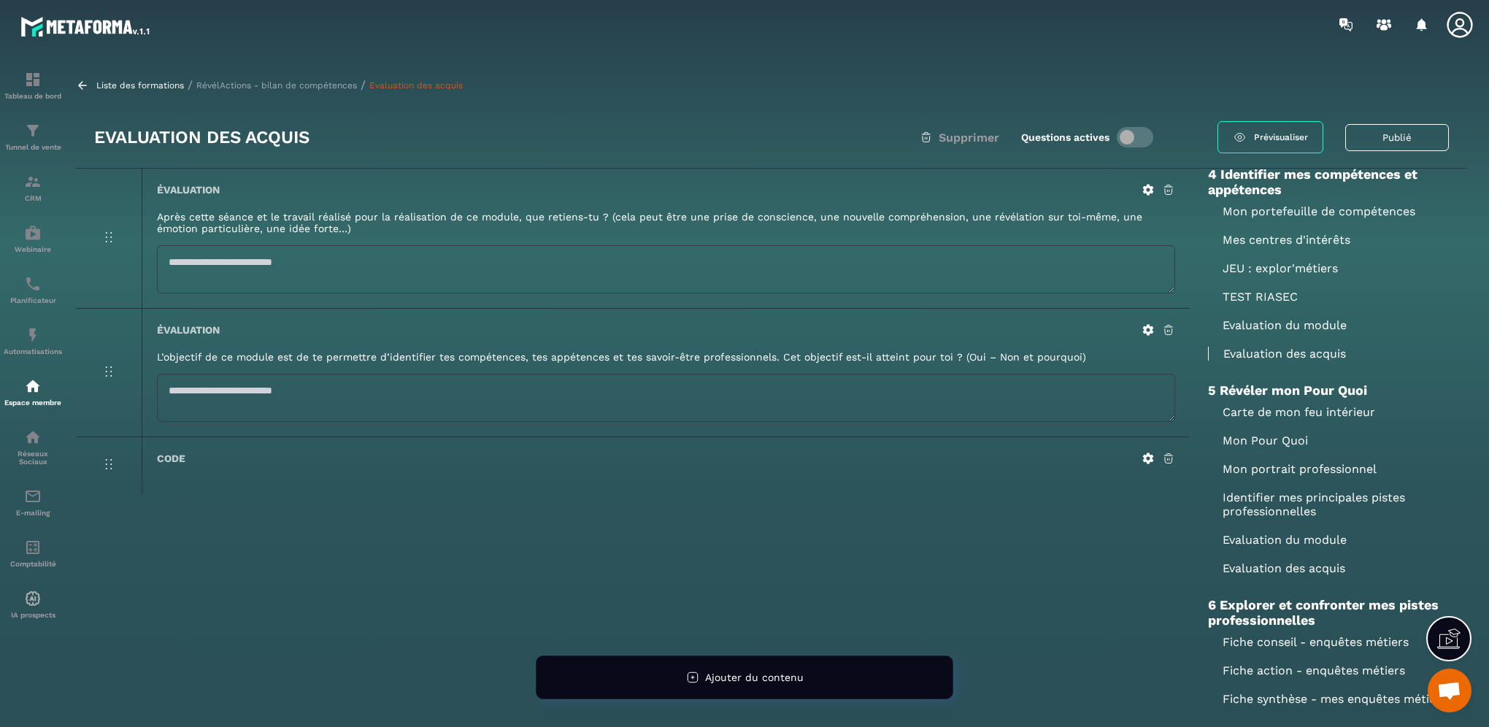
click at [1279, 218] on p "Mon portefeuille de compétences" at bounding box center [1328, 211] width 241 height 14
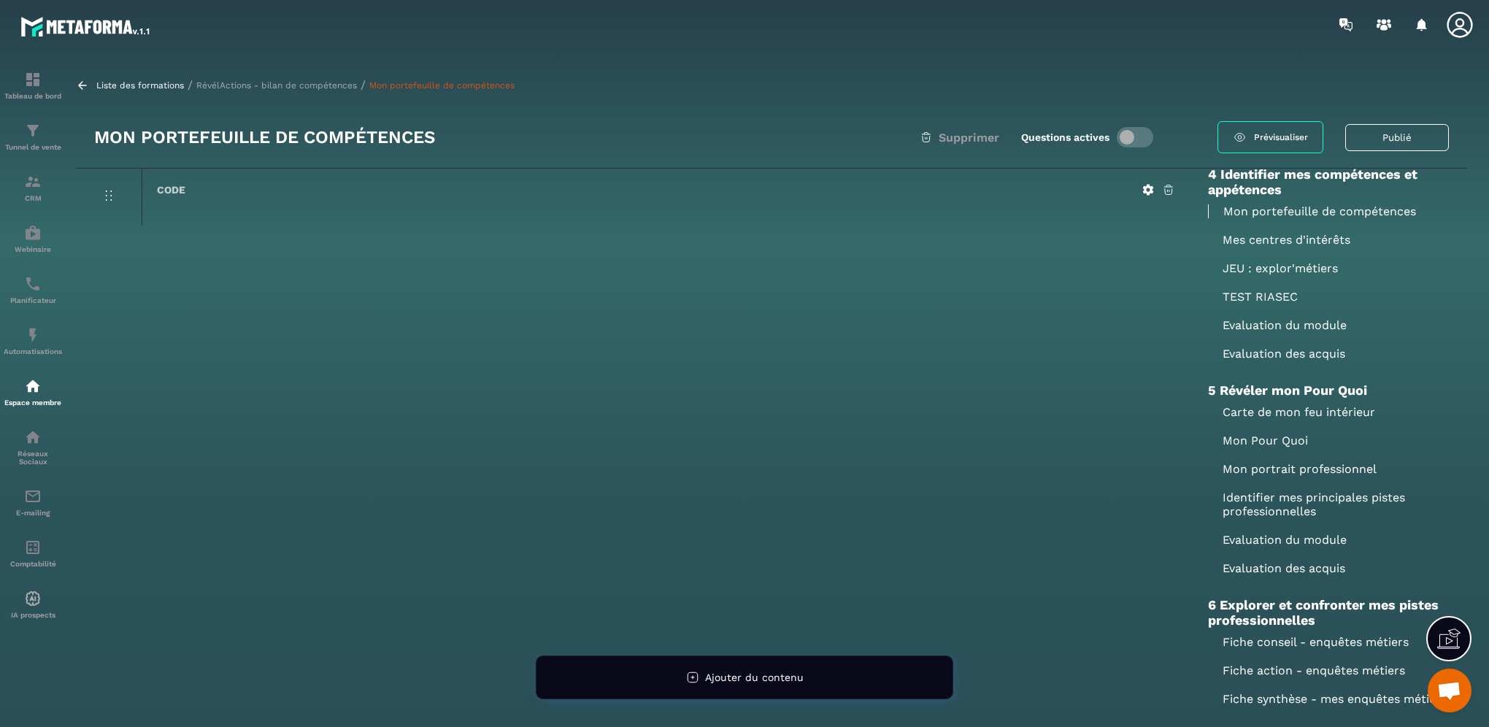
click at [271, 80] on p "RévélActions - bilan de compétences" at bounding box center [276, 85] width 161 height 10
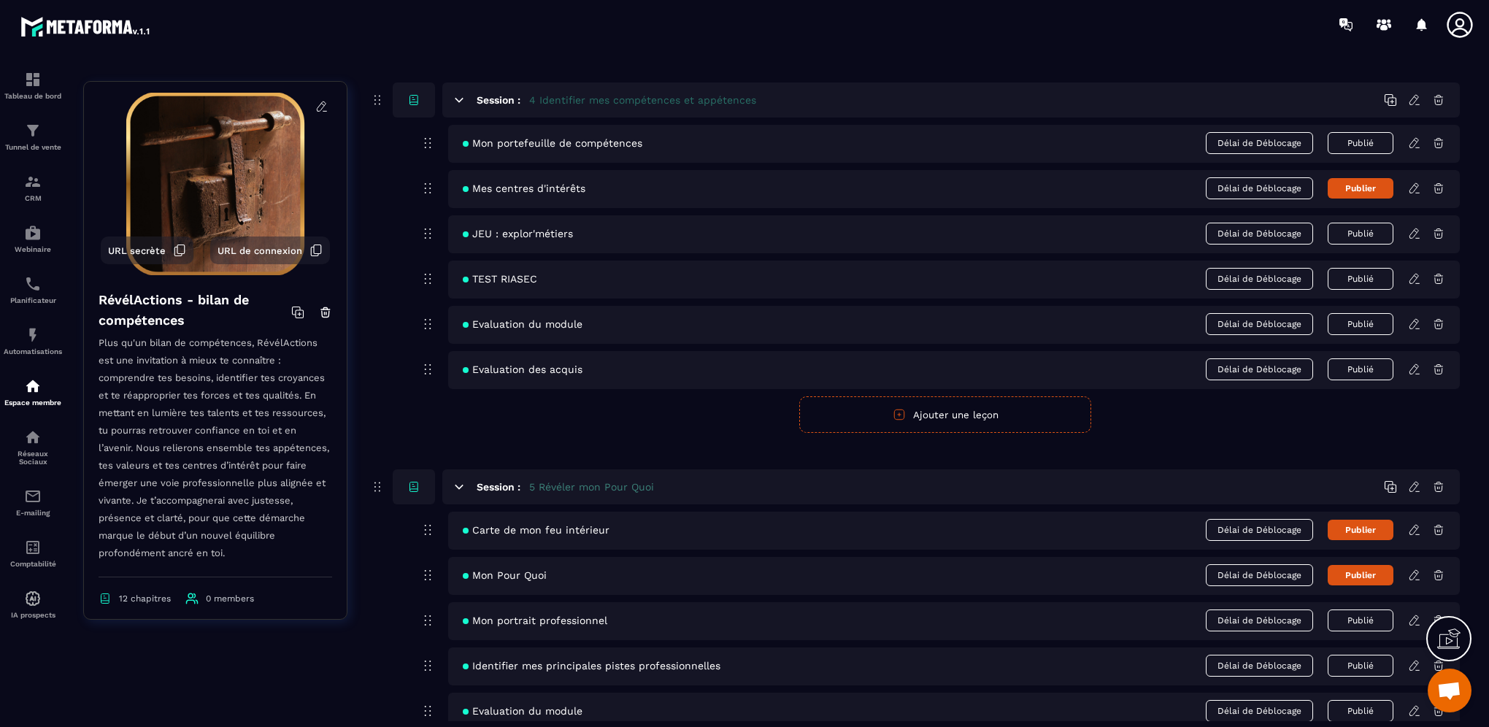
scroll to position [1533, 0]
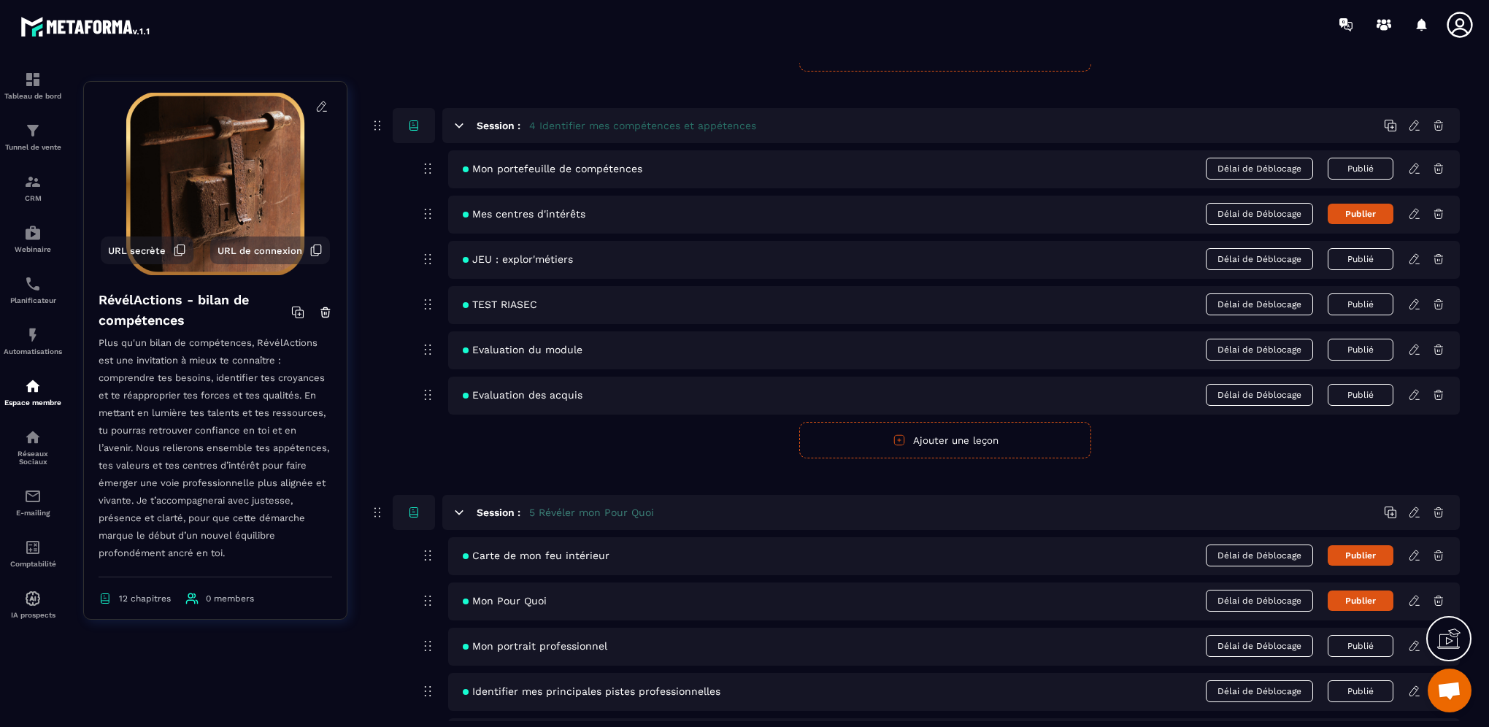
click at [1441, 166] on icon at bounding box center [1438, 168] width 9 height 9
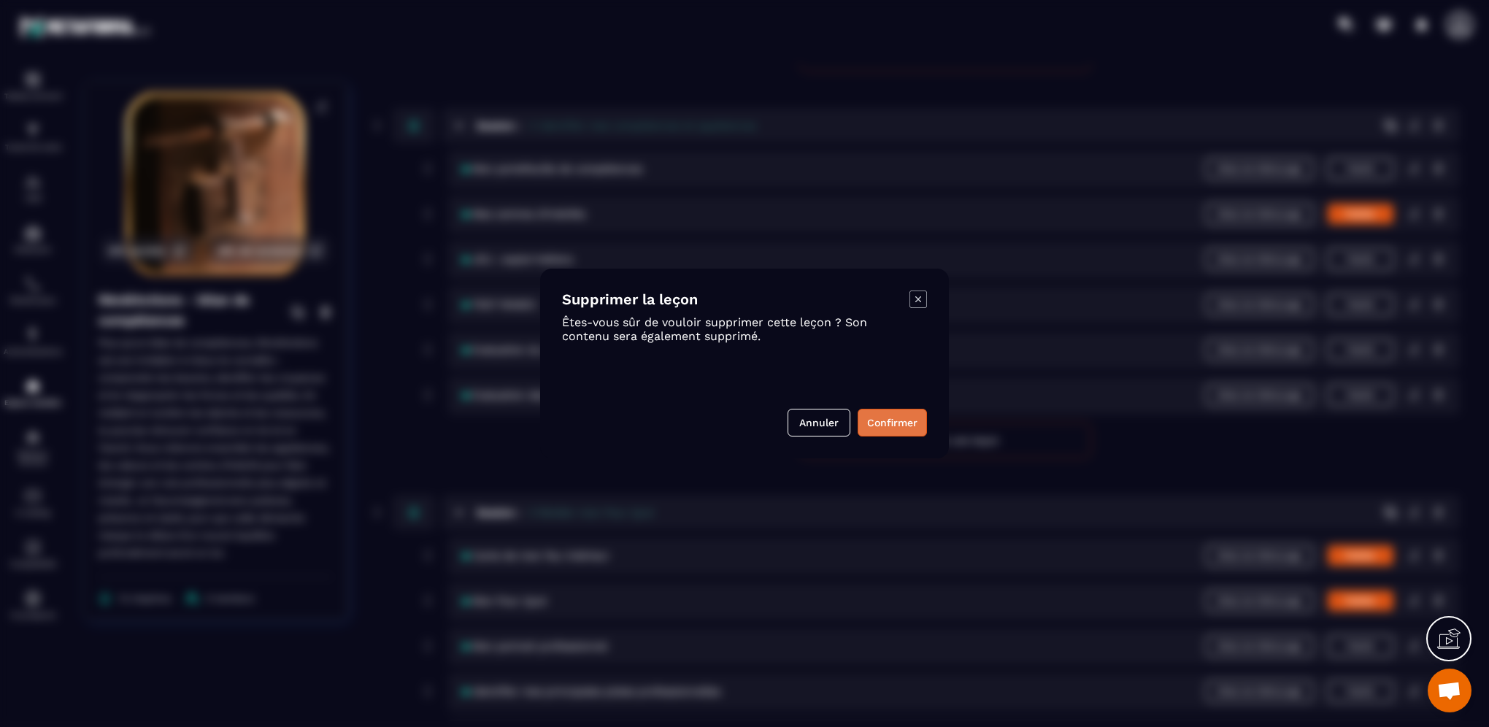
click at [909, 428] on button "Confirmer" at bounding box center [892, 423] width 69 height 28
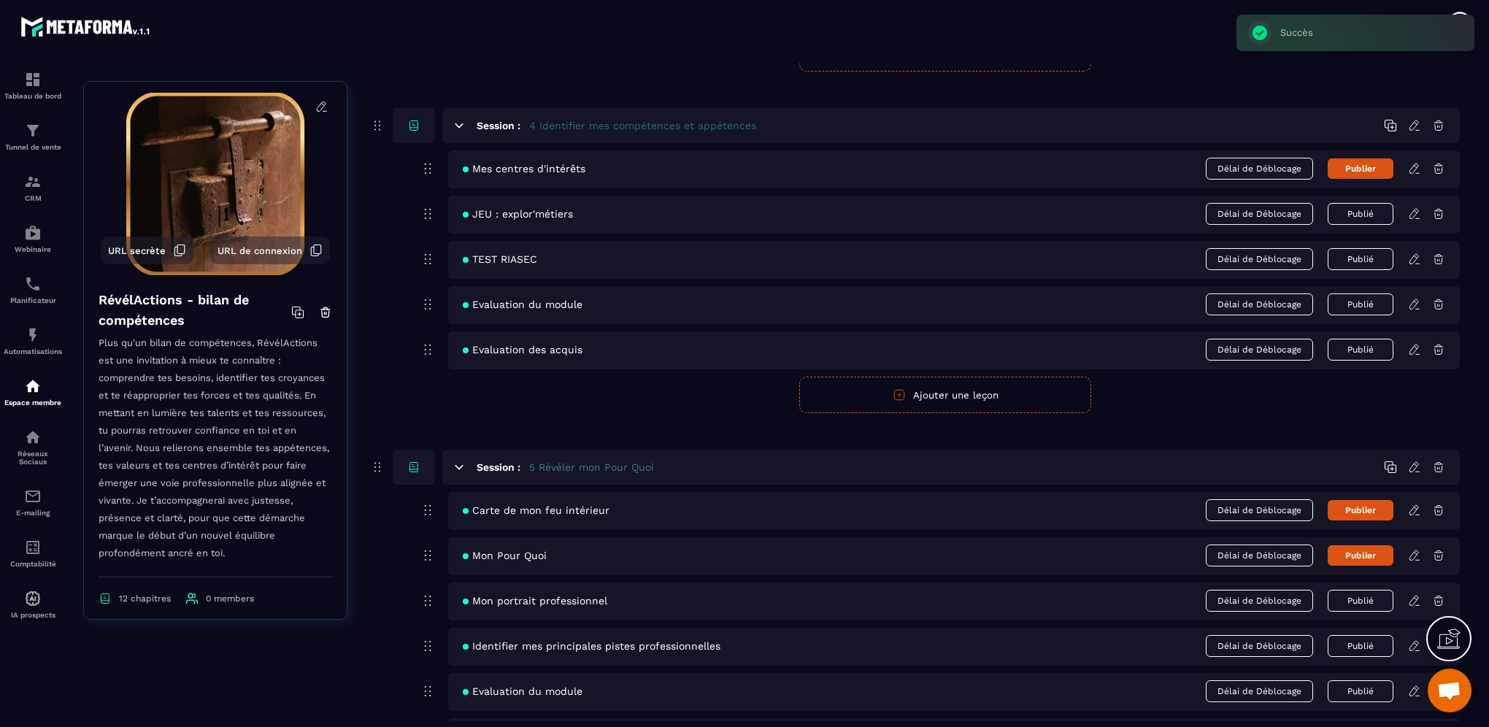
click at [1416, 355] on div "Evaluation des acquis Délai de Déblocage Publié" at bounding box center [953, 350] width 1011 height 38
click at [1412, 346] on icon at bounding box center [1414, 349] width 13 height 13
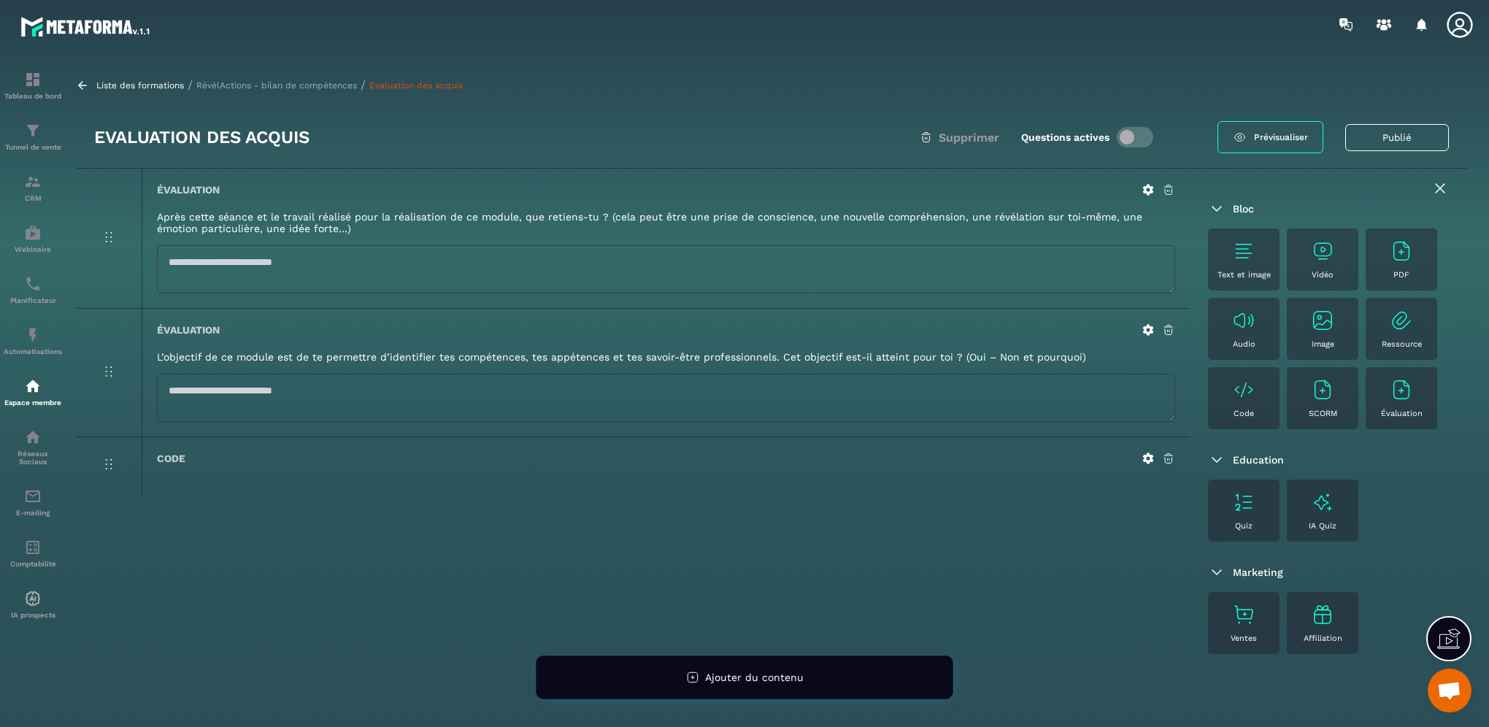
click at [861, 188] on div "Évaluation" at bounding box center [666, 189] width 1018 height 13
click at [299, 86] on p "RévélActions - bilan de compétences" at bounding box center [276, 85] width 161 height 10
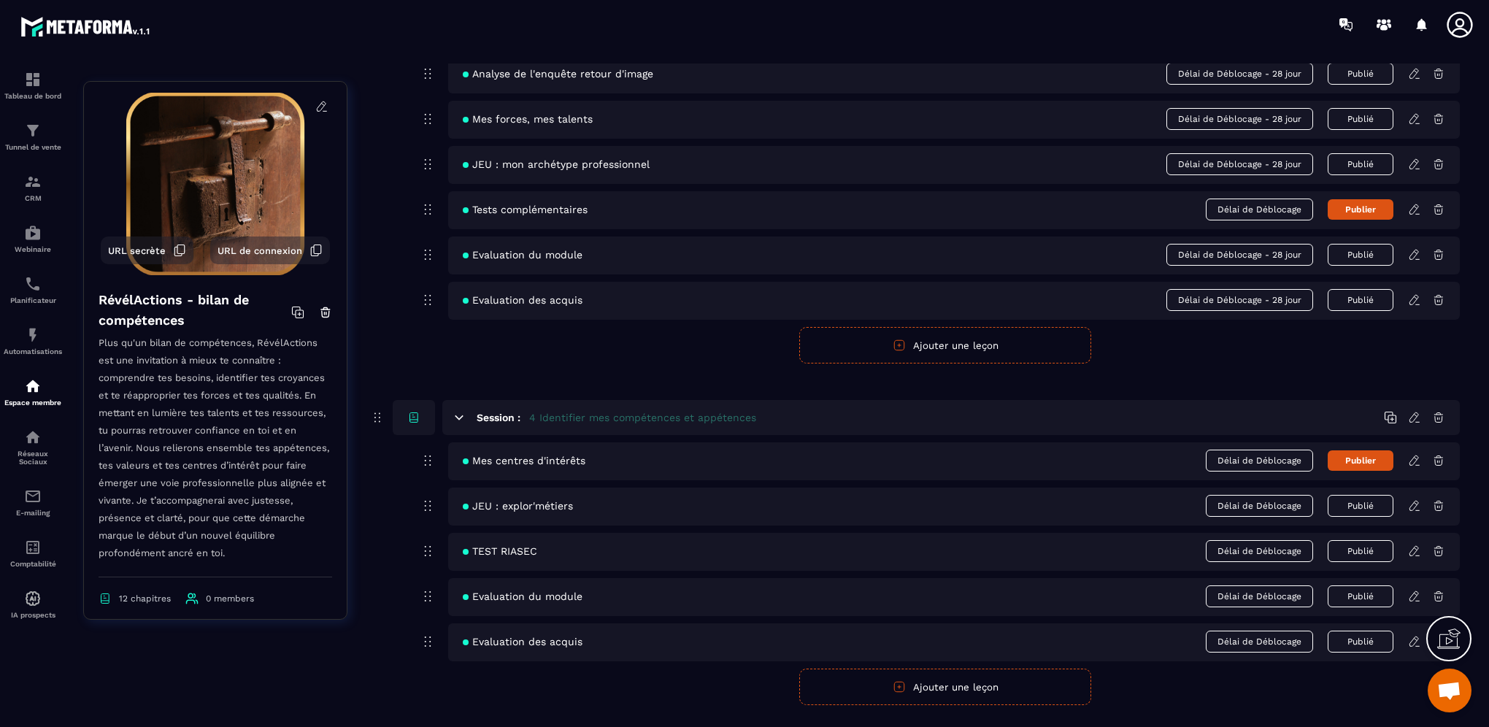
scroll to position [1168, 0]
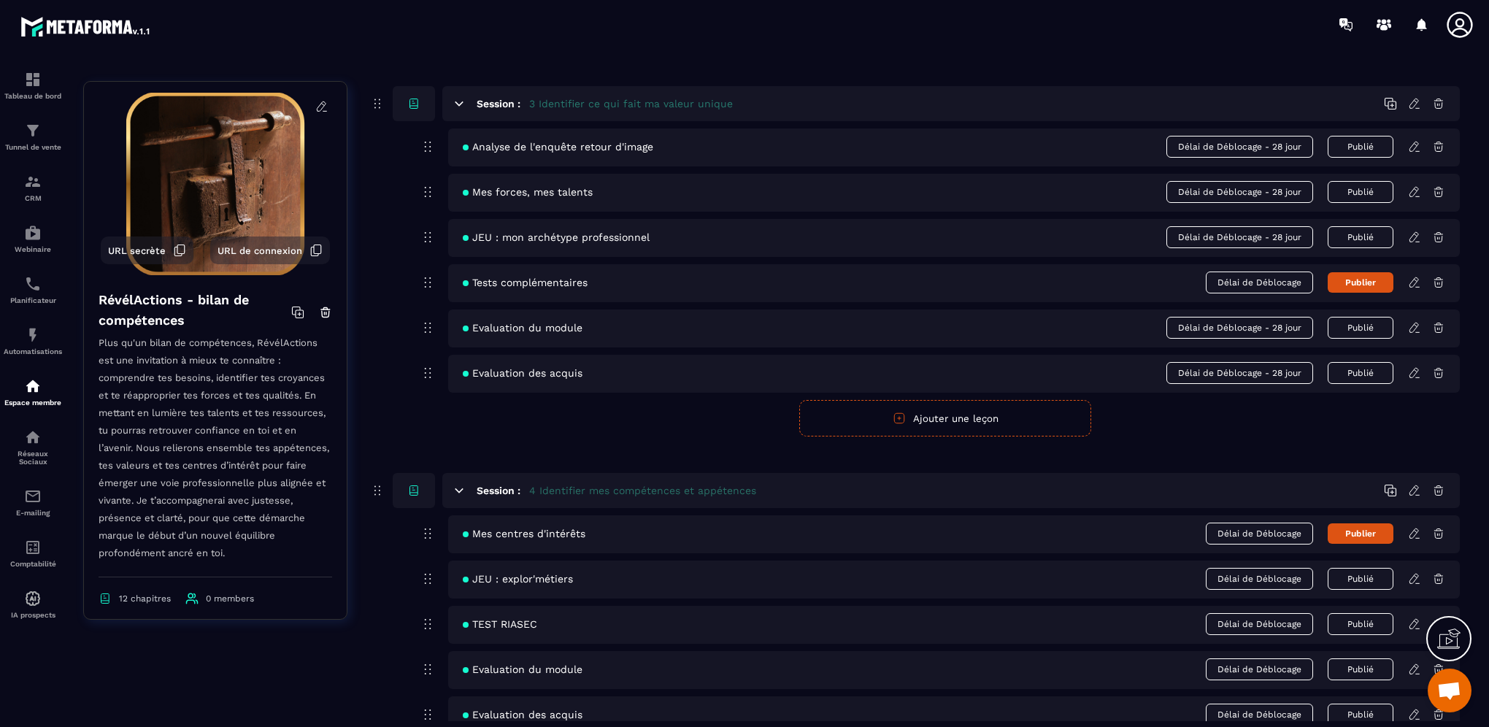
click at [1165, 429] on form "Publier Annuler Ajouter une leçon" at bounding box center [945, 418] width 1029 height 36
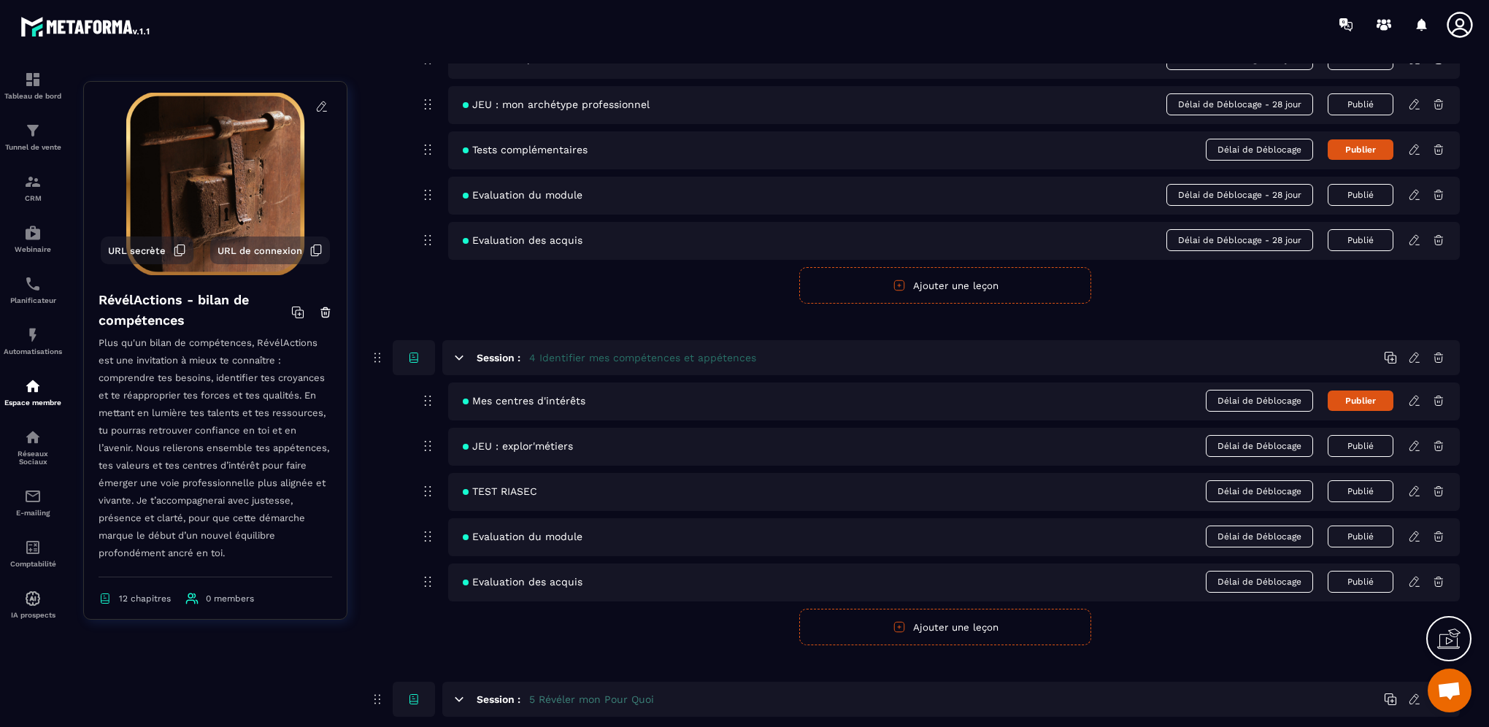
scroll to position [1314, 0]
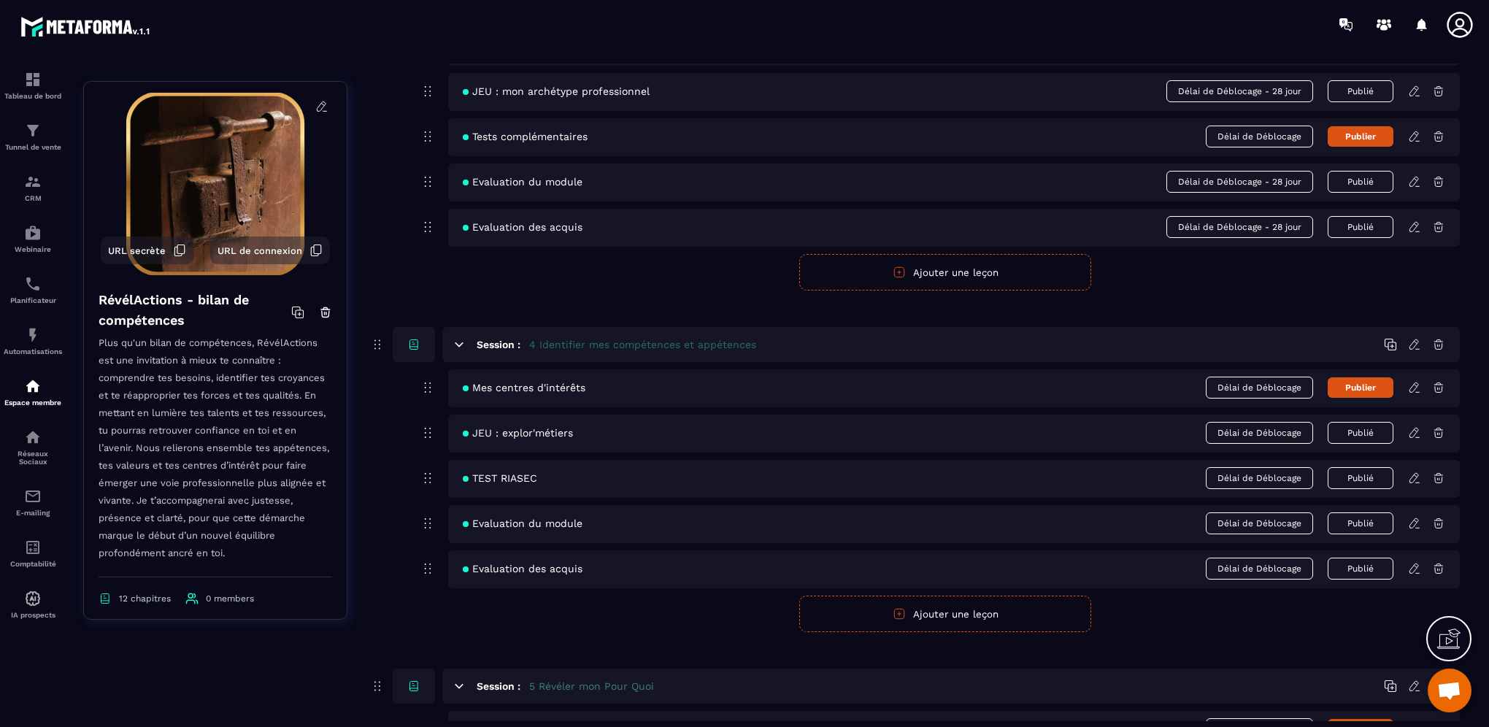
click at [1416, 569] on icon at bounding box center [1414, 568] width 13 height 13
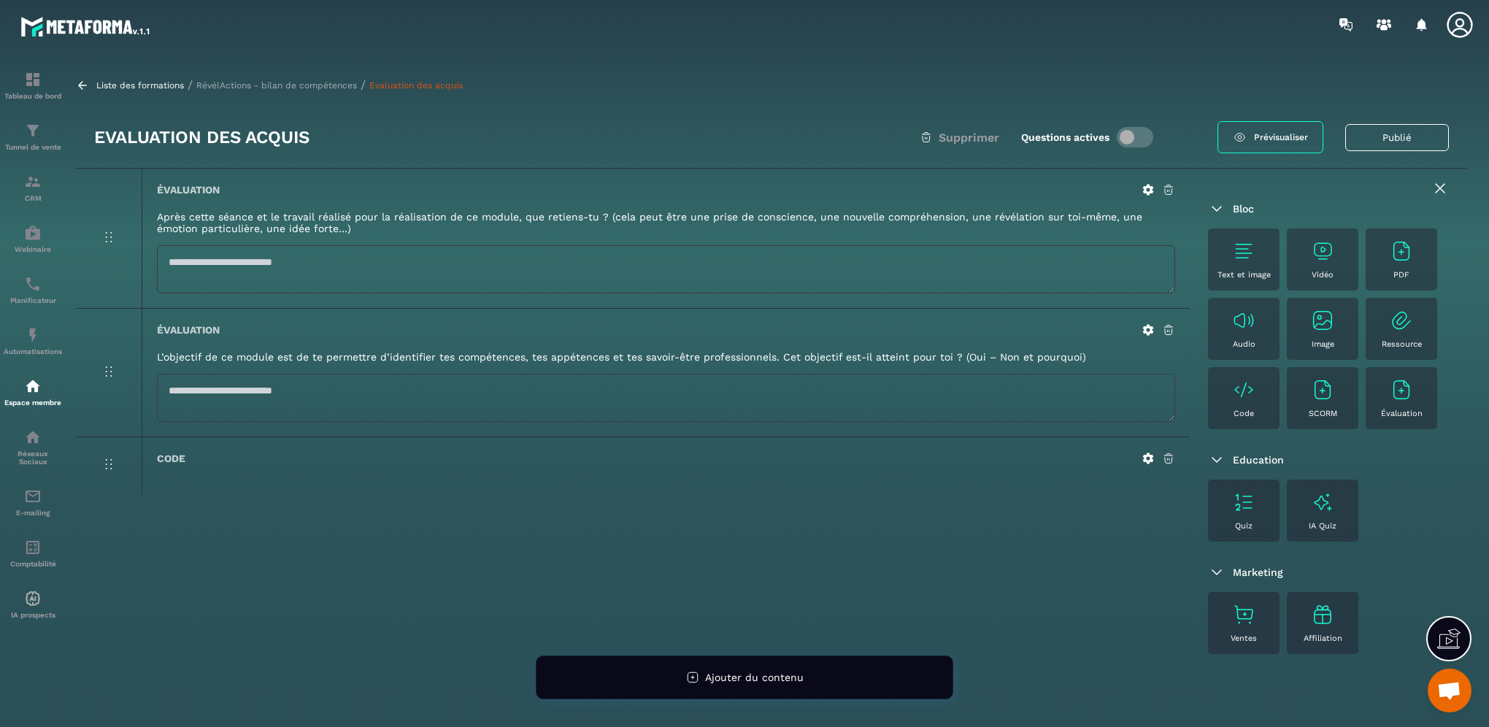
click at [1147, 327] on icon at bounding box center [1148, 330] width 11 height 11
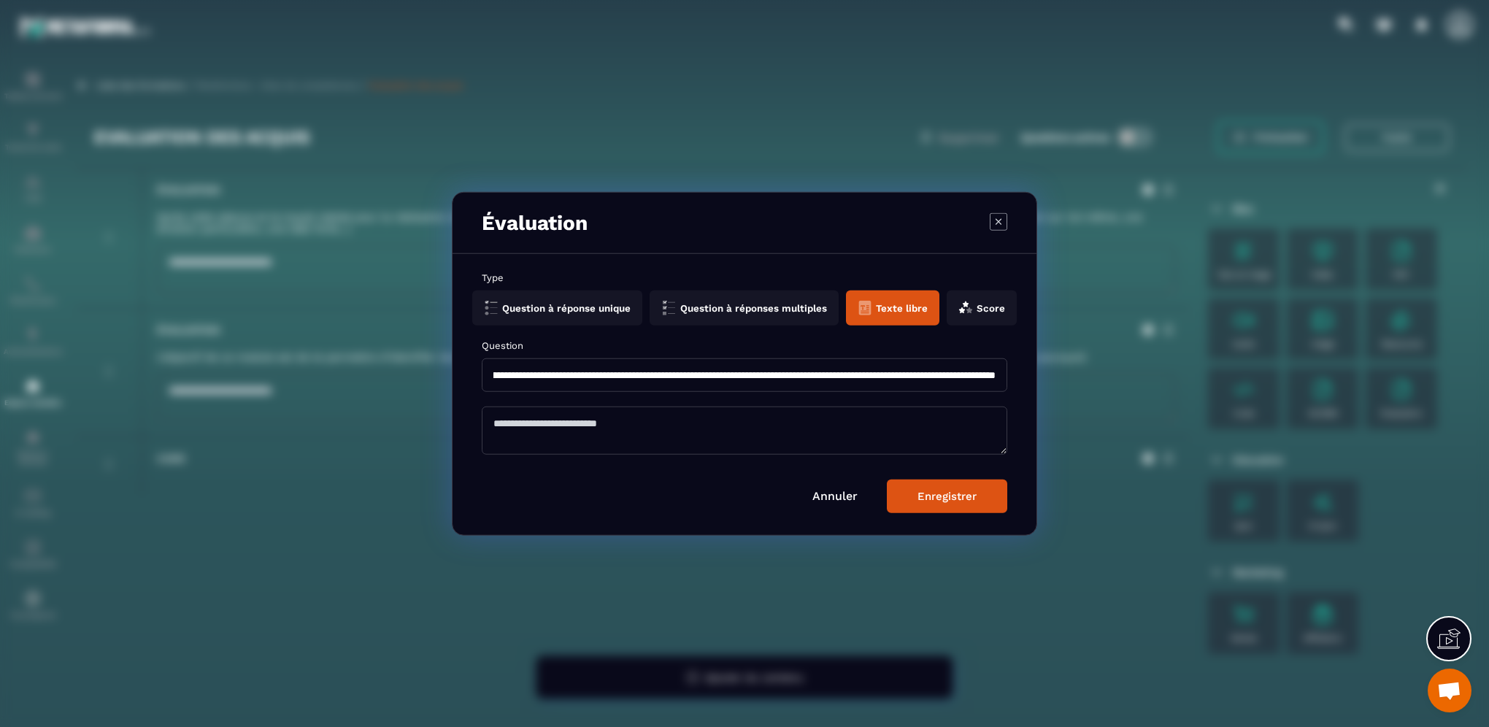
scroll to position [0, 415]
drag, startPoint x: 774, startPoint y: 373, endPoint x: 693, endPoint y: 377, distance: 81.1
click at [693, 377] on input "**********" at bounding box center [744, 375] width 525 height 34
type input "**********"
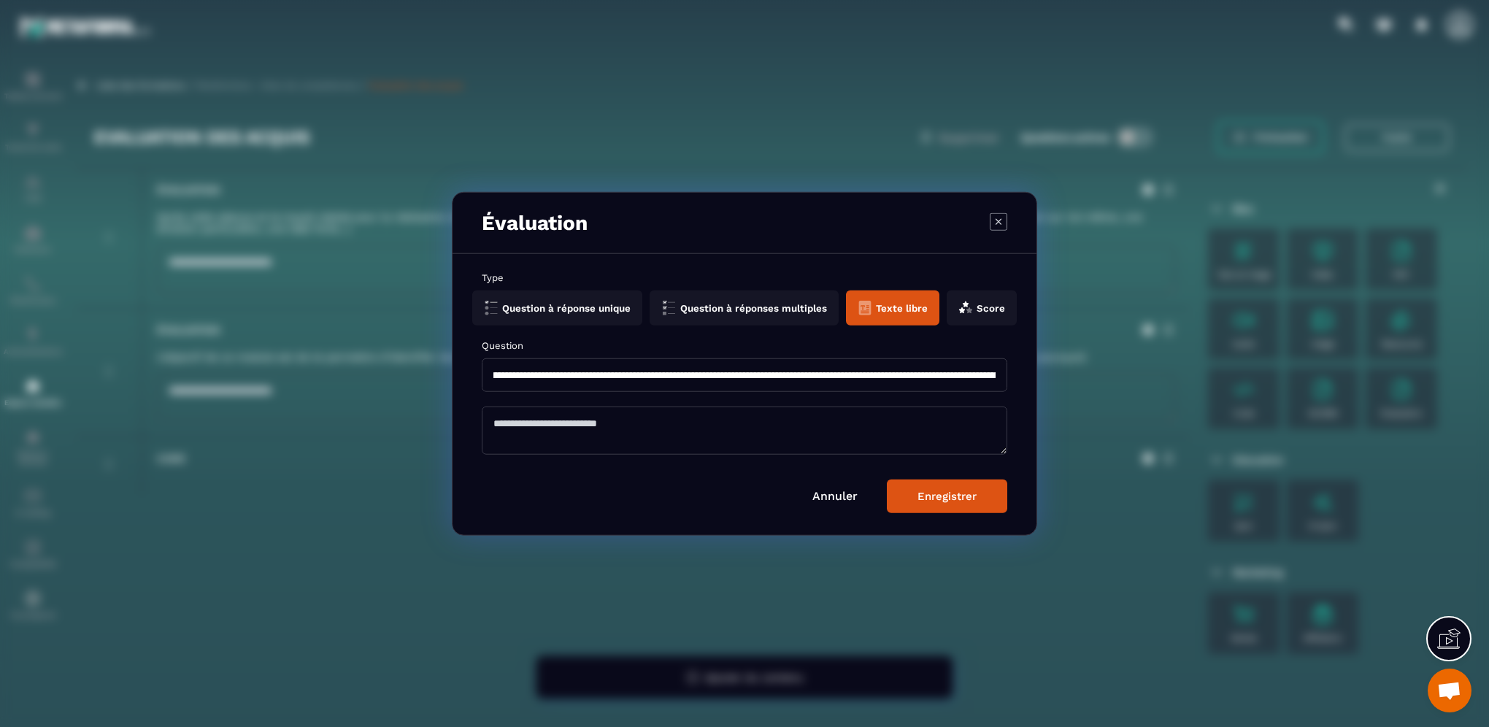
click at [960, 500] on div "Enregistrer" at bounding box center [946, 495] width 59 height 13
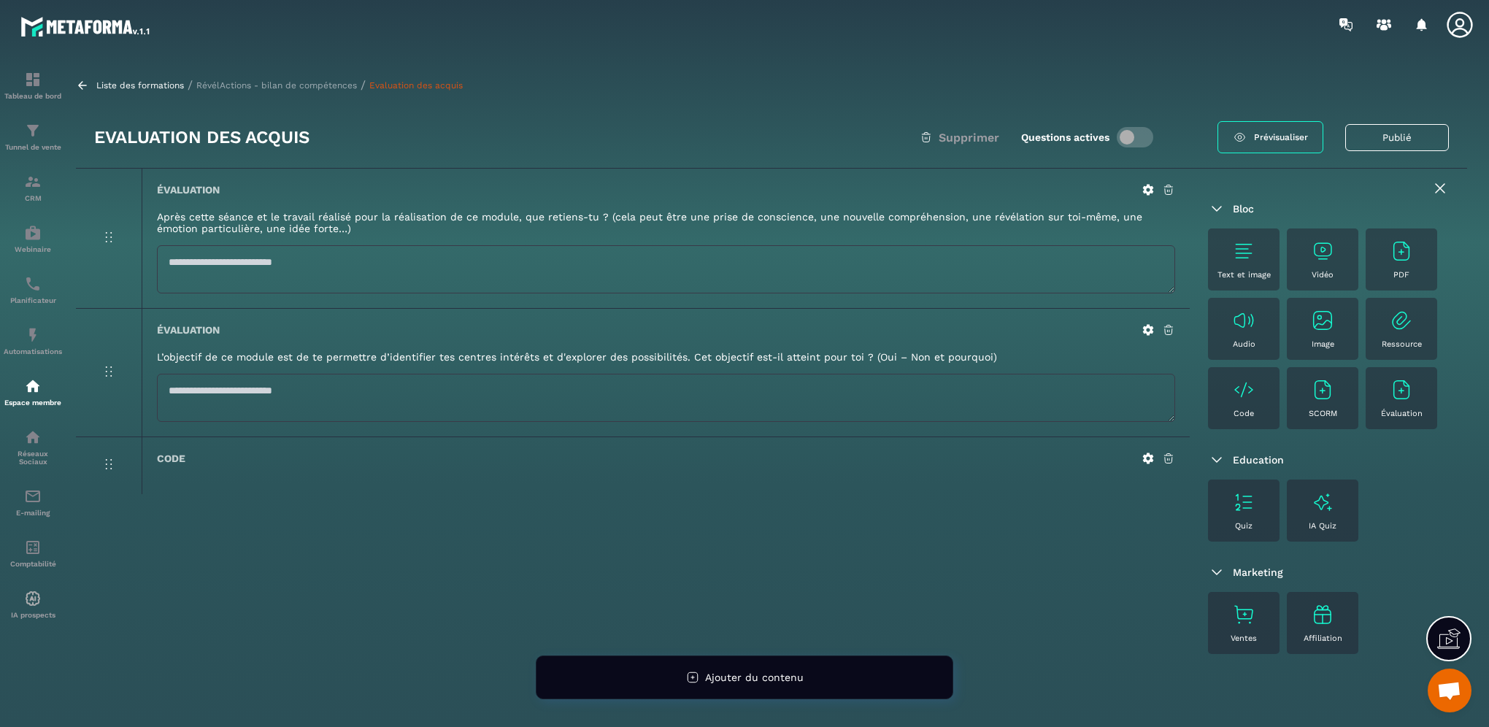
click at [315, 88] on p "RévélActions - bilan de compétences" at bounding box center [276, 85] width 161 height 10
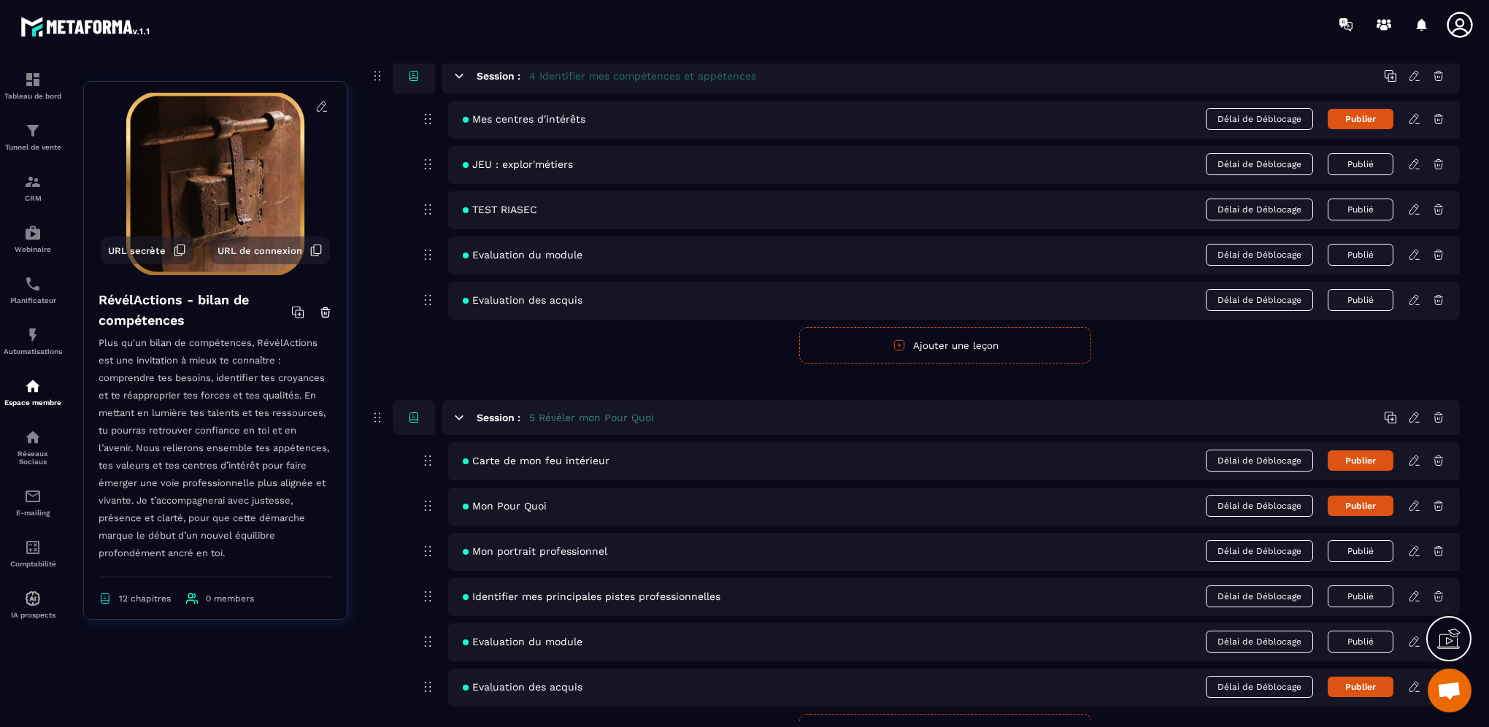
scroll to position [1606, 0]
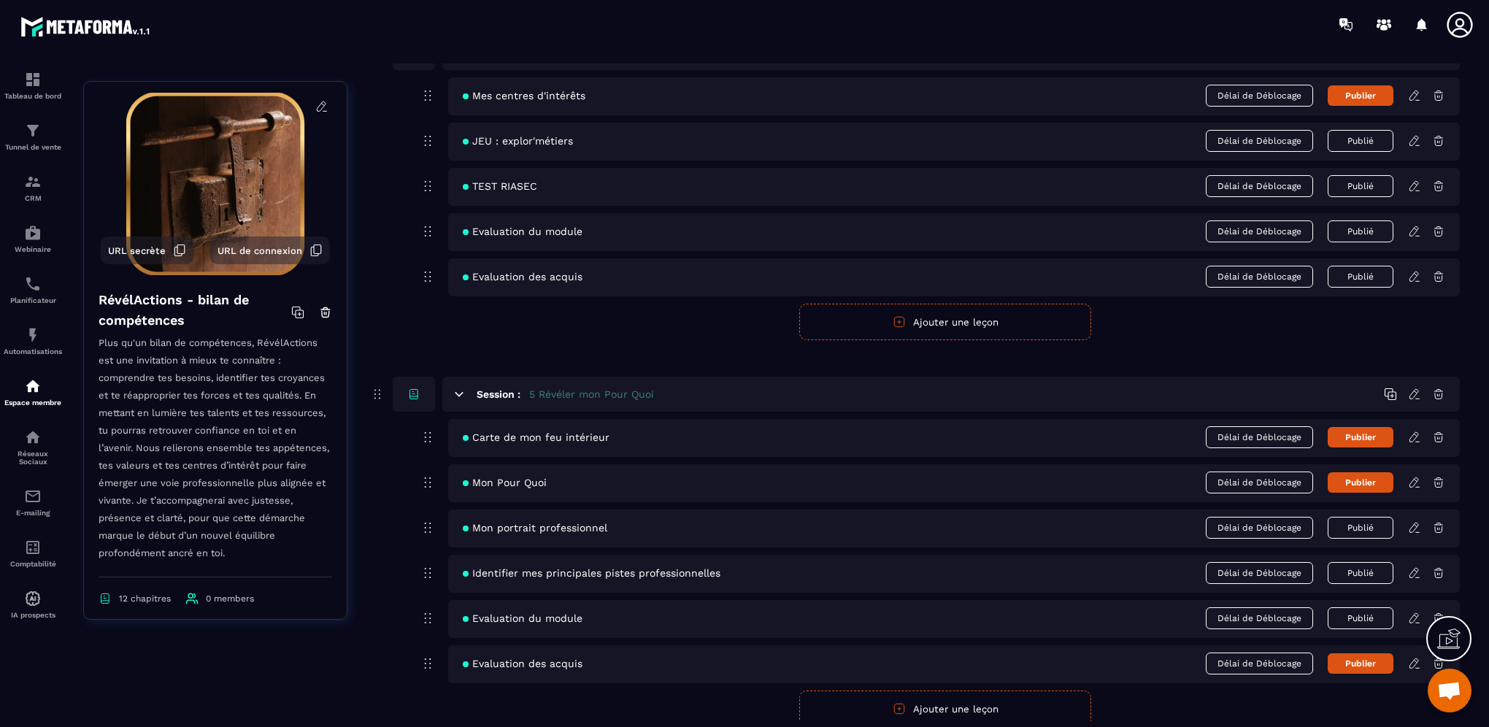
click at [1418, 477] on icon at bounding box center [1413, 481] width 9 height 9
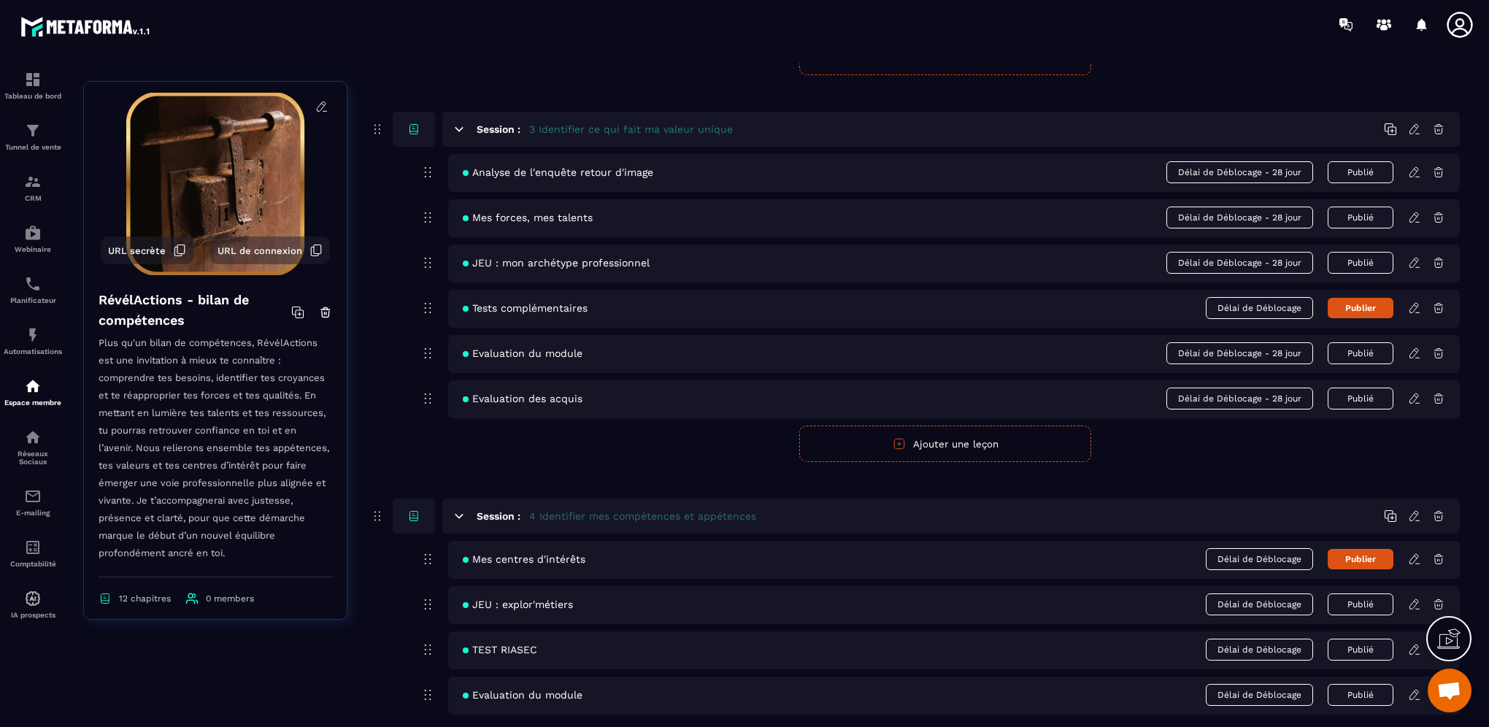
scroll to position [1168, 0]
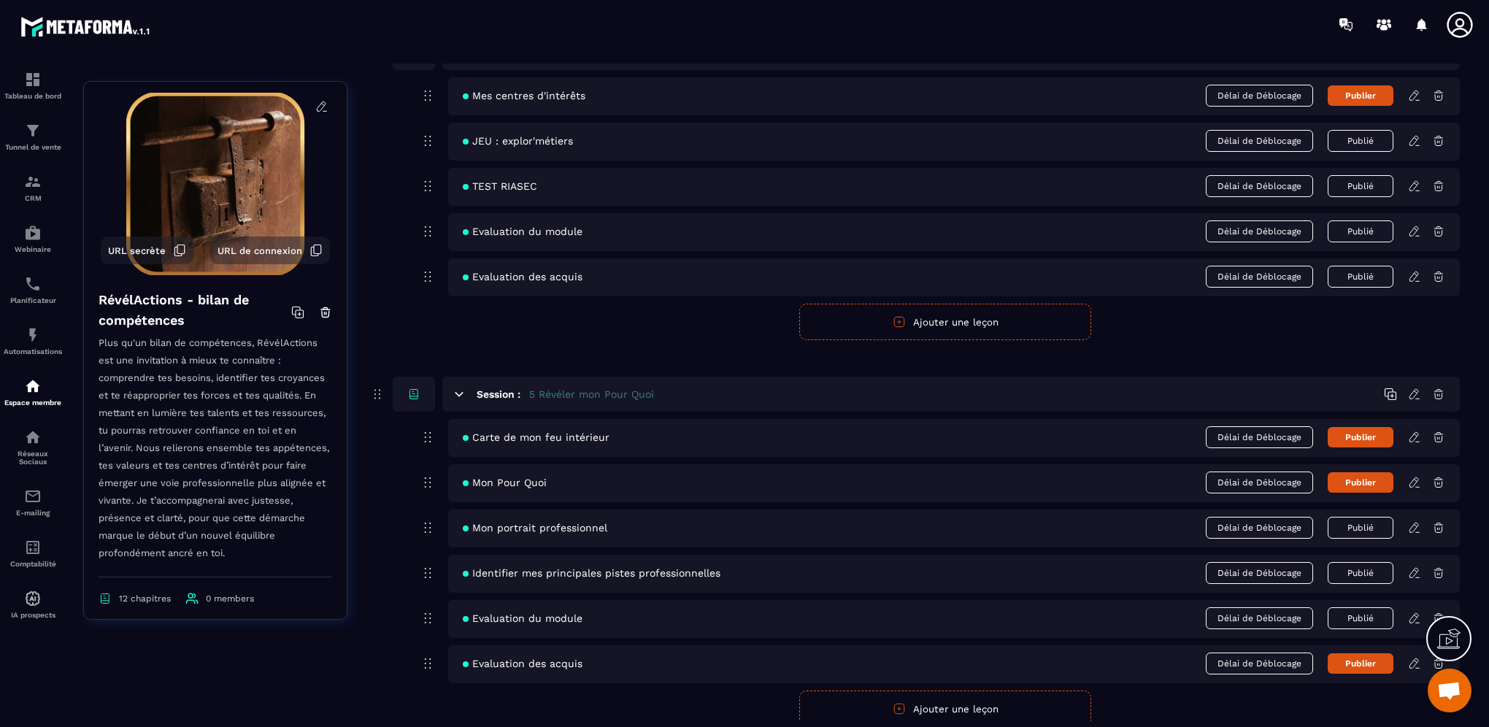
scroll to position [1314, 0]
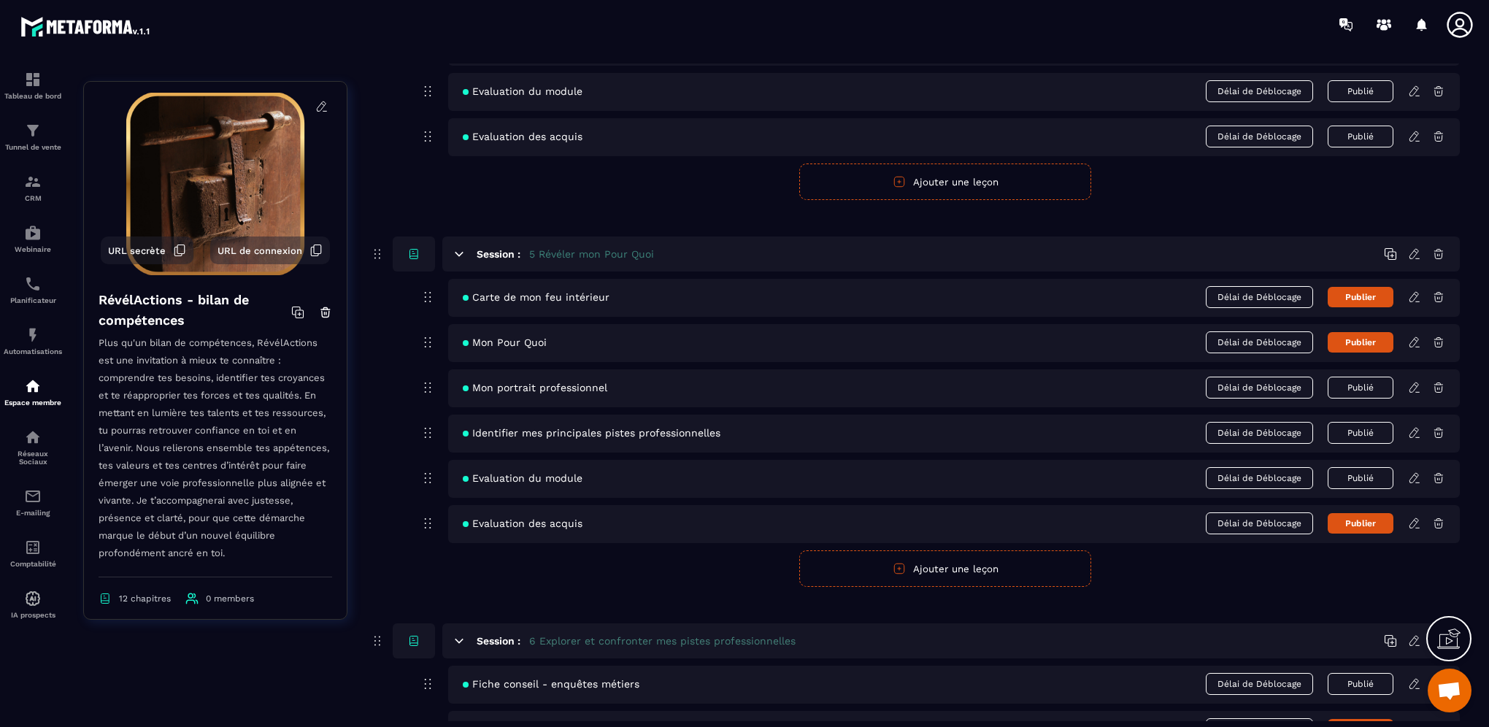
scroll to position [1751, 0]
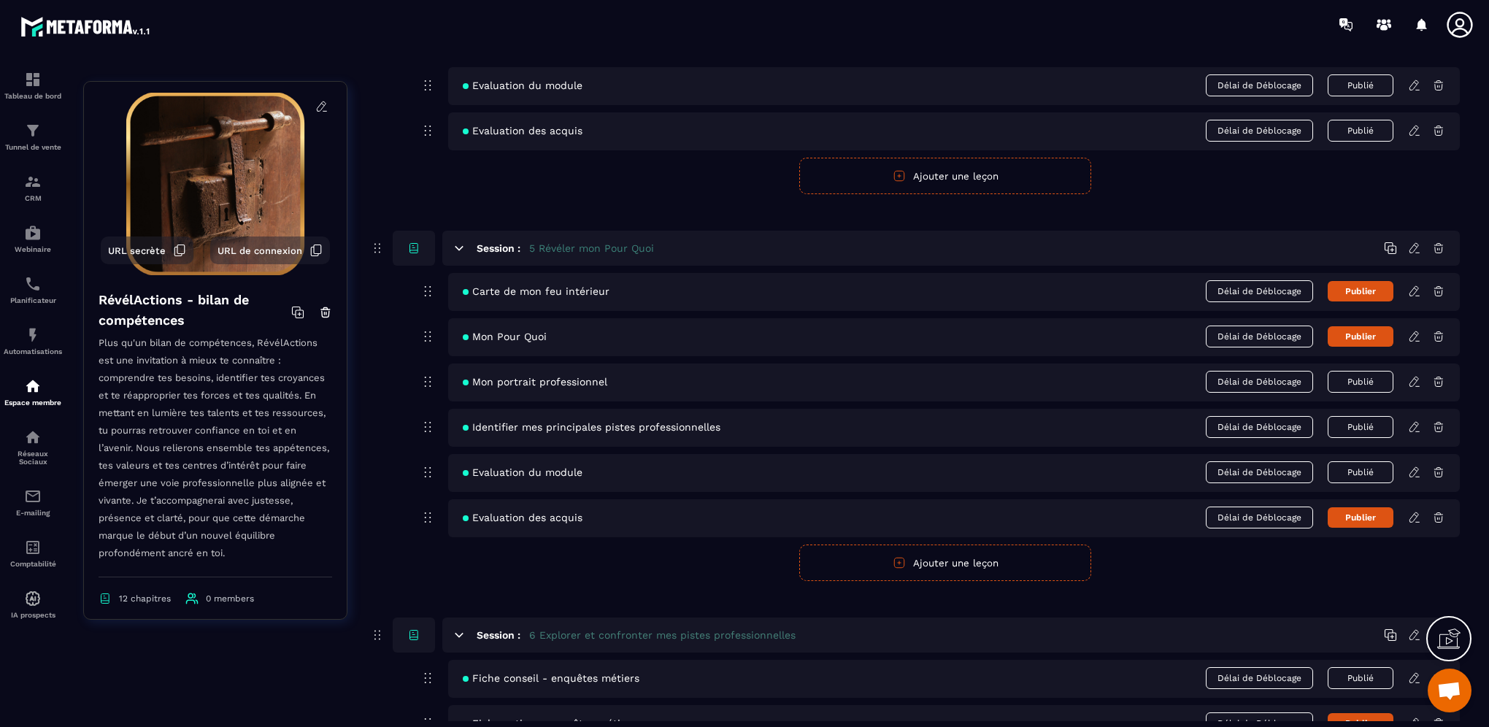
click at [1417, 285] on icon at bounding box center [1414, 291] width 13 height 13
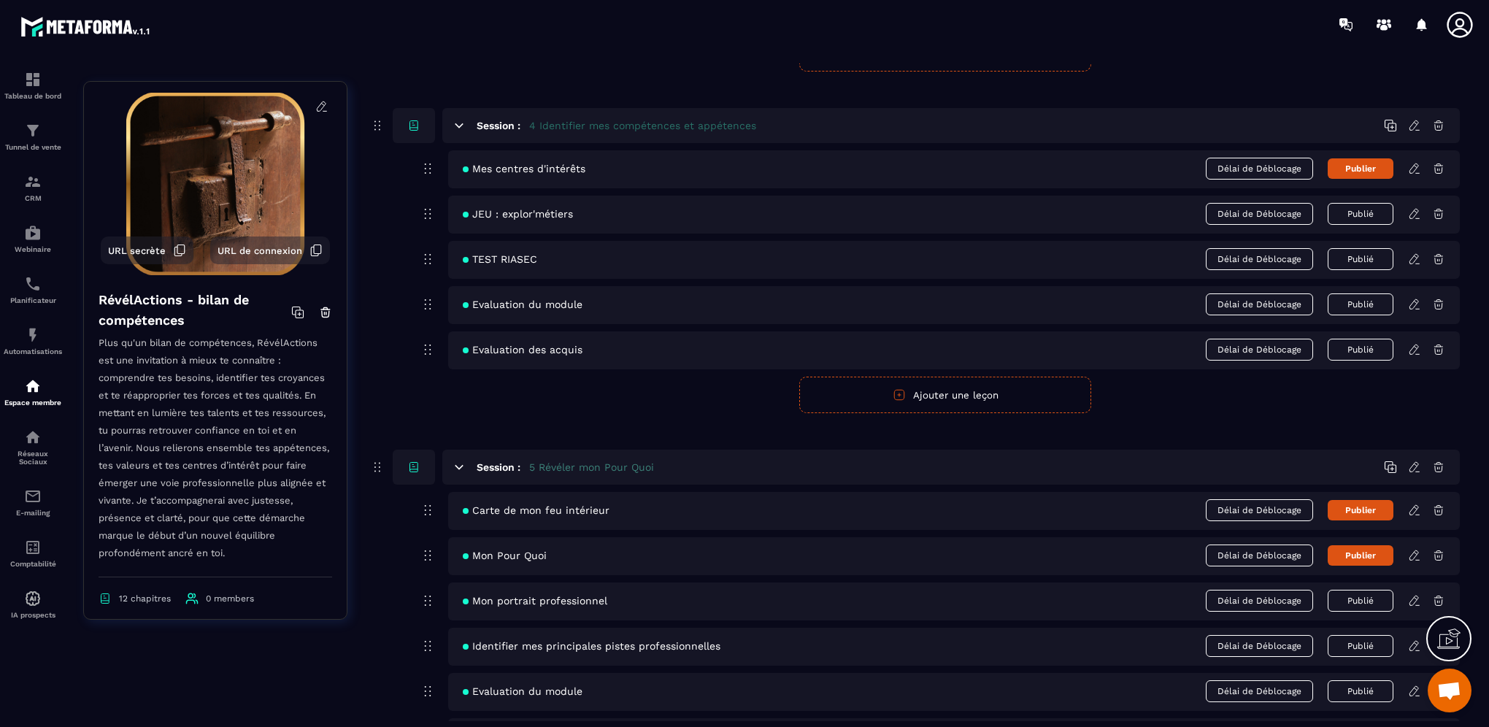
scroll to position [1533, 0]
click at [941, 393] on button "Ajouter une leçon" at bounding box center [945, 395] width 292 height 36
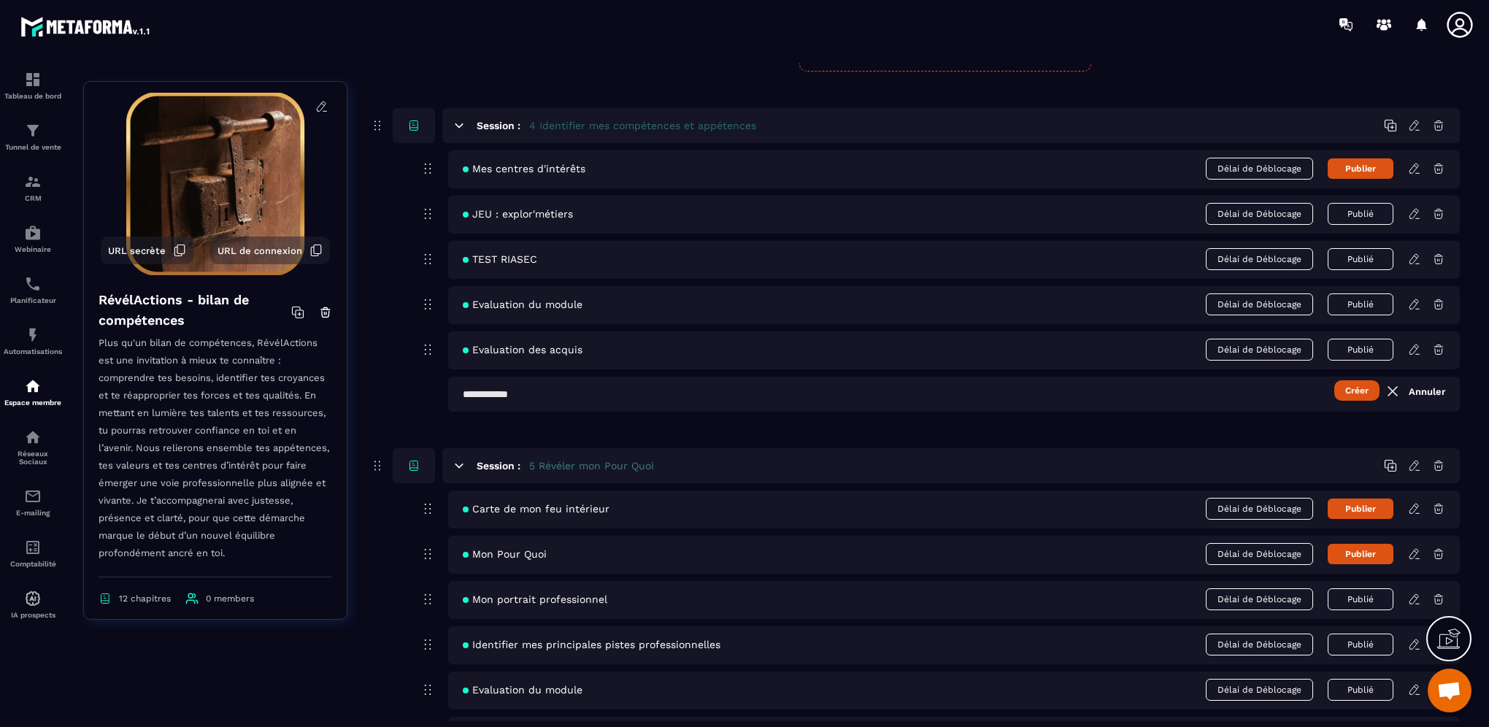
click at [613, 394] on input "text" at bounding box center [953, 394] width 1011 height 35
type input "*"
type input "**********"
click at [1360, 396] on button "Créer" at bounding box center [1356, 390] width 45 height 20
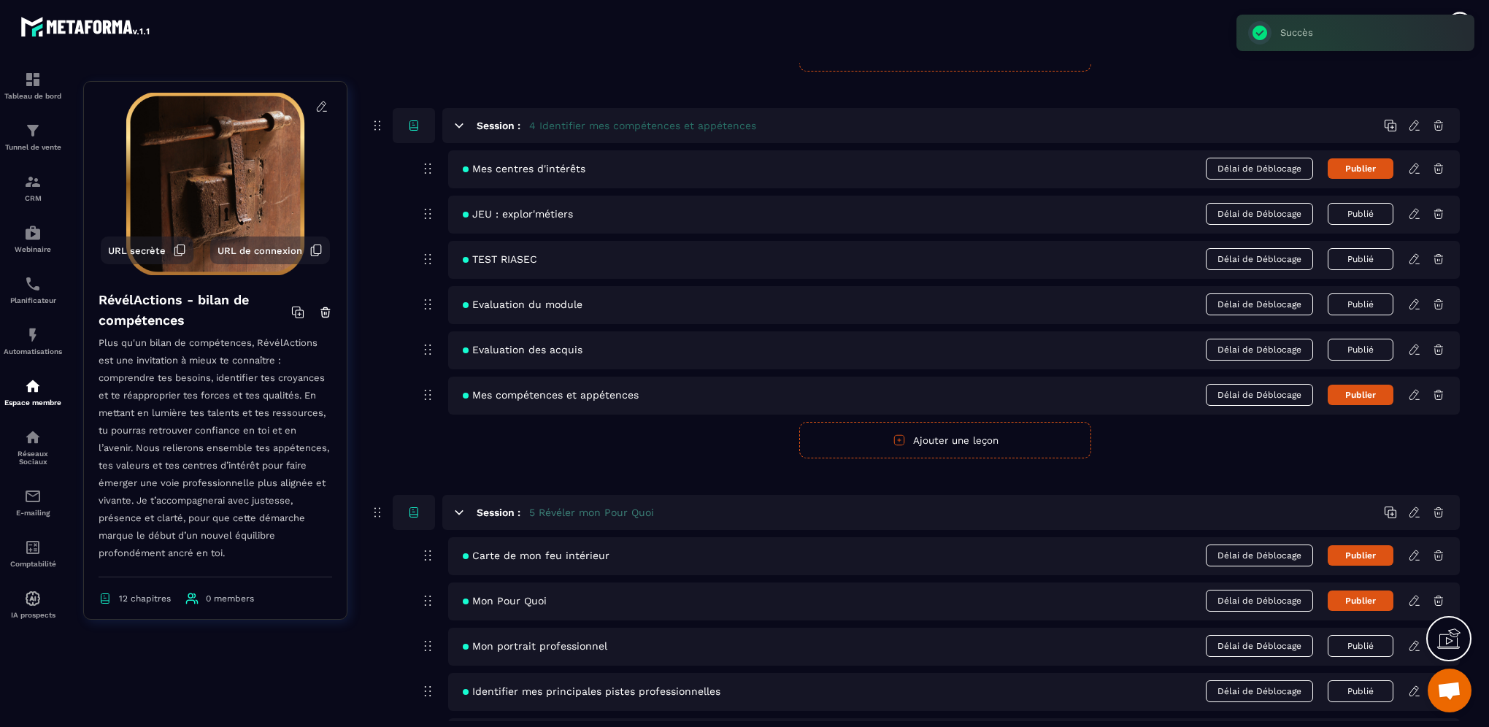
click at [1413, 392] on icon at bounding box center [1414, 394] width 13 height 13
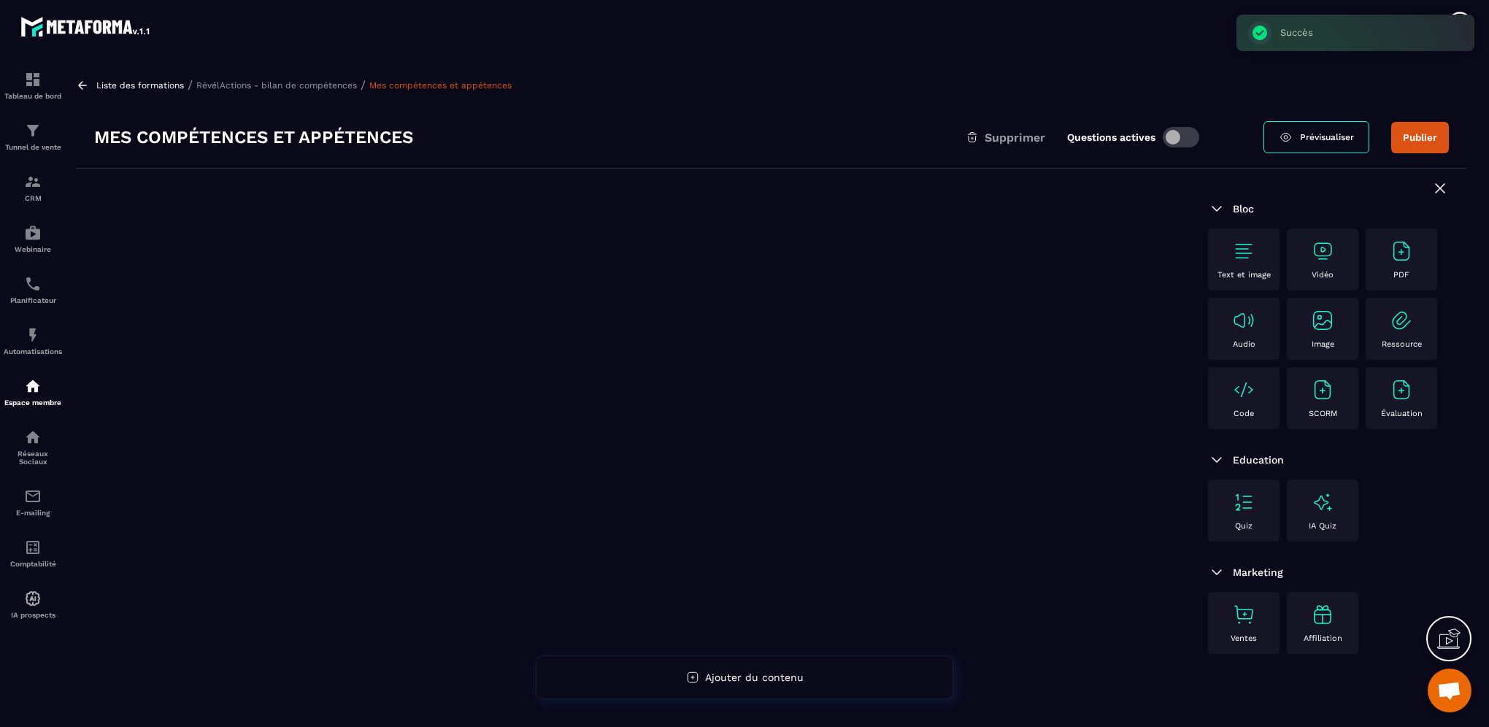
click at [1244, 394] on img at bounding box center [1243, 389] width 23 height 23
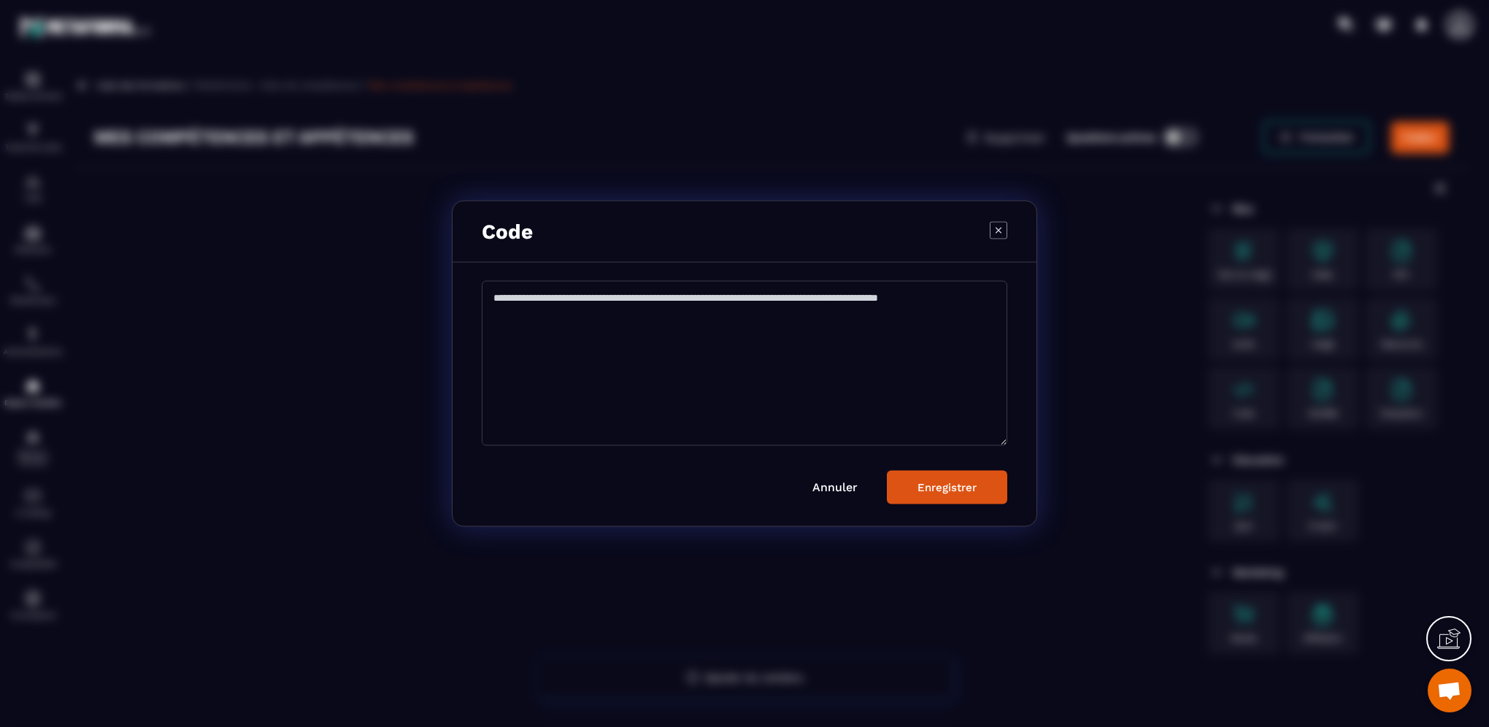
click at [1389, 496] on div "Modal window" at bounding box center [744, 363] width 1489 height 727
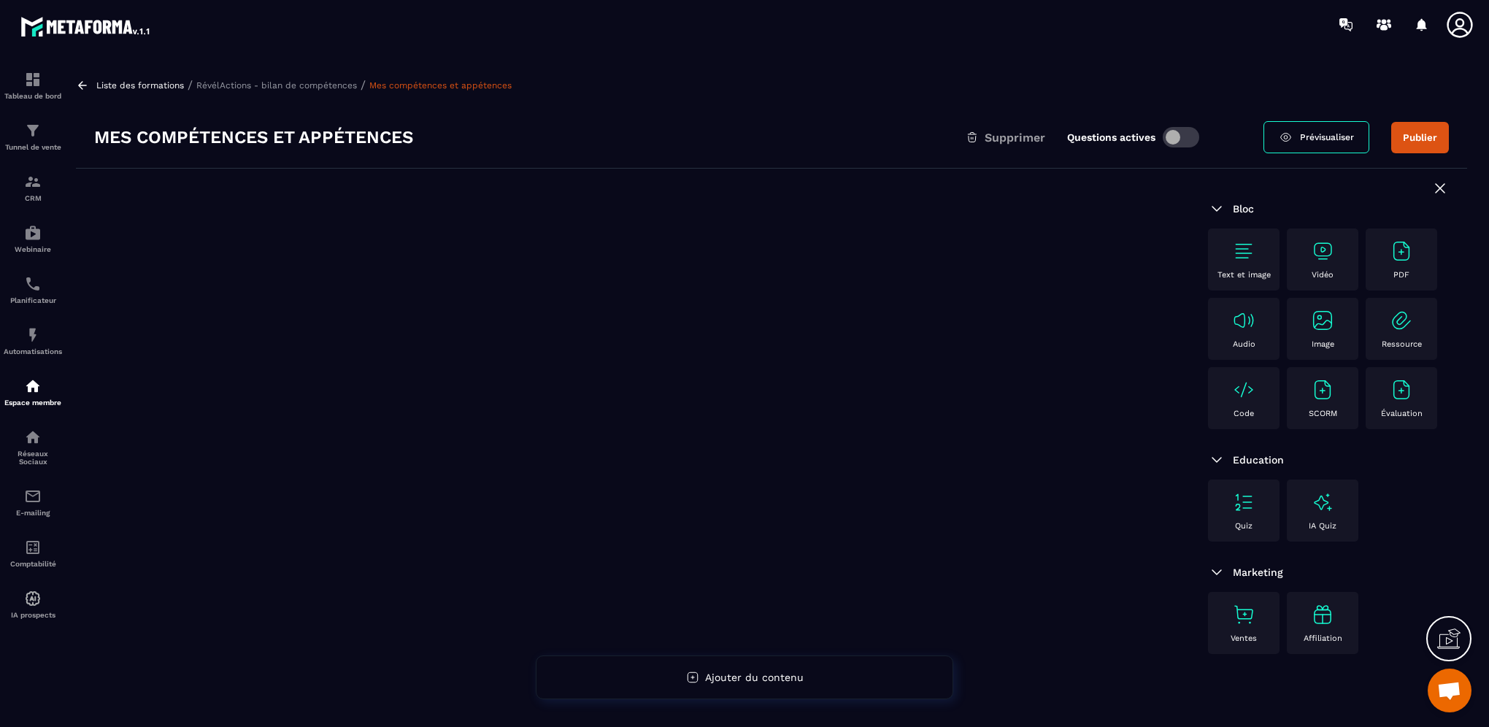
click at [1247, 398] on img at bounding box center [1243, 389] width 23 height 23
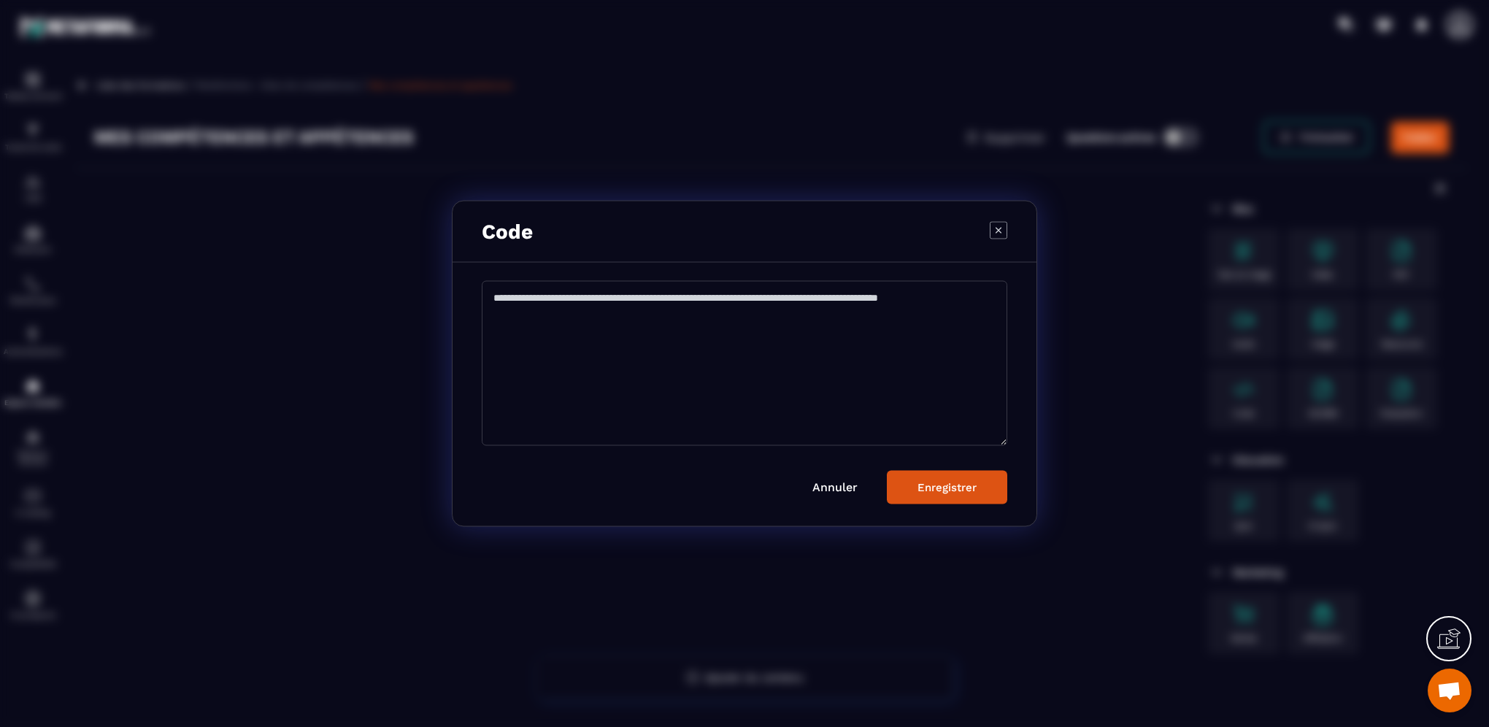
click at [558, 307] on textarea "Modal window" at bounding box center [744, 363] width 525 height 165
paste textarea "**********"
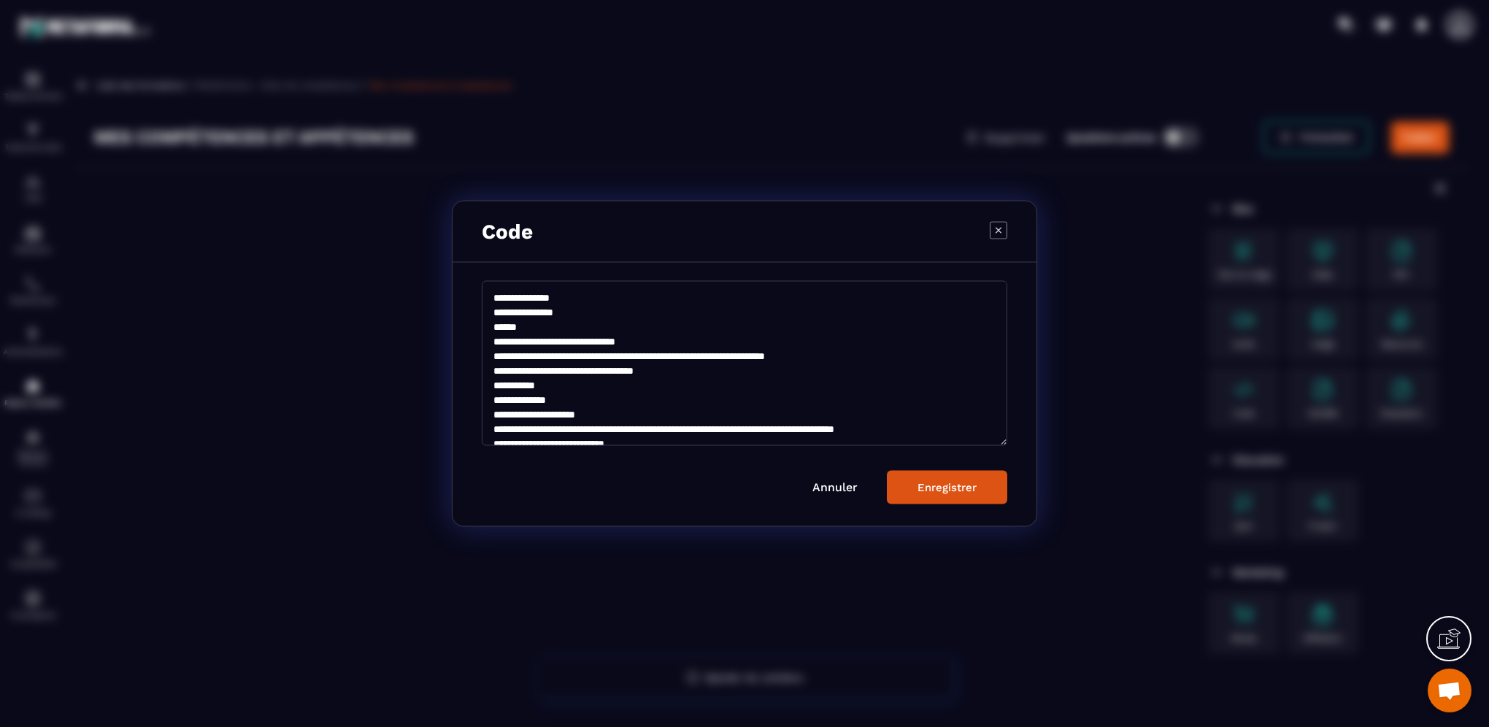
scroll to position [121, 0]
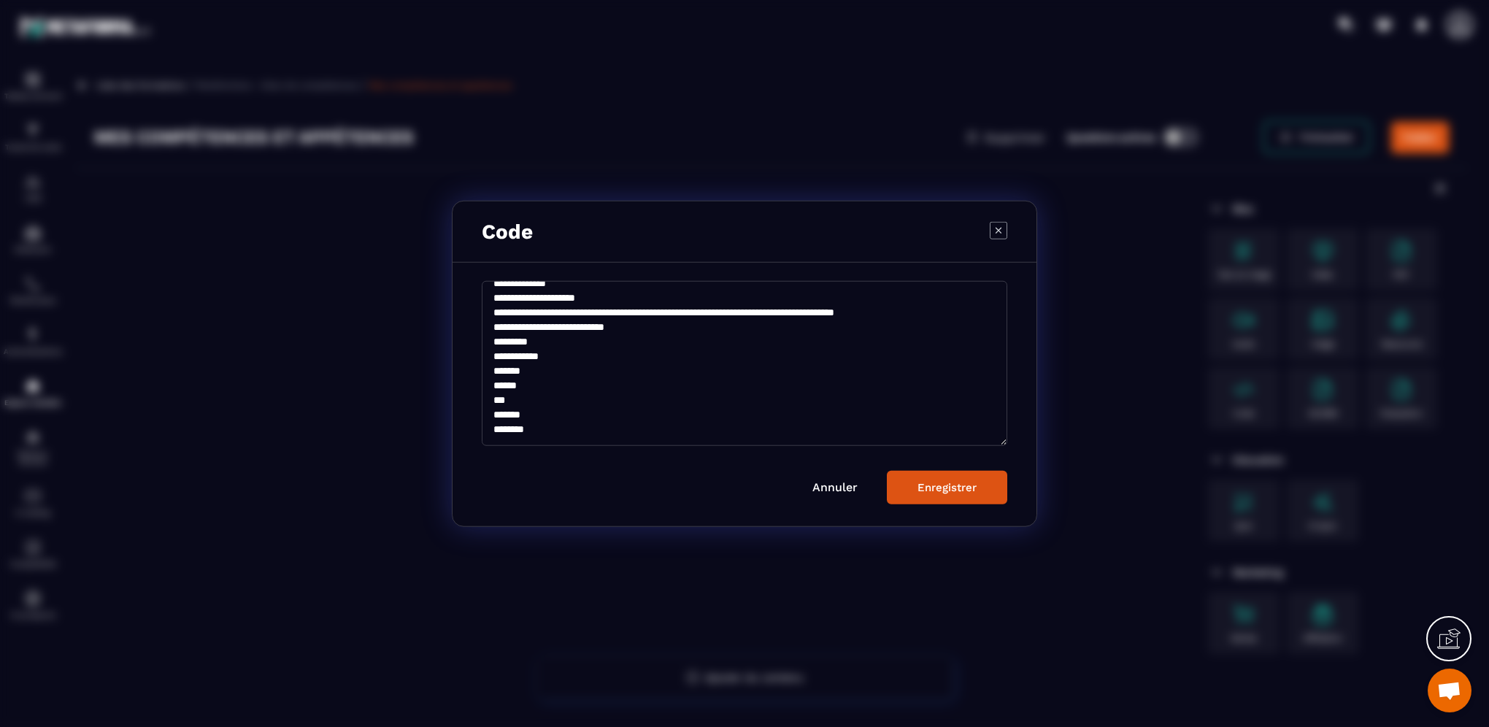
type textarea "**********"
click at [952, 501] on button "Enregistrer" at bounding box center [947, 487] width 120 height 34
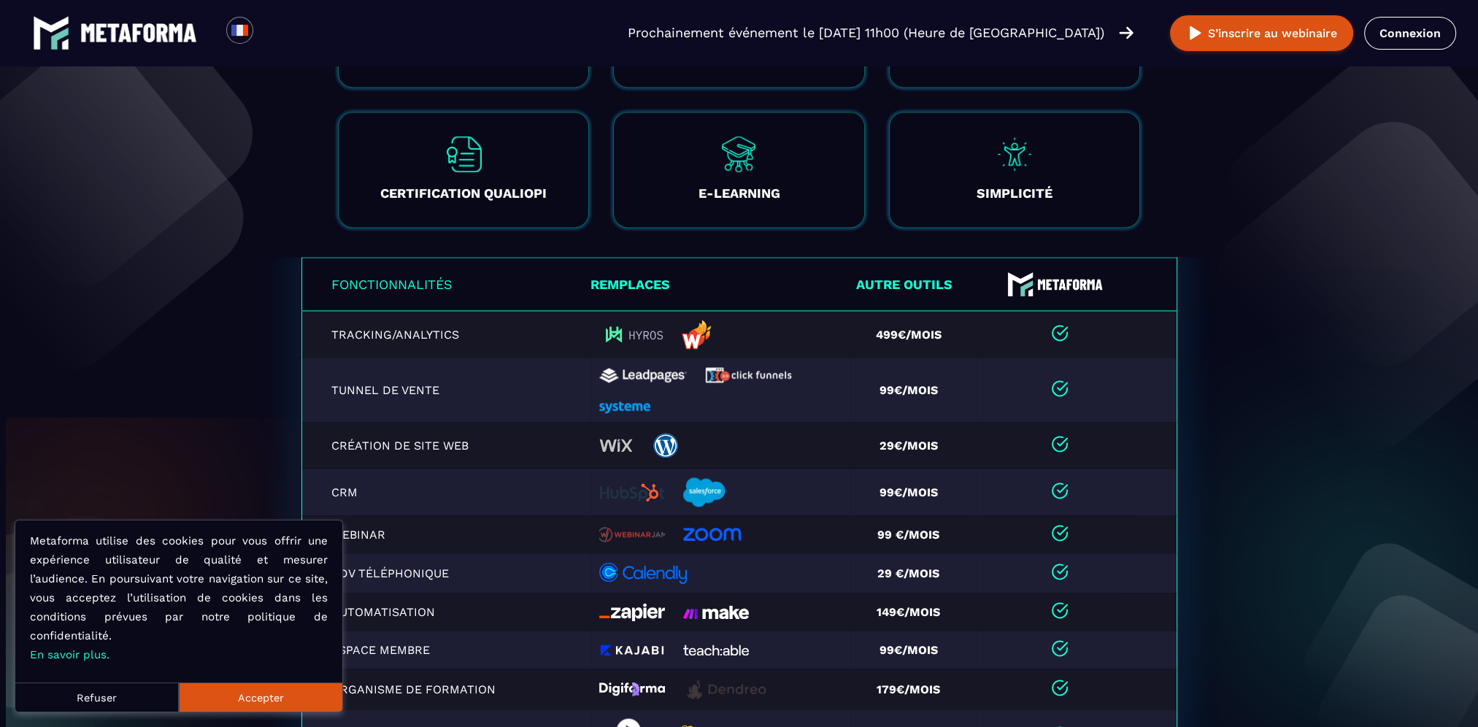
scroll to position [2870, 0]
click at [83, 695] on button "Refuser" at bounding box center [96, 696] width 163 height 29
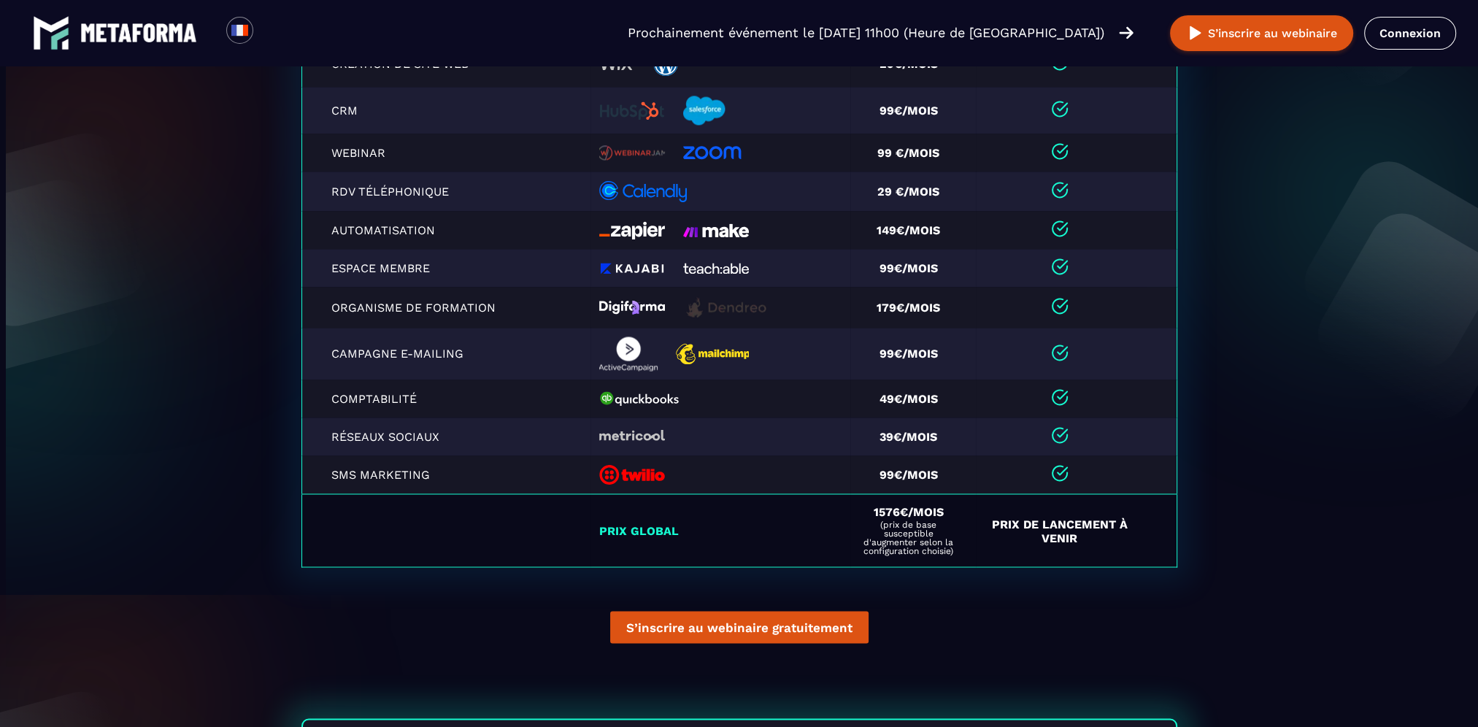
scroll to position [0, 0]
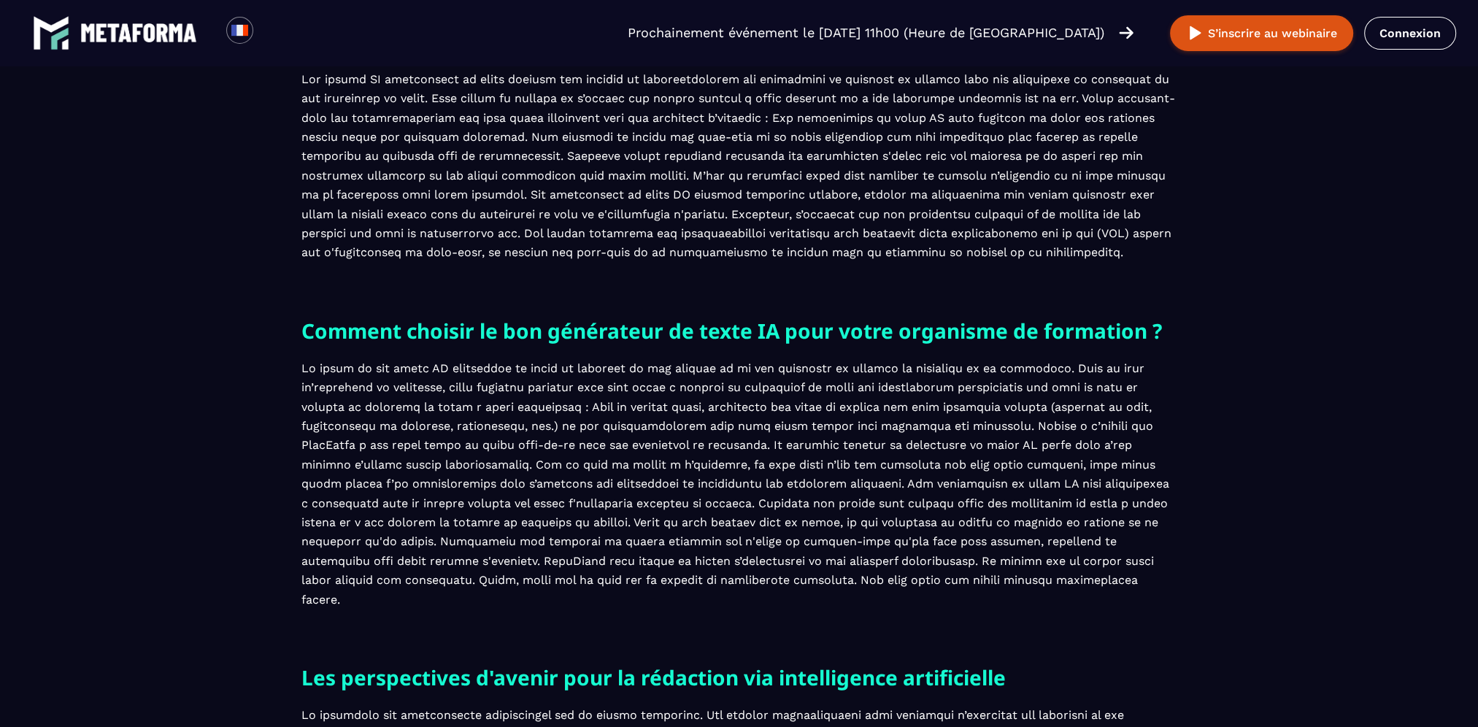
scroll to position [1168, 0]
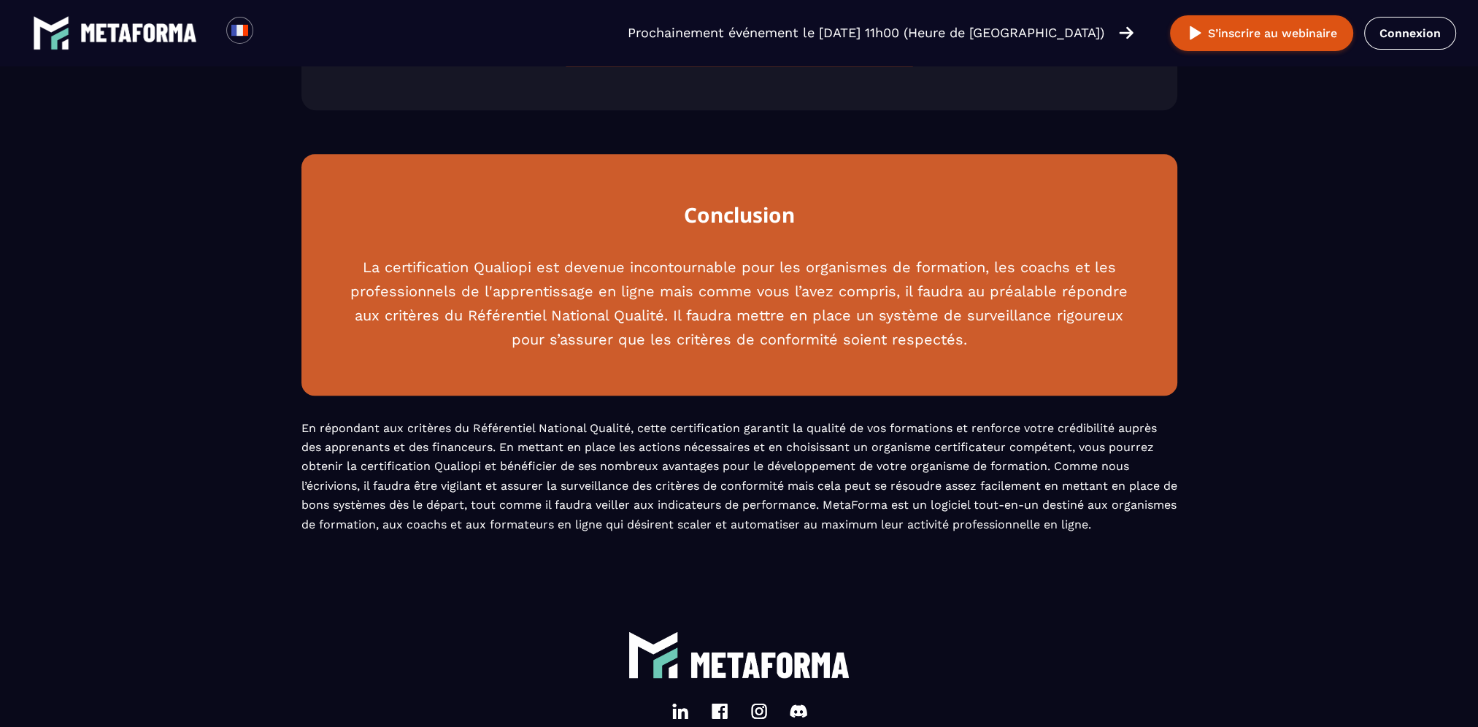
scroll to position [2335, 0]
